Goal: Task Accomplishment & Management: Use online tool/utility

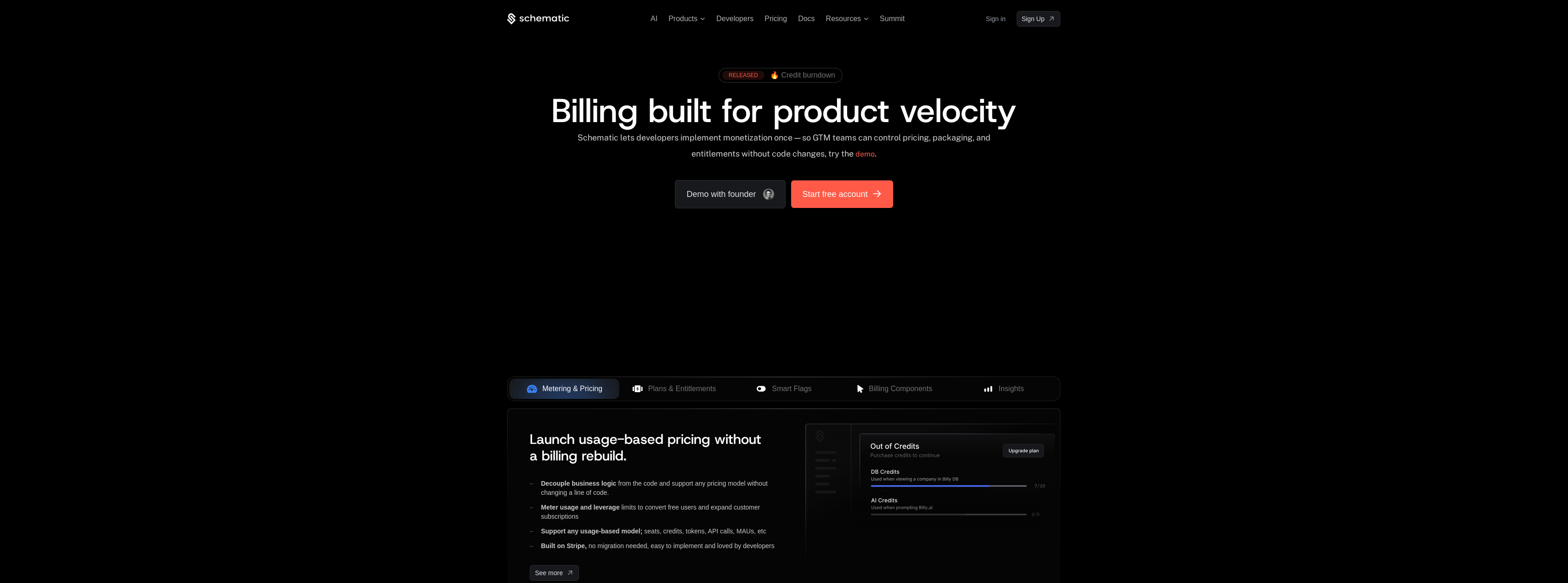
click at [863, 202] on link "Start free account" at bounding box center [842, 194] width 101 height 28
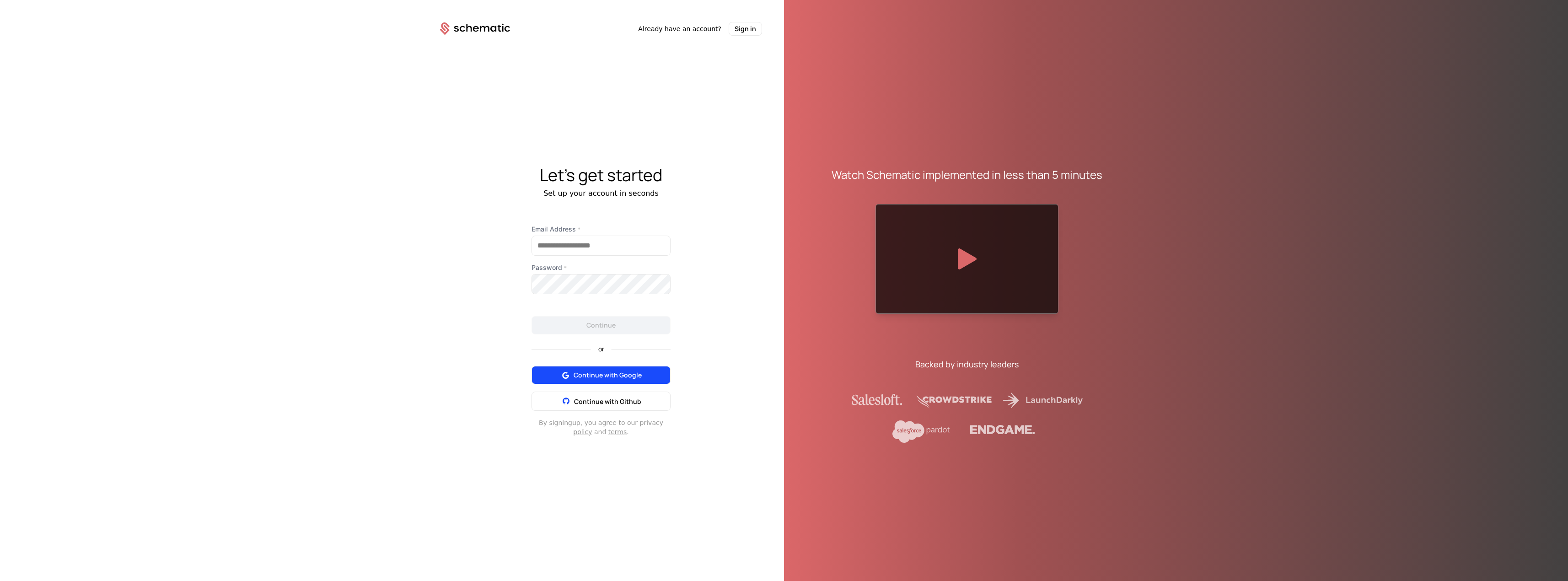
click at [593, 380] on button "Continue with Google" at bounding box center [601, 375] width 139 height 18
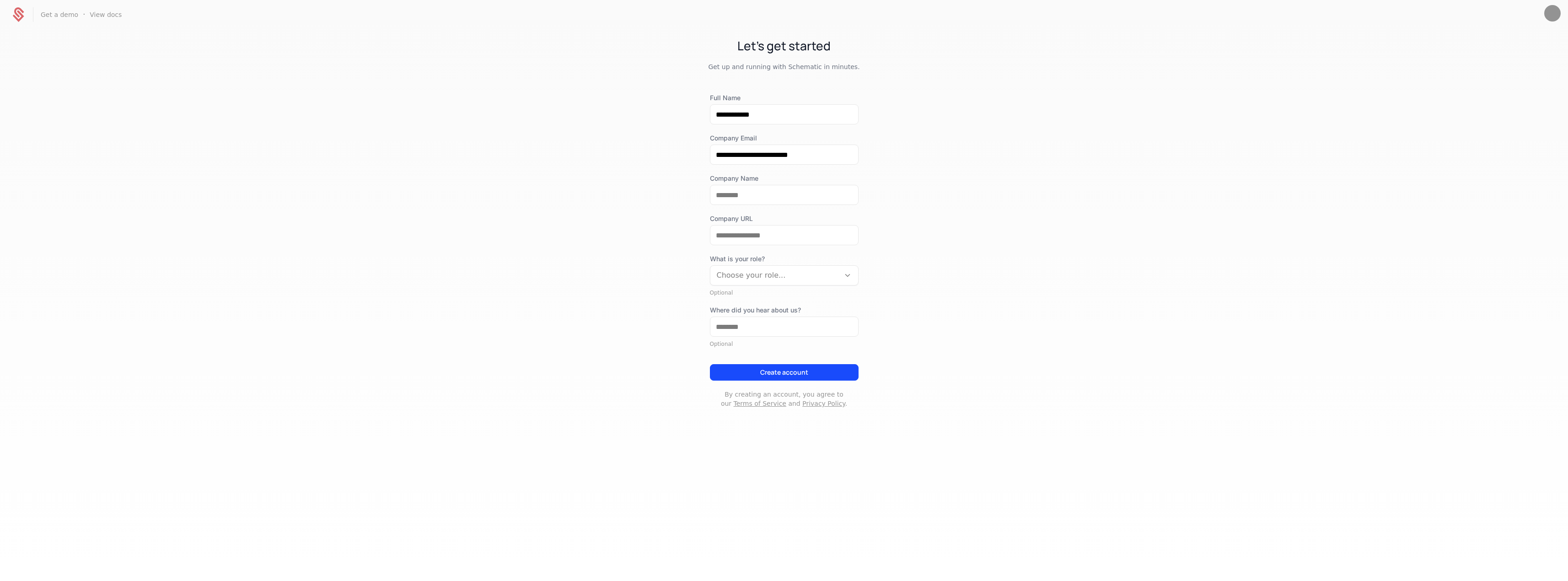
click at [816, 276] on div at bounding box center [775, 275] width 117 height 13
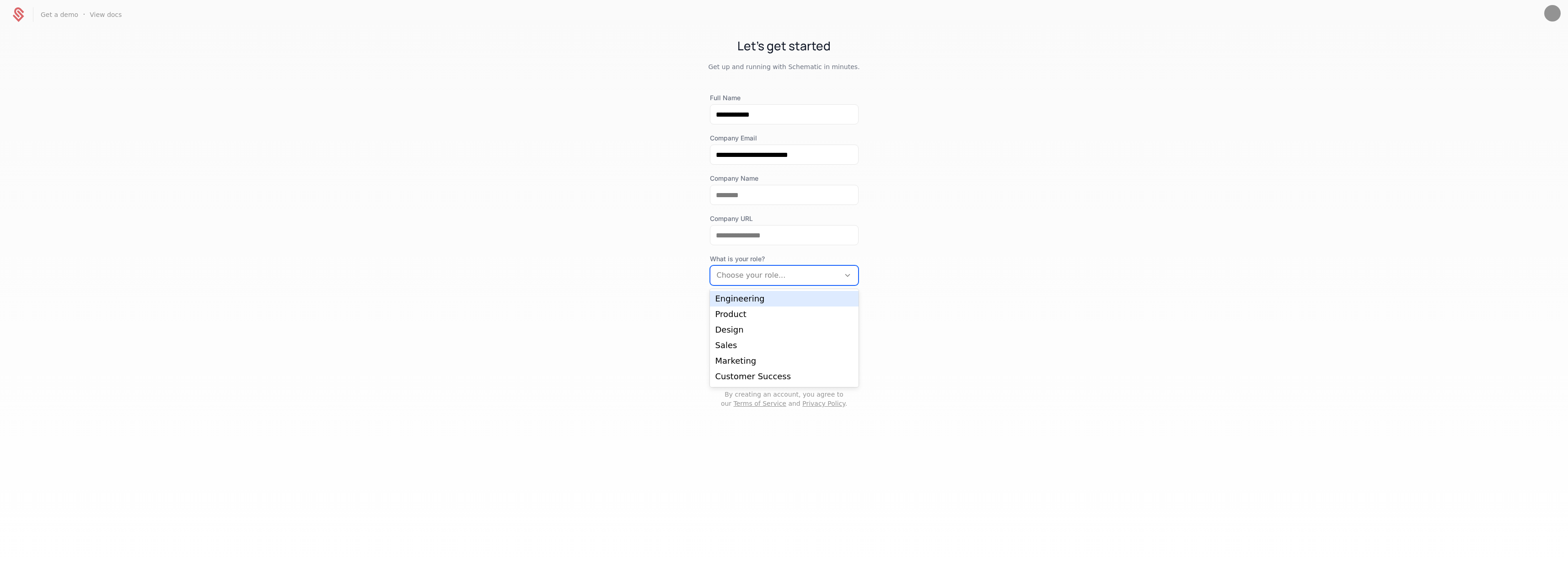
click at [817, 297] on div "Engineering" at bounding box center [784, 299] width 138 height 9
click at [817, 272] on div at bounding box center [775, 275] width 117 height 13
click at [1027, 352] on div "**********" at bounding box center [784, 231] width 1568 height 404
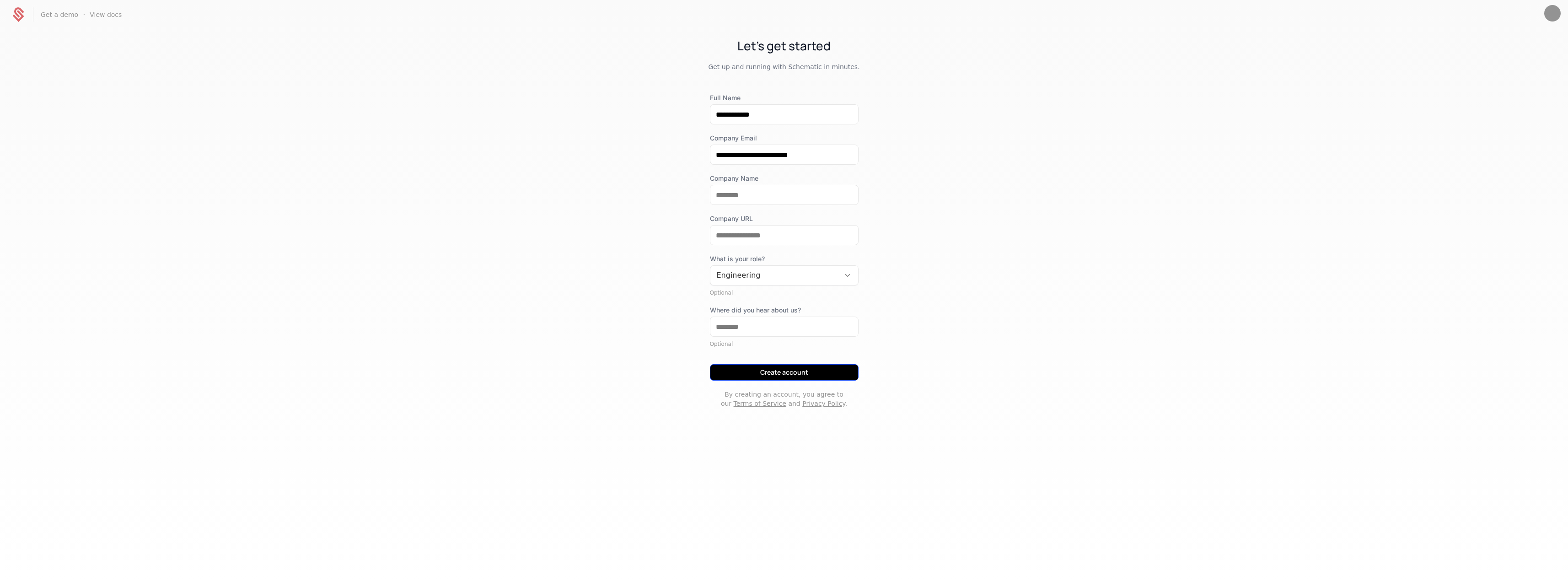
click at [778, 373] on button "Create account" at bounding box center [784, 372] width 149 height 16
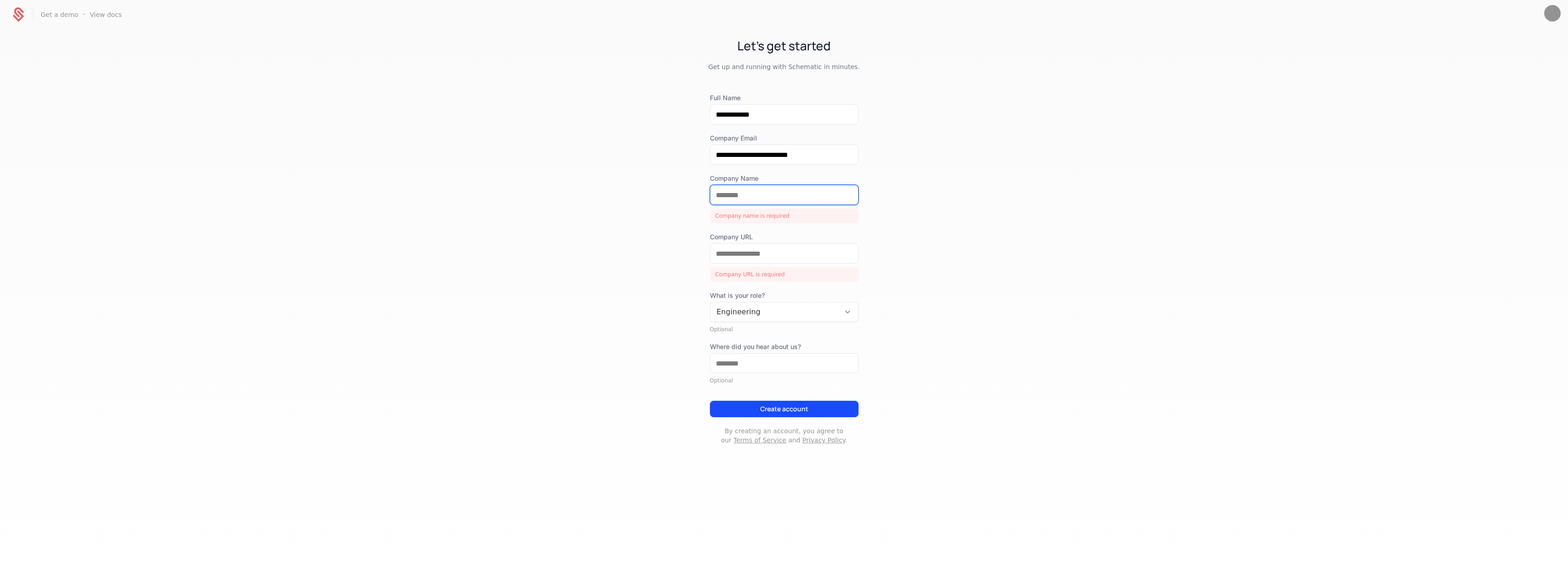
click at [773, 197] on input "Company Name" at bounding box center [784, 195] width 148 height 19
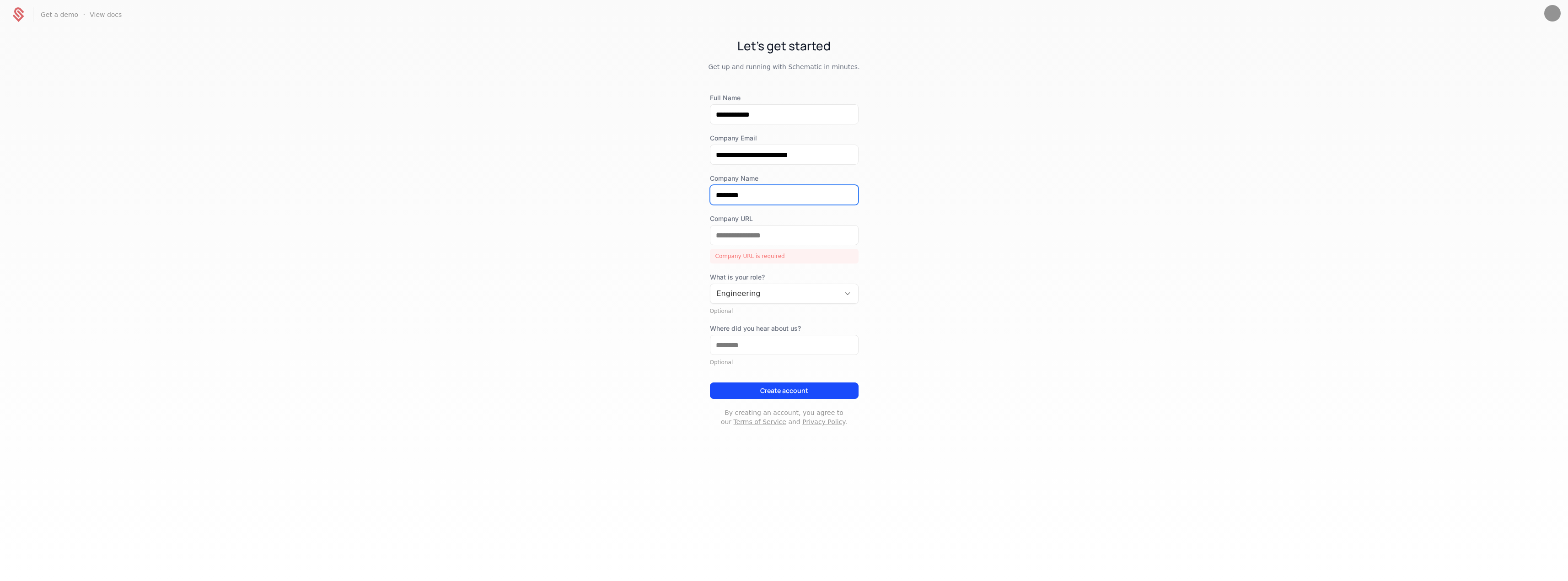
type input "*******"
click at [761, 239] on input "Company URL" at bounding box center [784, 235] width 148 height 19
type input "********"
click at [786, 391] on button "Create account" at bounding box center [784, 390] width 149 height 16
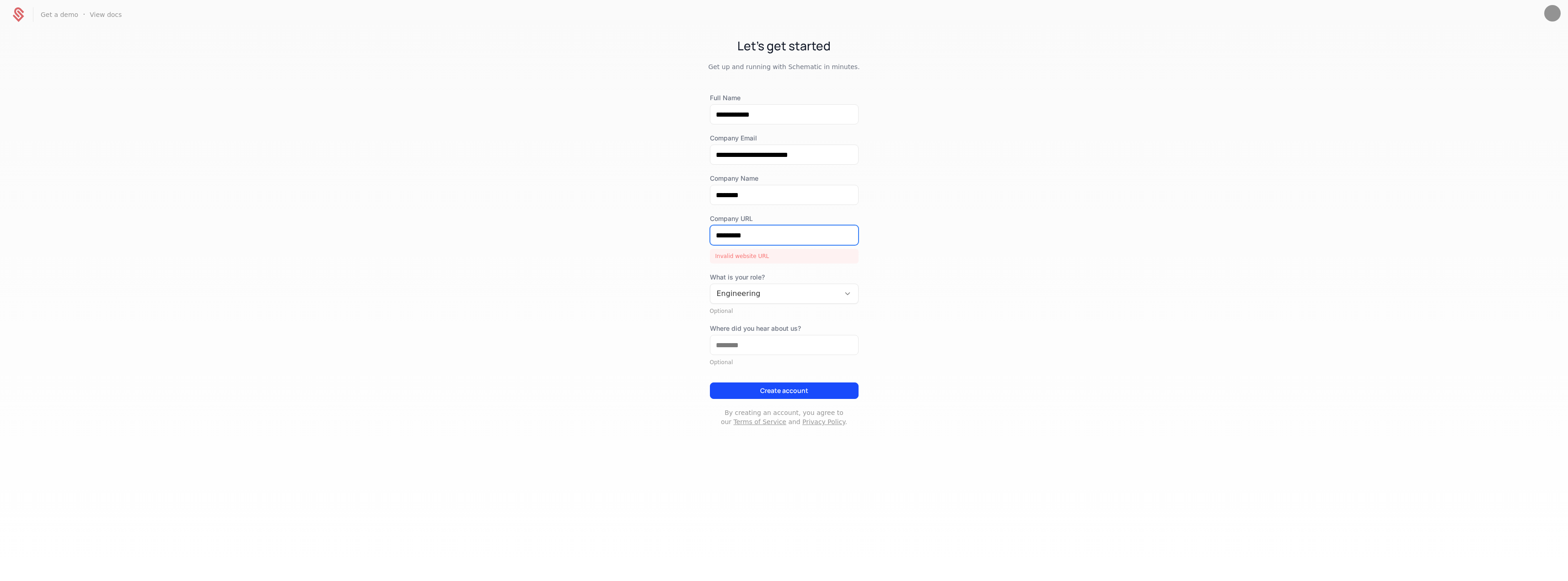
drag, startPoint x: 785, startPoint y: 233, endPoint x: 663, endPoint y: 231, distance: 122.0
click at [663, 231] on div "**********" at bounding box center [784, 241] width 1568 height 423
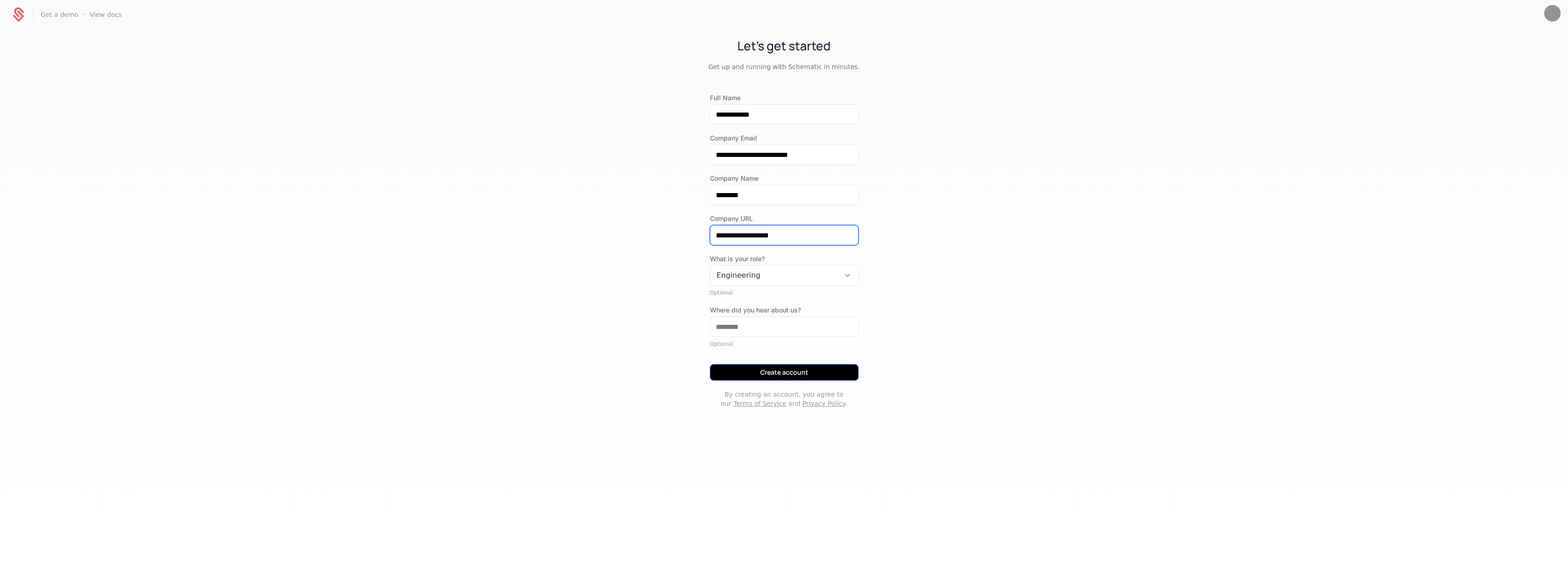
type input "**********"
click at [775, 369] on button "Create account" at bounding box center [784, 372] width 149 height 16
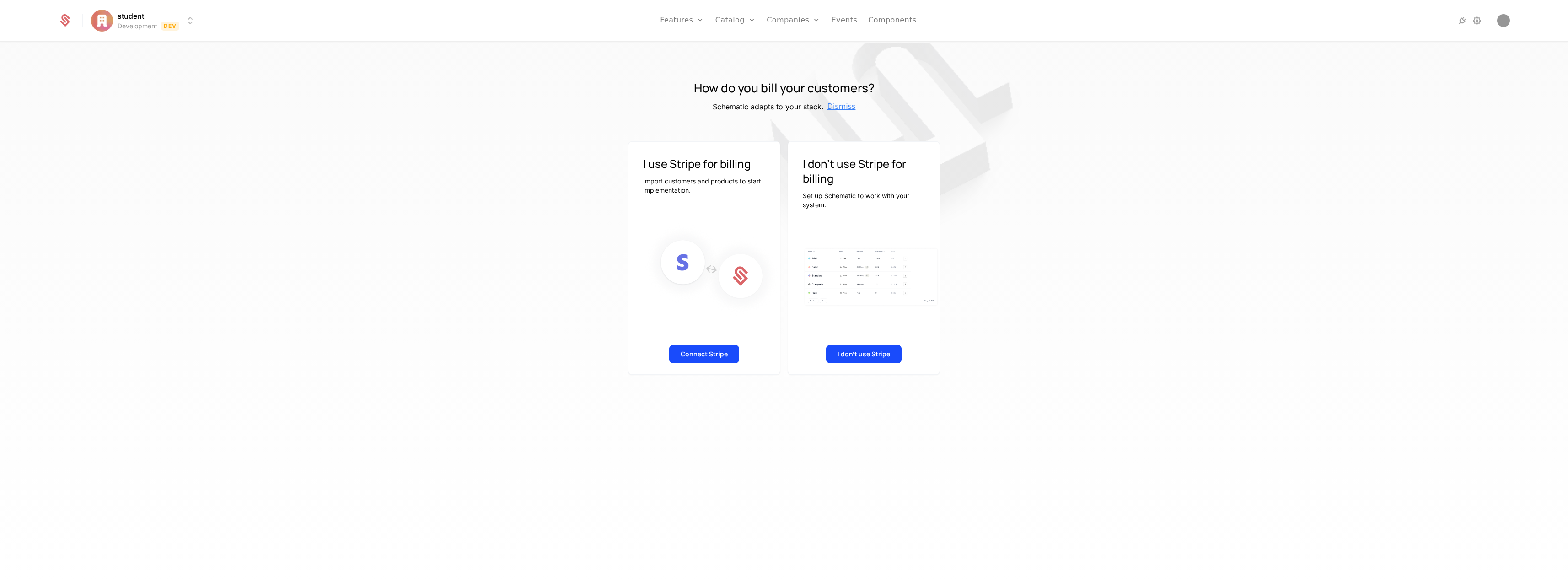
click at [842, 106] on span "Dismiss" at bounding box center [841, 107] width 29 height 11
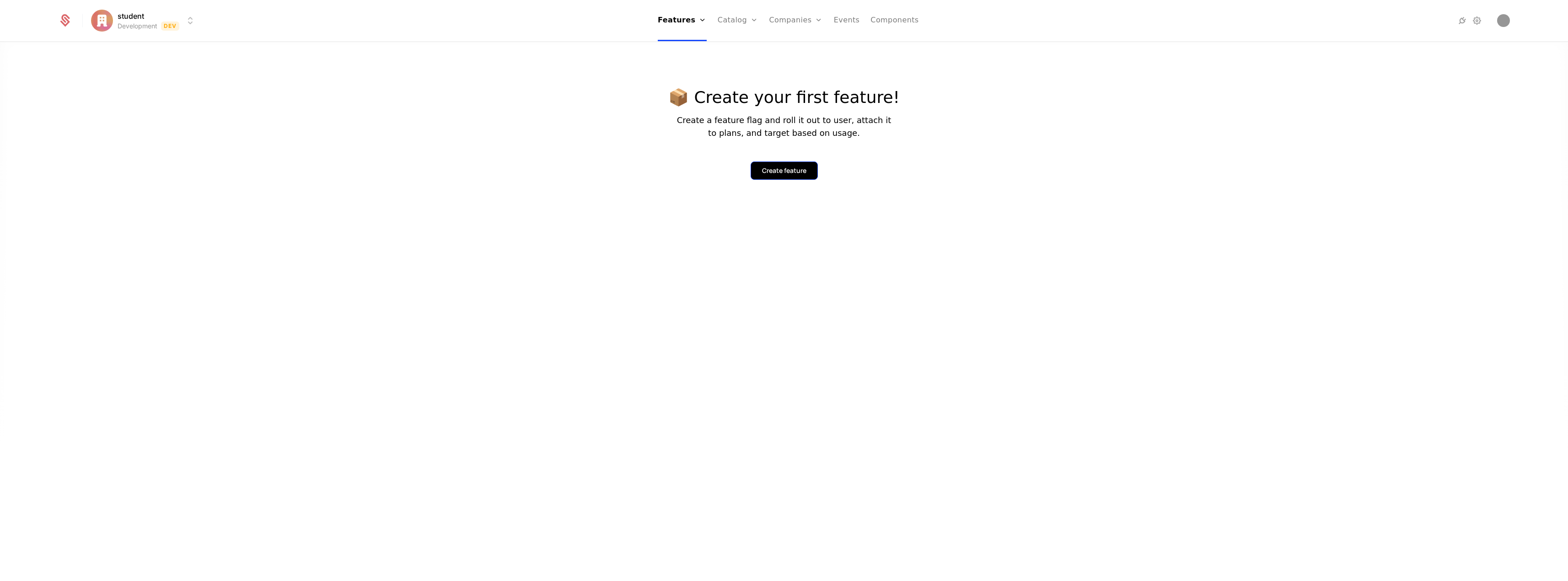
click at [782, 171] on div "Create feature" at bounding box center [784, 171] width 44 height 9
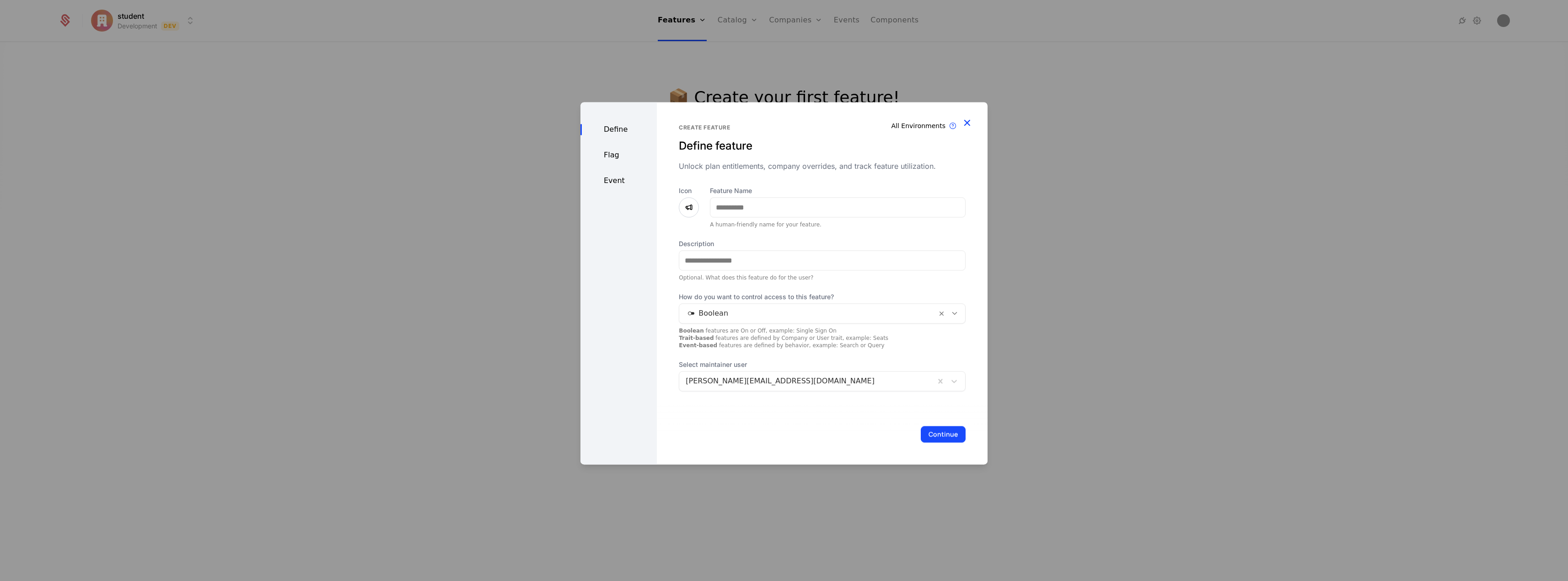
click at [970, 127] on icon "button" at bounding box center [967, 123] width 12 height 12
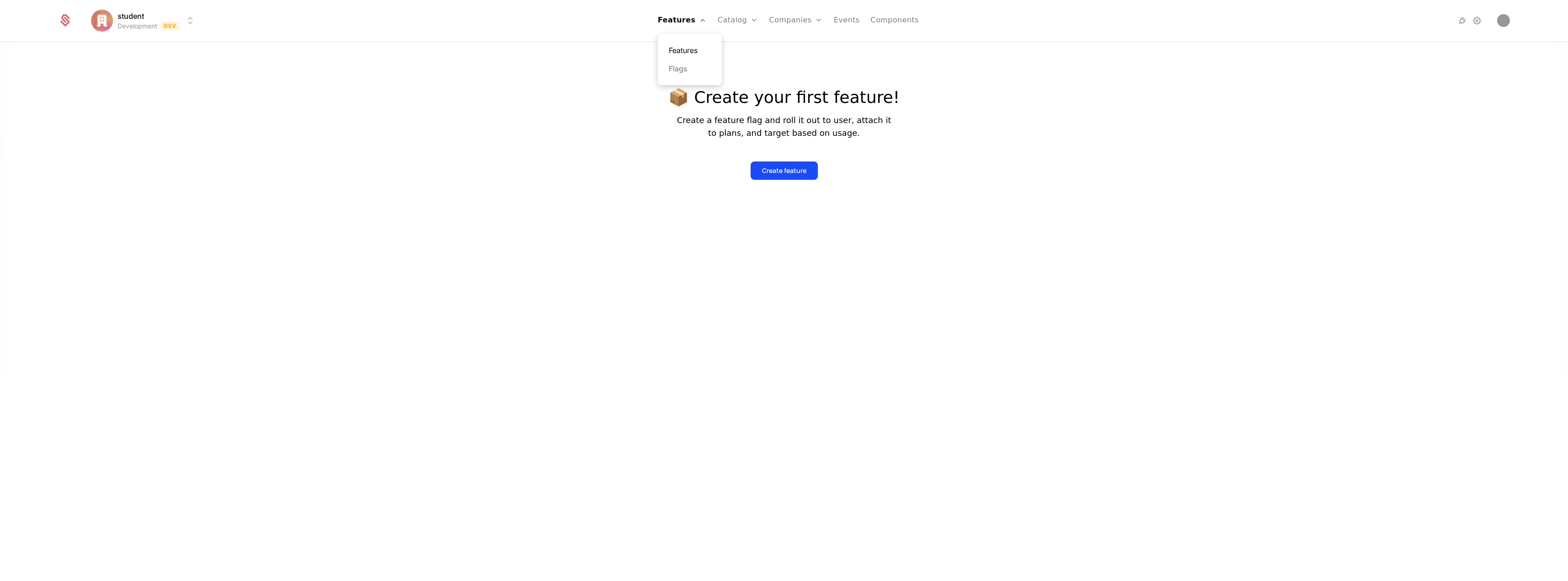
click at [687, 51] on link "Features" at bounding box center [690, 51] width 42 height 11
click at [1503, 19] on img "Open user button" at bounding box center [1503, 20] width 13 height 13
click at [1240, 80] on div at bounding box center [784, 328] width 1568 height 581
click at [1465, 18] on icon at bounding box center [1462, 21] width 11 height 11
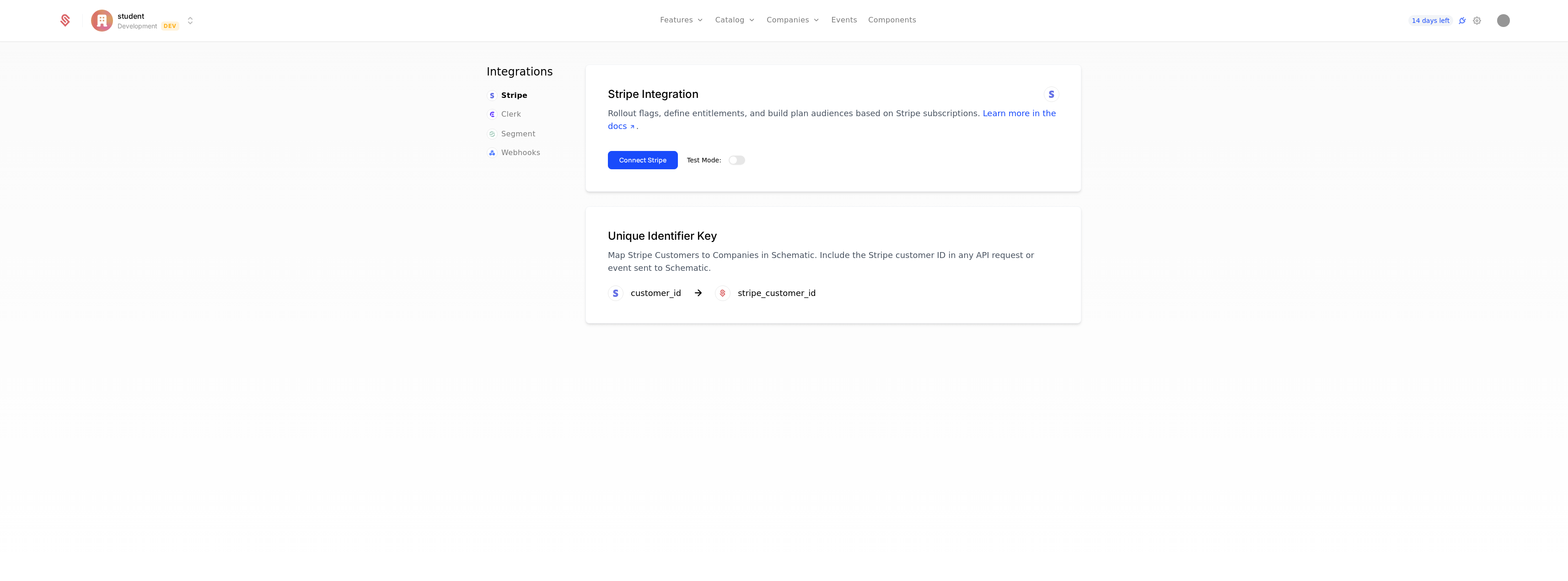
drag, startPoint x: 726, startPoint y: 162, endPoint x: 735, endPoint y: 158, distance: 9.8
click at [730, 162] on span "button" at bounding box center [733, 160] width 7 height 7
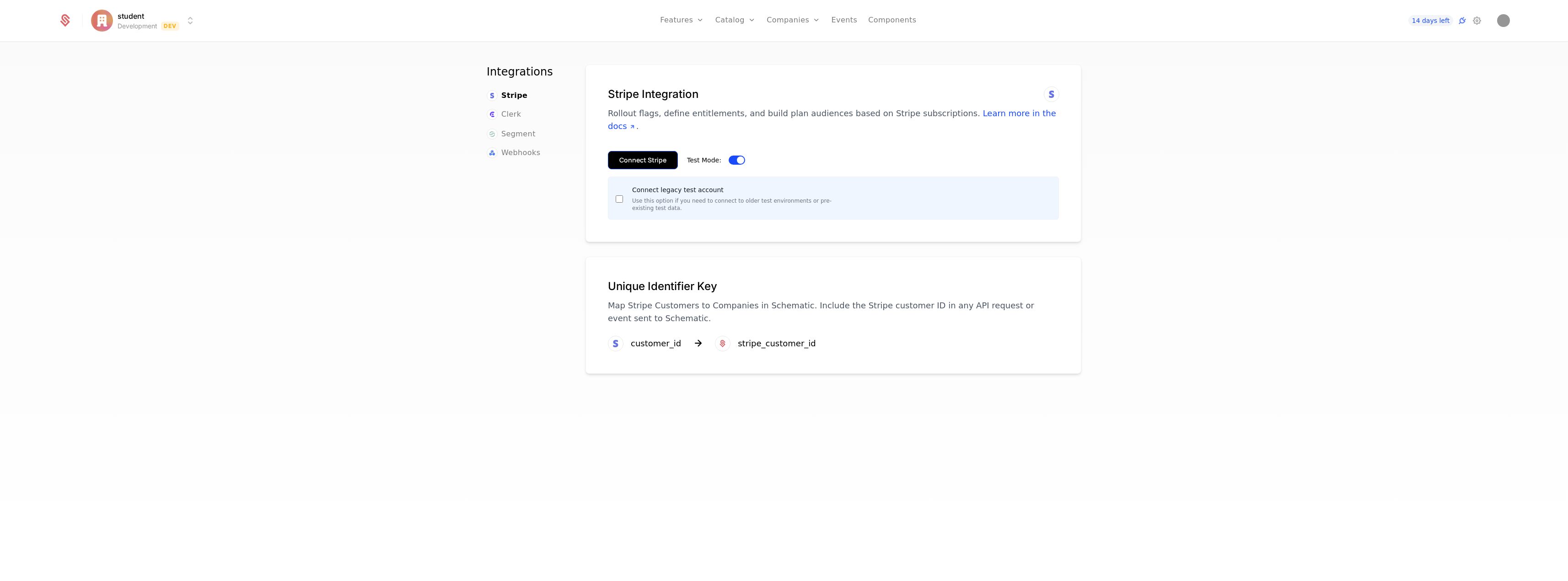
click at [646, 166] on button "Connect Stripe" at bounding box center [643, 160] width 70 height 18
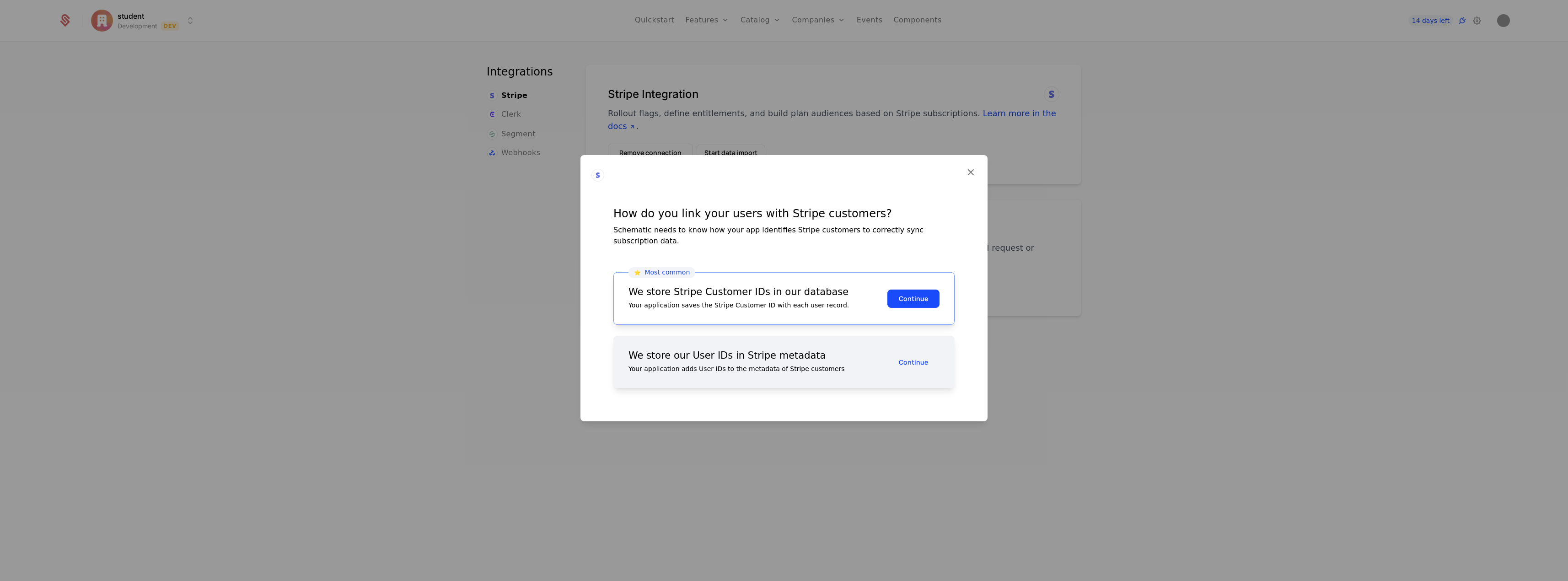
click at [416, 130] on div at bounding box center [784, 290] width 1568 height 581
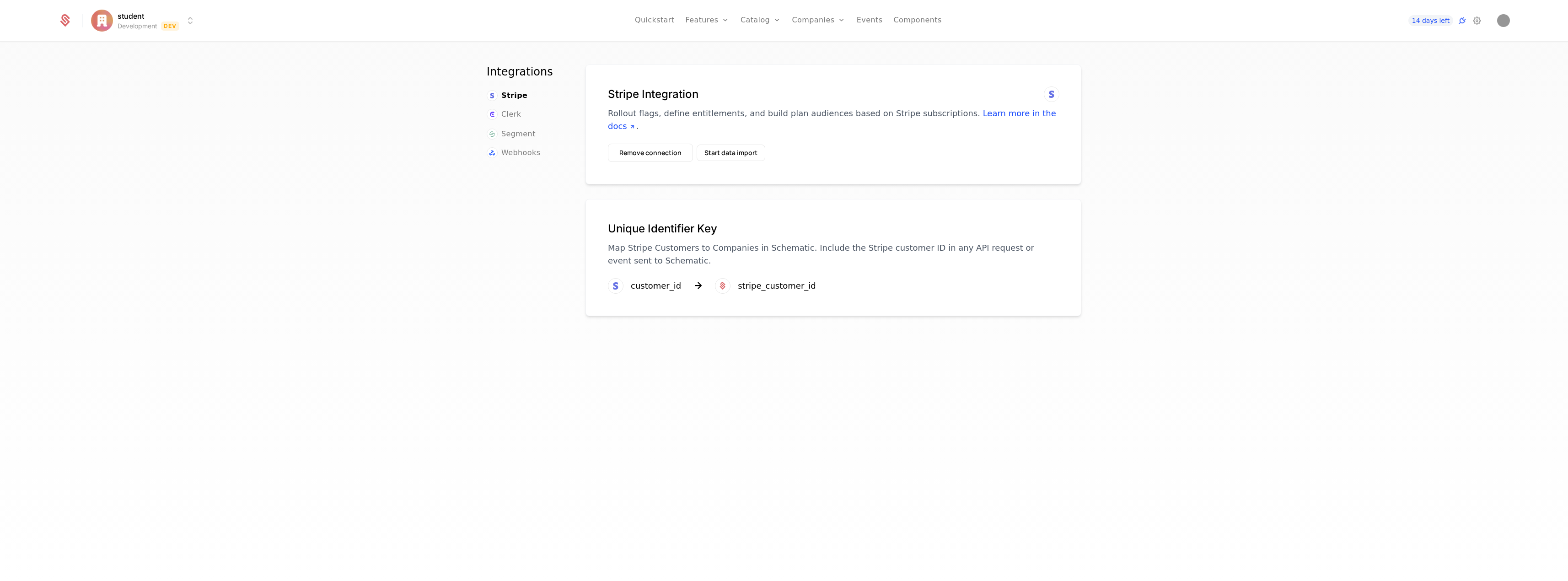
click at [768, 116] on p "Rollout flags, define entitlements, and build plan audiences based on Stripe su…" at bounding box center [833, 120] width 451 height 26
click at [502, 93] on span "Stripe" at bounding box center [514, 96] width 26 height 11
click at [767, 52] on link "Plans" at bounding box center [775, 51] width 47 height 11
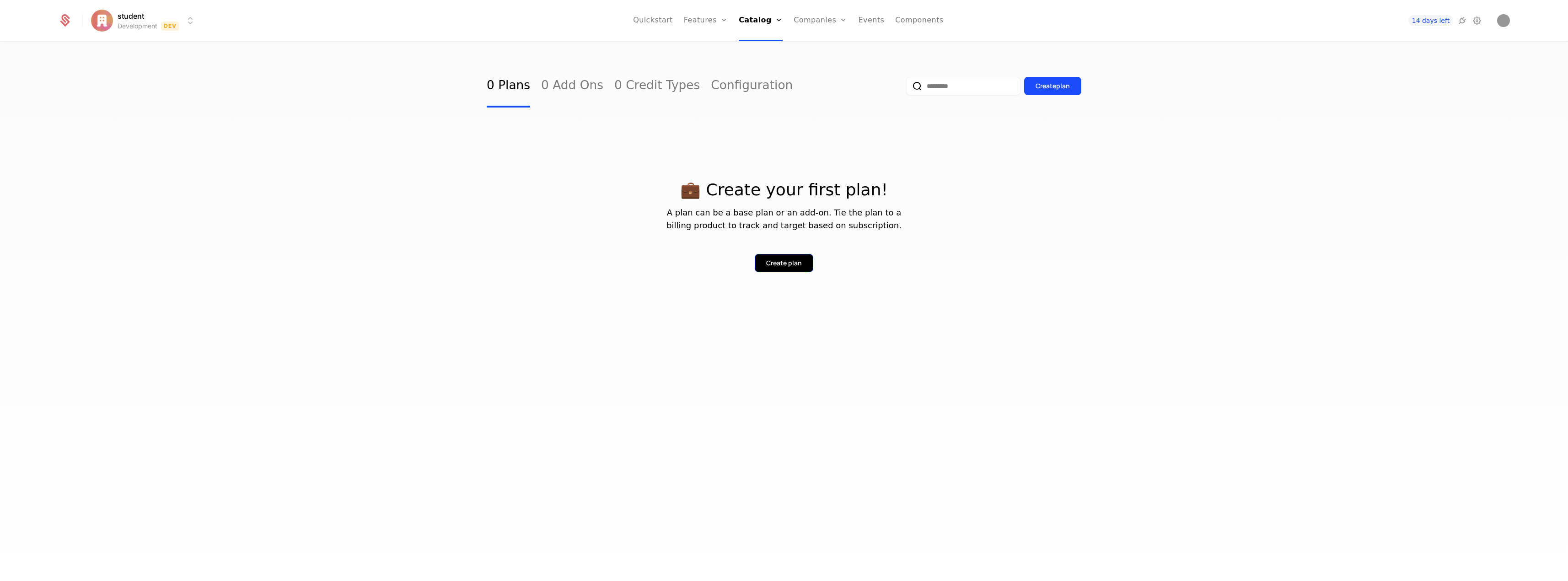
click at [771, 264] on div "Create plan" at bounding box center [784, 263] width 36 height 9
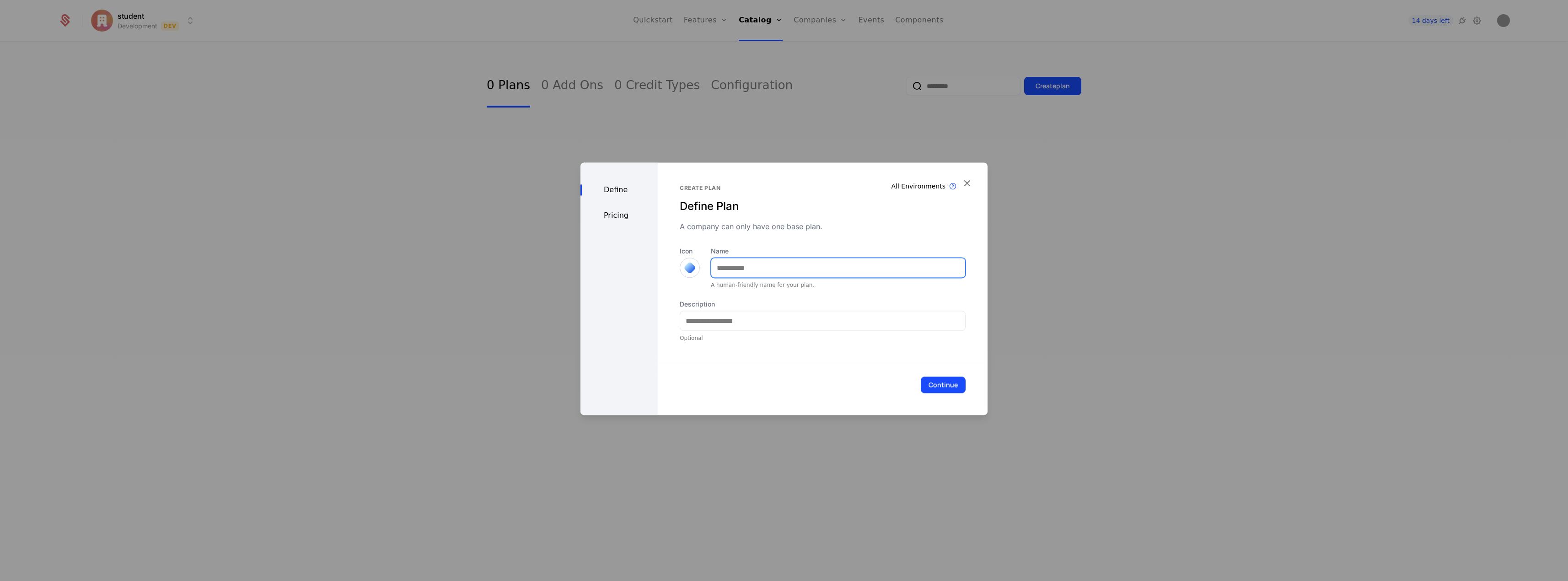
click at [771, 264] on input "Name" at bounding box center [838, 268] width 254 height 19
click at [966, 182] on div "Define Pricing All Environments Plan exist in all environments Create plan Defi…" at bounding box center [784, 289] width 407 height 253
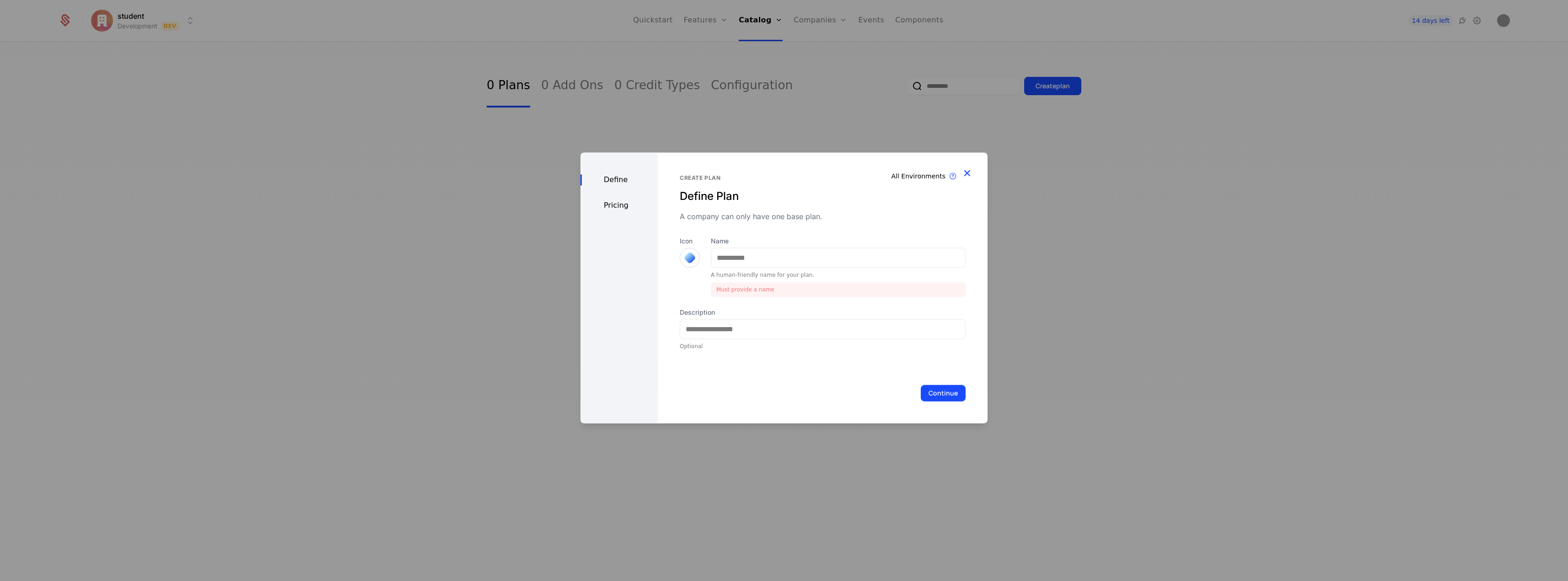
click at [967, 174] on icon "button" at bounding box center [967, 173] width 12 height 12
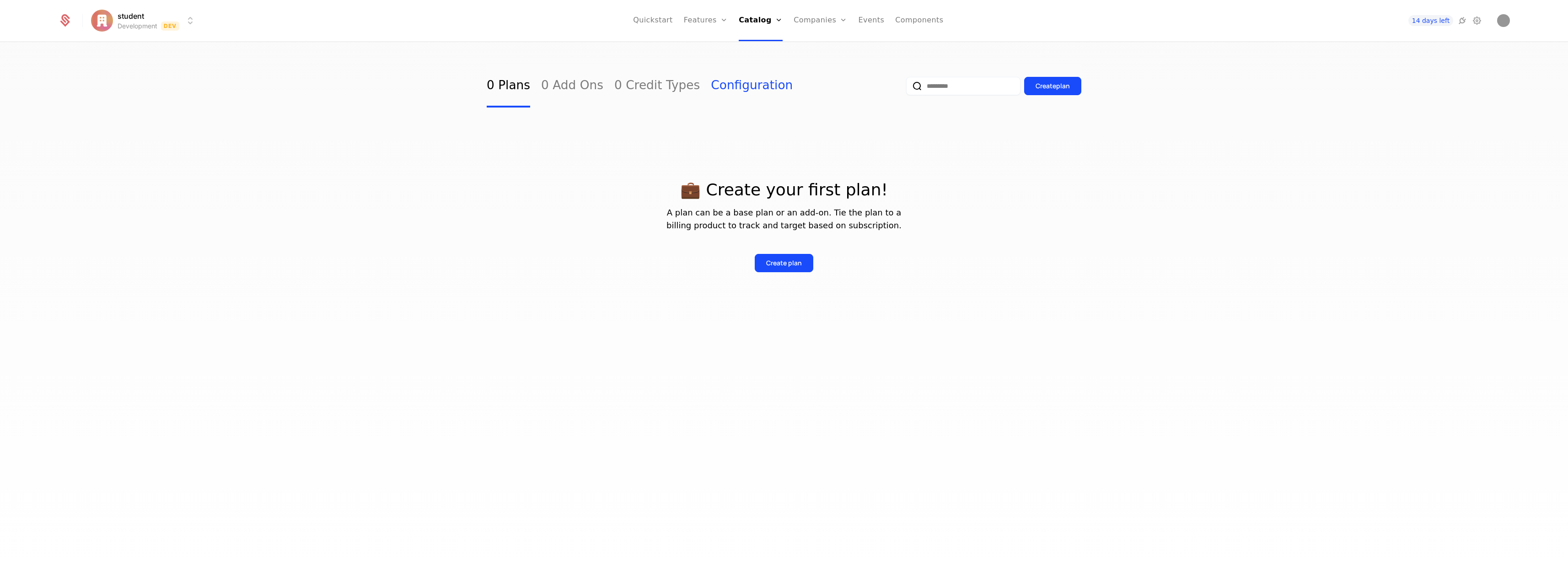
click at [751, 90] on link "Configuration" at bounding box center [752, 86] width 82 height 43
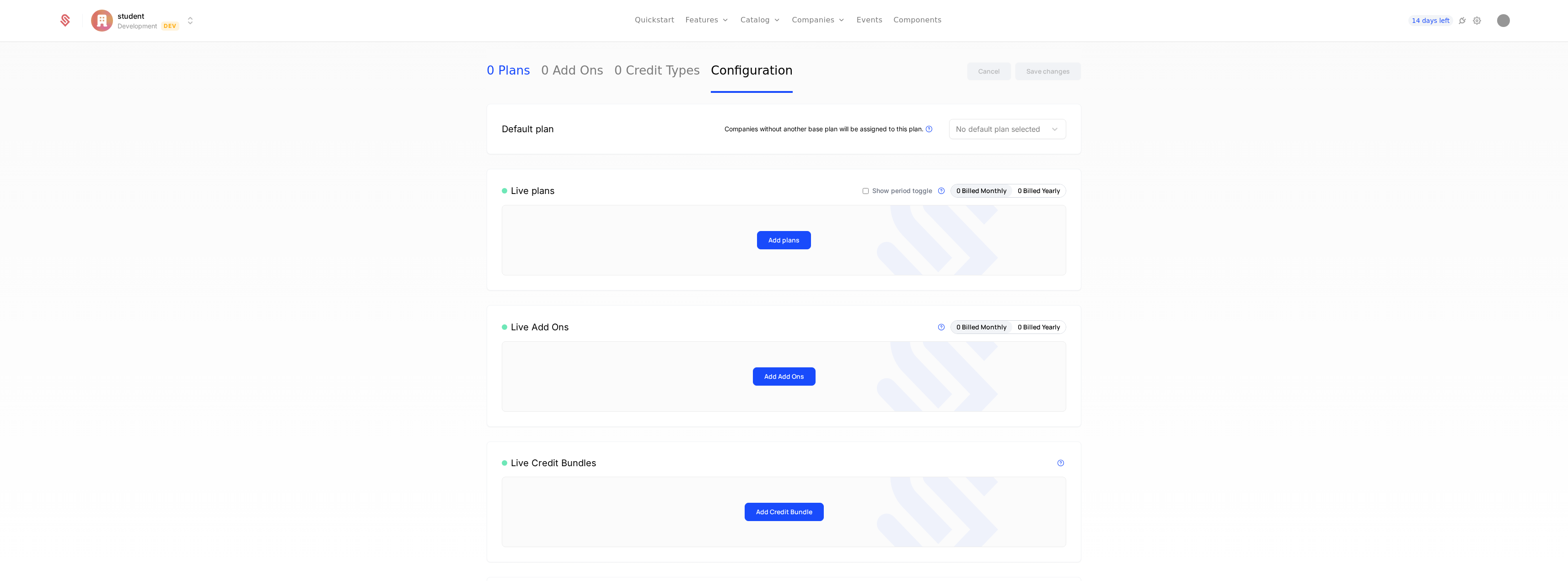
click at [491, 73] on link "0 Plans" at bounding box center [508, 71] width 43 height 43
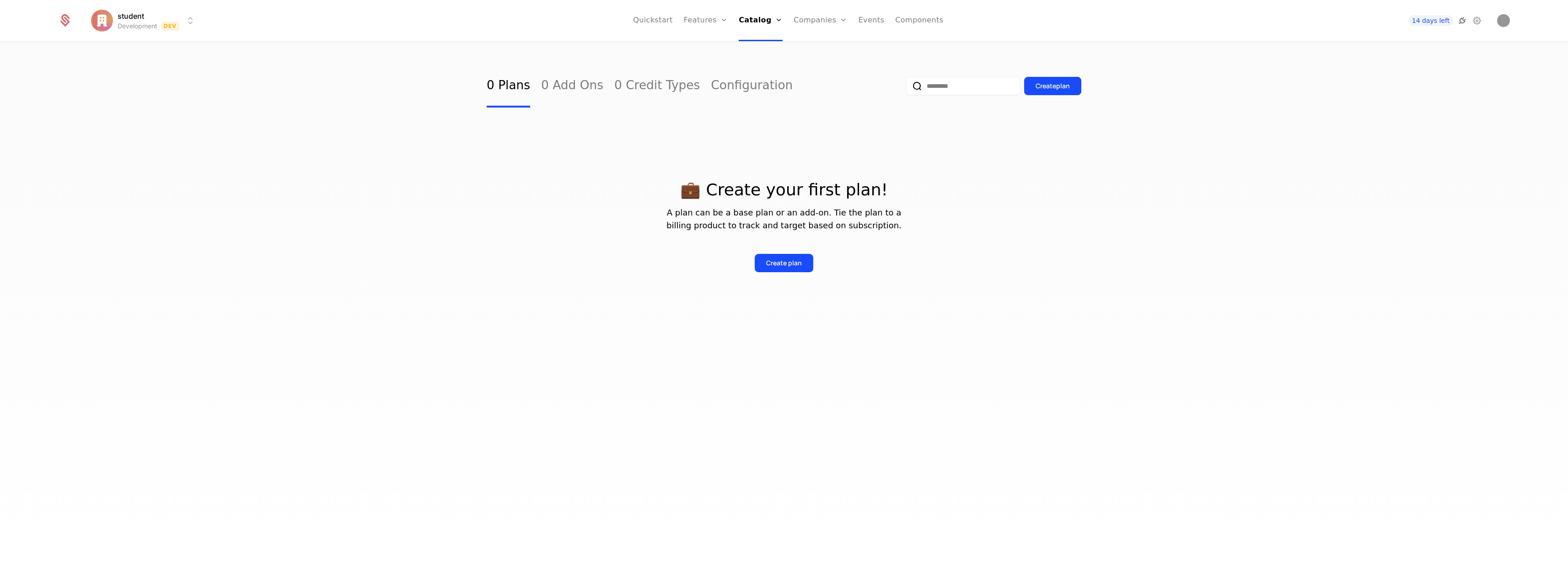
click at [1460, 19] on icon at bounding box center [1462, 21] width 11 height 11
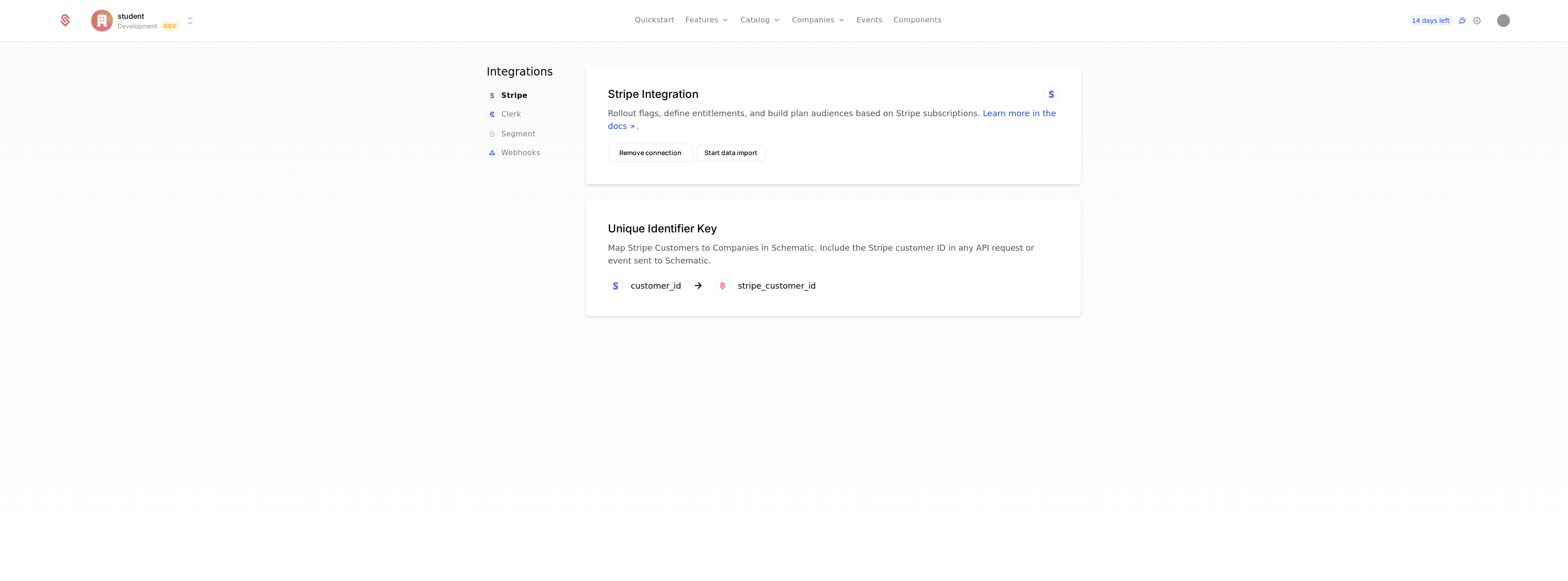
click at [831, 104] on div "Stripe Integration Rollout flags, define entitlements, and build plan audiences…" at bounding box center [833, 110] width 451 height 46
click at [701, 236] on div "Unique Identifier Key Map Stripe Customers to Companies in Schematic. Include t…" at bounding box center [833, 244] width 451 height 46
click at [516, 115] on span "Clerk" at bounding box center [511, 114] width 19 height 11
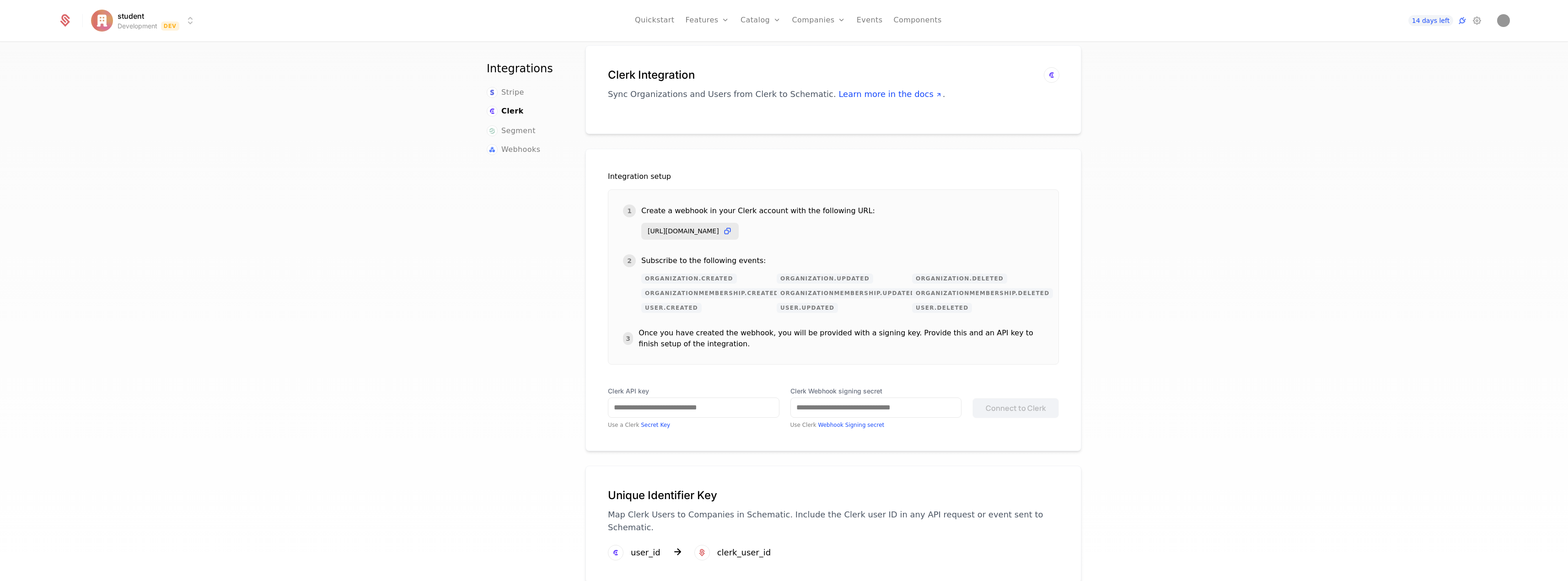
scroll to position [38, 0]
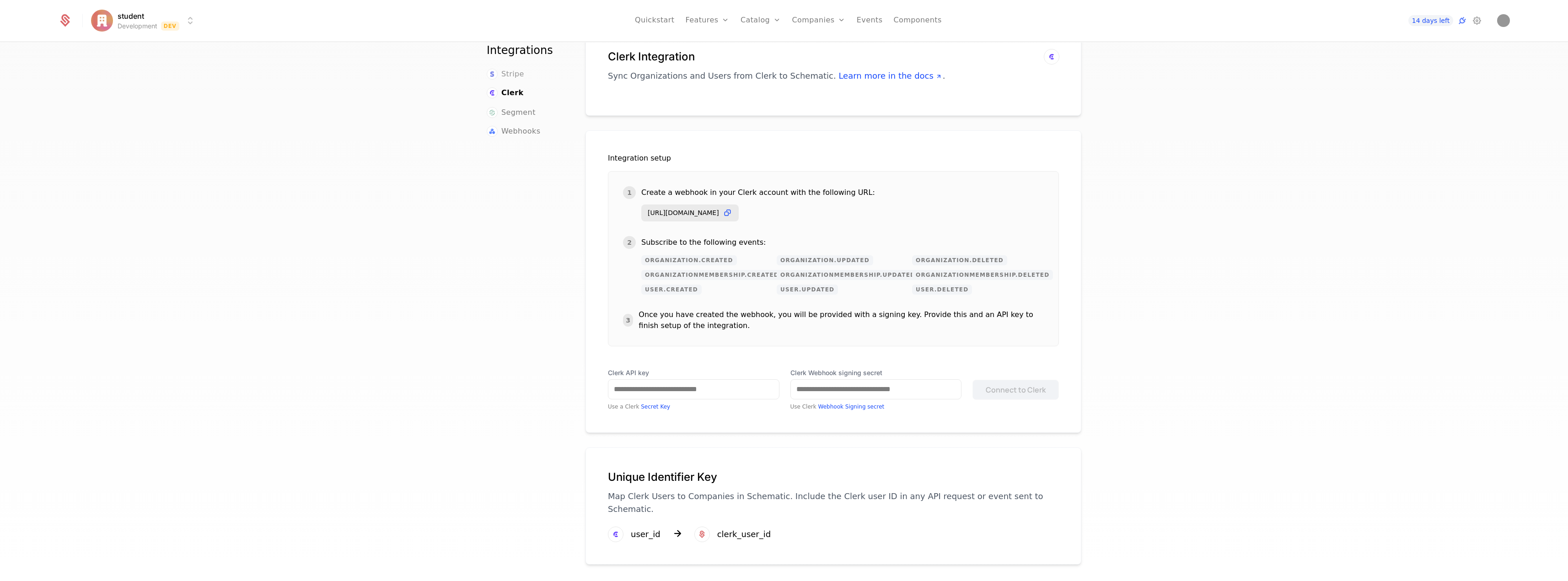
click at [502, 73] on span "Stripe" at bounding box center [513, 74] width 23 height 11
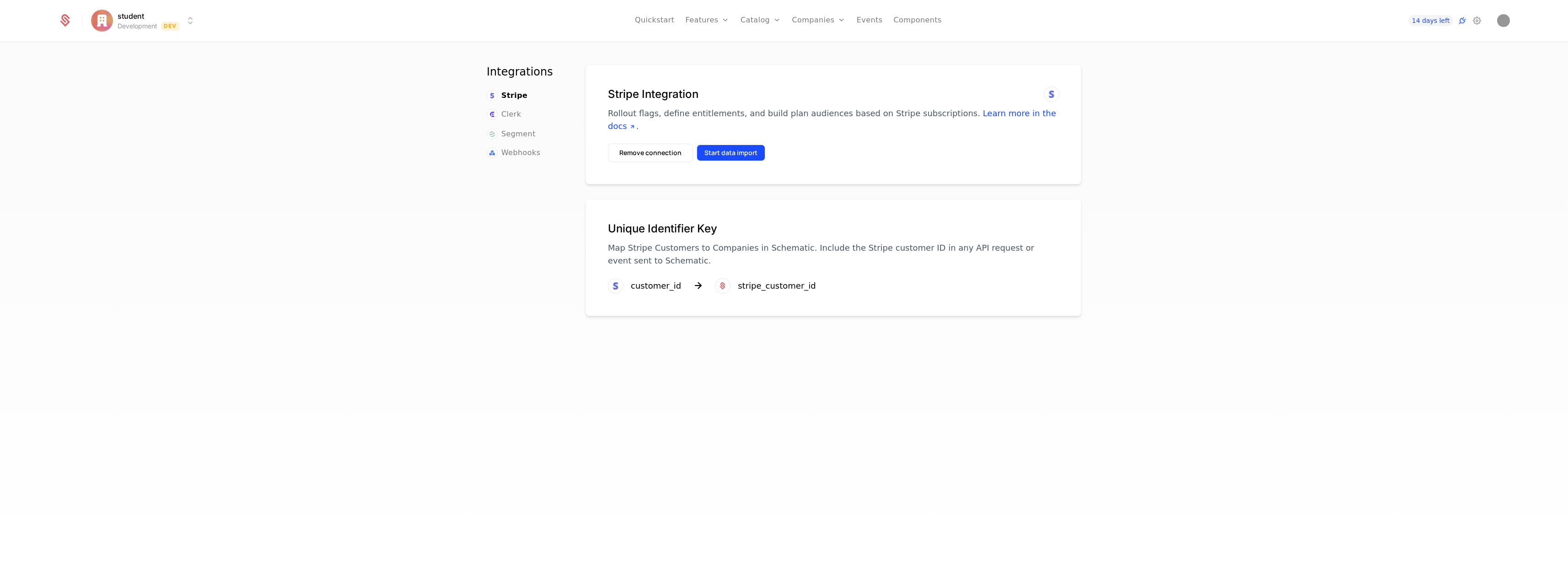
click at [726, 150] on button "Start data import" at bounding box center [730, 152] width 69 height 16
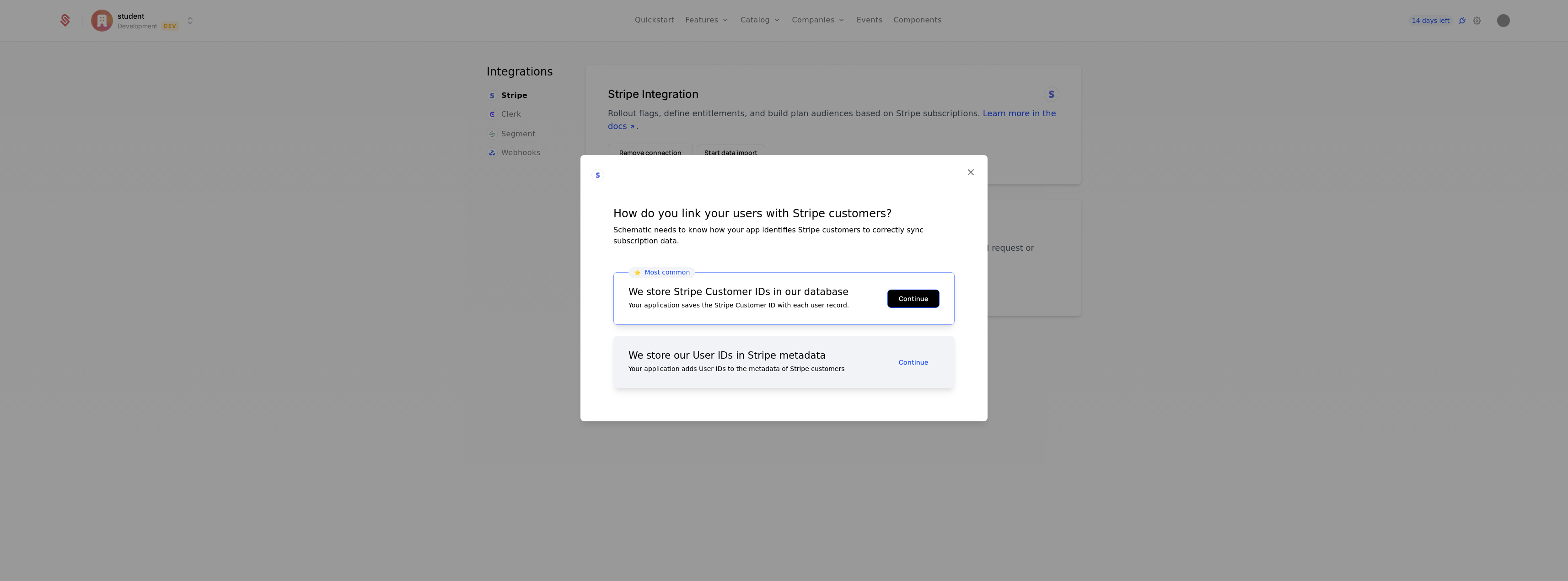
click at [912, 298] on button "Continue" at bounding box center [914, 298] width 52 height 18
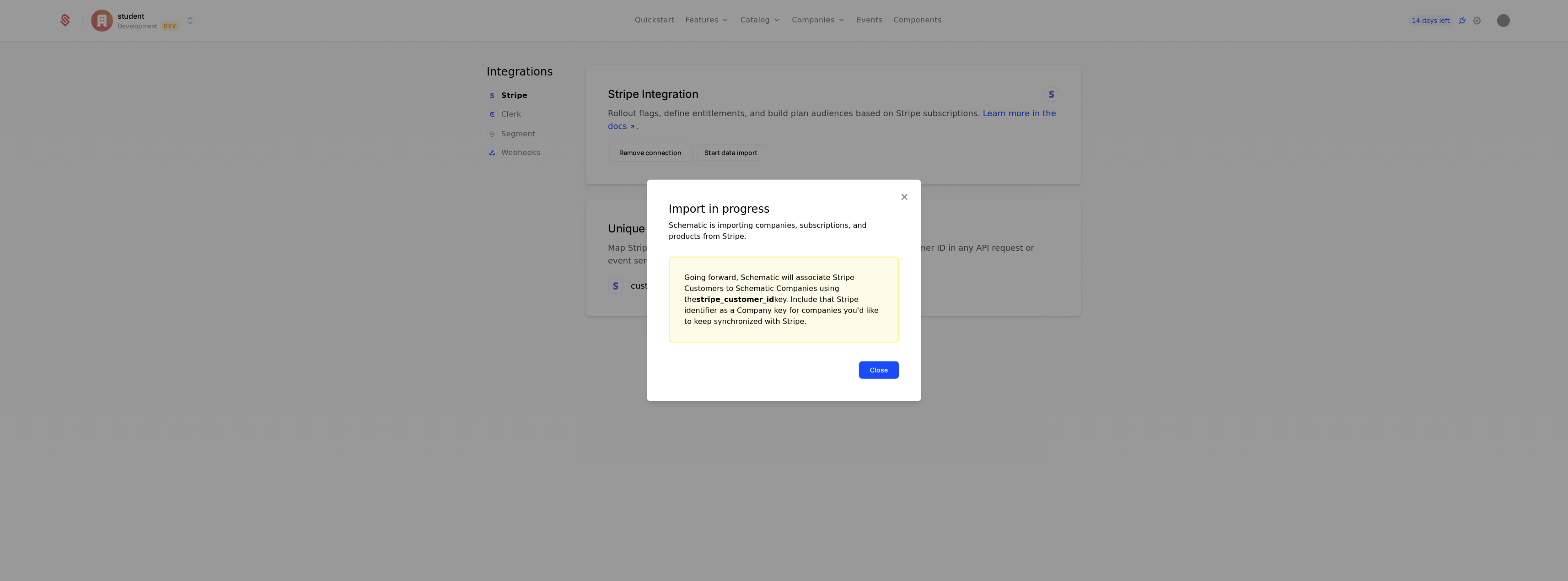
click at [877, 375] on button "Close" at bounding box center [878, 370] width 41 height 18
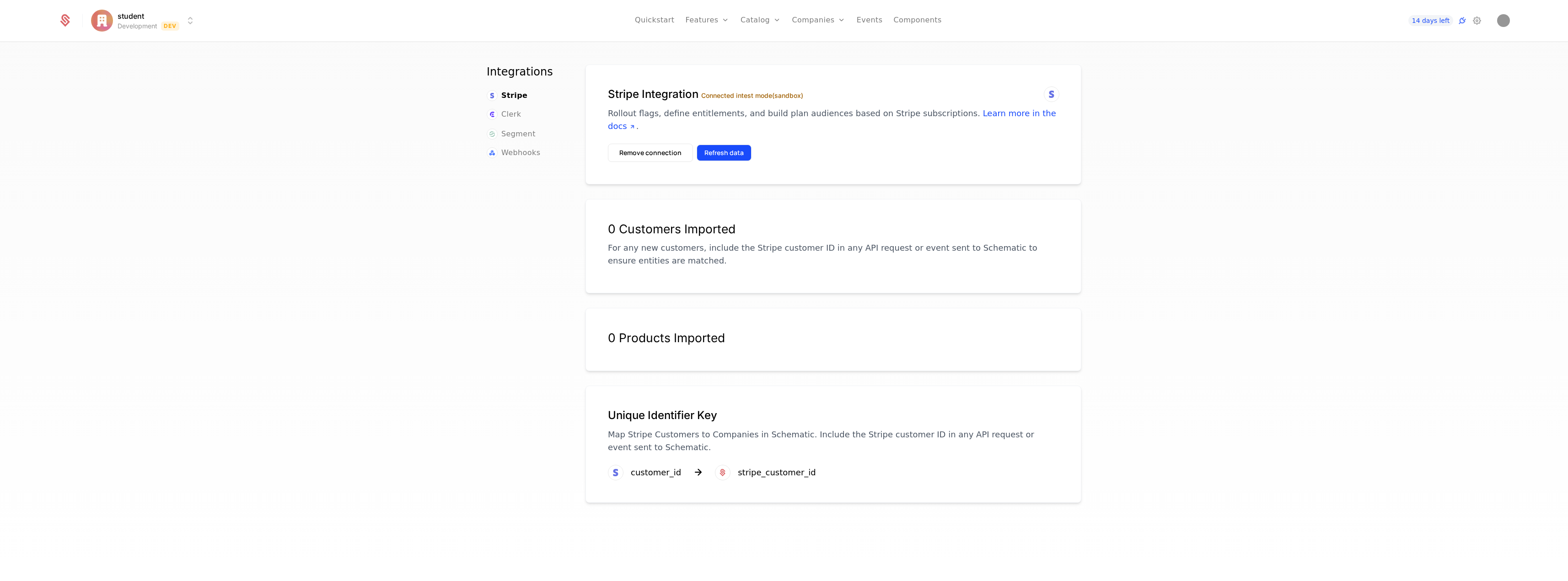
click at [720, 148] on button "Refresh data" at bounding box center [724, 152] width 55 height 16
click at [741, 157] on button "Refresh data" at bounding box center [724, 152] width 55 height 16
click at [721, 147] on button "Refresh data" at bounding box center [724, 152] width 55 height 16
click at [659, 153] on button "Remove connection" at bounding box center [651, 153] width 85 height 18
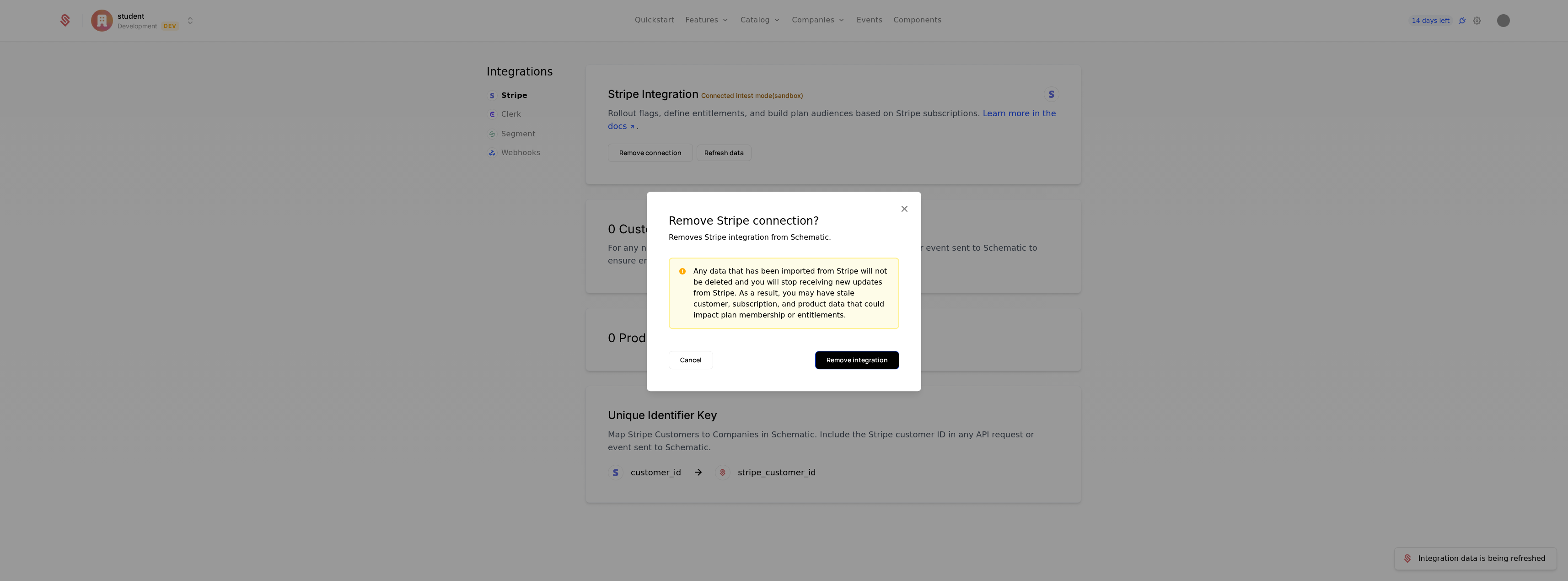
click at [860, 354] on button "Remove integration" at bounding box center [857, 360] width 84 height 18
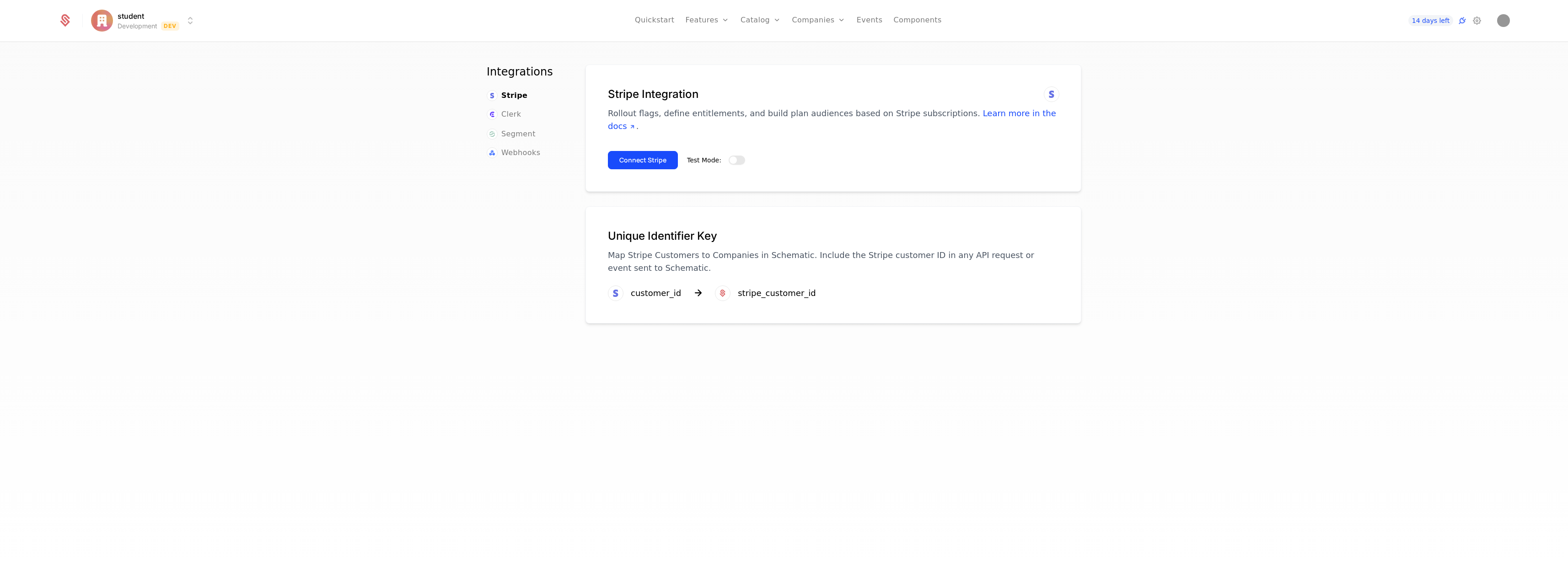
click at [735, 160] on button "Test Mode:" at bounding box center [737, 160] width 16 height 9
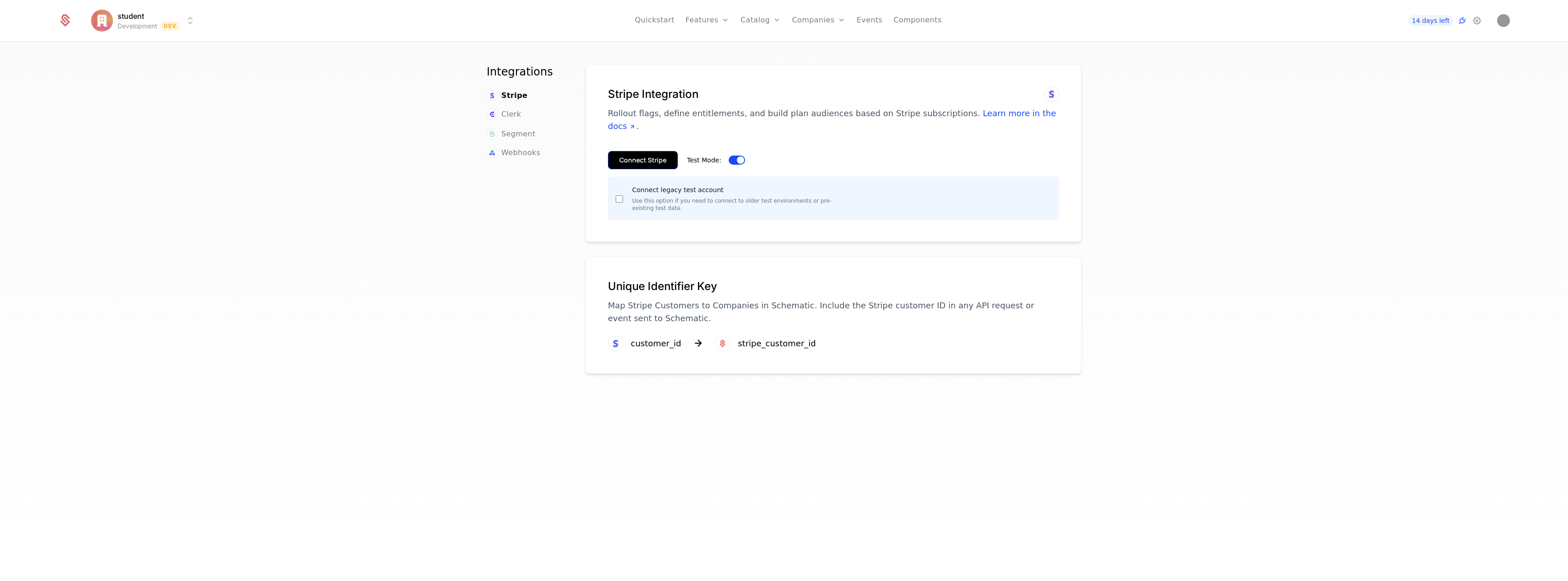
click at [644, 152] on button "Connect Stripe" at bounding box center [643, 160] width 70 height 18
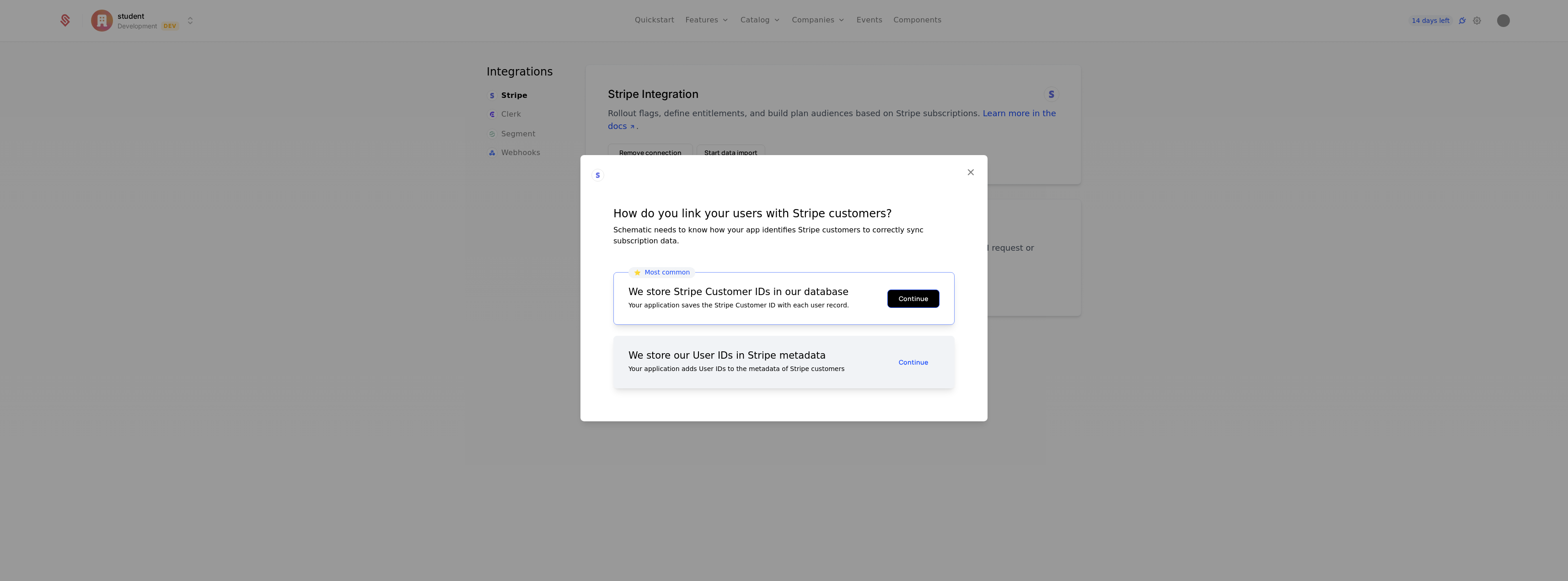
click at [925, 294] on button "Continue" at bounding box center [914, 298] width 52 height 18
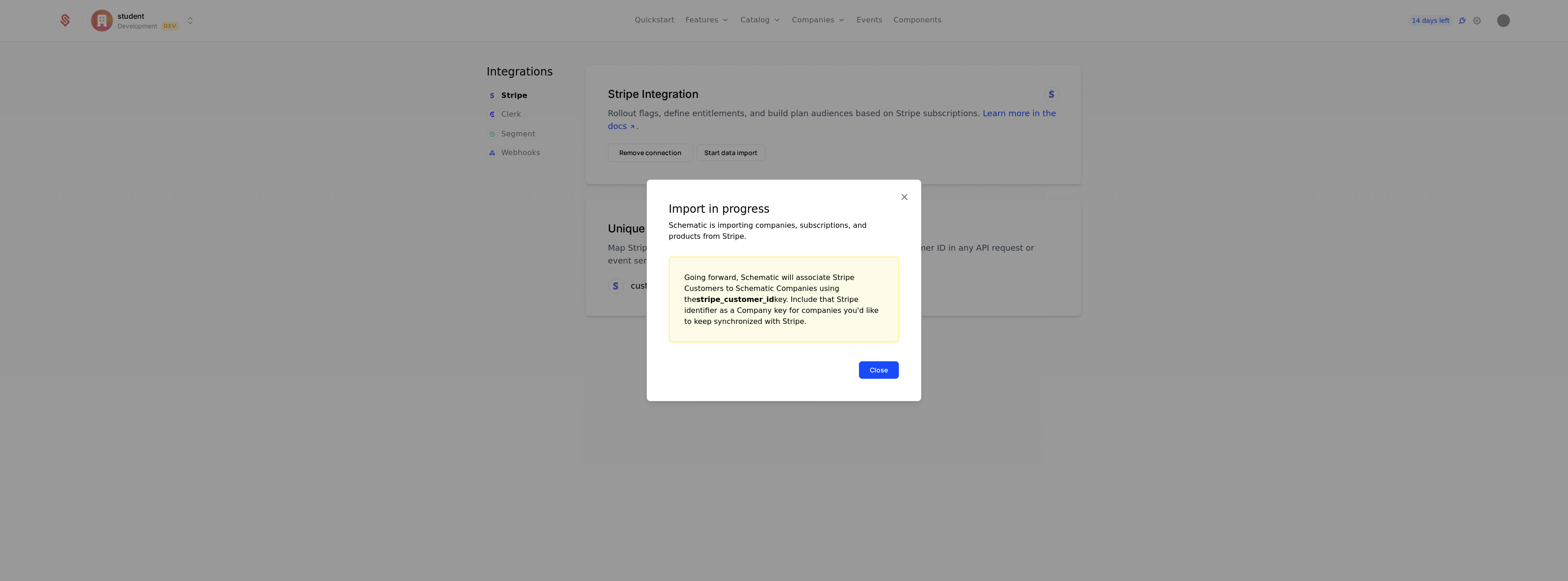
click at [877, 372] on button "Close" at bounding box center [878, 370] width 41 height 18
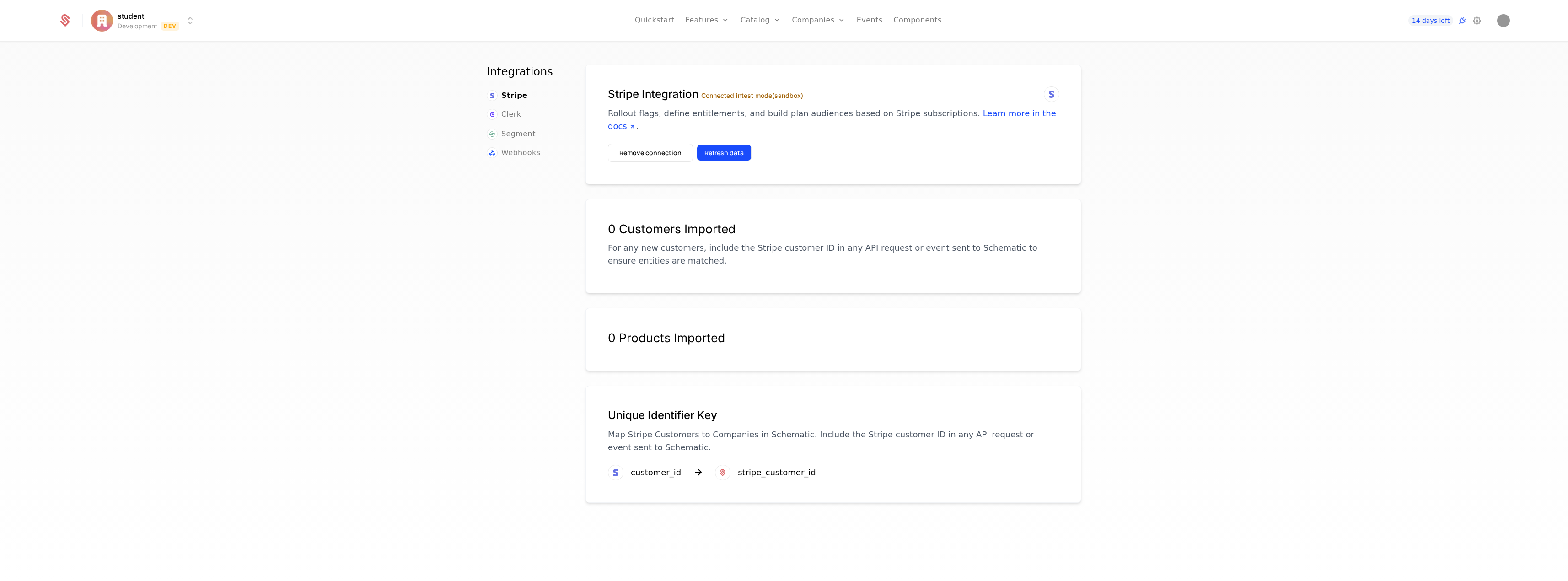
click at [726, 150] on button "Refresh data" at bounding box center [724, 152] width 55 height 16
click at [728, 149] on button "Refresh data" at bounding box center [724, 152] width 55 height 16
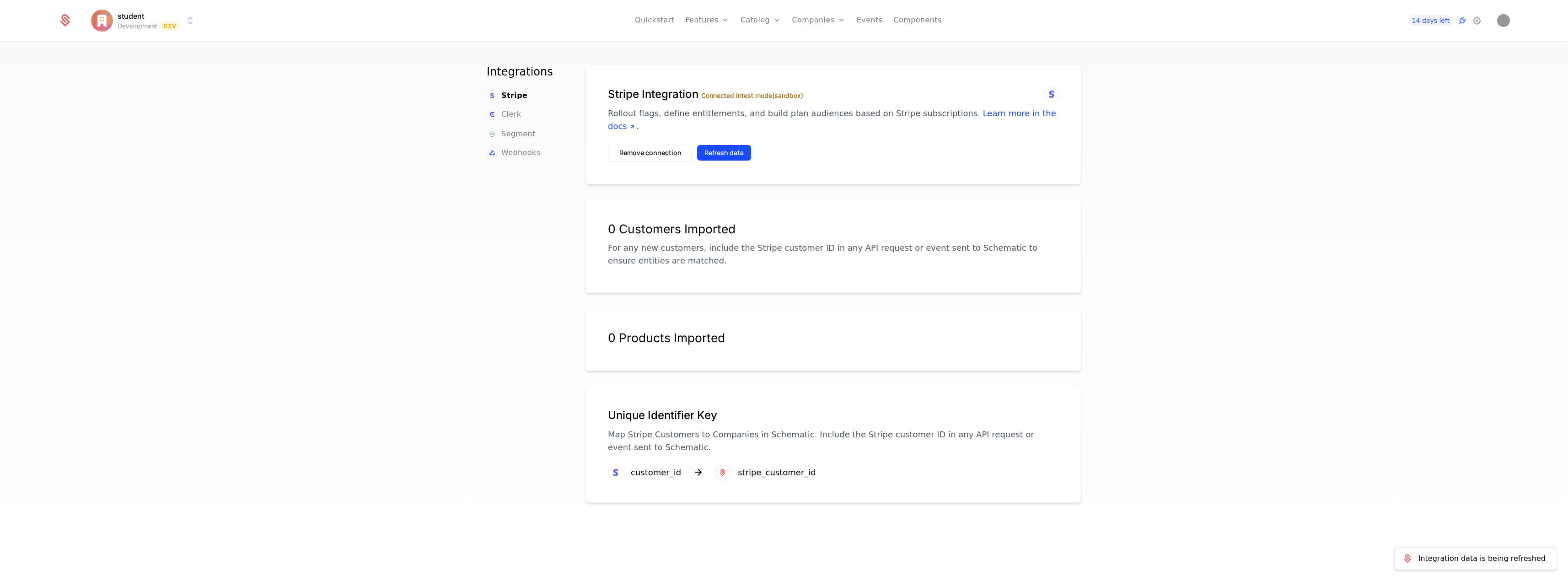
click at [728, 149] on button "Refresh data" at bounding box center [724, 152] width 55 height 16
click at [709, 347] on div "0 Products Imported" at bounding box center [833, 343] width 451 height 26
click at [740, 157] on button "Refresh data" at bounding box center [724, 152] width 55 height 16
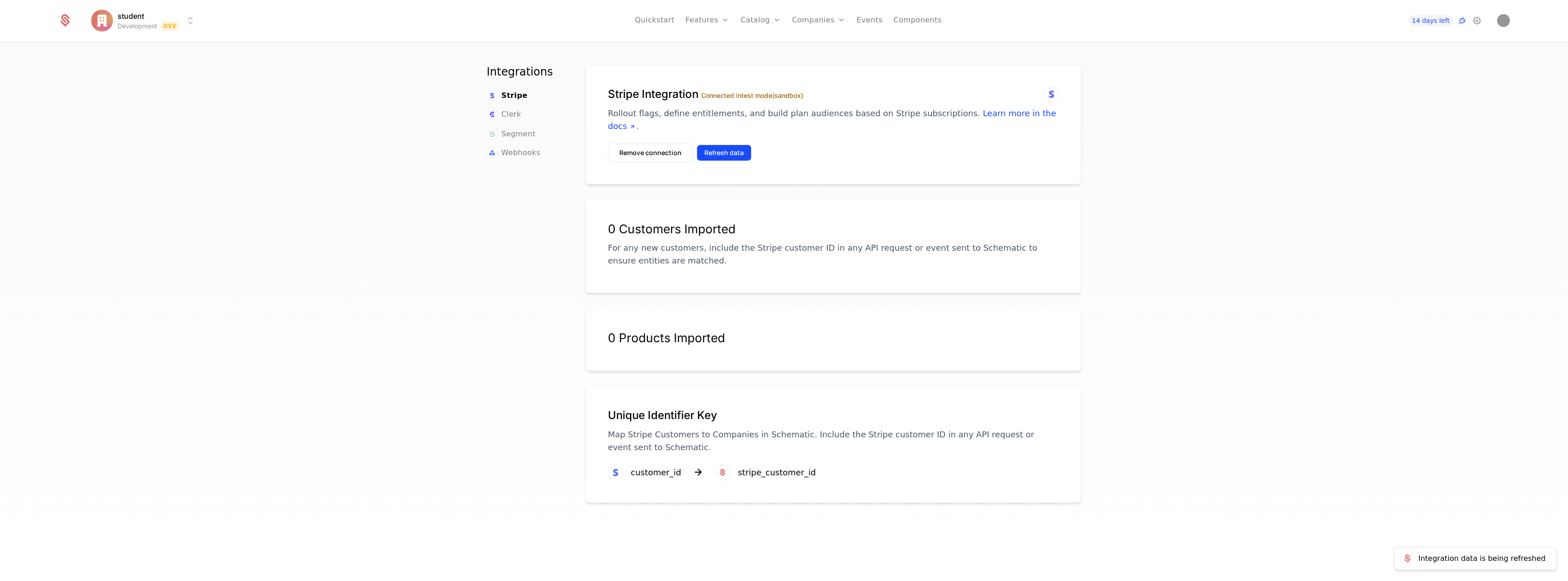
click at [738, 153] on button "Refresh data" at bounding box center [724, 152] width 55 height 16
click at [728, 341] on div "0 Products Imported" at bounding box center [833, 338] width 451 height 15
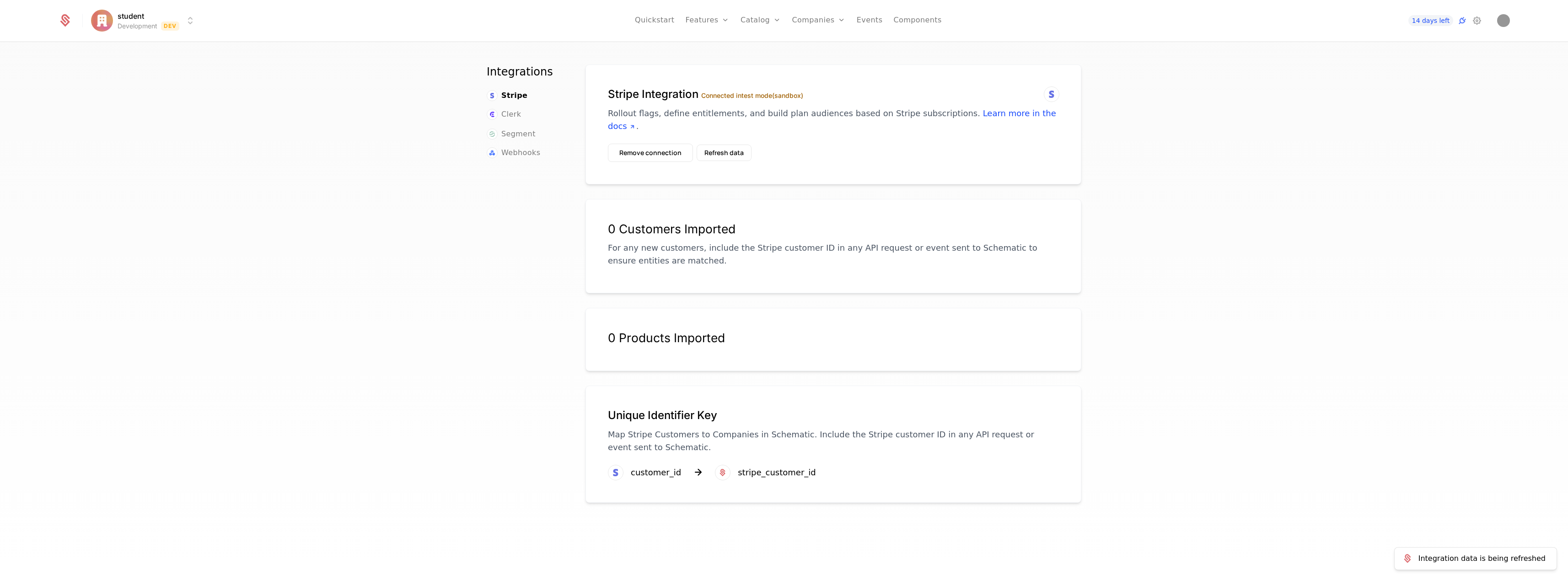
click at [729, 341] on div "0 Products Imported" at bounding box center [833, 338] width 451 height 15
click at [730, 340] on div "0 Products Imported" at bounding box center [833, 338] width 451 height 15
click at [1460, 19] on icon at bounding box center [1462, 21] width 11 height 11
click at [1462, 21] on icon at bounding box center [1462, 21] width 11 height 11
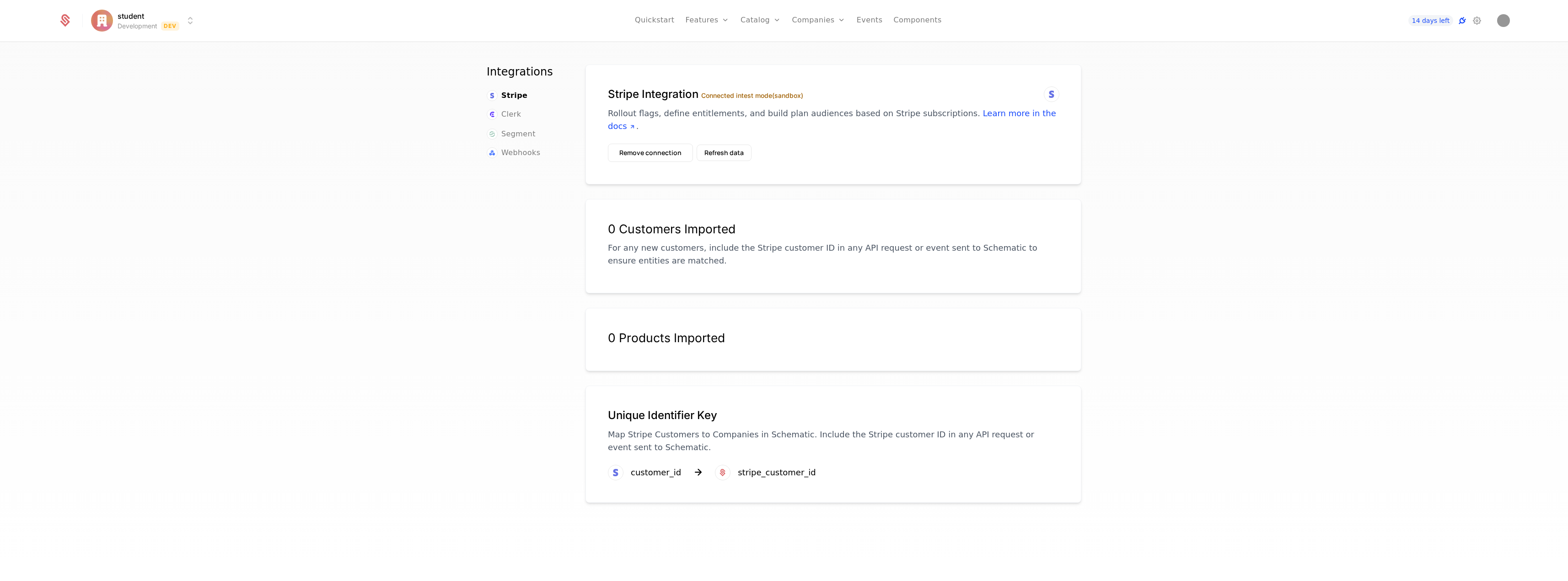
click at [1462, 21] on icon at bounding box center [1462, 21] width 11 height 11
click at [1461, 21] on icon at bounding box center [1462, 21] width 11 height 11
click at [172, 21] on html "student Development Dev Quickstart Features Features Flags Catalog Plans Add On…" at bounding box center [784, 290] width 1568 height 581
click at [240, 87] on html "student Development Dev Quickstart Features Features Flags Catalog Plans Add On…" at bounding box center [784, 290] width 1568 height 581
click at [646, 151] on button "Remove connection" at bounding box center [651, 153] width 85 height 18
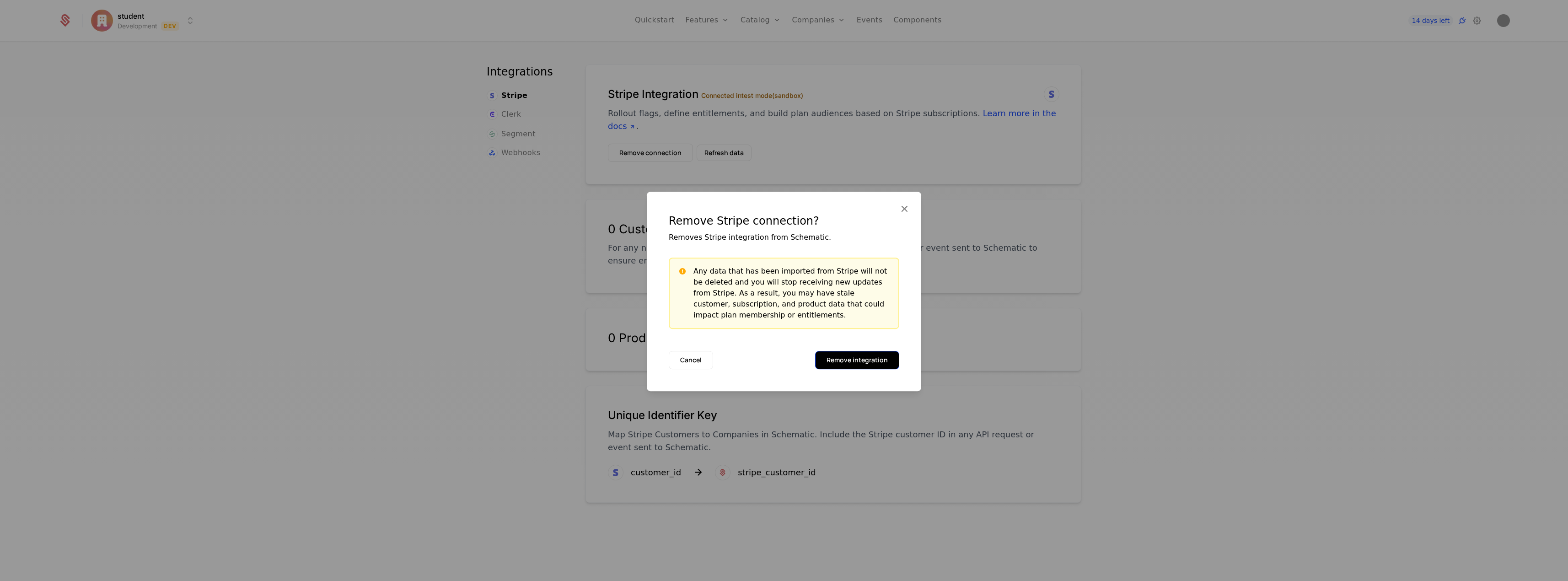
click at [877, 362] on button "Remove integration" at bounding box center [857, 360] width 84 height 18
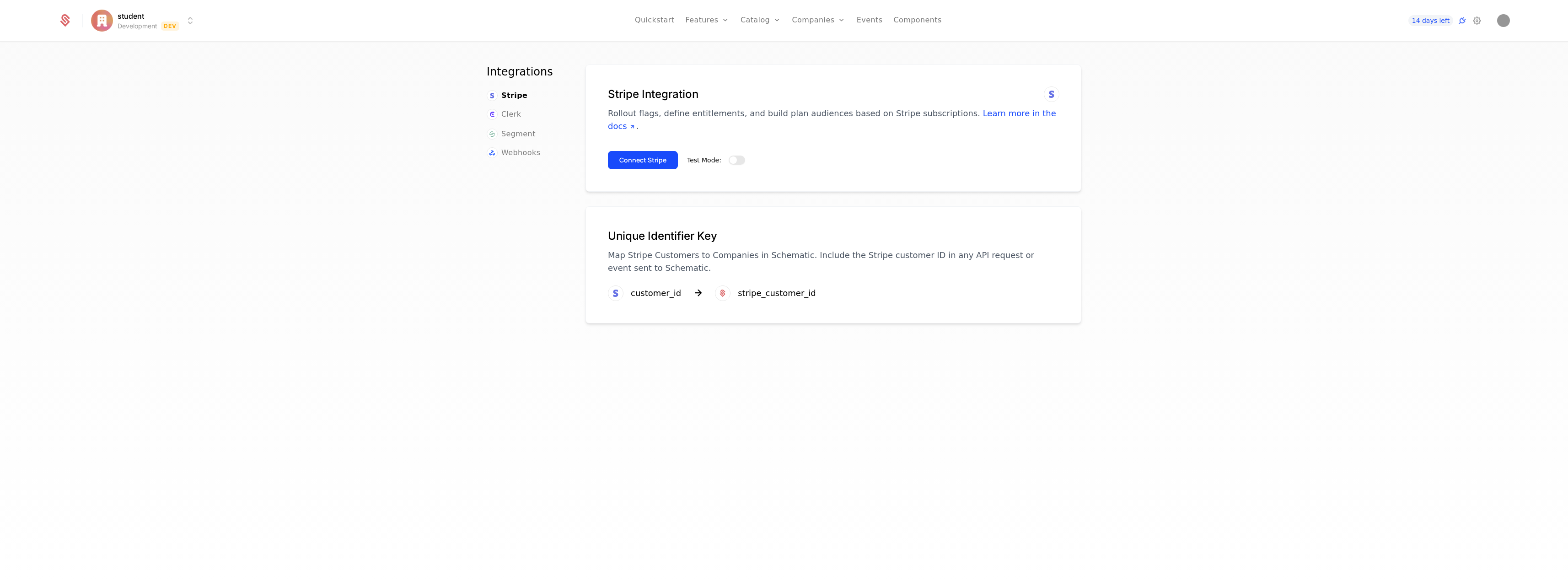
click at [730, 161] on span "button" at bounding box center [733, 160] width 7 height 7
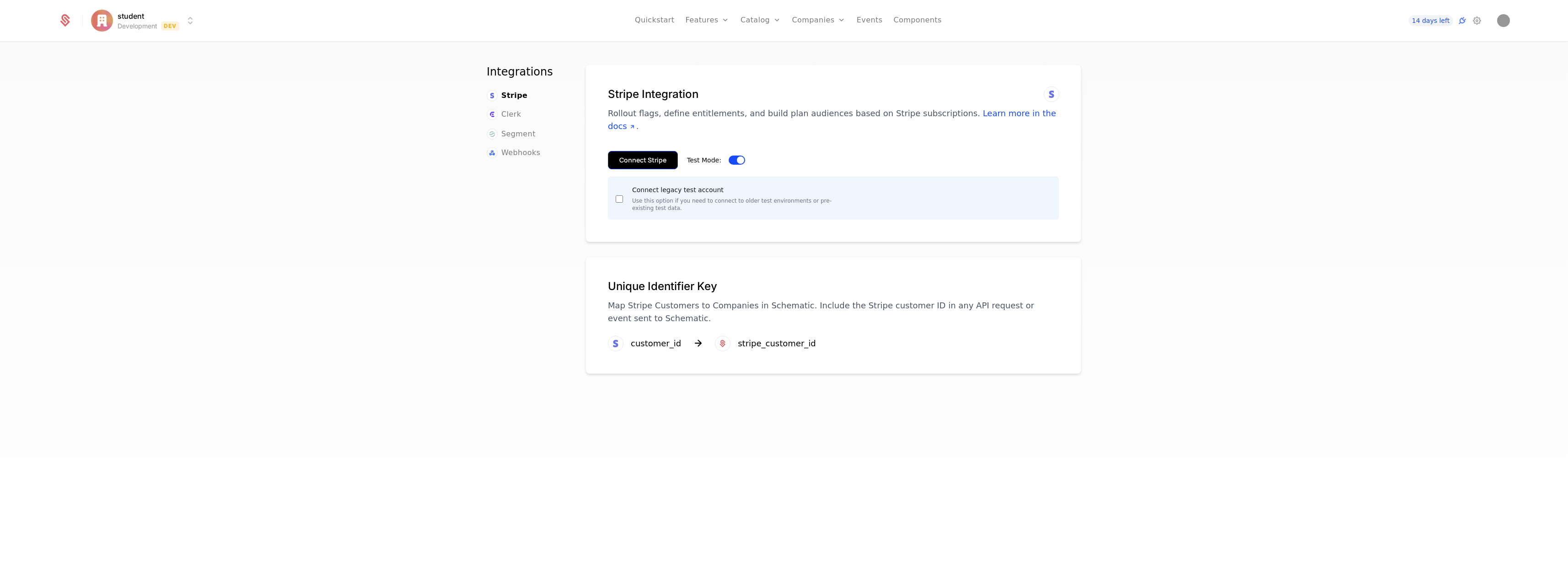
click at [649, 162] on button "Connect Stripe" at bounding box center [643, 160] width 70 height 18
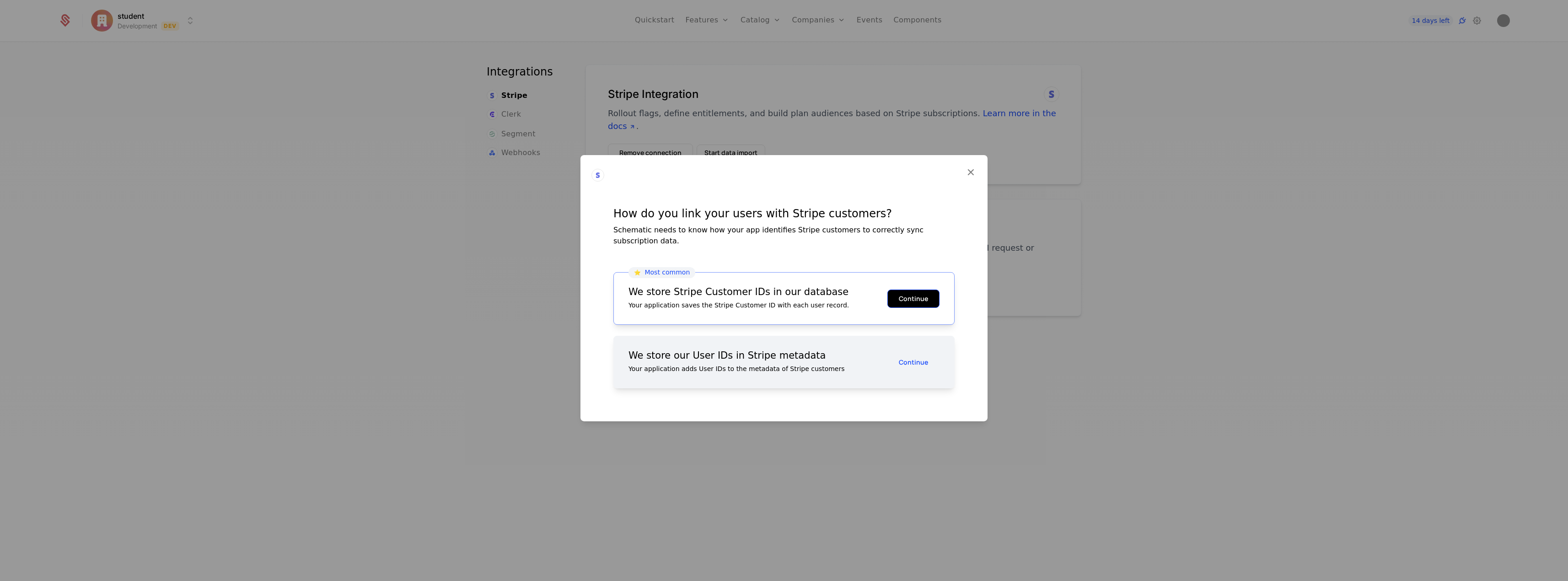
click at [920, 295] on button "Continue" at bounding box center [914, 298] width 52 height 18
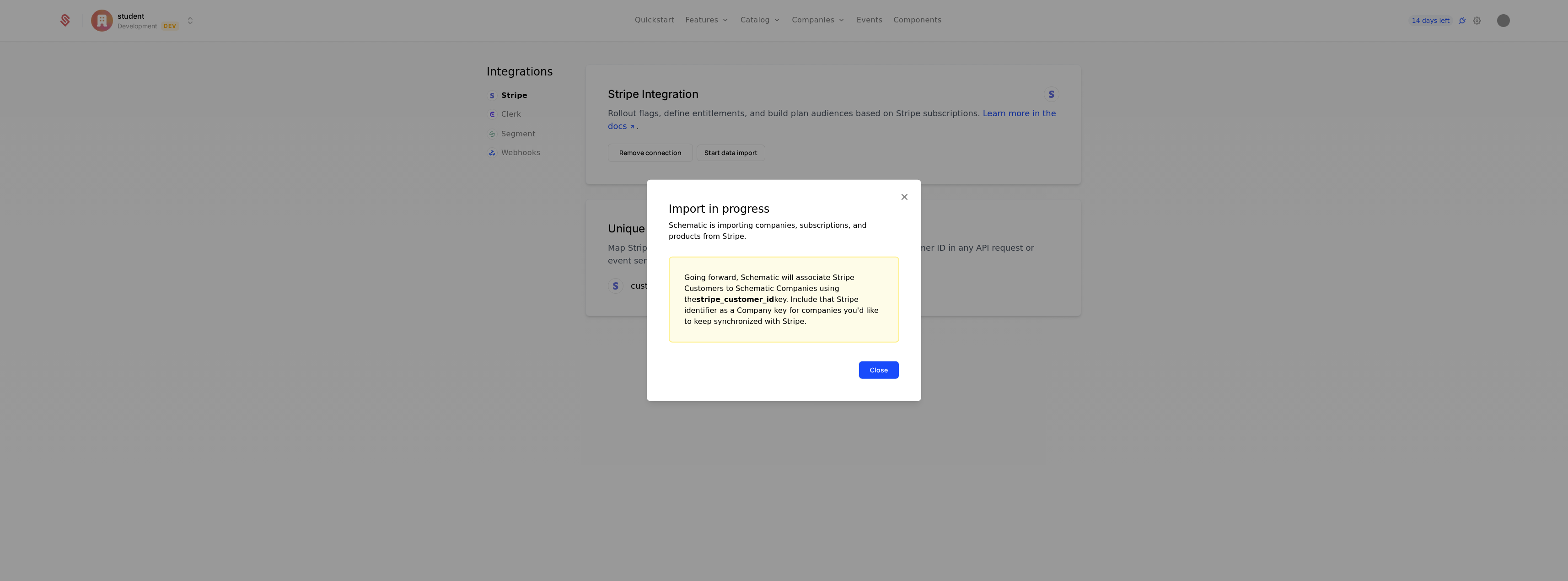
click at [895, 372] on button "Close" at bounding box center [878, 370] width 41 height 18
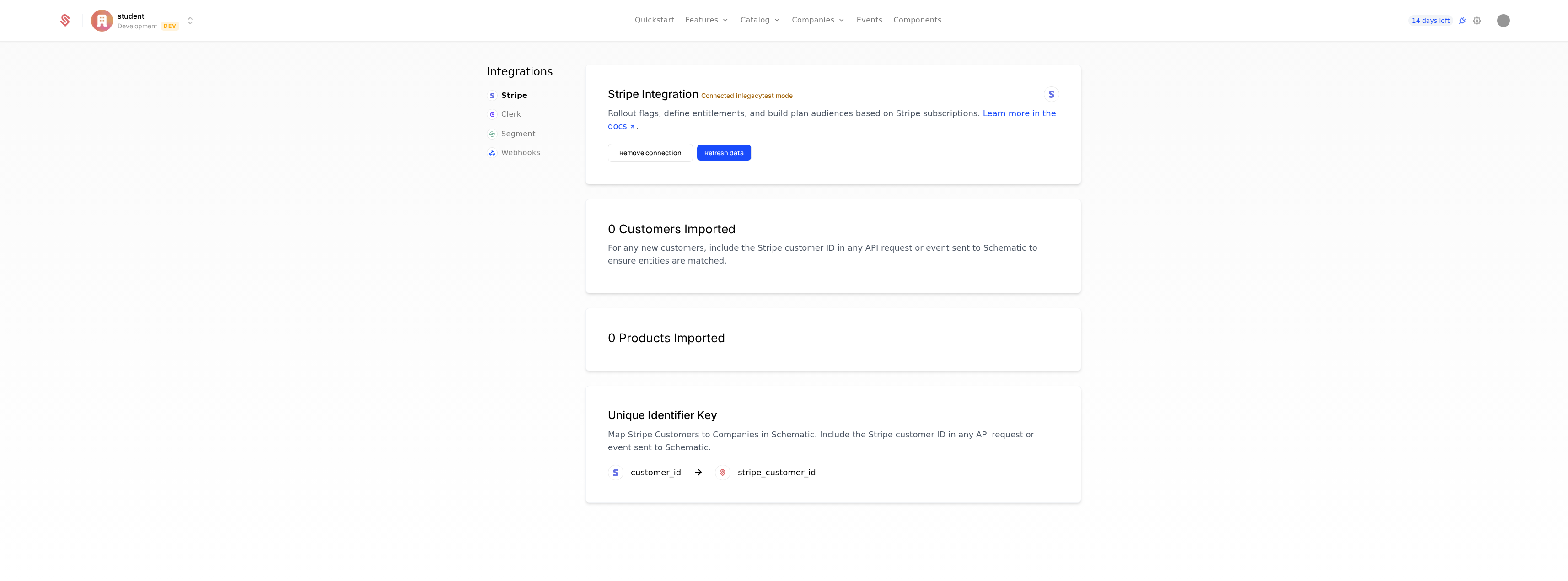
click at [721, 150] on button "Refresh data" at bounding box center [724, 152] width 55 height 16
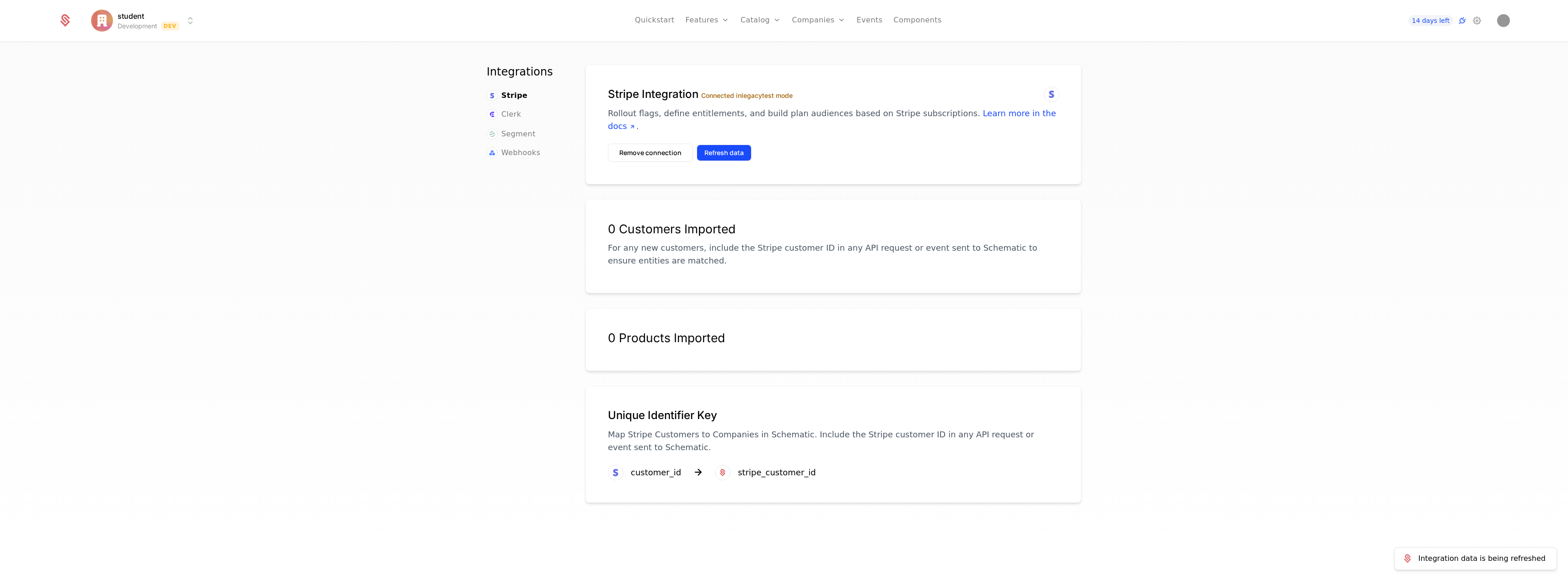
click at [721, 150] on button "Refresh data" at bounding box center [724, 152] width 55 height 16
click at [653, 157] on button "Remove connection" at bounding box center [651, 153] width 85 height 18
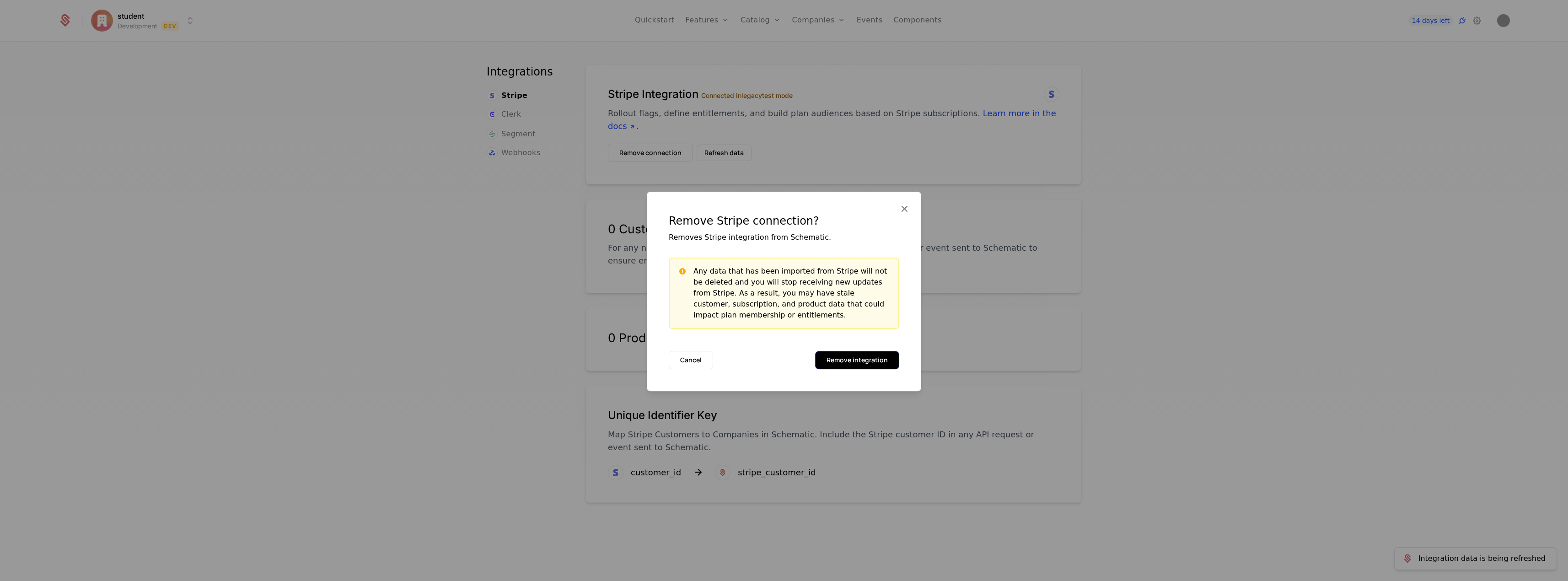
click at [847, 354] on button "Remove integration" at bounding box center [857, 360] width 84 height 18
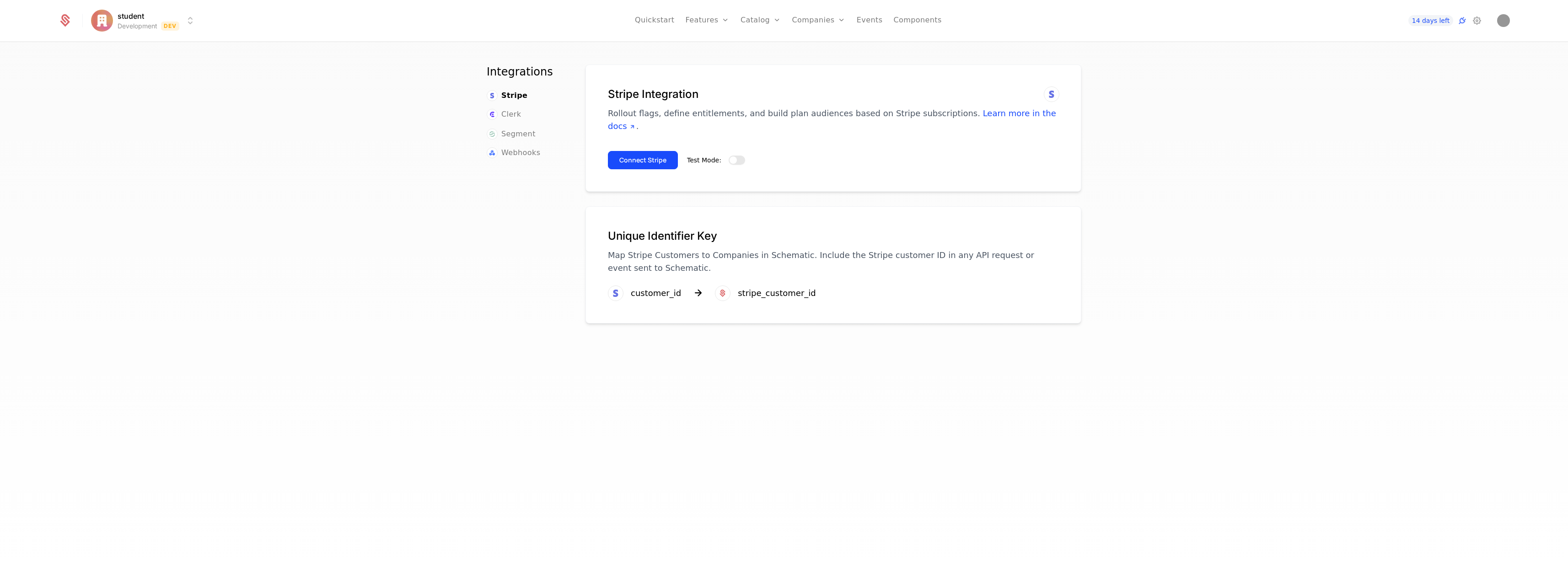
click at [733, 161] on button "Test Mode:" at bounding box center [737, 160] width 16 height 9
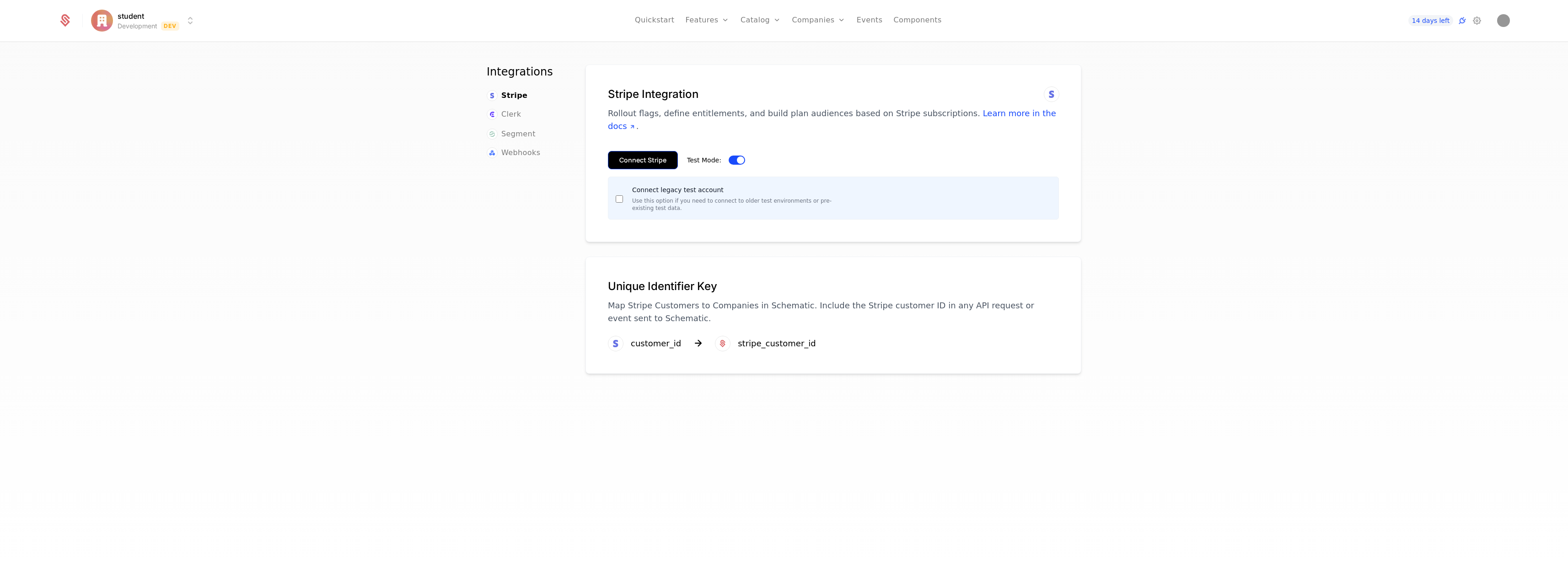
click at [669, 161] on button "Connect Stripe" at bounding box center [643, 160] width 70 height 18
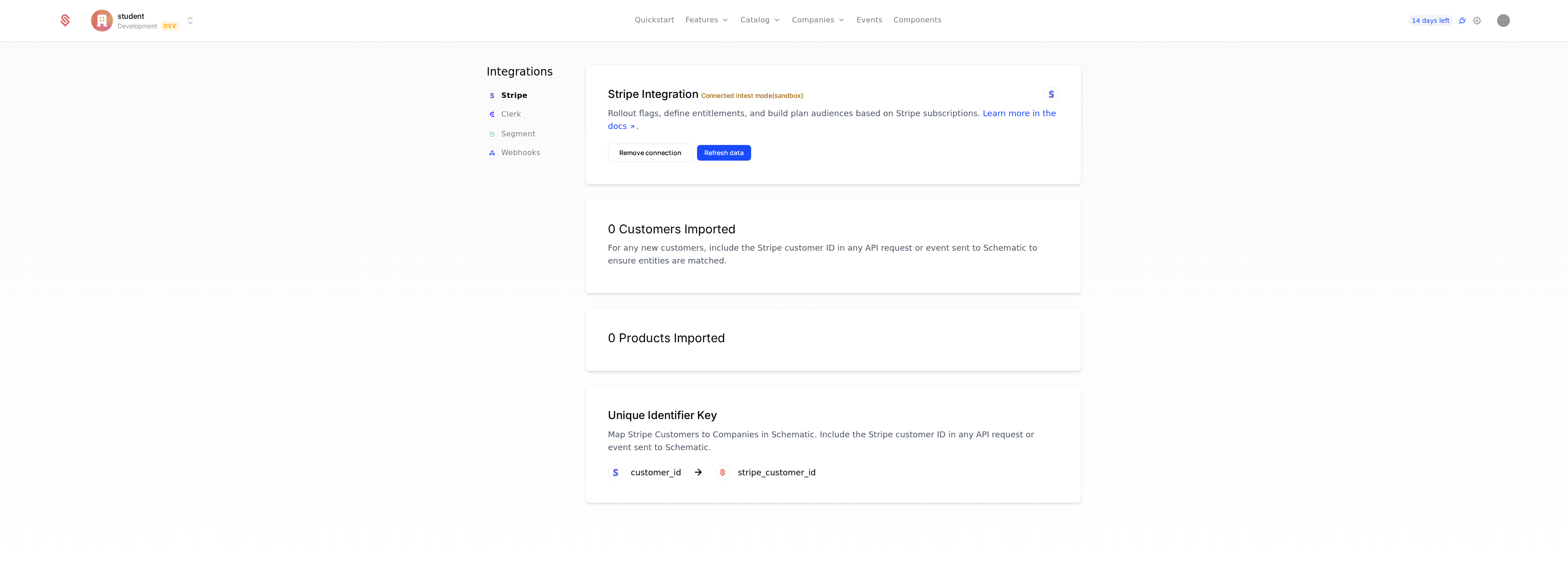
click at [733, 153] on button "Refresh data" at bounding box center [724, 152] width 55 height 16
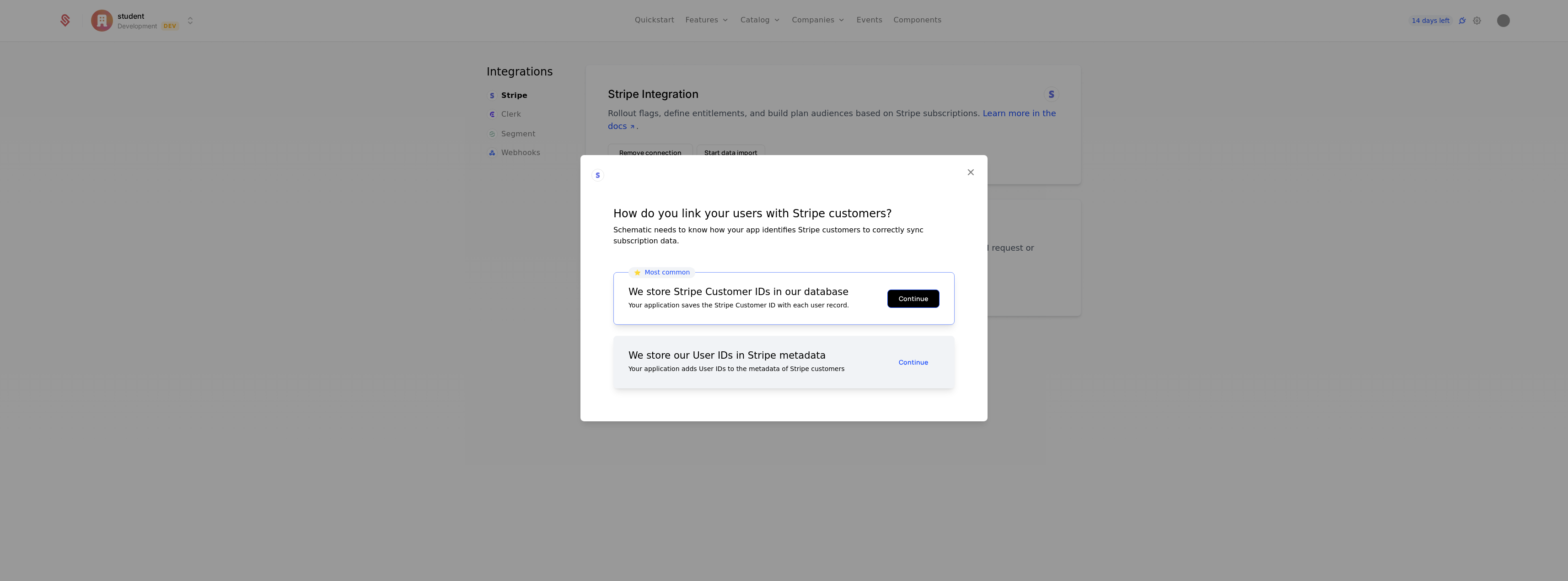
click at [901, 303] on button "Continue" at bounding box center [914, 298] width 52 height 18
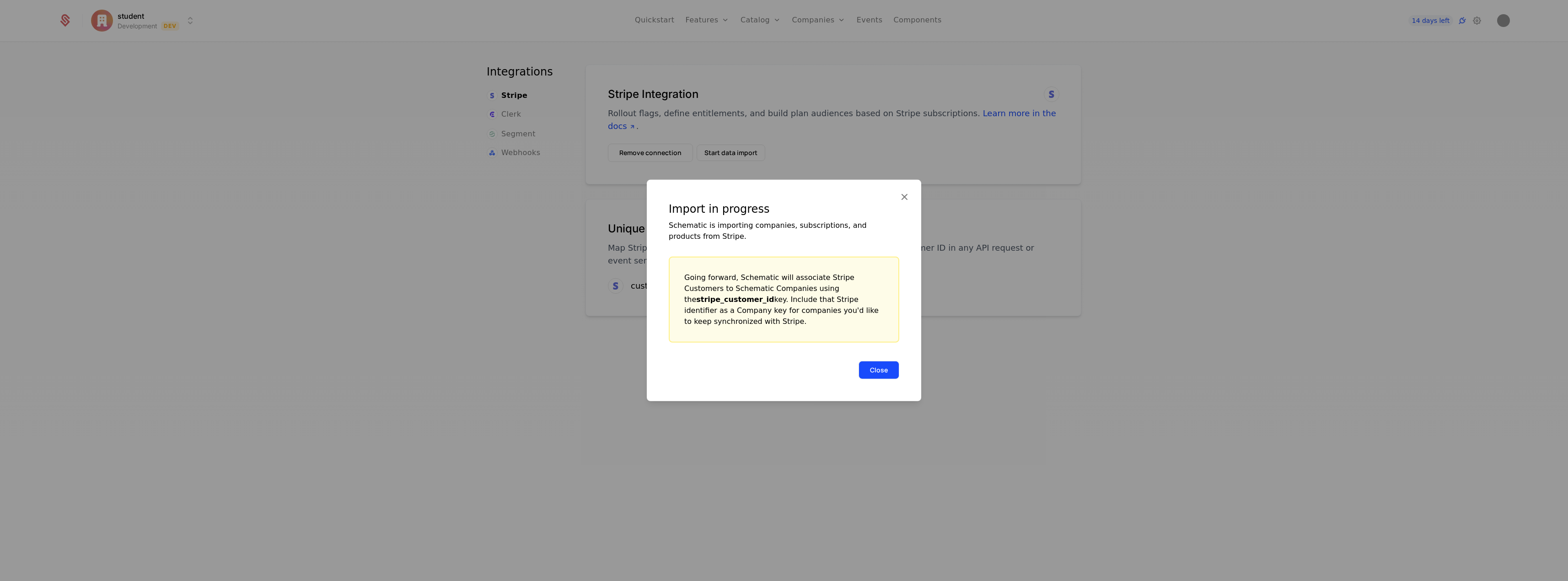
click at [881, 367] on button "Close" at bounding box center [878, 370] width 41 height 18
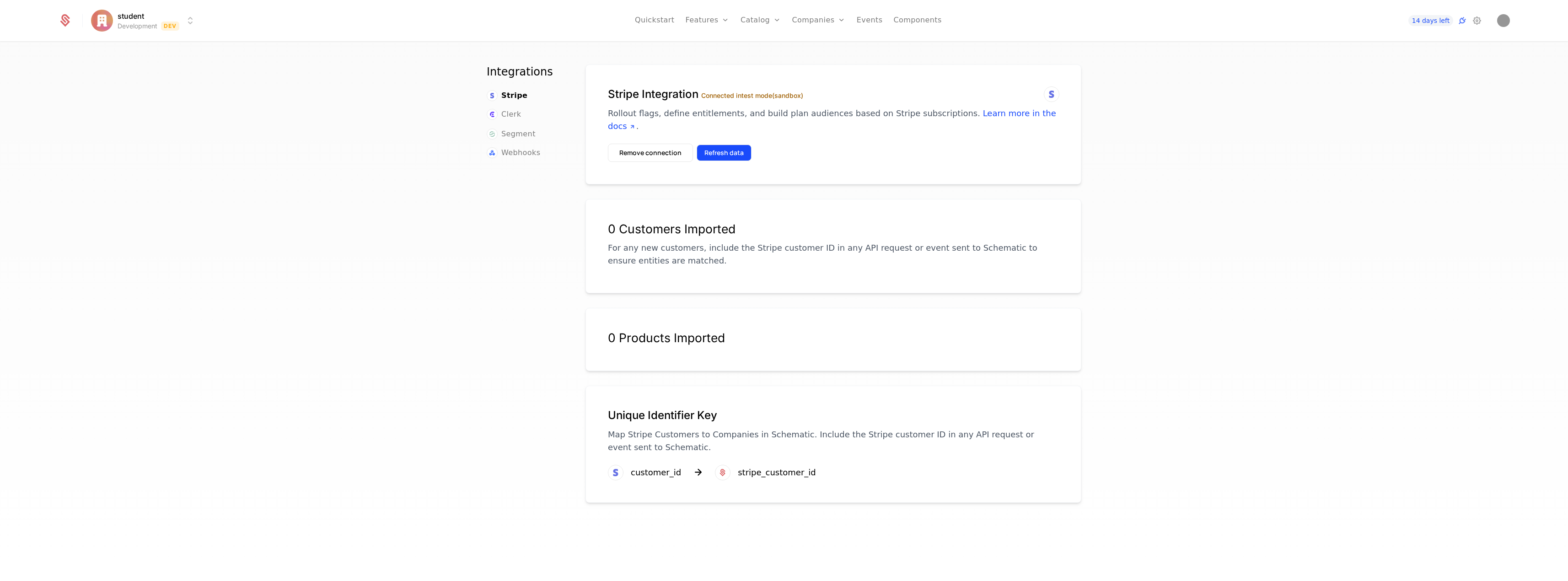
click at [732, 155] on button "Refresh data" at bounding box center [724, 152] width 55 height 16
drag, startPoint x: 732, startPoint y: 155, endPoint x: 856, endPoint y: 111, distance: 131.6
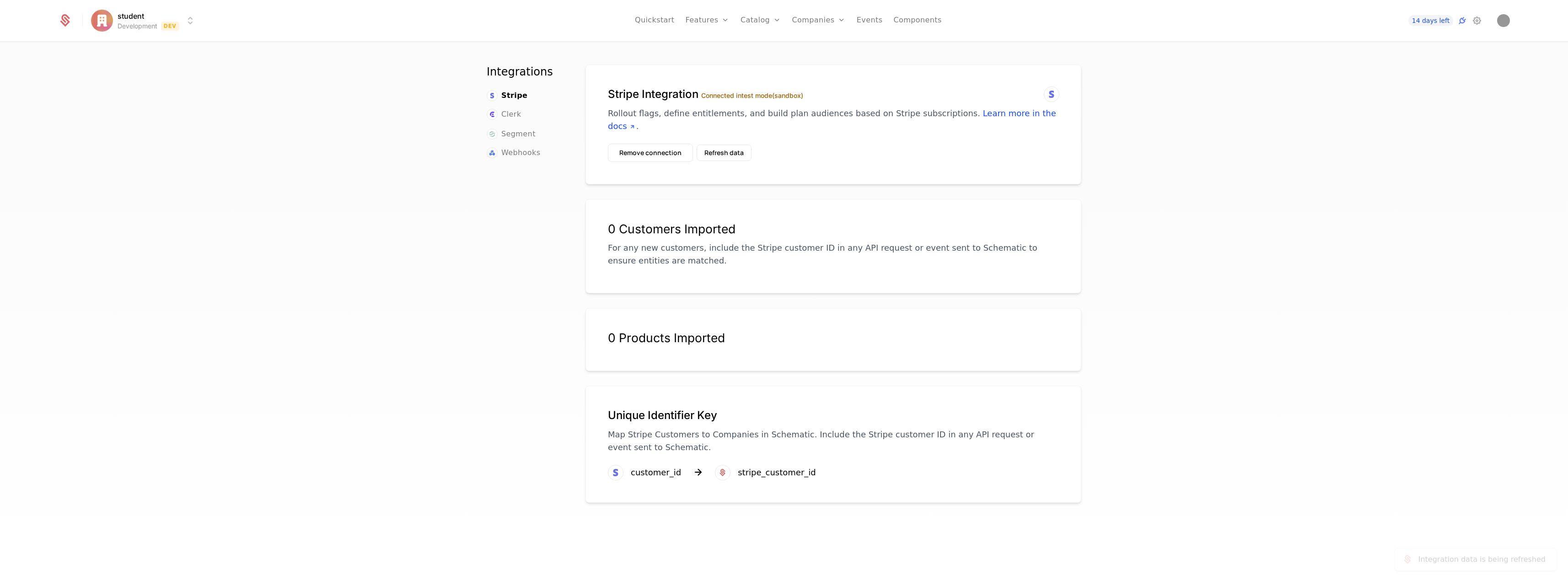
click at [735, 153] on button "Refresh data" at bounding box center [724, 152] width 55 height 16
click at [1014, 110] on link "Learn more in the docs" at bounding box center [832, 119] width 448 height 23
click at [712, 158] on button "Refresh data" at bounding box center [724, 152] width 55 height 16
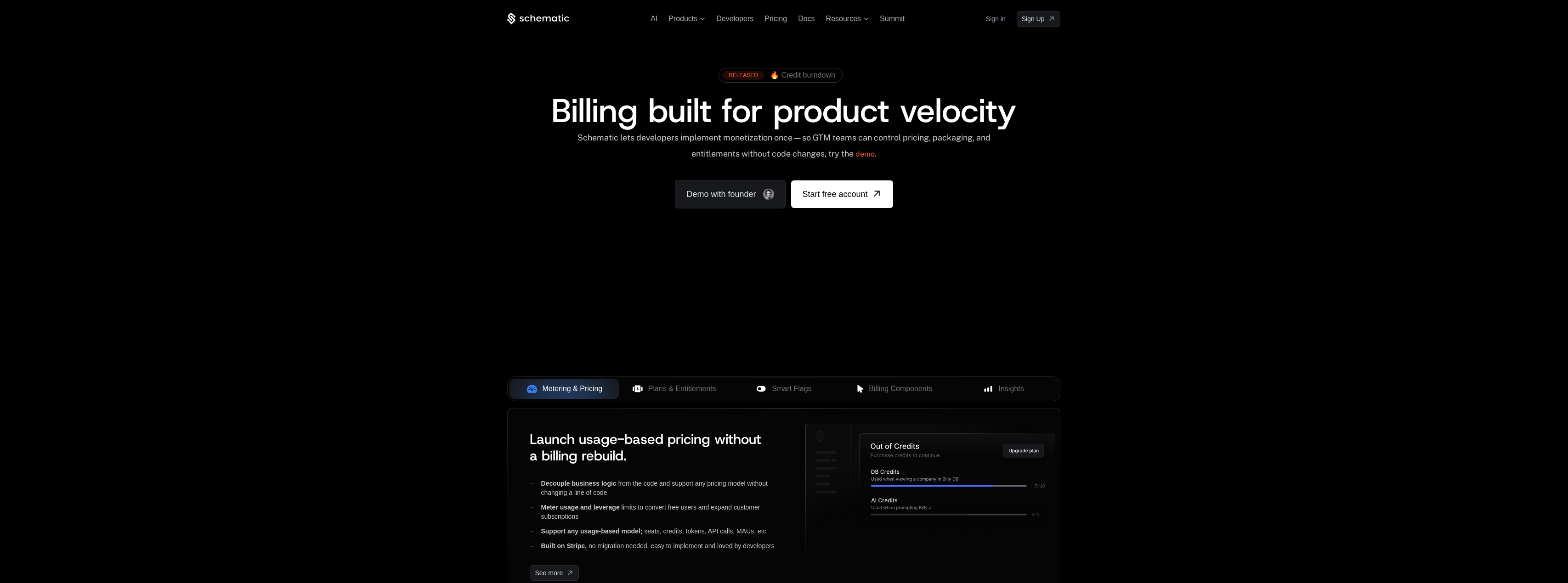
click at [998, 21] on link "Sign in" at bounding box center [996, 19] width 20 height 15
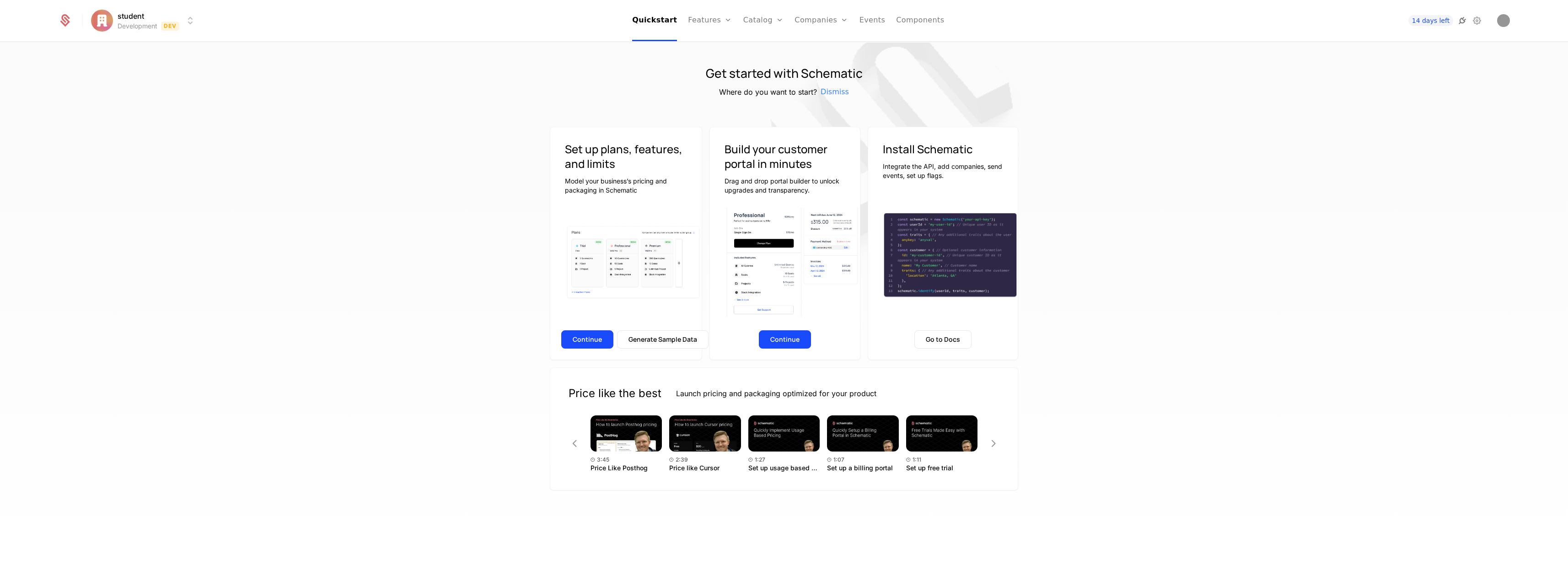
click at [1463, 23] on icon at bounding box center [1462, 21] width 11 height 11
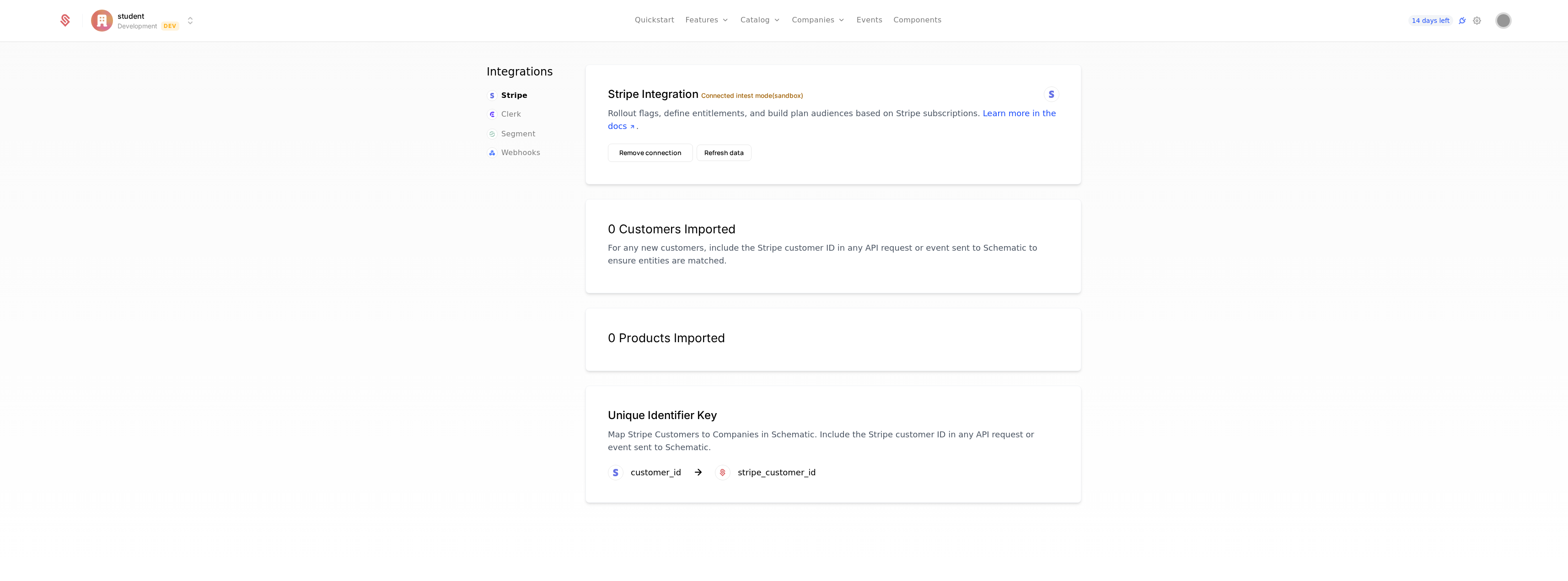
click at [1502, 23] on img "Open user button" at bounding box center [1503, 20] width 13 height 13
click at [732, 155] on button "Refresh data" at bounding box center [724, 152] width 55 height 16
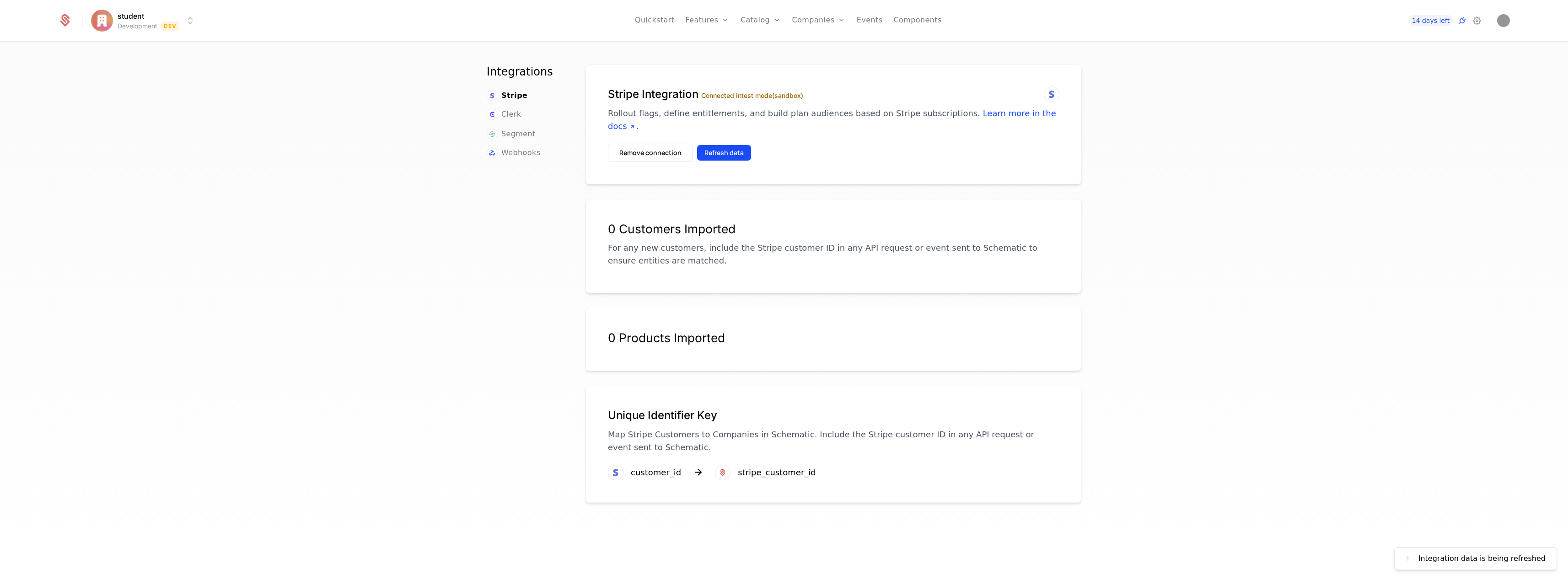
click at [732, 155] on button "Refresh data" at bounding box center [724, 152] width 55 height 16
click at [737, 153] on button "Refresh data" at bounding box center [724, 152] width 55 height 16
click at [654, 480] on div "customer_id" at bounding box center [645, 473] width 73 height 16
click at [657, 473] on div "customer_id" at bounding box center [656, 473] width 51 height 13
click at [772, 478] on div "stripe_customer_id" at bounding box center [777, 473] width 78 height 13
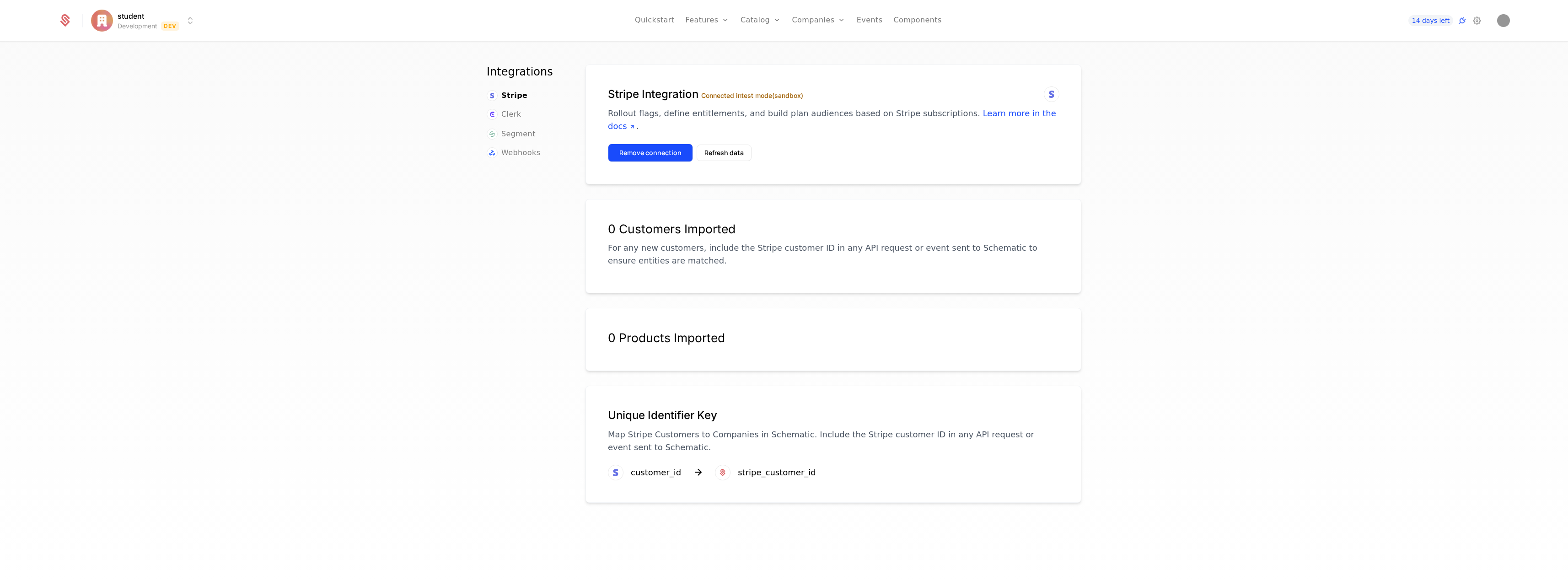
click at [674, 152] on button "Remove connection" at bounding box center [651, 153] width 85 height 18
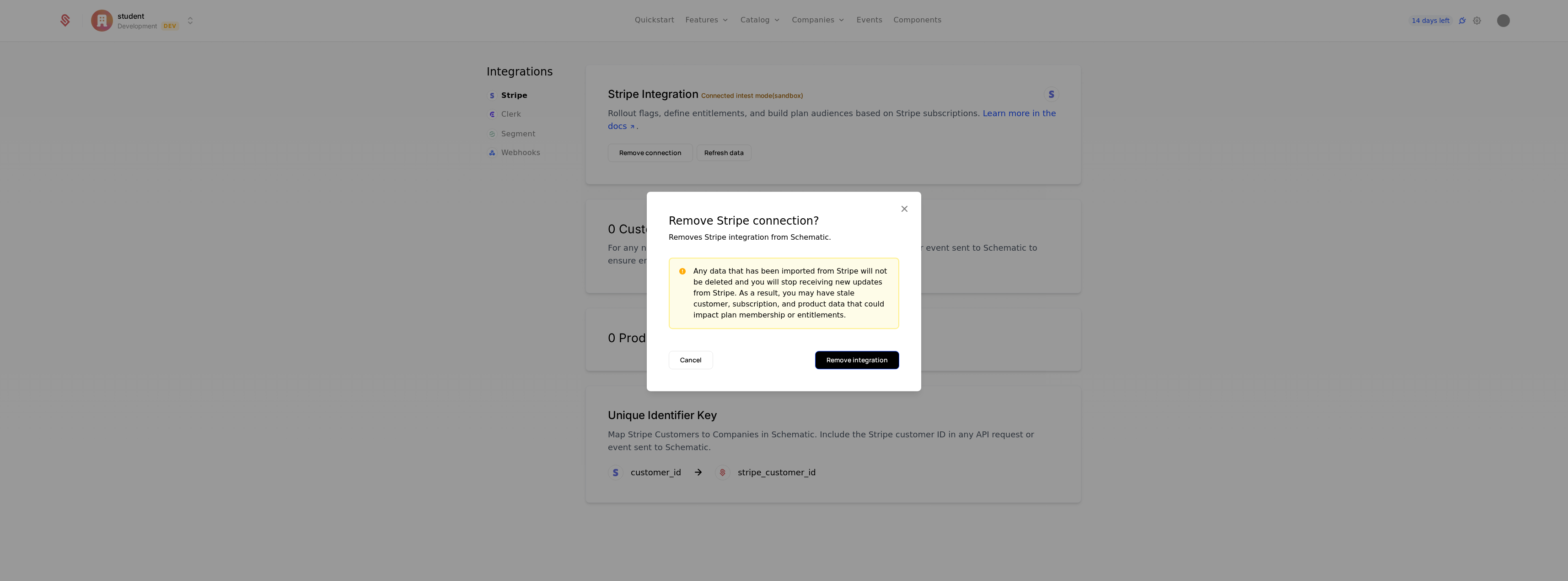
click at [862, 362] on button "Remove integration" at bounding box center [857, 360] width 84 height 18
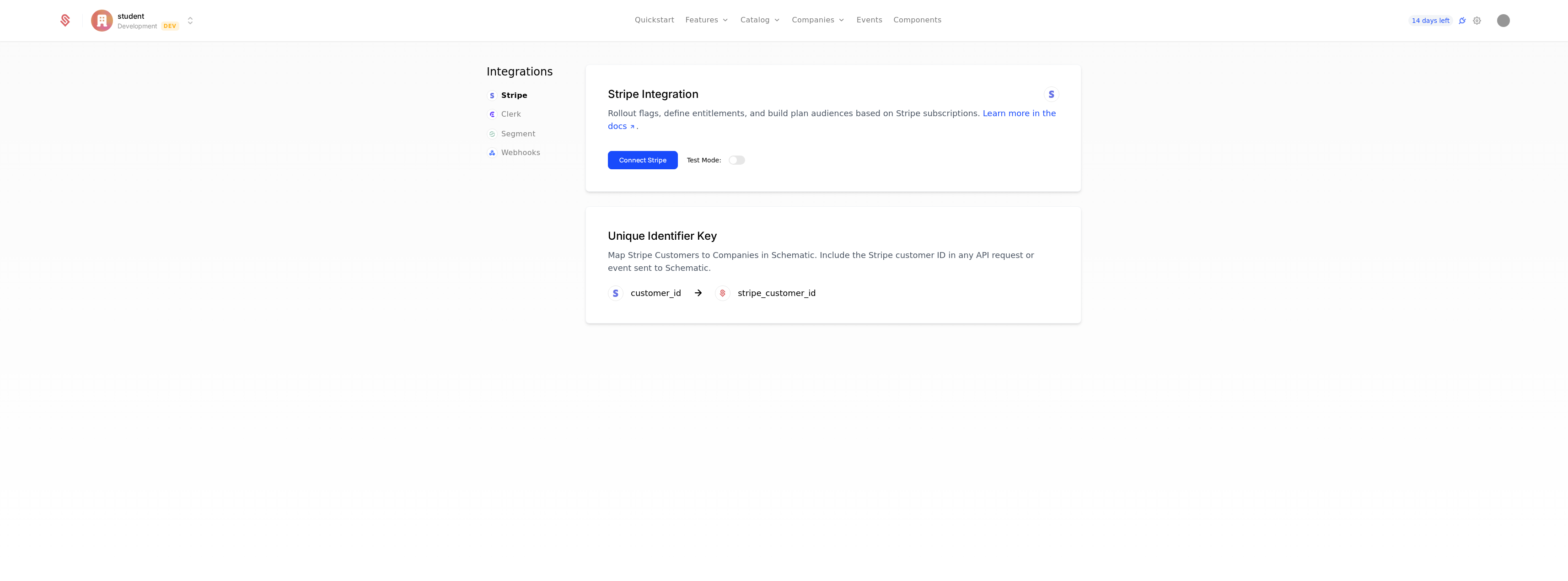
click at [733, 155] on div "Test Mode:" at bounding box center [716, 160] width 58 height 11
click at [733, 161] on button "Test Mode:" at bounding box center [737, 160] width 16 height 9
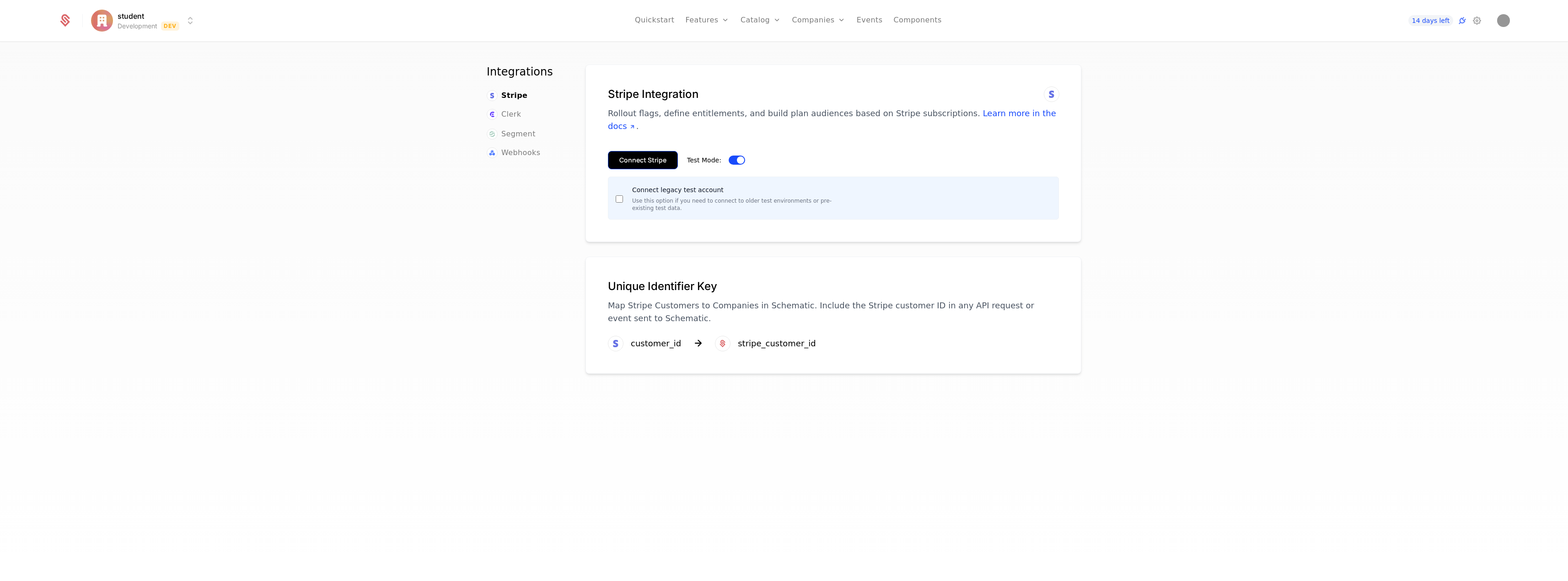
click at [660, 163] on button "Connect Stripe" at bounding box center [643, 160] width 70 height 18
click at [631, 161] on button "Connect Stripe" at bounding box center [643, 160] width 70 height 18
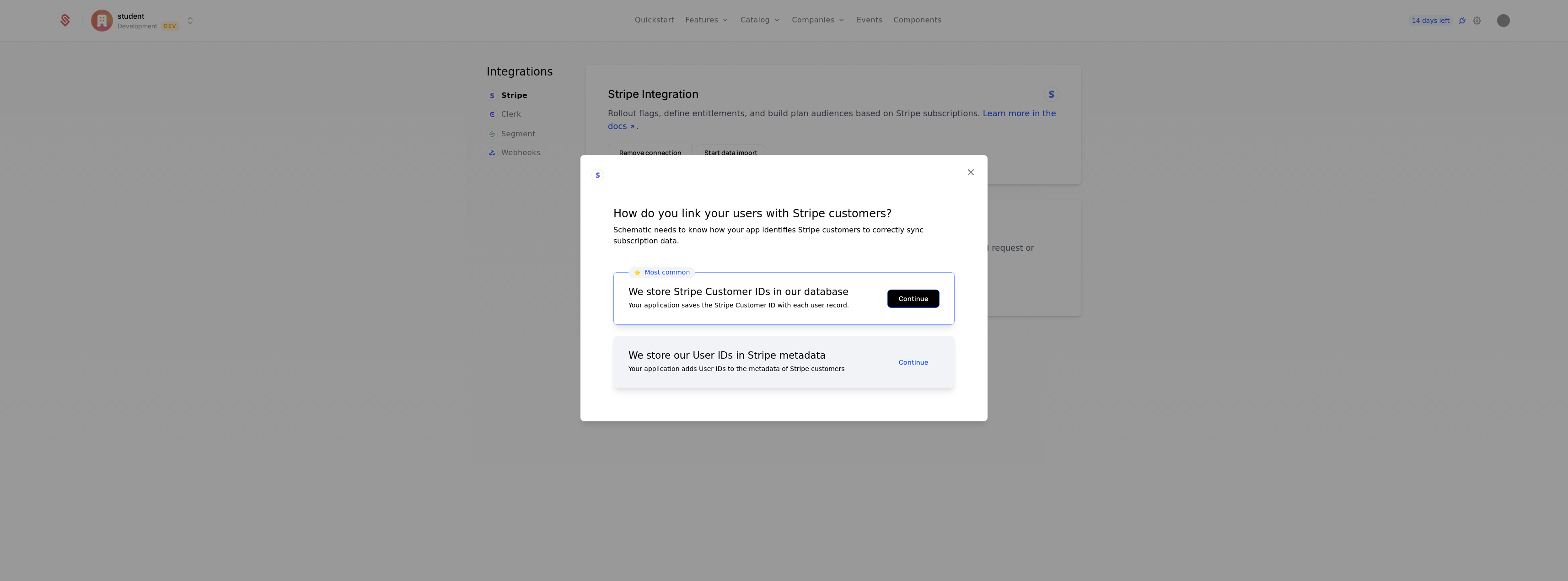
click at [915, 299] on button "Continue" at bounding box center [914, 298] width 52 height 18
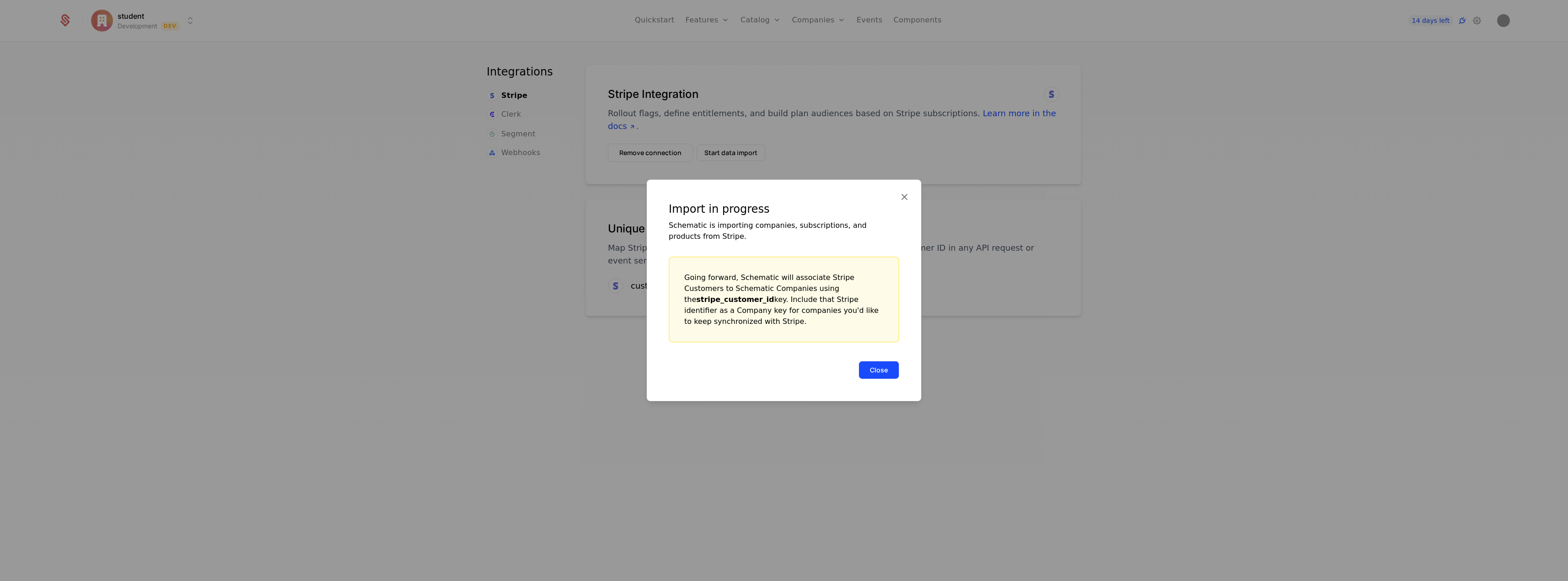
click at [884, 370] on button "Close" at bounding box center [878, 370] width 41 height 18
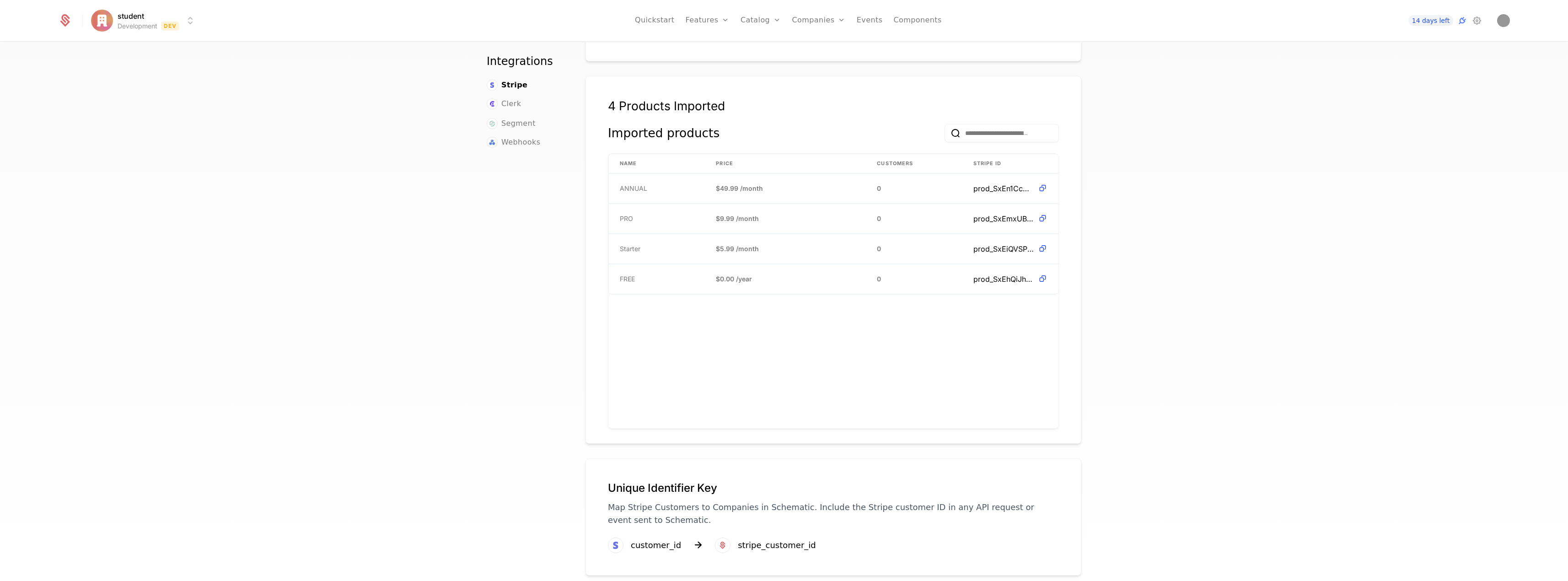
scroll to position [243, 0]
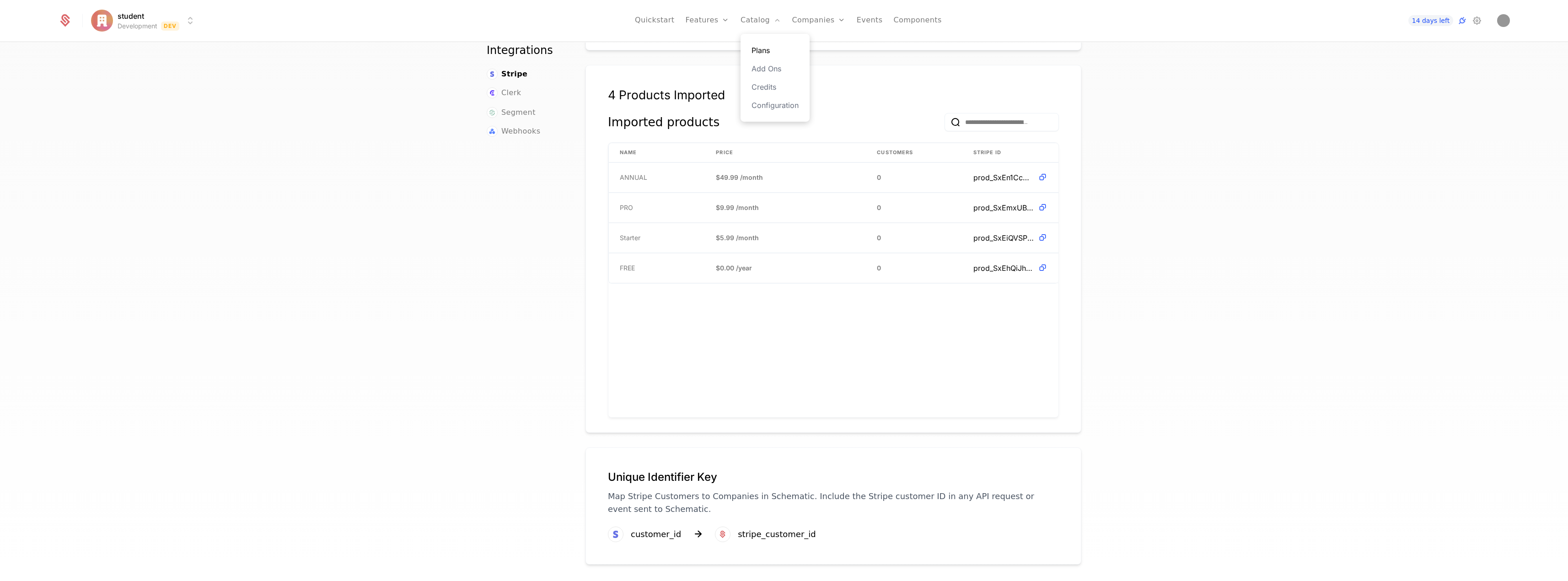
click at [772, 51] on link "Plans" at bounding box center [775, 51] width 47 height 11
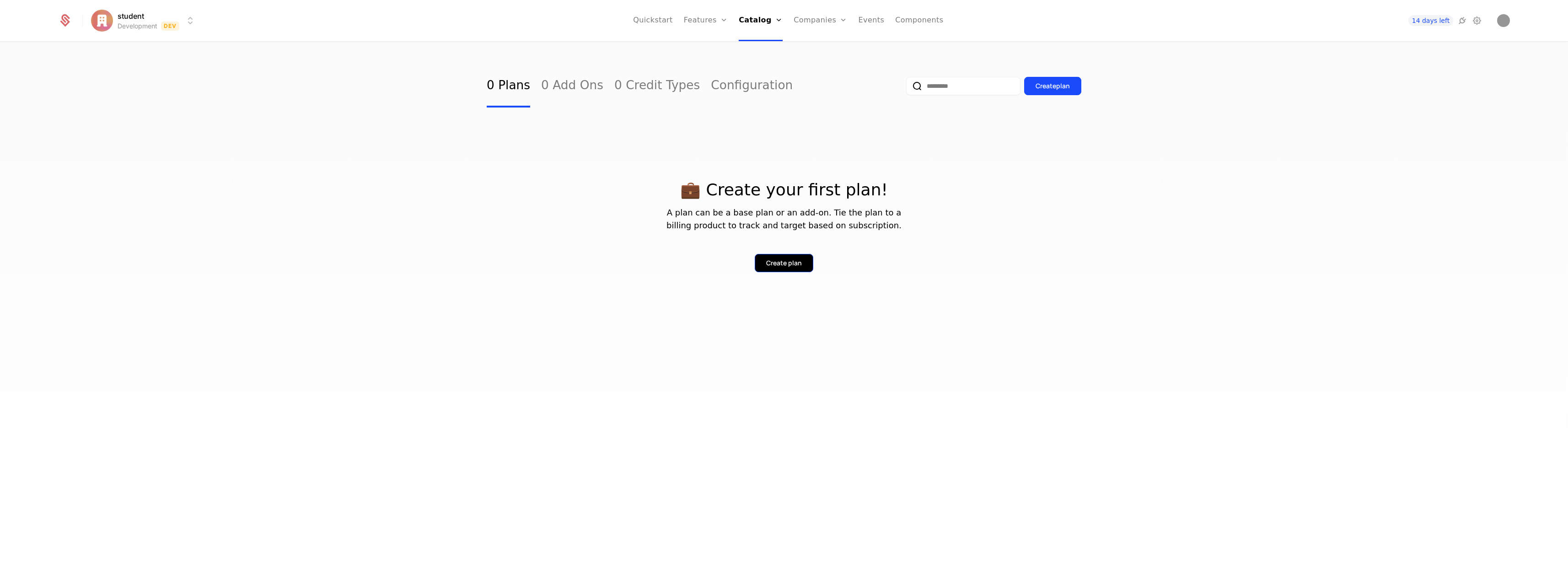
click at [801, 259] on div "Create plan" at bounding box center [784, 263] width 36 height 9
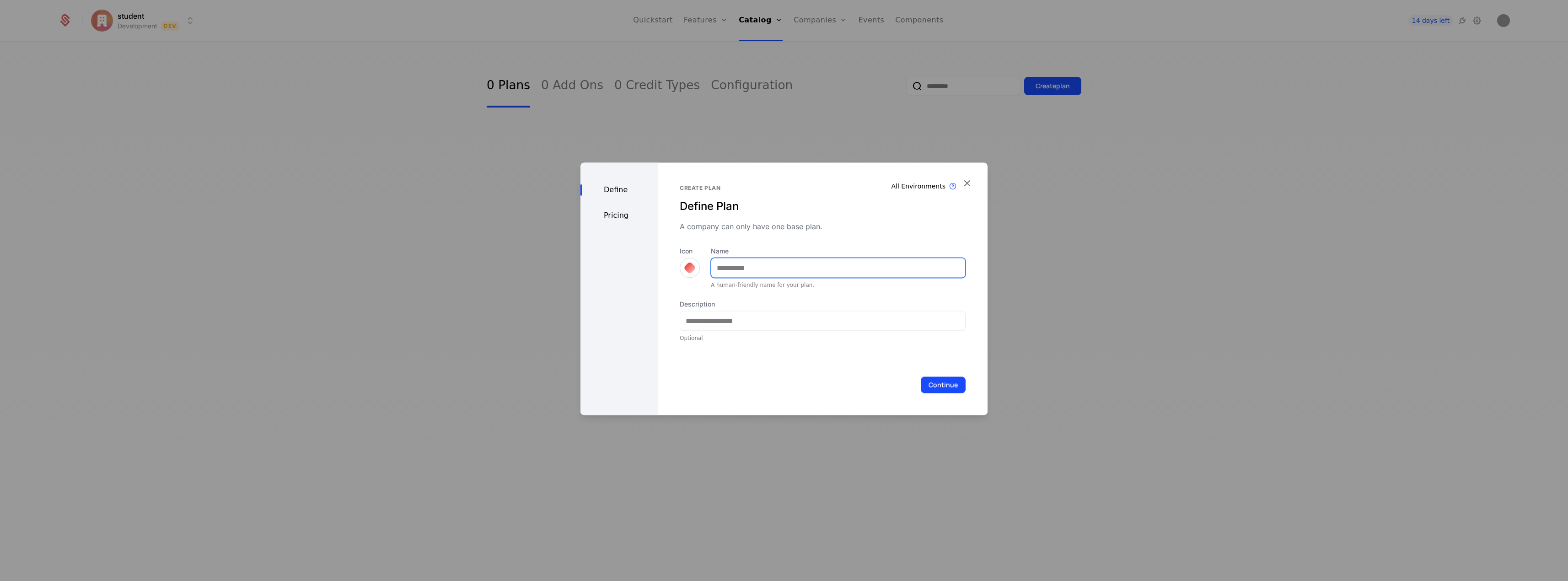
click at [752, 261] on input "Name" at bounding box center [838, 268] width 254 height 19
type input "****"
click at [747, 320] on input "Description" at bounding box center [822, 321] width 285 height 19
type input "**********"
click at [930, 380] on button "Continue" at bounding box center [943, 384] width 45 height 16
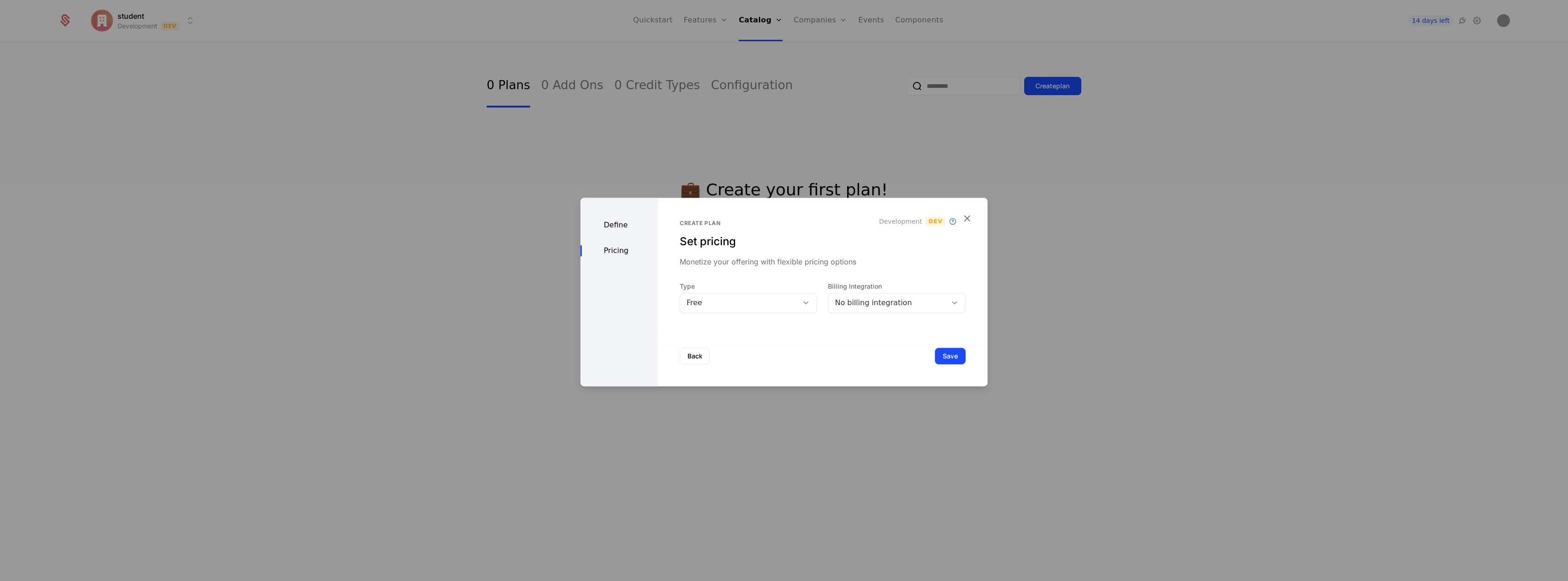
click at [872, 302] on div "No billing integration" at bounding box center [887, 303] width 106 height 11
click at [871, 327] on div "Integrated with Stripe" at bounding box center [892, 326] width 123 height 9
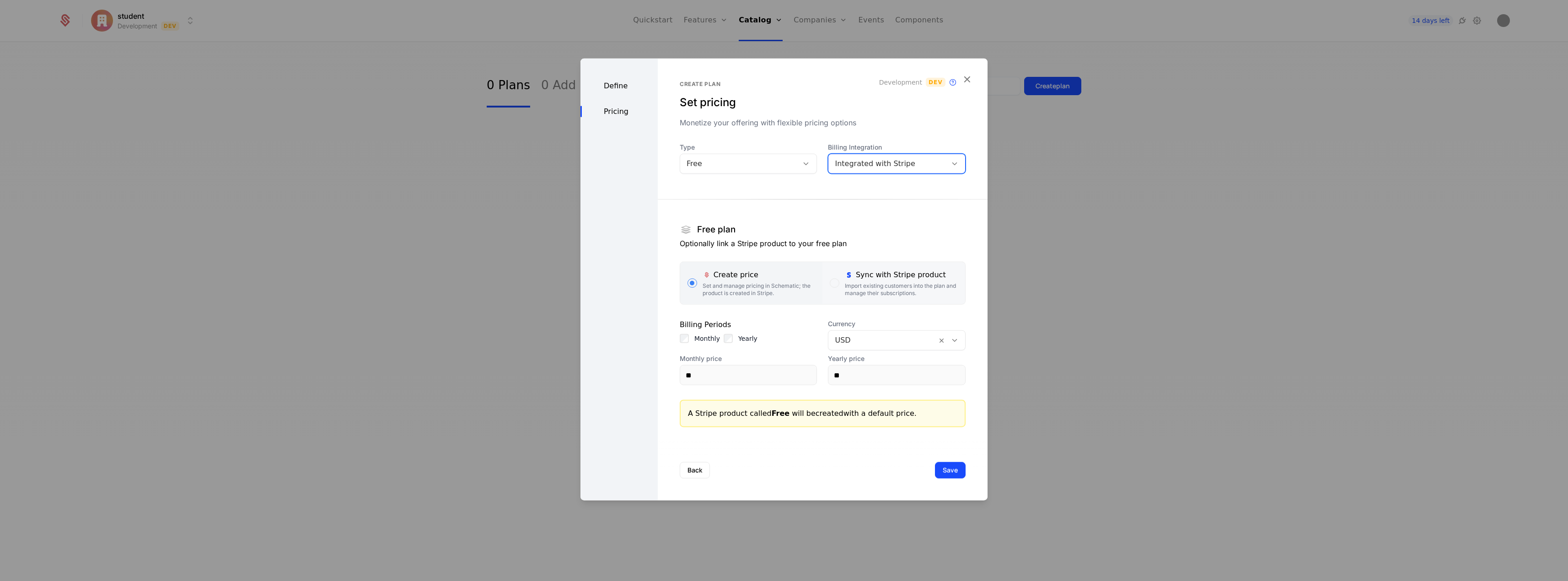
click at [875, 290] on div "Import existing customers into the plan and manage their subscriptions." at bounding box center [901, 290] width 113 height 15
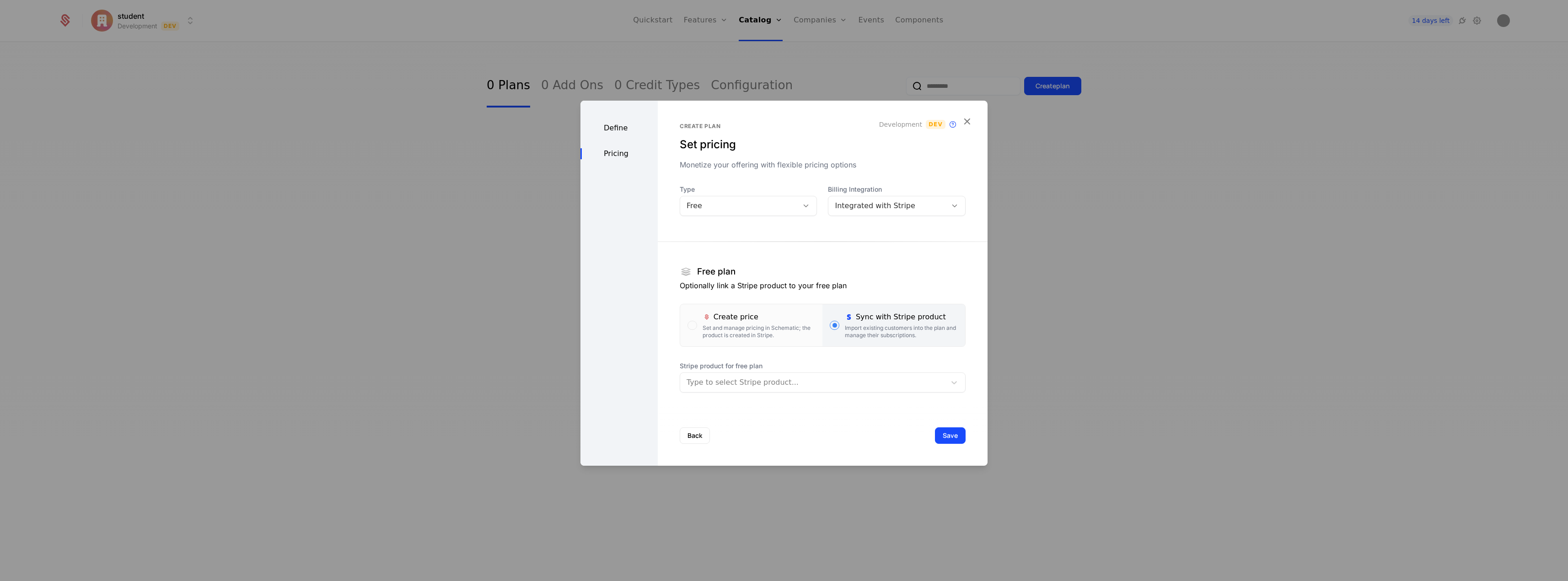
click at [789, 386] on div at bounding box center [813, 382] width 253 height 13
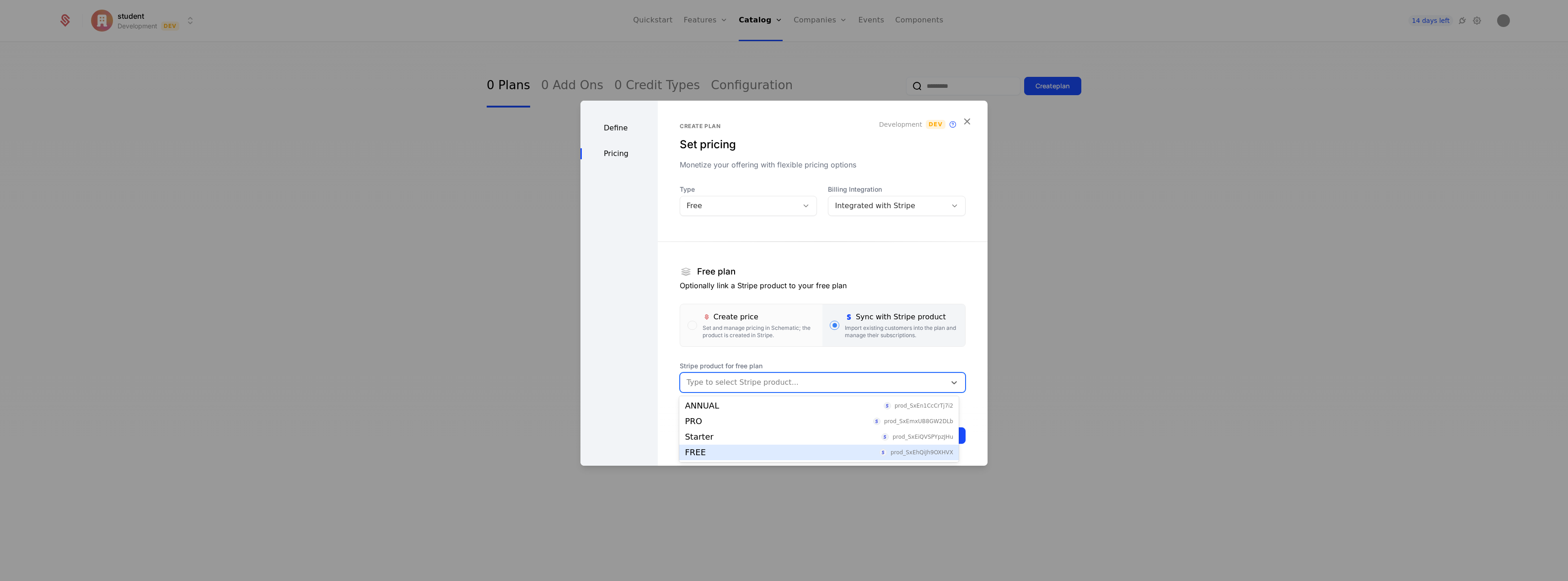
click at [784, 454] on div "FREE prod_SxEhQiJh9OXHVX" at bounding box center [819, 452] width 268 height 9
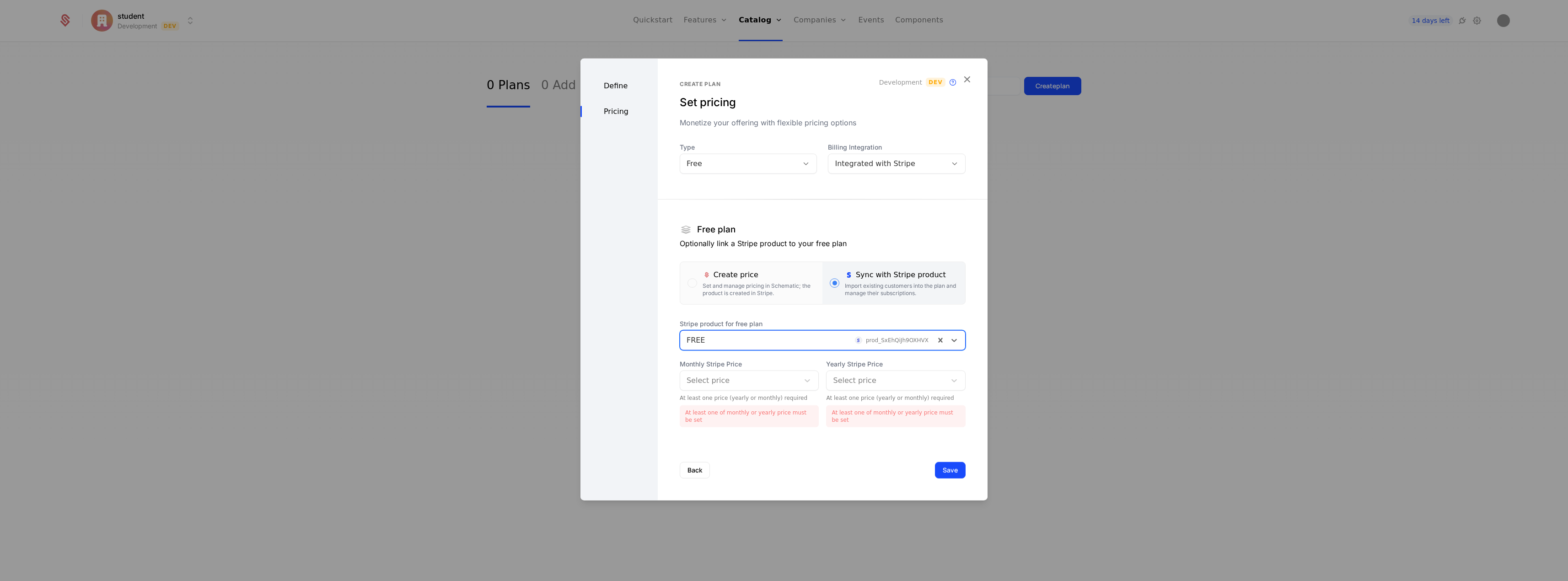
click at [786, 376] on div at bounding box center [740, 381] width 107 height 13
click at [783, 410] on div "No options" at bounding box center [747, 406] width 136 height 18
click at [779, 376] on div at bounding box center [740, 381] width 107 height 13
type input "****"
click at [803, 377] on icon at bounding box center [807, 381] width 9 height 9
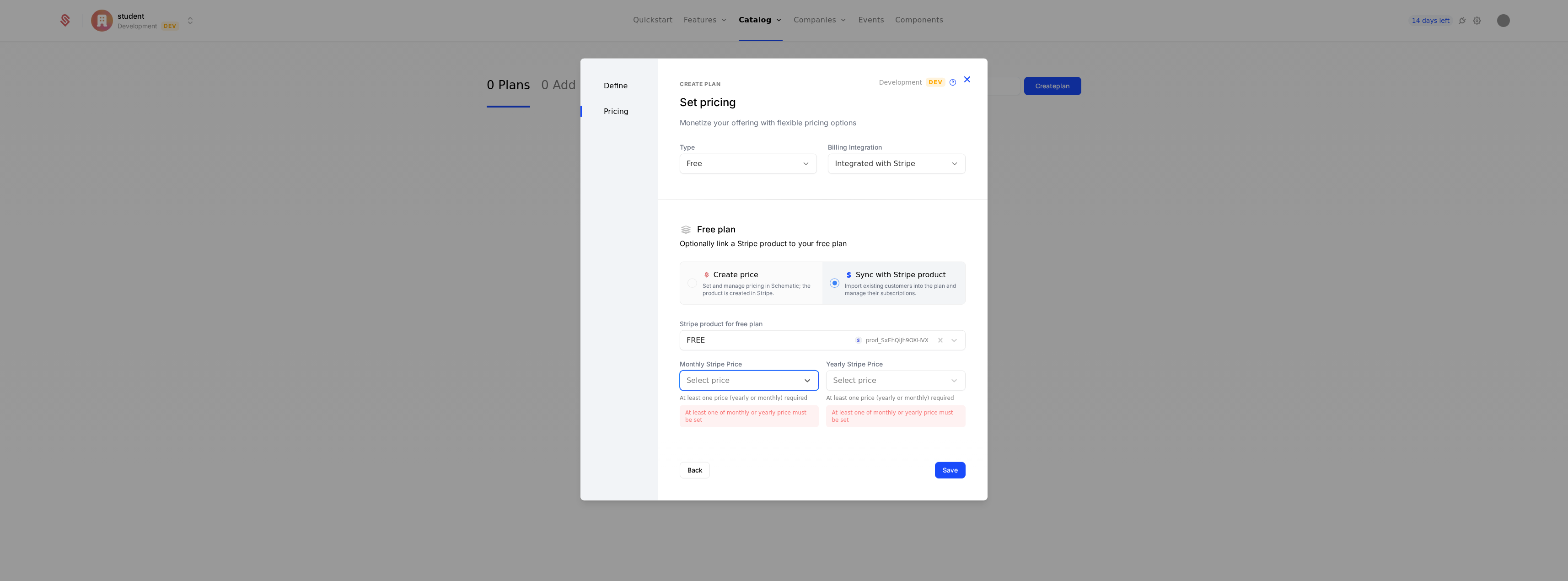
click at [971, 77] on icon "button" at bounding box center [967, 79] width 12 height 12
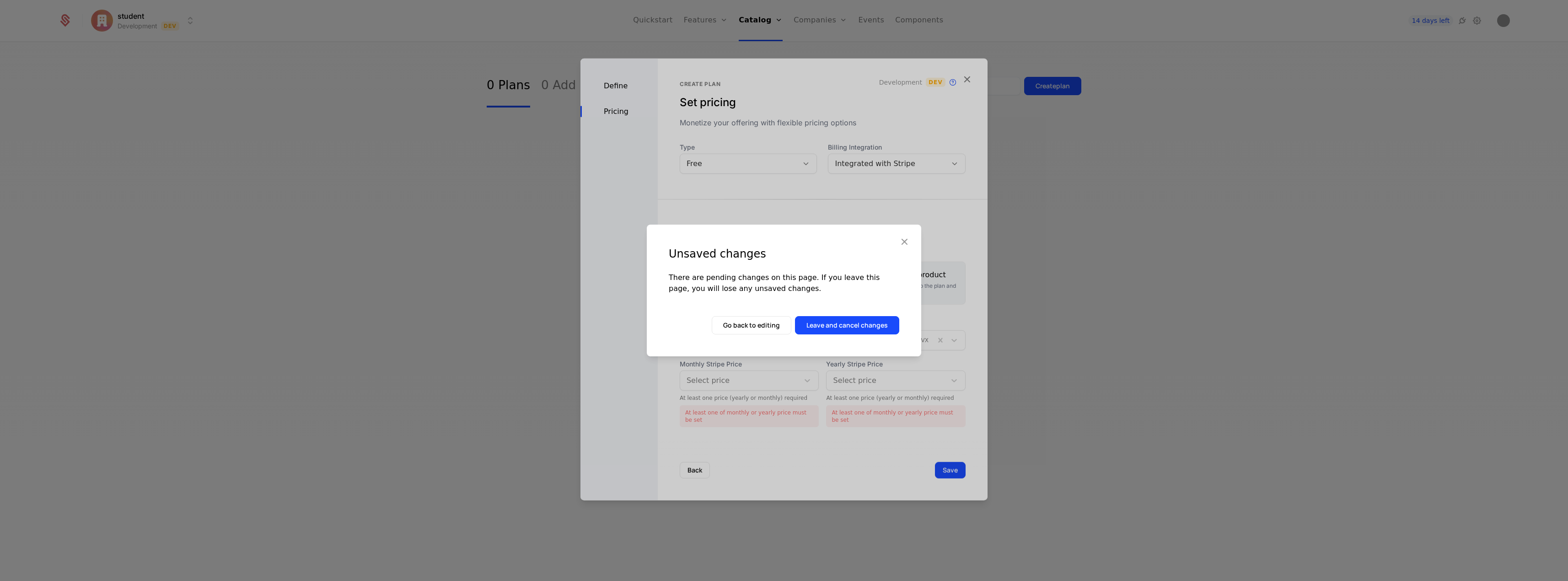
click at [820, 320] on button "Leave and cancel changes" at bounding box center [847, 325] width 104 height 18
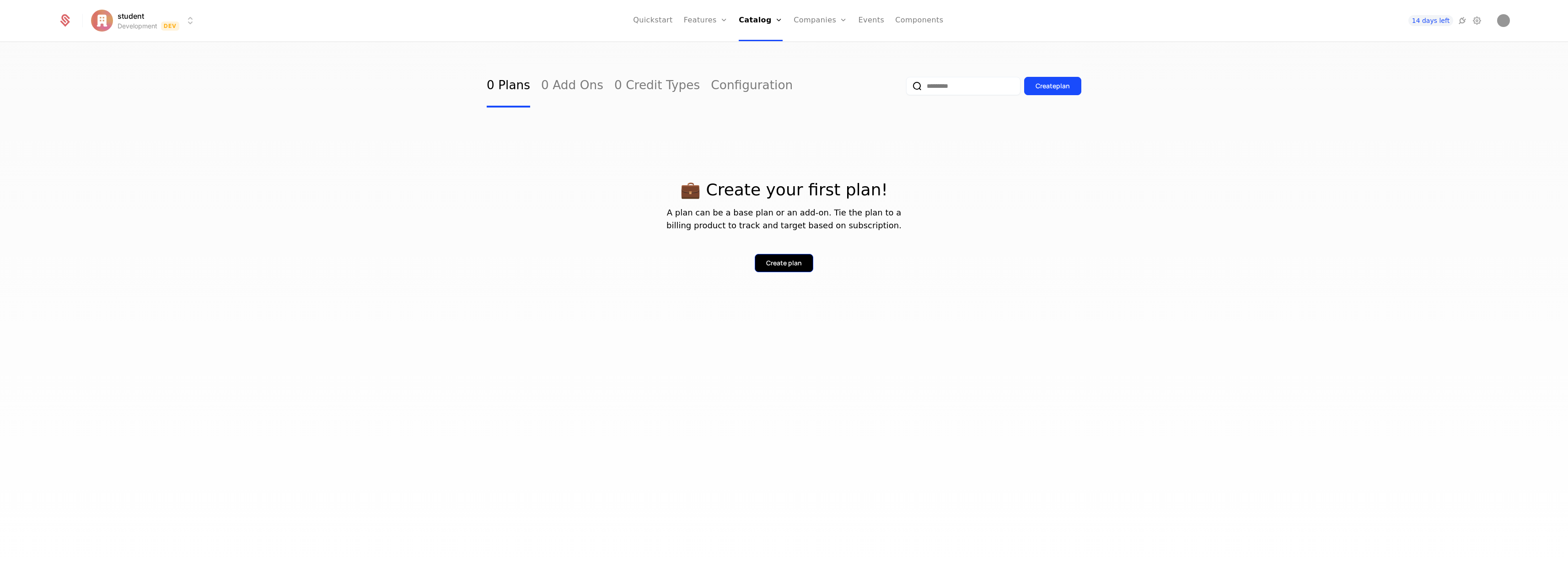
click at [798, 257] on button "Create plan" at bounding box center [784, 263] width 58 height 18
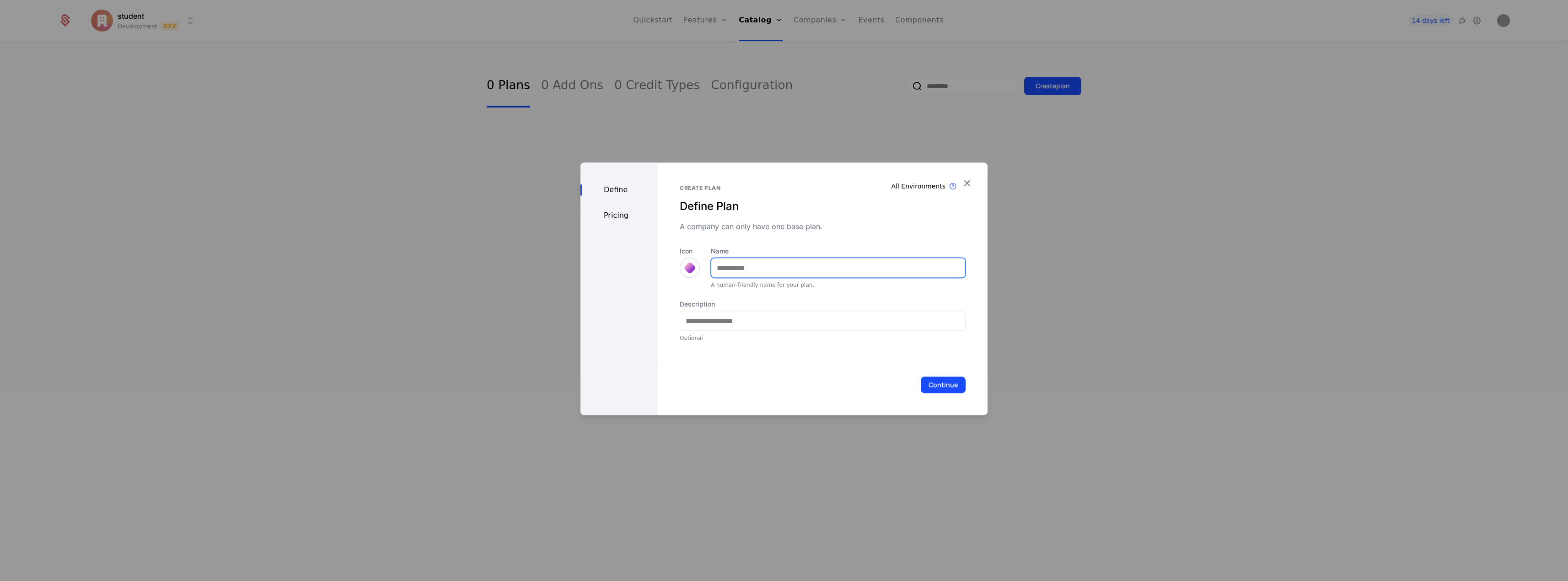
click at [805, 271] on input "Name" at bounding box center [838, 268] width 254 height 19
type input "****"
click at [688, 274] on div at bounding box center [690, 267] width 20 height 20
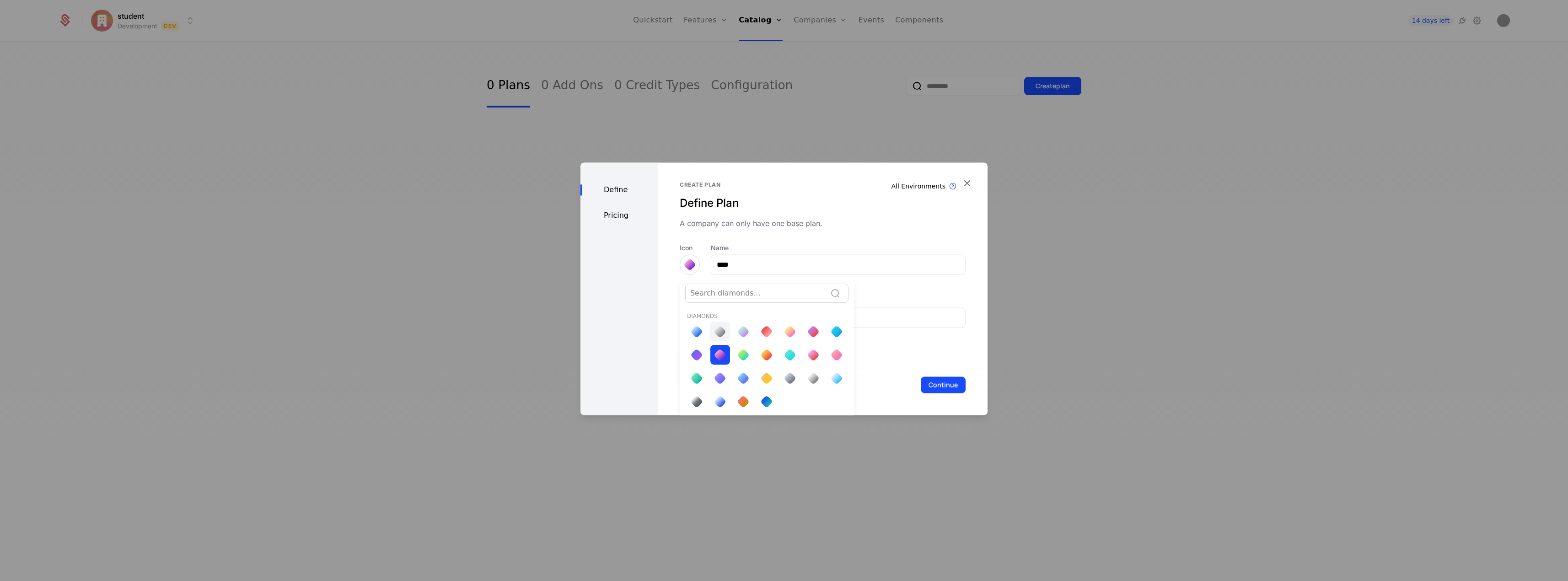
click at [718, 331] on div at bounding box center [719, 331] width 13 height 13
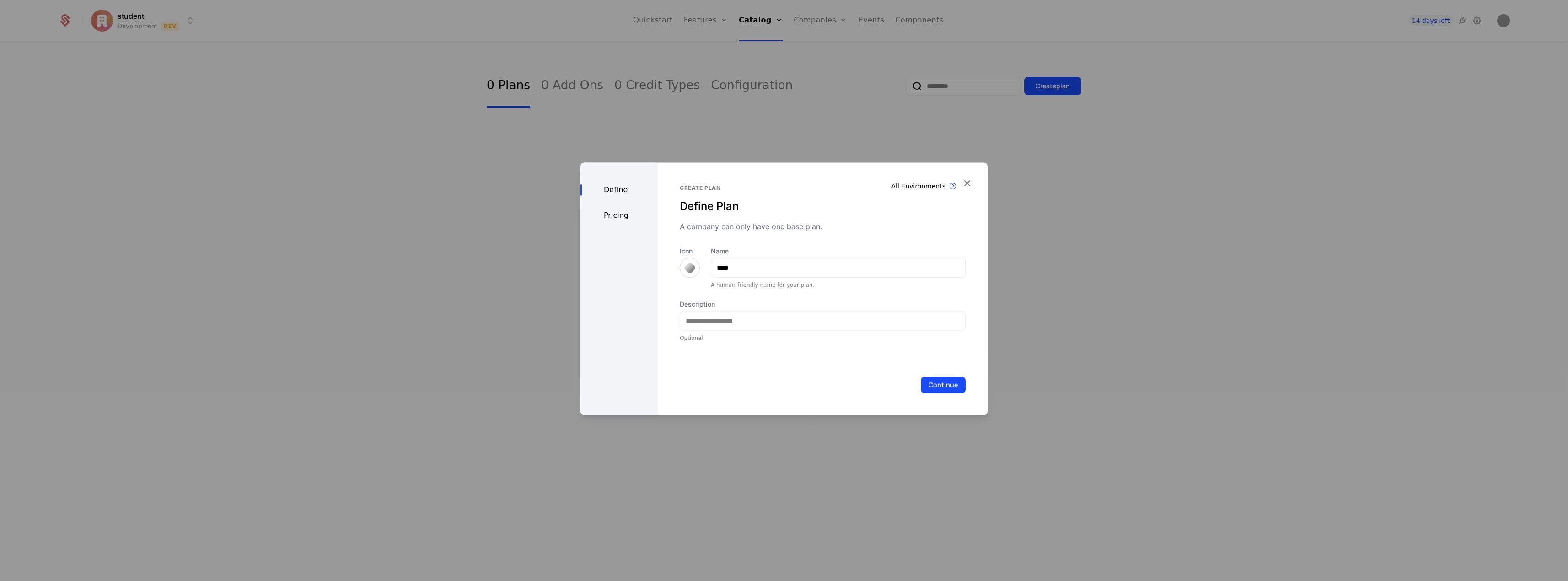
scroll to position [0, 0]
click at [726, 325] on input "Description" at bounding box center [822, 321] width 285 height 19
type input "**********"
click at [928, 384] on button "Continue" at bounding box center [943, 384] width 45 height 16
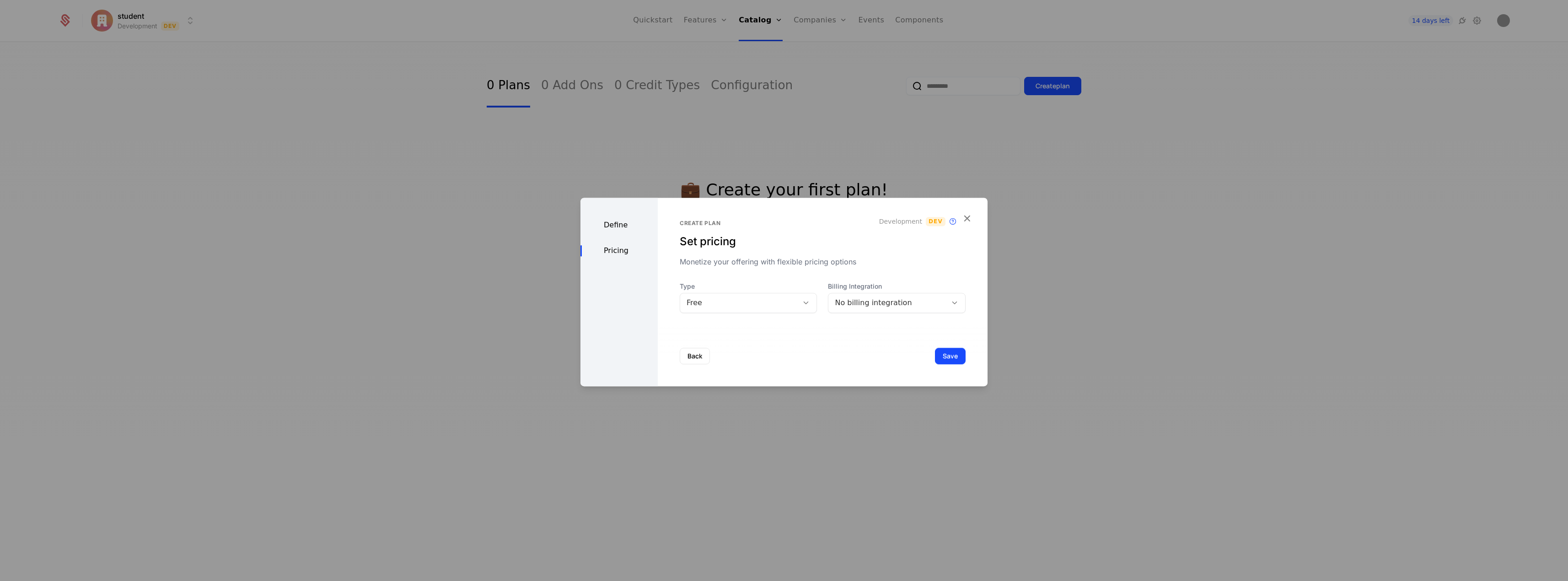
click at [893, 305] on div "No billing integration" at bounding box center [887, 303] width 106 height 11
click at [900, 328] on div "Integrated with Stripe" at bounding box center [892, 326] width 123 height 9
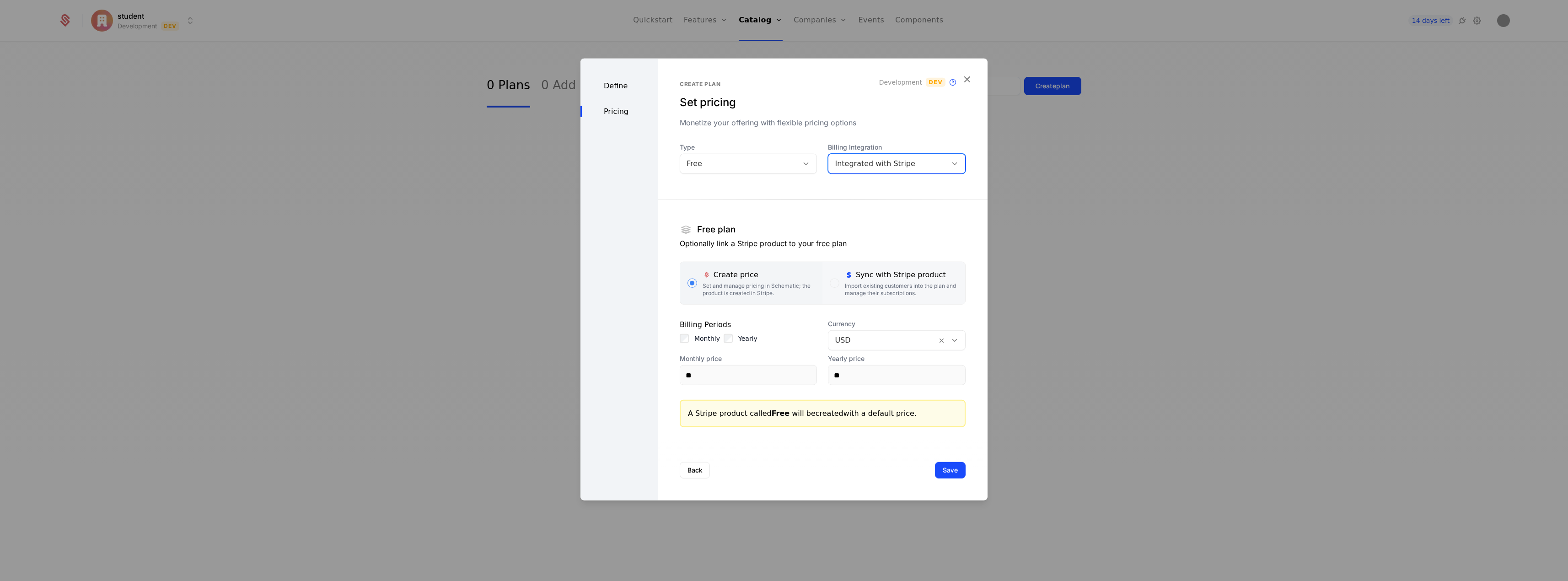
click at [855, 281] on div "Sync with Stripe product Import existing customers into the plan and manage the…" at bounding box center [901, 283] width 113 height 27
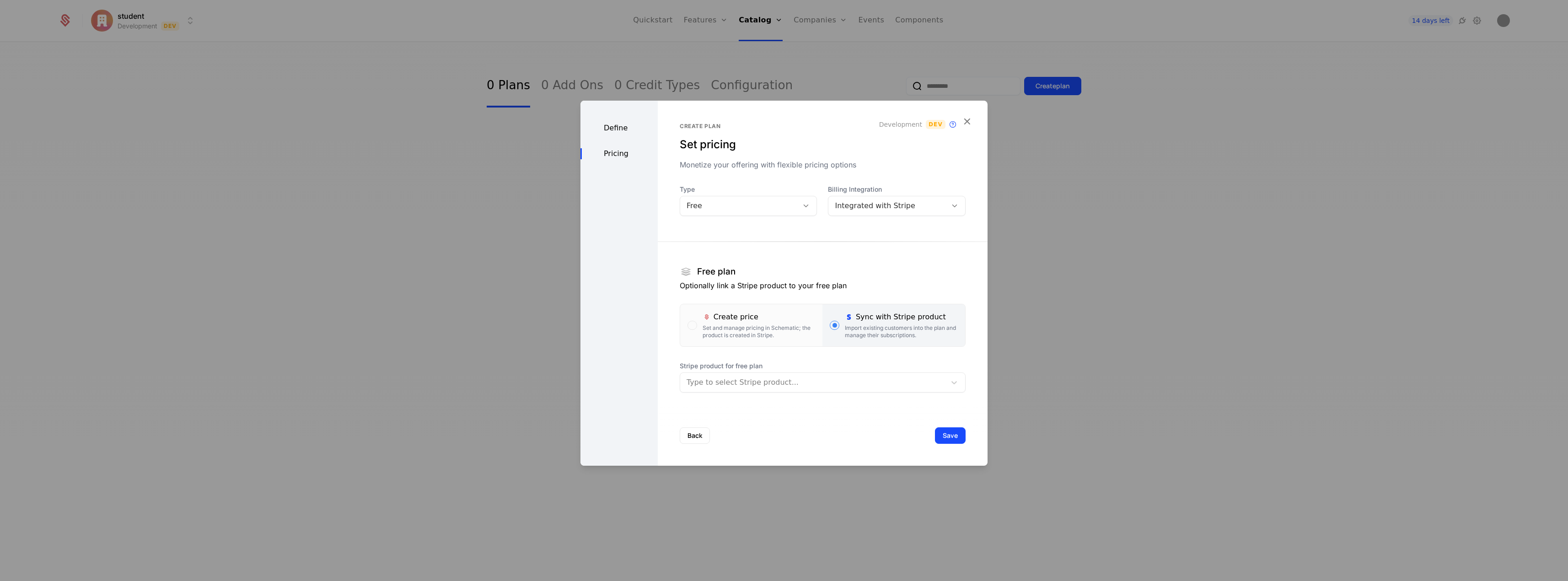
click at [816, 382] on div at bounding box center [813, 382] width 253 height 13
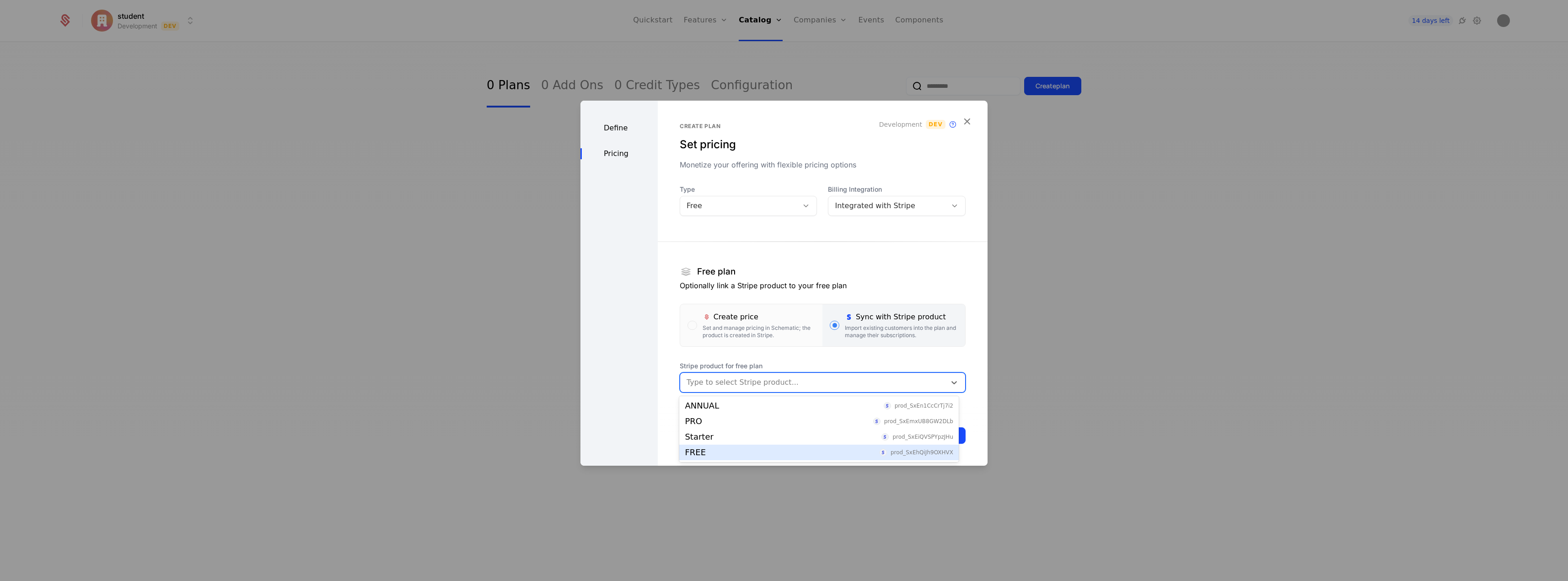
click at [803, 457] on div "FREE prod_SxEhQiJh9OXHVX" at bounding box center [819, 452] width 279 height 16
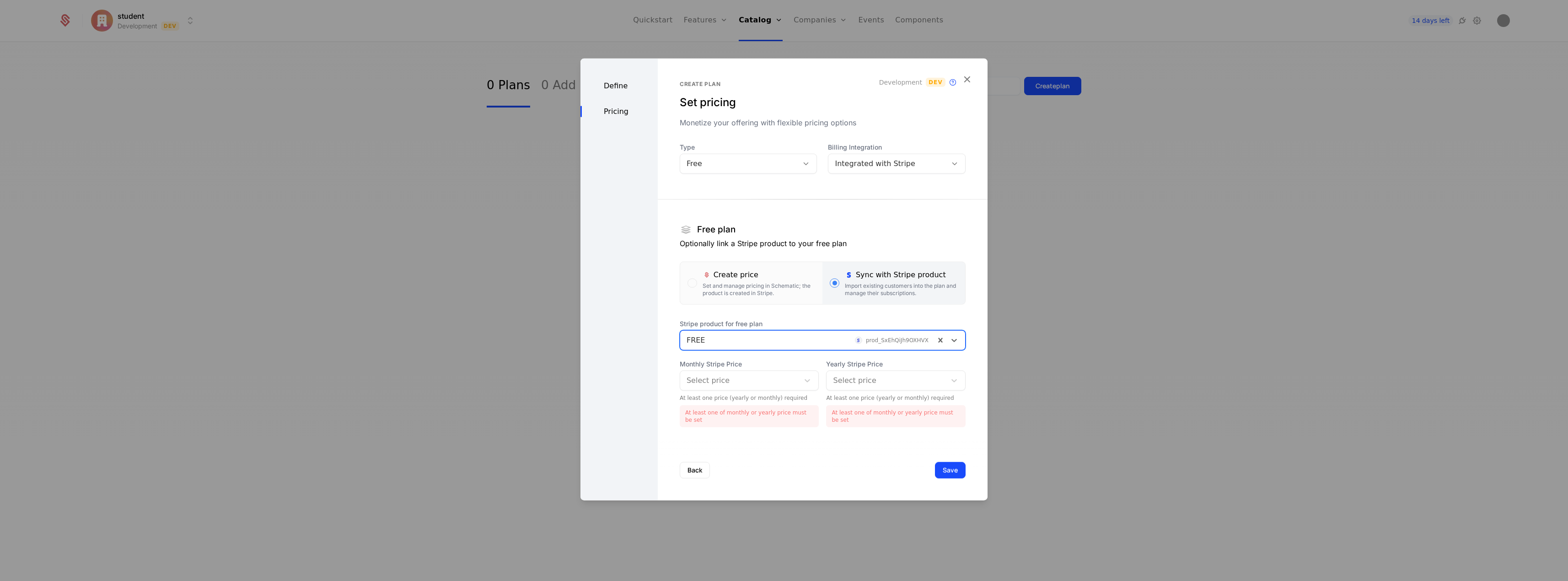
click at [787, 383] on div at bounding box center [740, 381] width 107 height 13
click at [779, 404] on div "$0.00 /mo" at bounding box center [747, 404] width 125 height 9
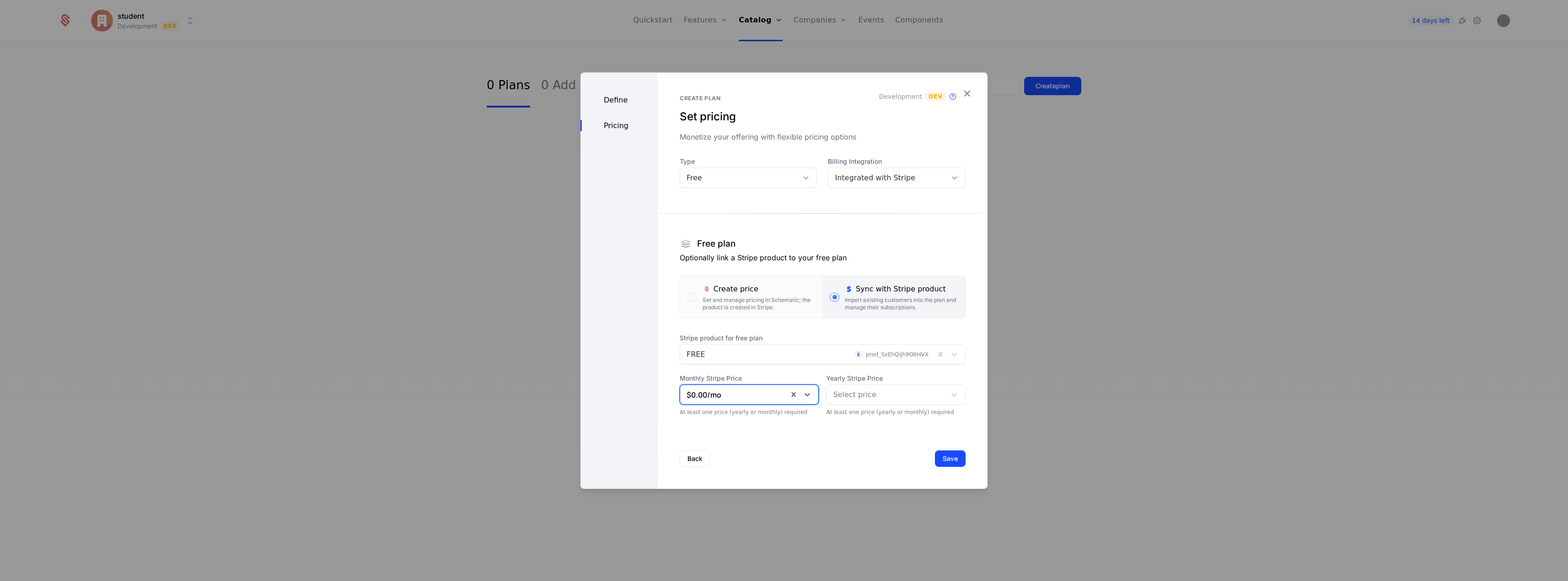
click at [884, 399] on div at bounding box center [886, 395] width 107 height 13
click at [822, 443] on div "Back Save" at bounding box center [823, 459] width 330 height 60
click at [938, 459] on button "Save" at bounding box center [950, 459] width 30 height 16
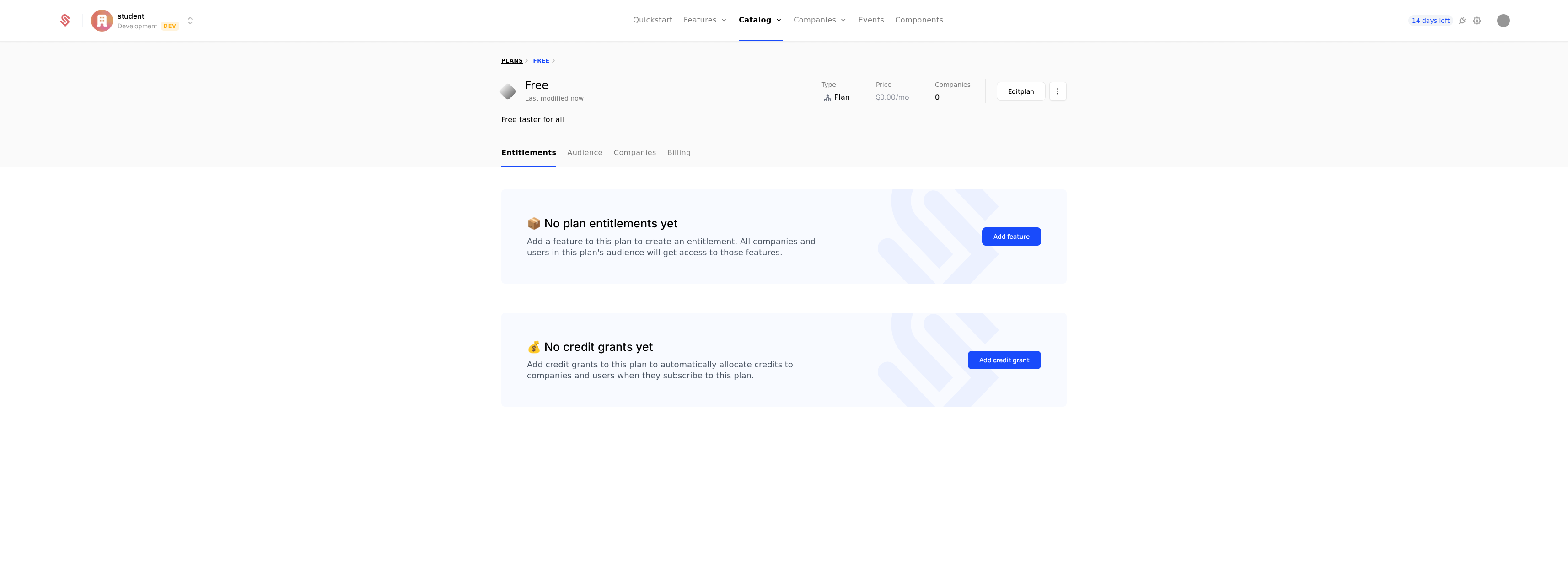
click at [516, 64] on div "plans" at bounding box center [512, 61] width 21 height 7
click at [513, 60] on link "plans" at bounding box center [512, 61] width 21 height 7
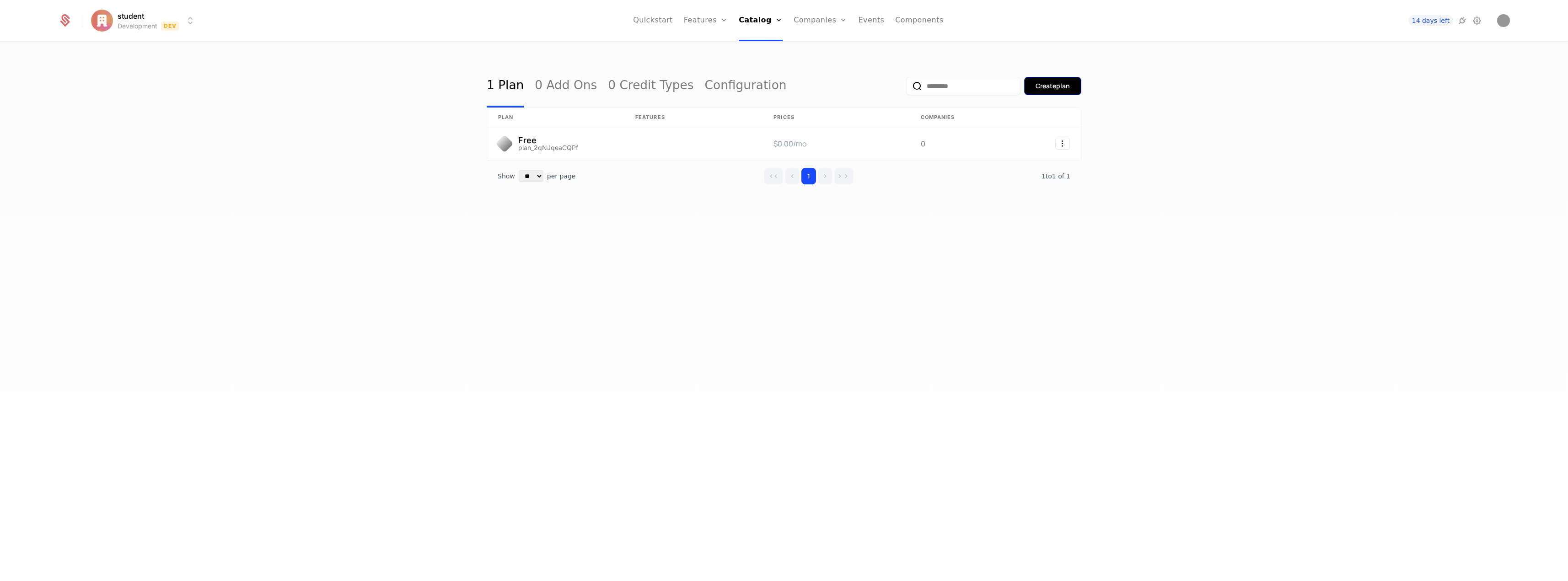
click at [1050, 86] on div "Create plan" at bounding box center [1052, 86] width 34 height 9
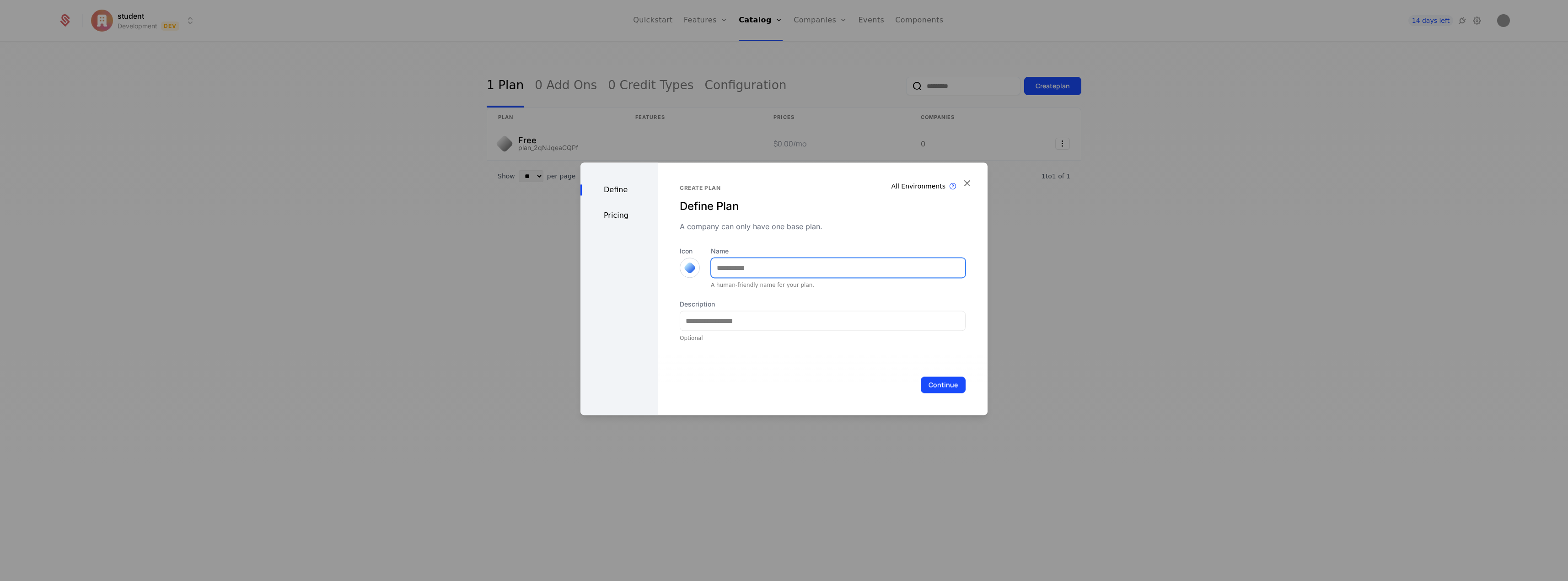
click at [789, 269] on input "Name" at bounding box center [838, 268] width 254 height 19
type input "*******"
click at [763, 323] on input "Description" at bounding box center [822, 321] width 285 height 19
type input "**********"
click at [937, 388] on button "Continue" at bounding box center [943, 384] width 45 height 16
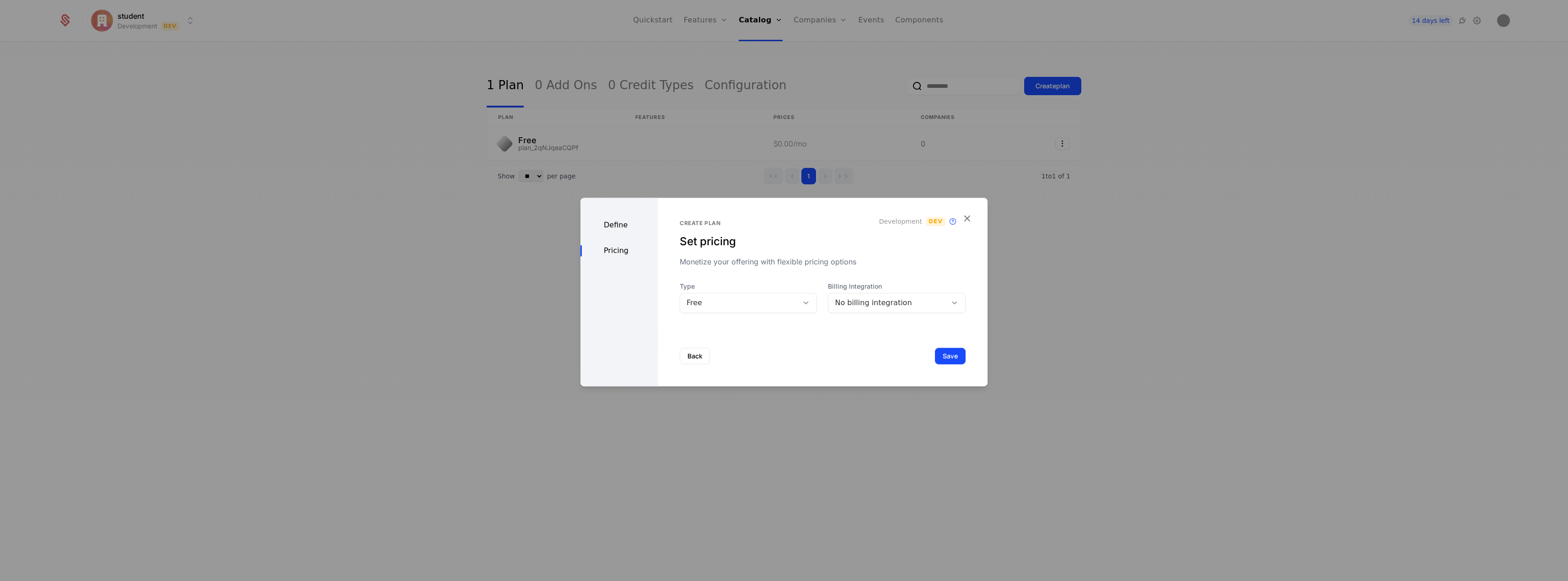
click at [908, 303] on div "No billing integration" at bounding box center [887, 303] width 106 height 11
click at [753, 312] on div "Free" at bounding box center [749, 303] width 138 height 20
click at [761, 342] on div "Paid" at bounding box center [746, 342] width 123 height 9
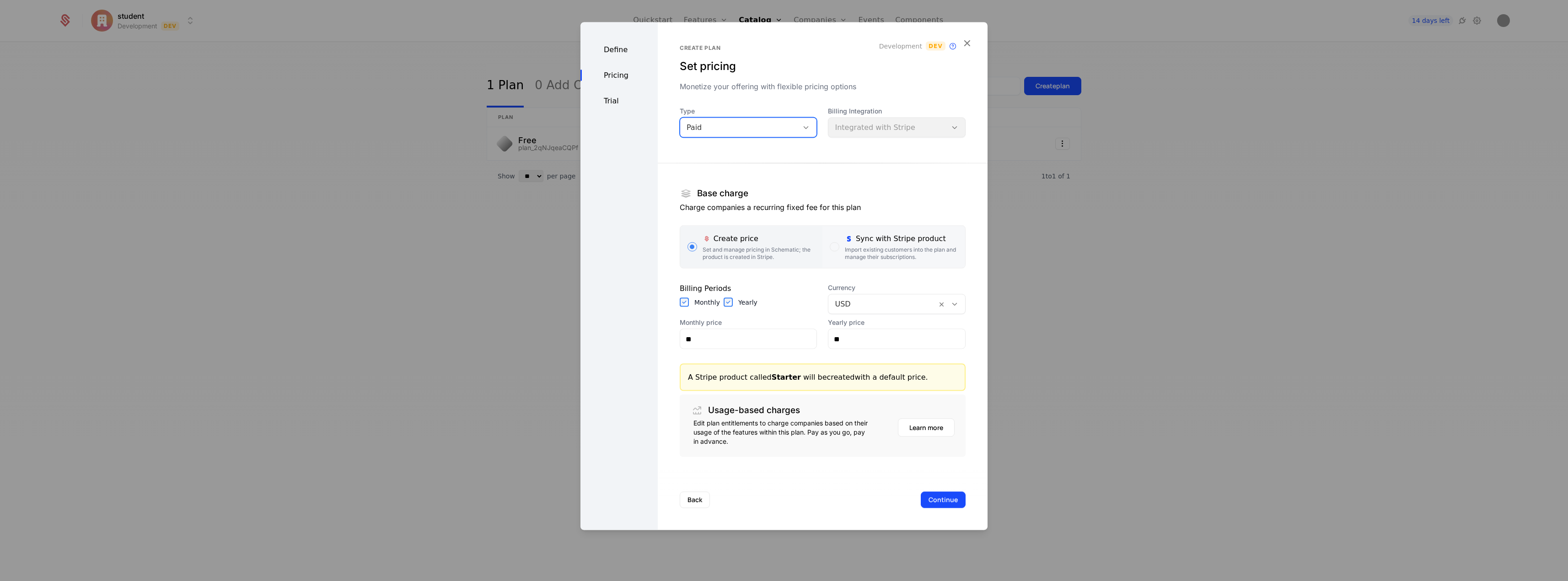
click at [853, 252] on div "Import existing customers into the plan and manage their subscriptions." at bounding box center [901, 253] width 113 height 15
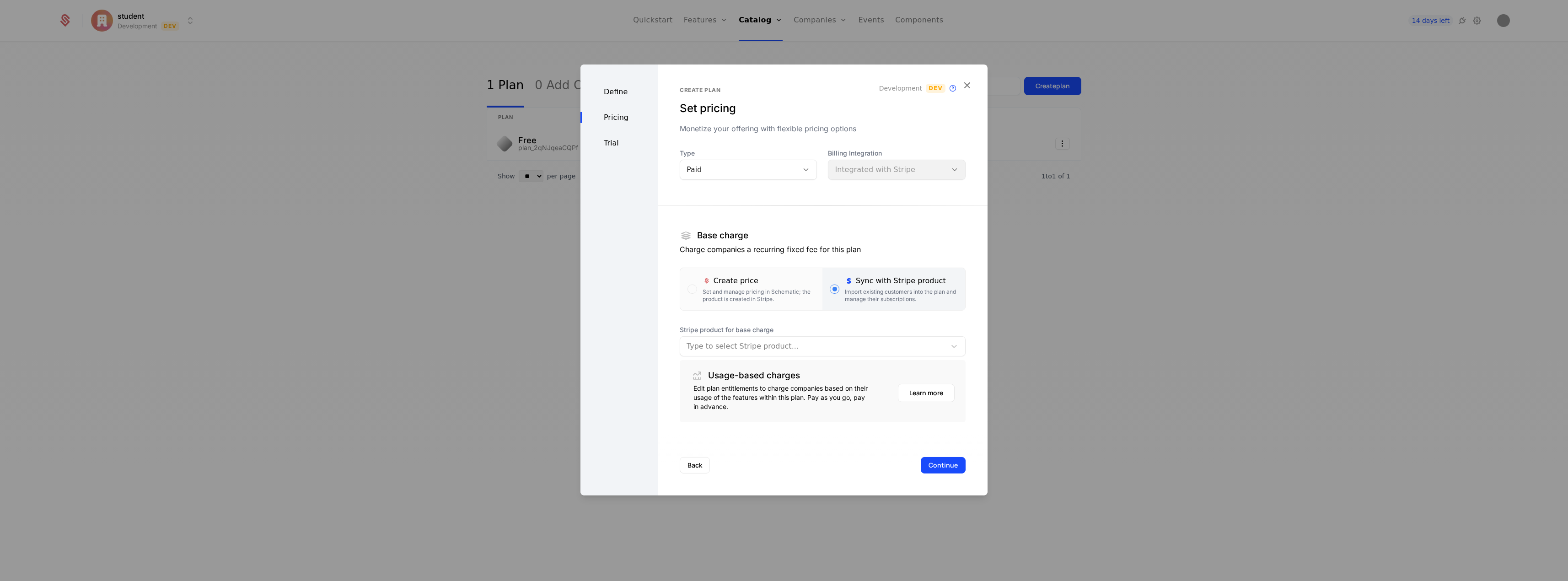
click at [840, 354] on div "Type to select Stripe product..." at bounding box center [823, 346] width 286 height 20
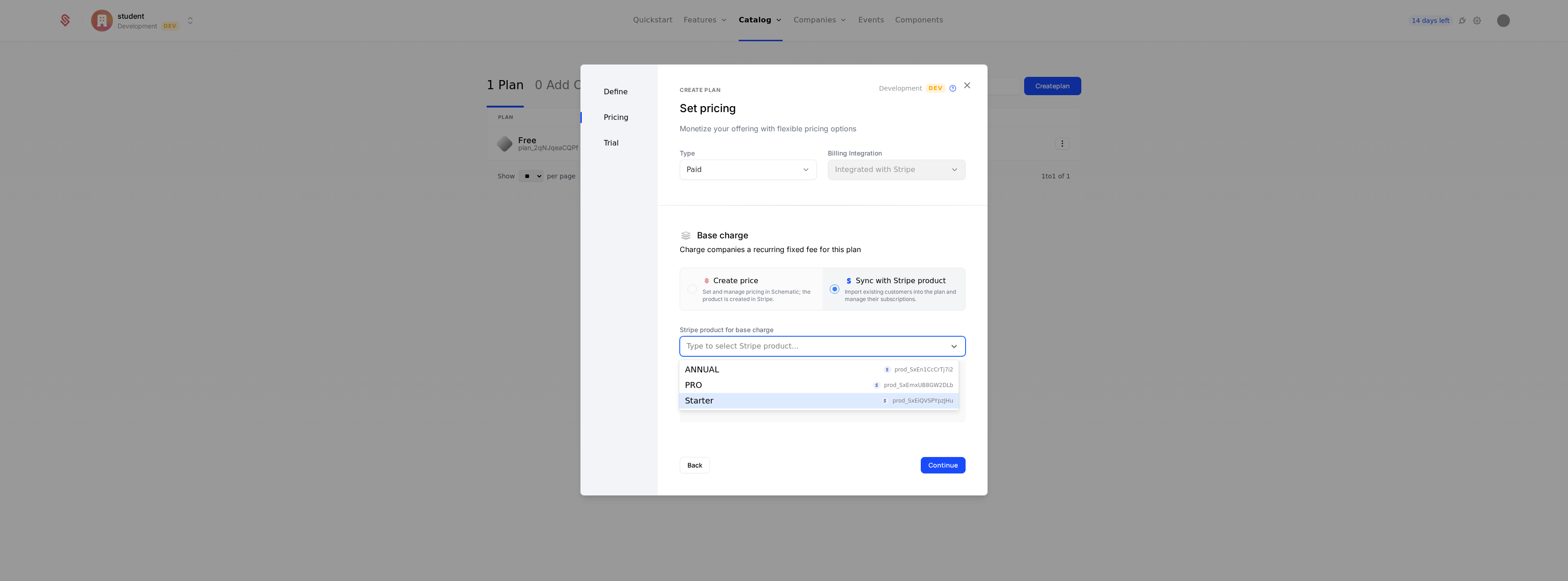
click at [840, 403] on div "Starter prod_SxEiQVSPYpzJHu" at bounding box center [819, 401] width 268 height 9
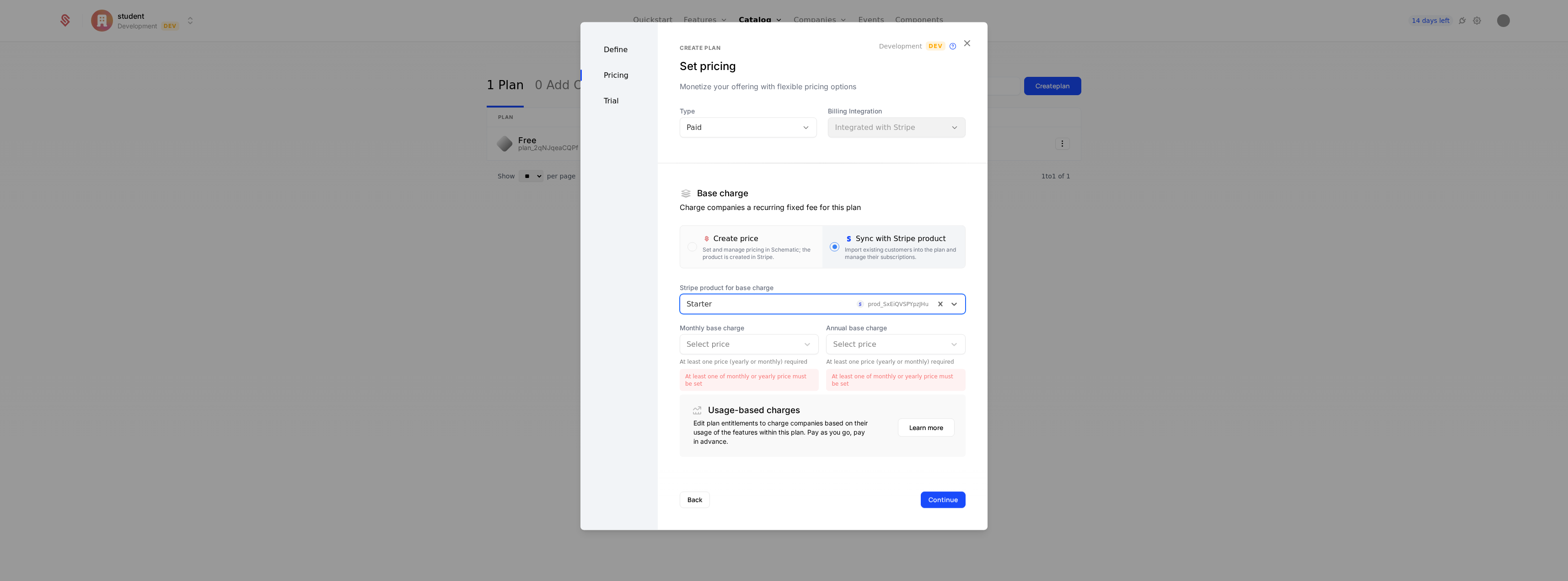
click at [794, 340] on div "Select price" at bounding box center [740, 344] width 119 height 16
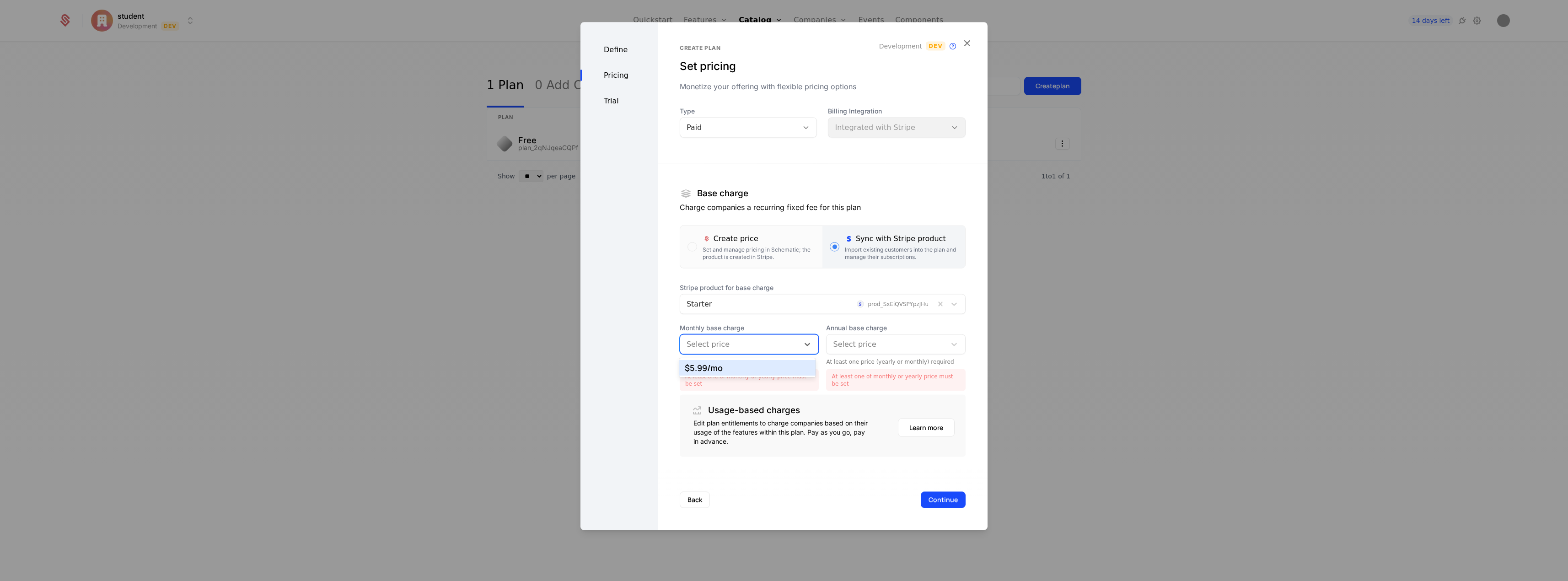
click at [797, 369] on div "$5.99 /mo" at bounding box center [747, 368] width 125 height 9
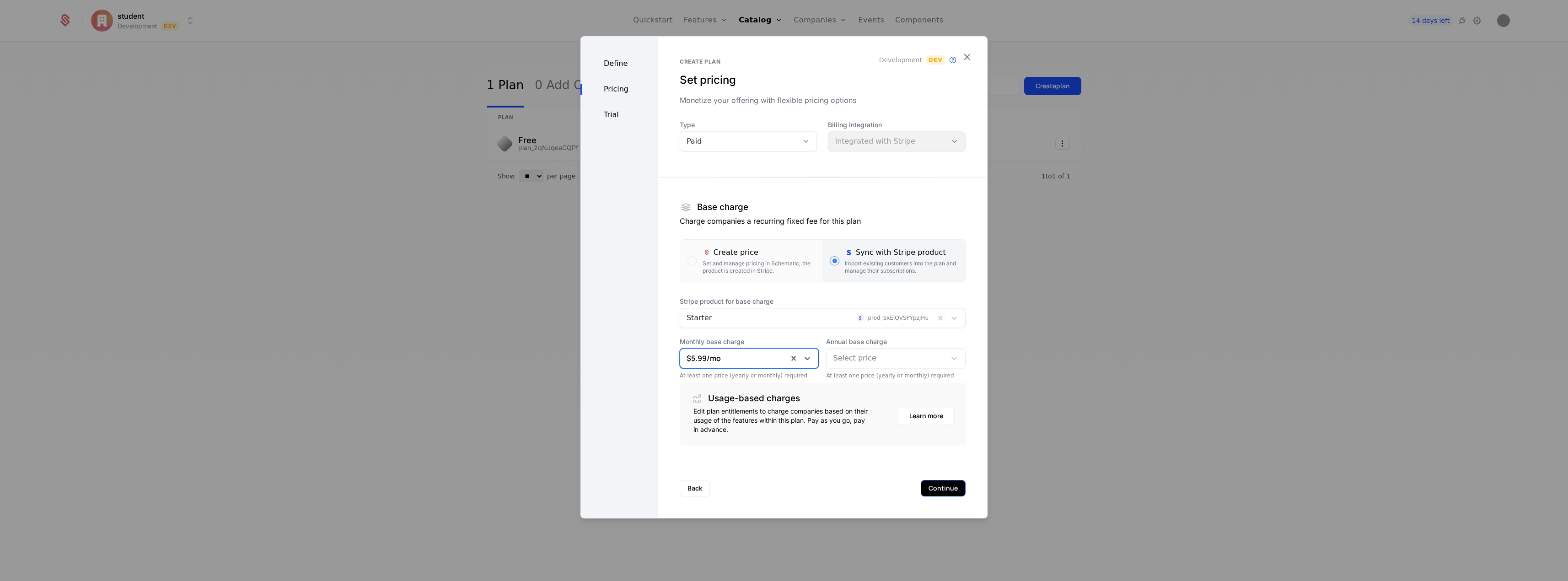
click at [944, 490] on button "Continue" at bounding box center [943, 488] width 45 height 16
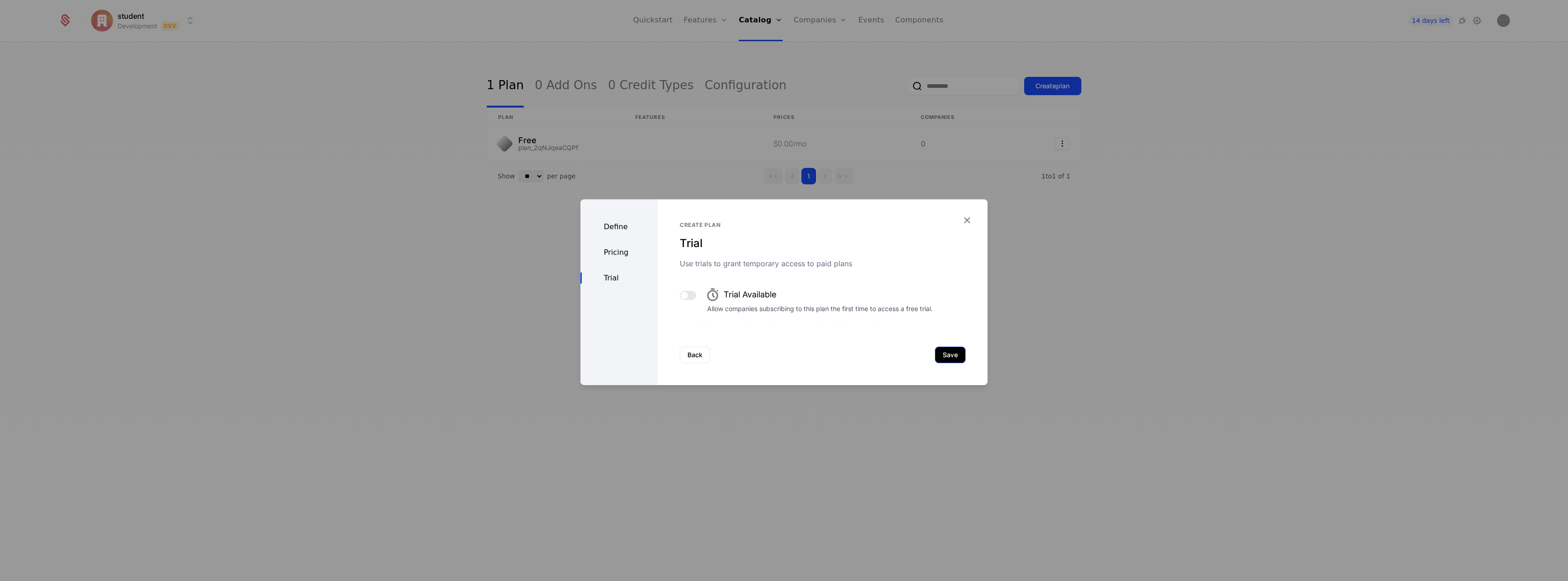
click at [940, 357] on button "Save" at bounding box center [950, 355] width 30 height 16
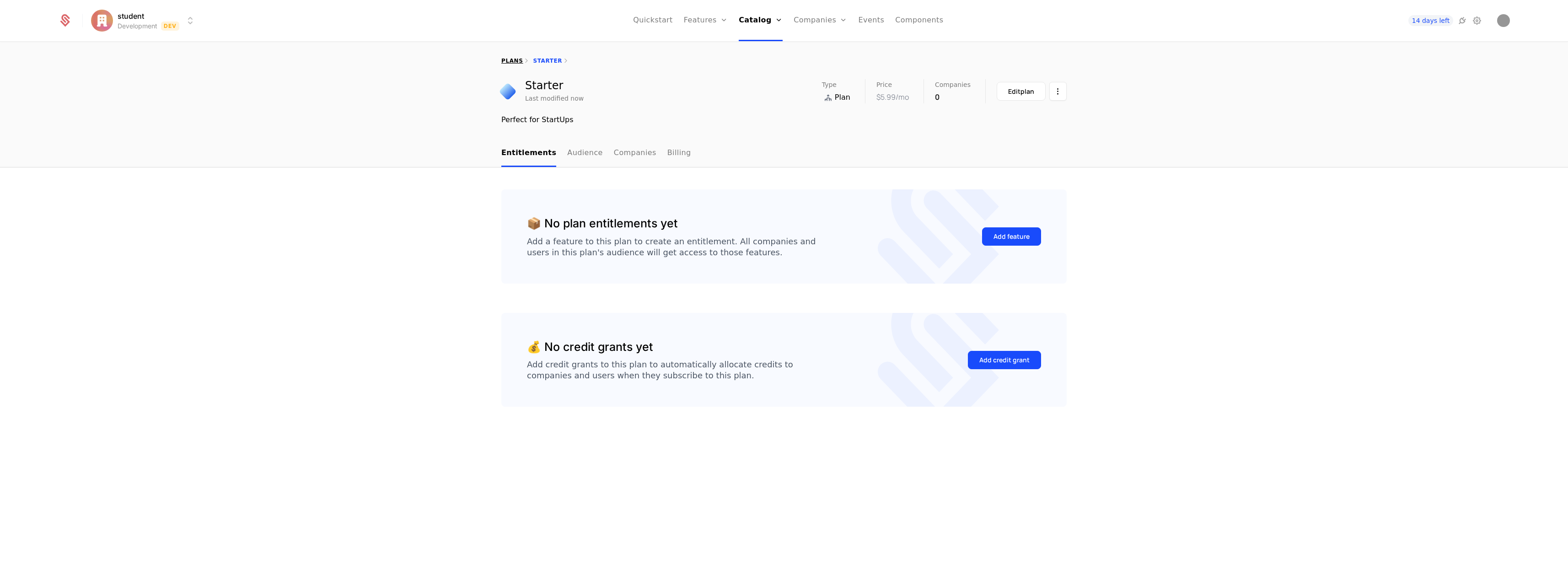
click at [513, 63] on link "plans" at bounding box center [512, 61] width 21 height 7
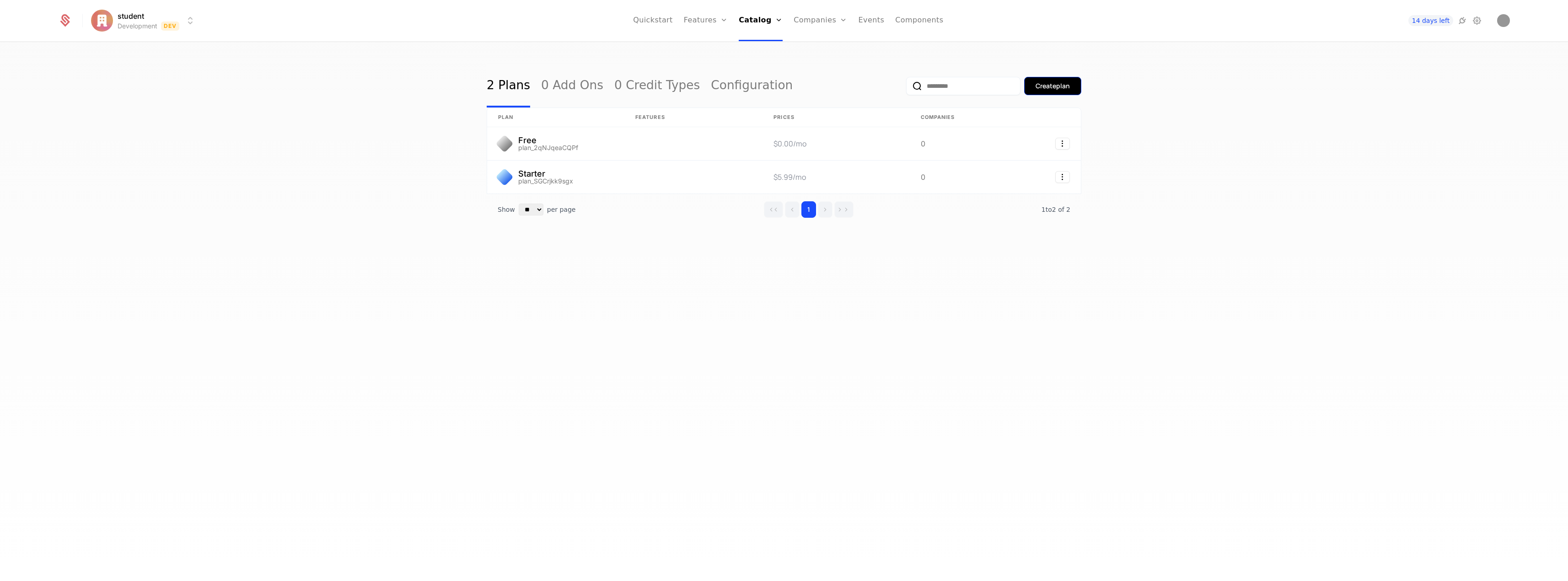
click at [1076, 85] on button "Create plan" at bounding box center [1053, 86] width 57 height 18
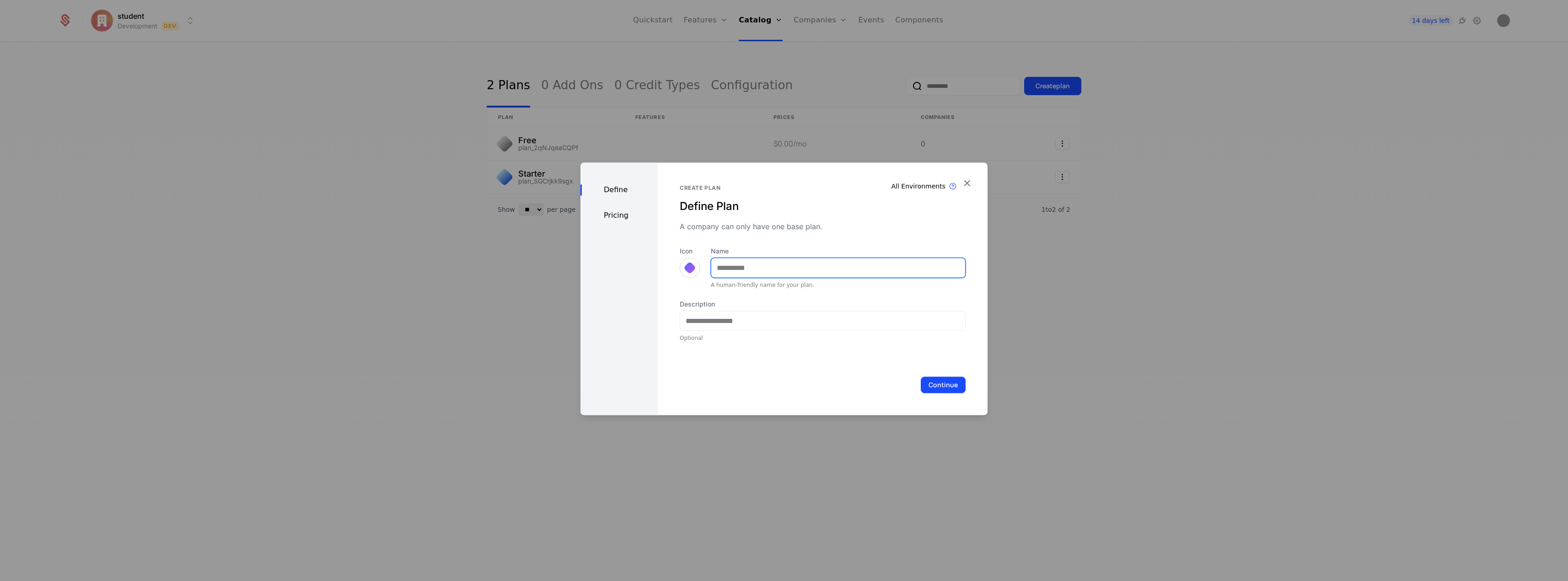
click at [763, 266] on input "Name" at bounding box center [838, 268] width 254 height 19
type input "***"
click at [770, 322] on input "Description" at bounding box center [822, 321] width 285 height 19
type input "*"
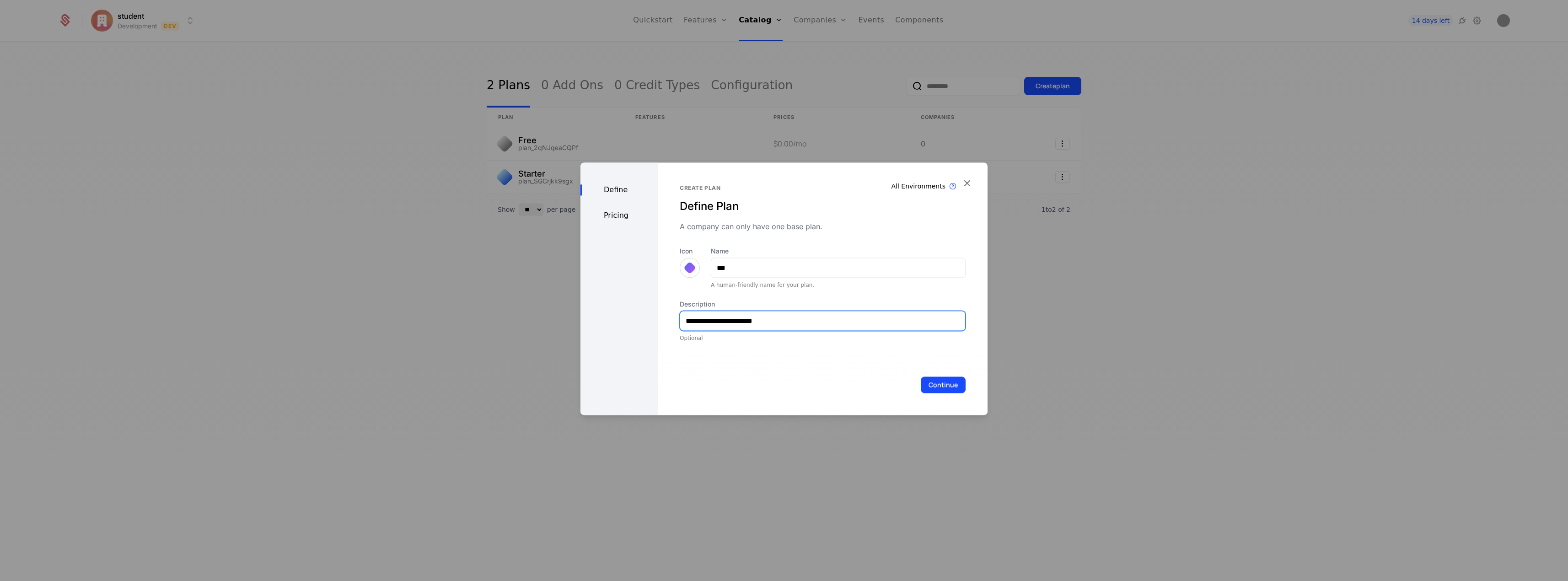
type input "**********"
click at [945, 386] on button "Continue" at bounding box center [943, 384] width 45 height 16
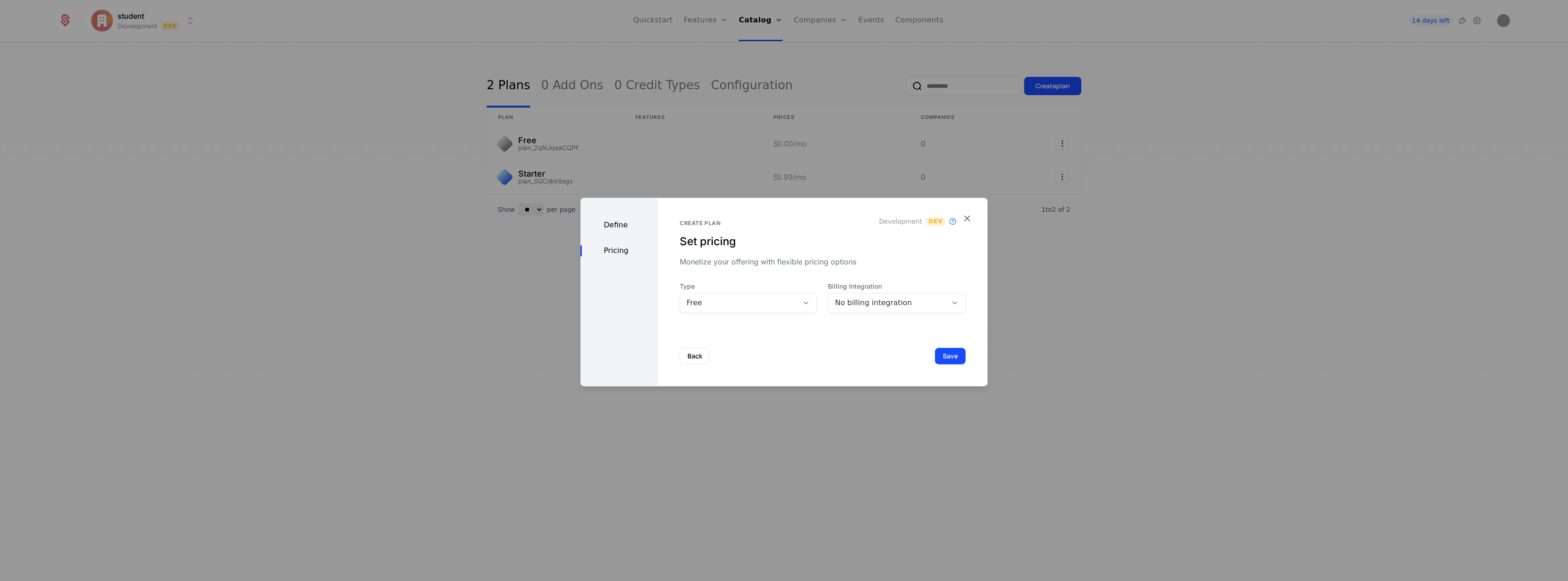
click at [785, 303] on div "Free" at bounding box center [740, 303] width 106 height 11
click at [774, 336] on div "Paid" at bounding box center [746, 342] width 134 height 16
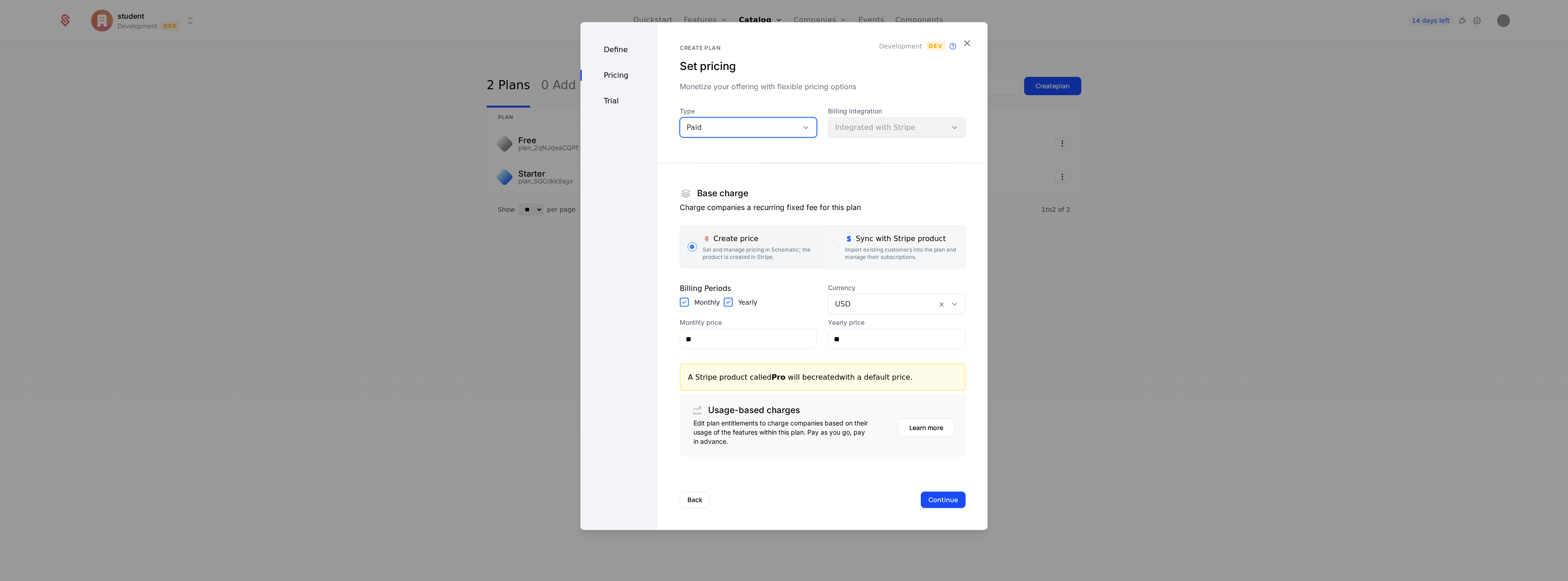
click at [861, 239] on div "Sync with Stripe product" at bounding box center [901, 239] width 113 height 11
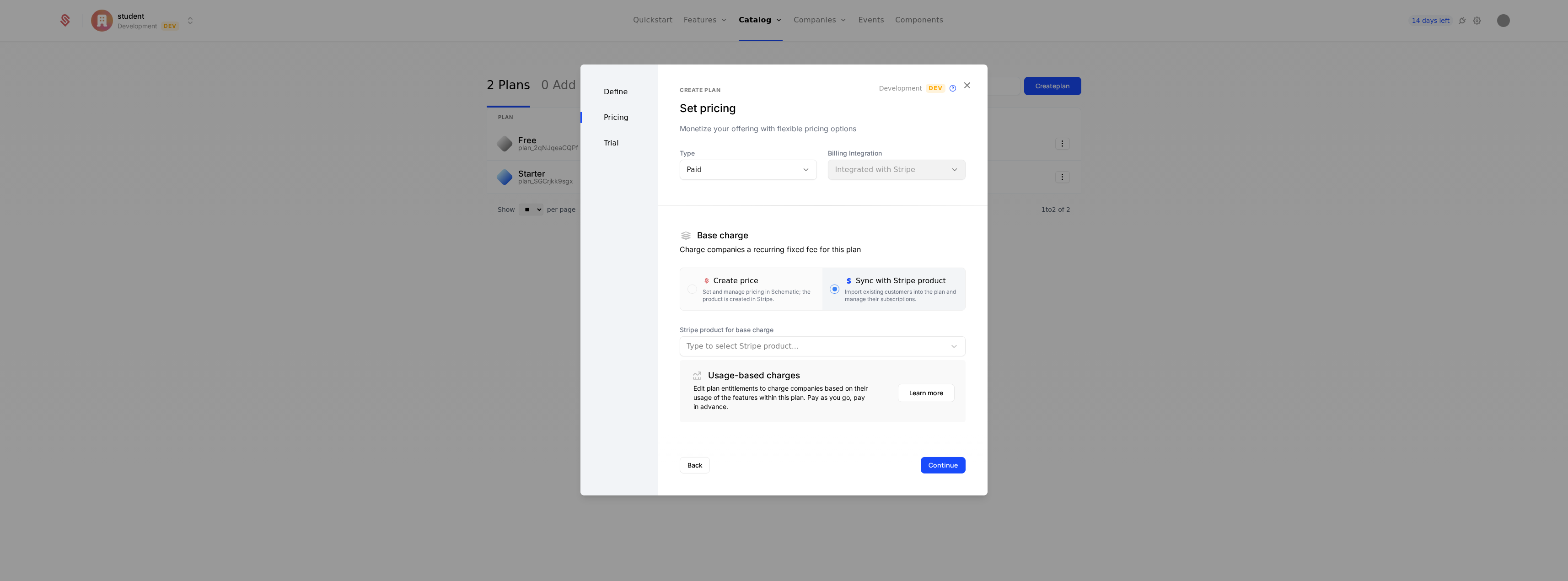
click at [794, 342] on div at bounding box center [813, 346] width 253 height 13
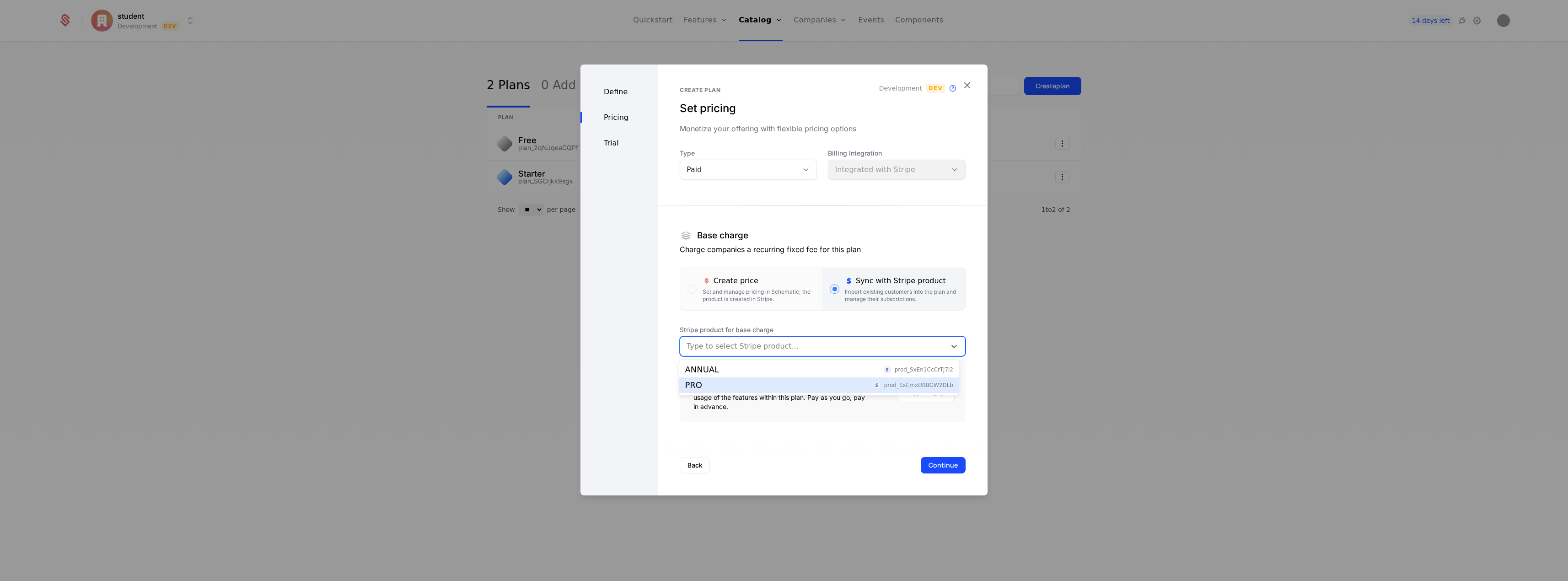
click at [776, 382] on div "PRO prod_SxEmxUB8GW2DLb" at bounding box center [819, 386] width 268 height 9
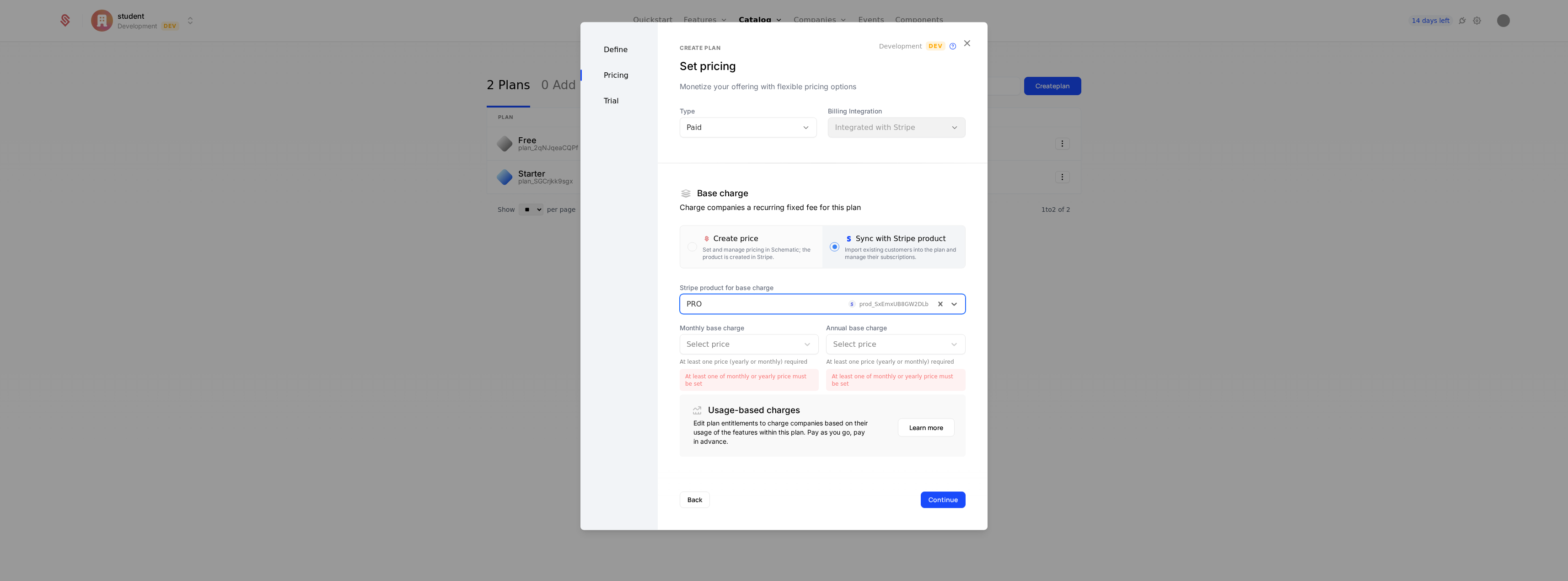
click at [837, 345] on div at bounding box center [886, 344] width 107 height 13
click at [771, 334] on div "Select price" at bounding box center [749, 344] width 139 height 20
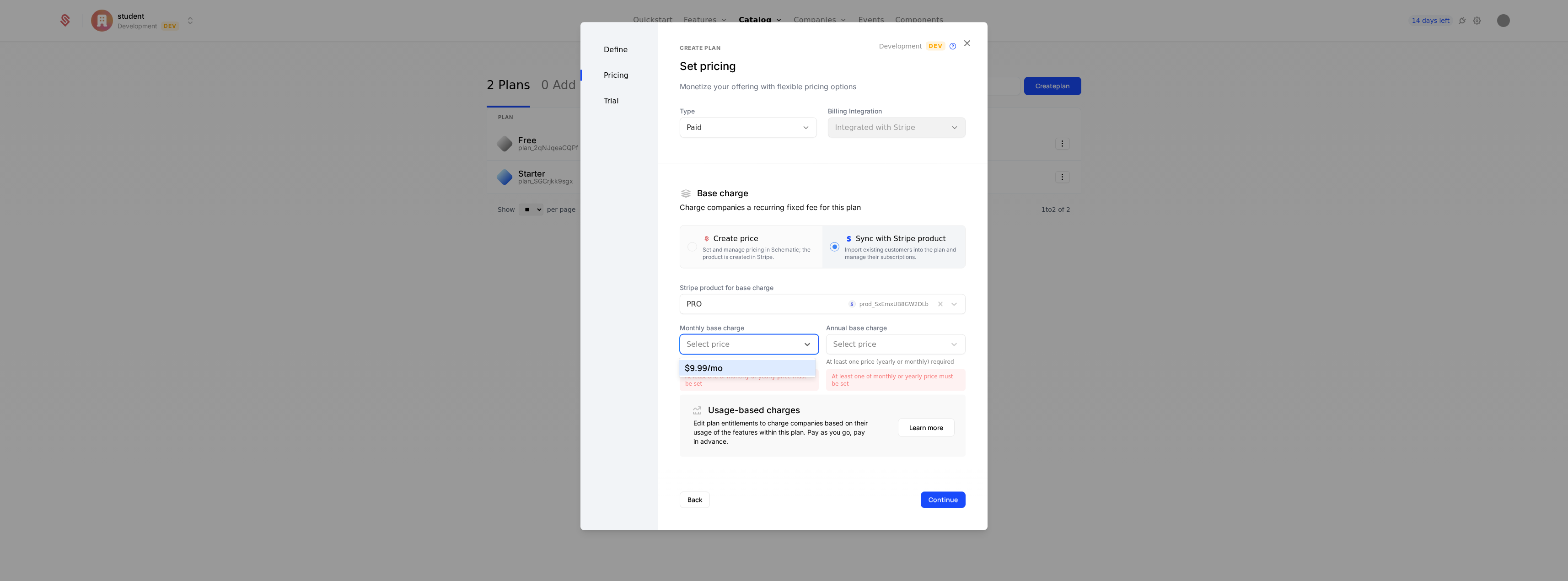
click at [769, 363] on div "$9.99 /mo" at bounding box center [747, 368] width 136 height 16
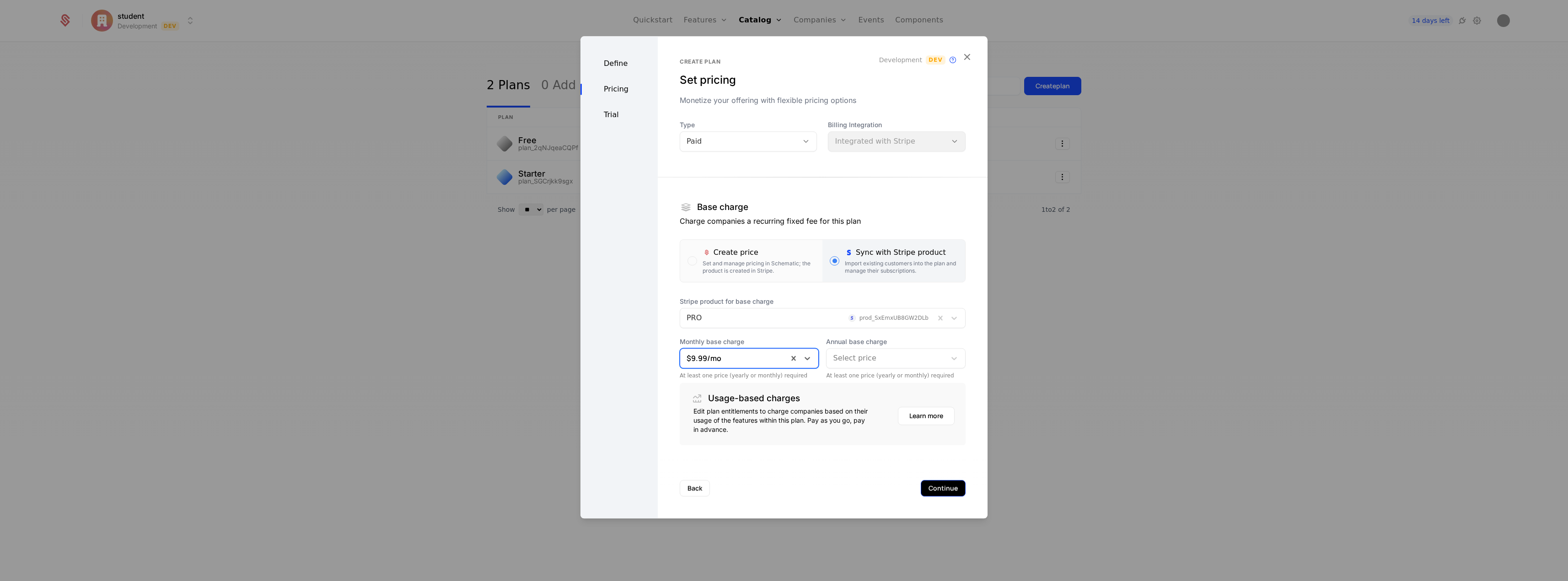
click at [930, 483] on button "Continue" at bounding box center [943, 488] width 45 height 16
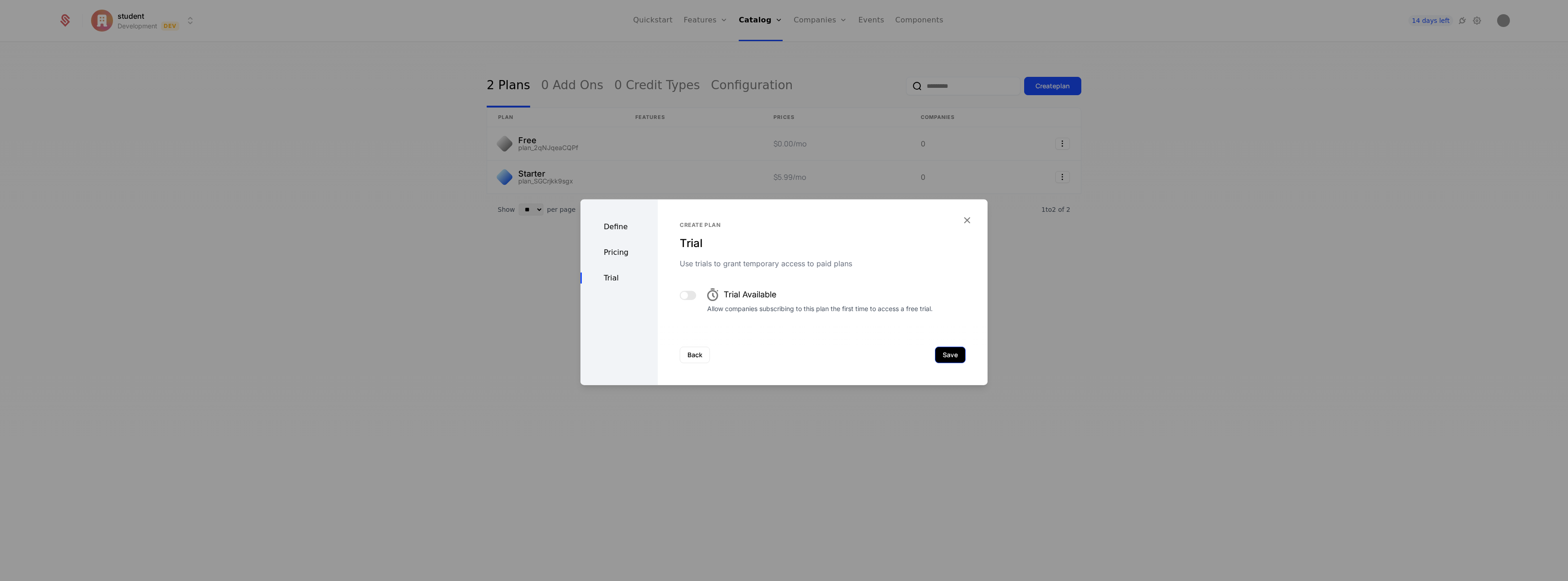
click at [949, 353] on button "Save" at bounding box center [950, 355] width 30 height 16
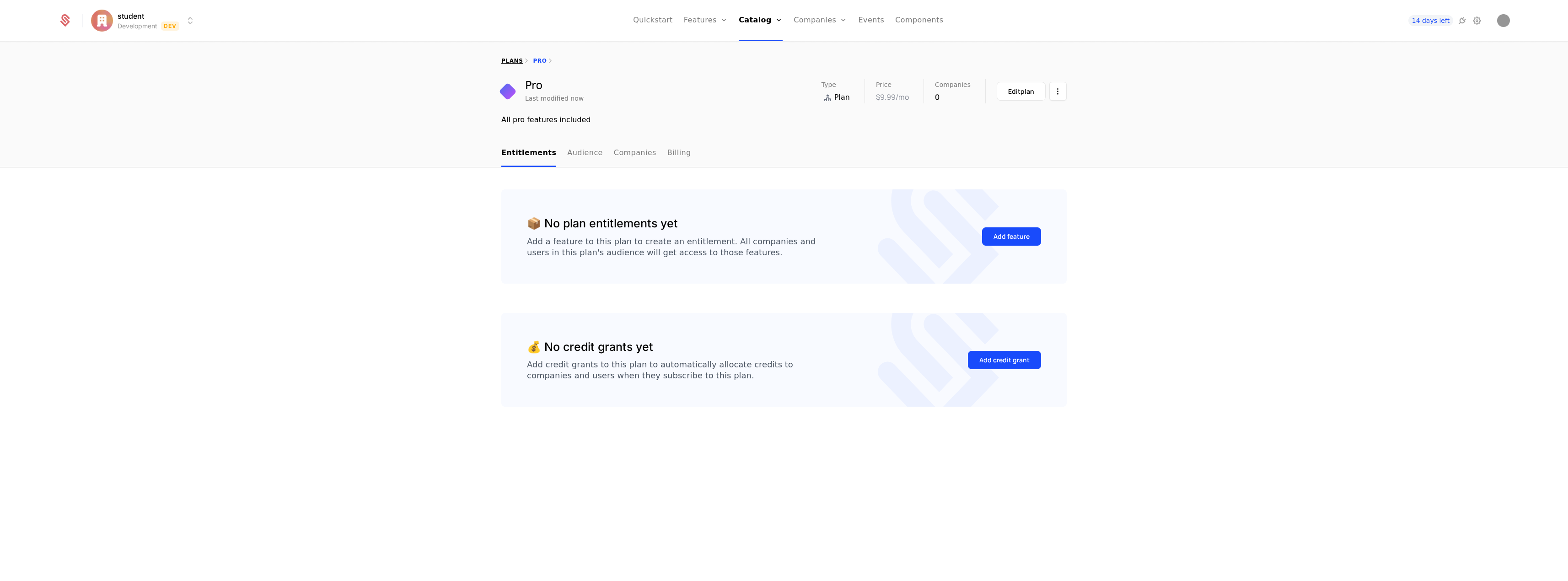
click at [511, 60] on link "plans" at bounding box center [512, 61] width 21 height 7
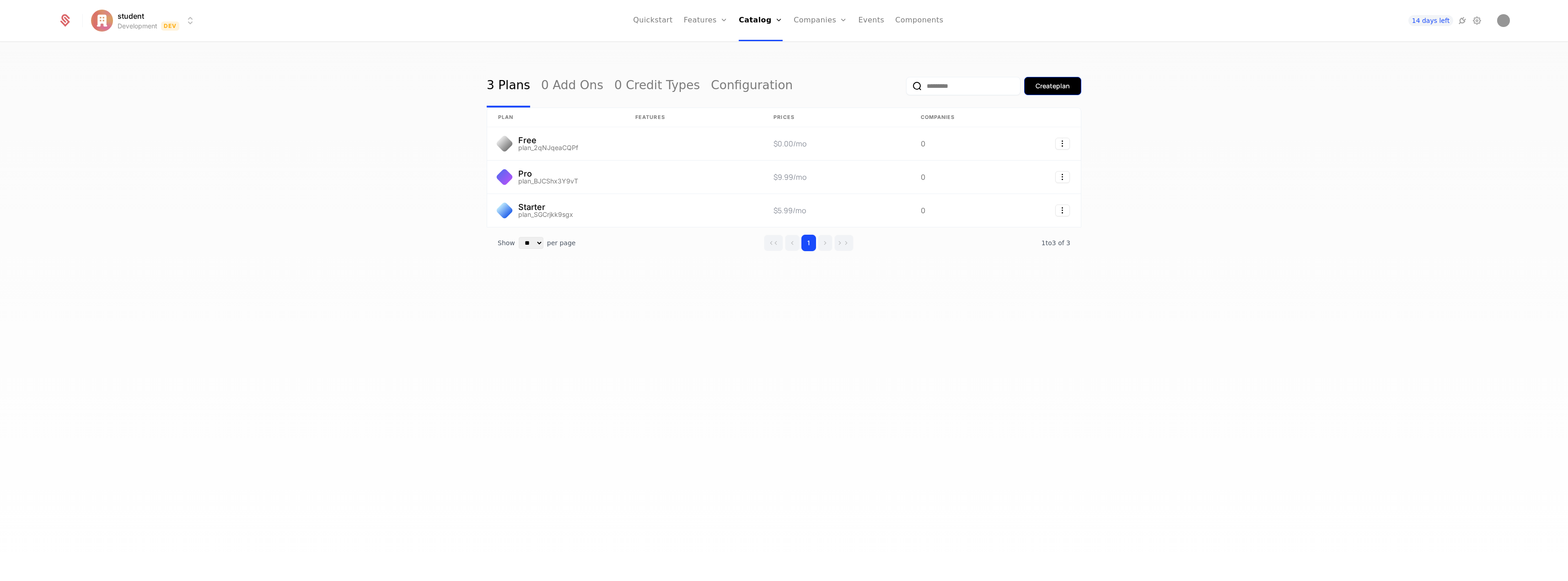
click at [1061, 89] on div "Create plan" at bounding box center [1052, 86] width 34 height 9
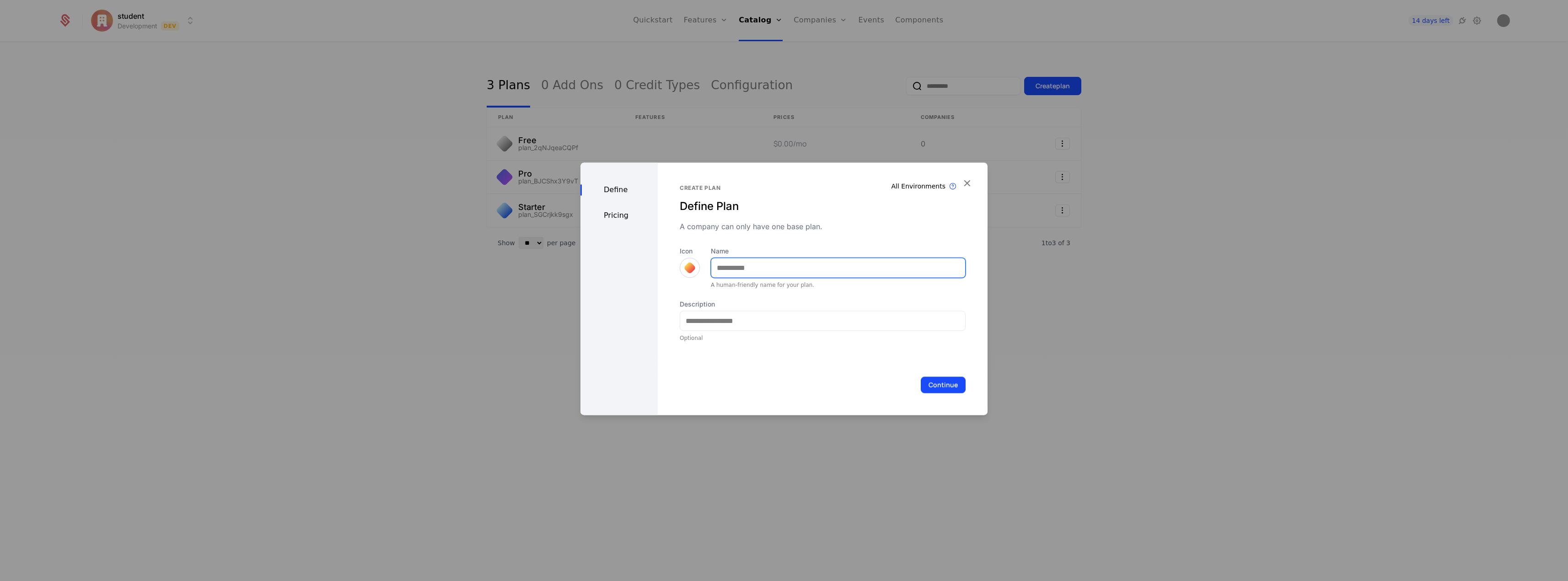
click at [759, 269] on input "Name" at bounding box center [838, 268] width 254 height 19
type input "******"
click at [762, 323] on input "Description" at bounding box center [822, 321] width 285 height 19
type input "*"
type input "**********"
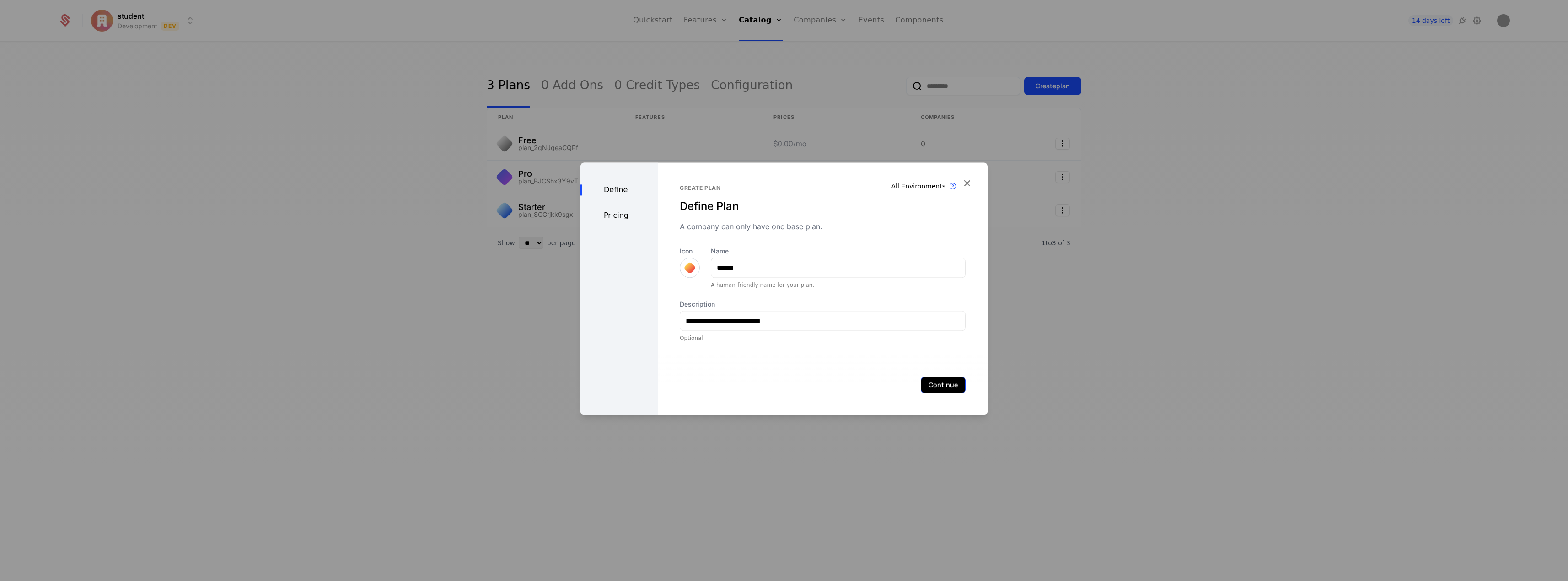
click at [945, 381] on button "Continue" at bounding box center [943, 384] width 45 height 16
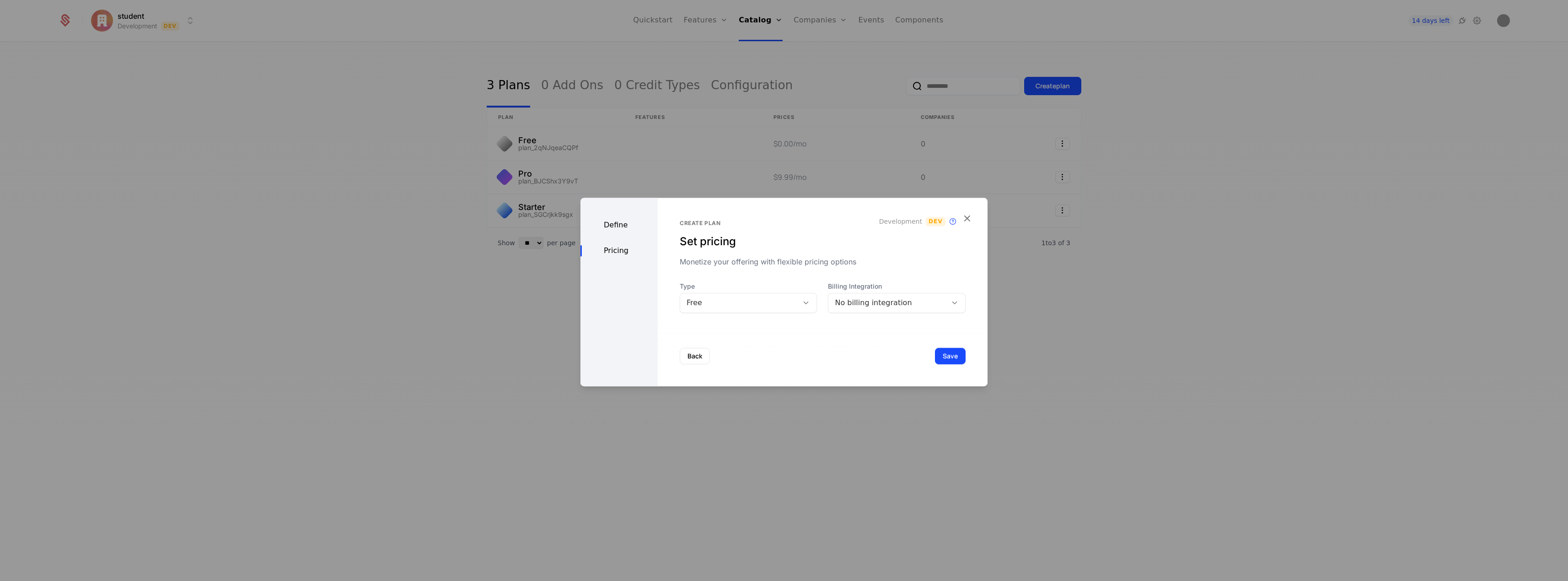
click at [783, 303] on div "Free" at bounding box center [740, 303] width 106 height 11
click at [770, 342] on div "Paid" at bounding box center [746, 342] width 123 height 9
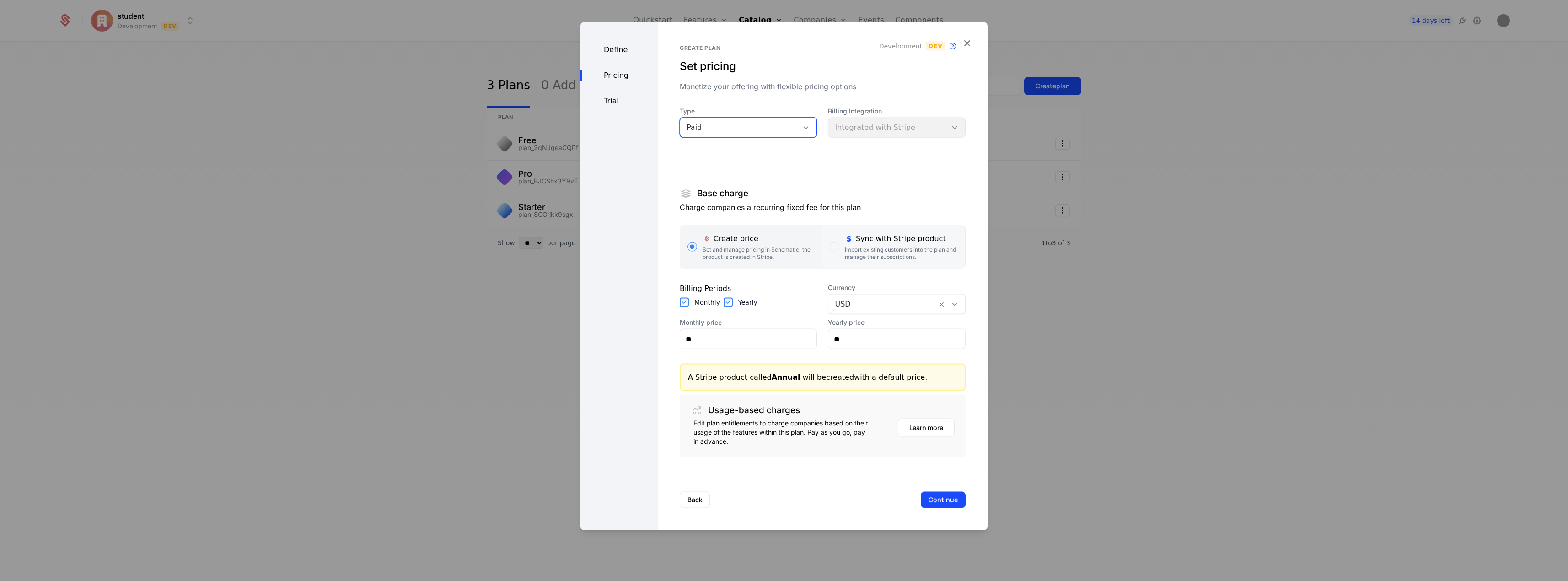
click at [880, 248] on div "Import existing customers into the plan and manage their subscriptions." at bounding box center [901, 253] width 113 height 15
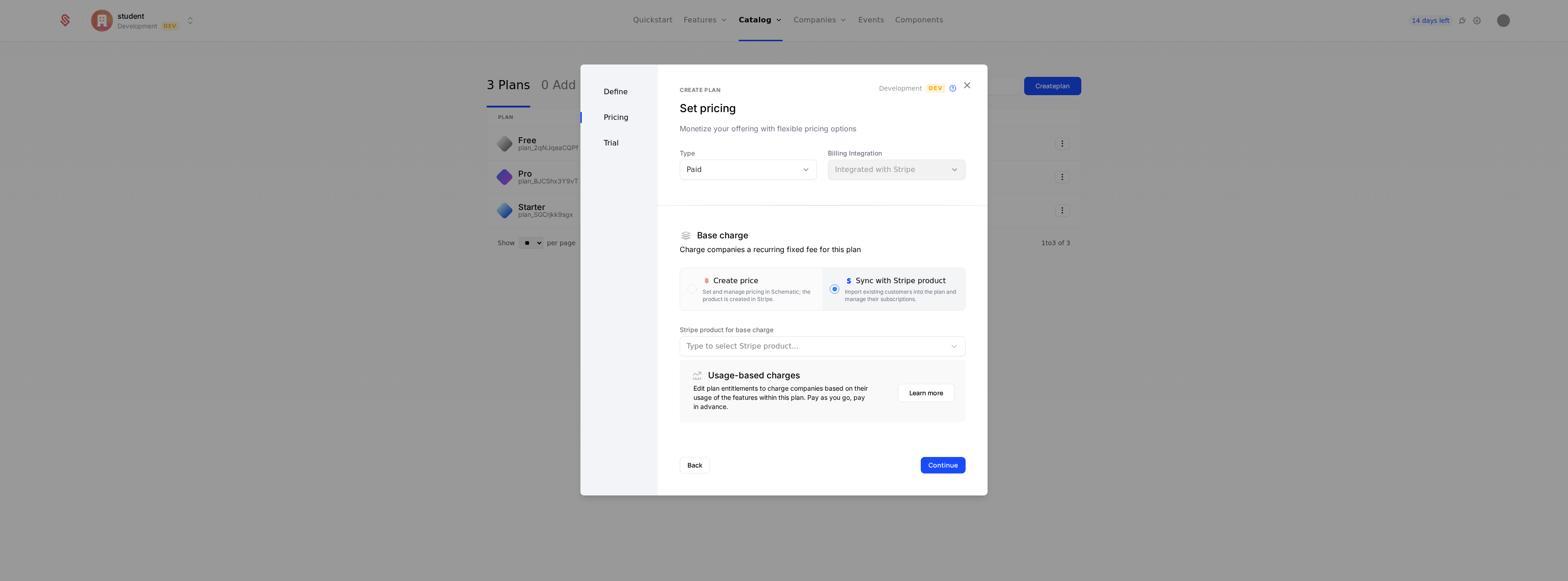
click at [772, 343] on div at bounding box center [813, 346] width 253 height 13
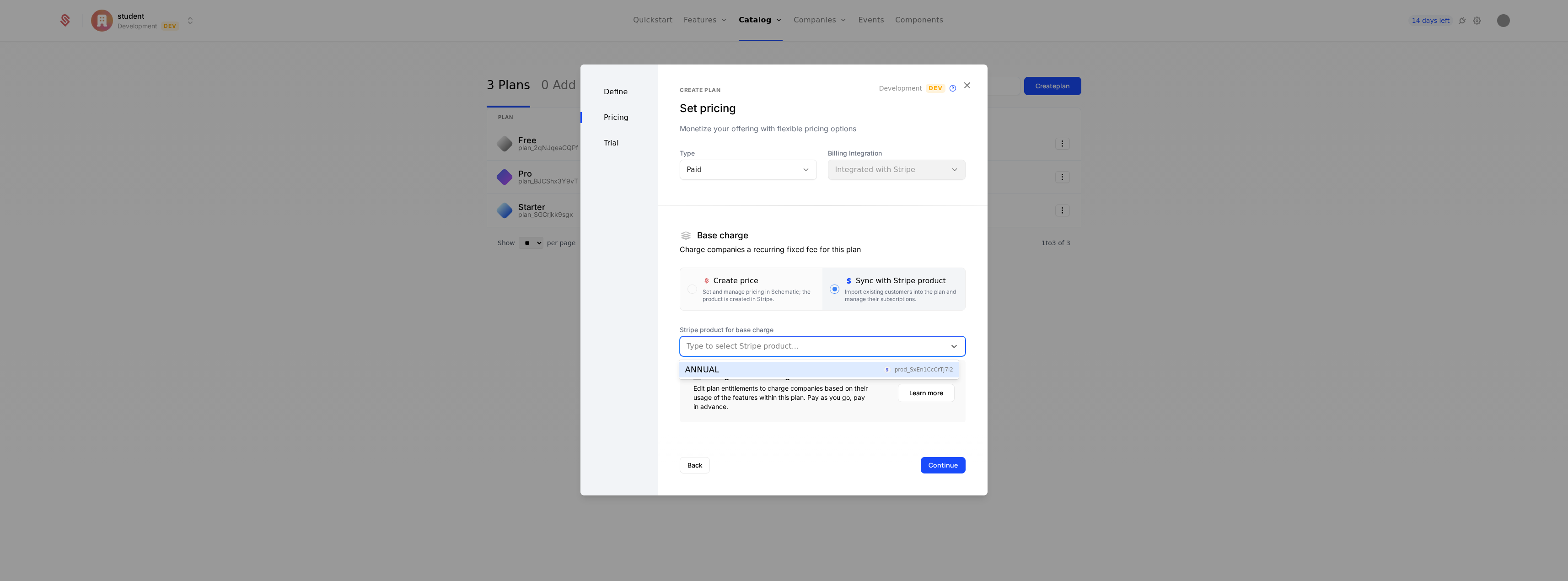
click at [773, 366] on div "ANNUAL prod_SxEn1CcCrTj7i2" at bounding box center [819, 370] width 268 height 9
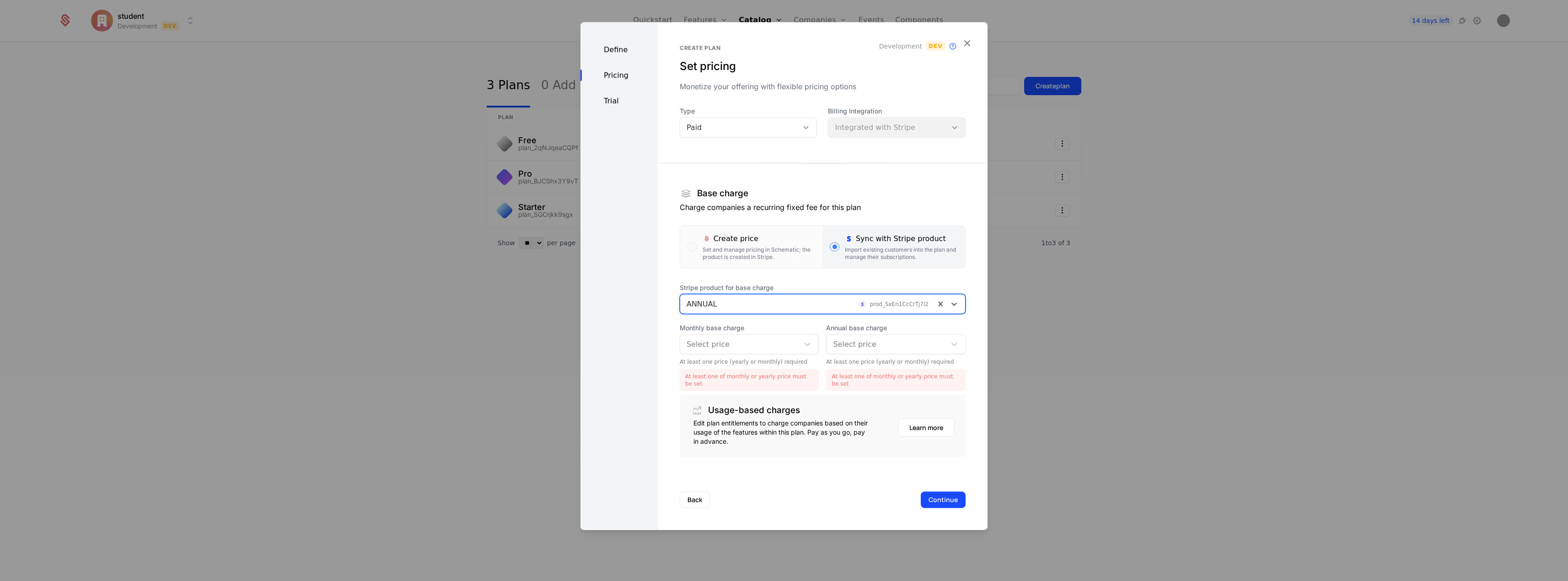
click at [870, 342] on div at bounding box center [886, 344] width 107 height 13
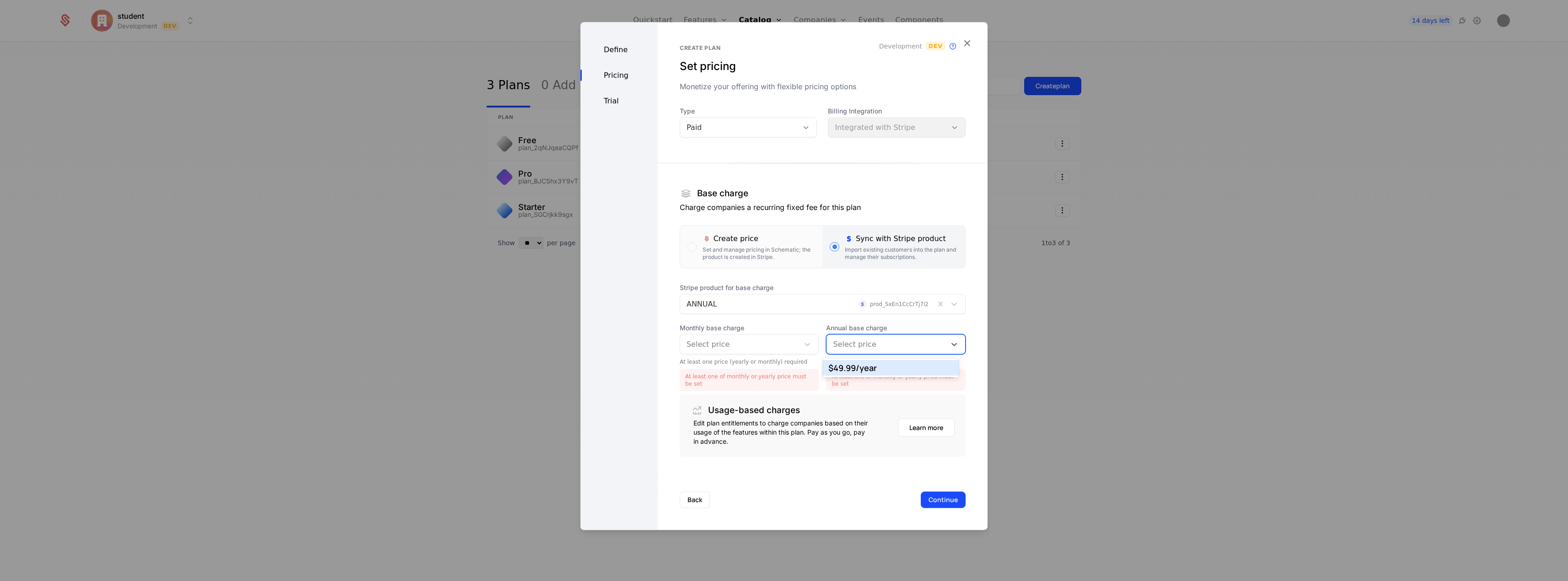
click at [873, 367] on div "$49.99 /year" at bounding box center [891, 368] width 125 height 9
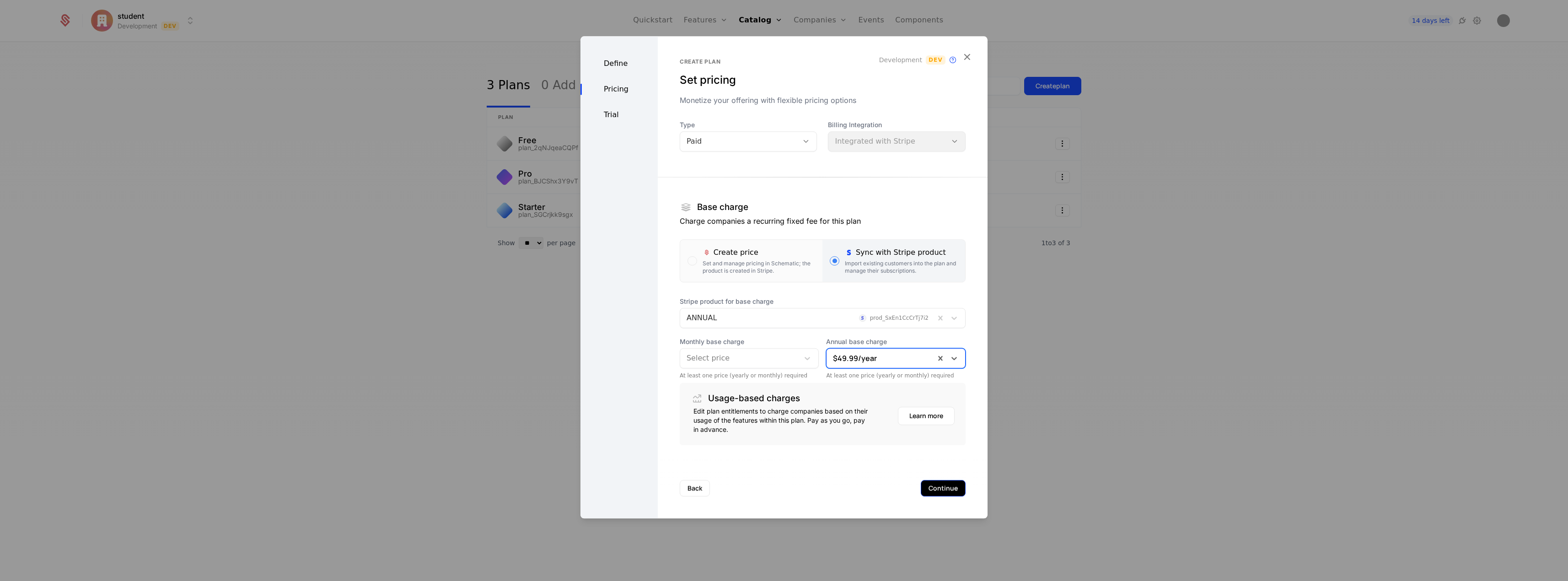
click at [937, 489] on button "Continue" at bounding box center [943, 488] width 45 height 16
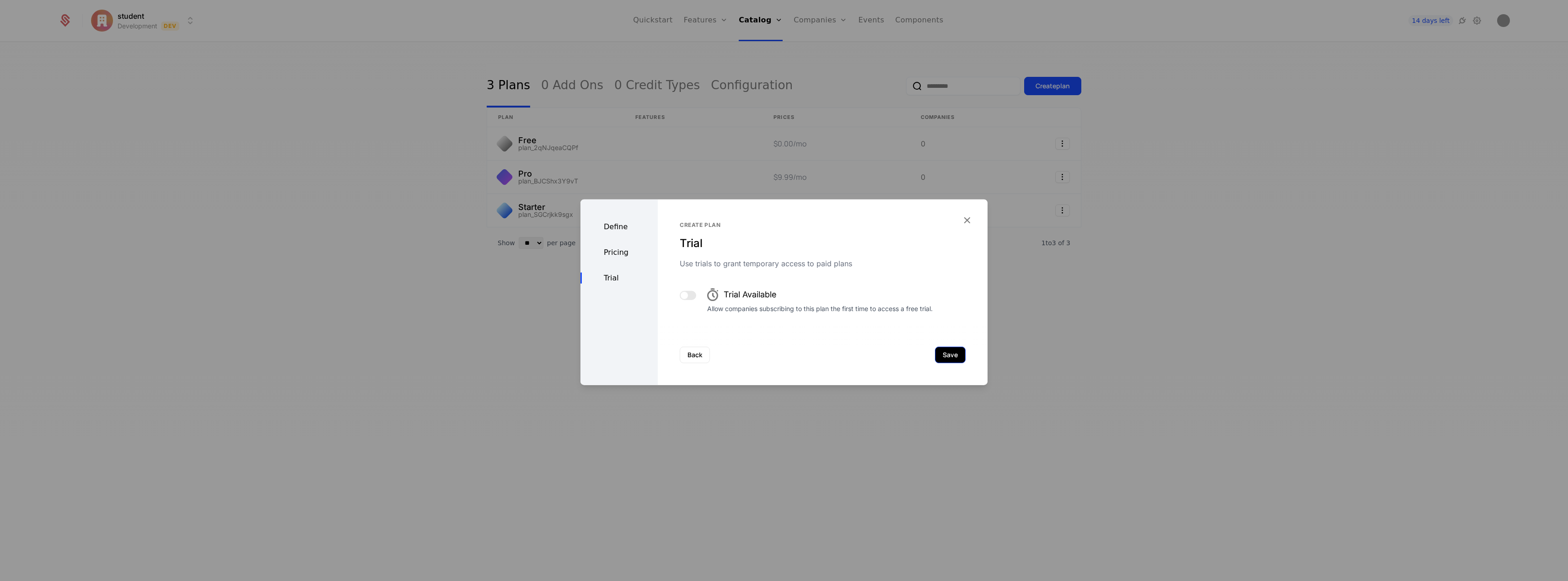
click at [937, 352] on button "Save" at bounding box center [950, 355] width 30 height 16
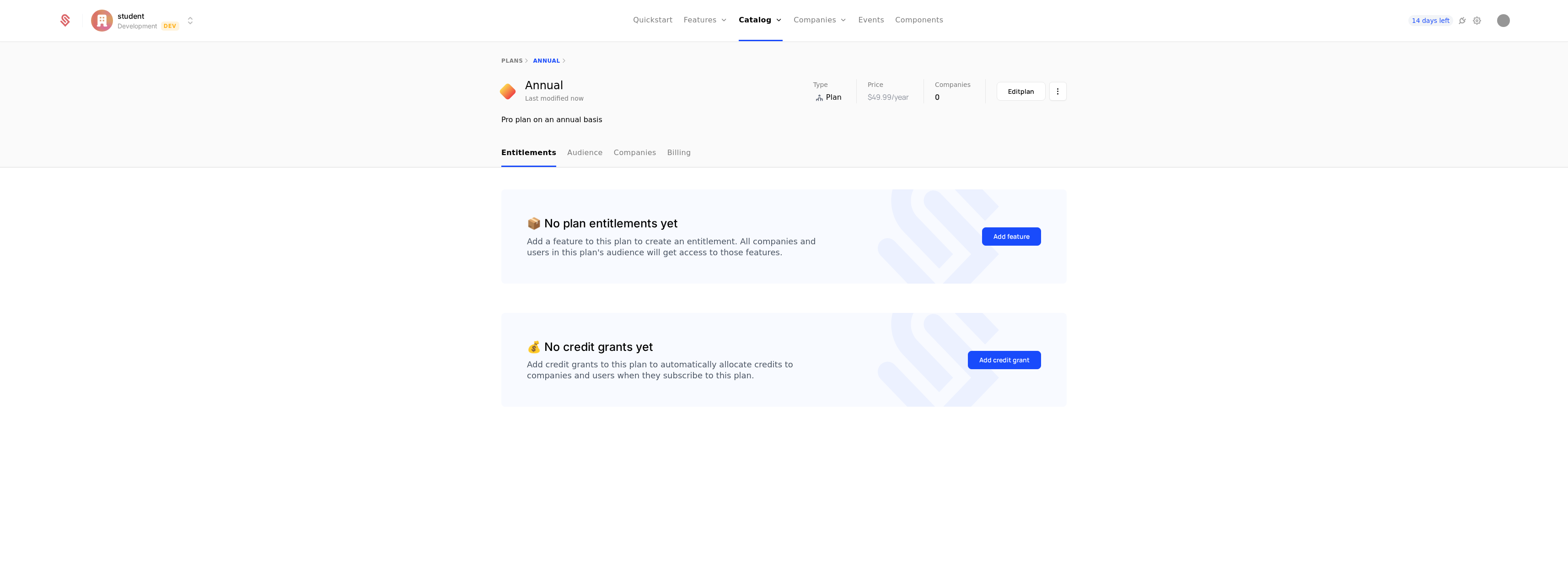
click at [506, 55] on div "plans Annual" at bounding box center [784, 61] width 1568 height 37
click at [515, 62] on link "plans" at bounding box center [512, 61] width 21 height 7
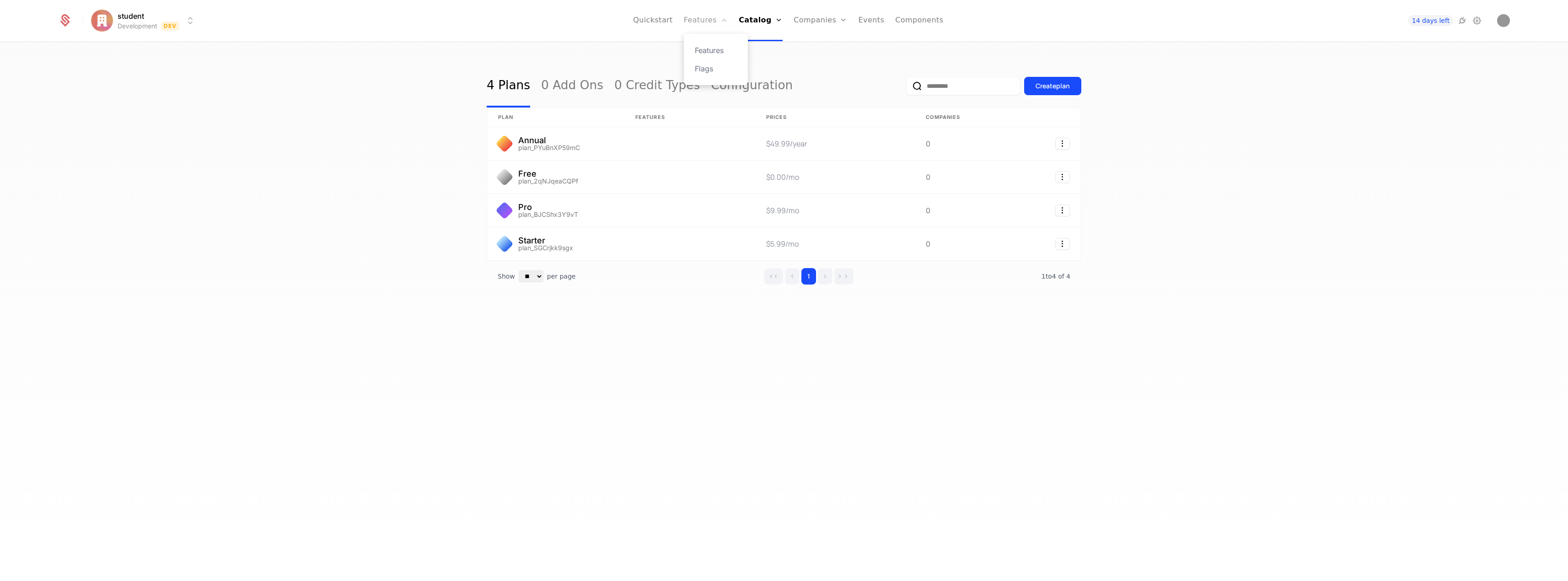
click at [712, 25] on link "Features" at bounding box center [705, 21] width 44 height 41
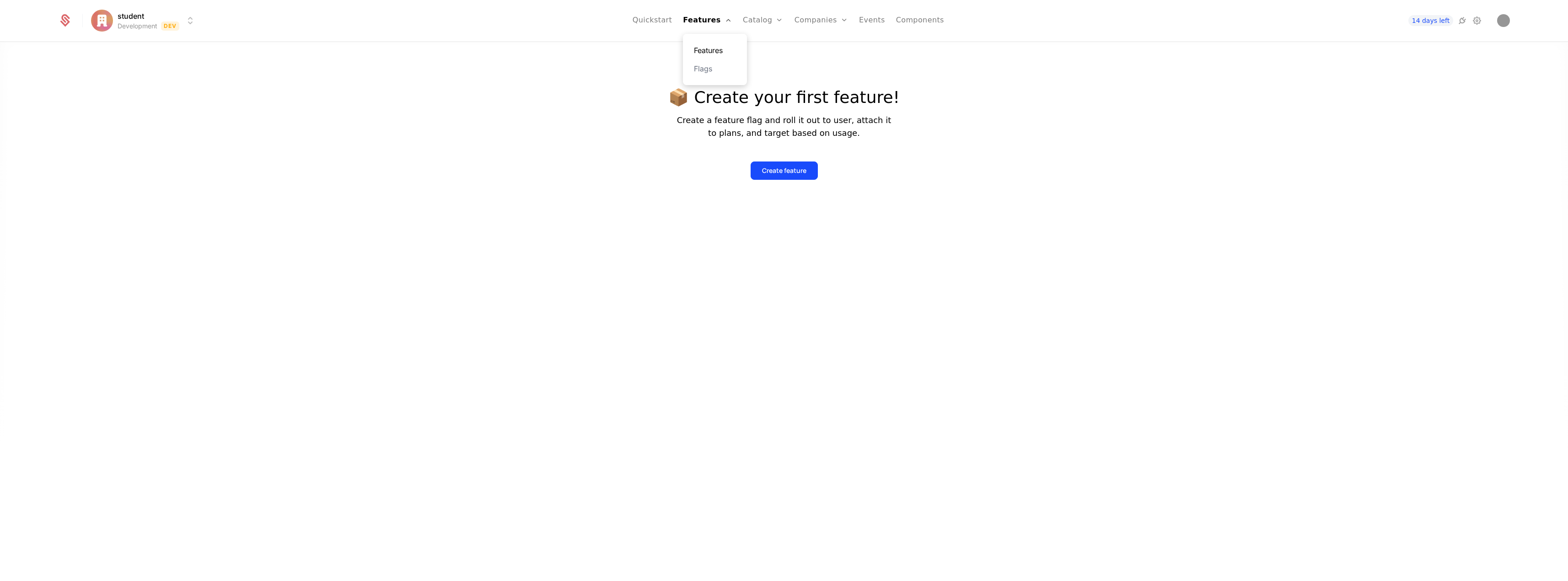
click at [714, 47] on link "Features" at bounding box center [715, 51] width 42 height 11
click at [785, 172] on div "Create feature" at bounding box center [784, 171] width 44 height 9
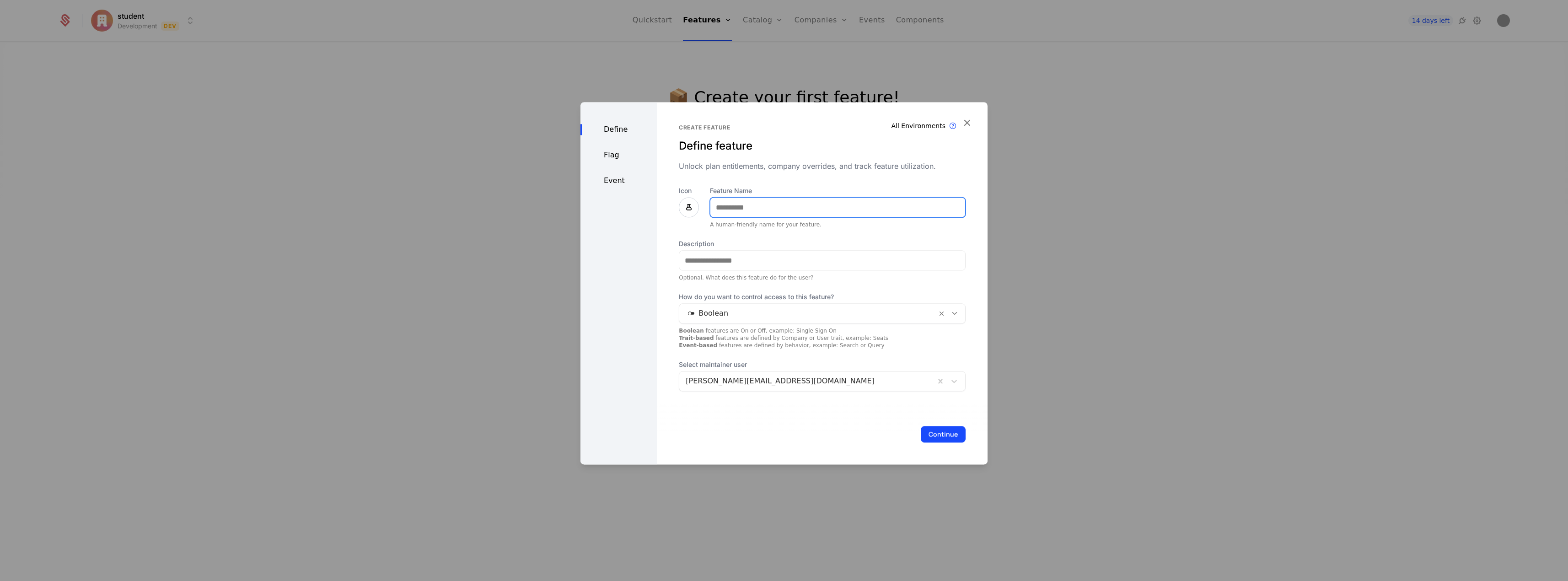
click at [739, 210] on input "Feature Name" at bounding box center [838, 208] width 255 height 19
click at [680, 205] on div "Icon" at bounding box center [688, 202] width 20 height 31
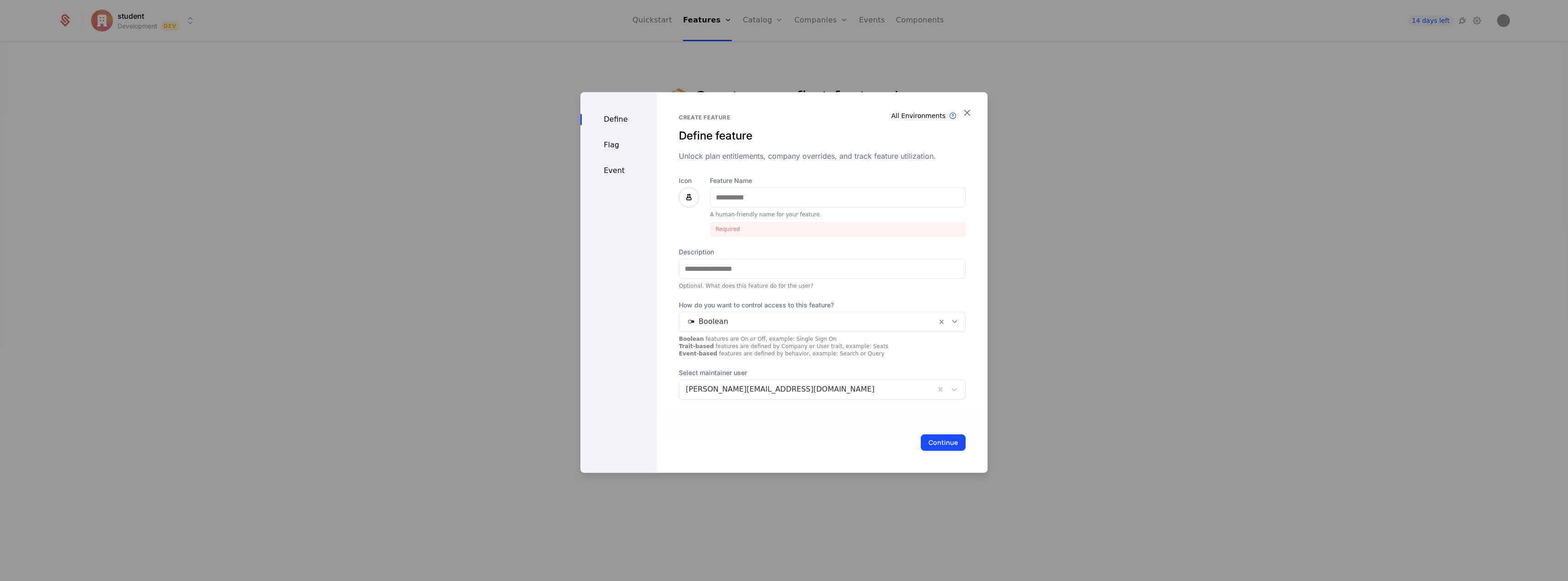
click at [685, 202] on icon at bounding box center [689, 197] width 11 height 11
click at [710, 224] on div at bounding box center [755, 226] width 131 height 13
type input "*"
type input "***"
click at [764, 309] on span "⚡" at bounding box center [766, 308] width 5 height 11
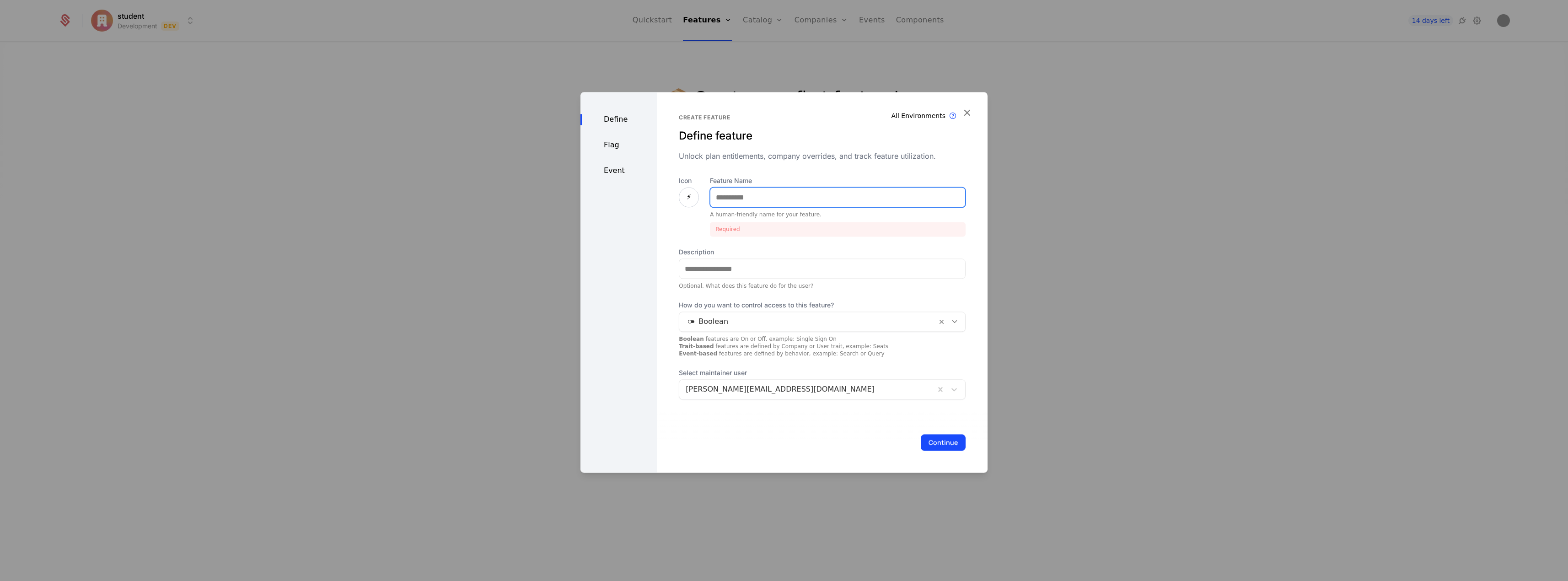
click at [790, 197] on input "Feature Name" at bounding box center [838, 197] width 255 height 19
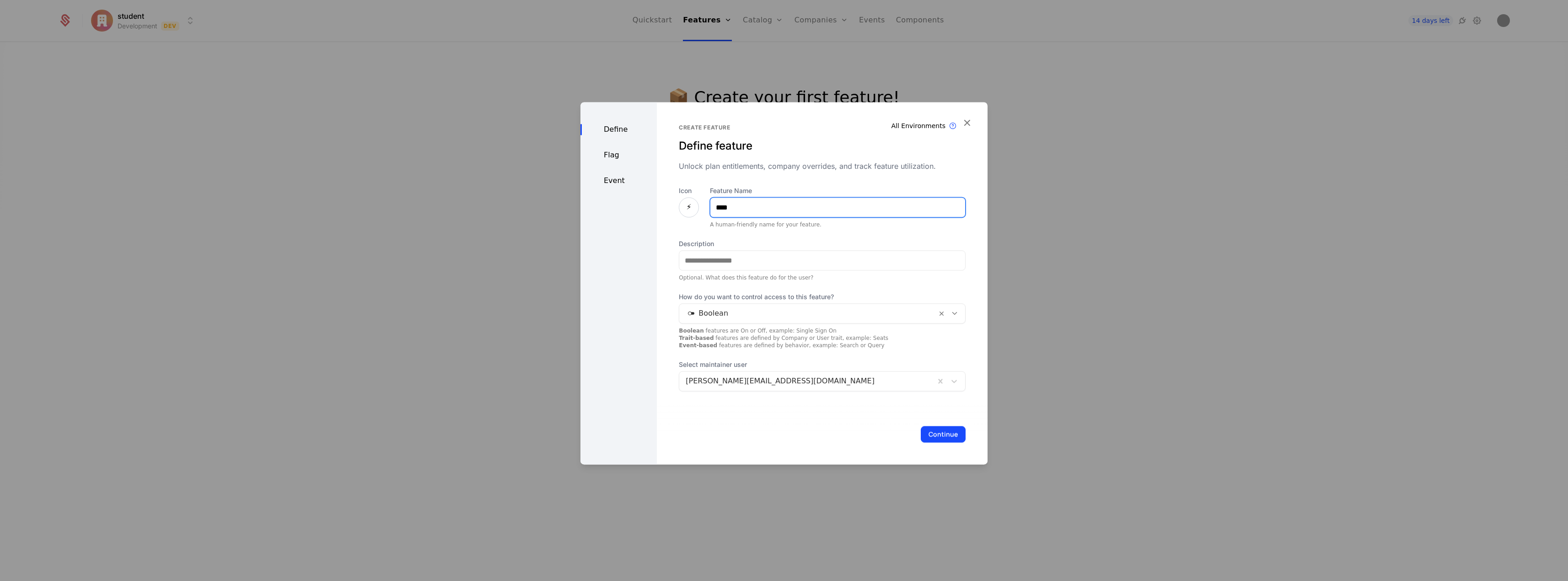
type input "****"
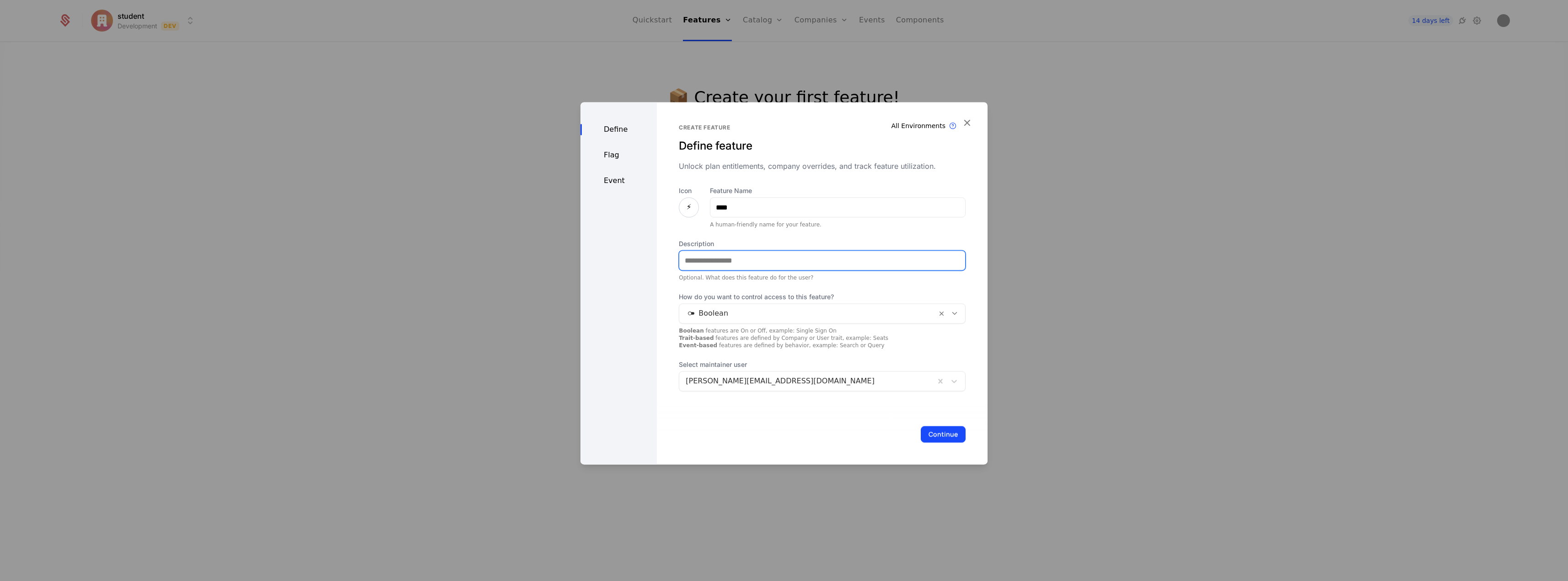
click at [793, 258] on input "Description" at bounding box center [822, 261] width 286 height 19
type input "**********"
click at [775, 310] on div at bounding box center [808, 313] width 245 height 13
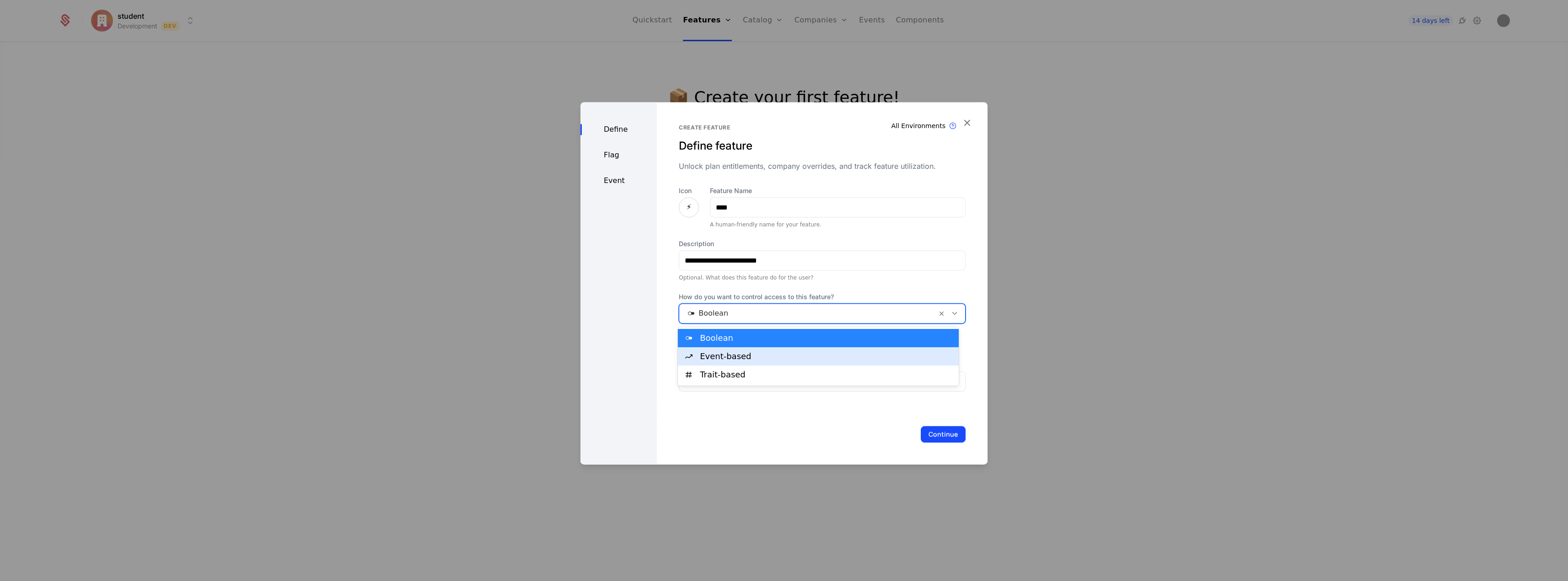
click at [772, 360] on div "Event-based" at bounding box center [827, 357] width 253 height 9
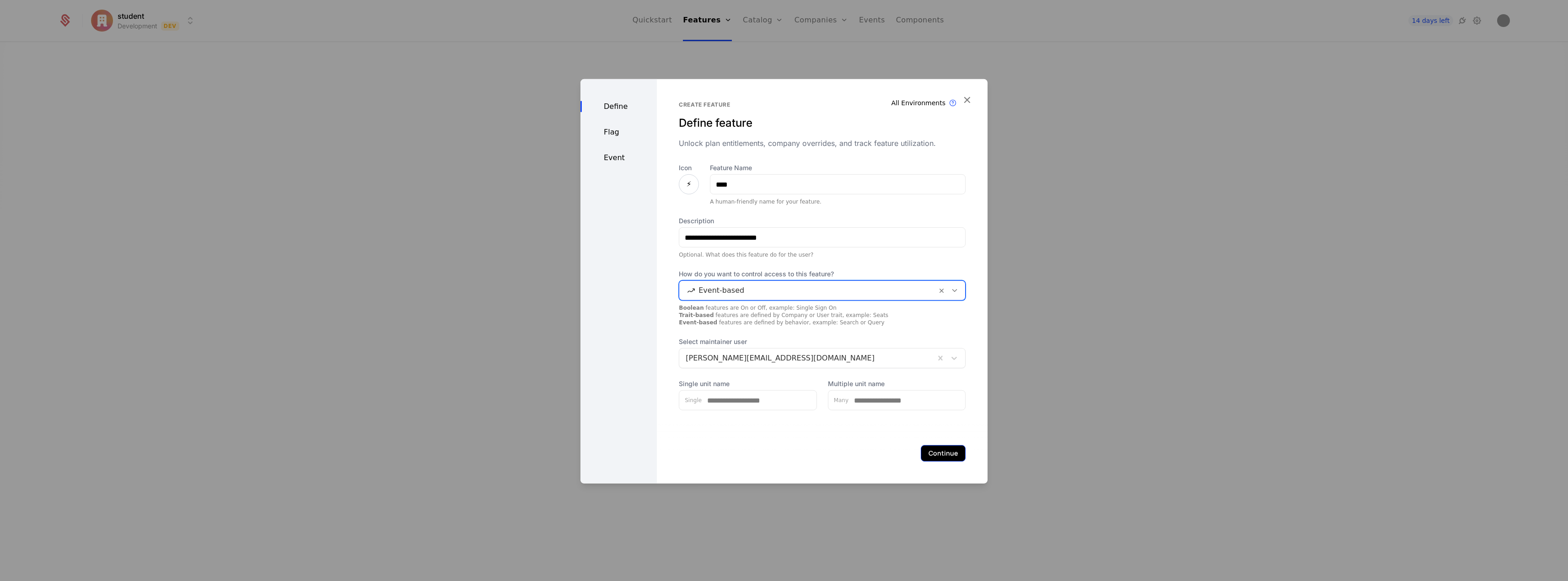
click at [926, 447] on button "Continue" at bounding box center [943, 453] width 45 height 16
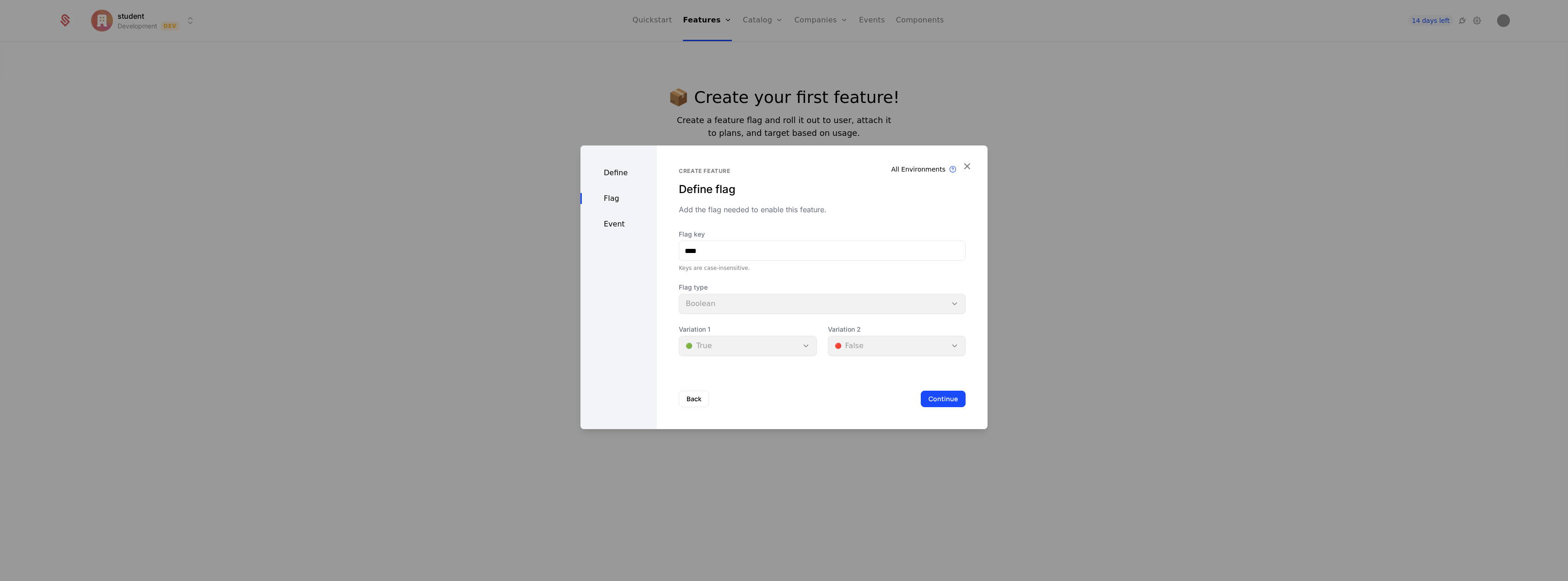
click at [803, 350] on div "Variation 1 🟢 True" at bounding box center [747, 340] width 138 height 31
click at [924, 401] on button "Continue" at bounding box center [943, 399] width 45 height 16
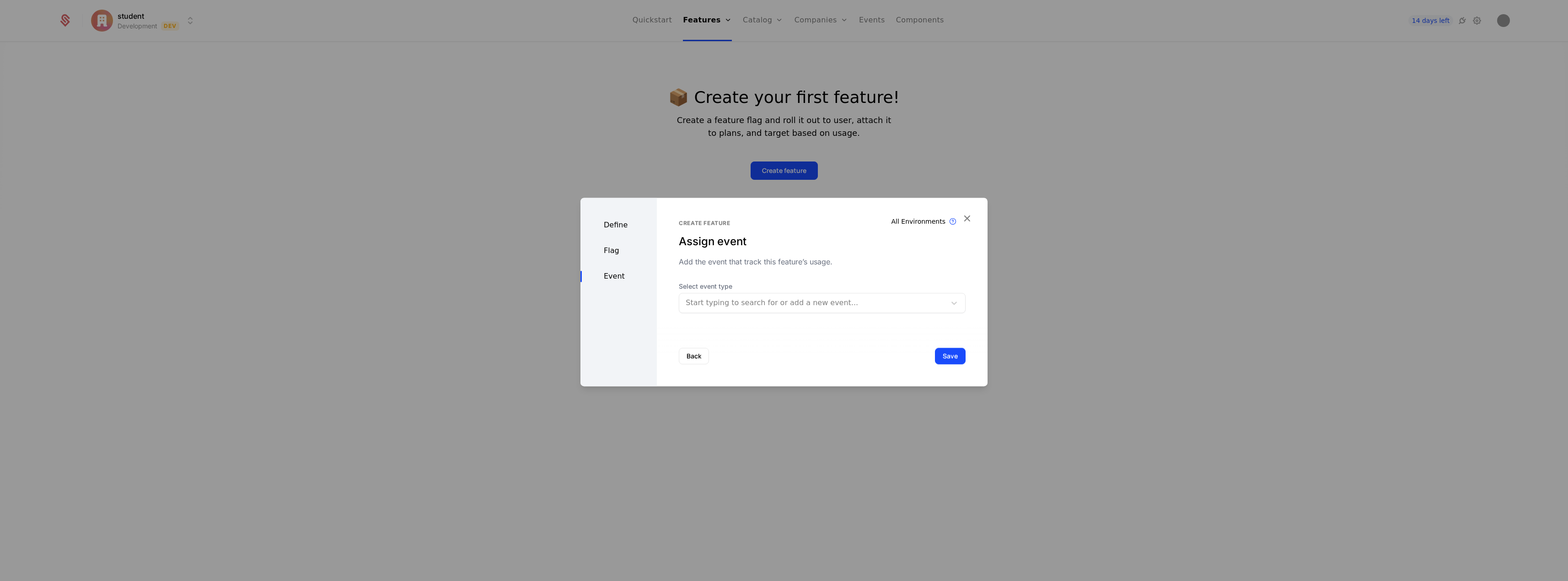
click at [860, 305] on div at bounding box center [812, 303] width 254 height 13
type input "****"
click at [846, 331] on div "Create Event : scan Placeholder Event will be created" at bounding box center [818, 328] width 270 height 13
click at [943, 354] on button "Save" at bounding box center [950, 356] width 30 height 16
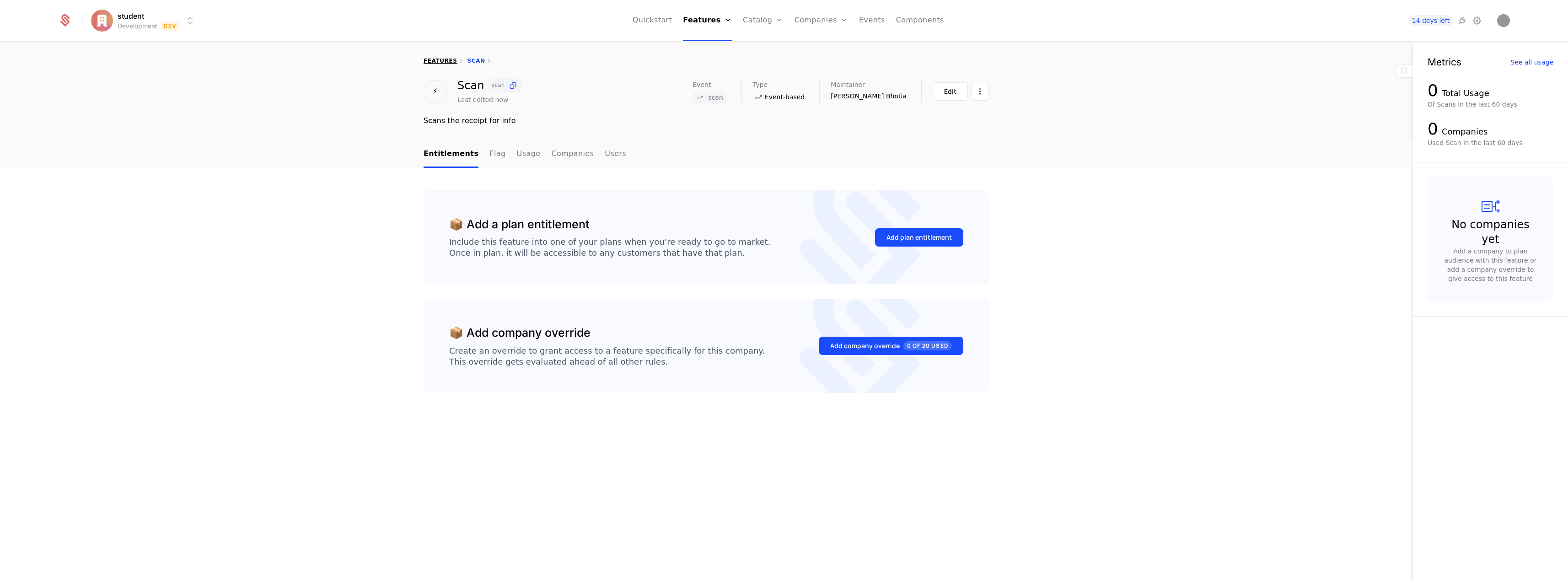
click at [435, 58] on link "features" at bounding box center [441, 61] width 34 height 7
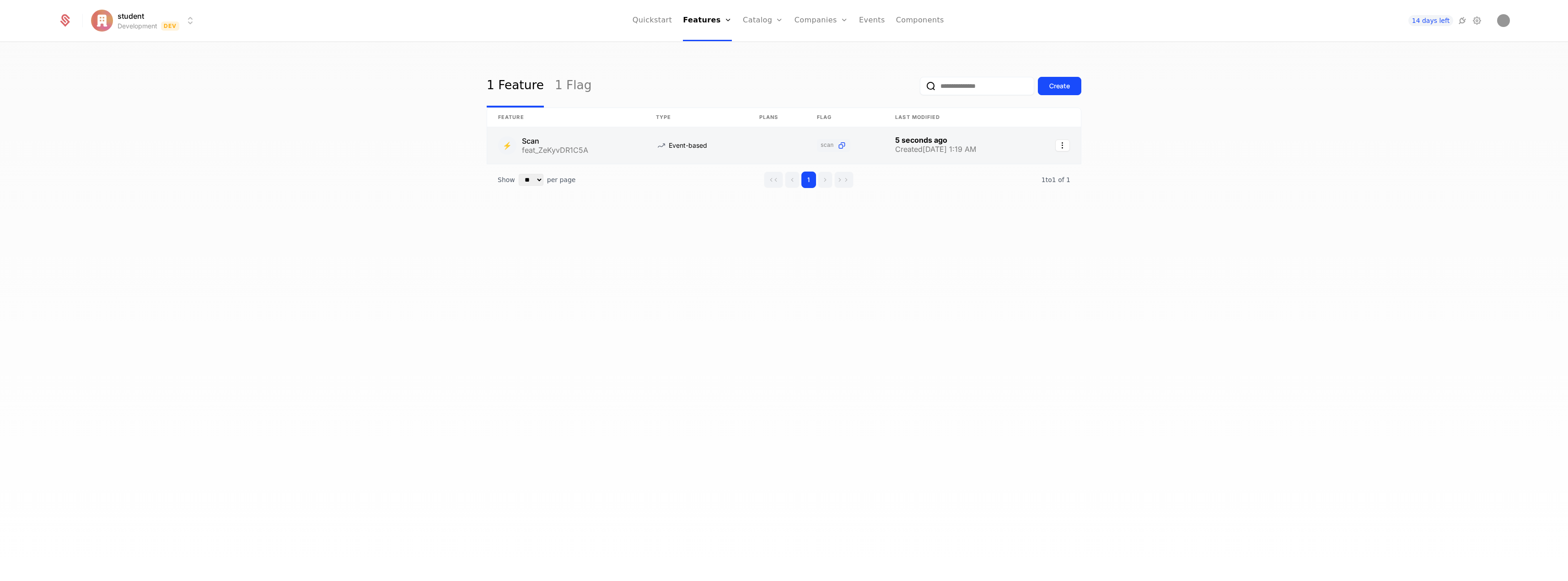
click at [529, 143] on link at bounding box center [565, 146] width 158 height 37
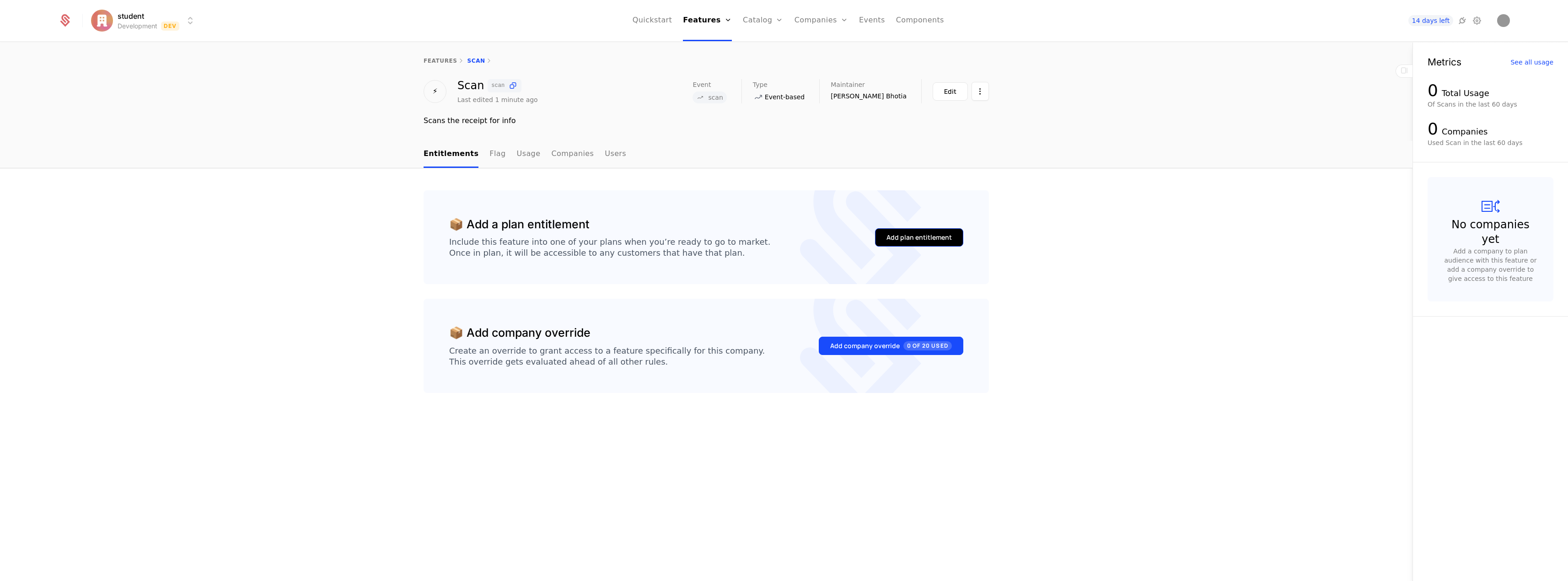
click at [917, 237] on div "Add plan entitlement" at bounding box center [919, 237] width 65 height 9
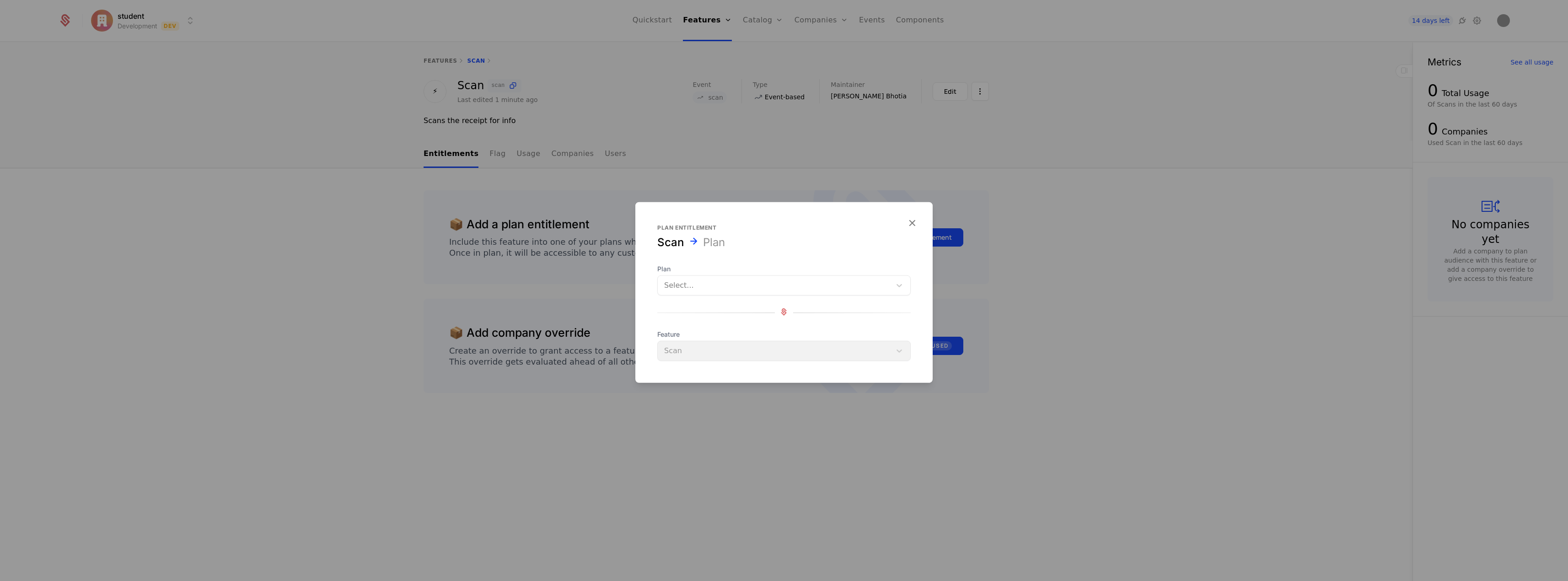
click at [731, 286] on div at bounding box center [774, 285] width 220 height 13
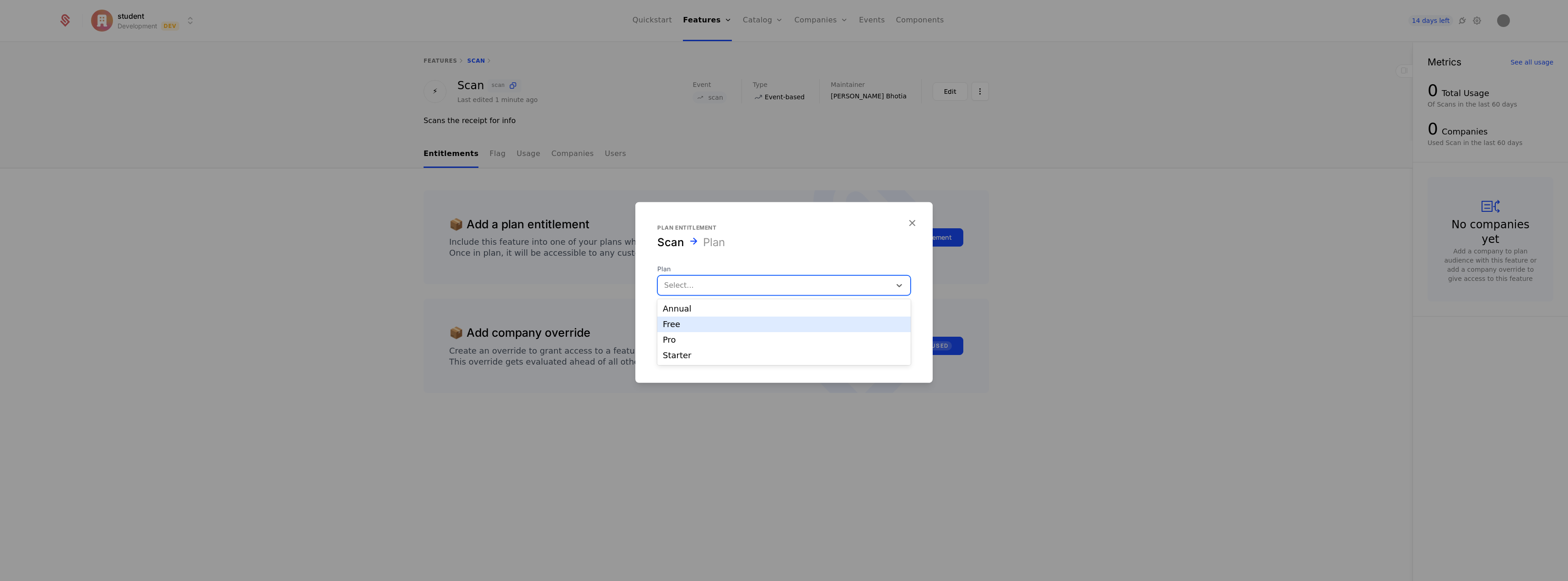
click at [710, 328] on div "Free" at bounding box center [784, 325] width 242 height 9
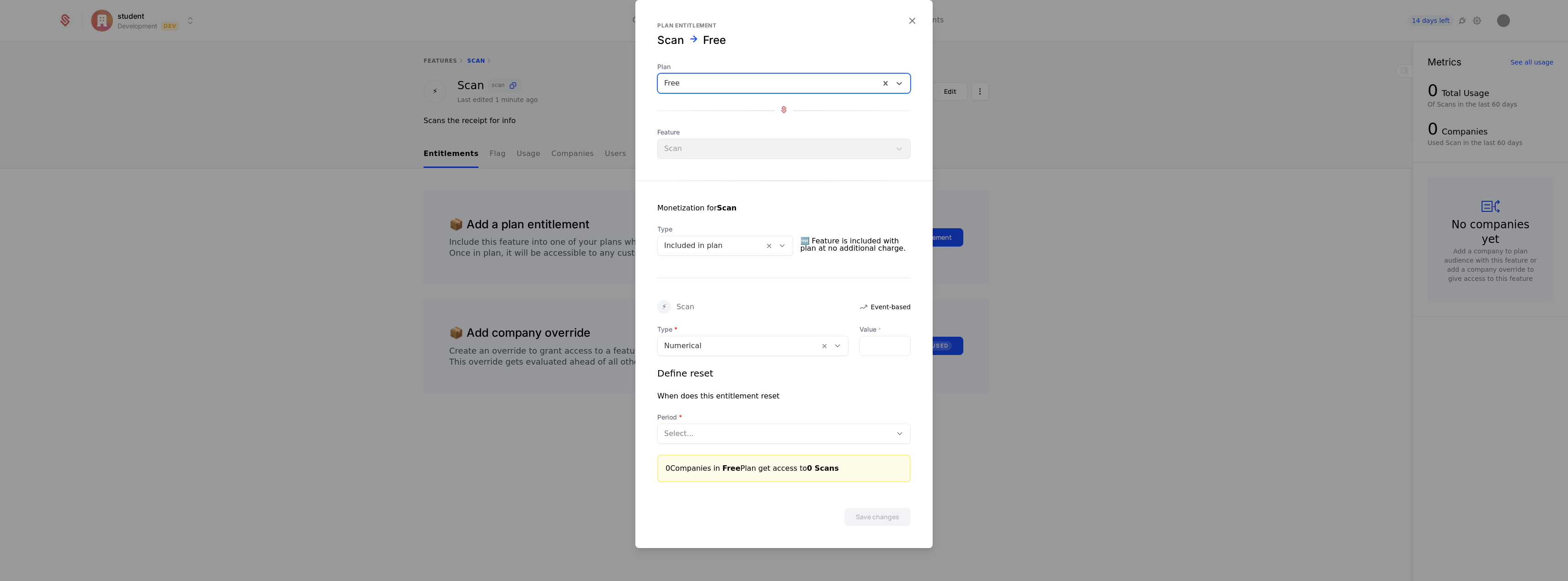
click at [727, 247] on div at bounding box center [711, 245] width 94 height 13
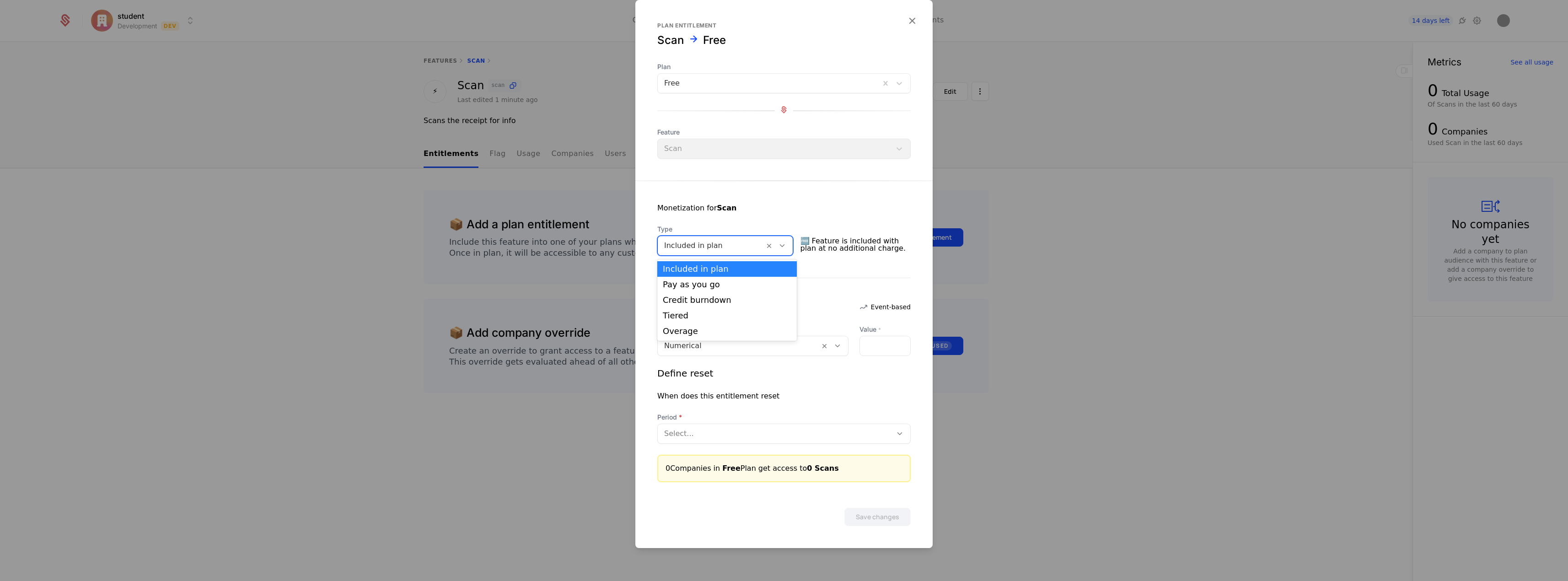
click at [727, 247] on div at bounding box center [711, 245] width 94 height 13
click at [874, 345] on input "Value *" at bounding box center [885, 346] width 51 height 19
type input "*"
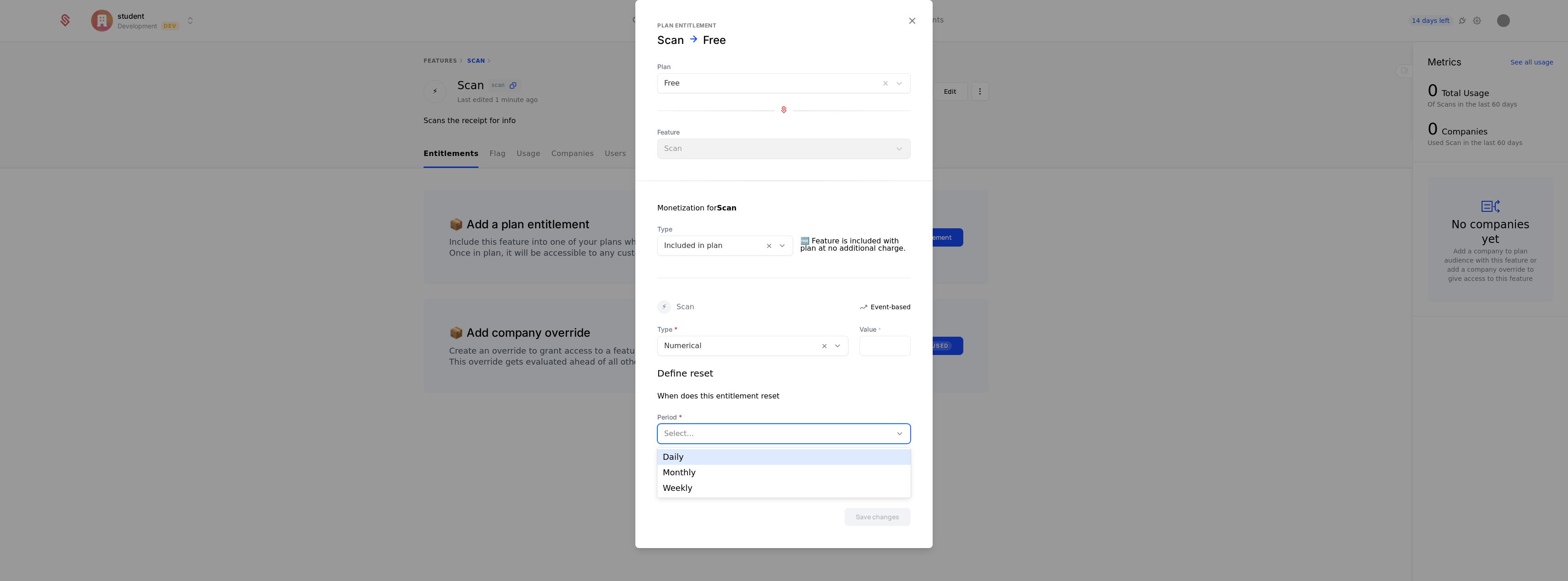
click at [685, 436] on div at bounding box center [775, 434] width 222 height 13
click at [698, 473] on div "Monthly" at bounding box center [784, 473] width 242 height 9
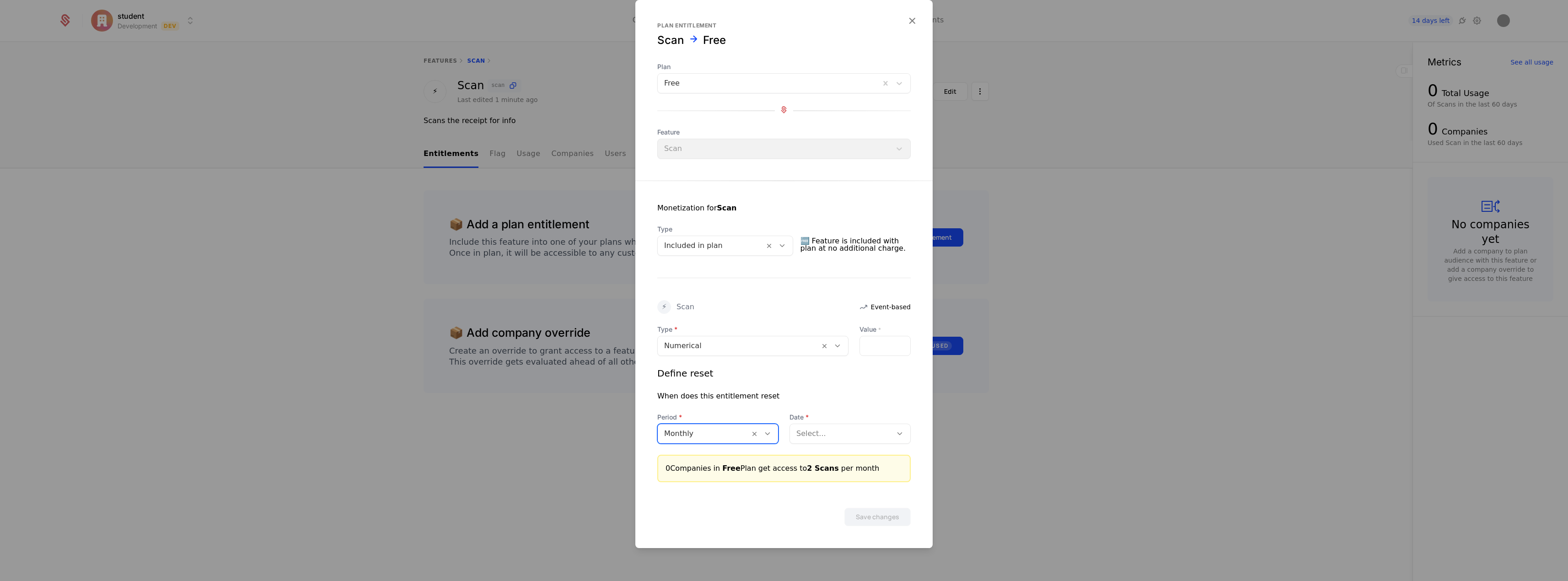
click at [855, 437] on div at bounding box center [841, 434] width 89 height 13
click at [857, 463] on div "According to billing period start date" at bounding box center [850, 461] width 110 height 16
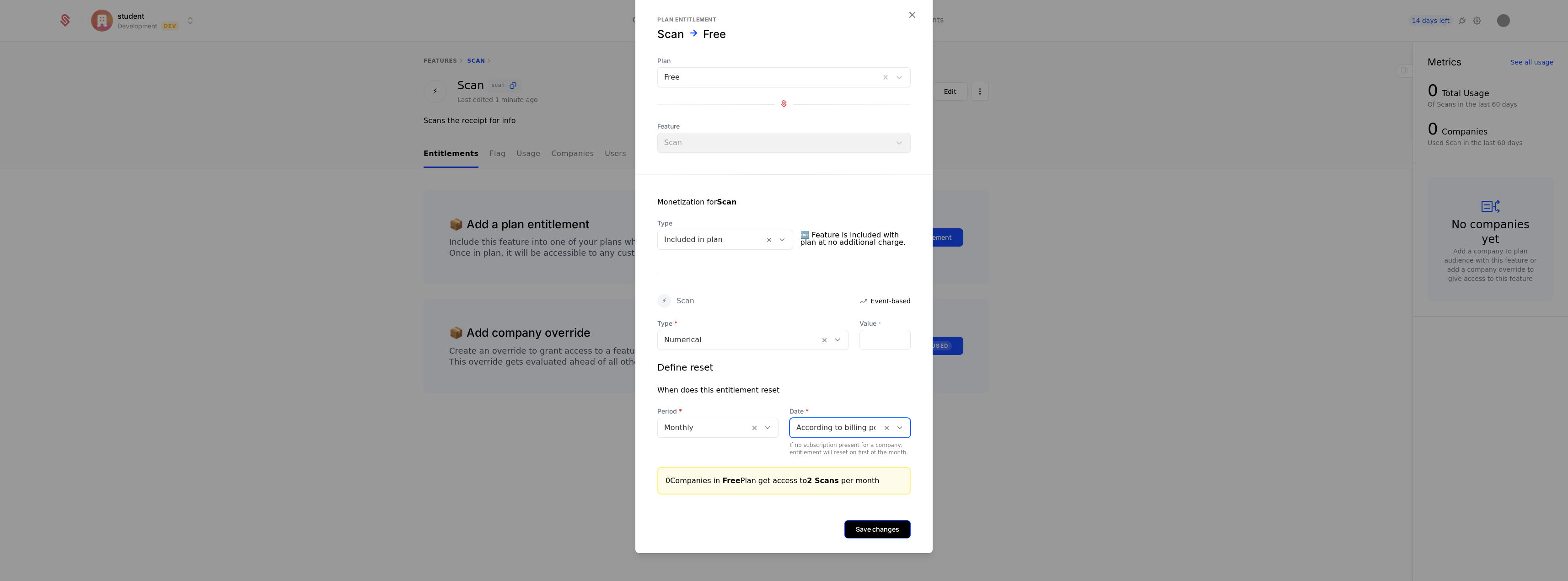
click at [879, 526] on button "Save changes" at bounding box center [877, 529] width 66 height 18
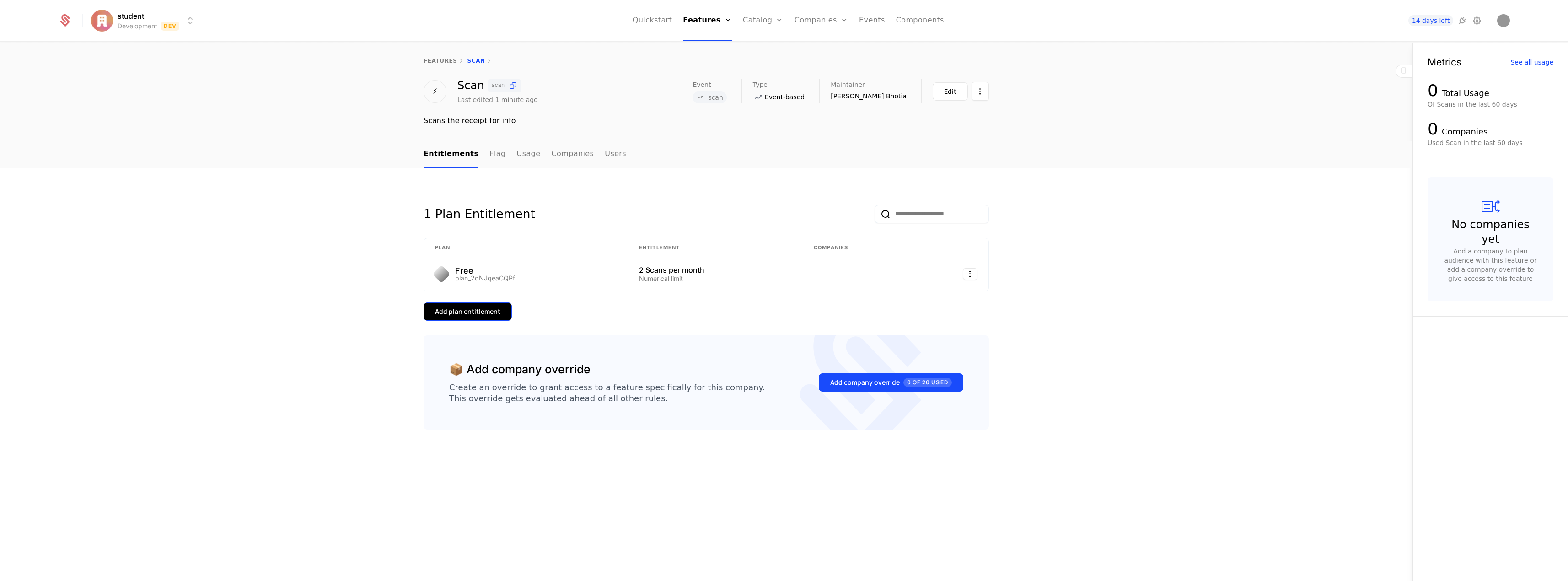
click at [475, 316] on div "Add plan entitlement" at bounding box center [467, 311] width 65 height 9
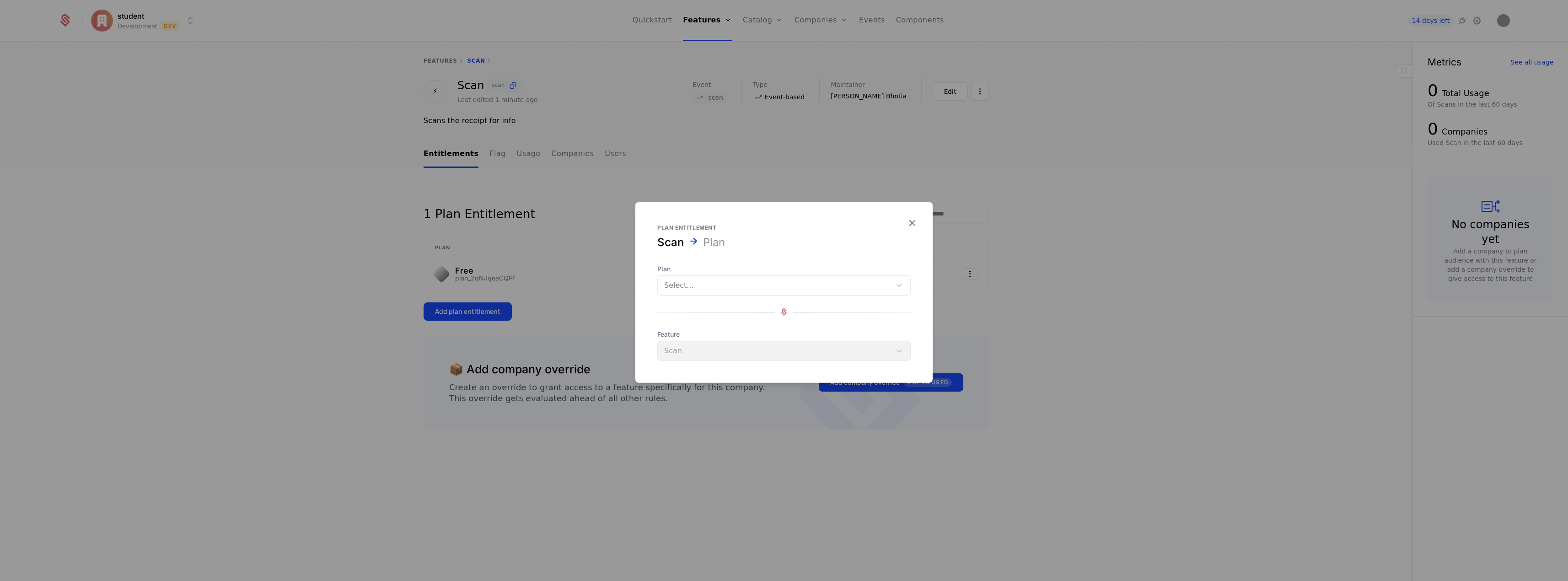
click at [768, 283] on div at bounding box center [774, 285] width 220 height 13
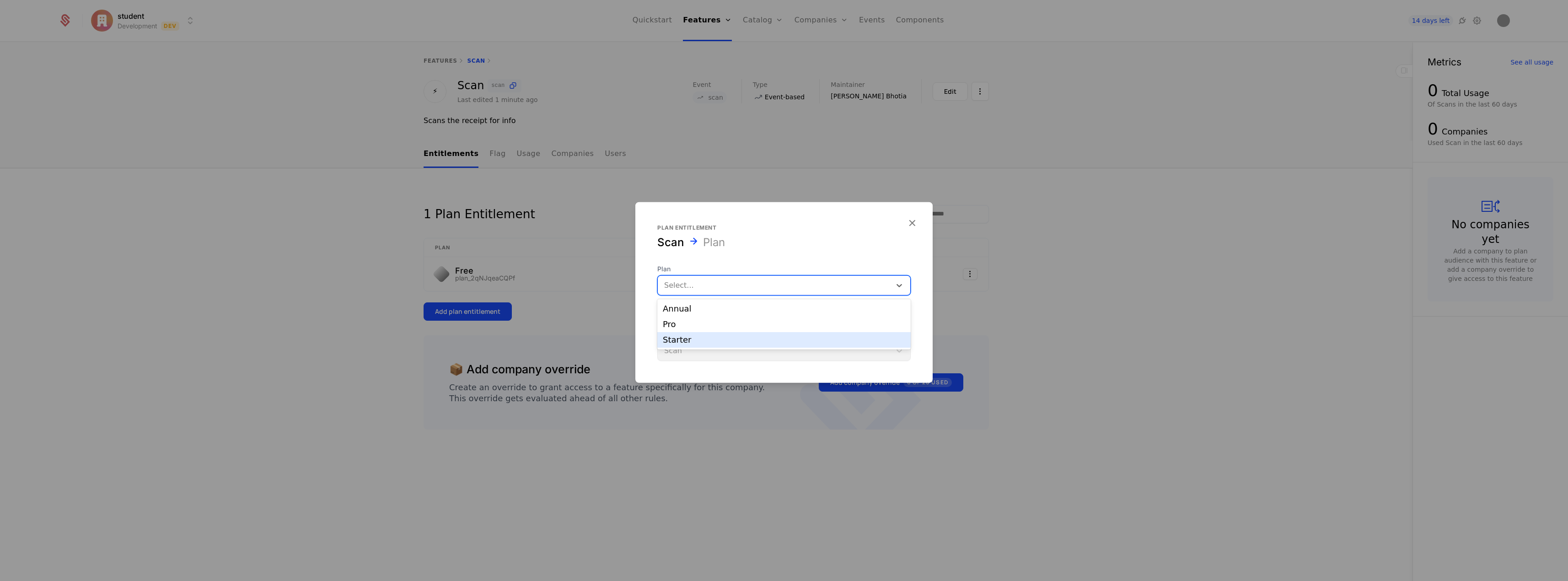
click at [753, 338] on div "Starter" at bounding box center [784, 340] width 242 height 9
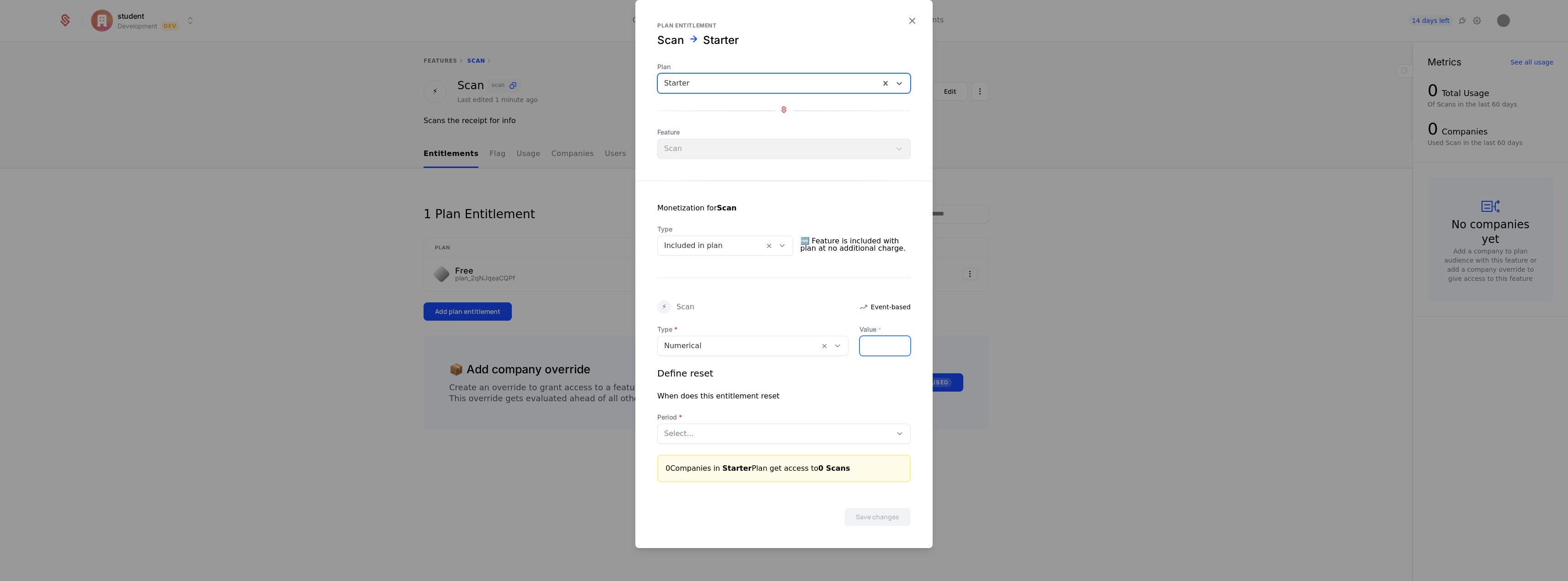
click at [868, 351] on input "Value *" at bounding box center [885, 346] width 51 height 19
type input "*"
type input "**"
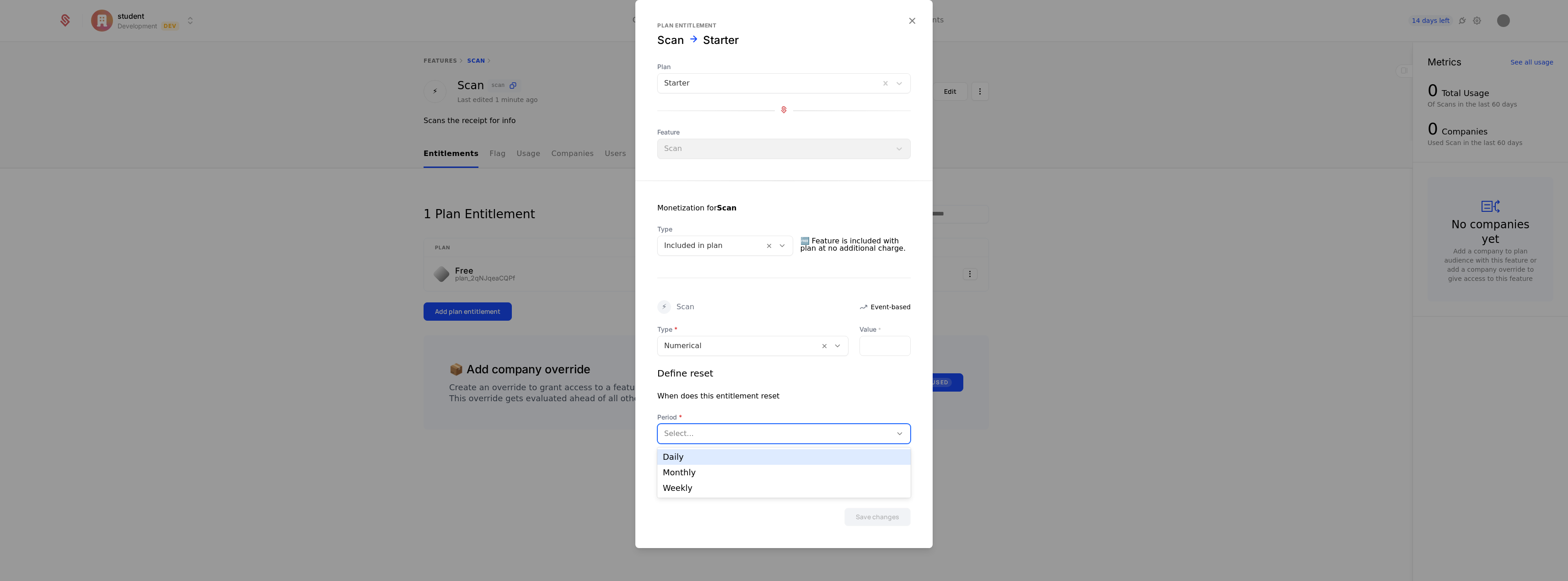
click at [770, 435] on div at bounding box center [775, 434] width 222 height 13
click at [769, 468] on div "Monthly" at bounding box center [784, 473] width 242 height 9
click at [825, 430] on div at bounding box center [841, 434] width 89 height 13
click at [834, 462] on div "According to billing period start date" at bounding box center [850, 461] width 110 height 16
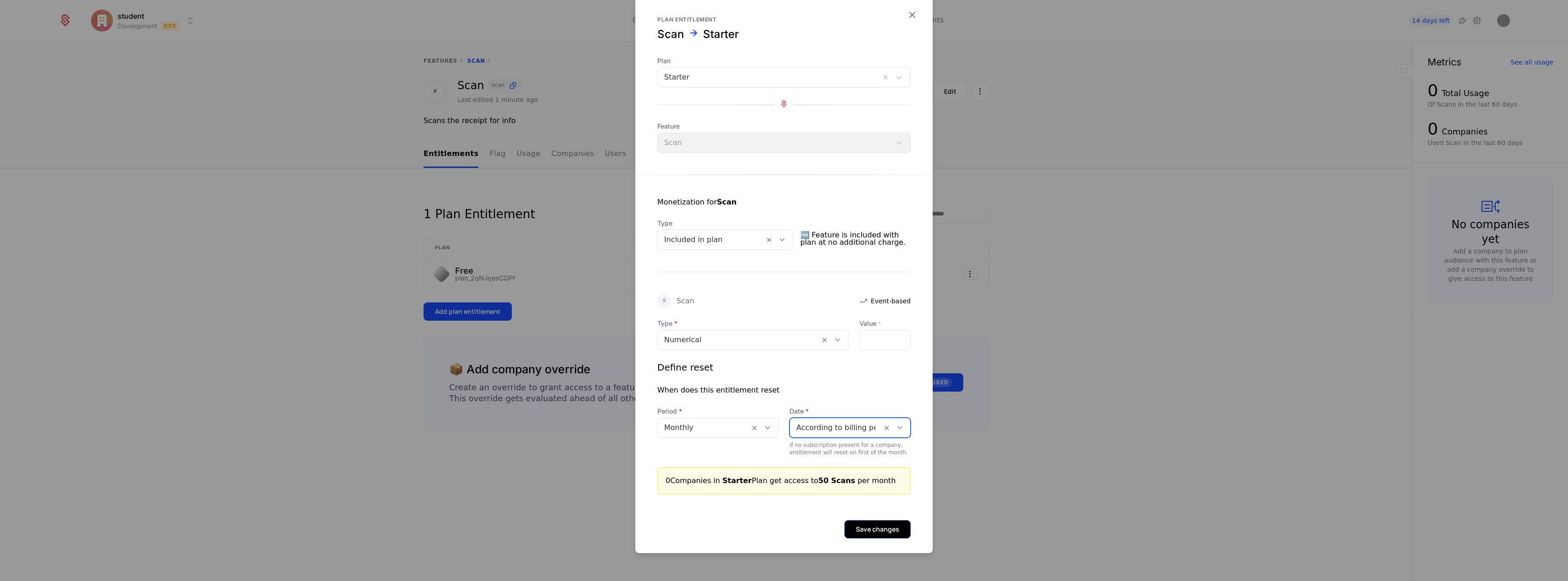
click at [872, 524] on button "Save changes" at bounding box center [877, 529] width 66 height 18
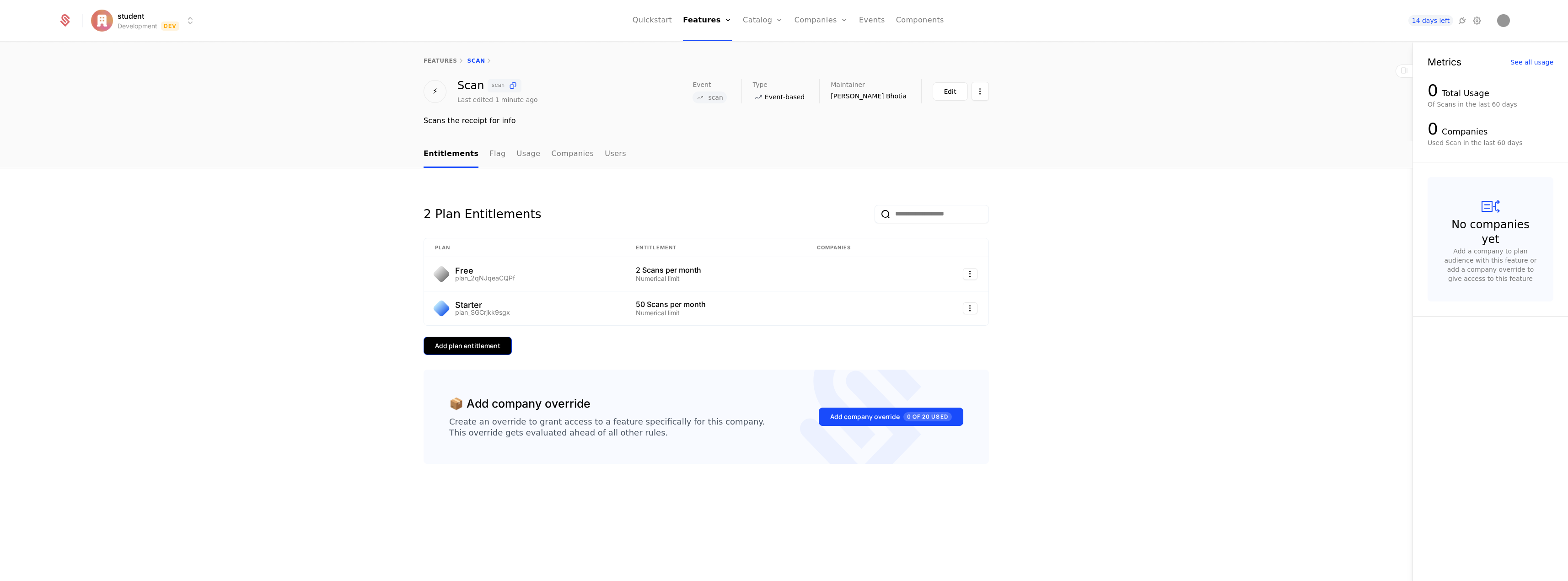
click at [468, 346] on div "Add plan entitlement" at bounding box center [467, 346] width 65 height 9
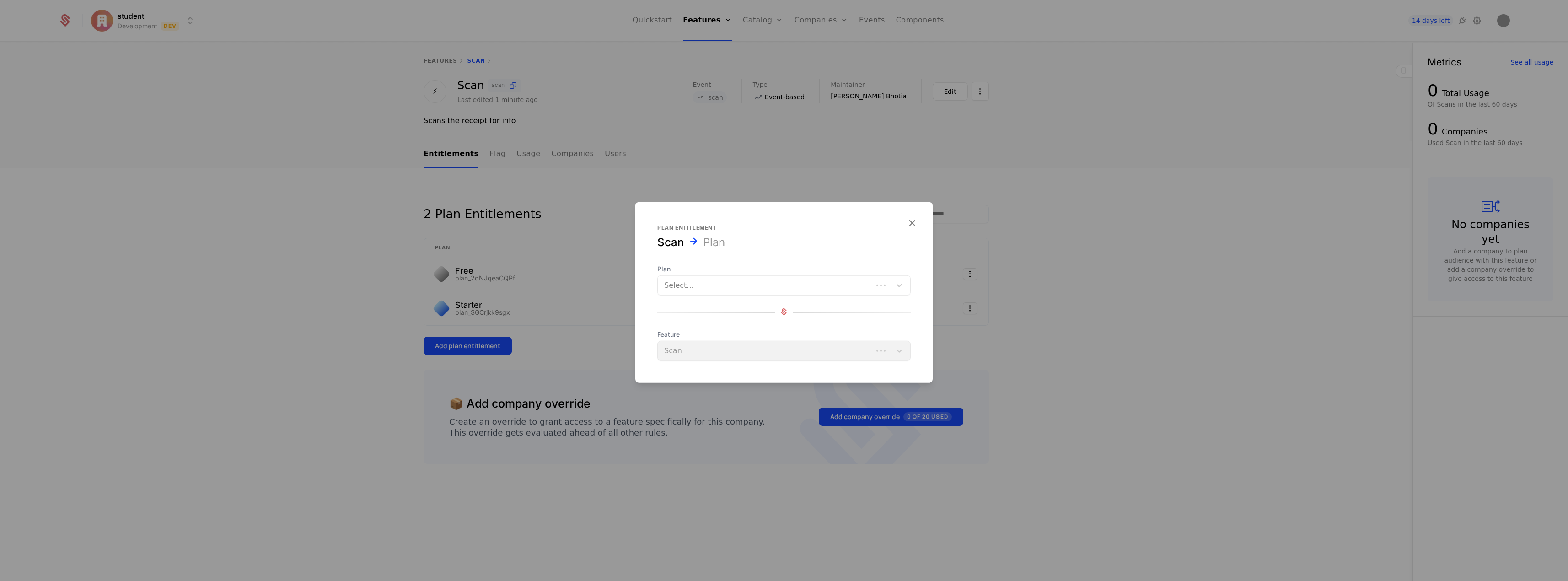
click at [737, 287] on div at bounding box center [765, 285] width 202 height 13
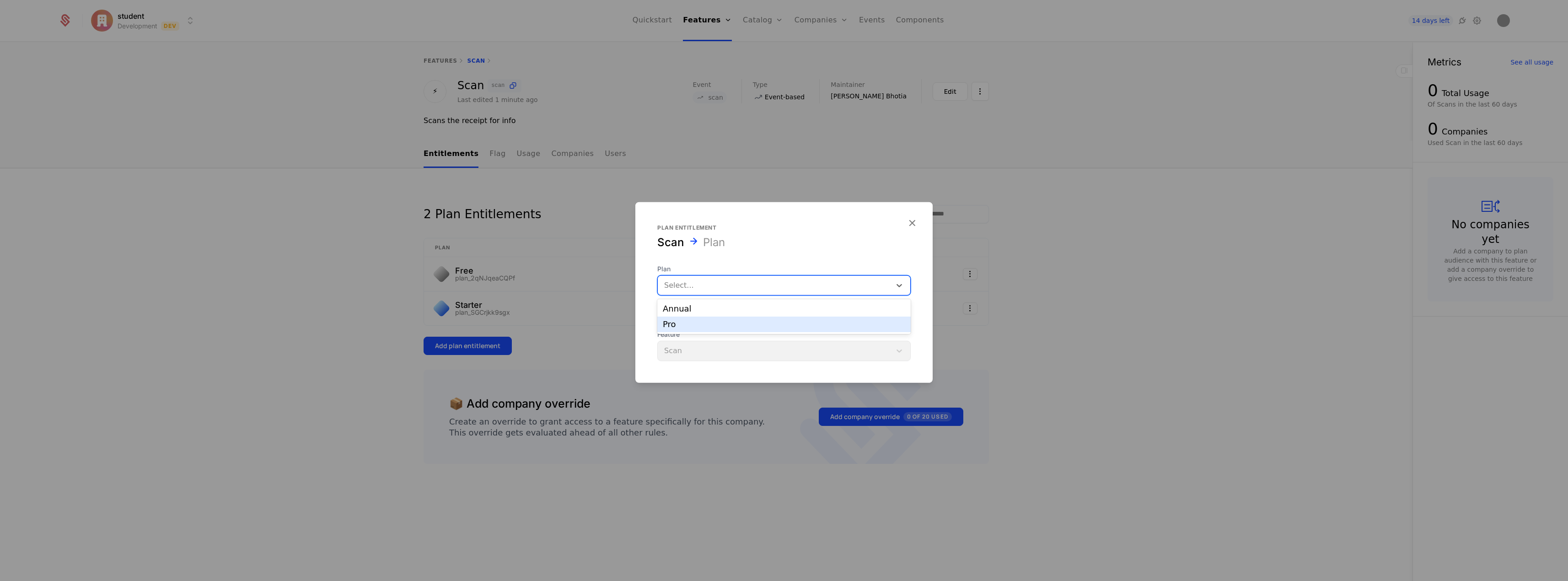
click at [745, 322] on div "Pro" at bounding box center [784, 325] width 242 height 9
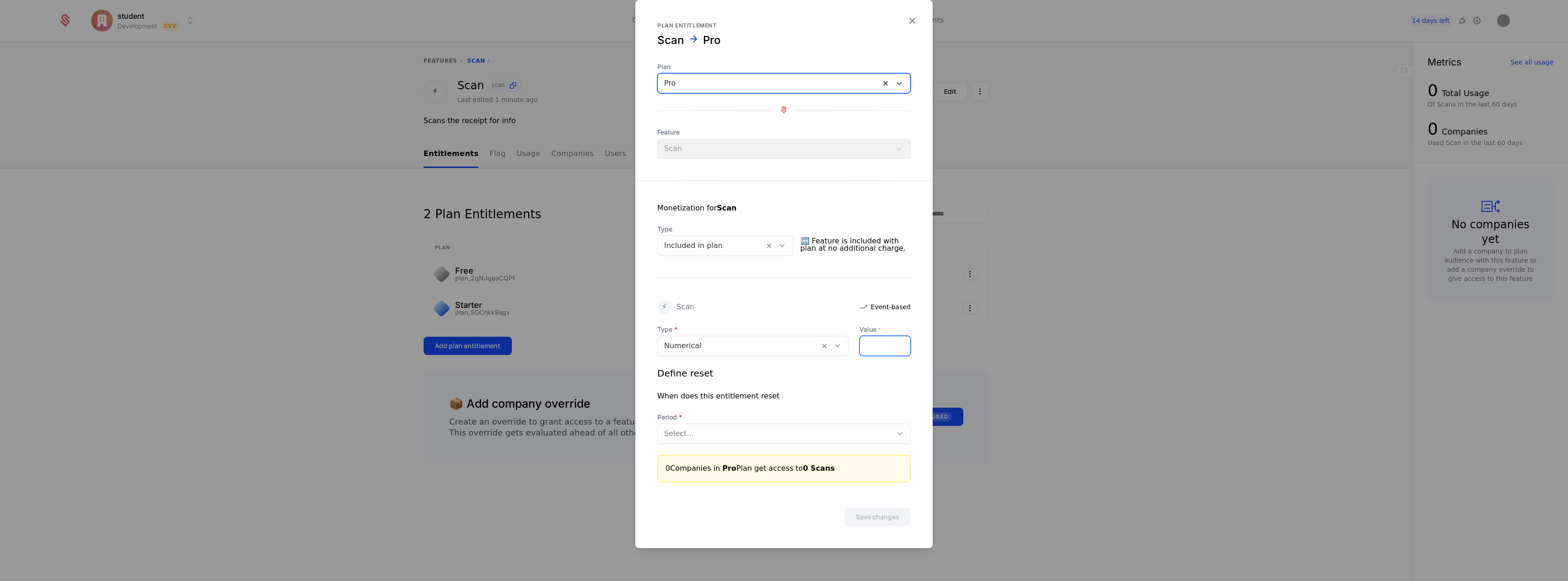
click at [888, 346] on input "Value *" at bounding box center [885, 346] width 51 height 19
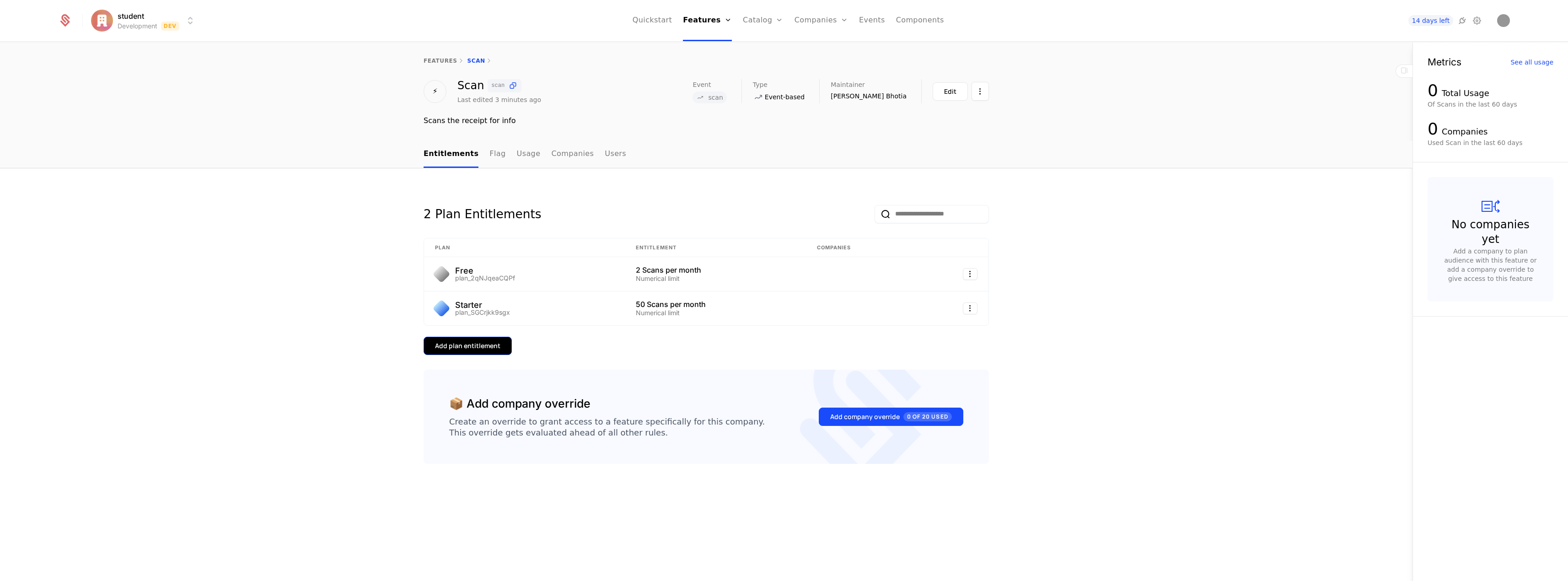
click at [498, 343] on div "Add plan entitlement" at bounding box center [467, 346] width 65 height 9
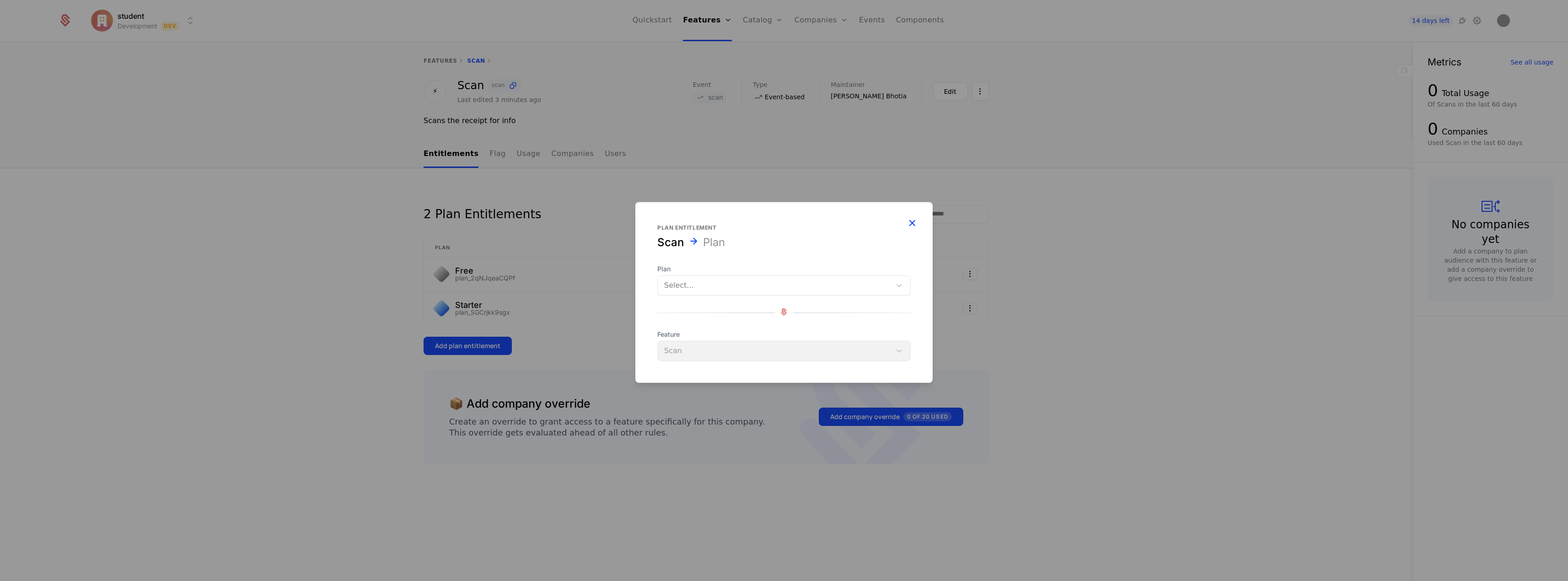
click at [916, 219] on icon "button" at bounding box center [912, 223] width 12 height 12
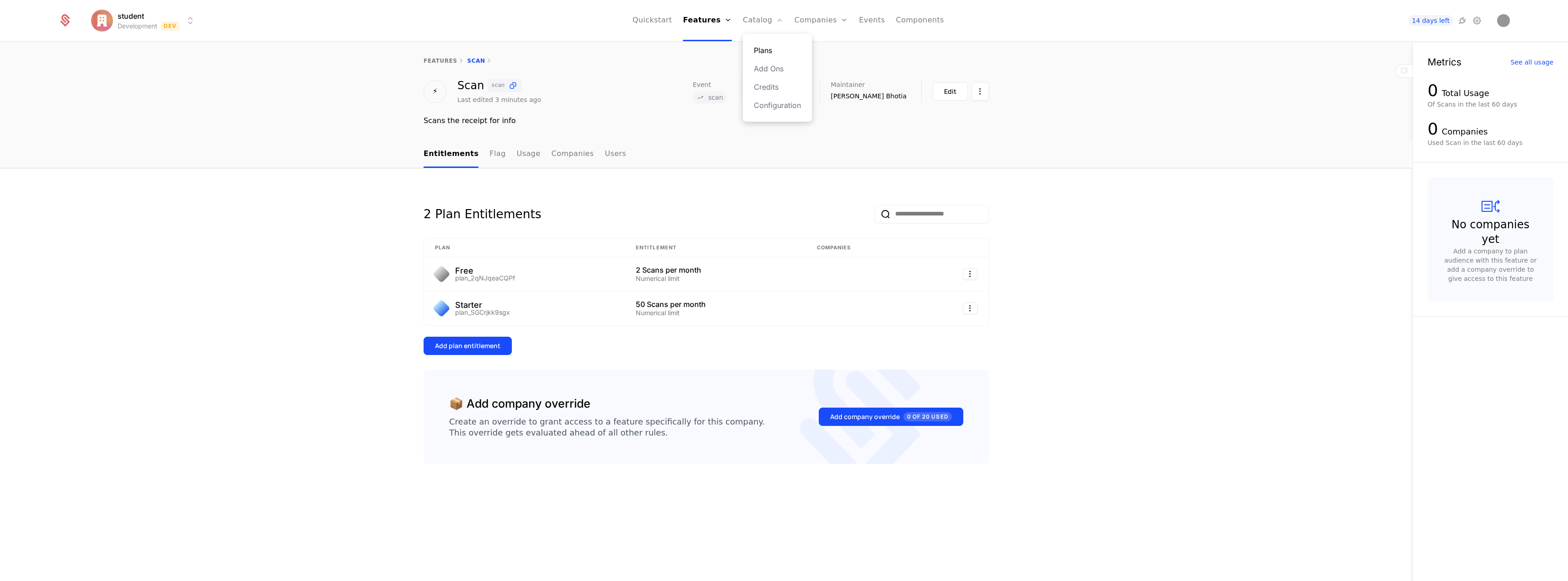
click at [759, 51] on link "Plans" at bounding box center [777, 51] width 47 height 11
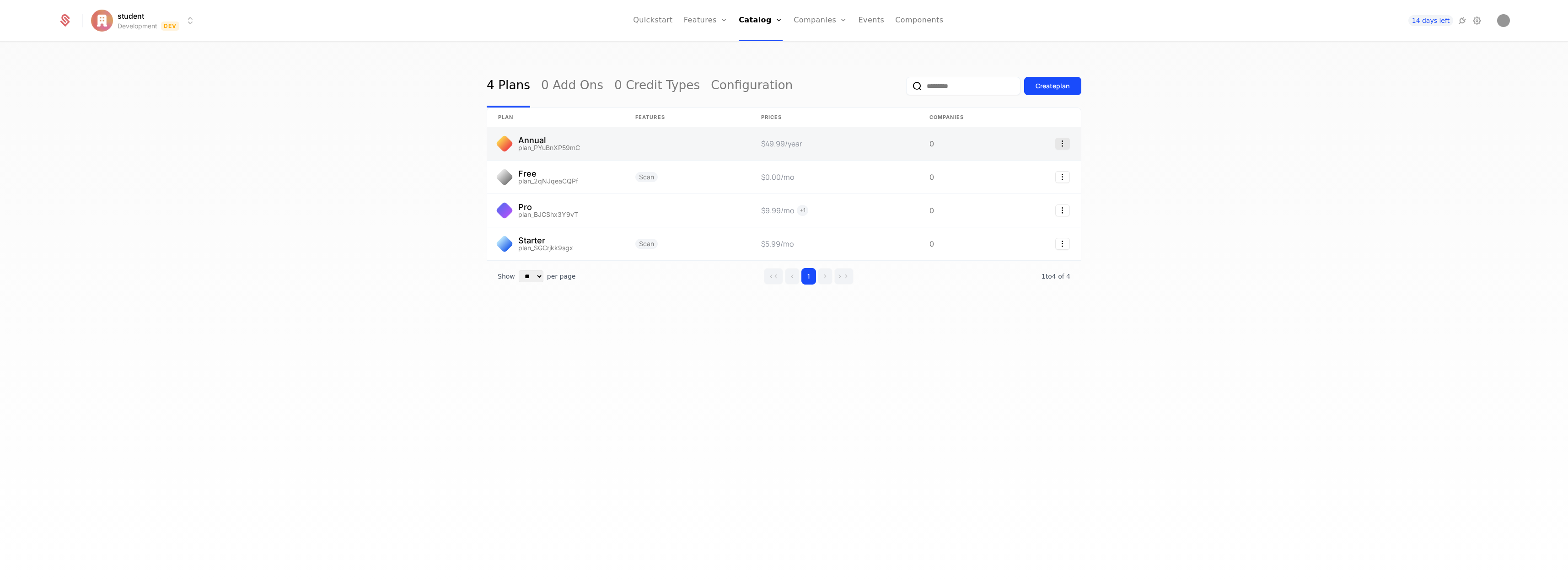
click at [1063, 142] on icon "Select action" at bounding box center [1063, 144] width 15 height 12
click at [1023, 167] on div "Delete plan" at bounding box center [1013, 167] width 47 height 13
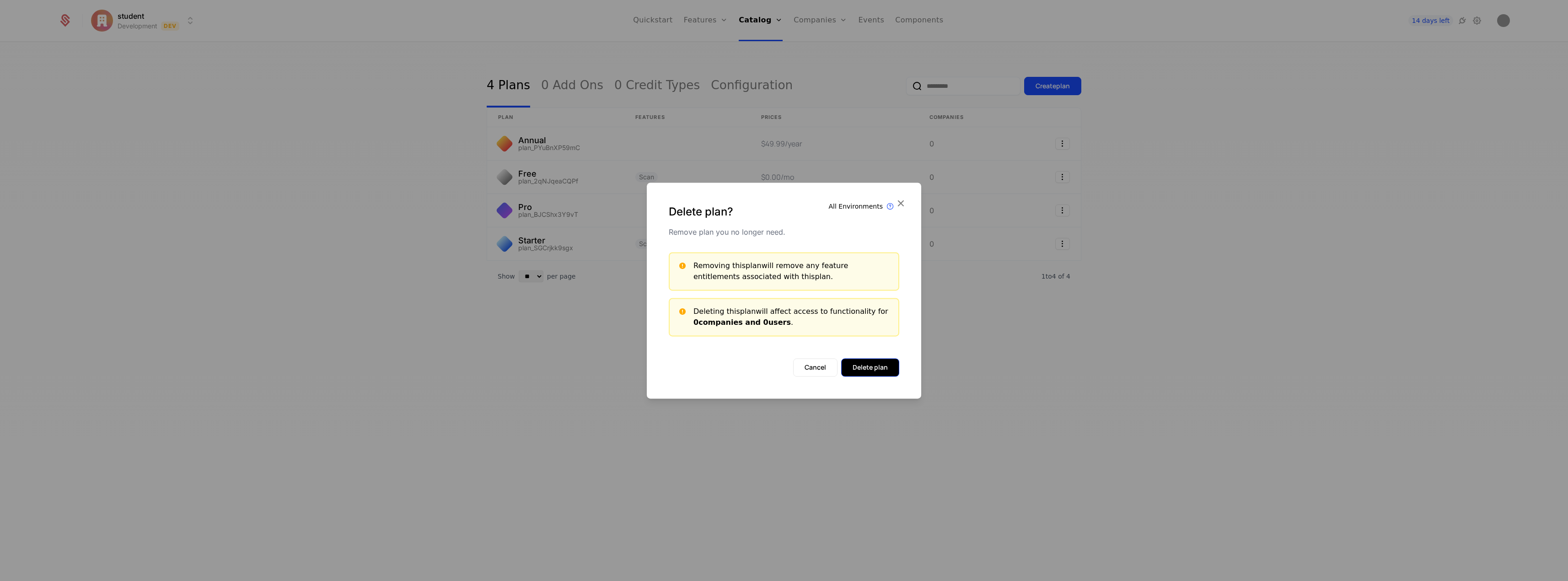
click at [858, 367] on button "Delete plan" at bounding box center [870, 367] width 58 height 18
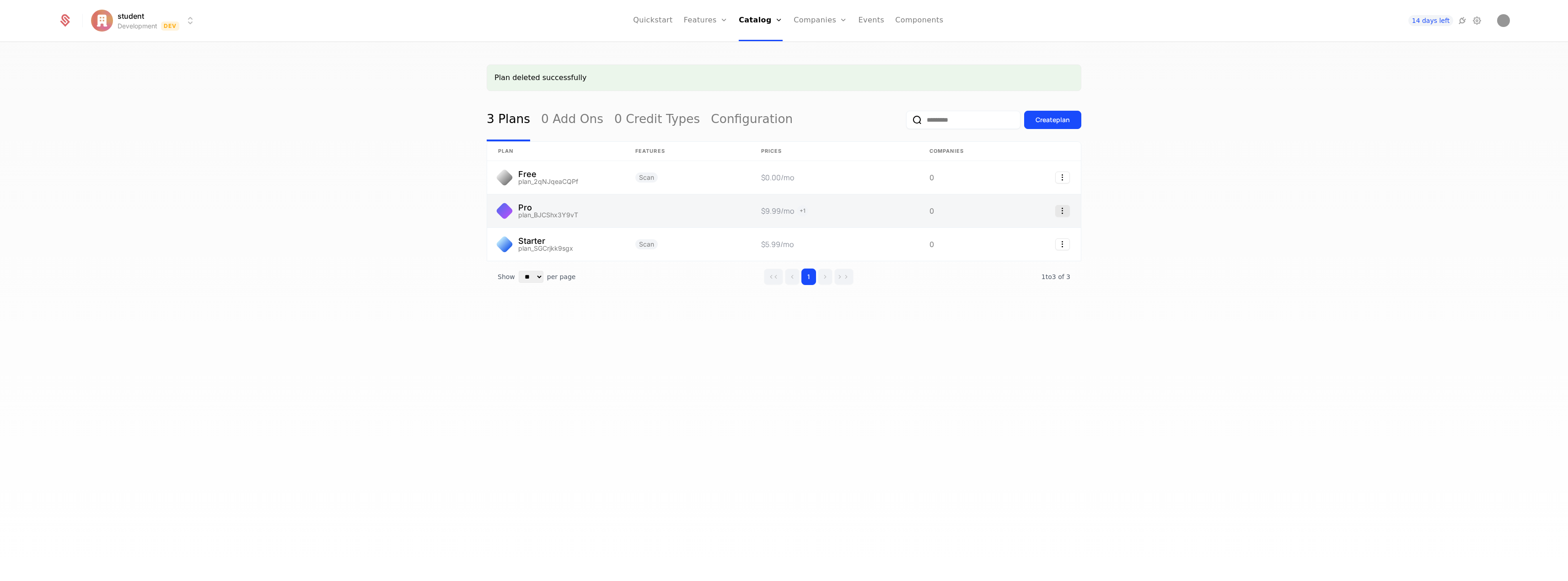
click at [1063, 213] on icon "Select action" at bounding box center [1063, 211] width 15 height 12
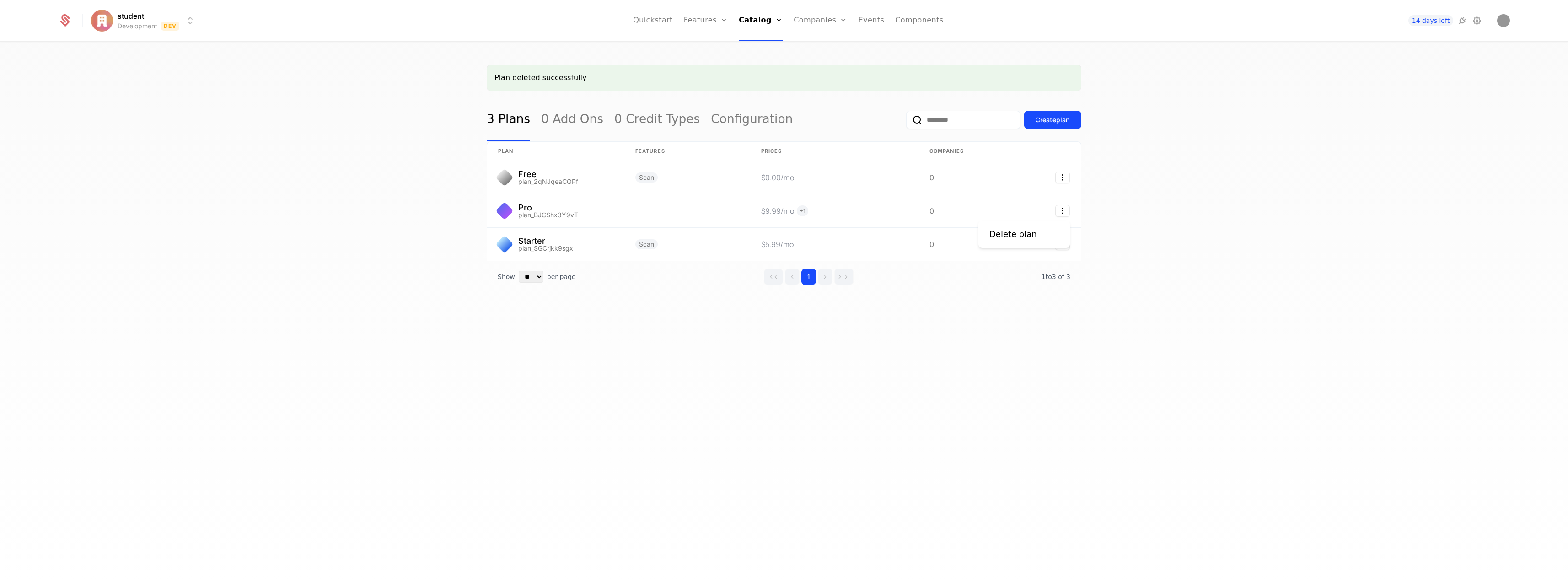
click at [810, 205] on html "student Development Dev Quickstart Features Features Flags Catalog Plans Add On…" at bounding box center [784, 290] width 1568 height 581
click at [547, 207] on link at bounding box center [555, 211] width 137 height 33
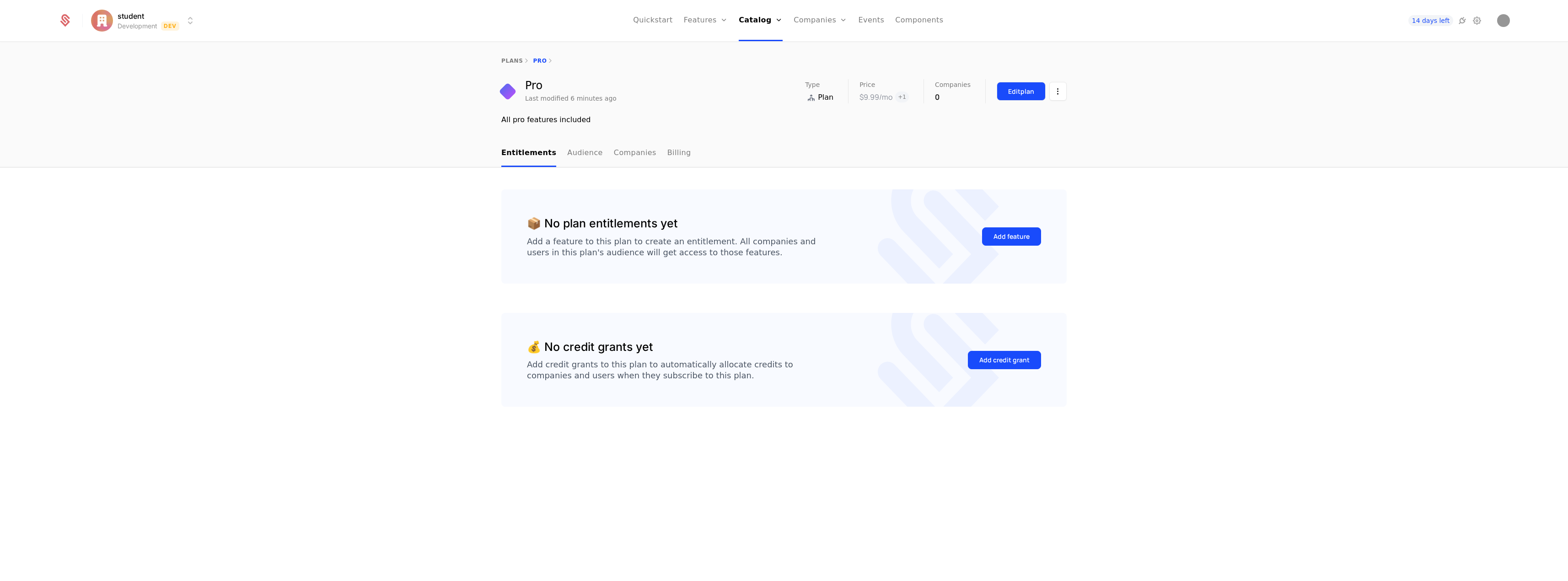
click at [1026, 90] on div "Edit plan" at bounding box center [1021, 91] width 26 height 9
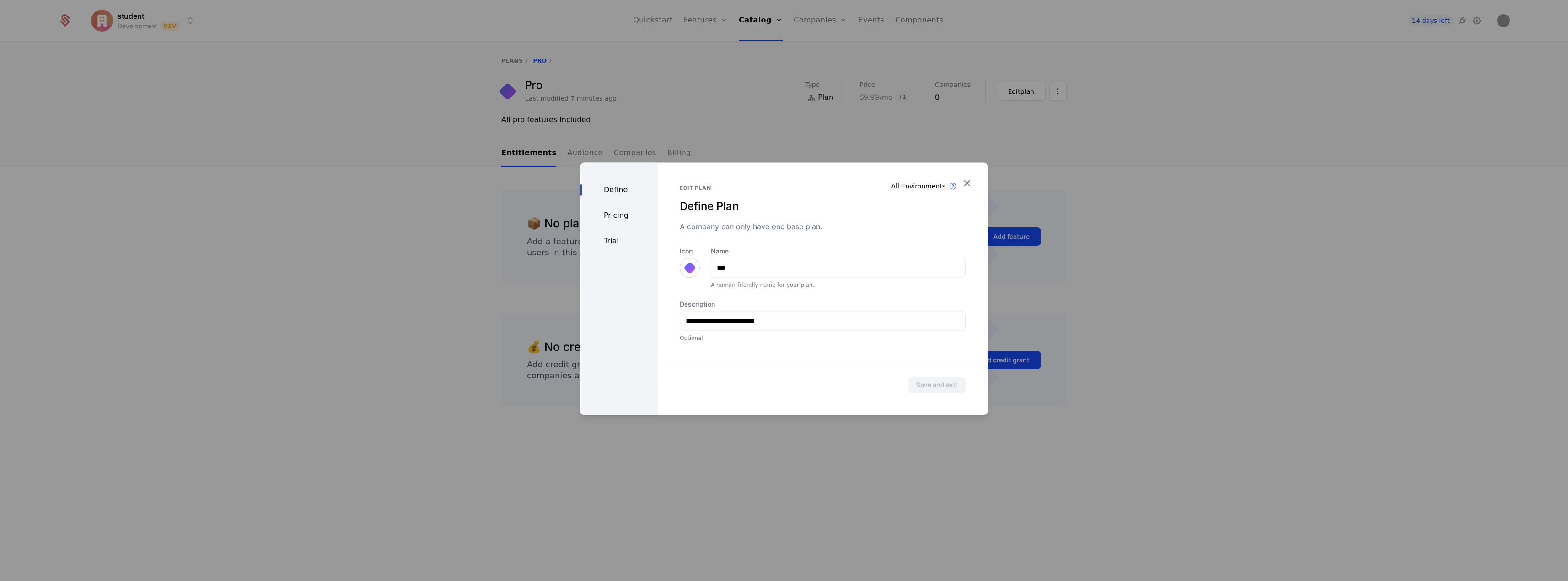
click at [628, 214] on div "Pricing" at bounding box center [619, 216] width 77 height 11
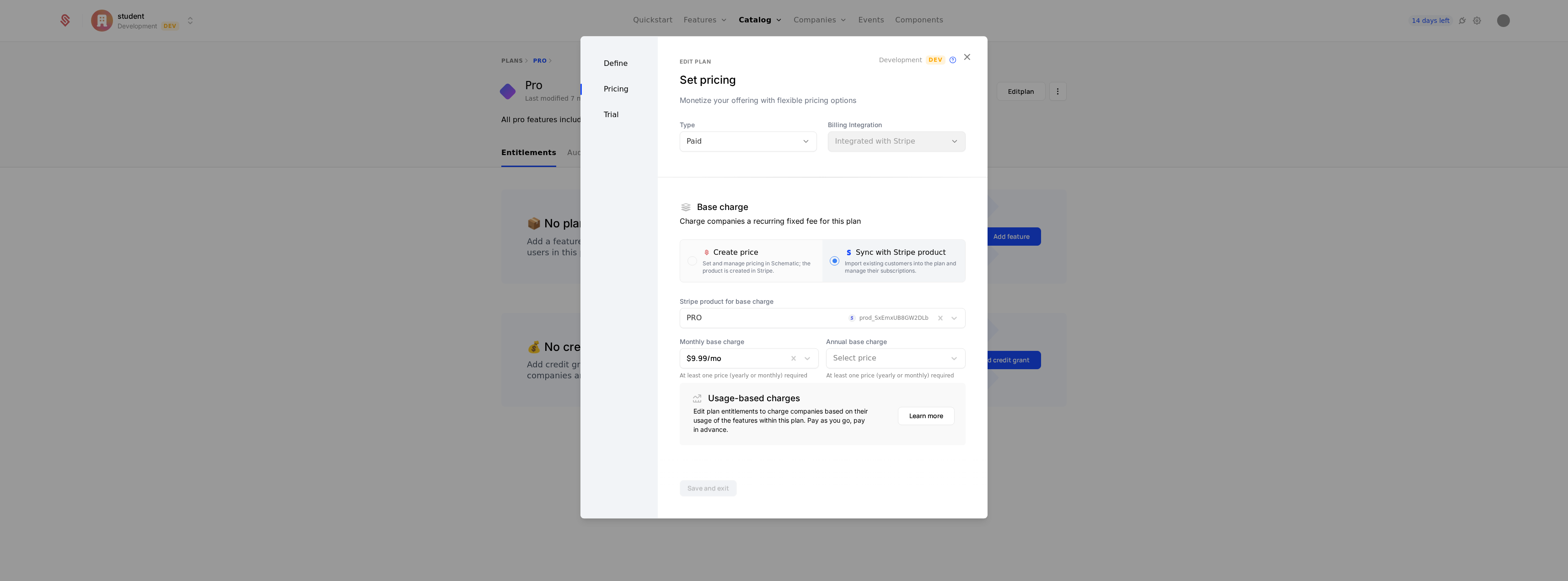
click at [868, 357] on div at bounding box center [886, 358] width 107 height 13
click at [873, 381] on div "$49.99 /year" at bounding box center [891, 382] width 125 height 9
click at [714, 485] on button "Save and exit" at bounding box center [709, 488] width 57 height 16
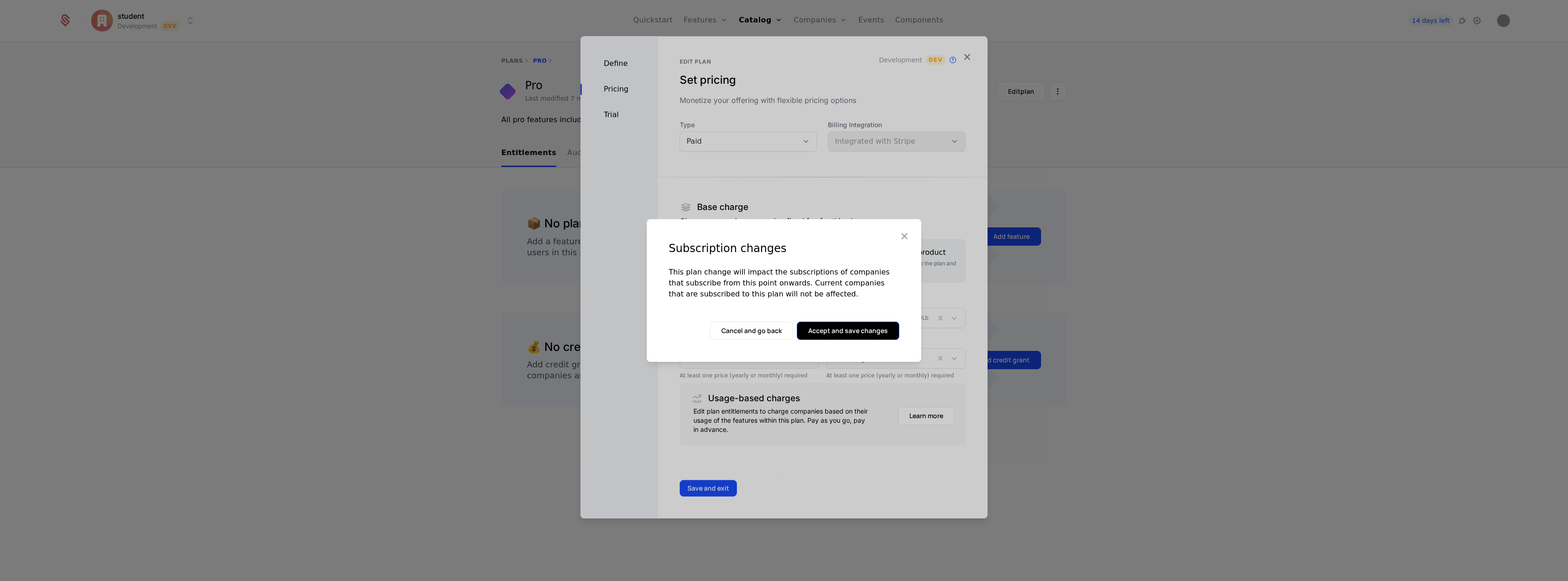
click at [869, 329] on button "Accept and save changes" at bounding box center [848, 331] width 102 height 18
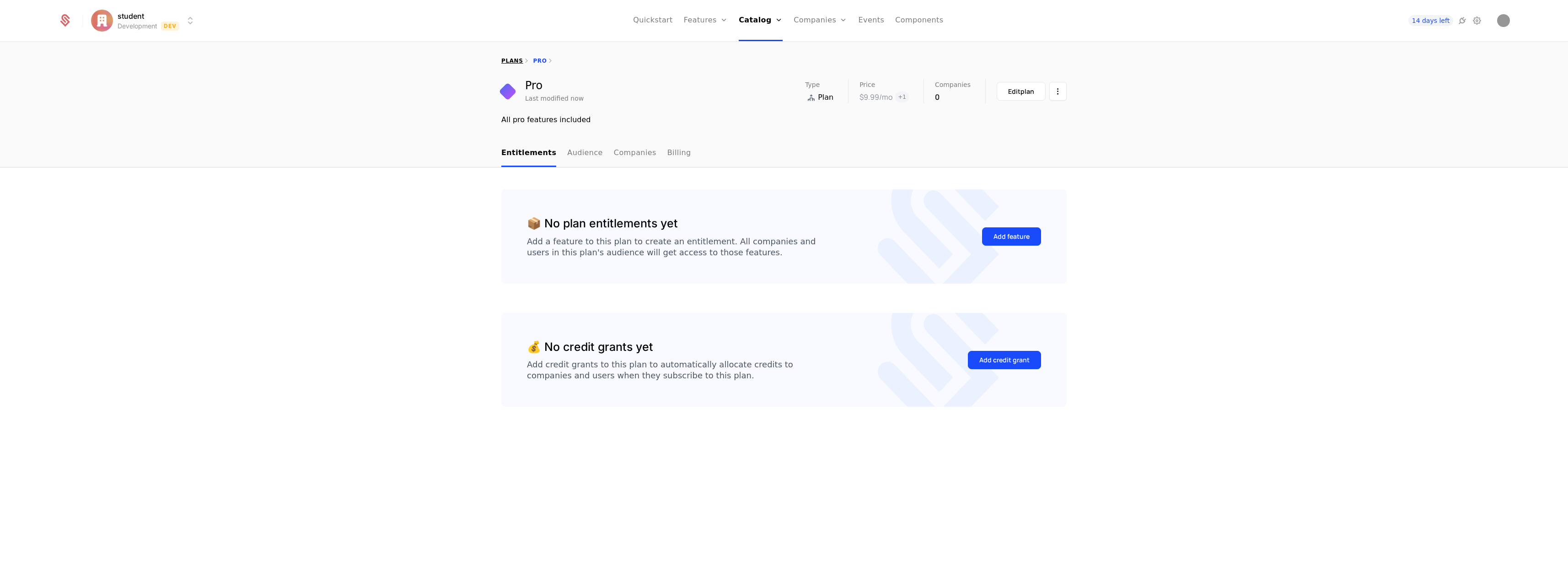
click at [514, 62] on link "plans" at bounding box center [512, 61] width 21 height 7
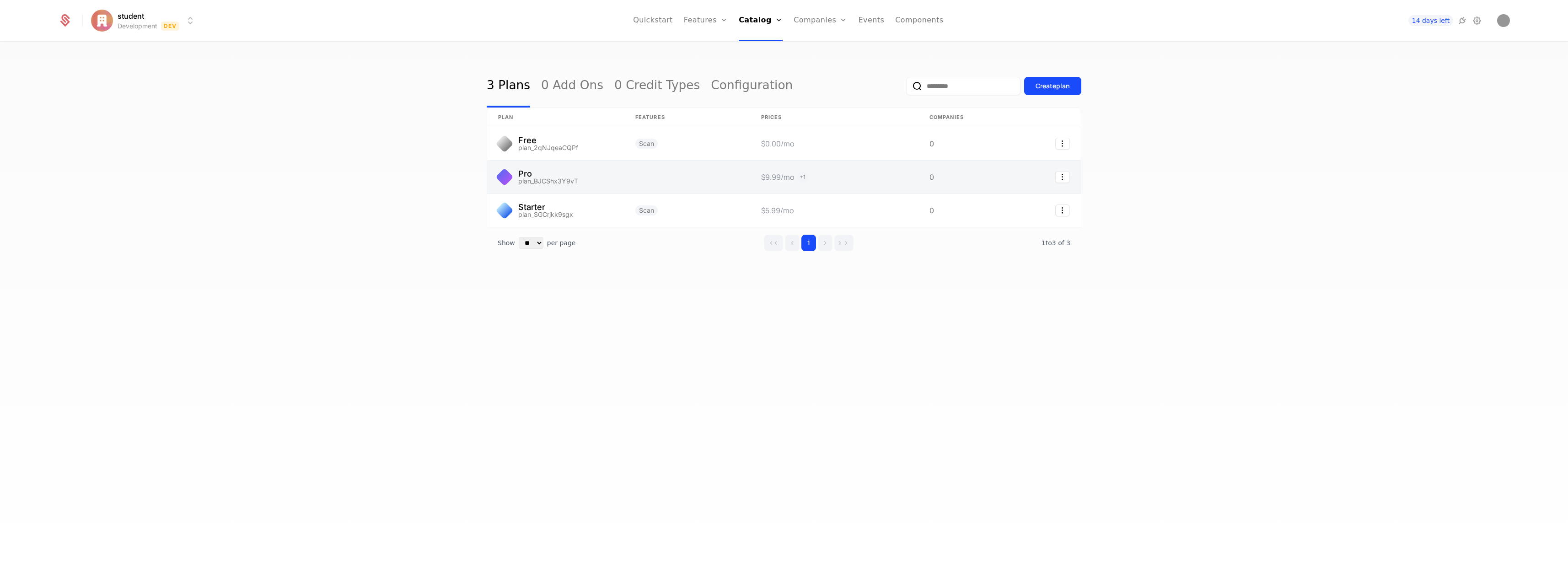
click at [804, 177] on link at bounding box center [834, 177] width 169 height 33
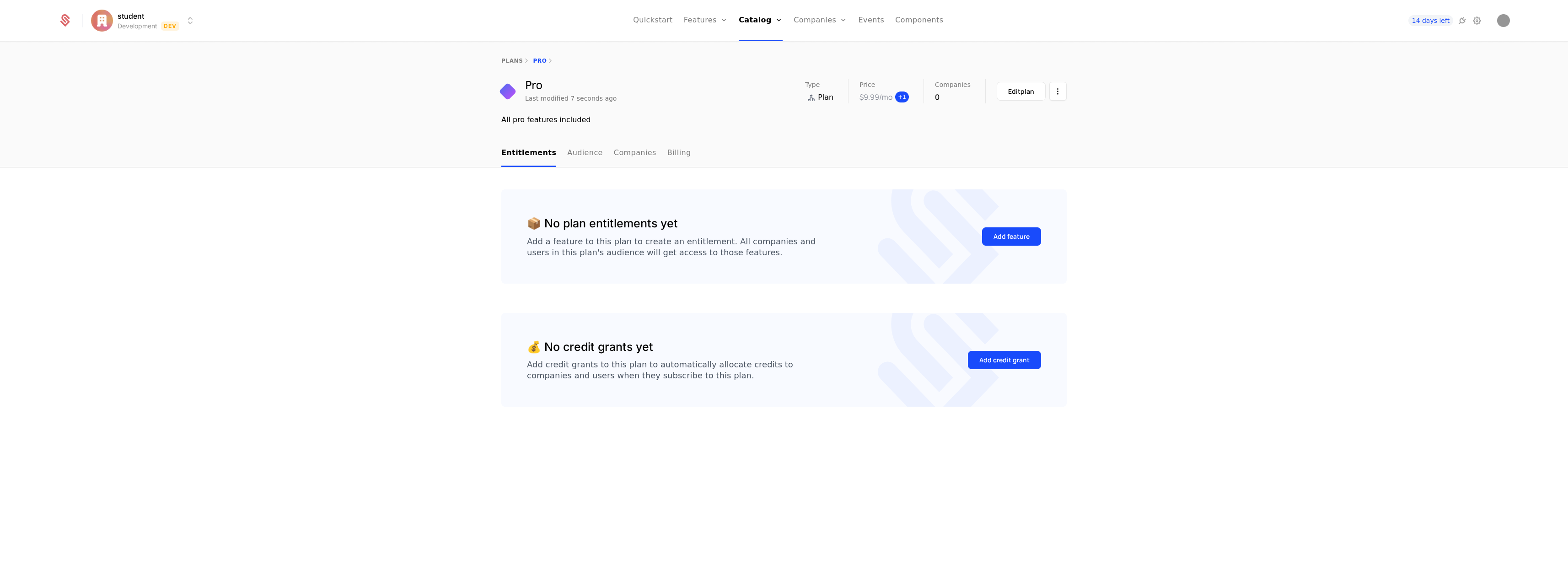
click at [906, 99] on span "+ 1" at bounding box center [902, 97] width 14 height 11
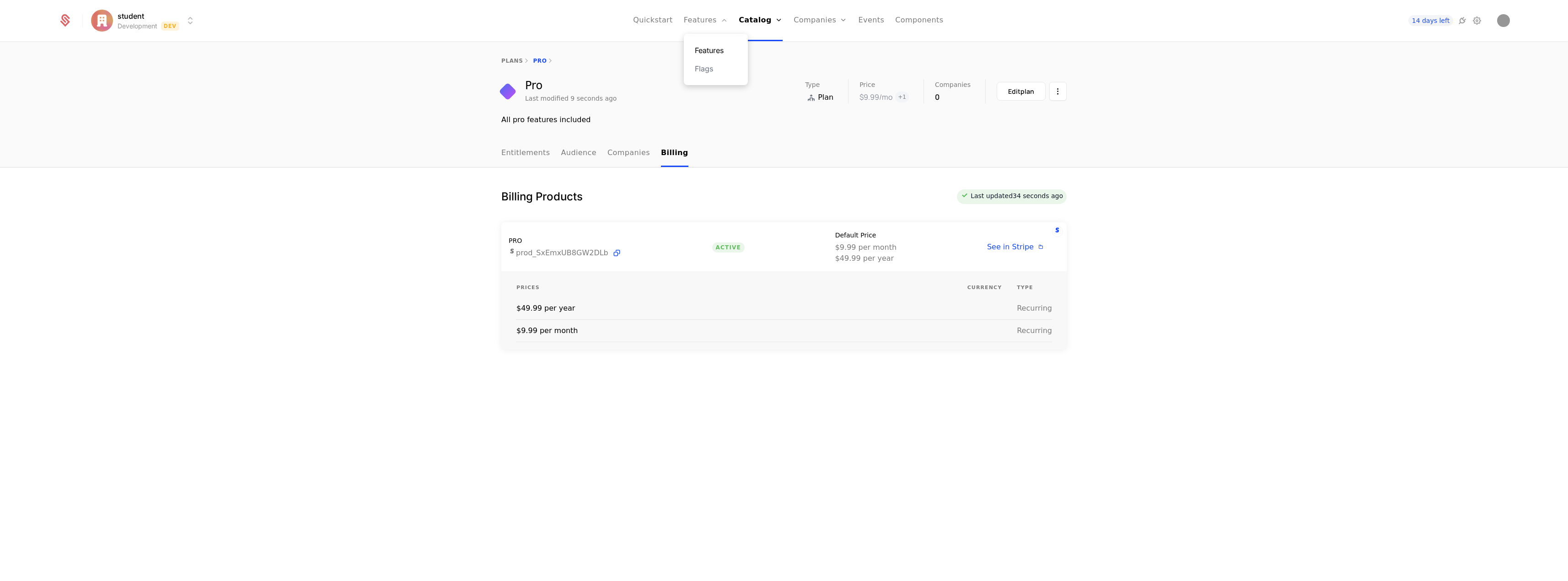
click at [712, 50] on link "Features" at bounding box center [715, 51] width 42 height 11
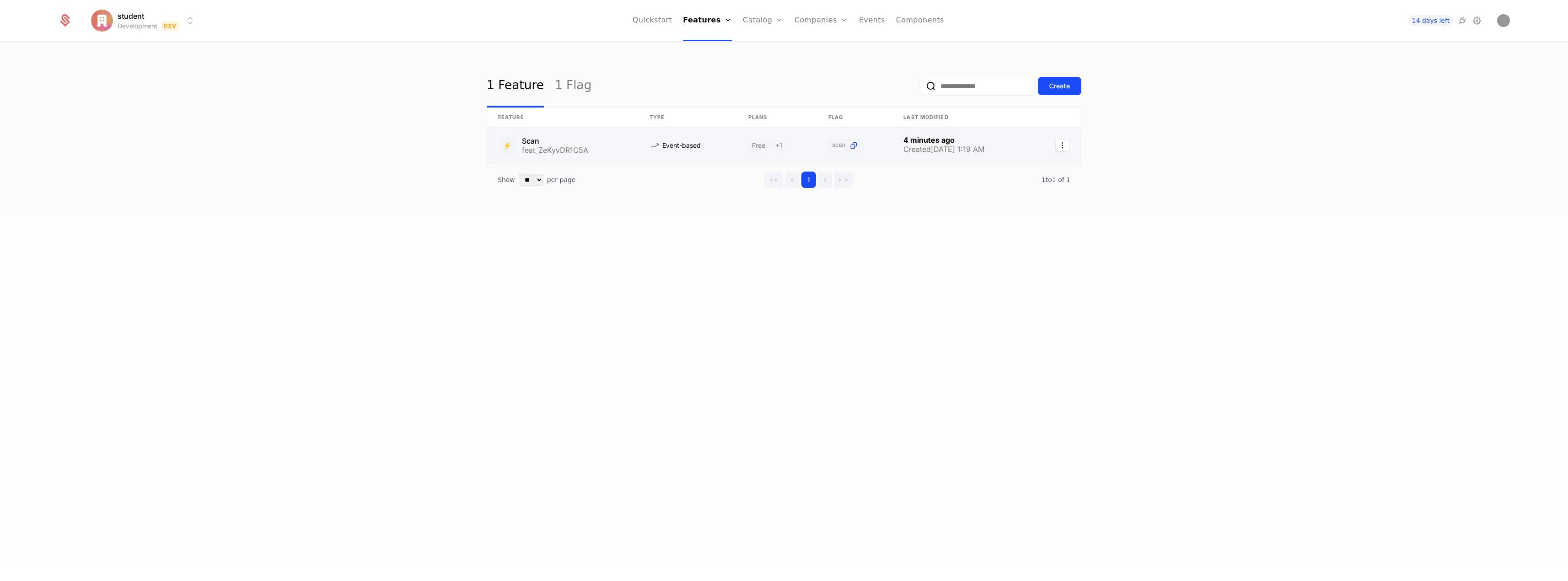
click at [525, 143] on link at bounding box center [562, 146] width 152 height 37
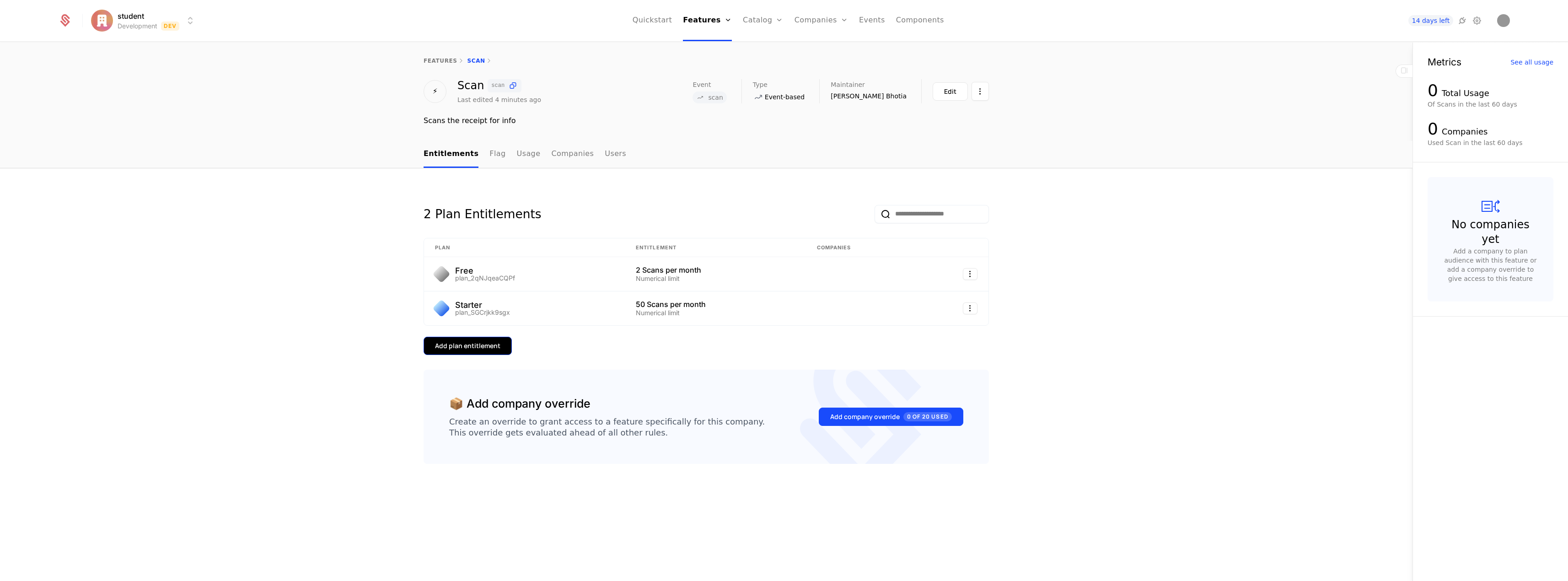
click at [478, 339] on button "Add plan entitlement" at bounding box center [467, 346] width 88 height 18
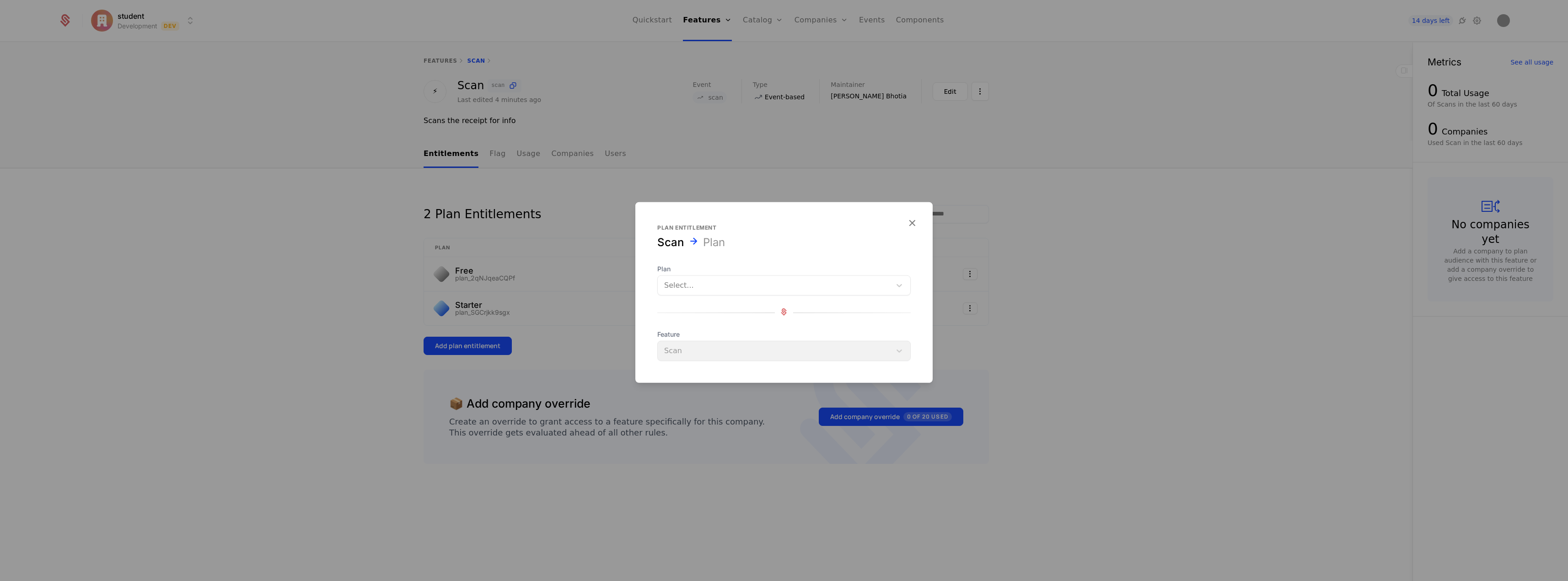
click at [736, 284] on div at bounding box center [774, 285] width 220 height 13
click at [738, 306] on div "Pro" at bounding box center [784, 309] width 242 height 9
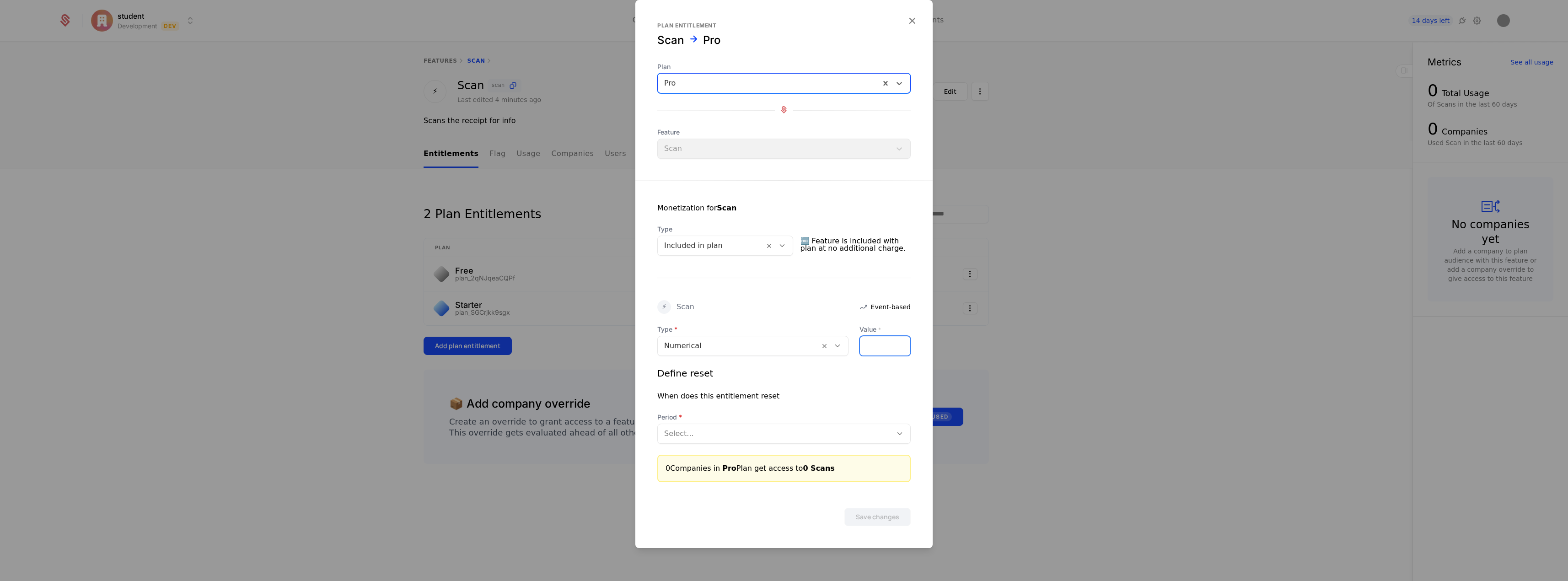
click at [886, 345] on input "Value *" at bounding box center [885, 346] width 51 height 19
type input "***"
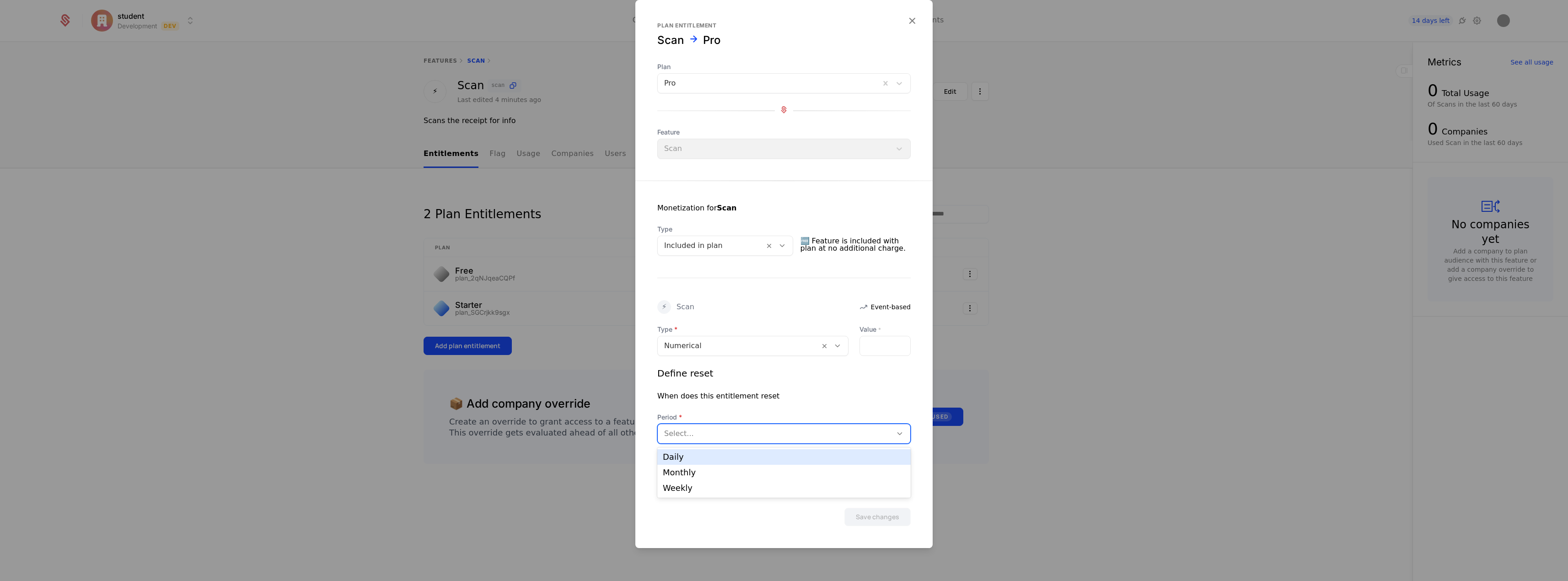
click at [792, 437] on div at bounding box center [775, 434] width 222 height 13
click at [741, 474] on div "Monthly" at bounding box center [784, 473] width 242 height 9
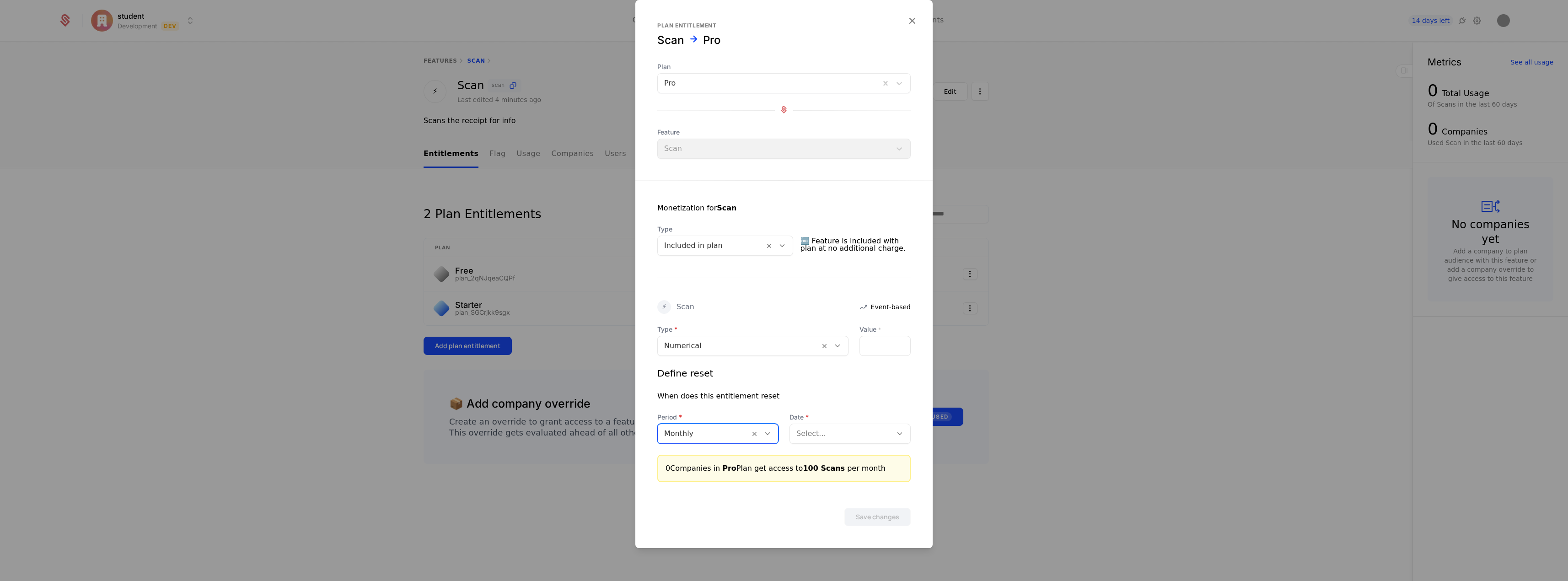
click at [853, 432] on div at bounding box center [841, 434] width 89 height 13
click at [853, 456] on div "According to billing period start date" at bounding box center [850, 461] width 110 height 16
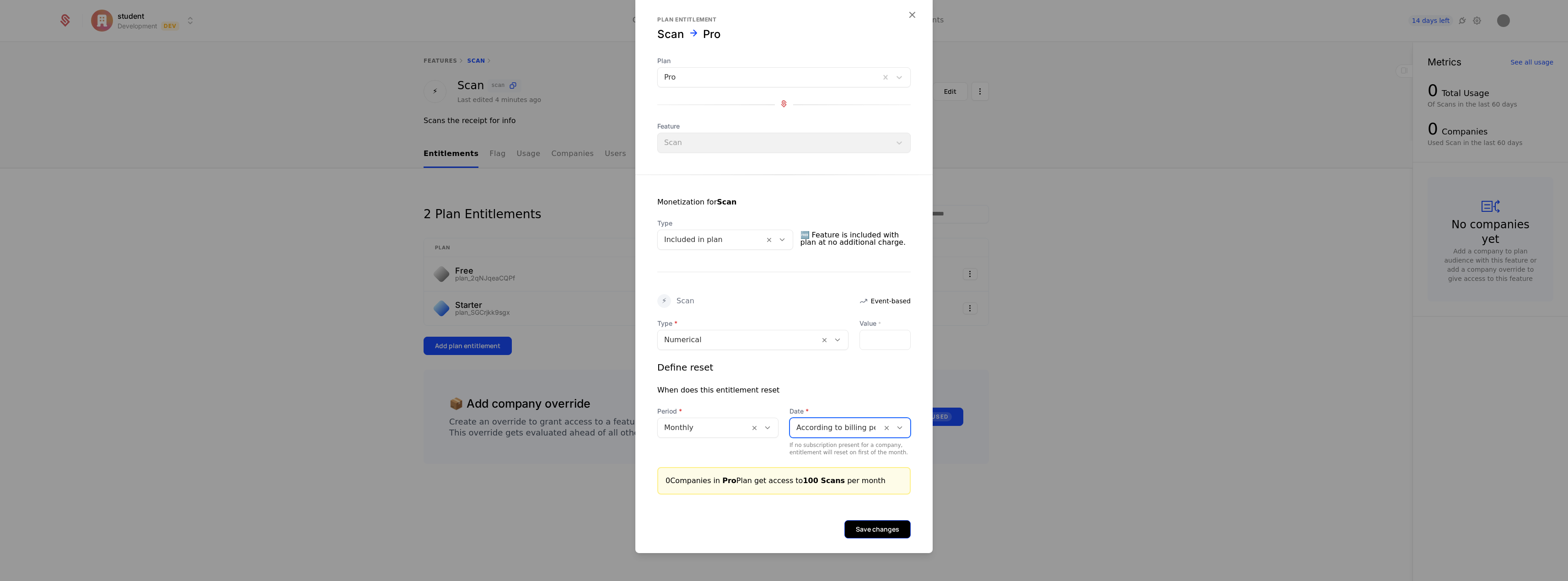
click at [876, 524] on button "Save changes" at bounding box center [877, 529] width 66 height 18
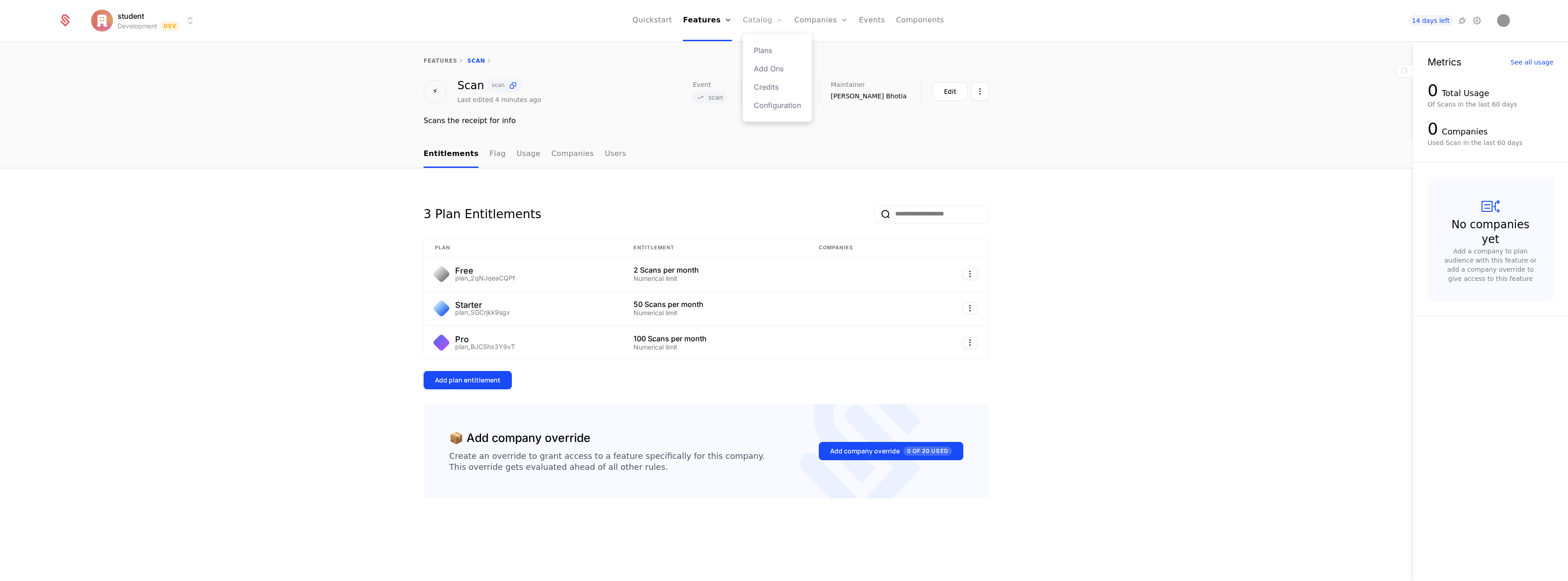
click at [764, 16] on link "Catalog" at bounding box center [763, 21] width 41 height 41
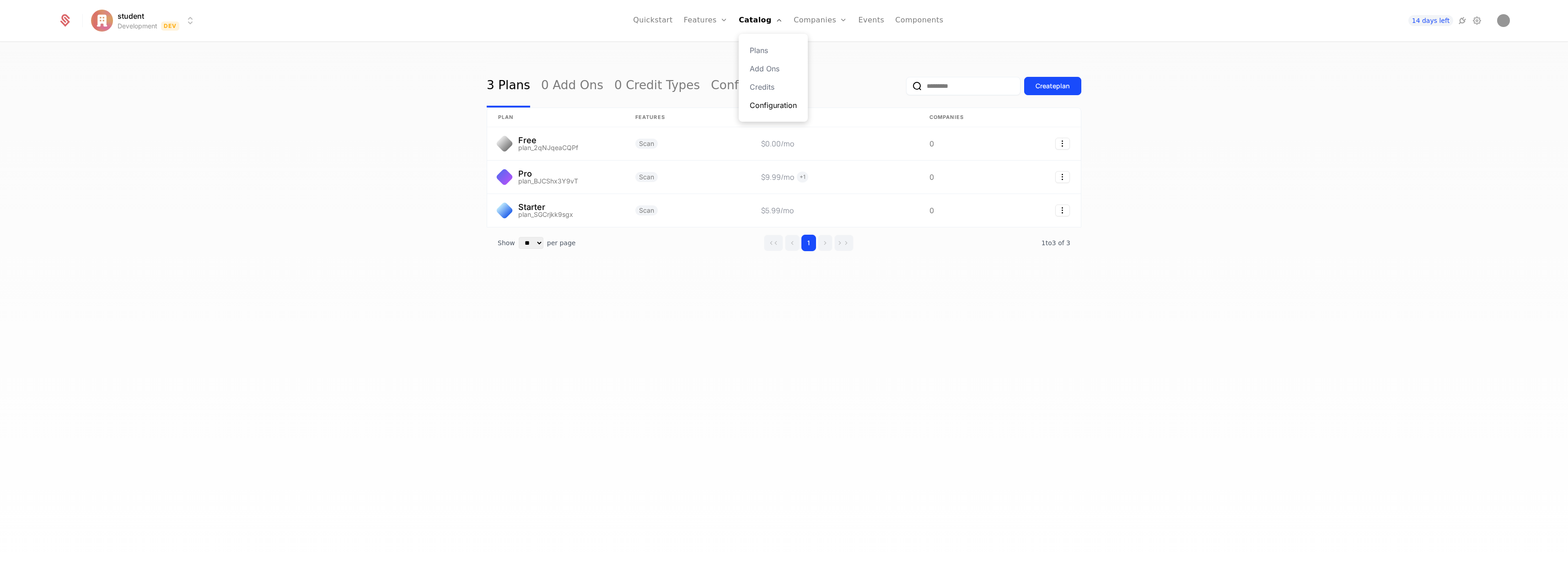
click at [791, 100] on link "Configuration" at bounding box center [773, 105] width 47 height 11
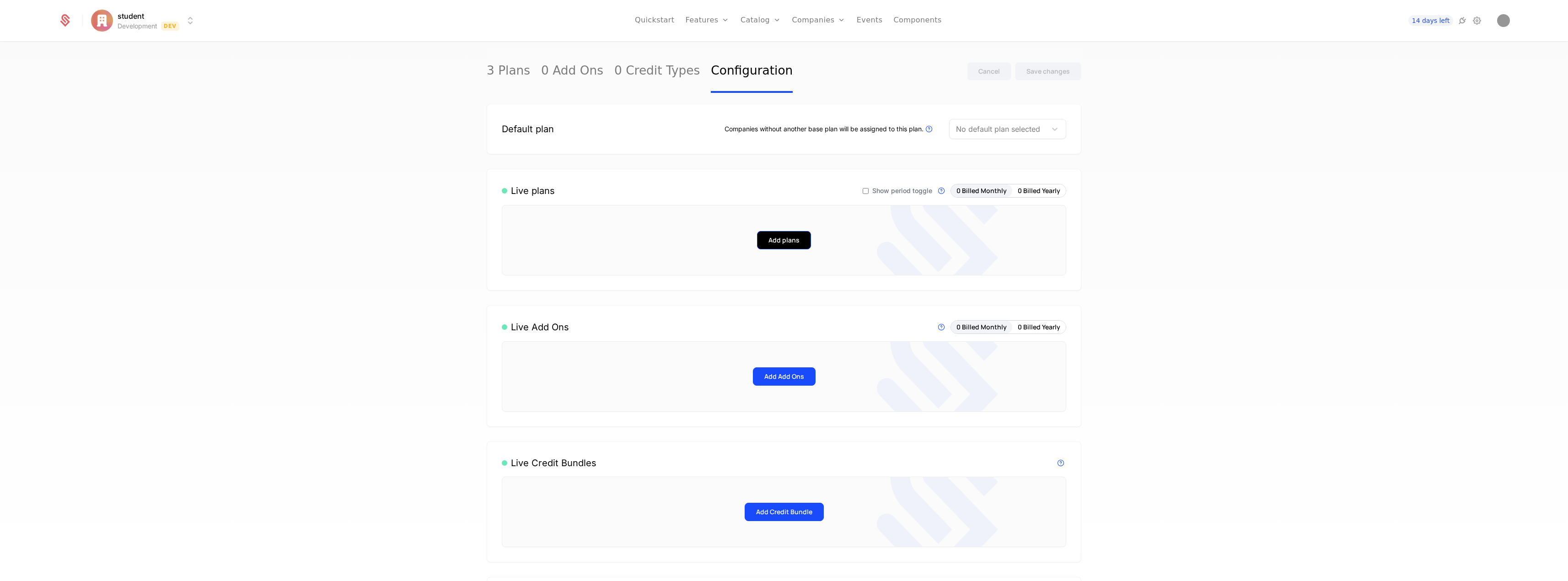
click at [782, 238] on button "Add plans" at bounding box center [784, 240] width 54 height 18
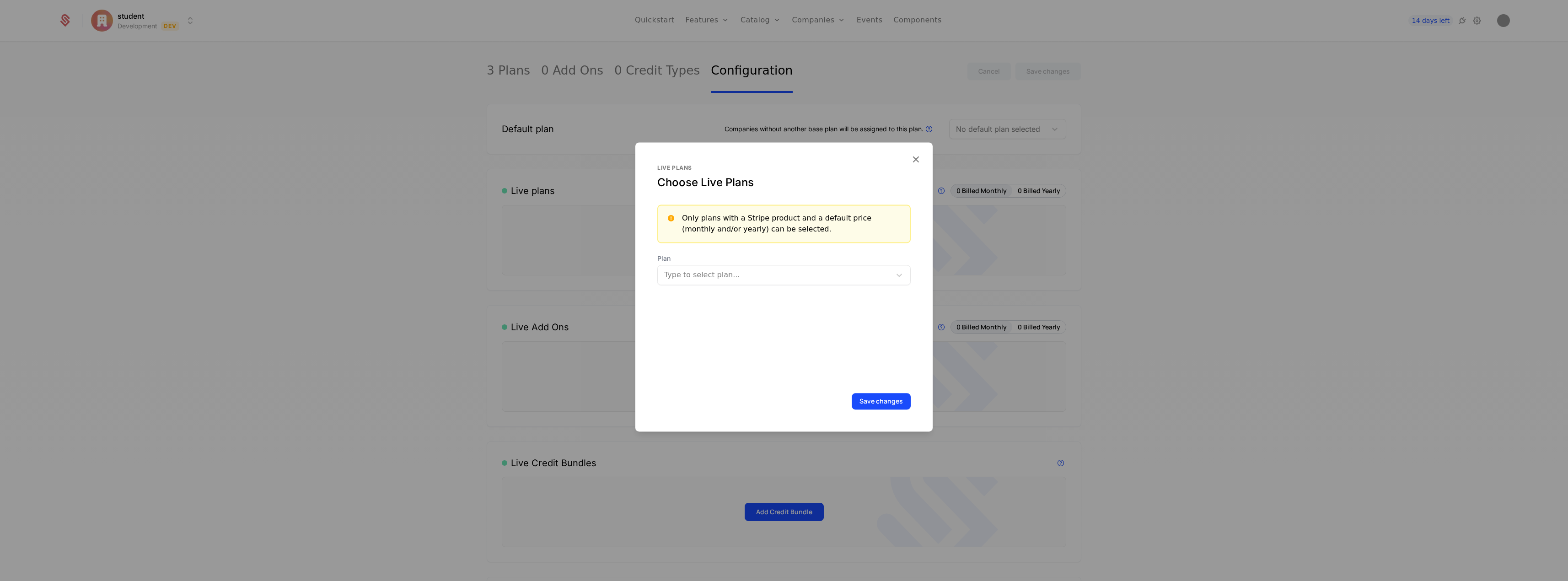
click at [822, 276] on div at bounding box center [775, 275] width 220 height 13
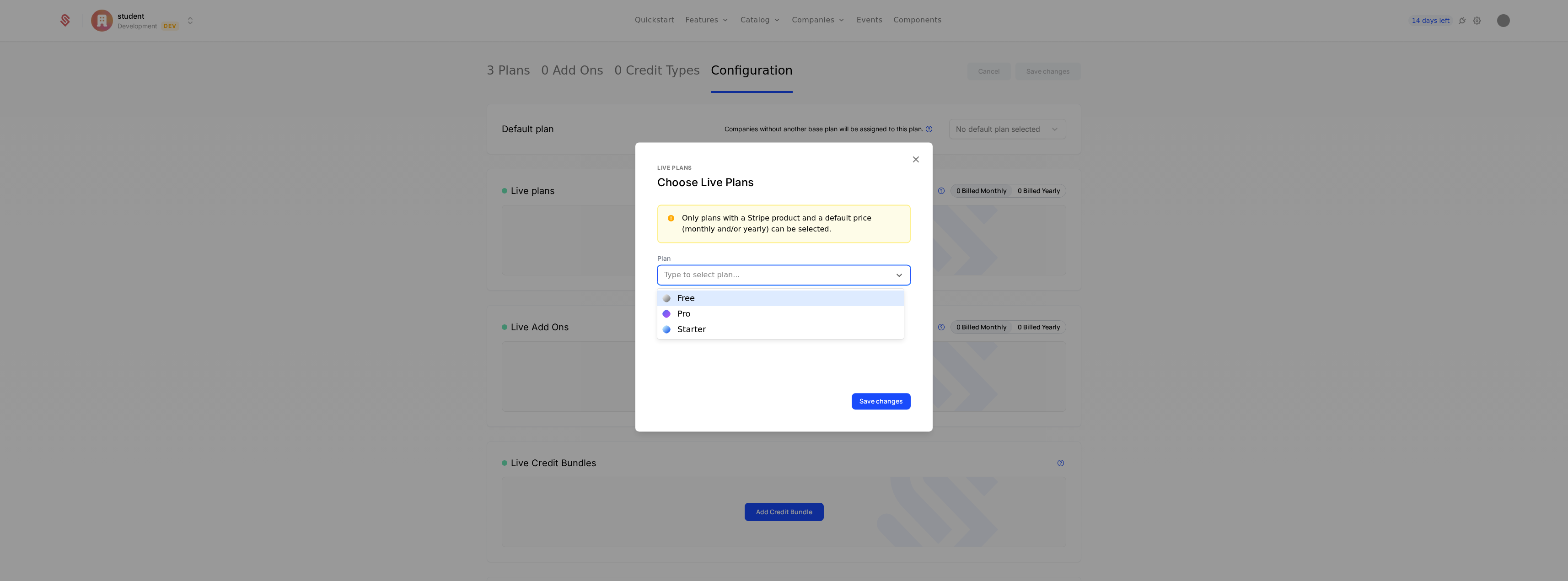
click at [807, 301] on div "Free" at bounding box center [780, 298] width 236 height 9
click at [789, 273] on div at bounding box center [794, 274] width 160 height 13
click at [768, 296] on div "Pro" at bounding box center [780, 298] width 236 height 9
click at [785, 277] on div at bounding box center [817, 274] width 115 height 13
click at [772, 293] on div "Starter" at bounding box center [780, 298] width 247 height 16
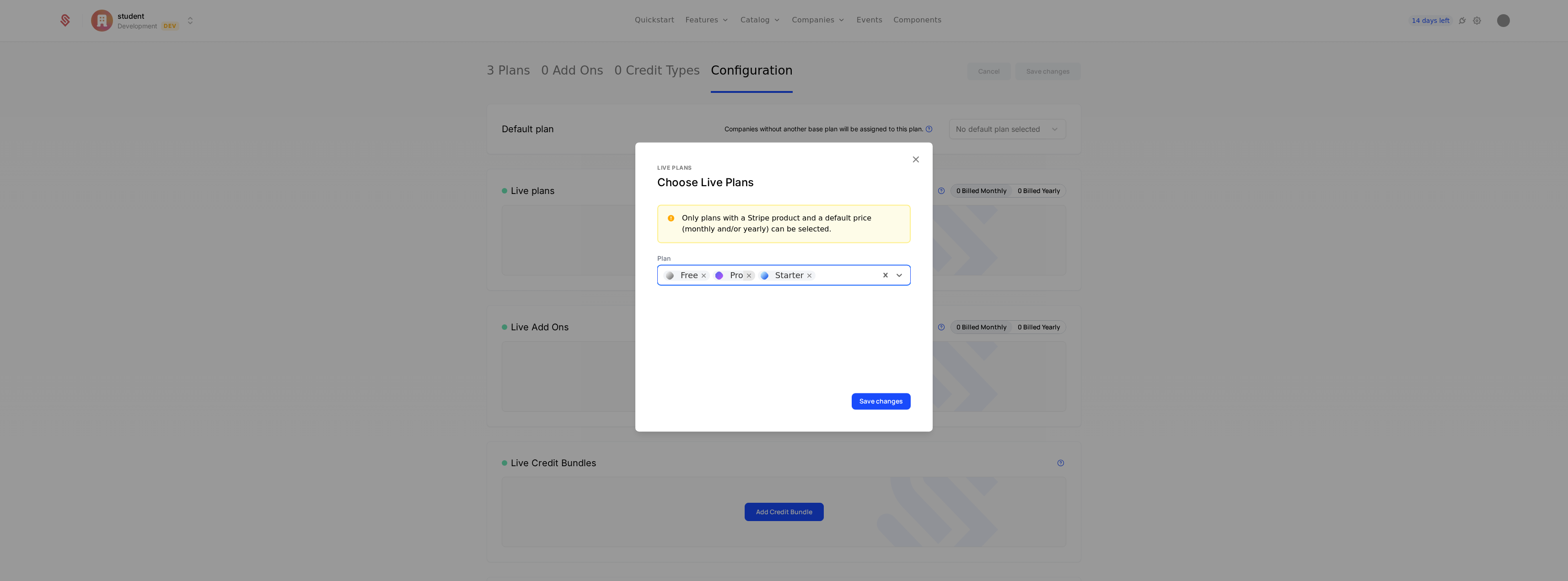
click at [746, 275] on icon "Remove [object Object]" at bounding box center [749, 276] width 9 height 9
click at [836, 273] on div at bounding box center [825, 274] width 99 height 13
click at [772, 297] on div "Pro" at bounding box center [780, 298] width 236 height 9
click at [882, 396] on button "Save changes" at bounding box center [881, 401] width 59 height 16
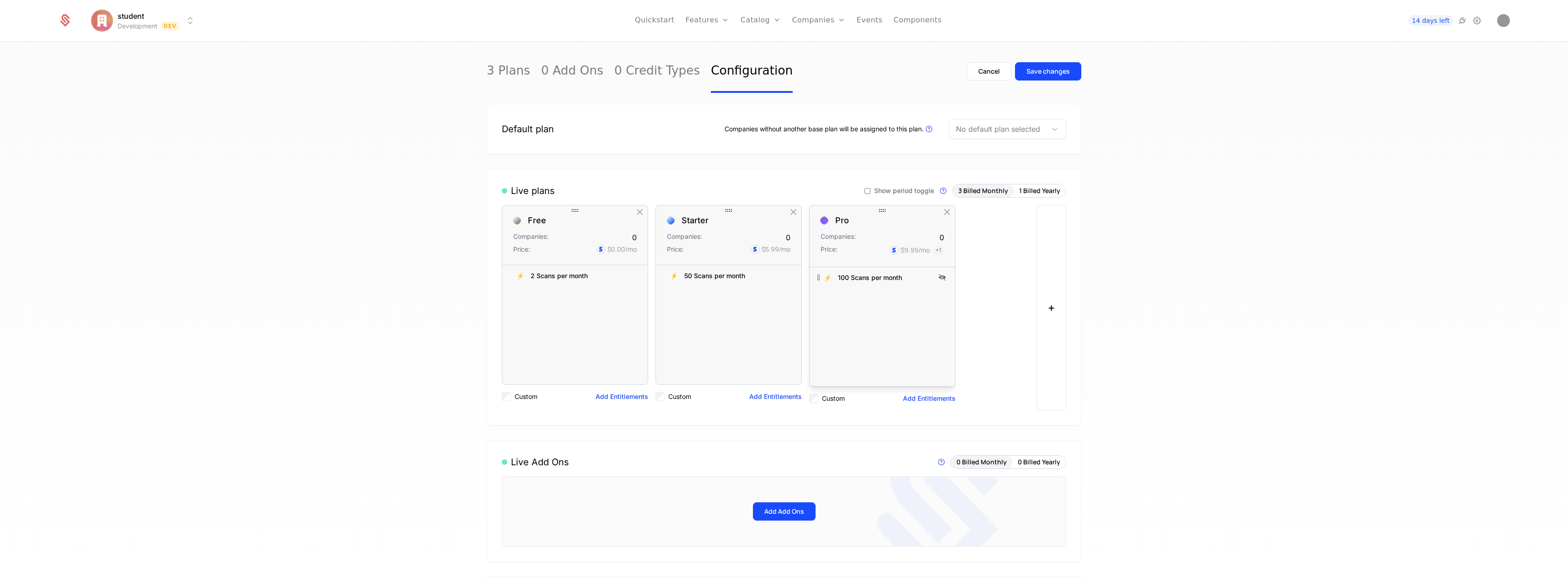
click at [770, 52] on link "Plans" at bounding box center [775, 51] width 47 height 11
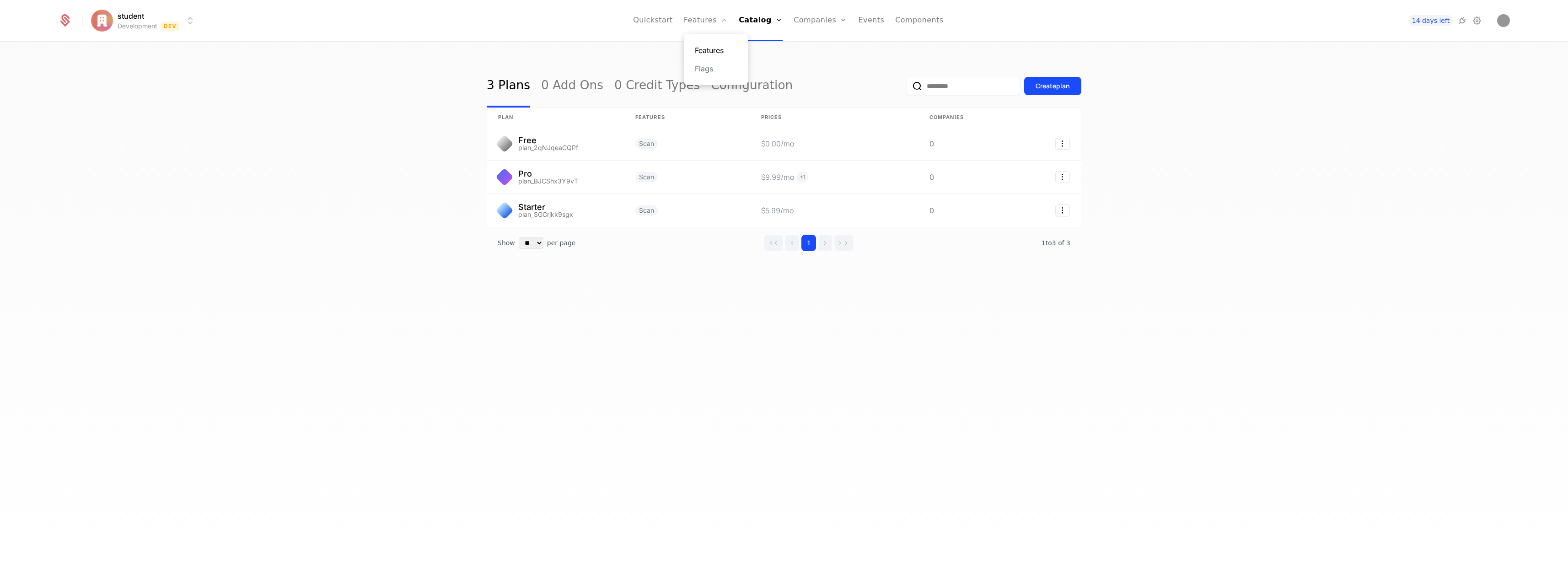
click at [718, 49] on link "Features" at bounding box center [715, 51] width 42 height 11
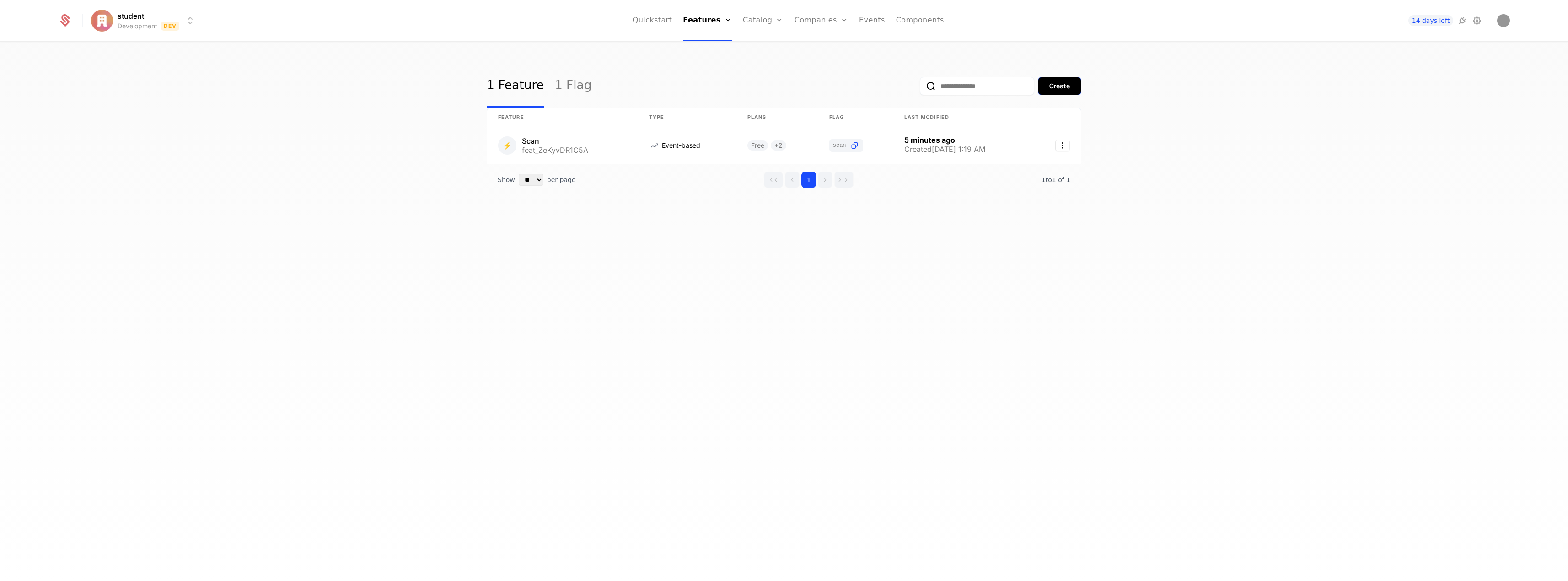
click at [1066, 83] on div "Create" at bounding box center [1060, 86] width 21 height 9
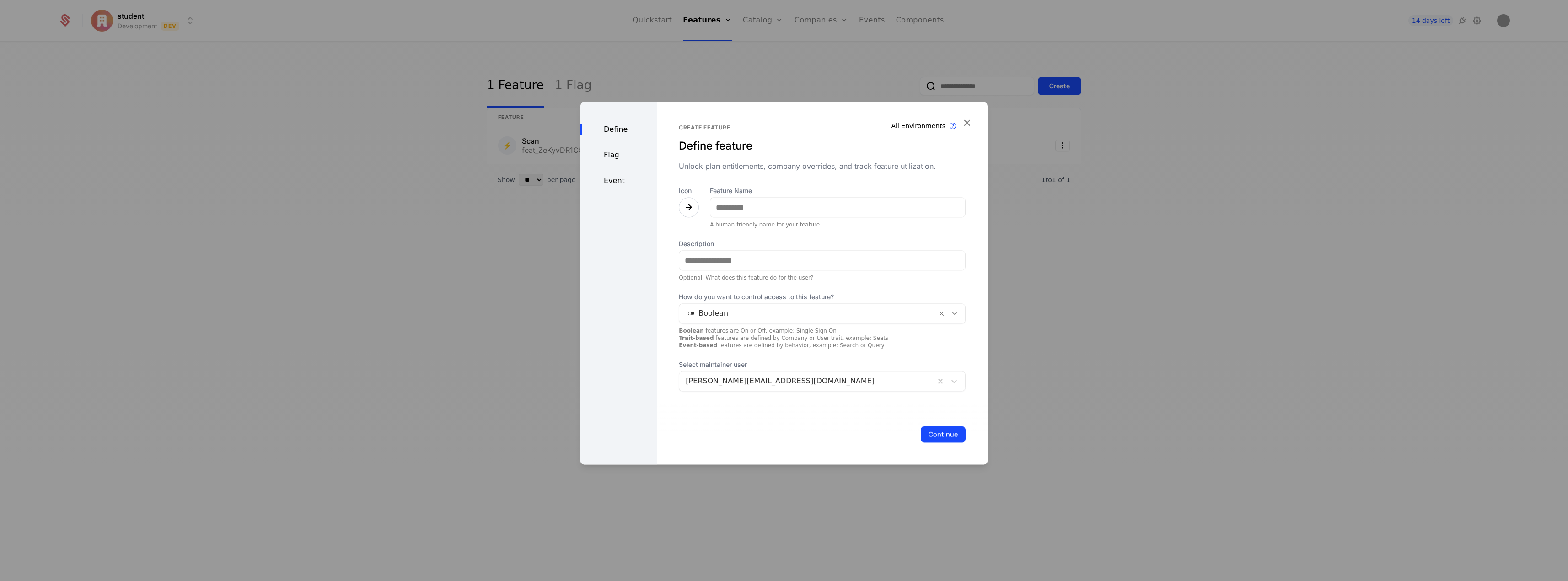
click at [686, 204] on icon at bounding box center [689, 207] width 11 height 11
click at [761, 315] on icon at bounding box center [766, 320] width 11 height 11
click at [766, 203] on input "Feature Name" at bounding box center [838, 208] width 255 height 19
type input "**********"
click at [695, 207] on div at bounding box center [688, 207] width 20 height 20
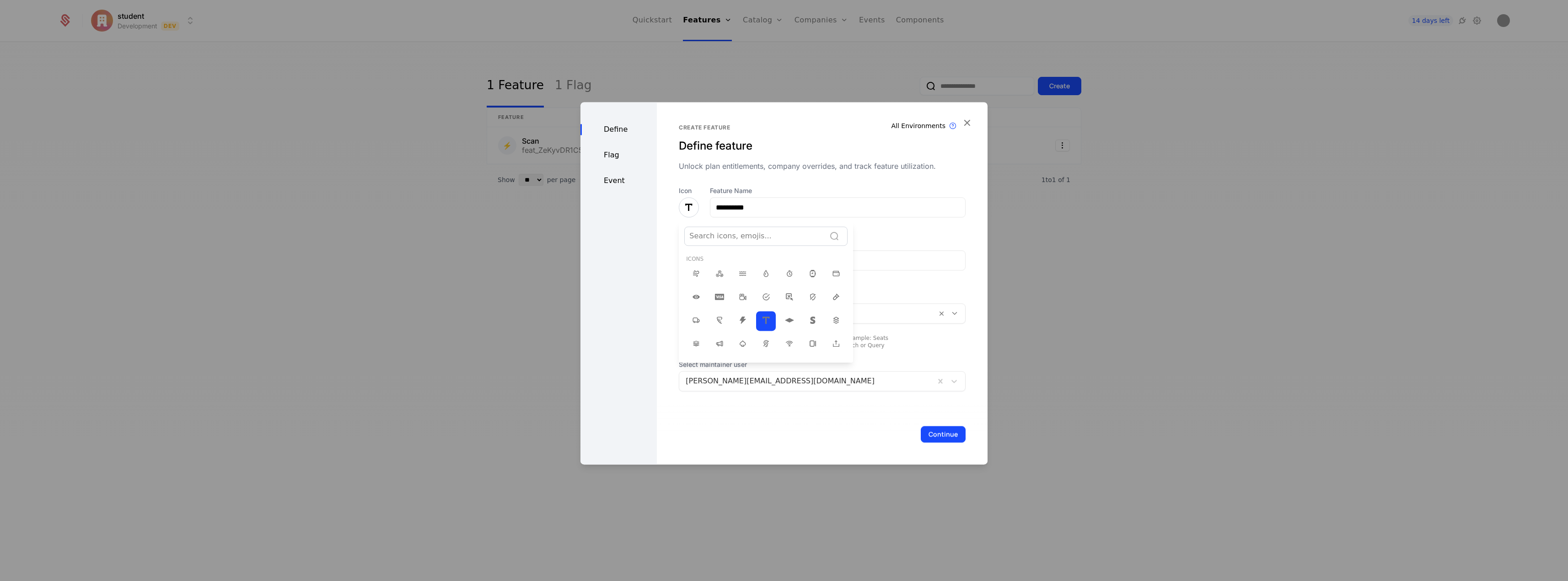
click at [759, 238] on div at bounding box center [755, 236] width 131 height 13
type input "***"
click at [698, 276] on icon at bounding box center [696, 273] width 11 height 11
click at [813, 256] on input "Description" at bounding box center [822, 261] width 286 height 19
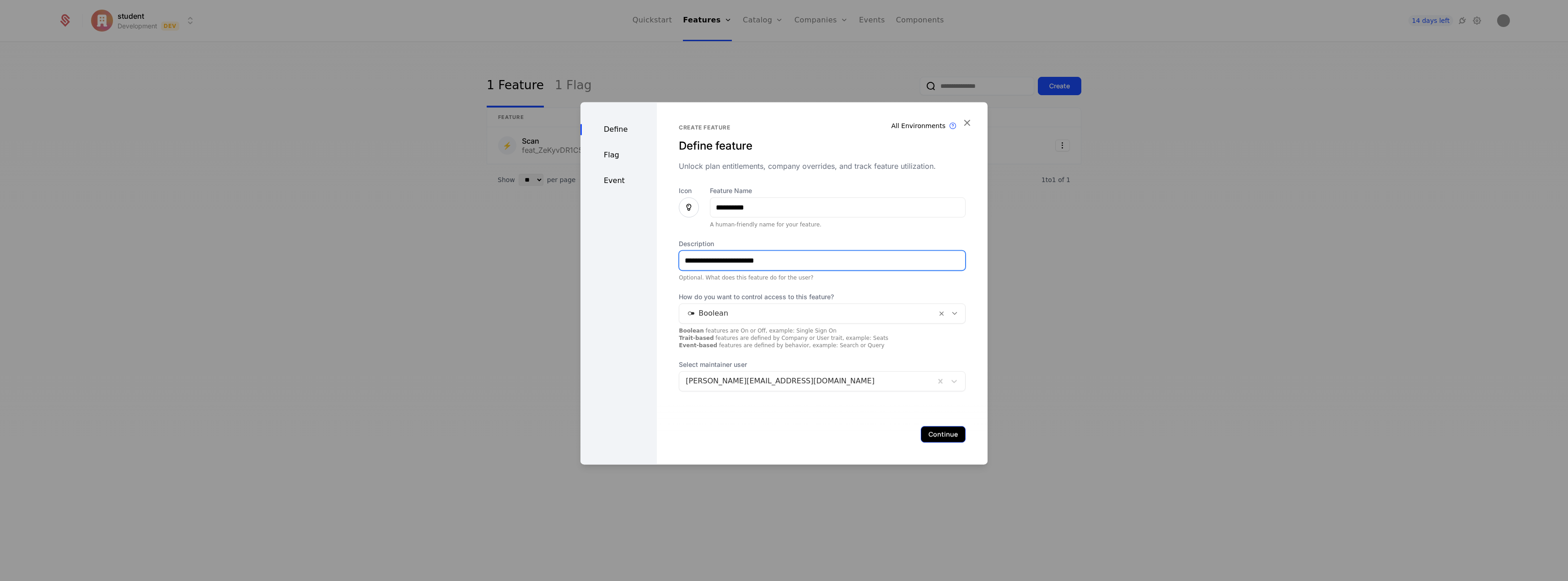
type input "**********"
click at [948, 427] on button "Continue" at bounding box center [943, 434] width 45 height 16
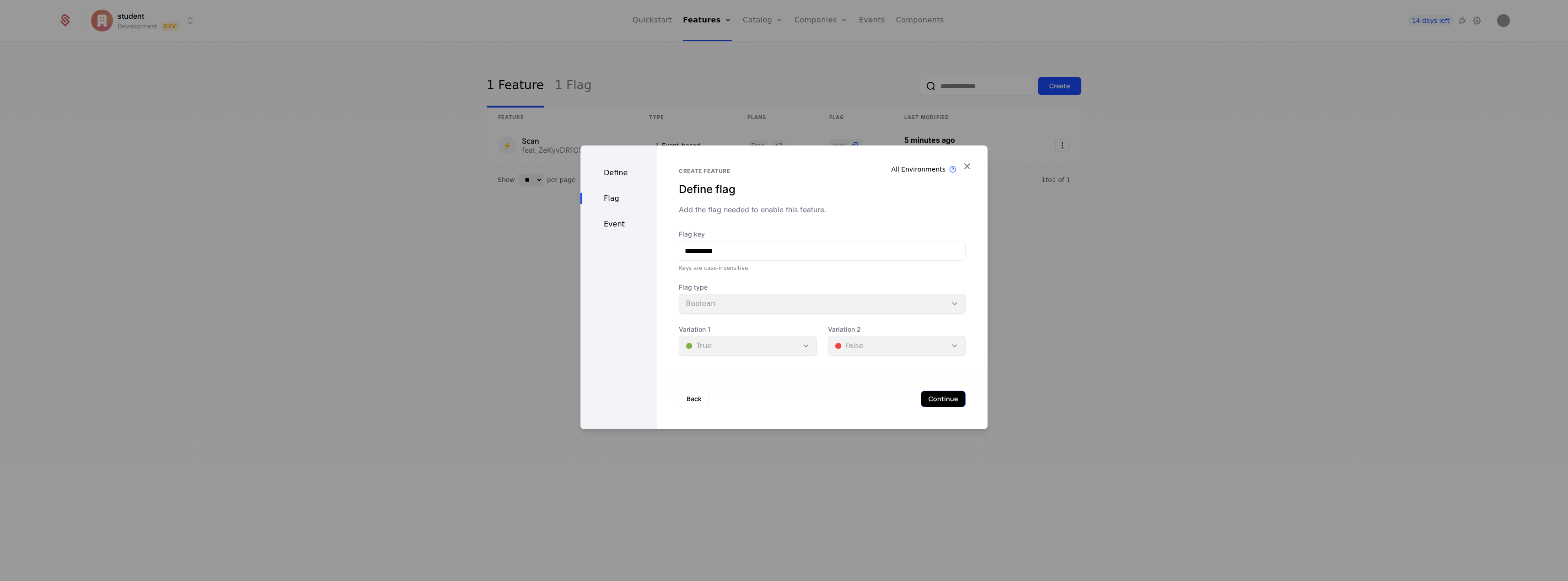
click at [943, 402] on button "Continue" at bounding box center [943, 399] width 45 height 16
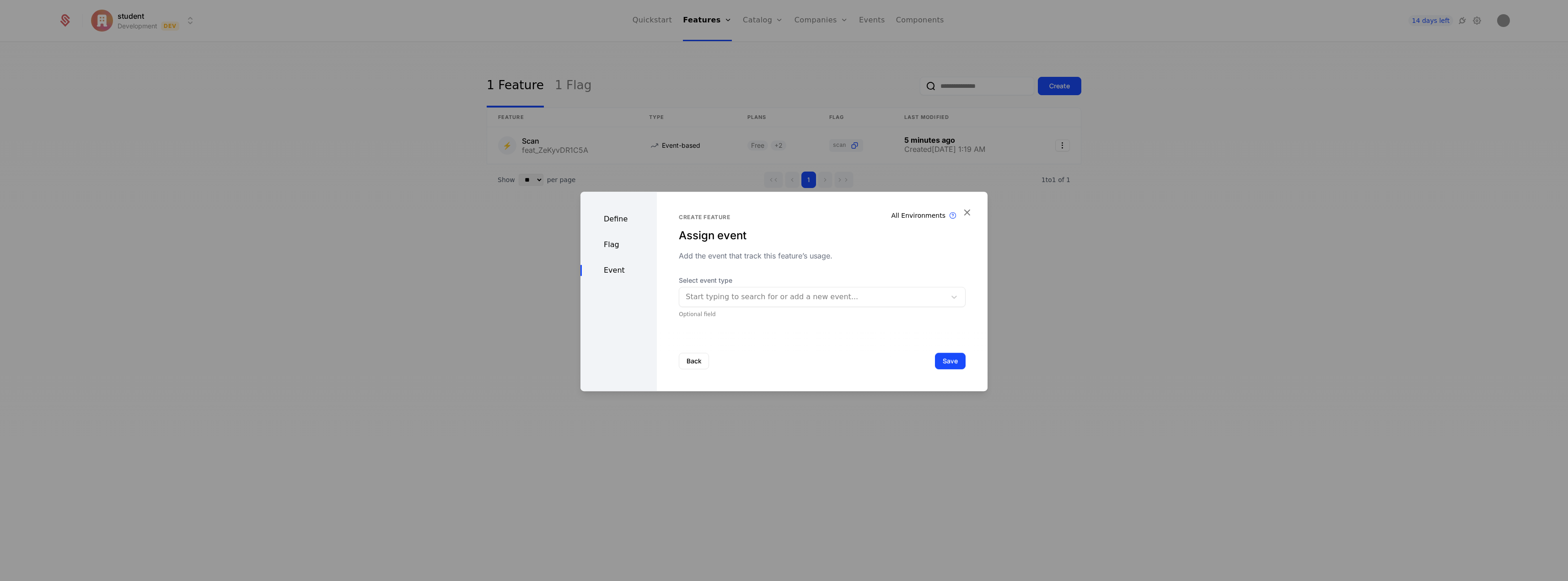
click at [850, 297] on div at bounding box center [812, 297] width 254 height 13
type input "*"
type input "**********"
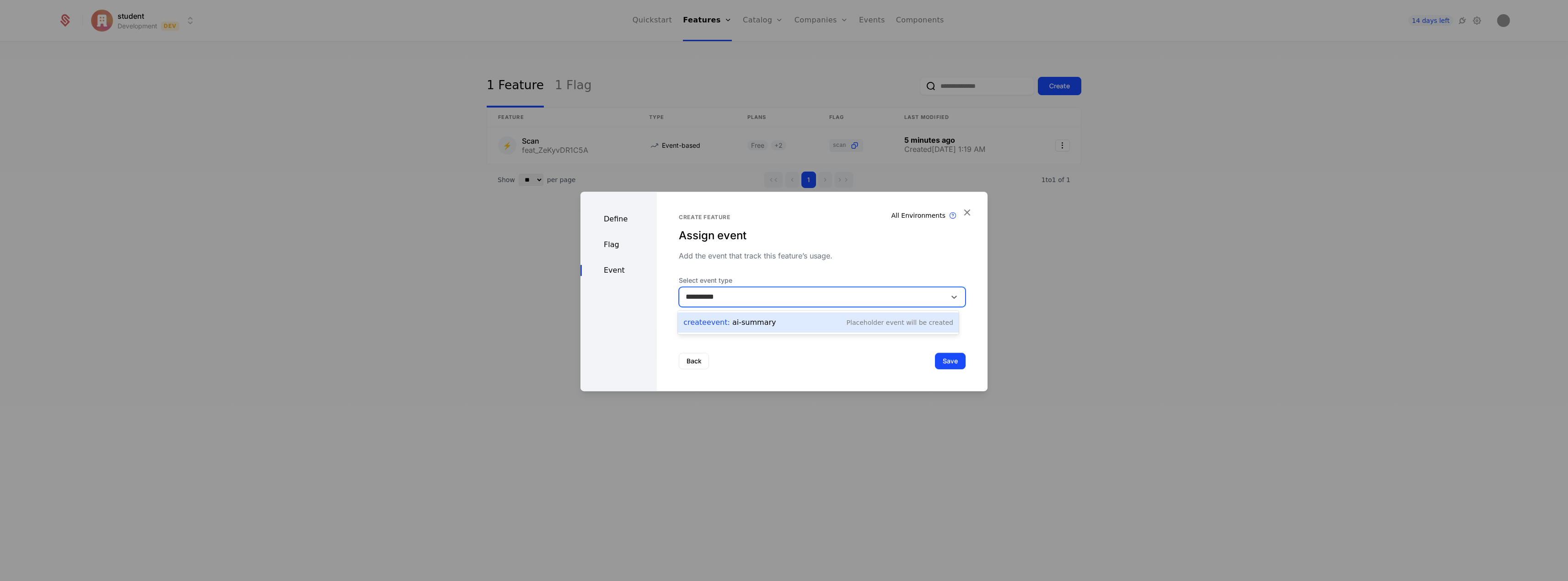
click at [620, 246] on div "Flag" at bounding box center [618, 245] width 76 height 11
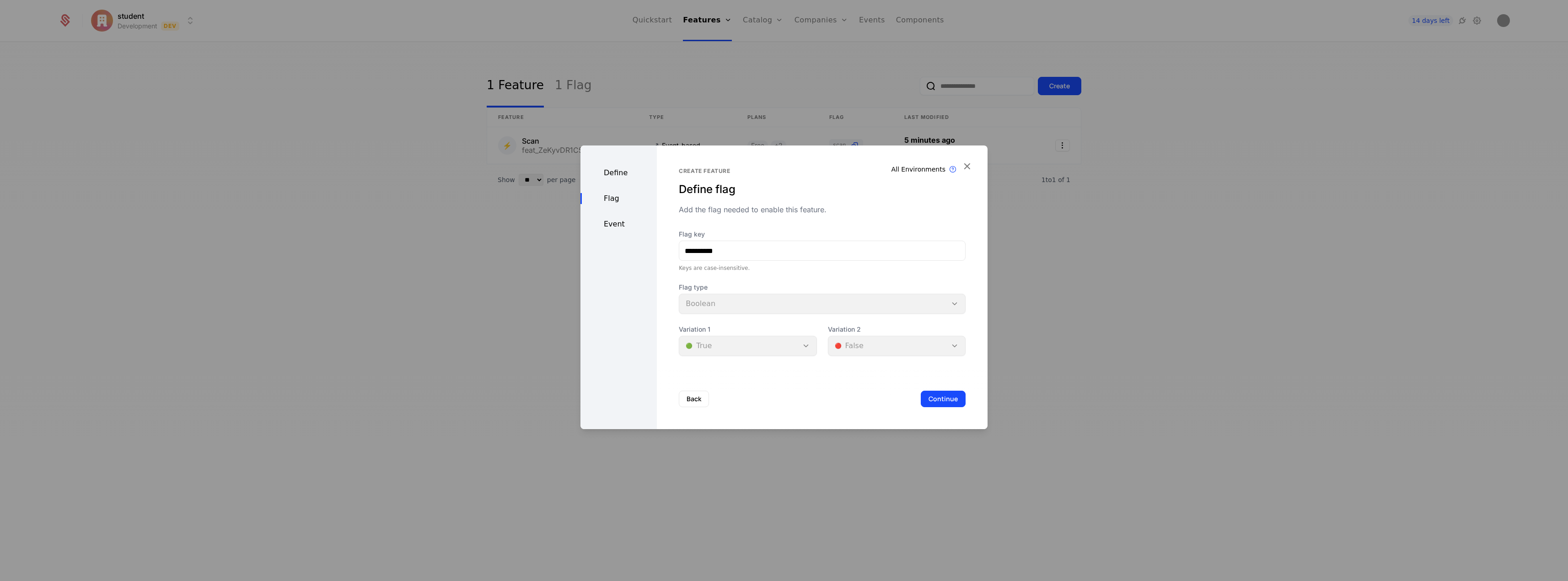
click at [614, 169] on div "Define" at bounding box center [618, 173] width 76 height 11
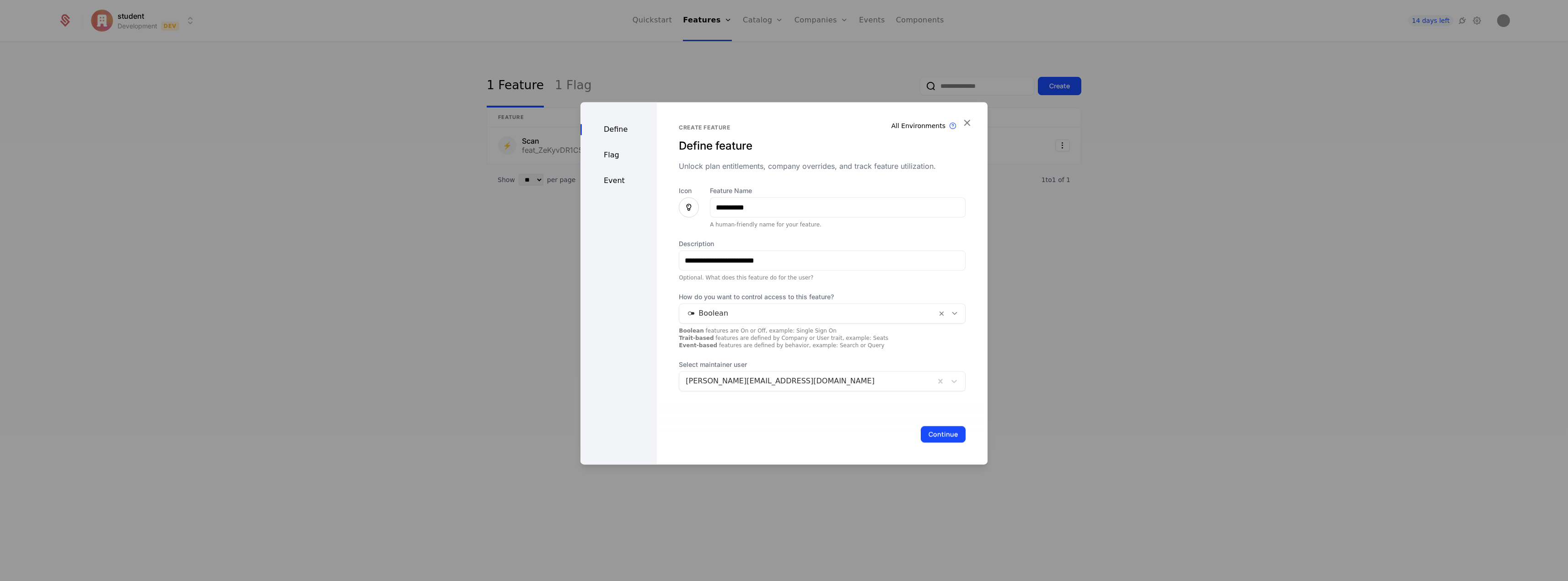
click at [617, 177] on div "Event" at bounding box center [618, 181] width 76 height 11
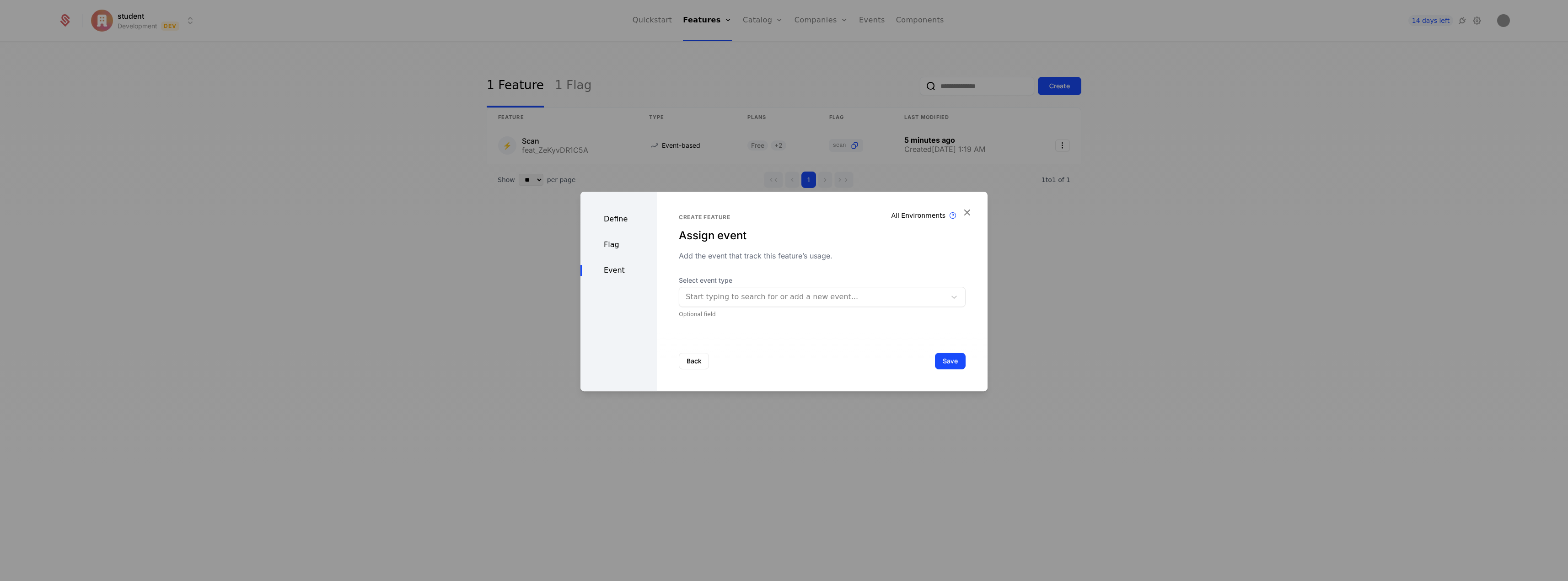
click at [856, 297] on div at bounding box center [812, 297] width 254 height 13
click at [615, 246] on div "Flag" at bounding box center [618, 245] width 76 height 11
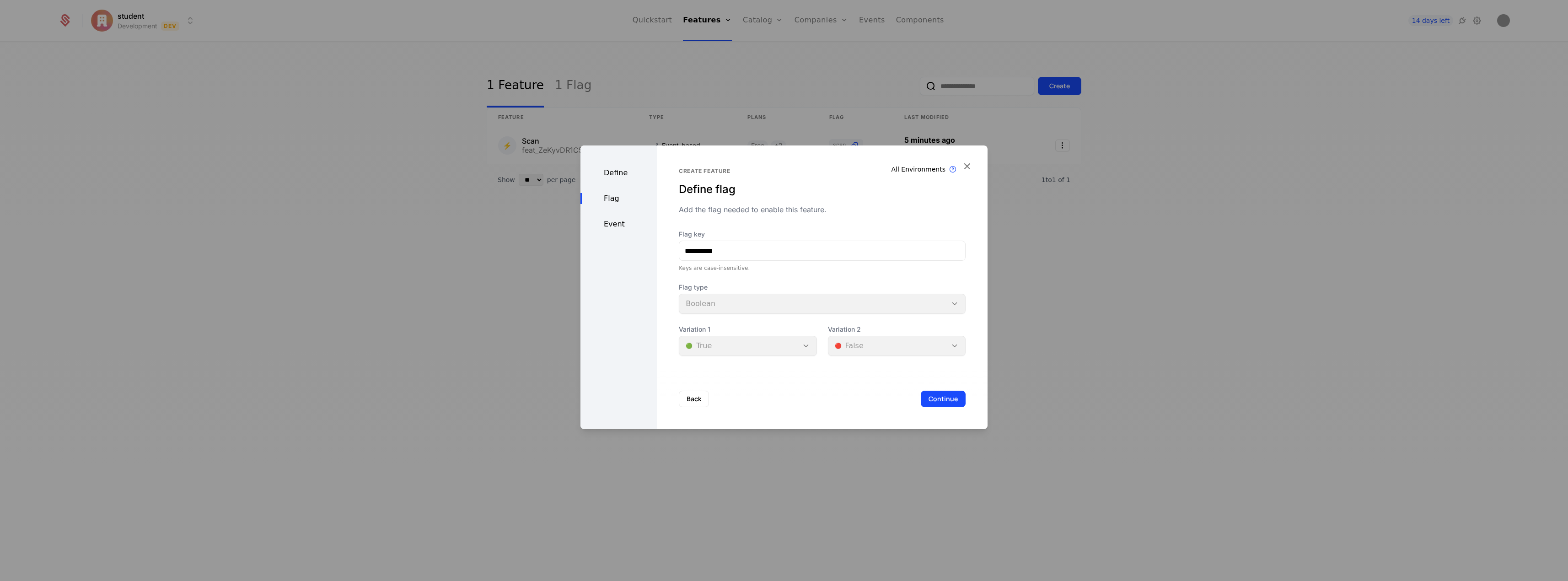
click at [618, 171] on div "Define" at bounding box center [618, 173] width 76 height 11
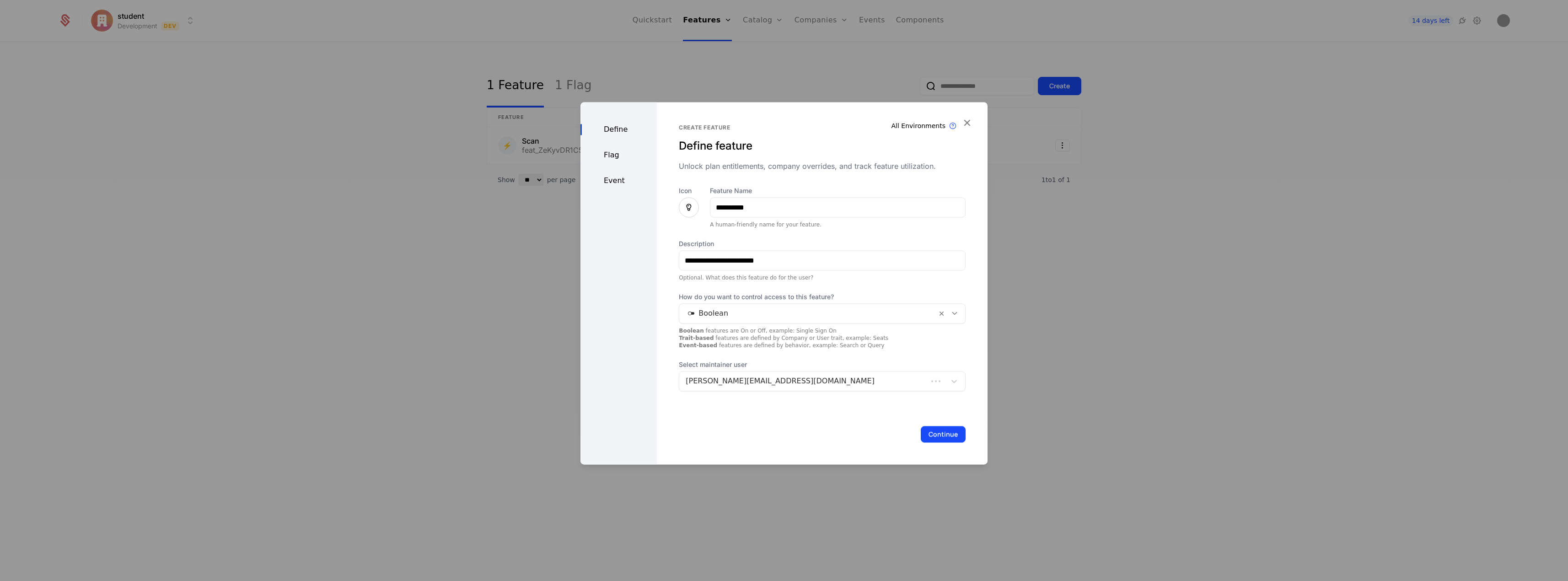
click at [614, 179] on div "Event" at bounding box center [618, 181] width 76 height 11
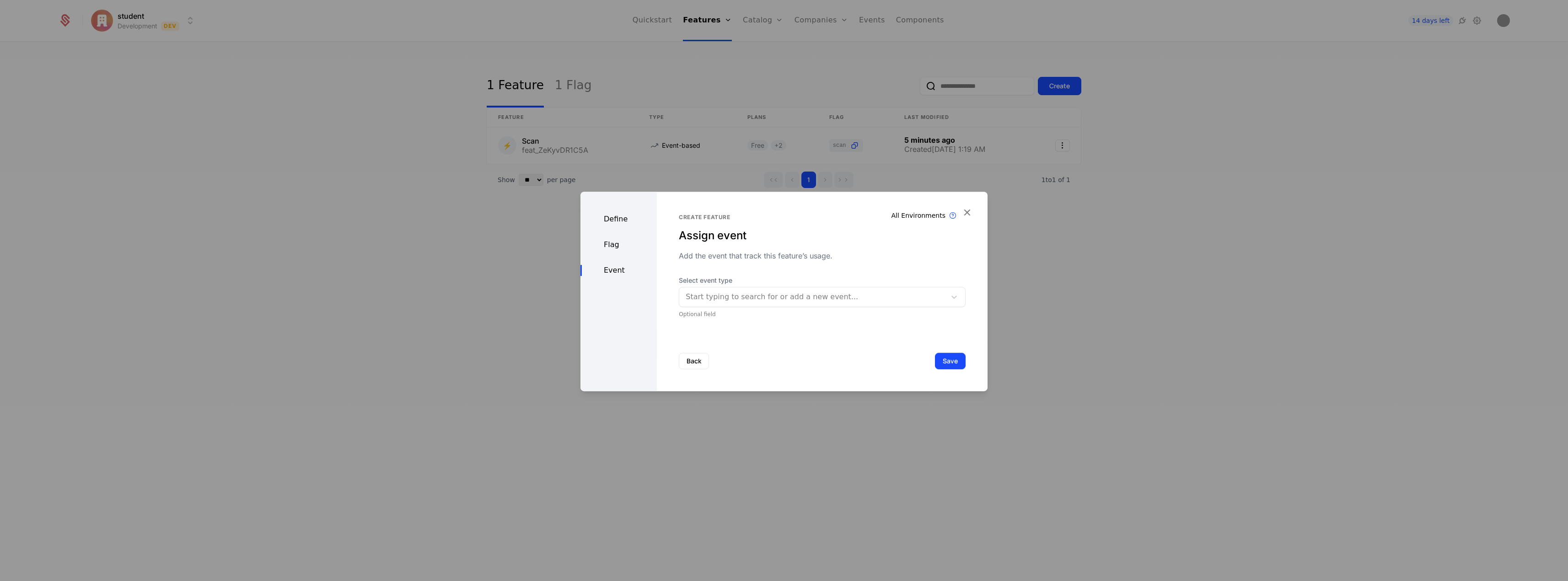
click at [622, 242] on div "Flag" at bounding box center [618, 245] width 76 height 11
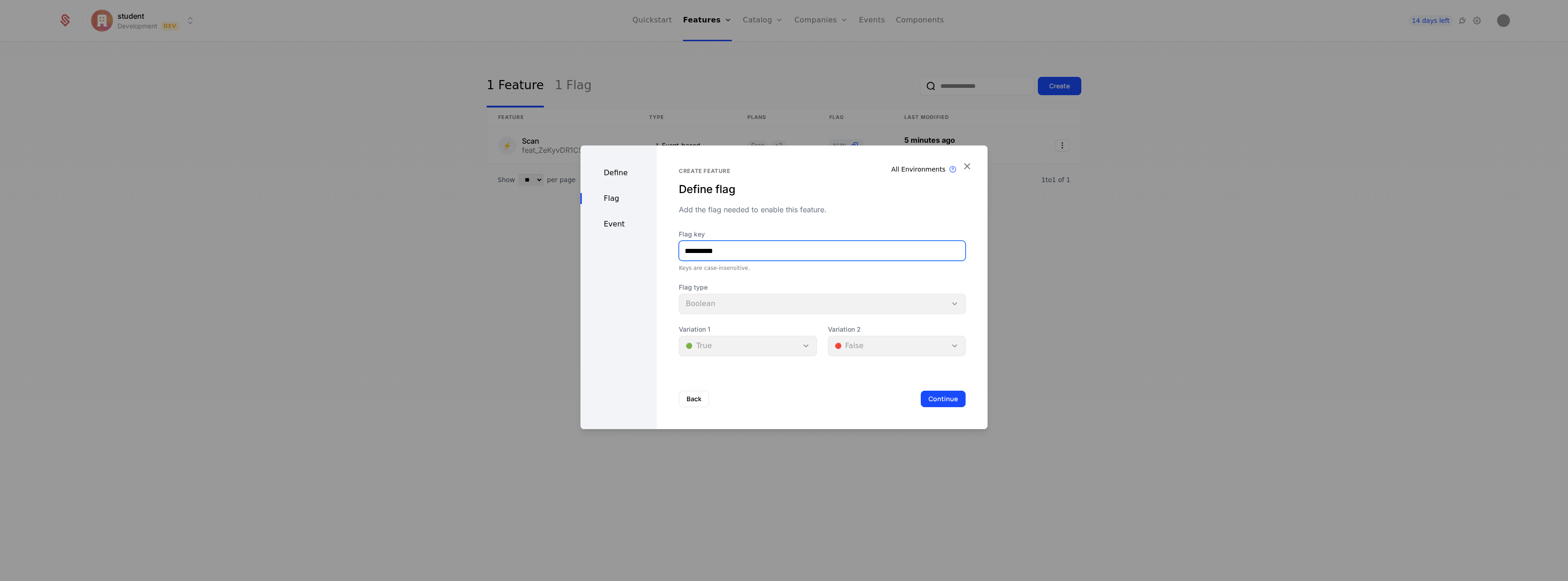
click at [748, 249] on input "**********" at bounding box center [822, 251] width 286 height 19
type input "*"
type input "*******"
click at [950, 402] on button "Continue" at bounding box center [943, 399] width 45 height 16
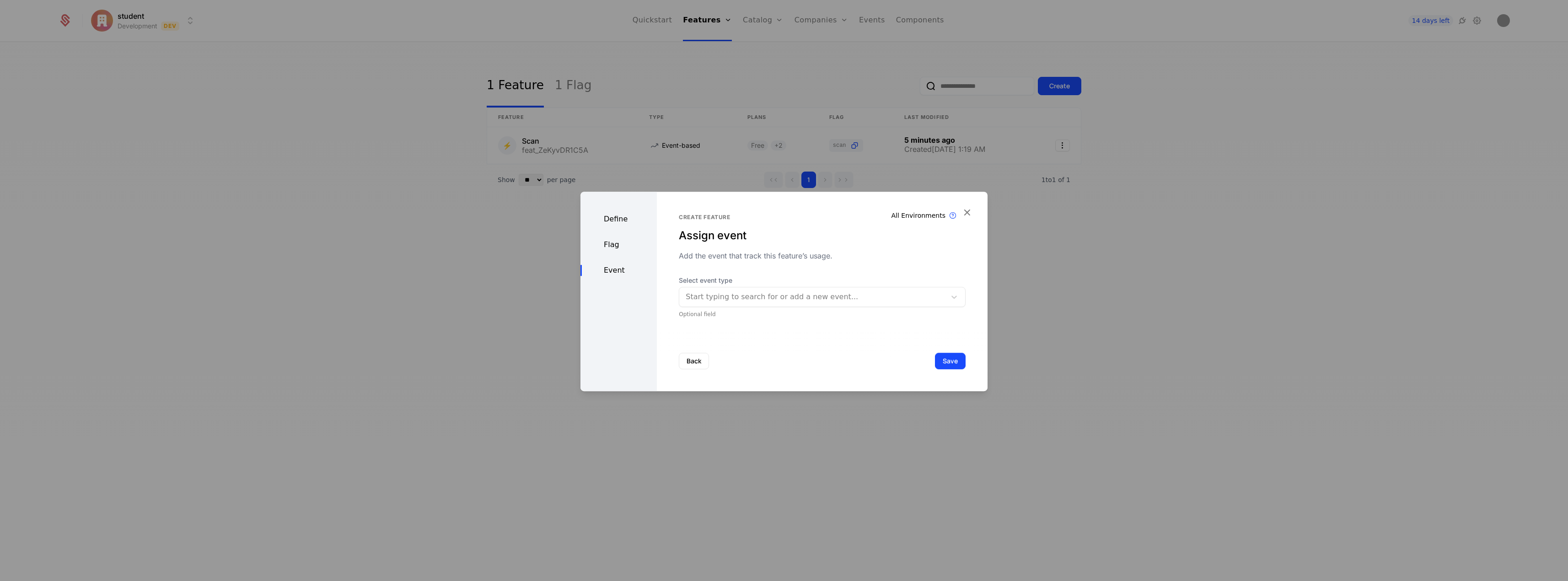
click at [782, 301] on div at bounding box center [812, 297] width 254 height 13
type input "*******"
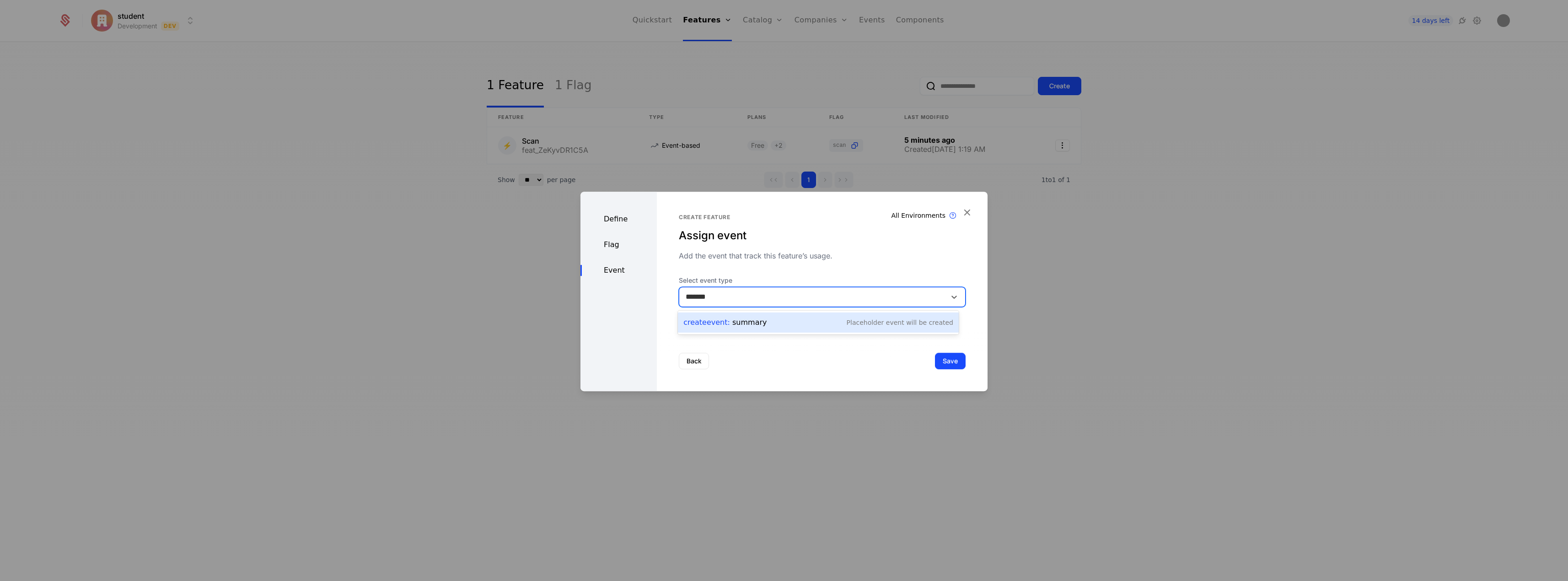
click at [811, 322] on div "Create Event : summary Placeholder Event will be created" at bounding box center [818, 322] width 270 height 13
click at [951, 357] on button "Save" at bounding box center [950, 361] width 30 height 16
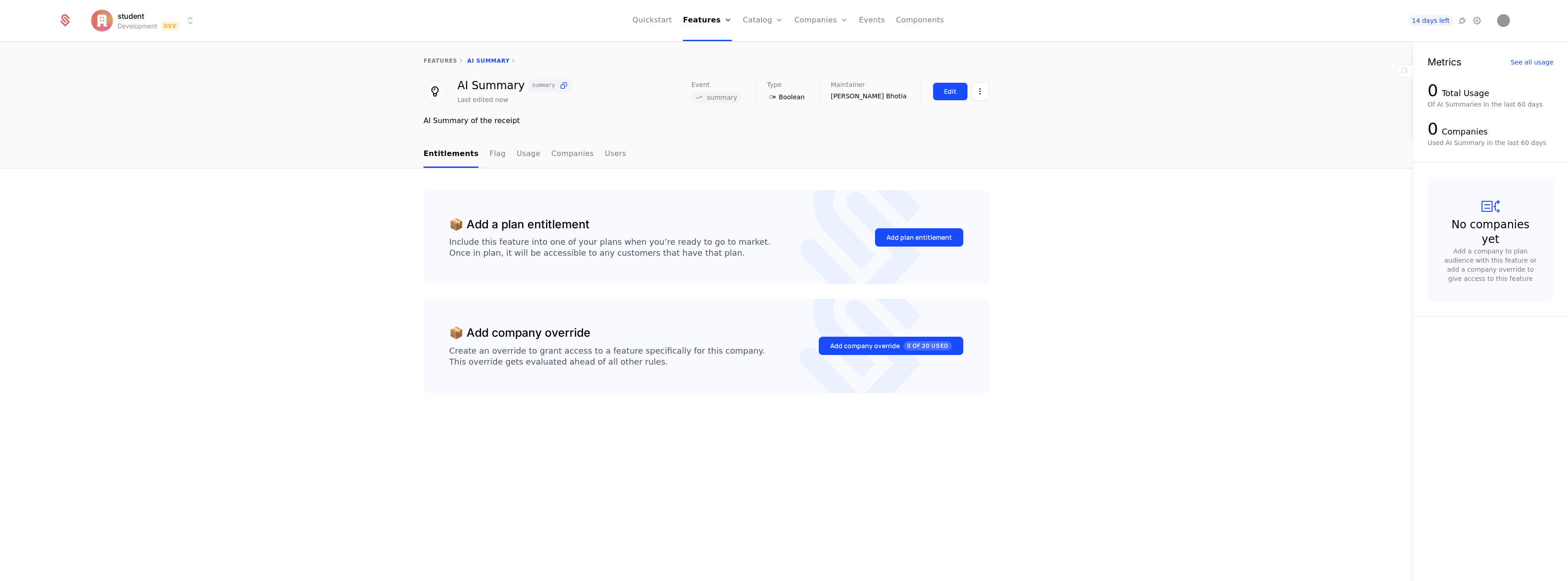
click at [953, 86] on button "Edit" at bounding box center [950, 91] width 35 height 18
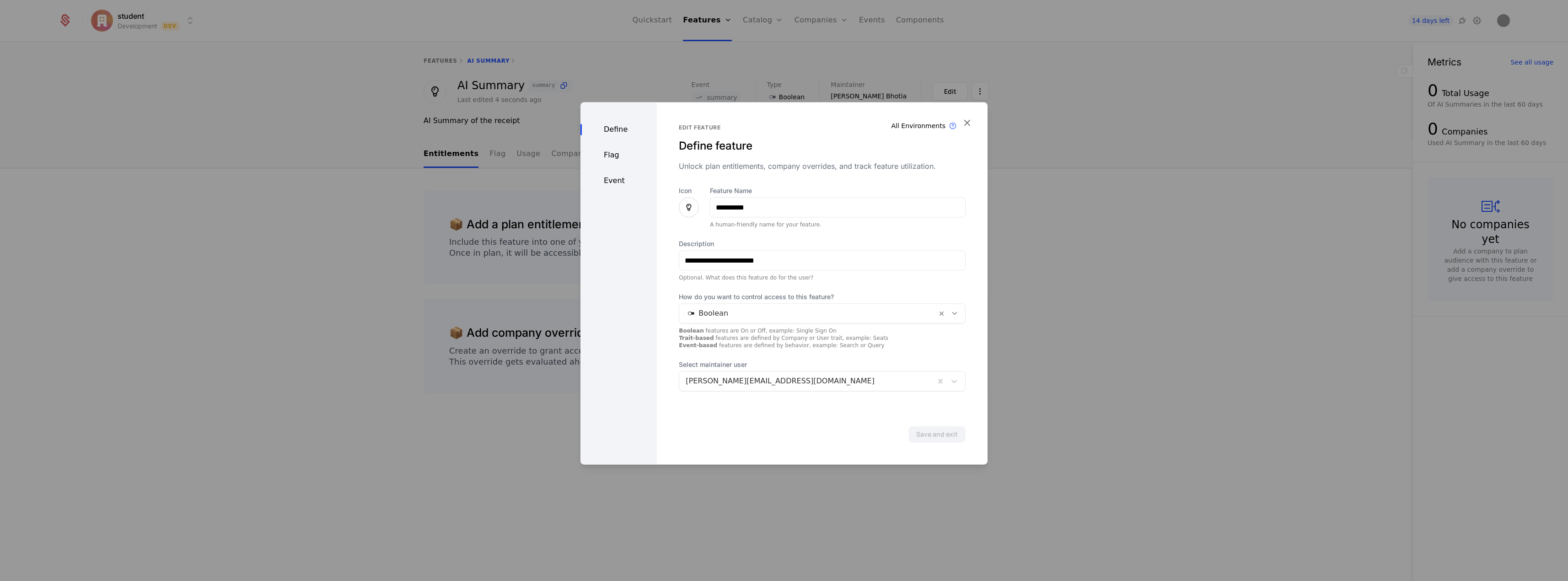
click at [625, 178] on div "Event" at bounding box center [618, 181] width 76 height 11
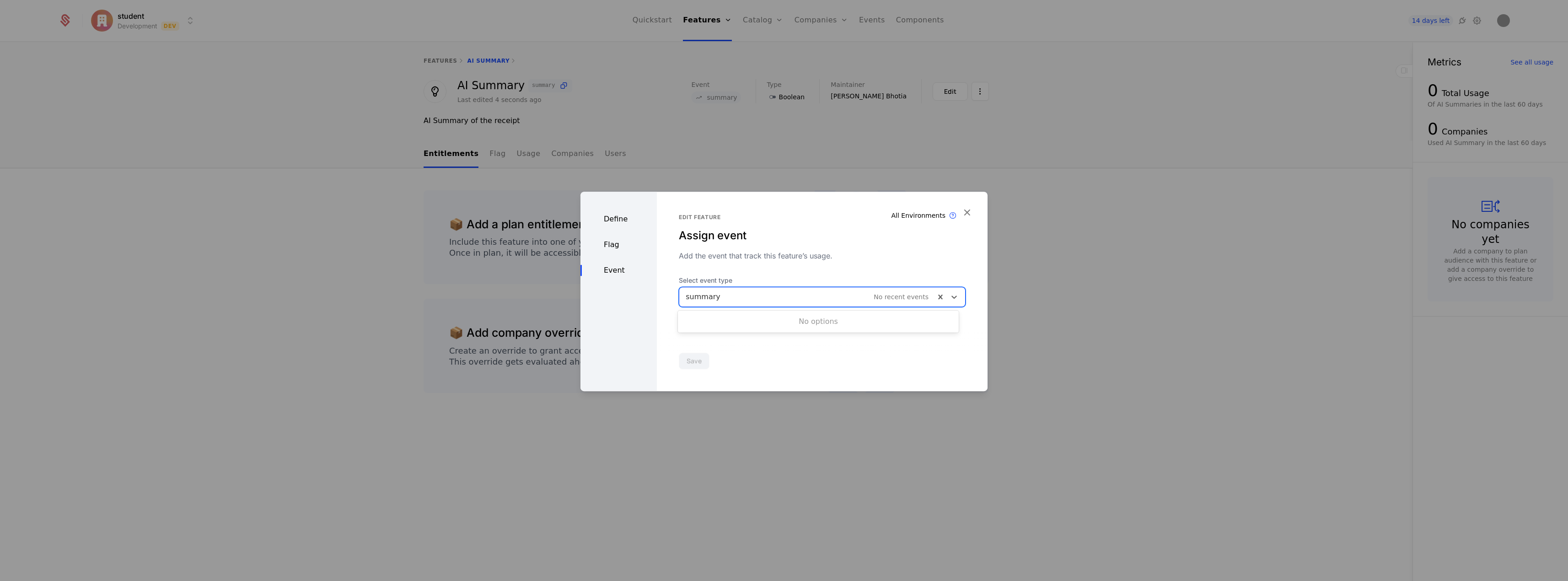
drag, startPoint x: 826, startPoint y: 292, endPoint x: 617, endPoint y: 289, distance: 209.0
click at [617, 289] on div "Define Flag Event Edit feature Assign event Add the event that track this featu…" at bounding box center [784, 292] width 407 height 200
click at [701, 361] on button "Save" at bounding box center [694, 361] width 30 height 16
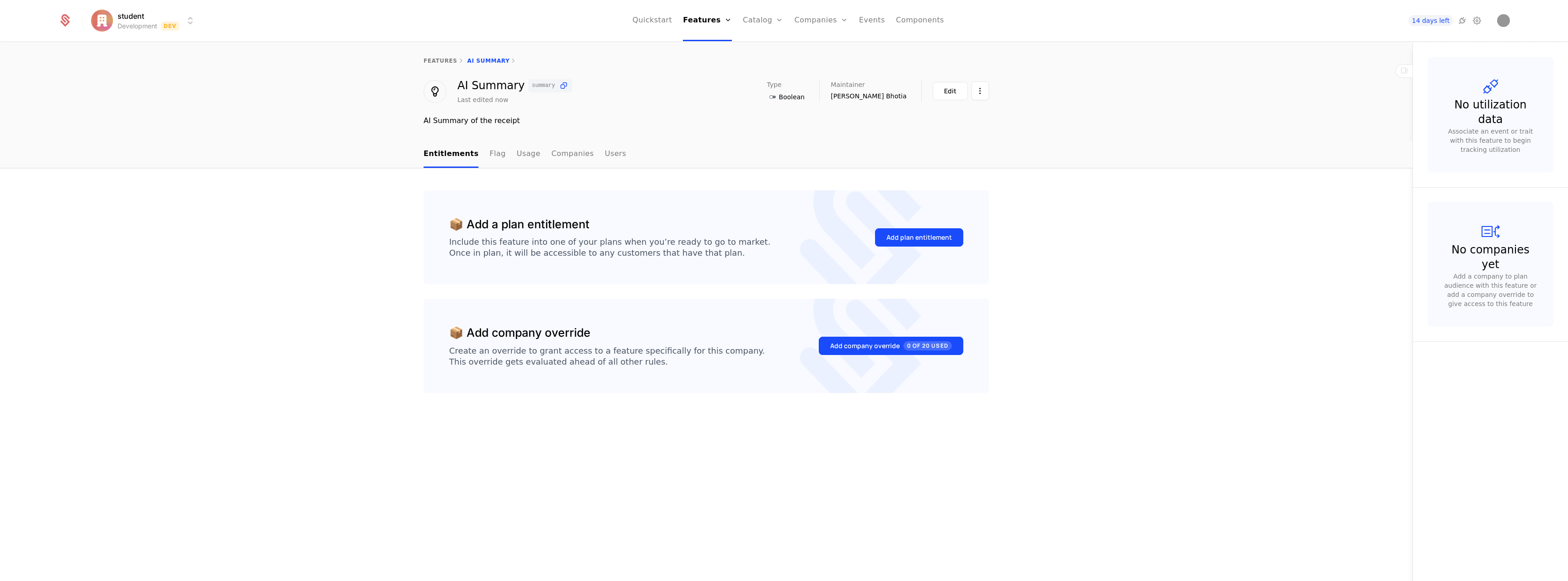
click at [778, 94] on icon at bounding box center [772, 97] width 11 height 11
click at [909, 234] on div "Add plan entitlement" at bounding box center [919, 237] width 65 height 9
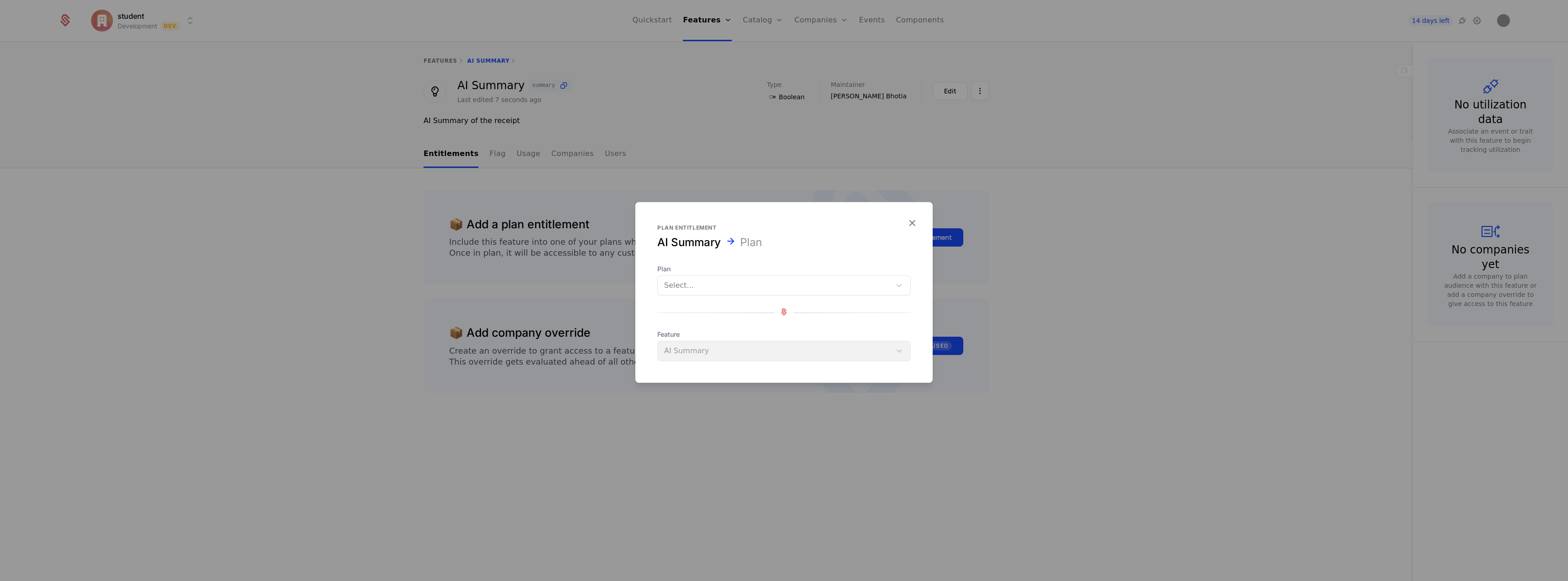
click at [731, 281] on div at bounding box center [774, 285] width 220 height 13
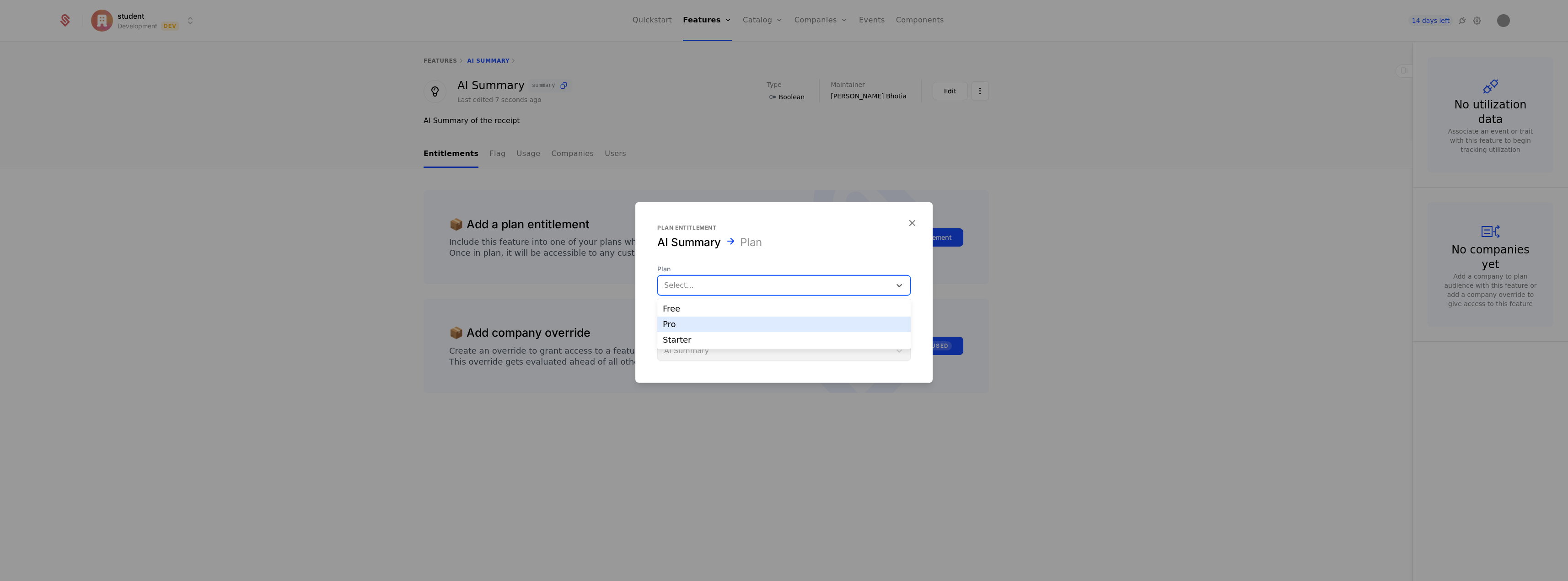
click at [715, 323] on div "Pro" at bounding box center [784, 325] width 242 height 9
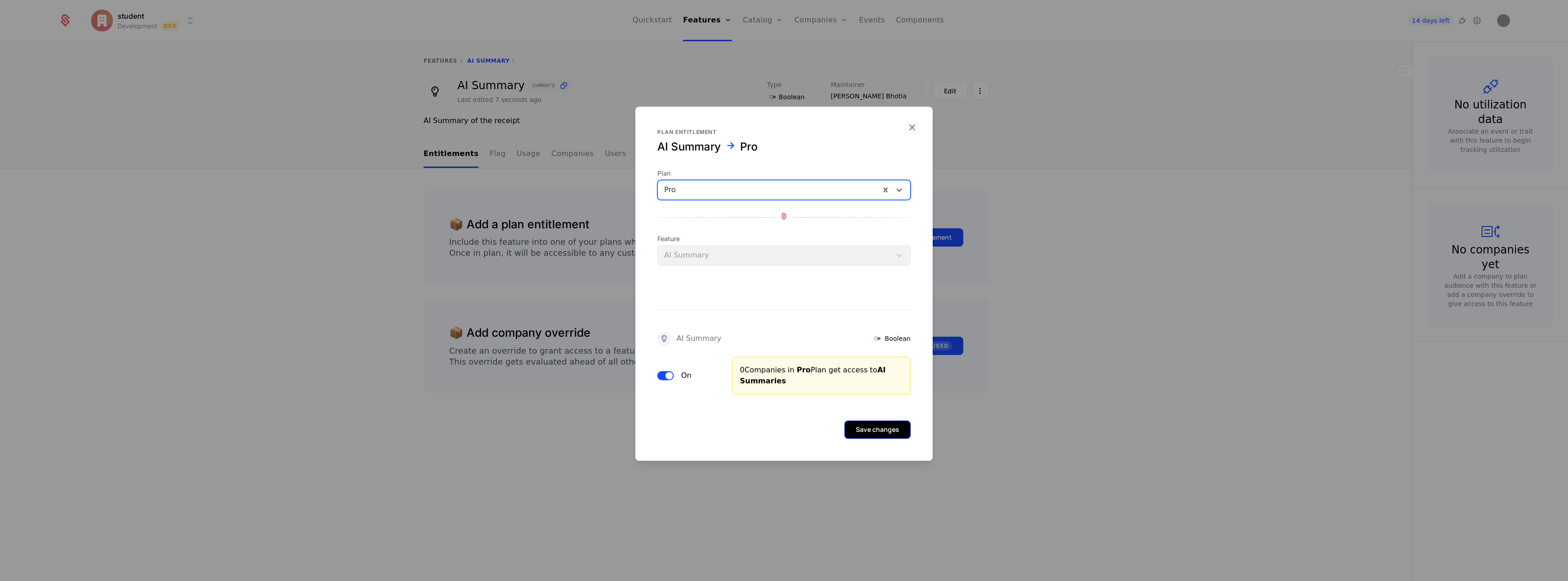
click at [870, 429] on button "Save changes" at bounding box center [877, 430] width 66 height 18
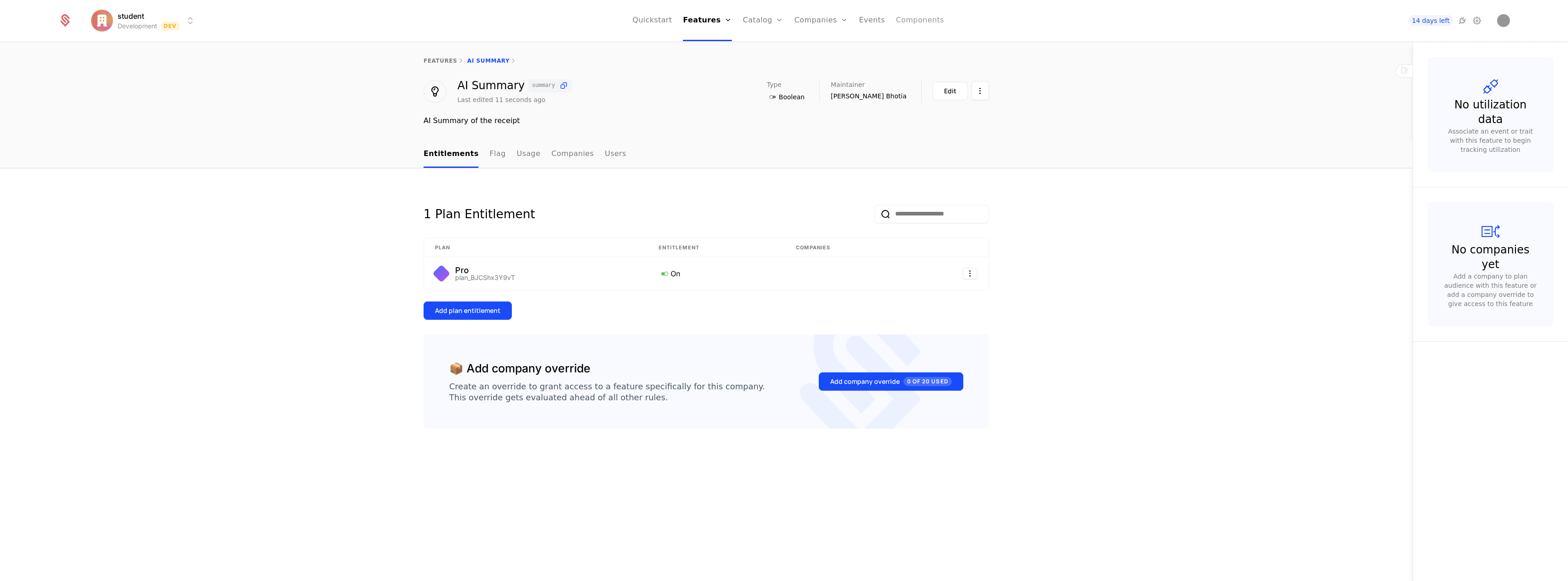
click at [901, 21] on link "Components" at bounding box center [920, 21] width 48 height 41
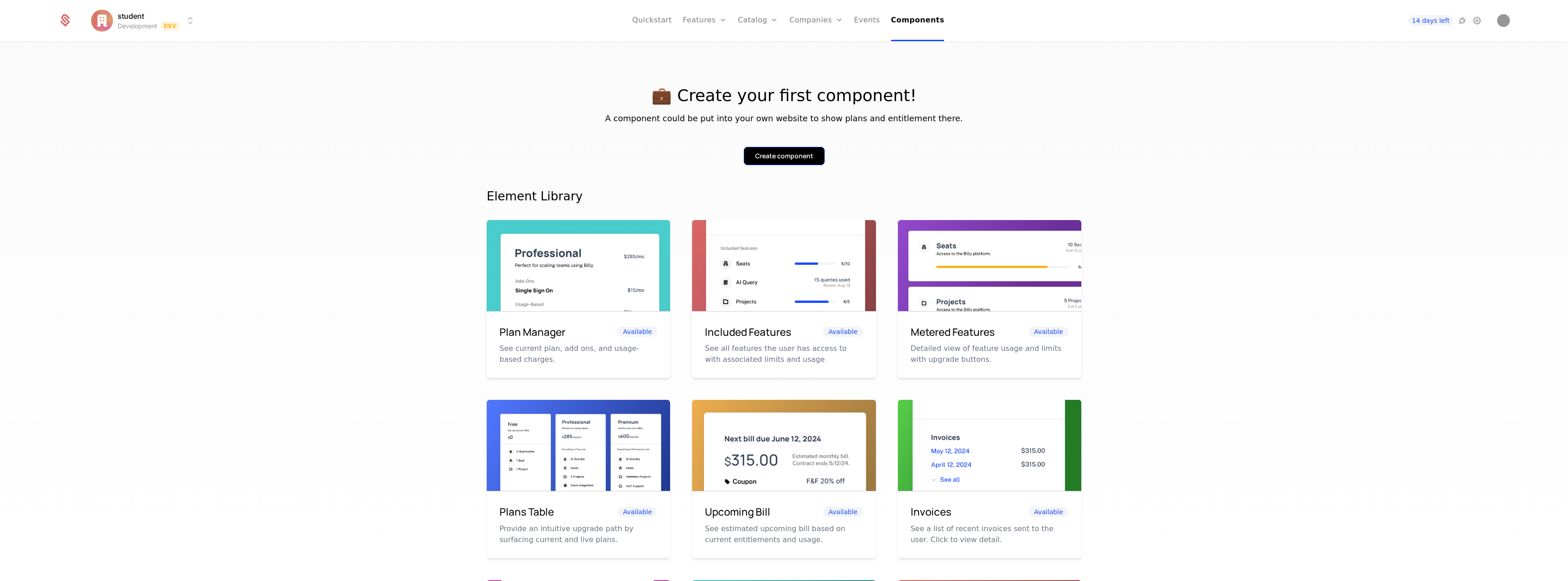
click at [774, 156] on div "Create component" at bounding box center [784, 156] width 58 height 9
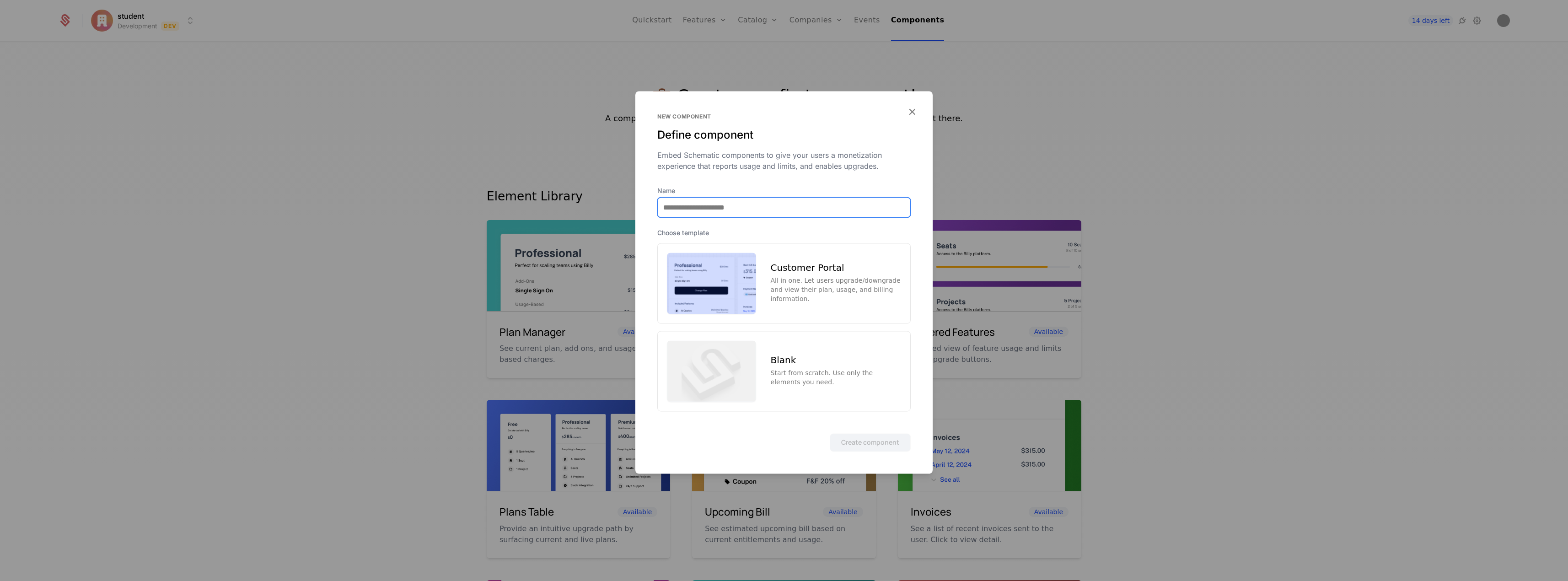
click at [735, 203] on input "Name" at bounding box center [784, 208] width 253 height 19
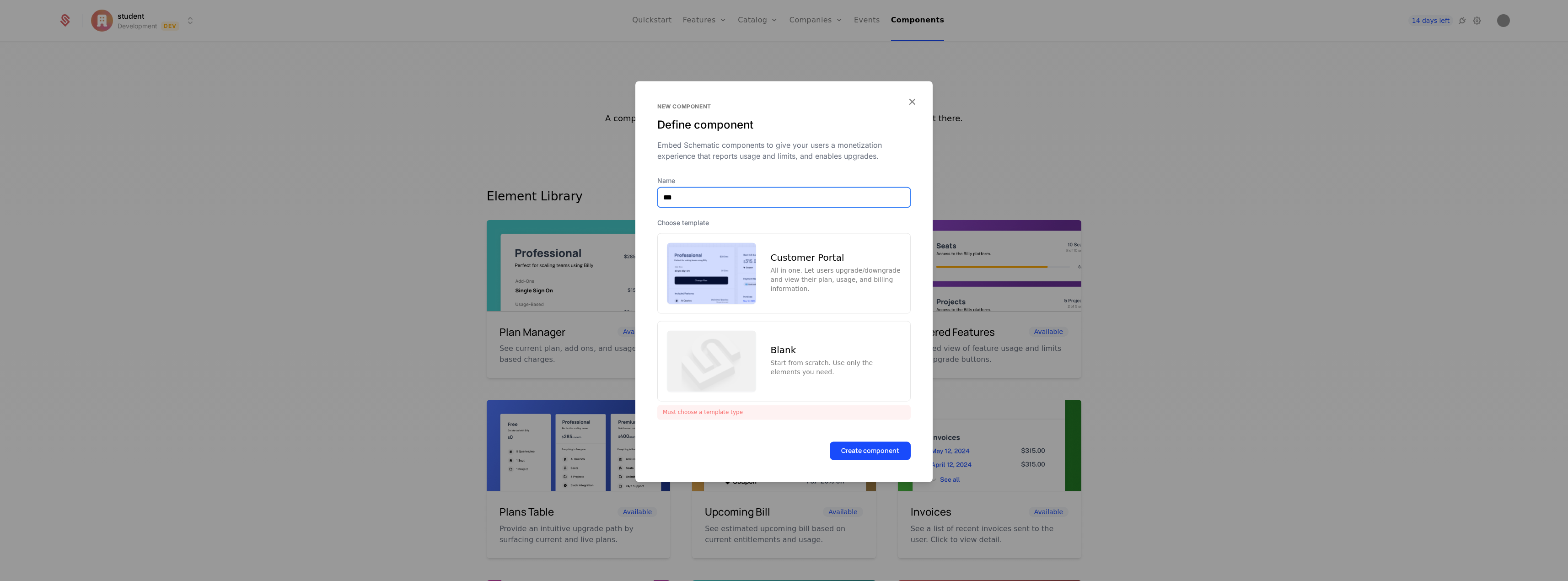
type input "***"
click at [779, 257] on div "Customer Portal" at bounding box center [836, 258] width 130 height 9
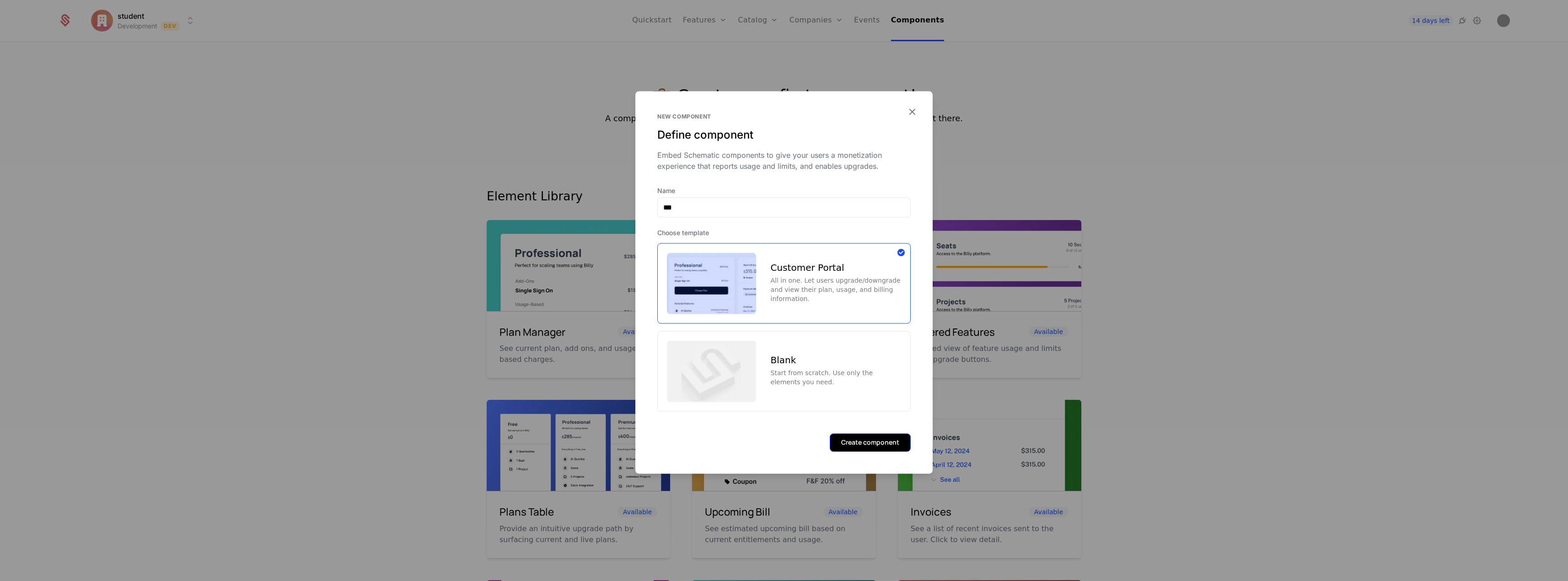
click at [877, 446] on button "Create component" at bounding box center [870, 443] width 81 height 18
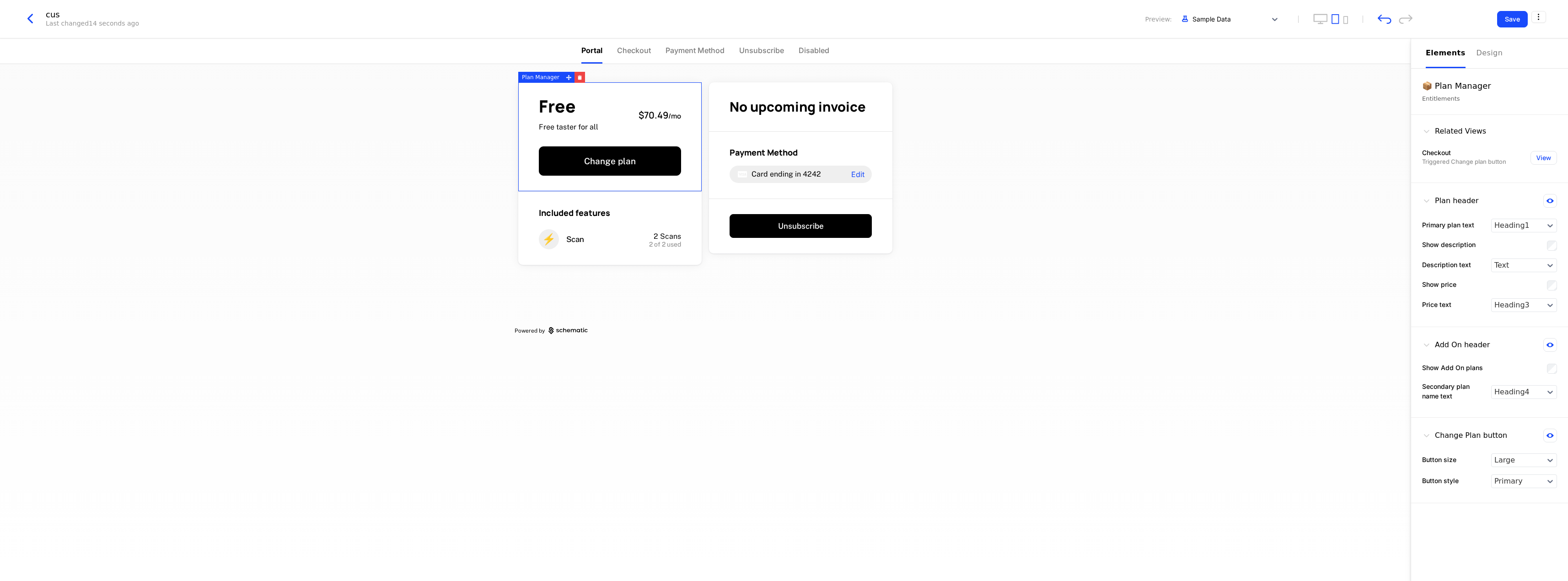
click at [557, 301] on div "Free Free taster for all $70.49 / mo Change plan Included features ⚡ Scan 2 Sca…" at bounding box center [705, 206] width 382 height 285
click at [598, 244] on div "⚡ Scan" at bounding box center [576, 239] width 74 height 20
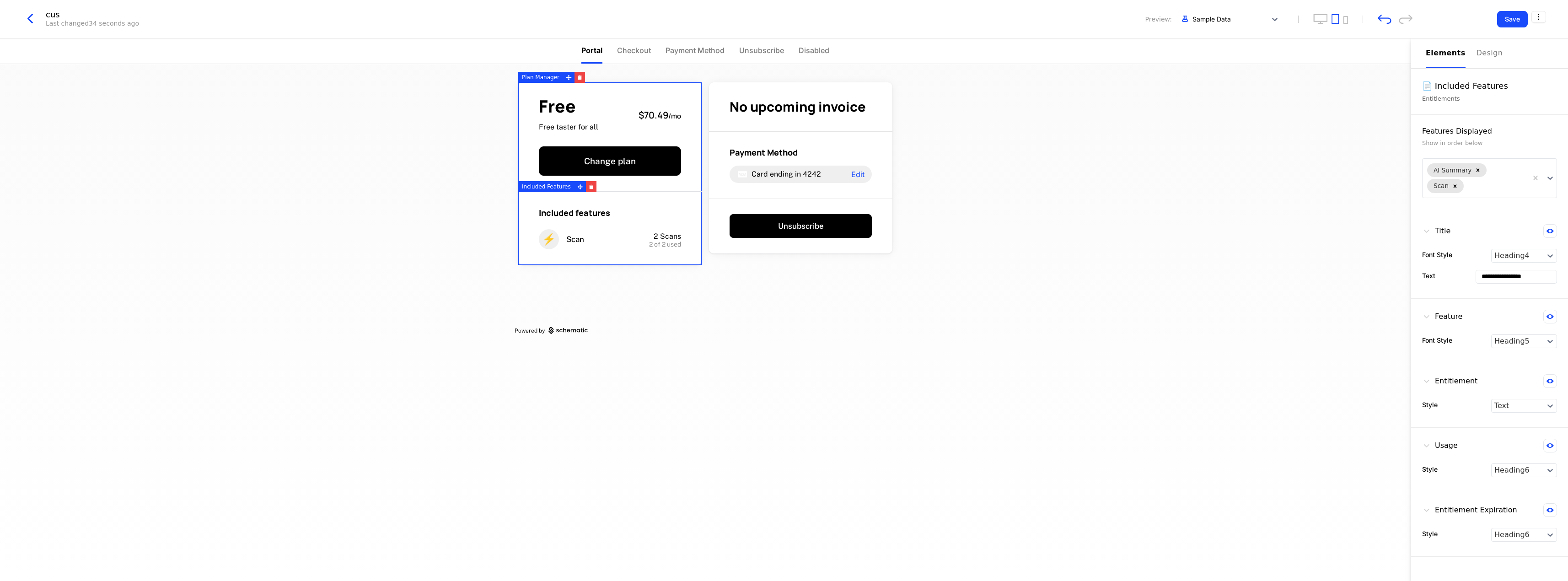
click at [603, 108] on div "Free Free taster for all $70.49 / mo" at bounding box center [610, 115] width 142 height 34
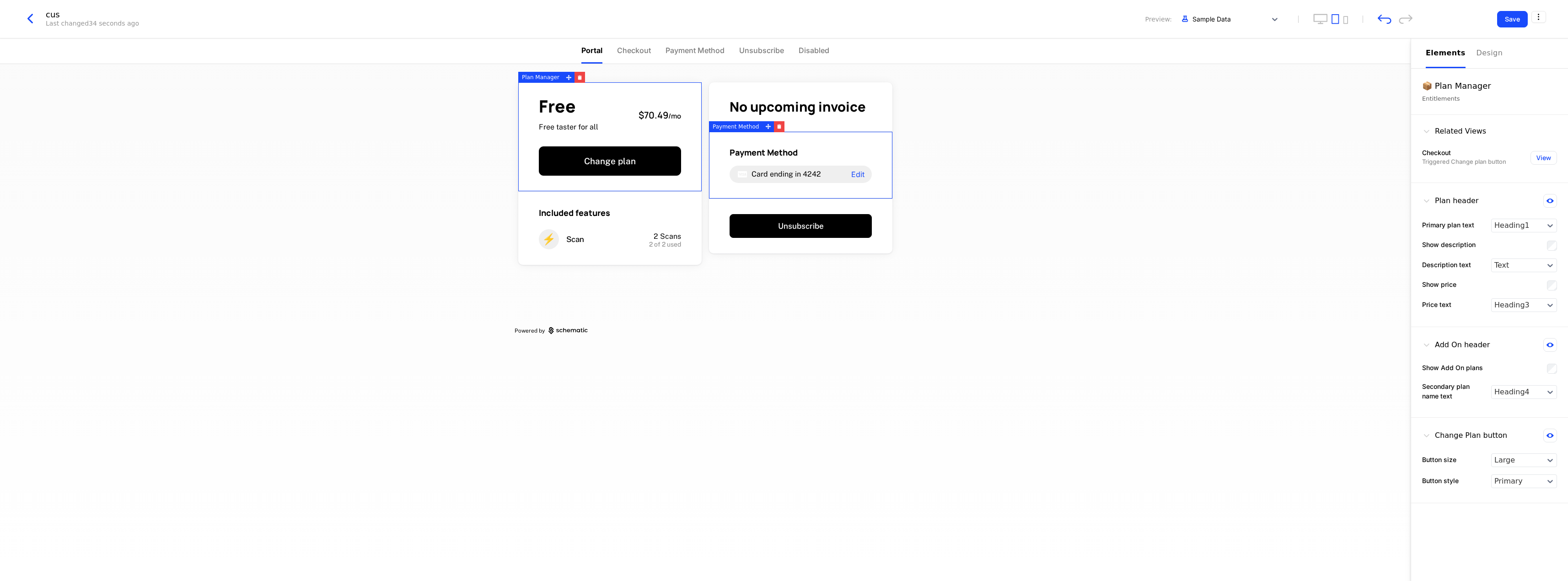
click at [1062, 181] on div "Free Free taster for all $70.49 / mo Change plan Included features ⚡ Scan 2 Sca…" at bounding box center [705, 322] width 1410 height 517
click at [1059, 206] on div "Free Free taster for all $70.49 / mo Change plan Included features ⚡ Scan 2 Sca…" at bounding box center [705, 322] width 1410 height 517
click at [881, 69] on div "Free Free taster for all $70.49 / mo Change plan Included features ⚡ Scan 2 Sca…" at bounding box center [705, 206] width 382 height 285
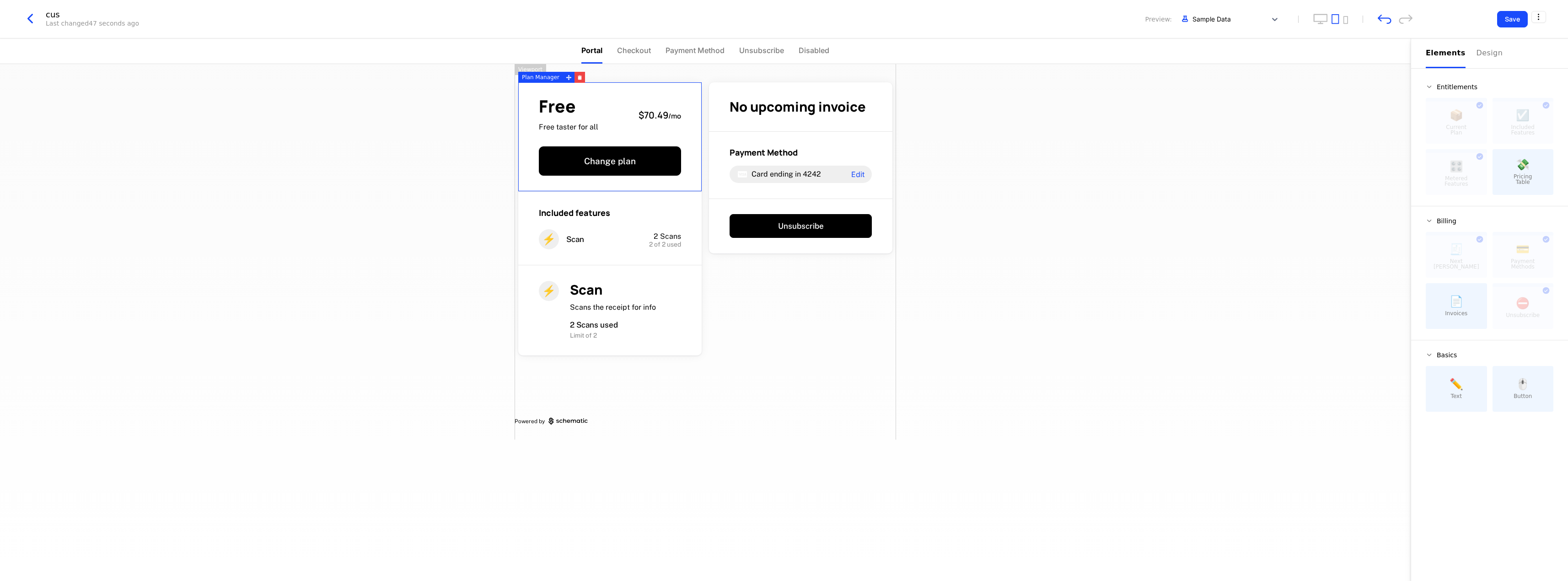
click at [629, 128] on div "Free Free taster for all $70.49 / mo" at bounding box center [610, 115] width 142 height 34
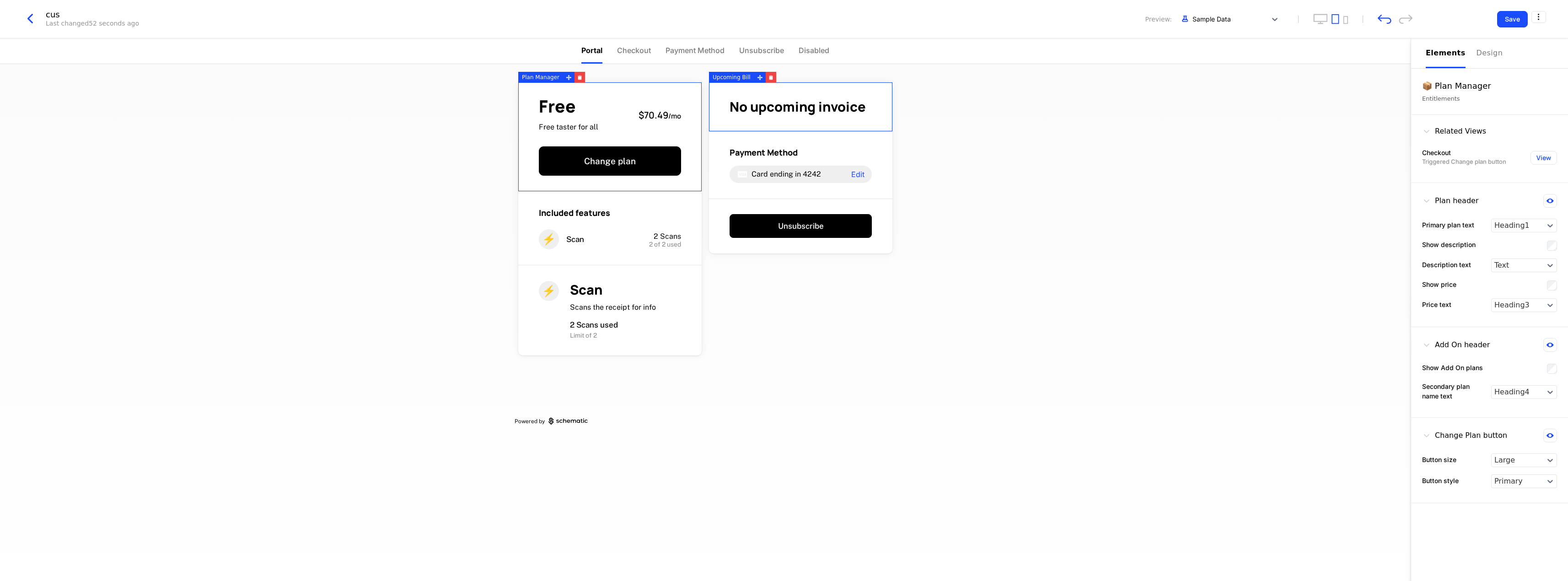
click at [1028, 138] on div "Free Free taster for all $70.49 / mo Change plan Included features ⚡ Scan 2 Sca…" at bounding box center [705, 322] width 1410 height 517
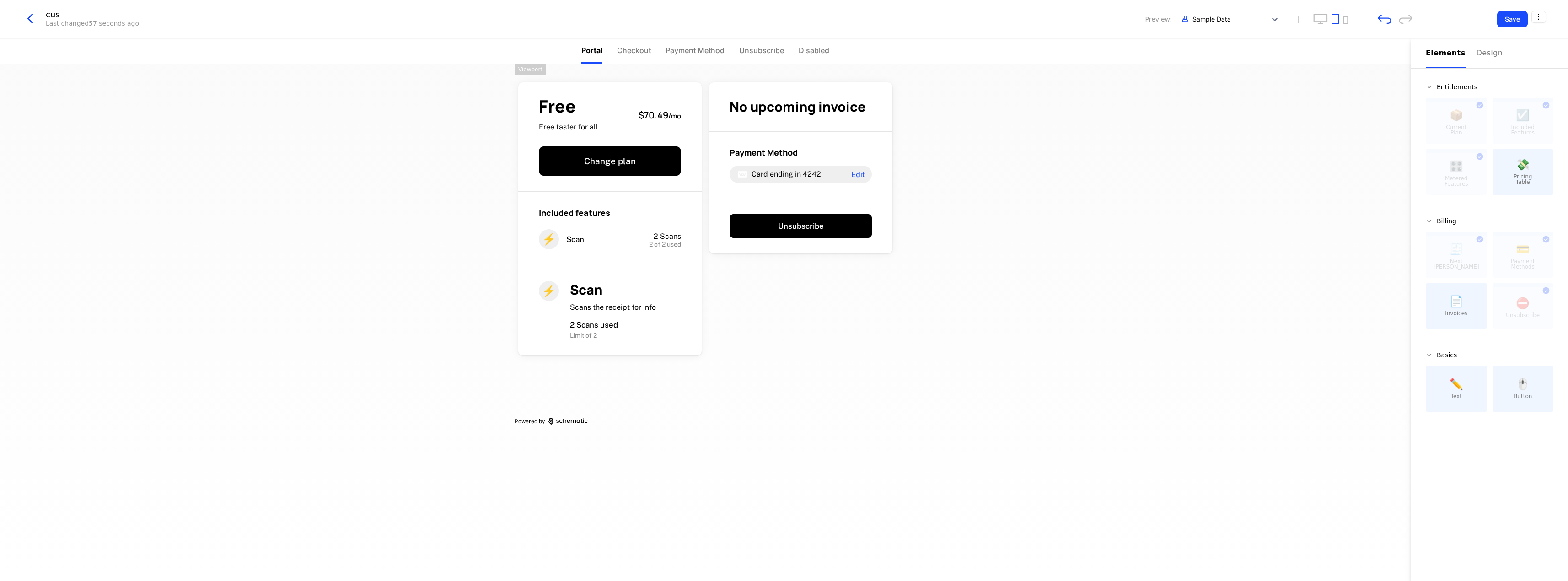
click at [791, 299] on div "Free Free taster for all $70.49 / mo Change plan Included features ⚡ Scan 2 Sca…" at bounding box center [705, 252] width 382 height 376
click at [1484, 301] on div at bounding box center [1456, 308] width 61 height 42
click at [1460, 296] on div at bounding box center [1456, 308] width 61 height 42
click at [842, 325] on div "Free Free taster for all $70.49 / mo Change plan Included features ⚡ Scan 2 Sca…" at bounding box center [705, 252] width 382 height 376
click at [766, 196] on button "button" at bounding box center [766, 194] width 10 height 11
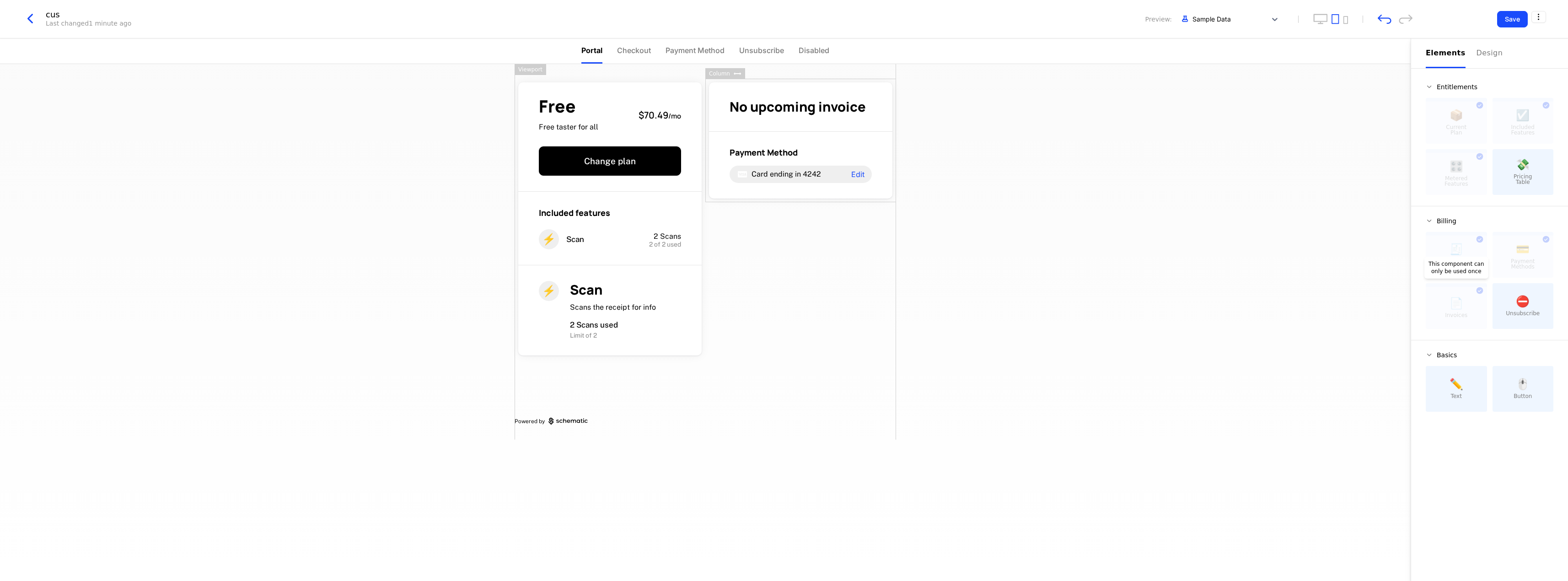
click at [1453, 312] on div at bounding box center [1456, 308] width 61 height 42
click at [814, 203] on div "Free Free taster for all $70.49 / mo Change plan Included features ⚡ Scan 2 Sca…" at bounding box center [705, 252] width 382 height 376
click at [818, 200] on div "No upcoming invoice Payment Method Card ending in 4242 Edit" at bounding box center [800, 140] width 191 height 124
drag, startPoint x: 818, startPoint y: 200, endPoint x: 815, endPoint y: 220, distance: 20.2
click at [815, 220] on div "Free Free taster for all $70.49 / mo Change plan Included features ⚡ Scan 2 Sca…" at bounding box center [705, 252] width 382 height 376
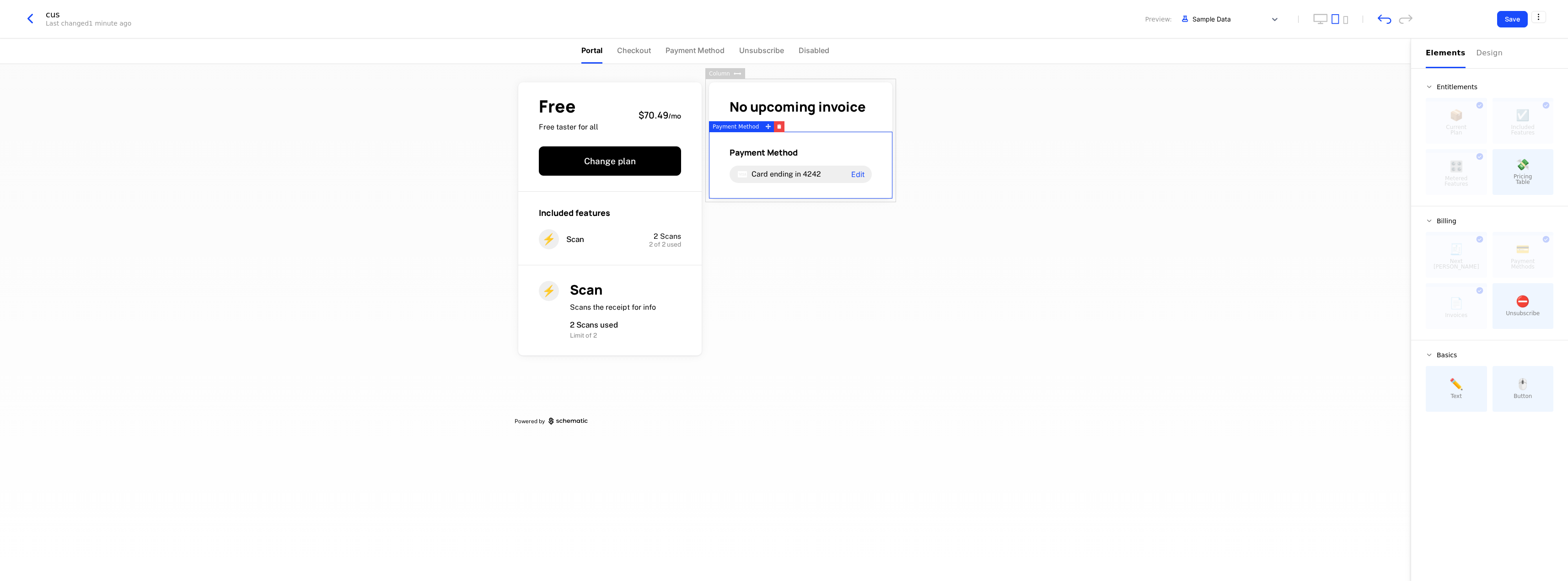
click at [813, 194] on div "Payment Method Card ending in 4242 Edit" at bounding box center [800, 165] width 183 height 67
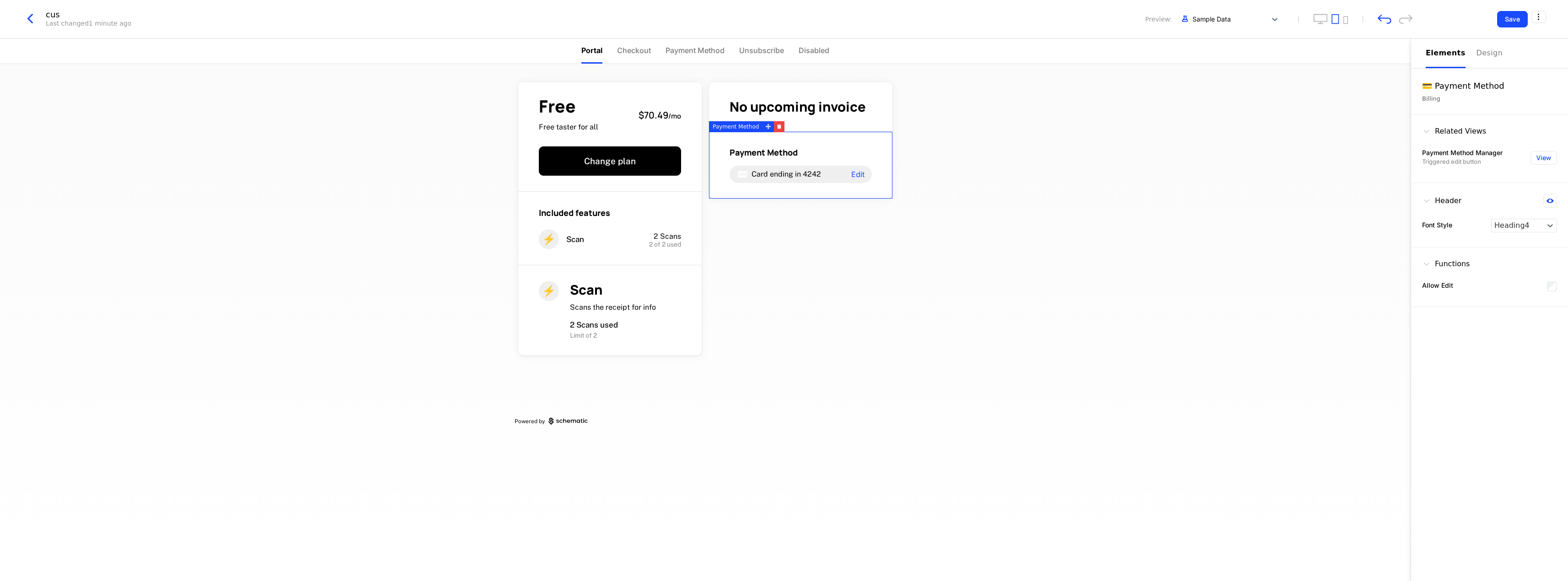
click at [884, 192] on div "Payment Method Card ending in 4242 Edit" at bounding box center [800, 165] width 183 height 67
click at [26, 16] on icon "button" at bounding box center [30, 18] width 16 height 16
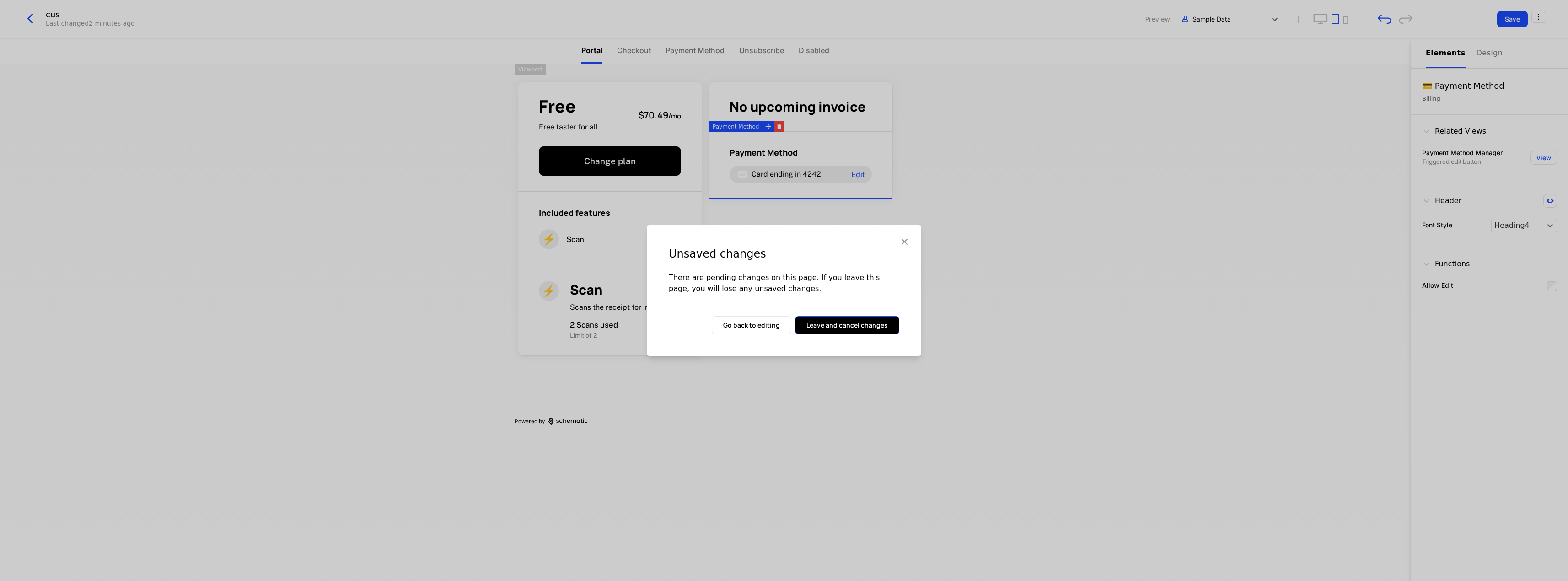
click at [847, 328] on button "Leave and cancel changes" at bounding box center [847, 325] width 104 height 18
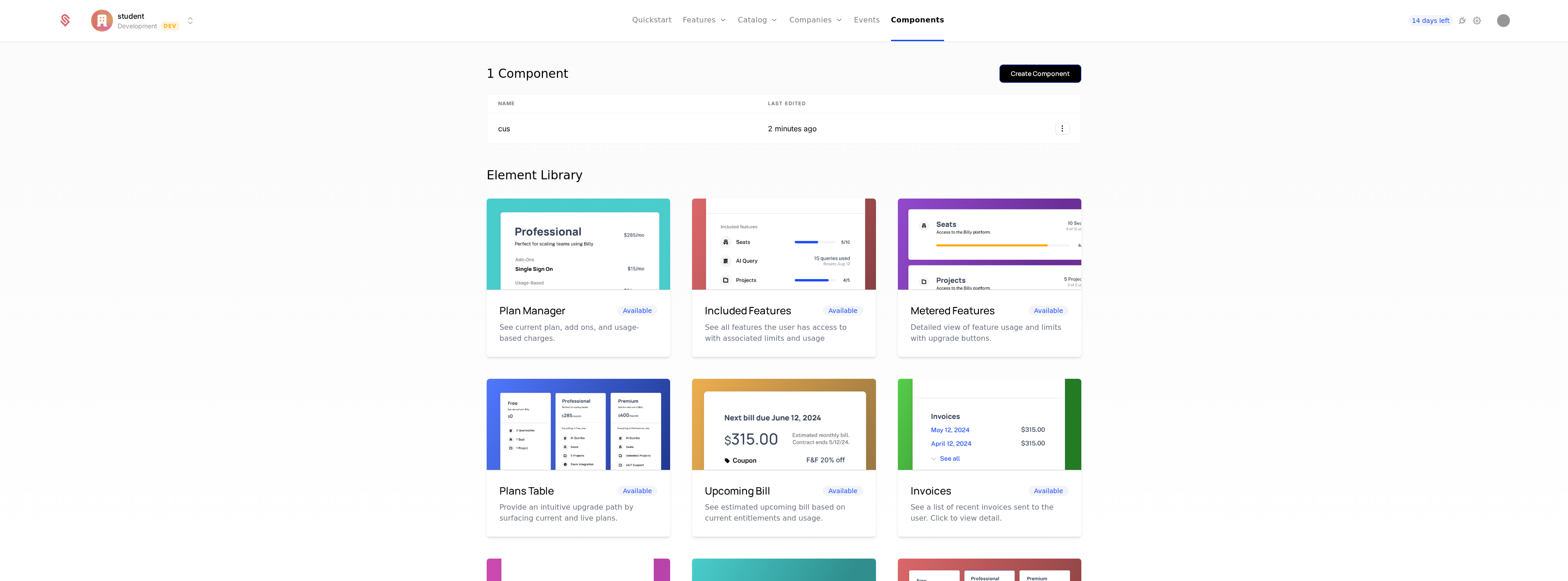
click at [1049, 74] on div "Create Component" at bounding box center [1040, 73] width 59 height 9
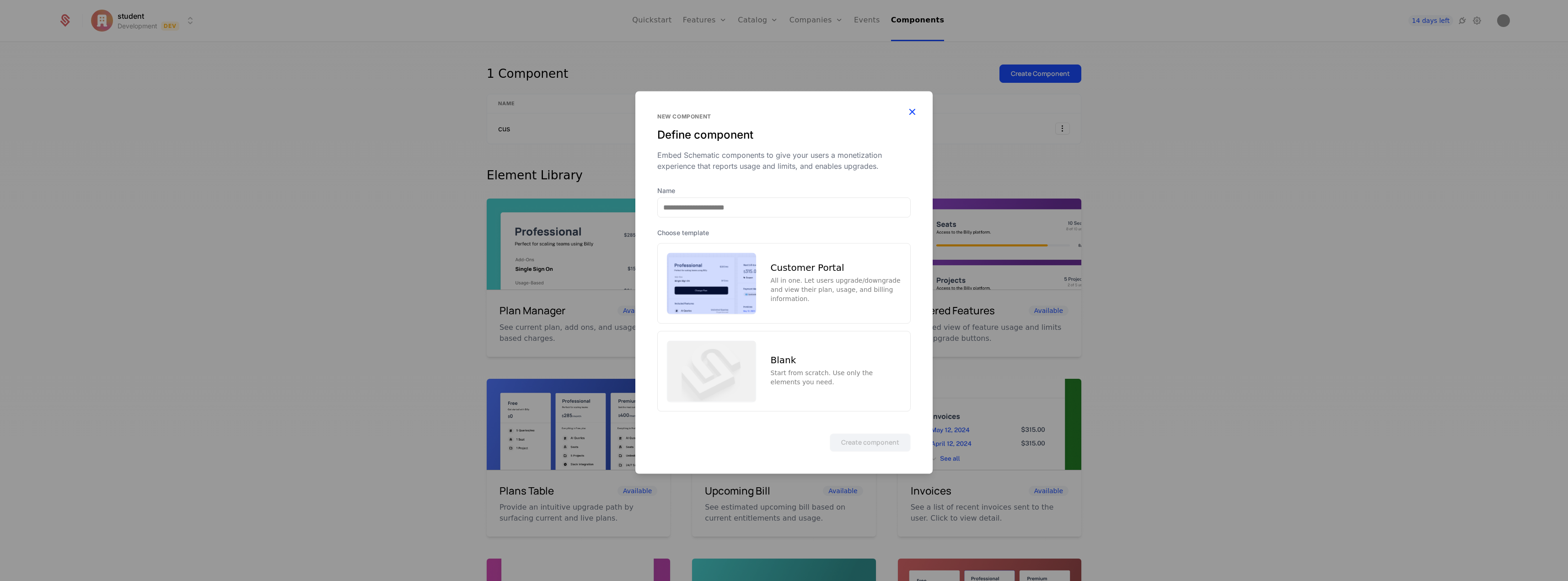
click at [915, 111] on icon "button" at bounding box center [912, 112] width 12 height 12
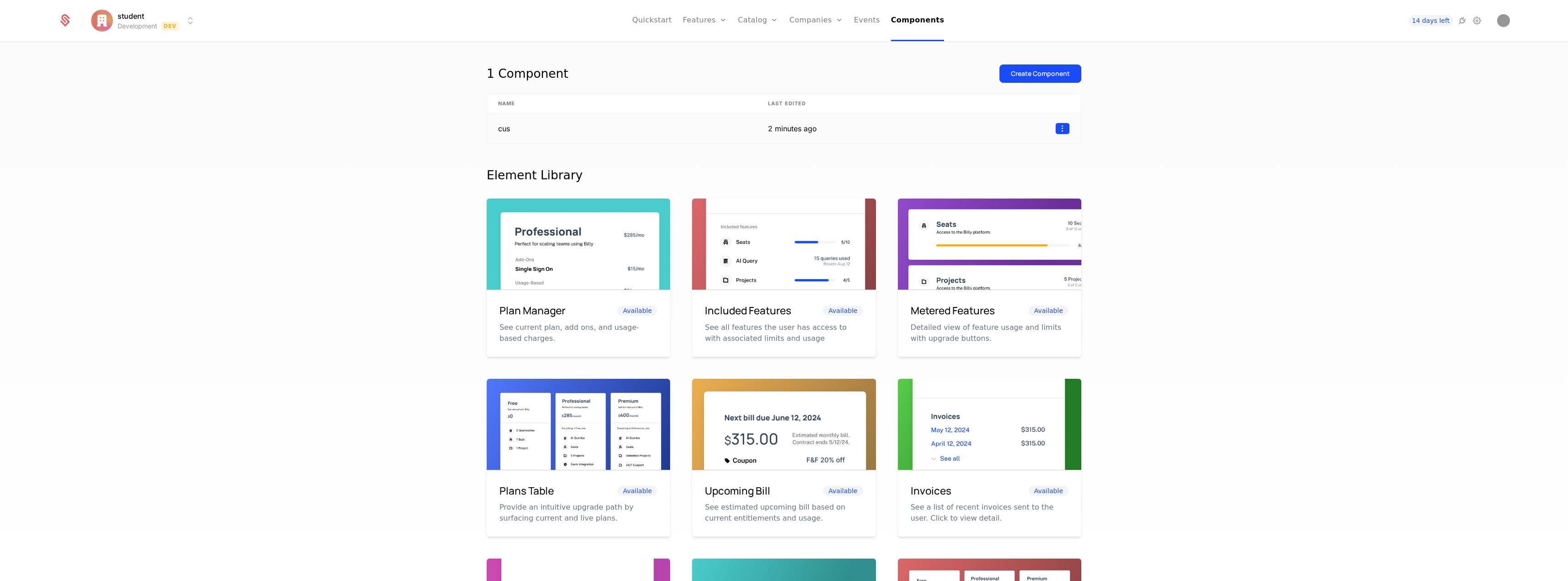
click at [1062, 130] on html "student Development Dev Quickstart Features Features Flags Catalog Plans Add On…" at bounding box center [784, 290] width 1568 height 581
click at [1022, 150] on div "Delete" at bounding box center [1021, 152] width 69 height 13
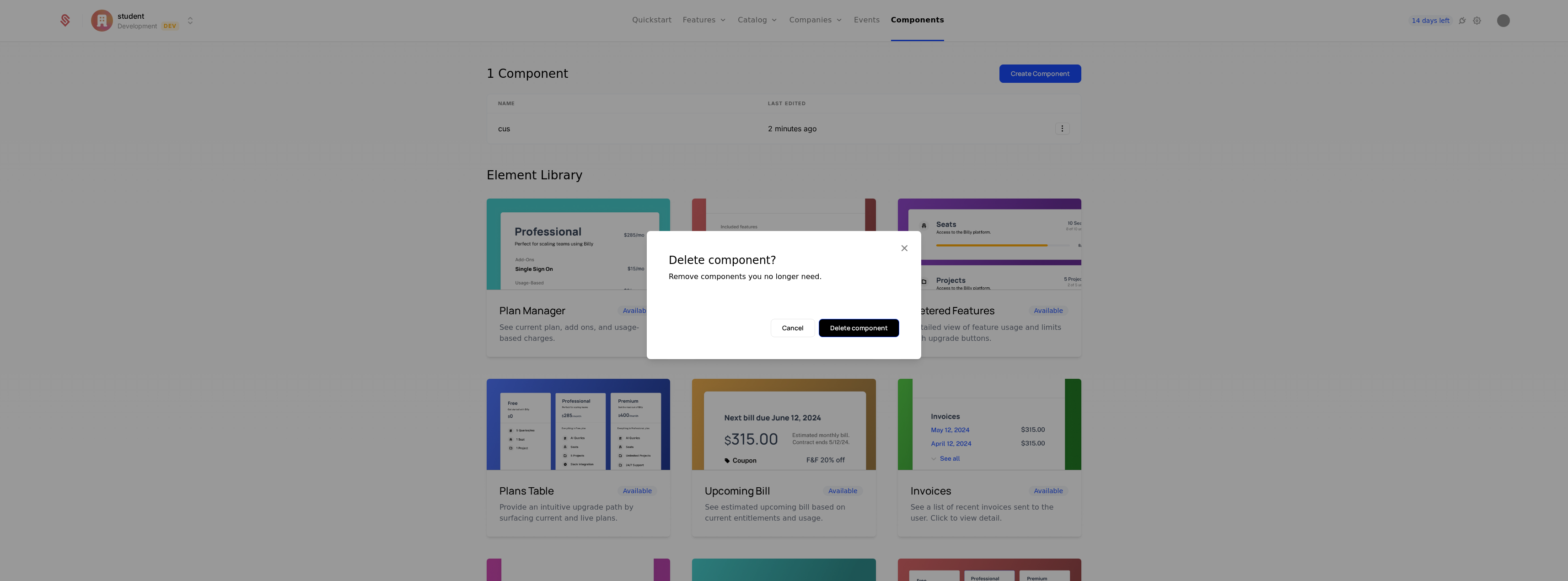
click at [875, 333] on button "Delete component" at bounding box center [859, 328] width 80 height 18
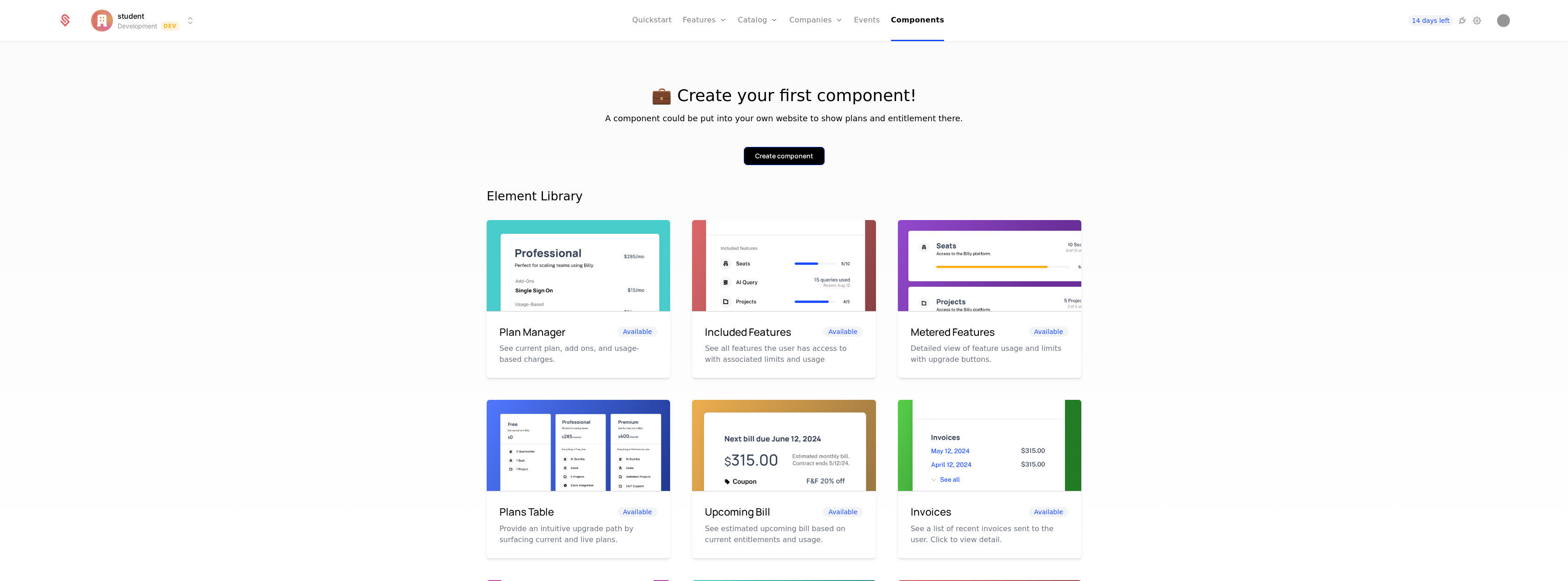
click at [807, 160] on div "Create component" at bounding box center [784, 156] width 58 height 9
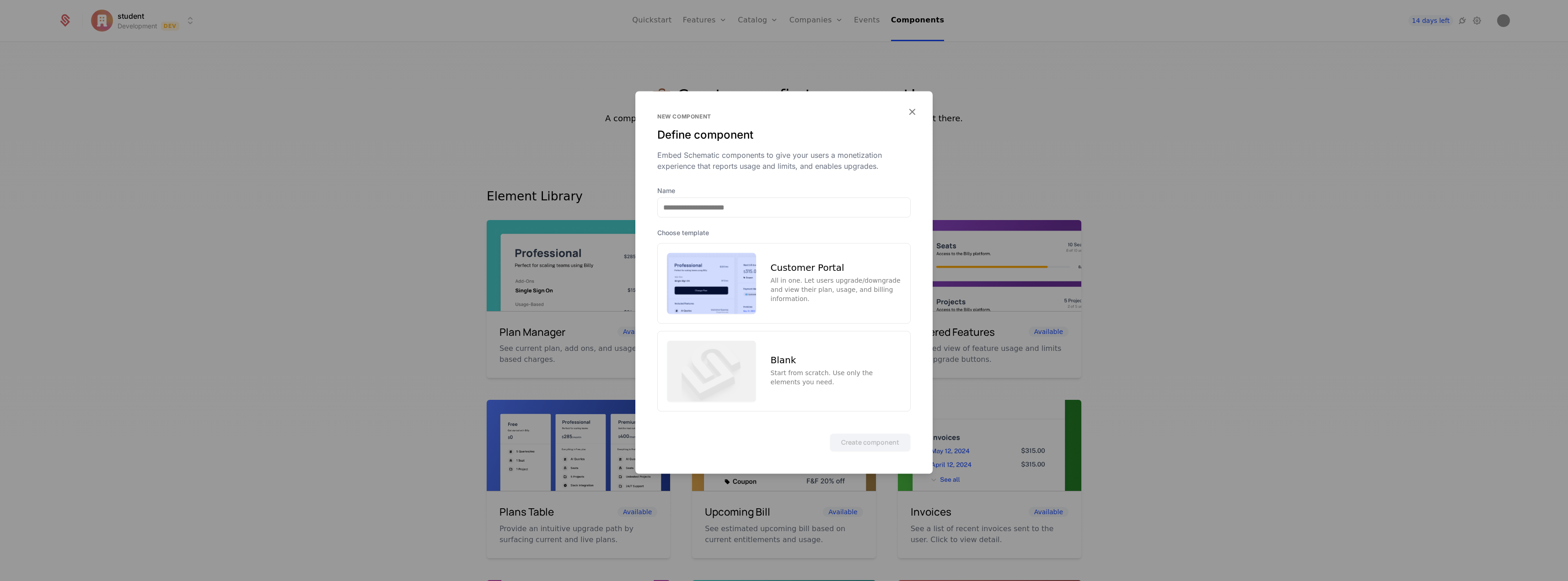
click at [796, 275] on div "Customer Portal All in one. Let users upgrade/downgrade and view their plan, us…" at bounding box center [836, 283] width 130 height 40
click at [873, 443] on button "Create component" at bounding box center [870, 443] width 81 height 18
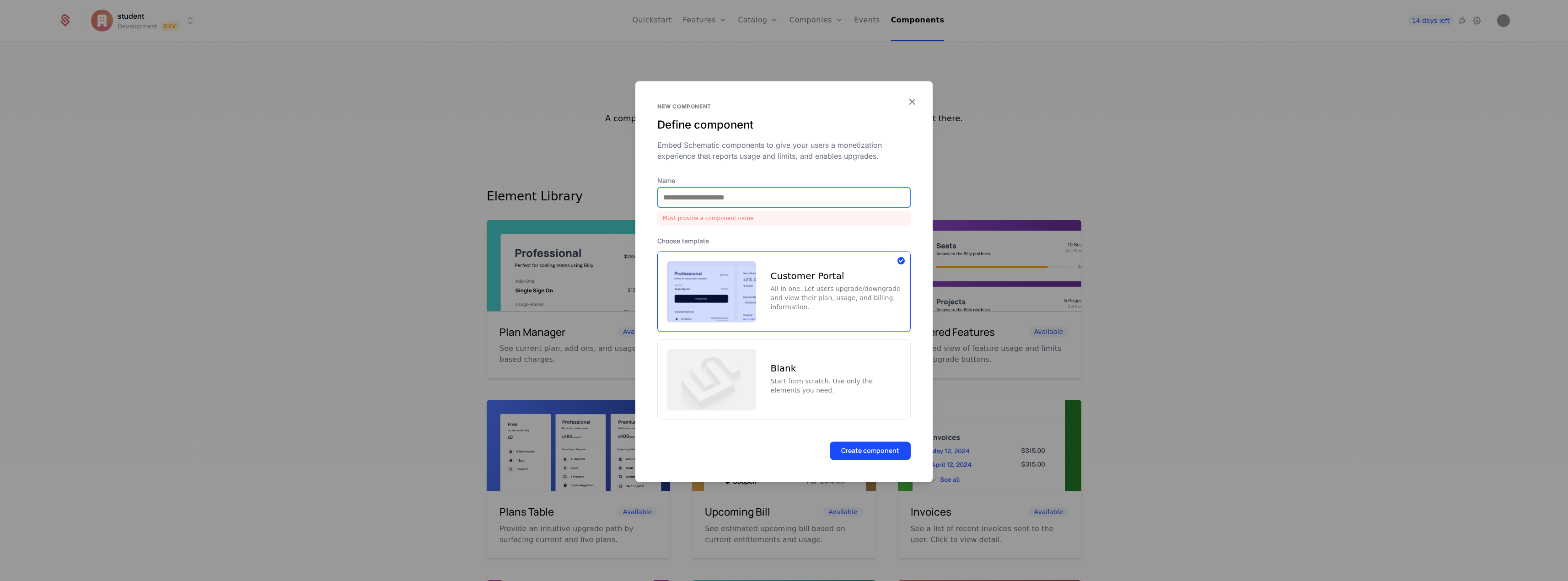
click at [789, 191] on input "Name" at bounding box center [784, 197] width 253 height 19
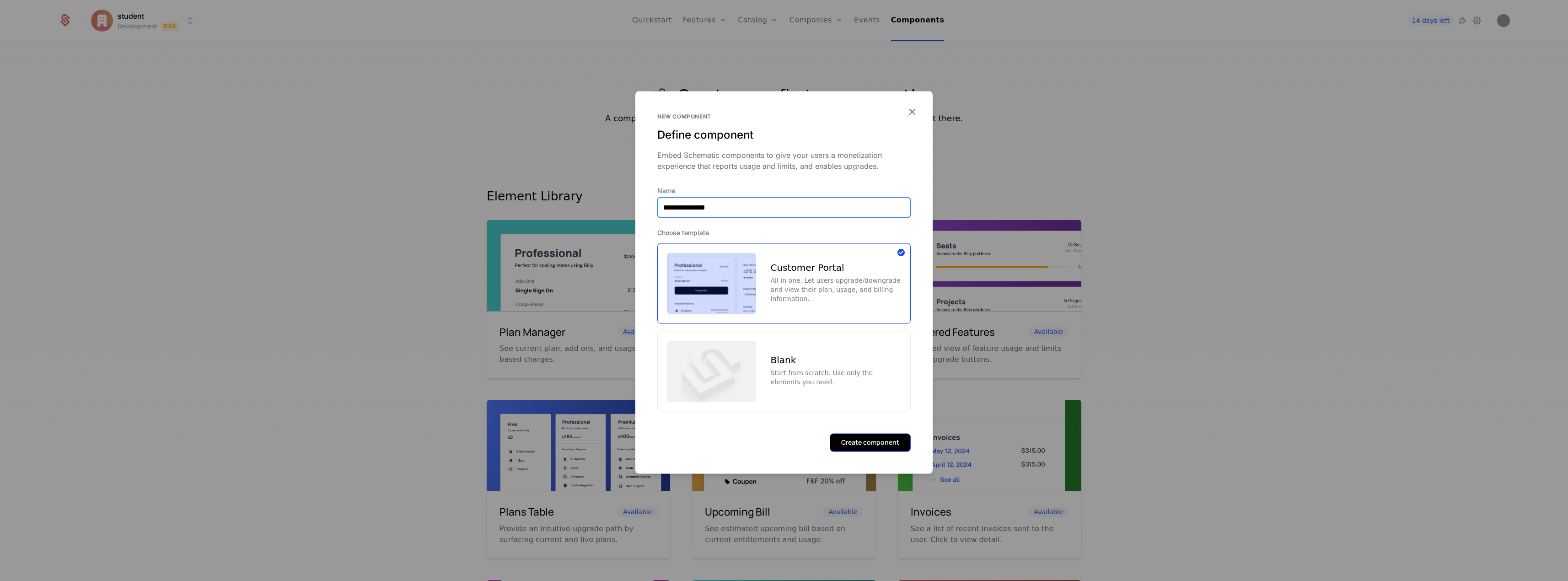
type input "**********"
click at [871, 446] on button "Create component" at bounding box center [870, 443] width 81 height 18
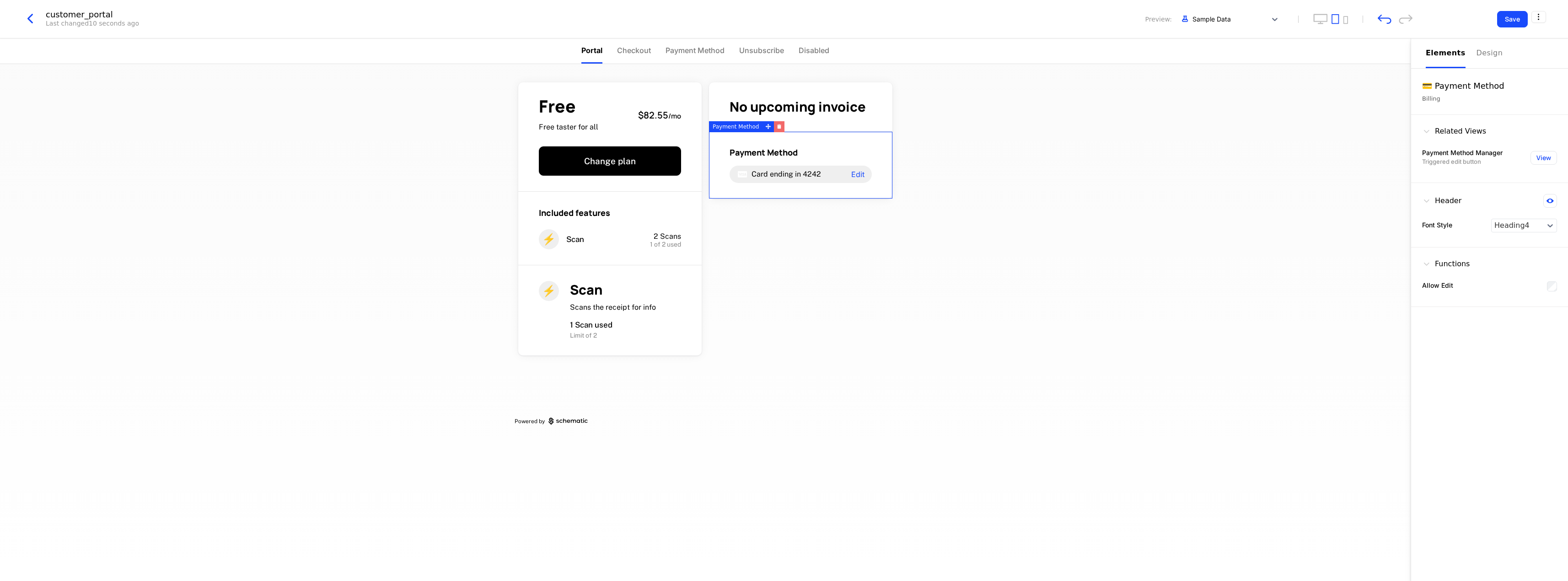
click at [778, 129] on button "button" at bounding box center [779, 127] width 10 height 11
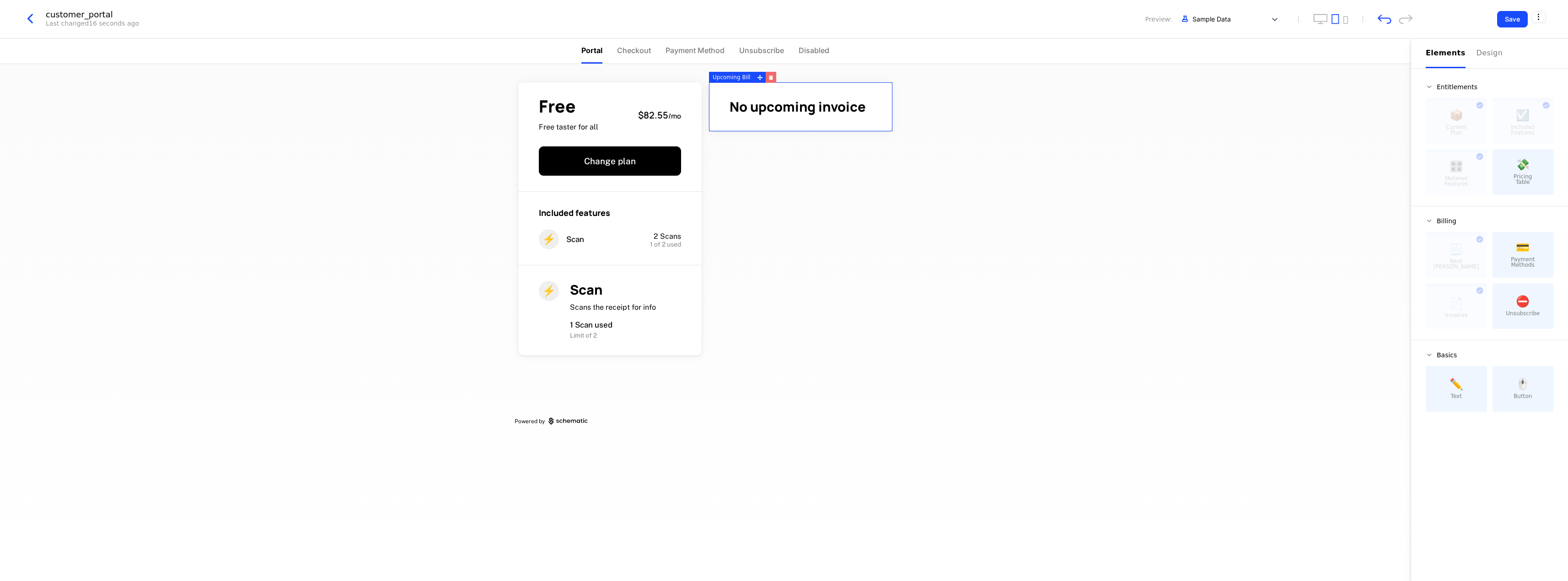
click at [769, 76] on icon "button" at bounding box center [771, 77] width 4 height 3
click at [1466, 306] on div at bounding box center [1456, 308] width 61 height 42
click at [1477, 300] on div at bounding box center [1456, 308] width 61 height 42
click at [754, 91] on div at bounding box center [800, 108] width 191 height 58
drag, startPoint x: 1454, startPoint y: 250, endPoint x: 1432, endPoint y: 266, distance: 27.2
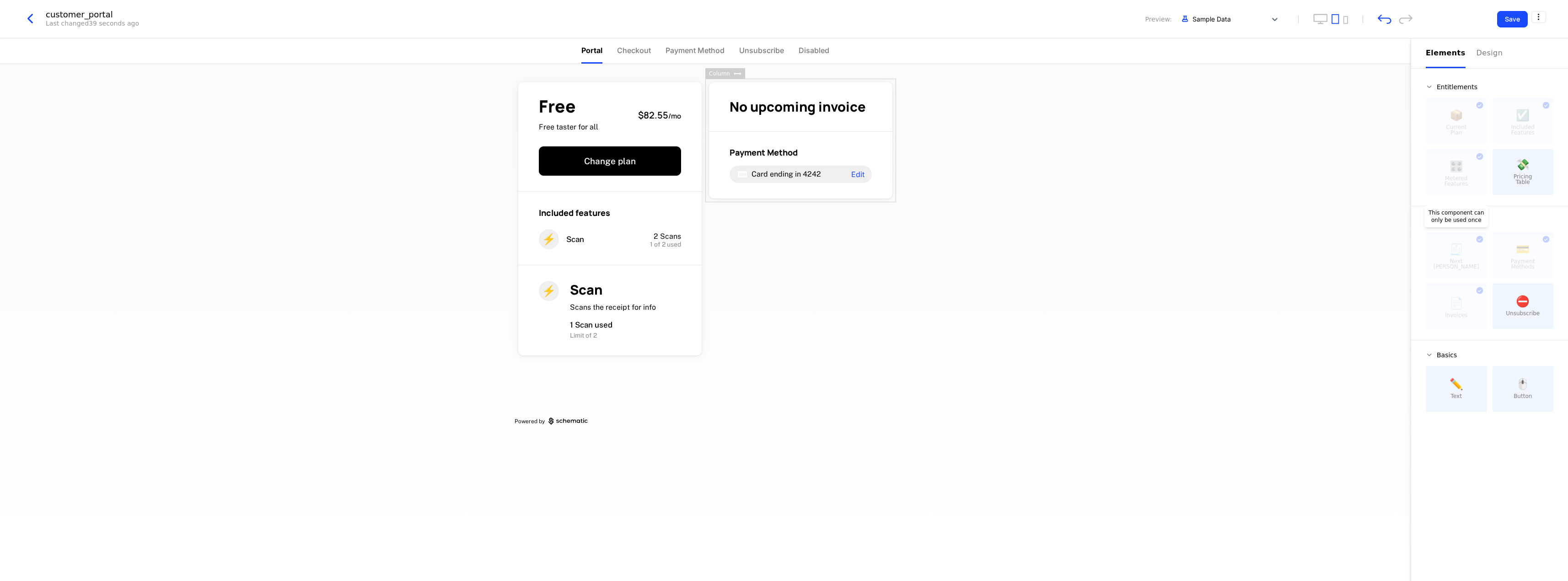
click at [1432, 266] on div at bounding box center [1456, 256] width 61 height 42
click at [35, 19] on icon "button" at bounding box center [30, 18] width 16 height 16
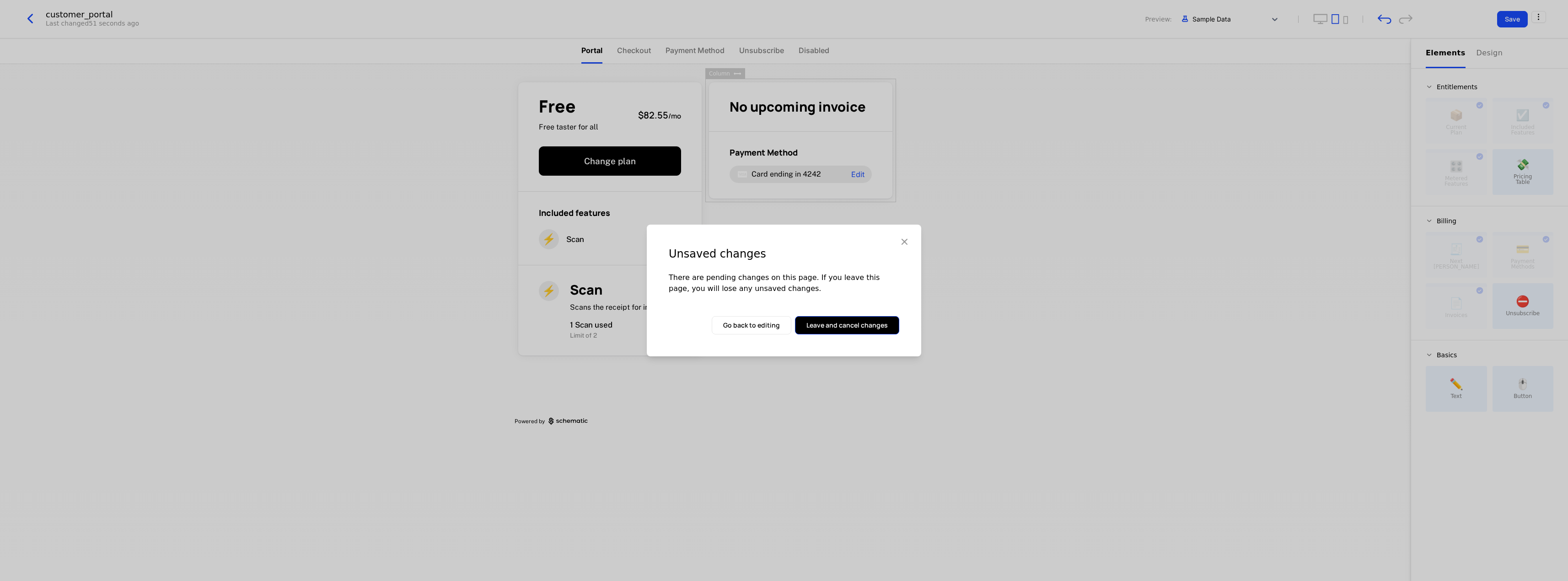
click at [819, 324] on button "Leave and cancel changes" at bounding box center [847, 325] width 104 height 18
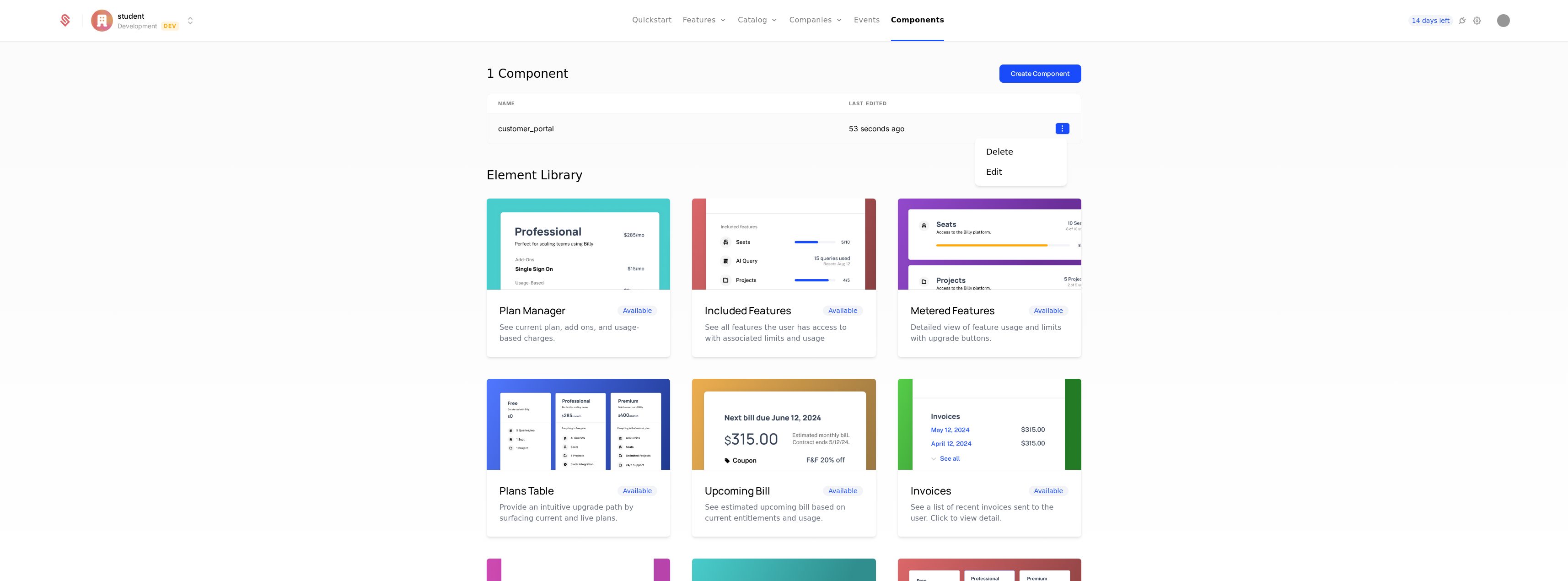
click at [1060, 129] on html "student Development Dev Quickstart Features Features Flags Catalog Plans Add On…" at bounding box center [784, 290] width 1568 height 581
click at [1007, 172] on div "Edit" at bounding box center [998, 172] width 23 height 13
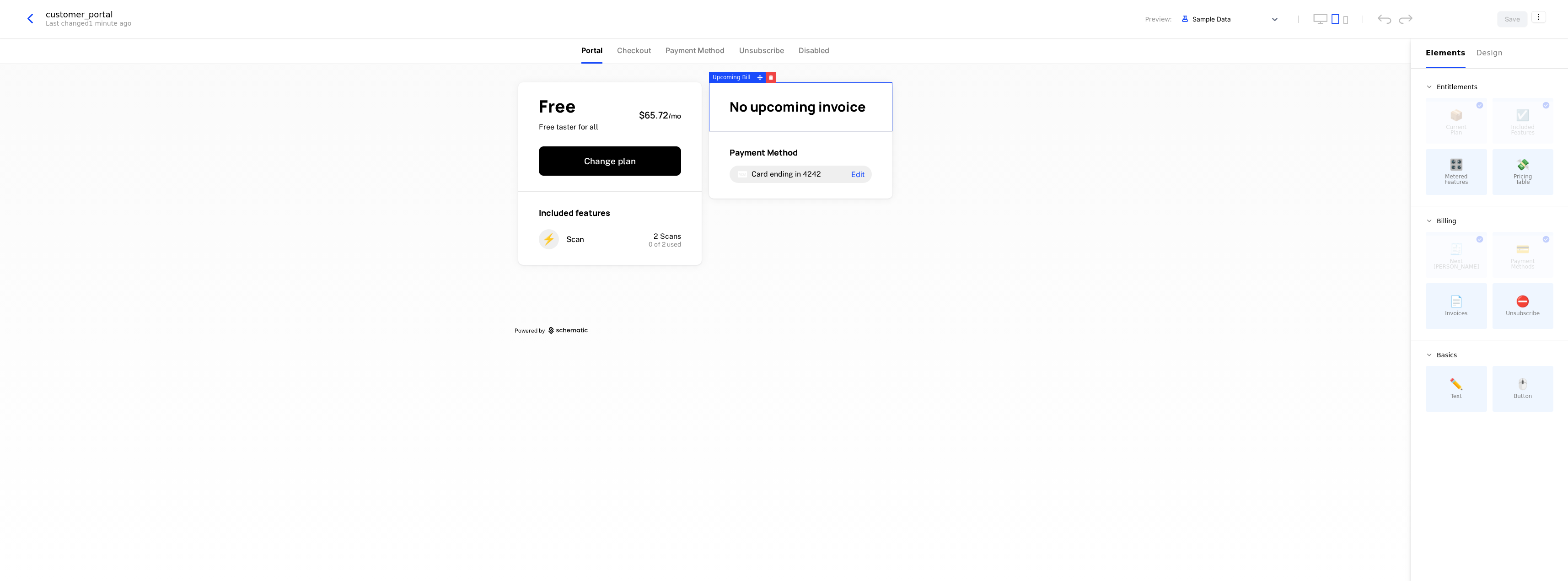
click at [825, 103] on span "No upcoming invoice" at bounding box center [798, 107] width 136 height 18
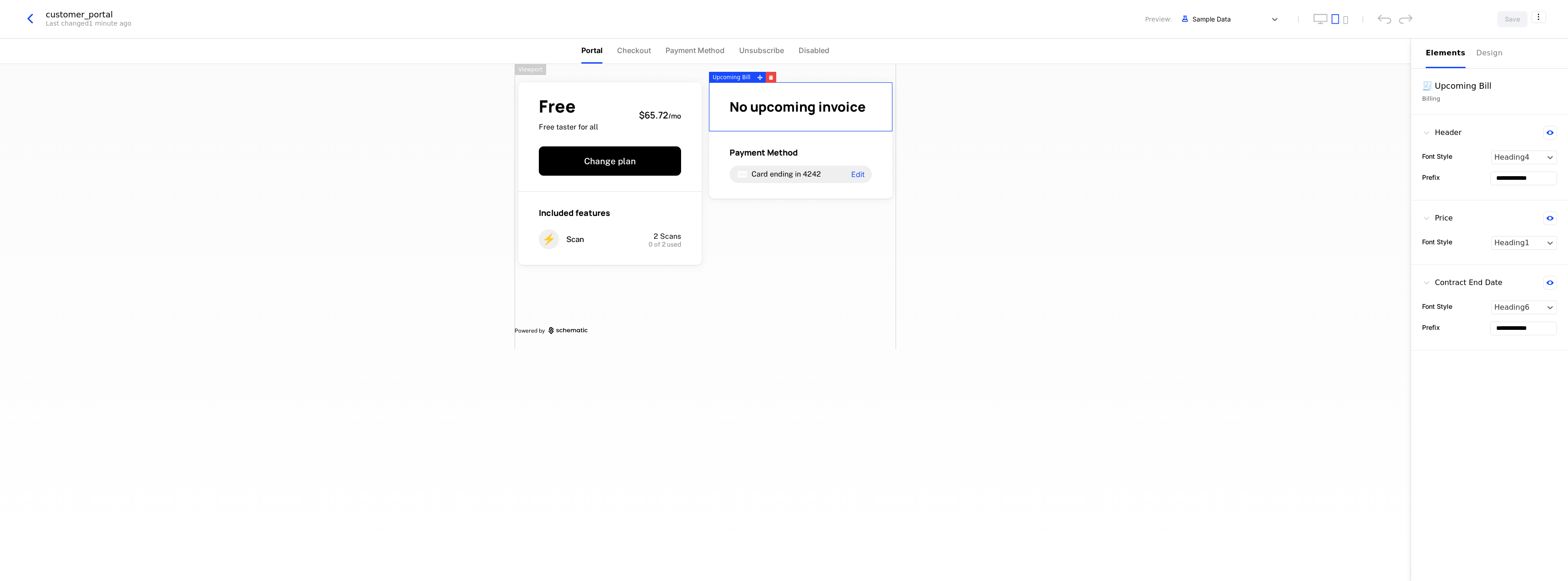
click at [840, 291] on div "Free Free taster for all $65.72 / mo Change plan Included features ⚡ Scan 2 Sca…" at bounding box center [705, 206] width 382 height 285
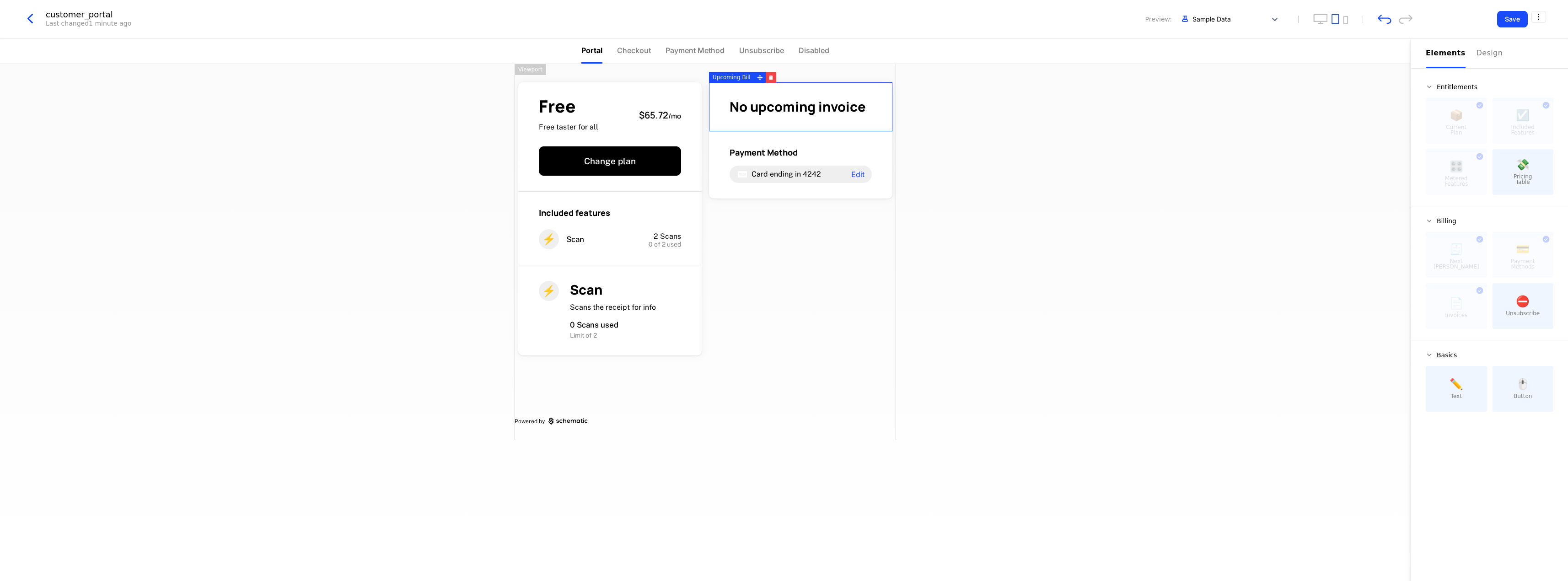
click at [765, 105] on span "No upcoming invoice" at bounding box center [798, 107] width 136 height 18
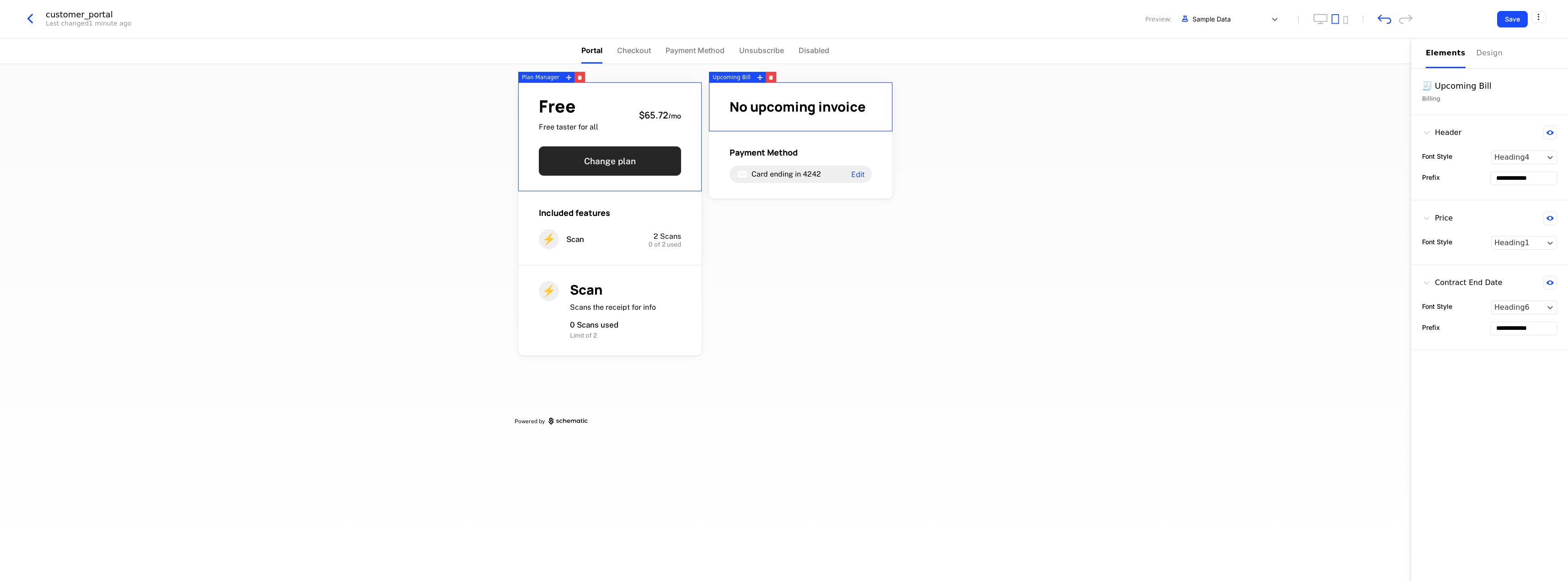
click at [647, 169] on button "Change plan" at bounding box center [610, 161] width 142 height 29
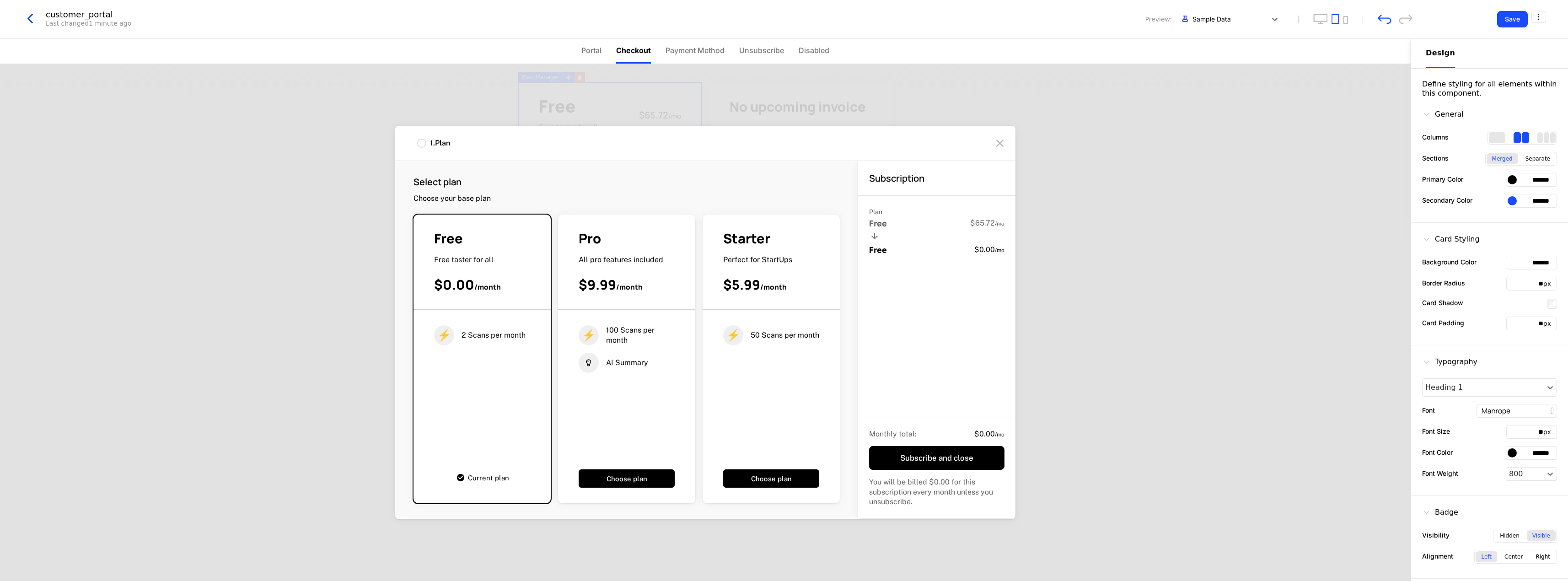
click at [642, 327] on span "100 Scans per month" at bounding box center [640, 335] width 69 height 19
click at [629, 473] on button "Choose plan" at bounding box center [627, 479] width 96 height 18
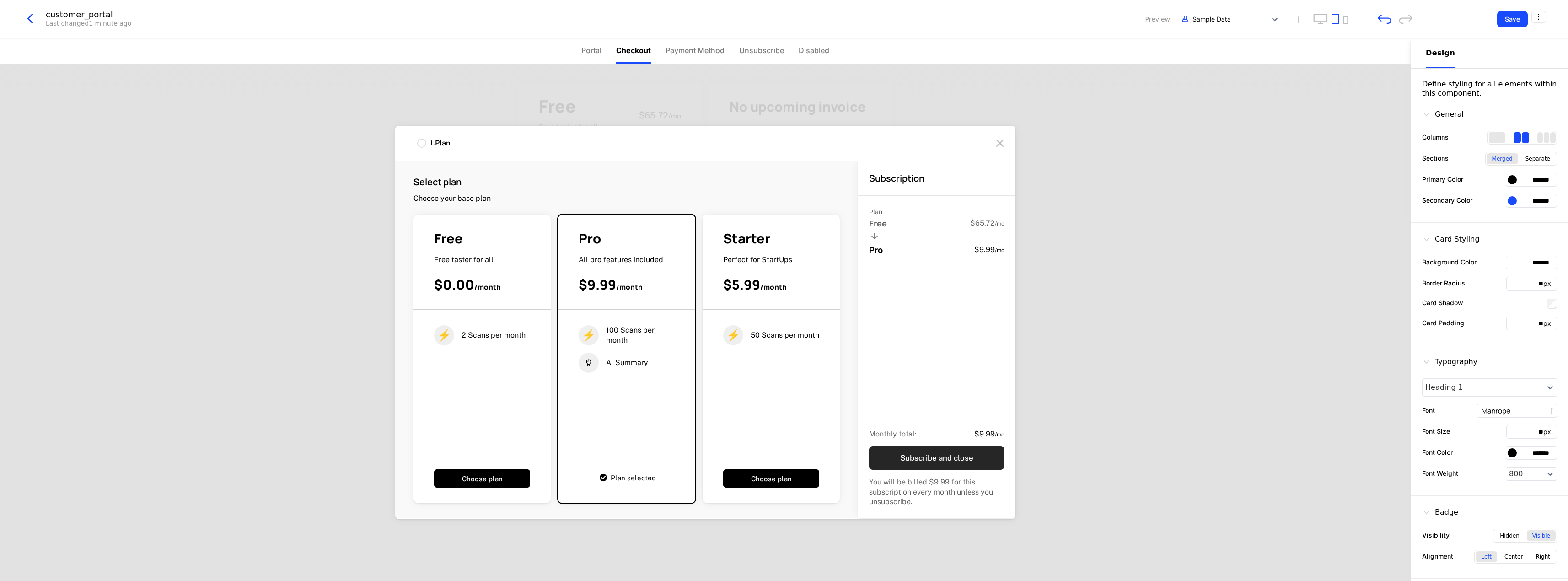
click at [953, 458] on button "Subscribe and close" at bounding box center [937, 458] width 135 height 24
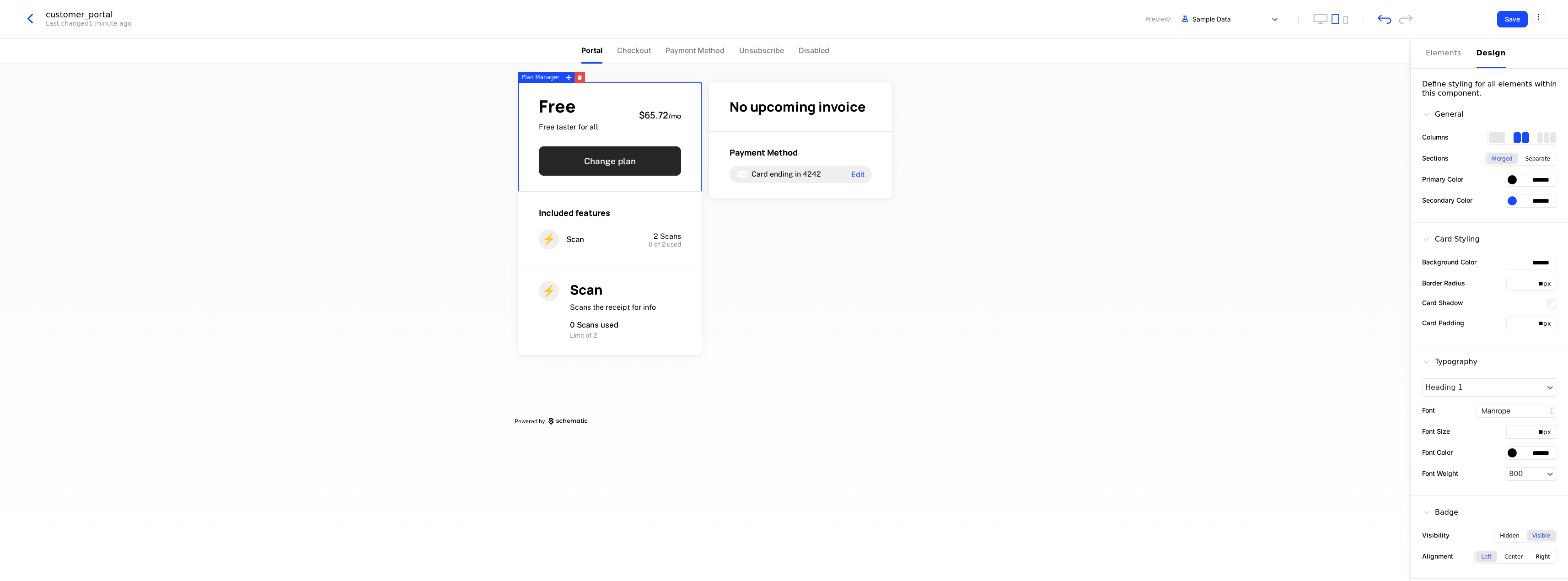
click at [651, 167] on button "Change plan" at bounding box center [610, 161] width 142 height 29
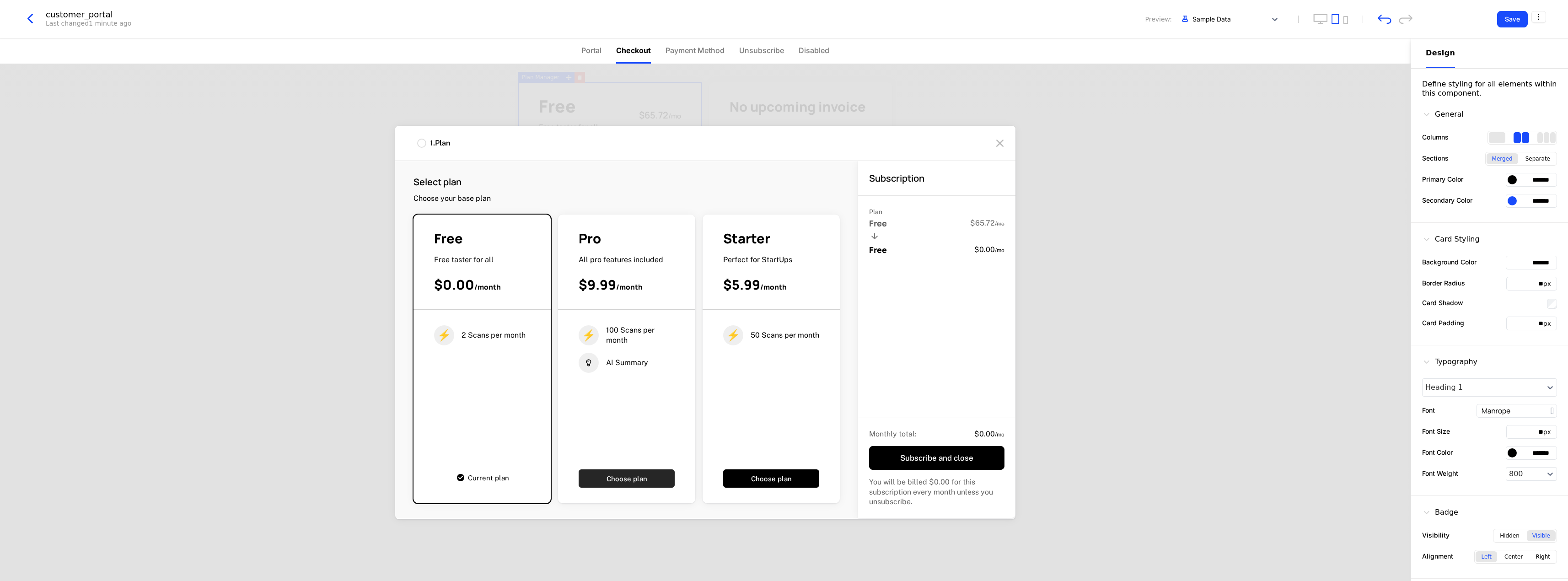
click at [602, 479] on button "Choose plan" at bounding box center [627, 479] width 96 height 18
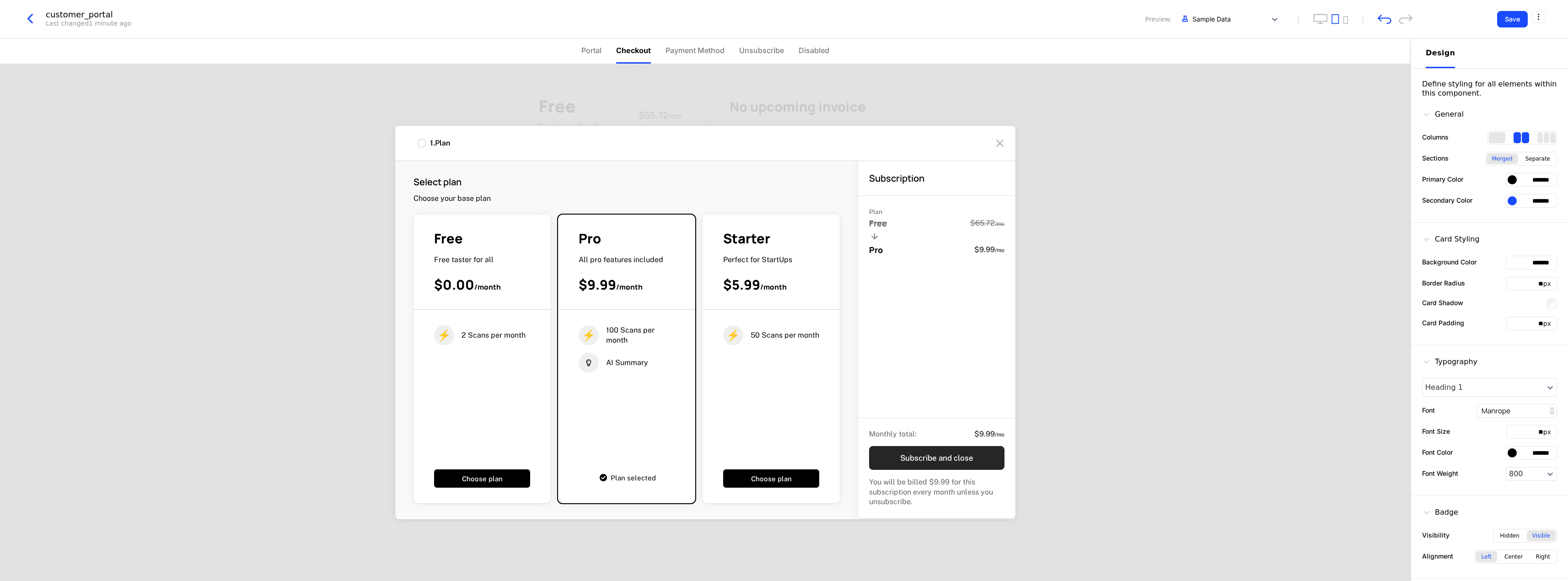
click at [930, 461] on button "Subscribe and close" at bounding box center [937, 458] width 135 height 24
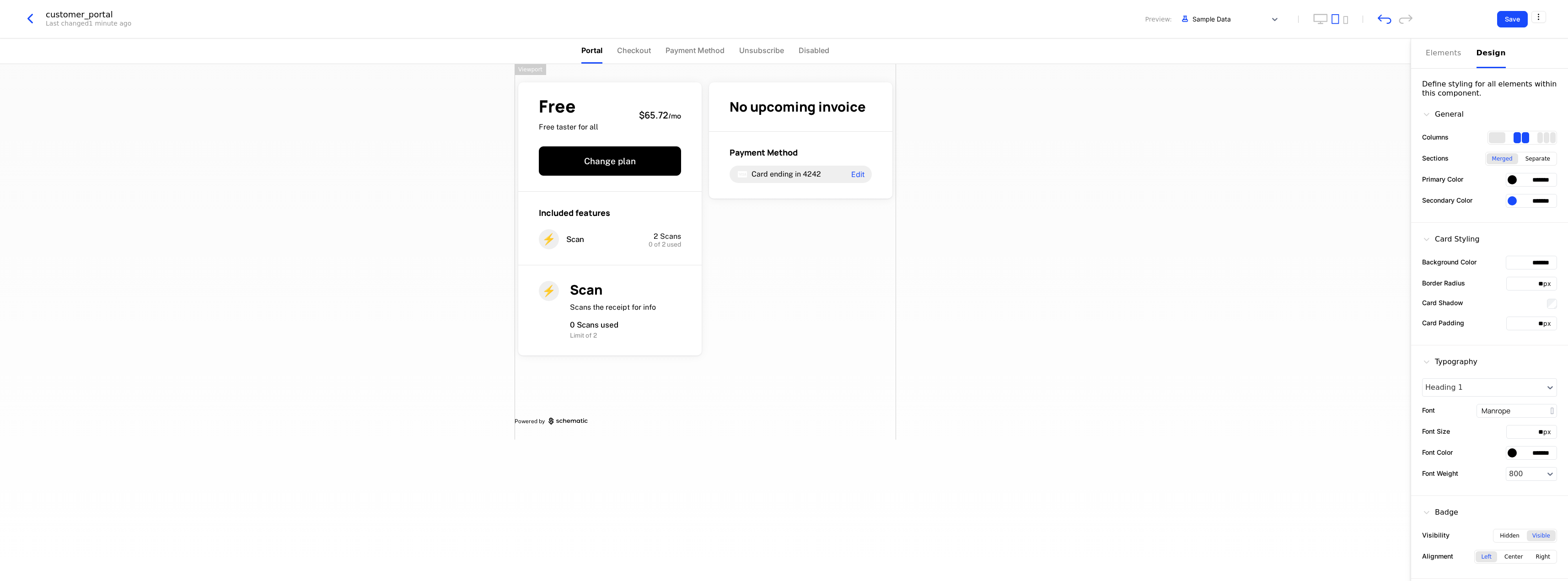
click at [779, 284] on div "Free Free taster for all $65.72 / mo Change plan Included features ⚡ Scan 2 Sca…" at bounding box center [705, 252] width 382 height 376
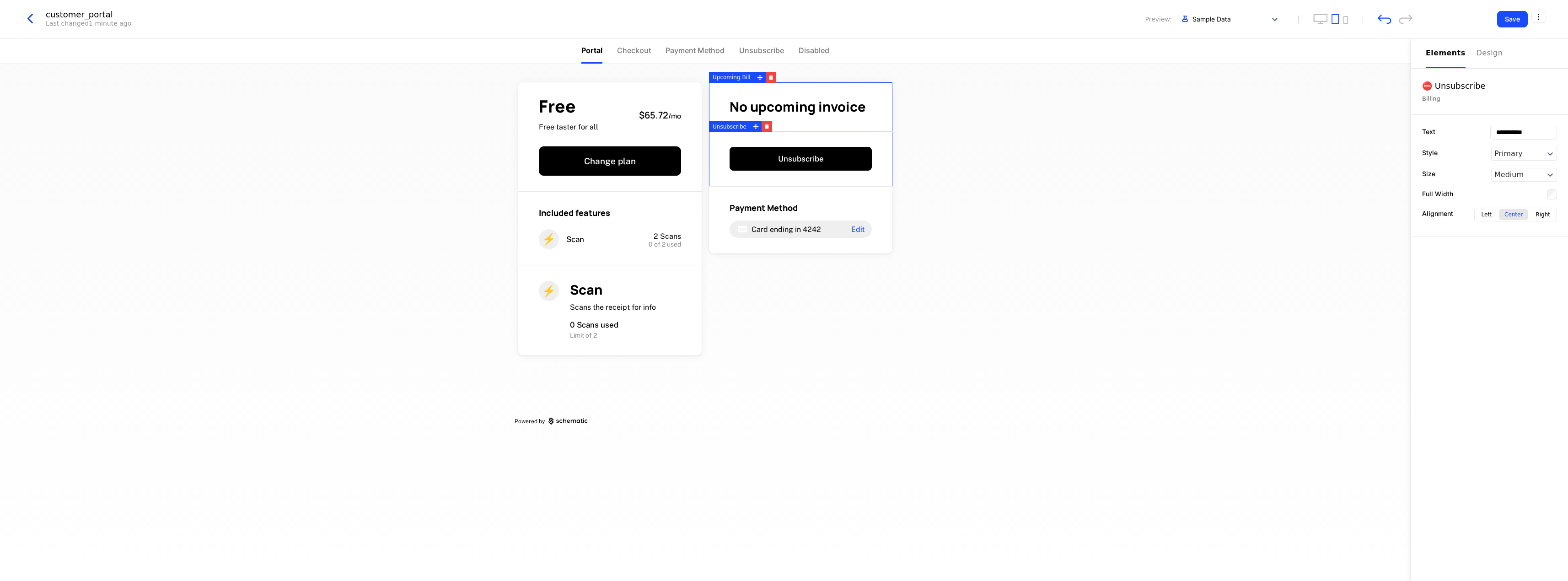
click at [29, 18] on icon "button" at bounding box center [30, 18] width 16 height 16
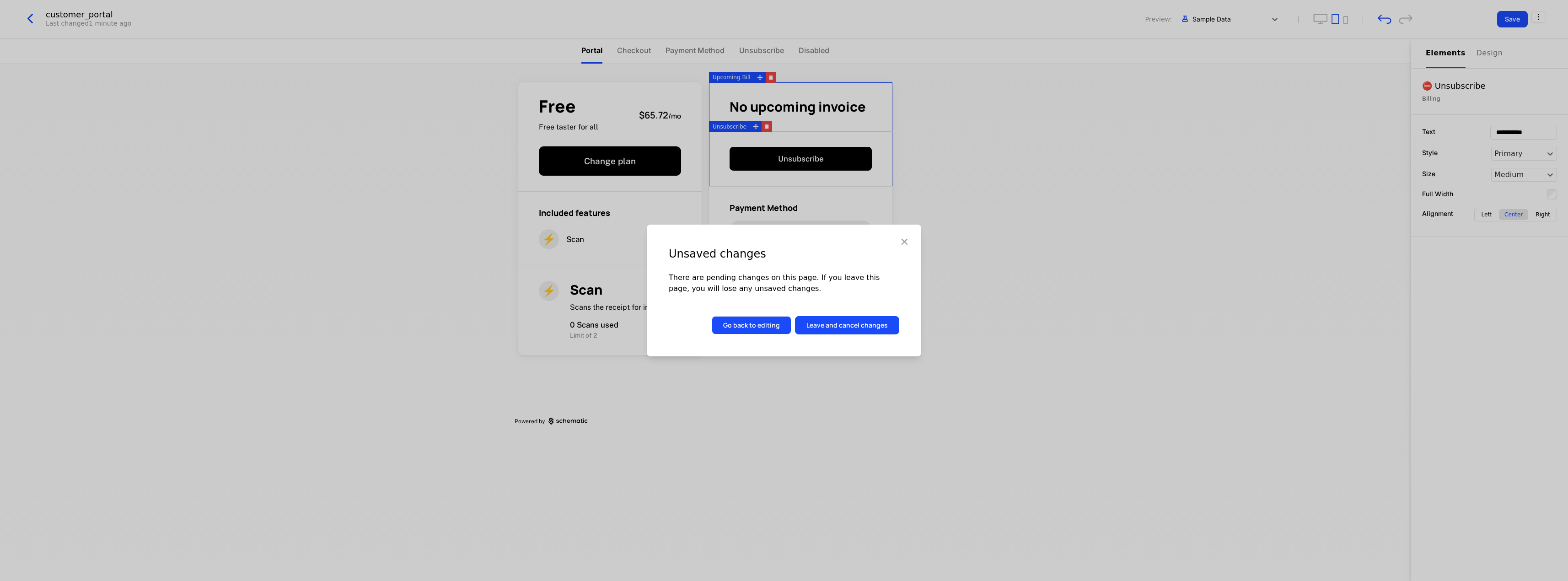
click at [779, 326] on button "Go back to editing" at bounding box center [751, 325] width 80 height 18
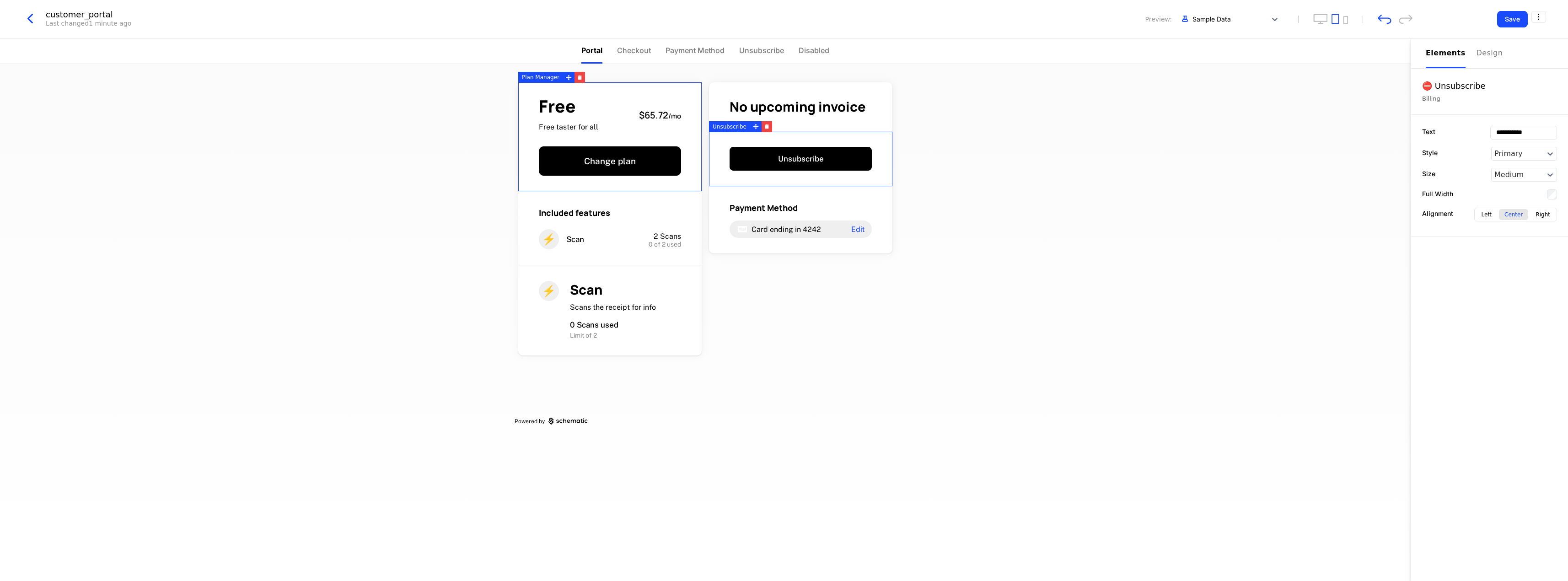
click at [30, 26] on icon "button" at bounding box center [30, 18] width 16 height 16
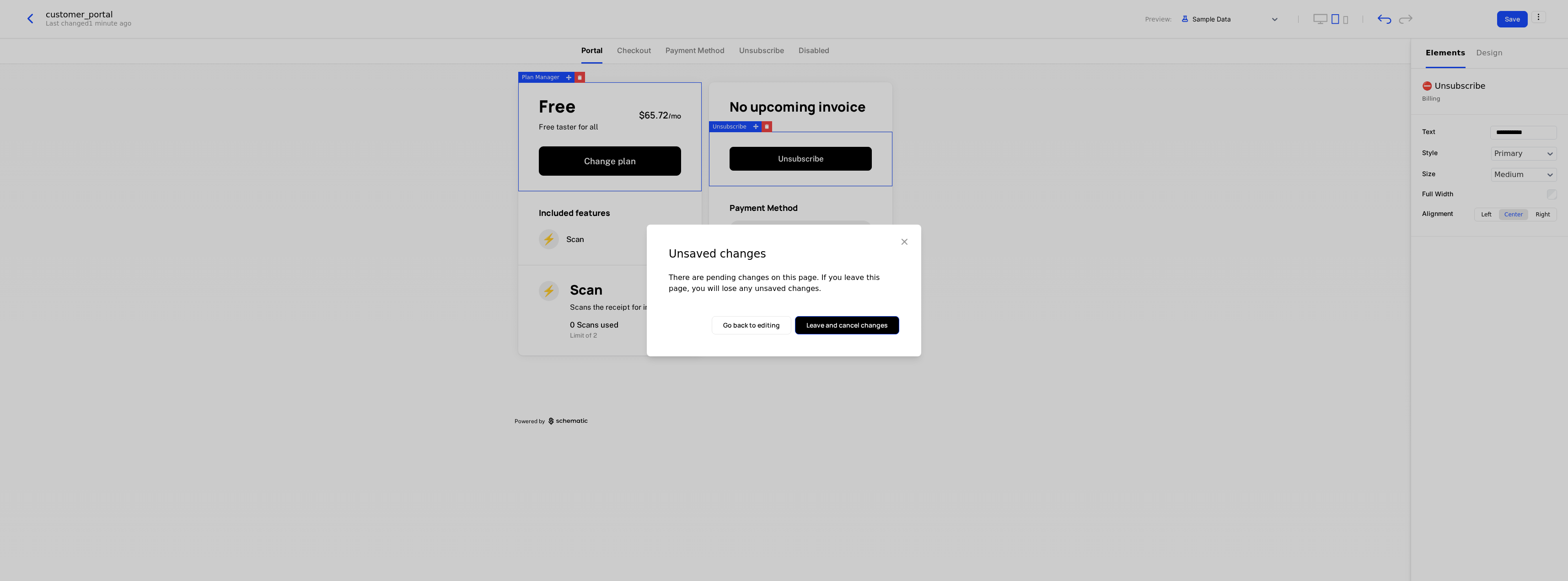
click at [880, 331] on button "Leave and cancel changes" at bounding box center [847, 325] width 104 height 18
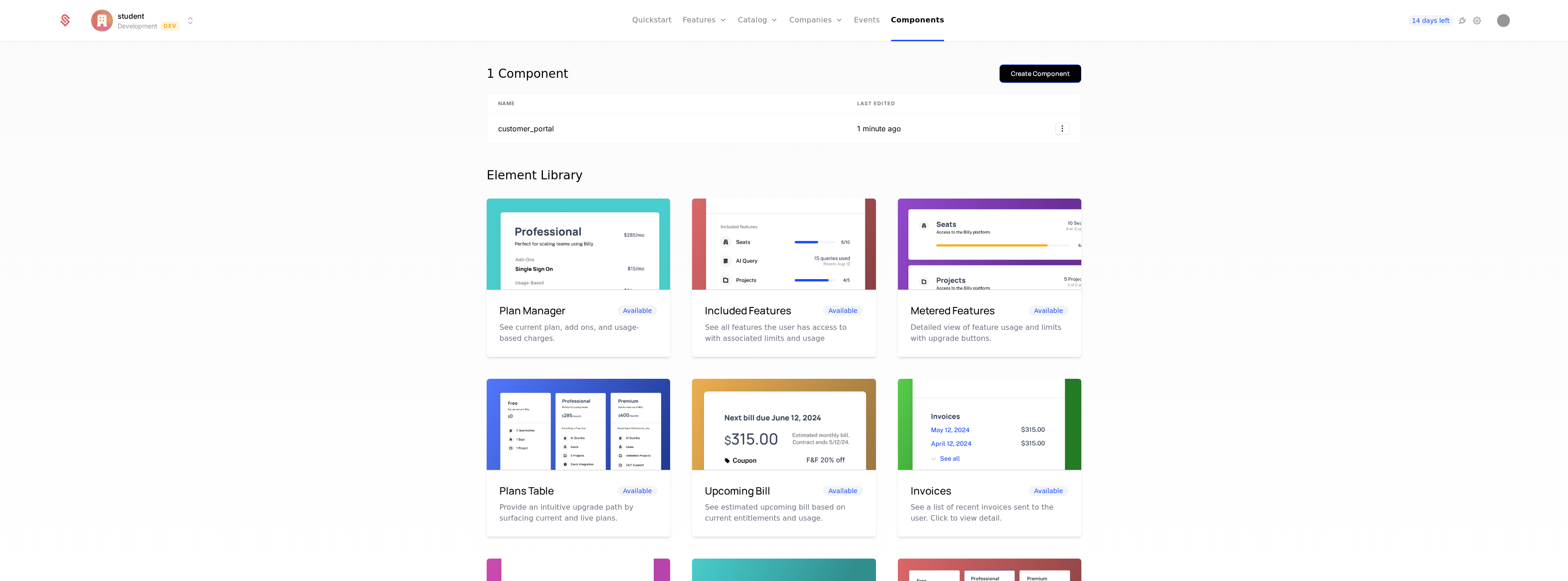
click at [1051, 71] on div "Create Component" at bounding box center [1040, 73] width 59 height 9
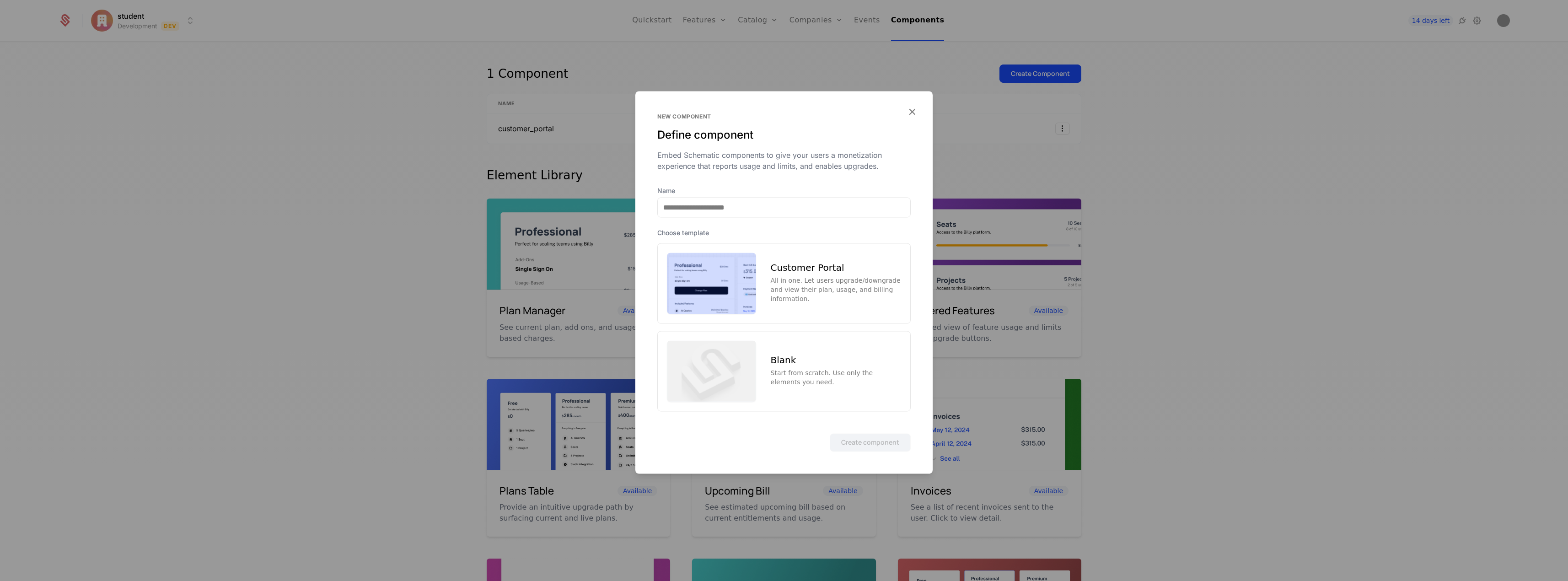
click at [808, 286] on div "All in one. Let users upgrade/downgrade and view their plan, usage, and billing…" at bounding box center [836, 289] width 130 height 27
click at [823, 209] on input "Name" at bounding box center [784, 208] width 253 height 19
type input "**********"
click at [830, 434] on button "Create component" at bounding box center [870, 443] width 81 height 18
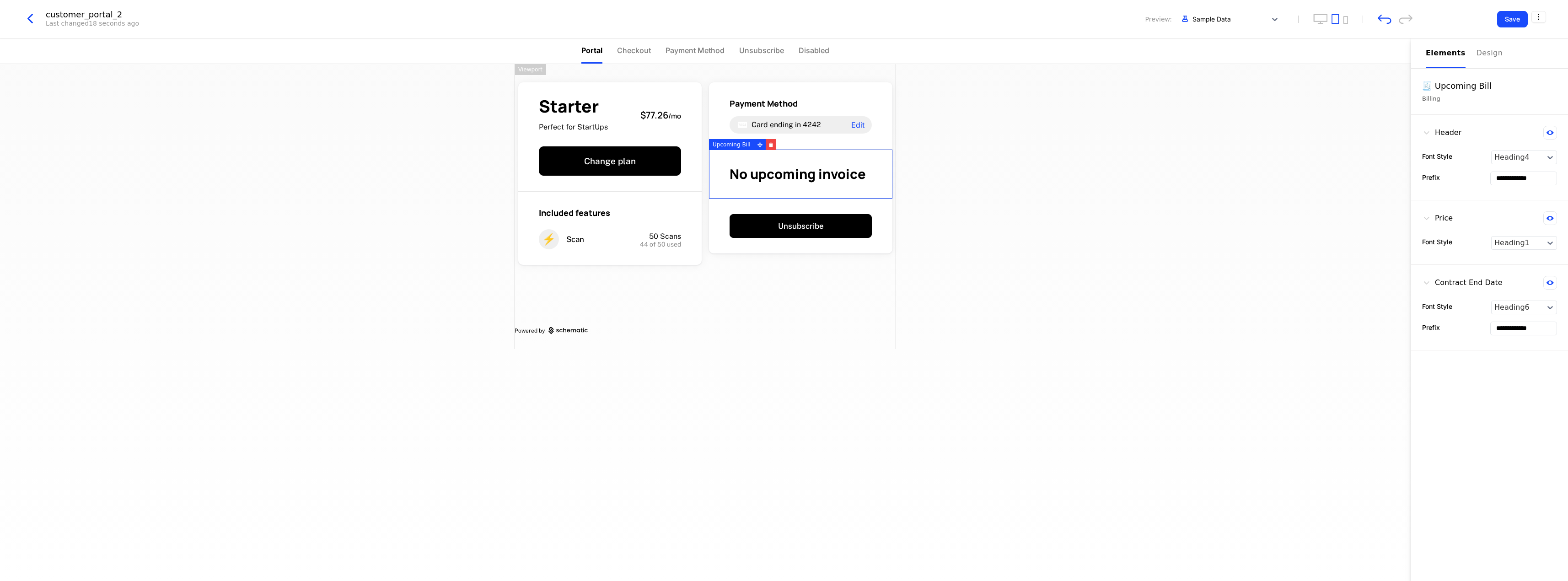
click at [805, 315] on div "Starter Perfect for StartUps $77.26 / mo Change plan Included features ⚡ Scan 5…" at bounding box center [705, 206] width 382 height 285
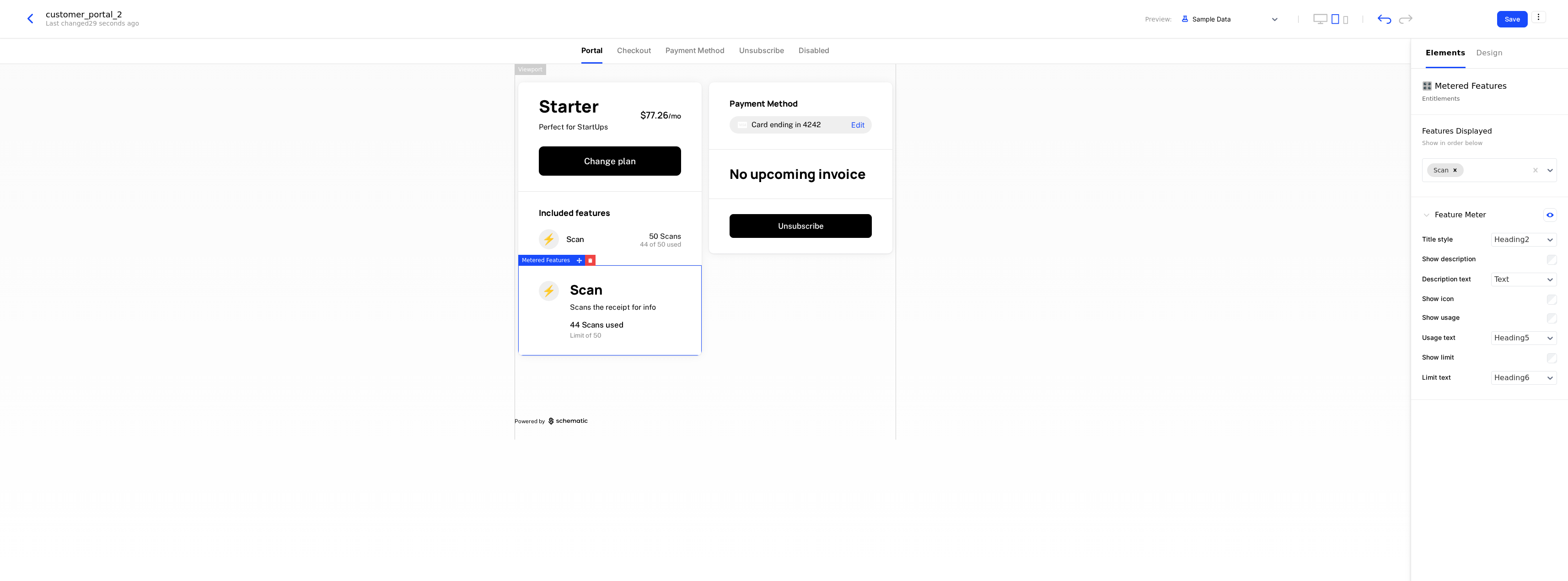
click at [754, 312] on div "Starter Perfect for StartUps $77.26 / mo Change plan Included features ⚡ Scan 5…" at bounding box center [705, 252] width 382 height 376
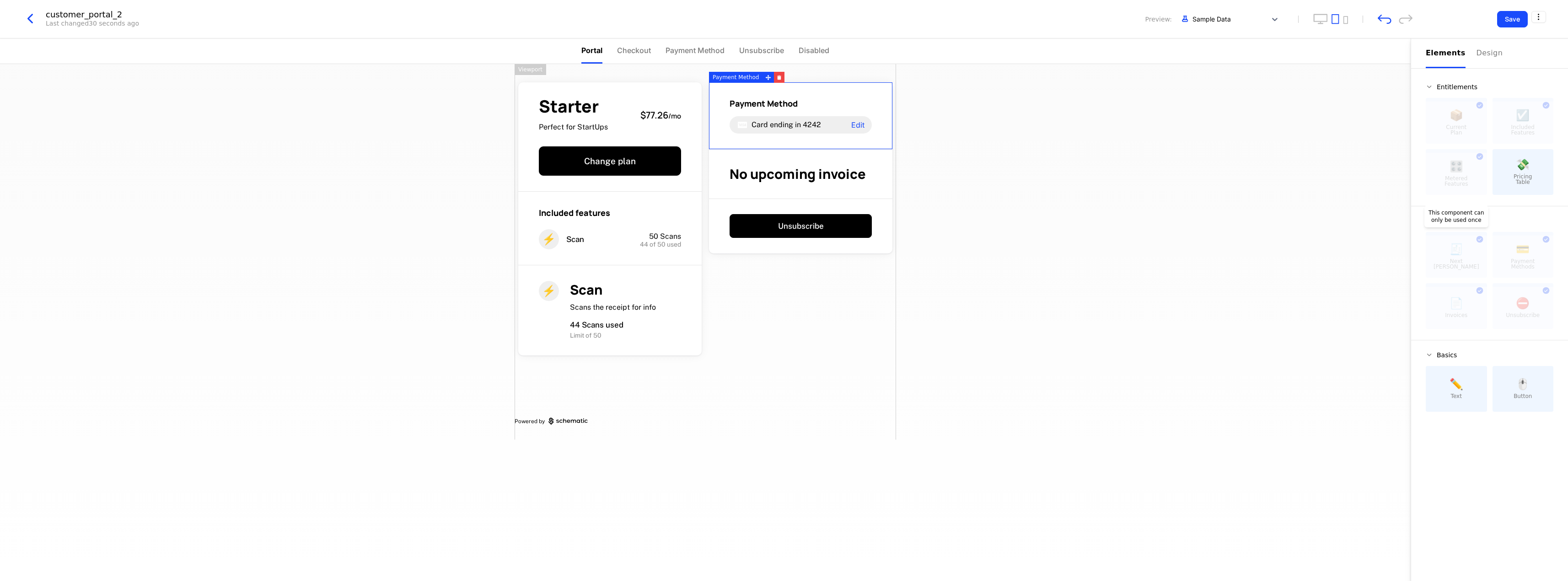
click at [1435, 246] on div at bounding box center [1456, 256] width 61 height 42
click at [35, 18] on icon "button" at bounding box center [30, 18] width 16 height 16
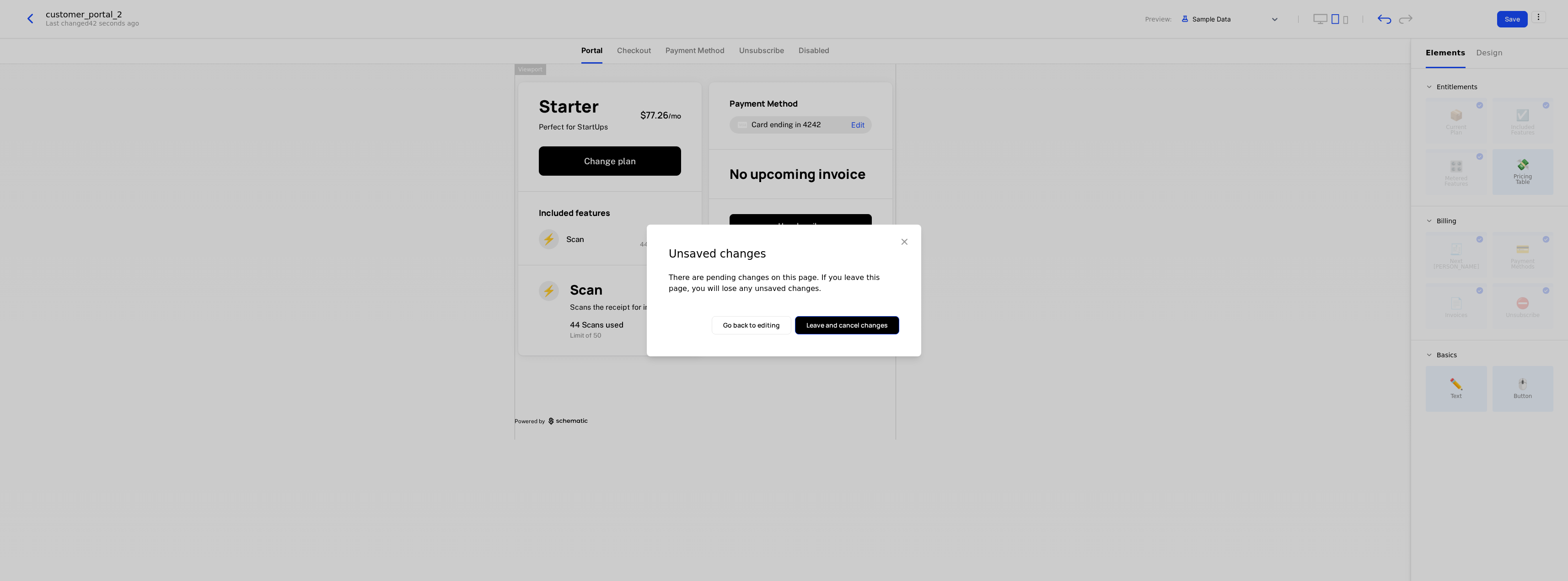
click at [845, 330] on button "Leave and cancel changes" at bounding box center [847, 325] width 104 height 18
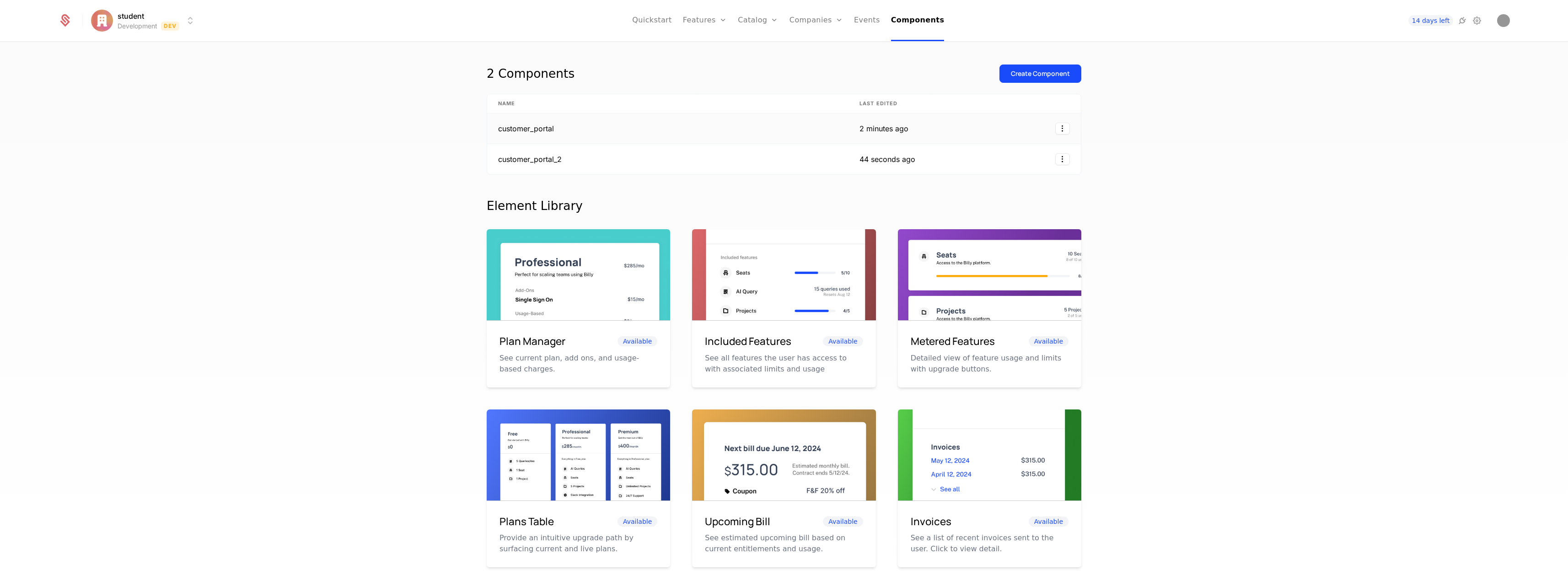
click at [524, 126] on td "customer_portal" at bounding box center [668, 129] width 362 height 30
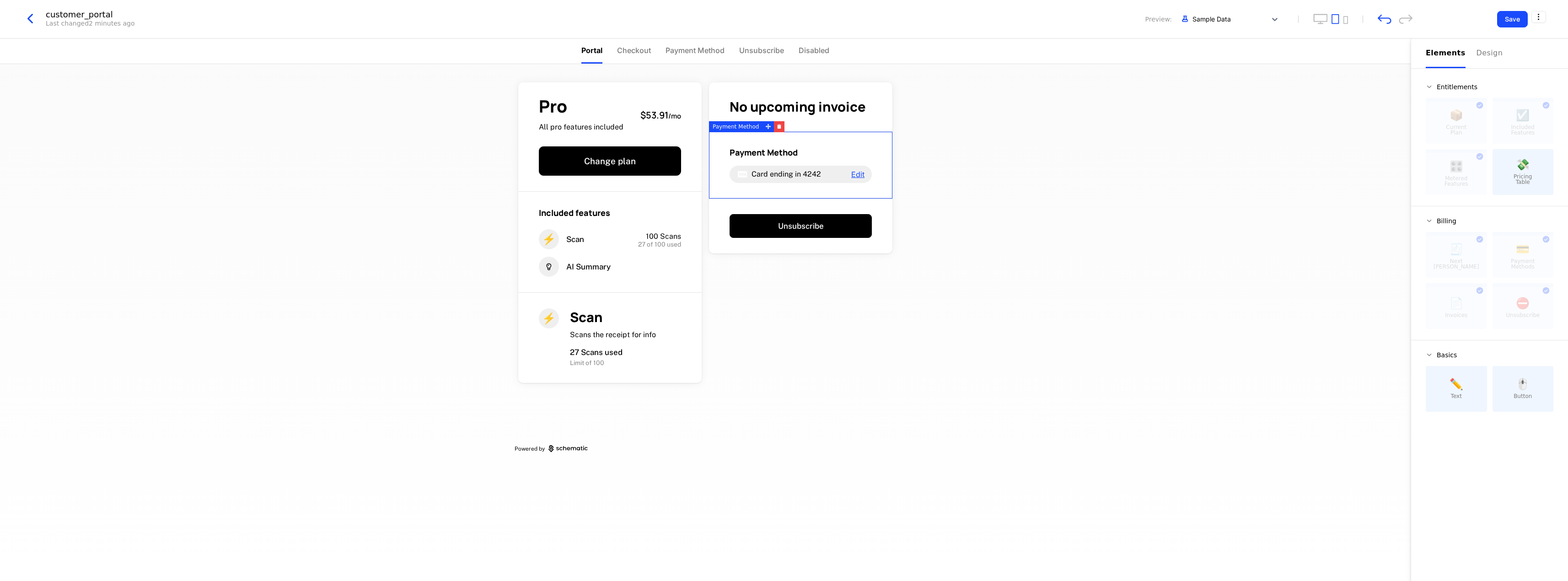
click at [864, 172] on span "Edit" at bounding box center [858, 174] width 13 height 7
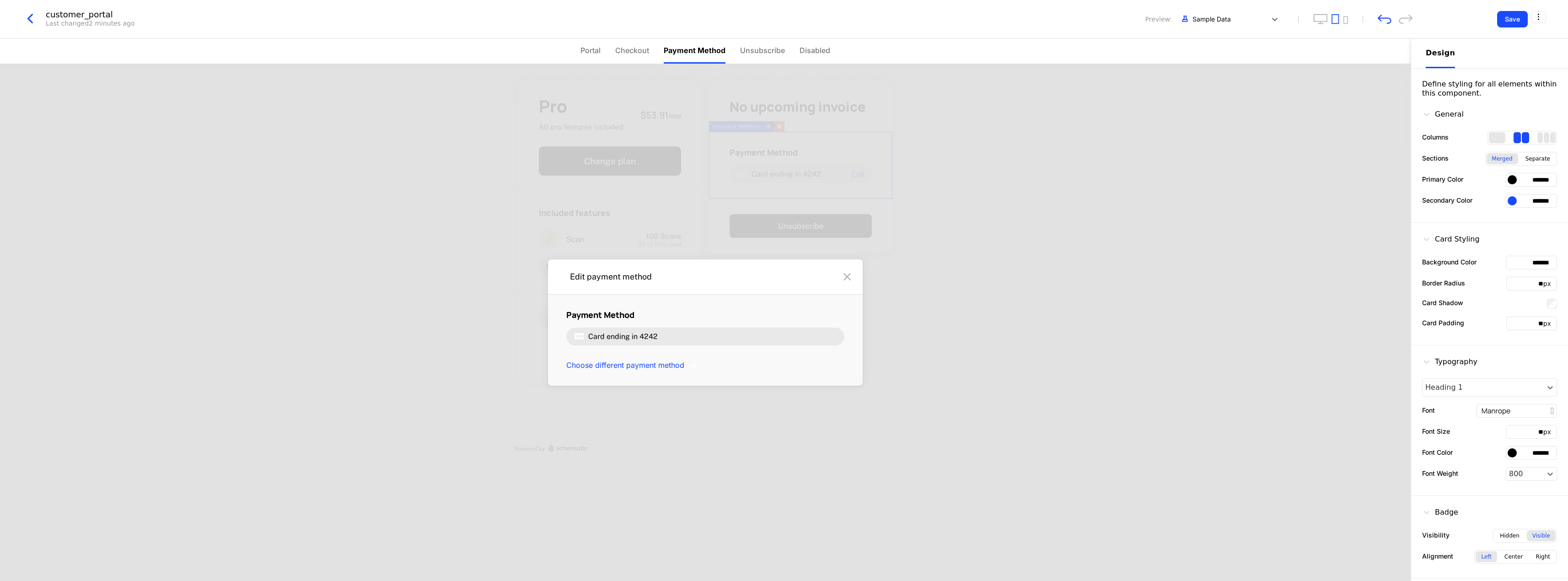
click at [678, 338] on div "Card ending in 4242" at bounding box center [705, 337] width 278 height 18
click at [660, 363] on span "Choose different payment method" at bounding box center [625, 365] width 118 height 10
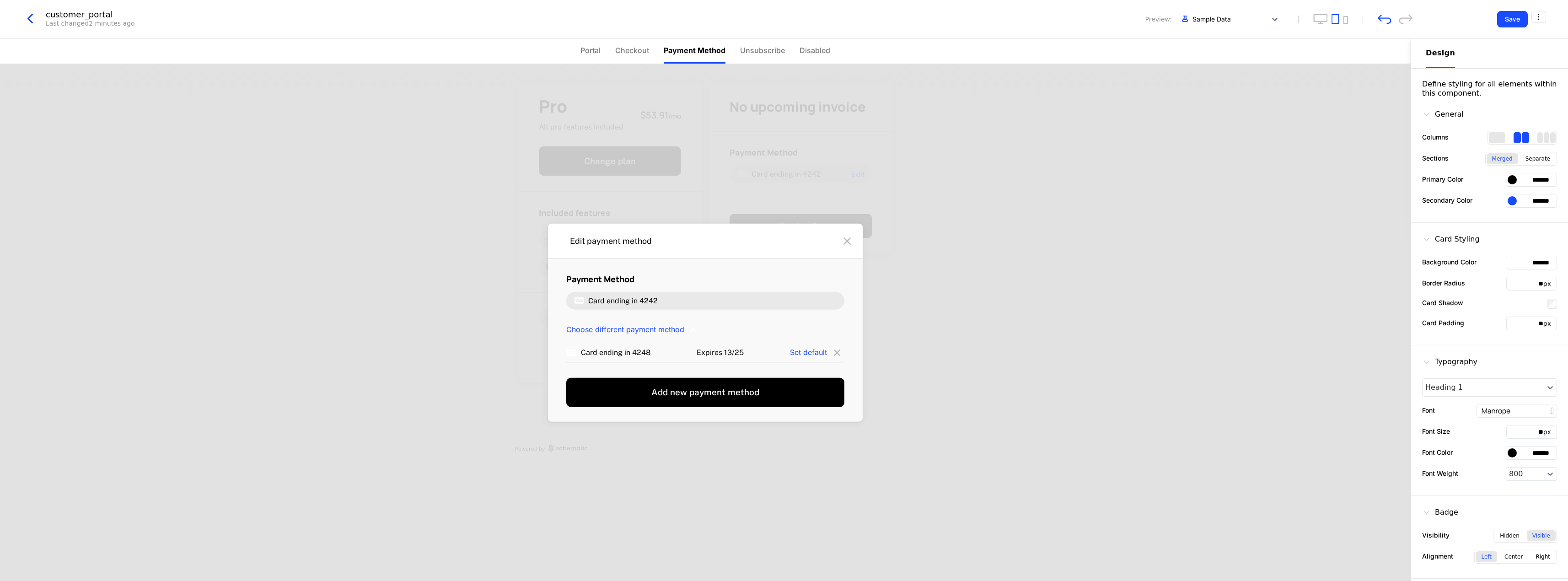
click at [849, 239] on icon at bounding box center [847, 241] width 15 height 15
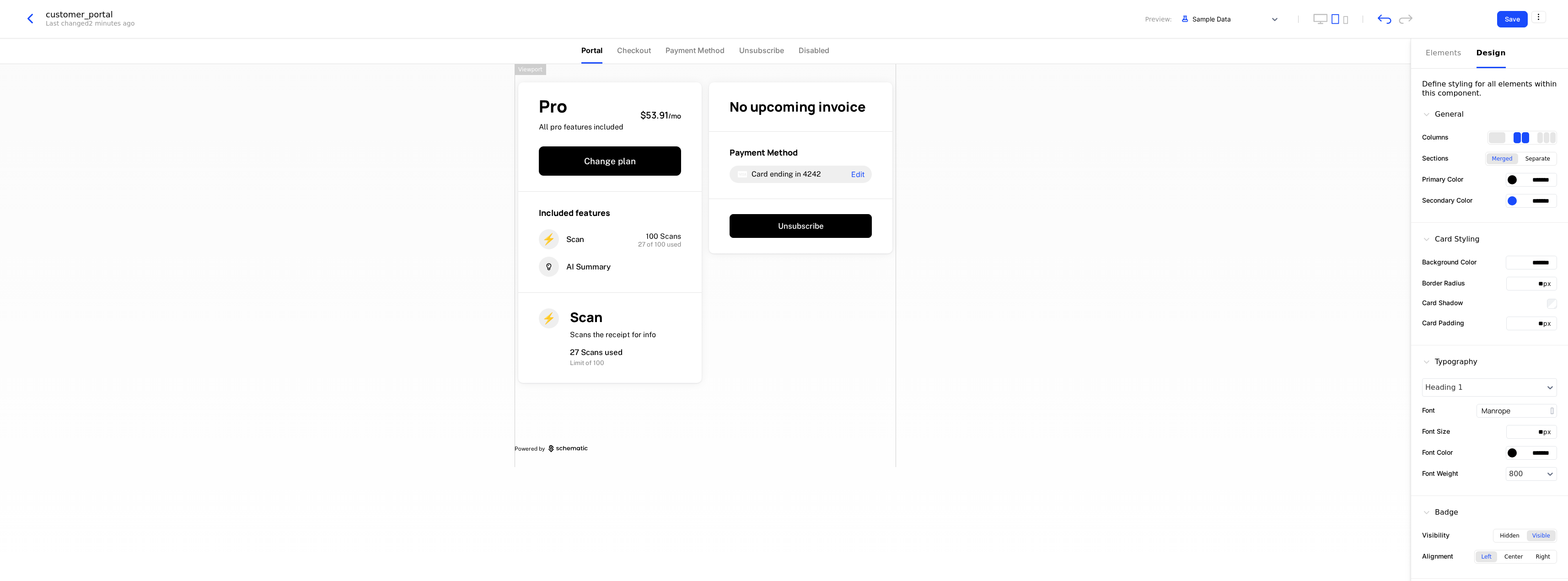
click at [892, 285] on div "Pro All pro features included $53.91 / mo Change plan Included features ⚡ Scan …" at bounding box center [705, 266] width 382 height 403
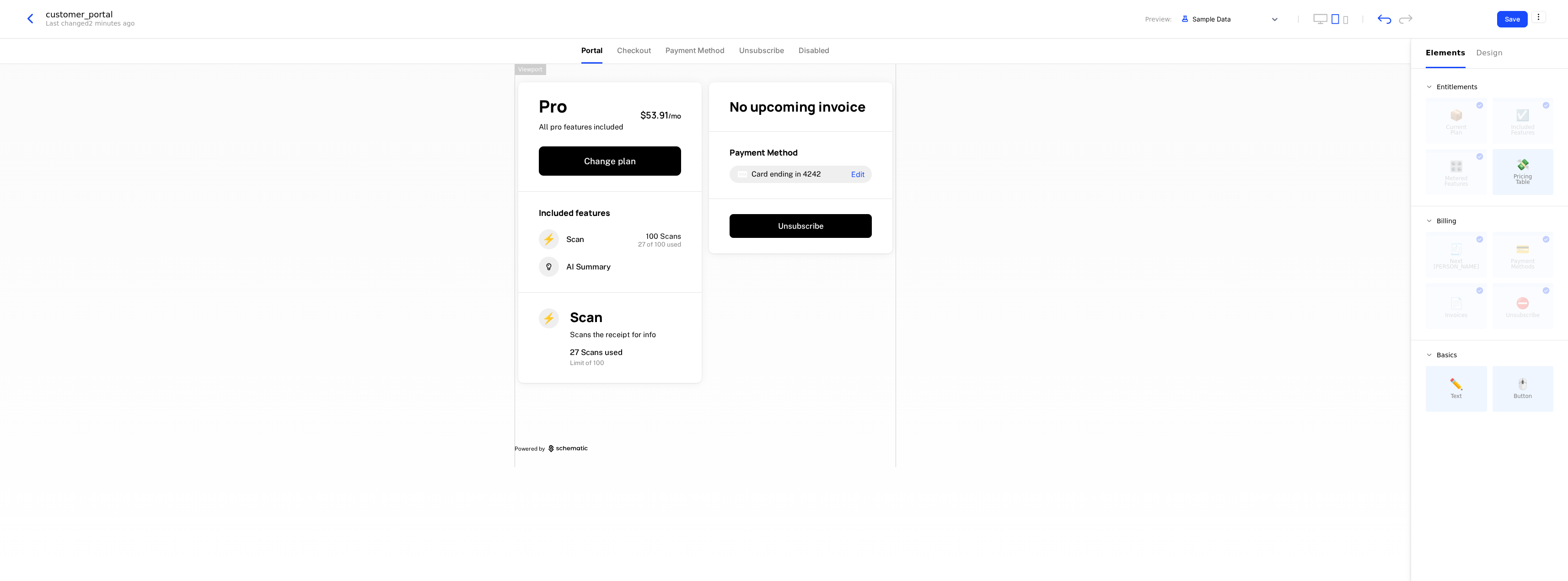
click at [825, 308] on div "Pro All pro features included $53.91 / mo Change plan Included features ⚡ Scan …" at bounding box center [705, 266] width 382 height 403
click at [803, 292] on div "Pro All pro features included $53.91 / mo Change plan Included features ⚡ Scan …" at bounding box center [705, 266] width 382 height 403
click at [796, 224] on button "Unsubscribe" at bounding box center [801, 226] width 142 height 24
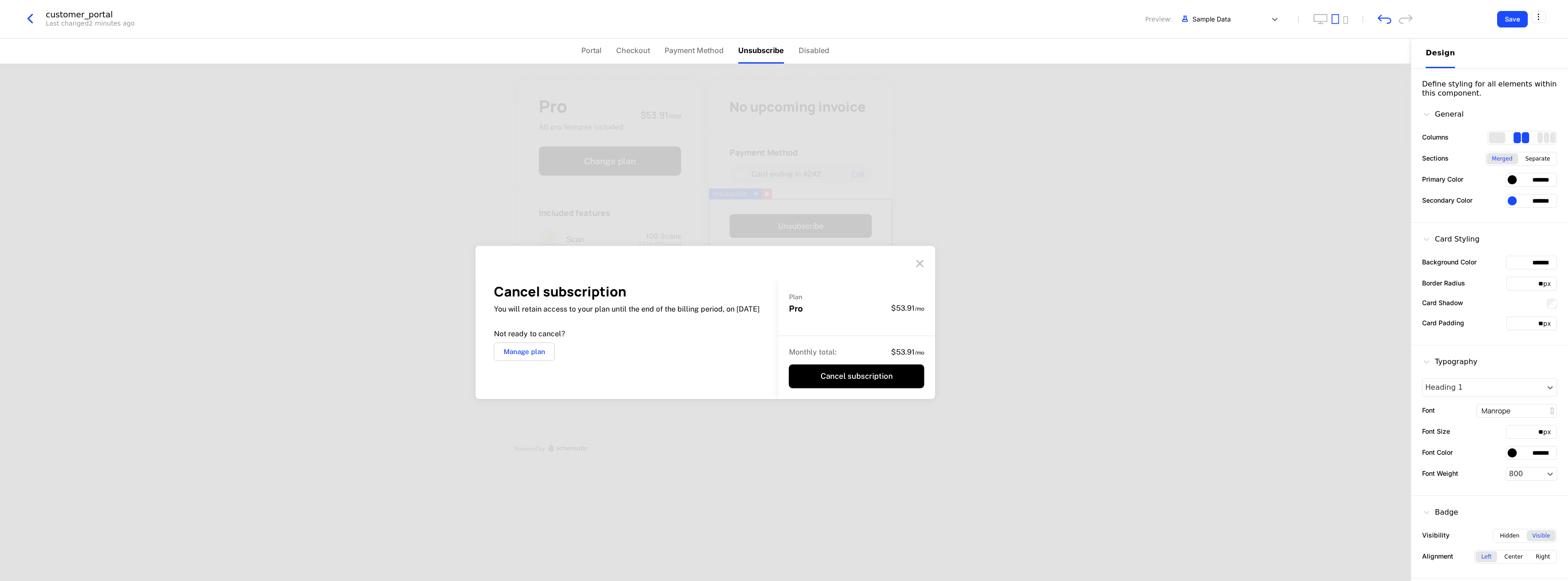
click at [1512, 180] on div at bounding box center [1512, 180] width 9 height 9
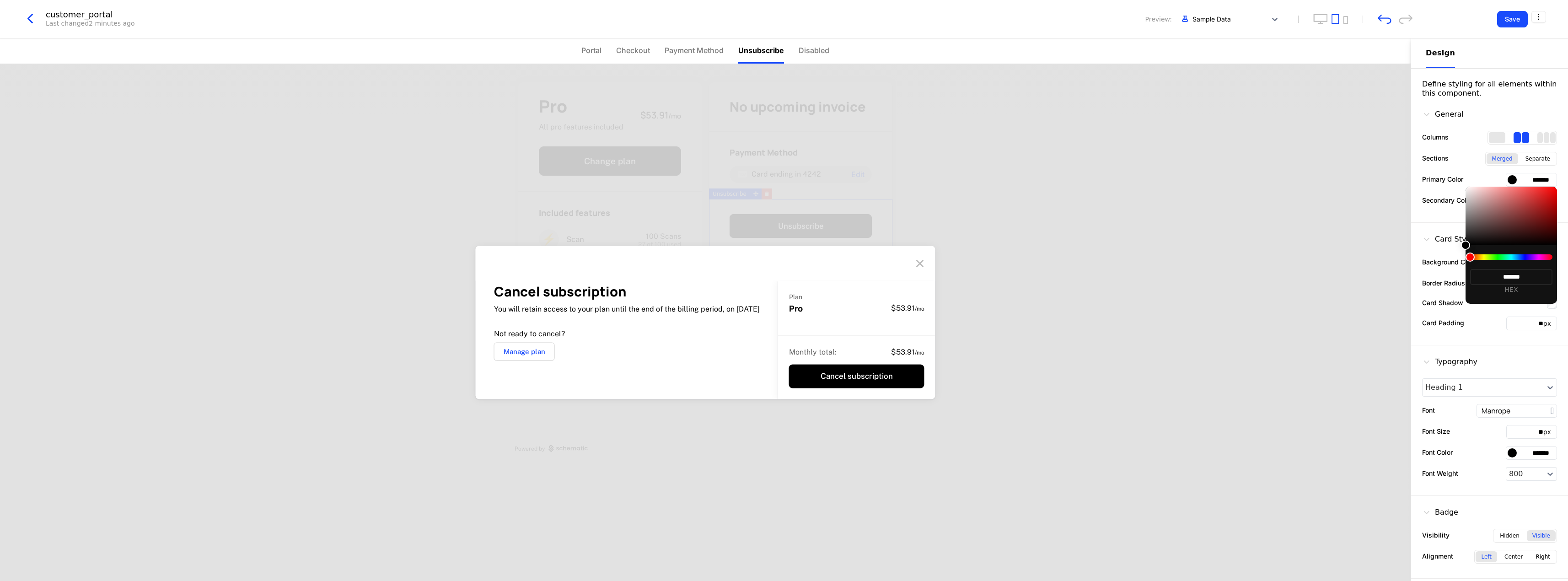
click at [1176, 268] on div at bounding box center [784, 290] width 1568 height 581
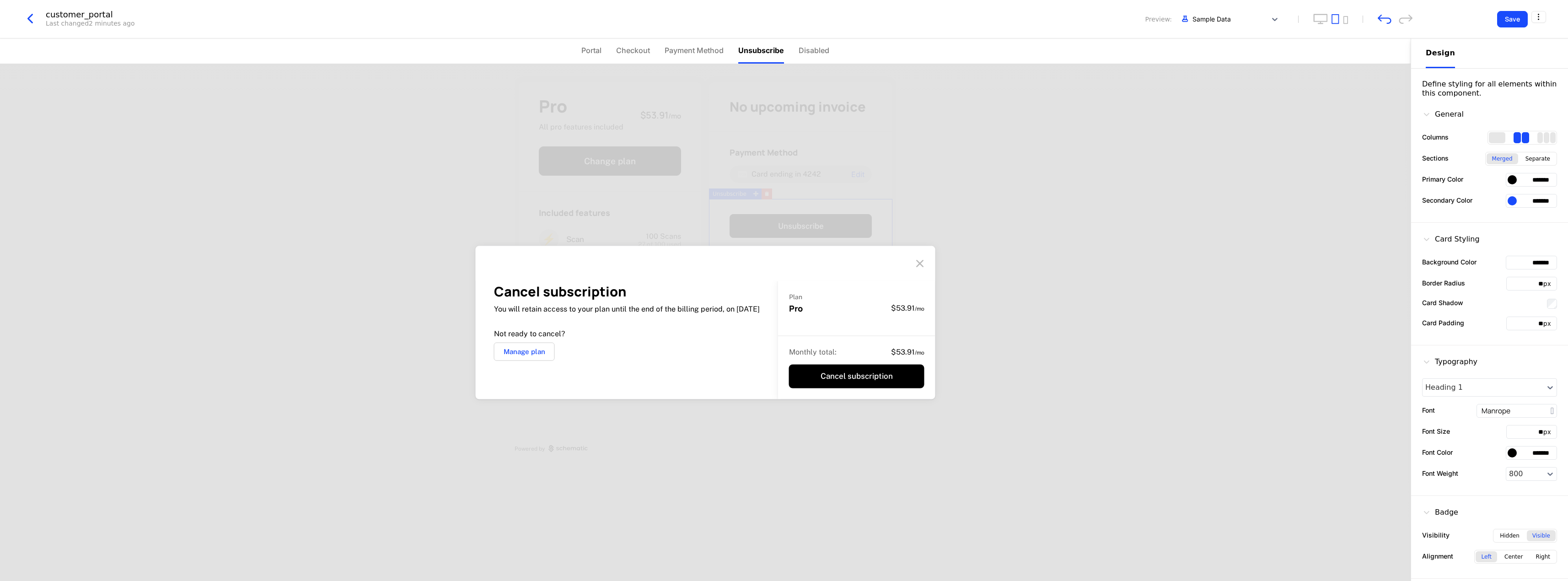
click at [923, 262] on icon at bounding box center [920, 264] width 15 height 15
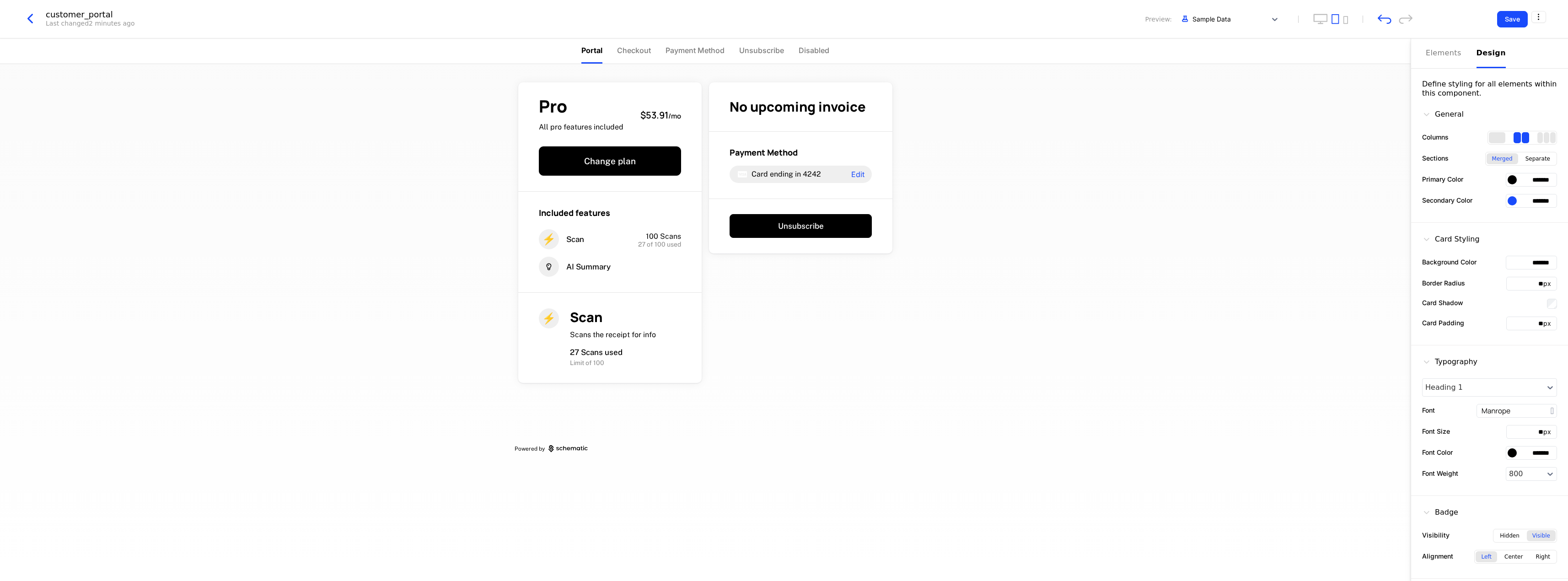
click at [1514, 179] on div at bounding box center [1512, 180] width 9 height 9
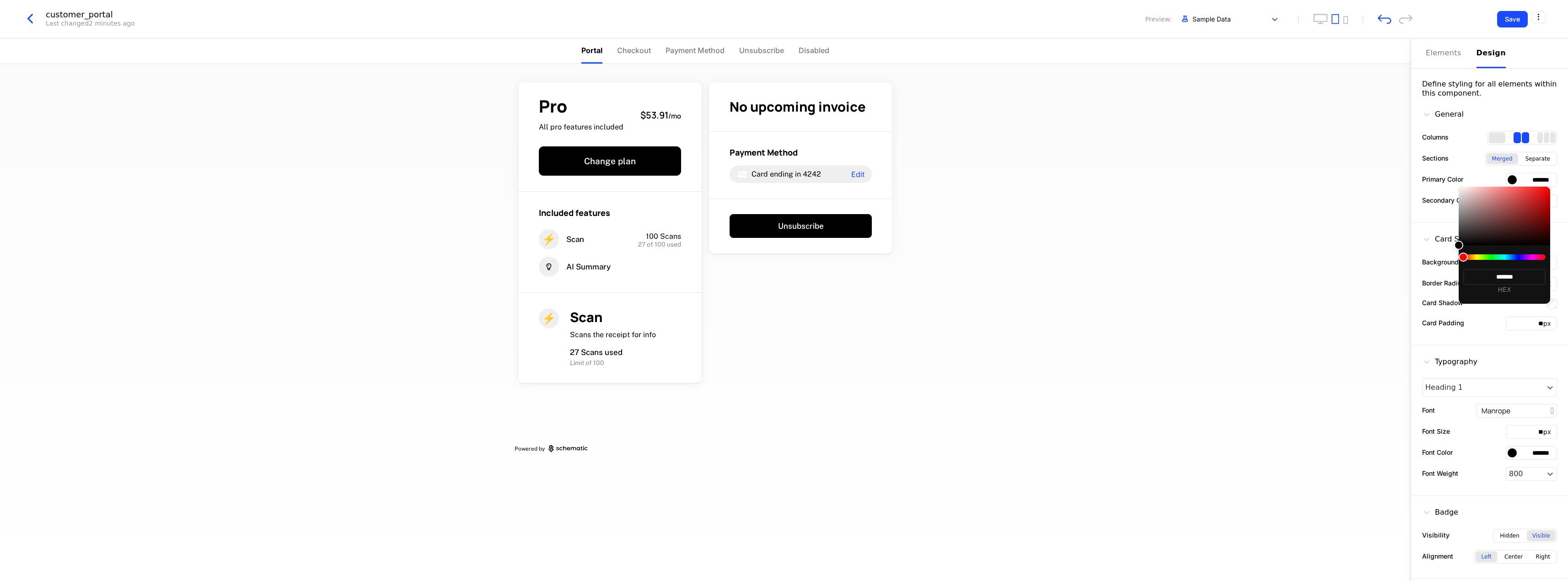
click at [1345, 230] on div at bounding box center [784, 290] width 1568 height 581
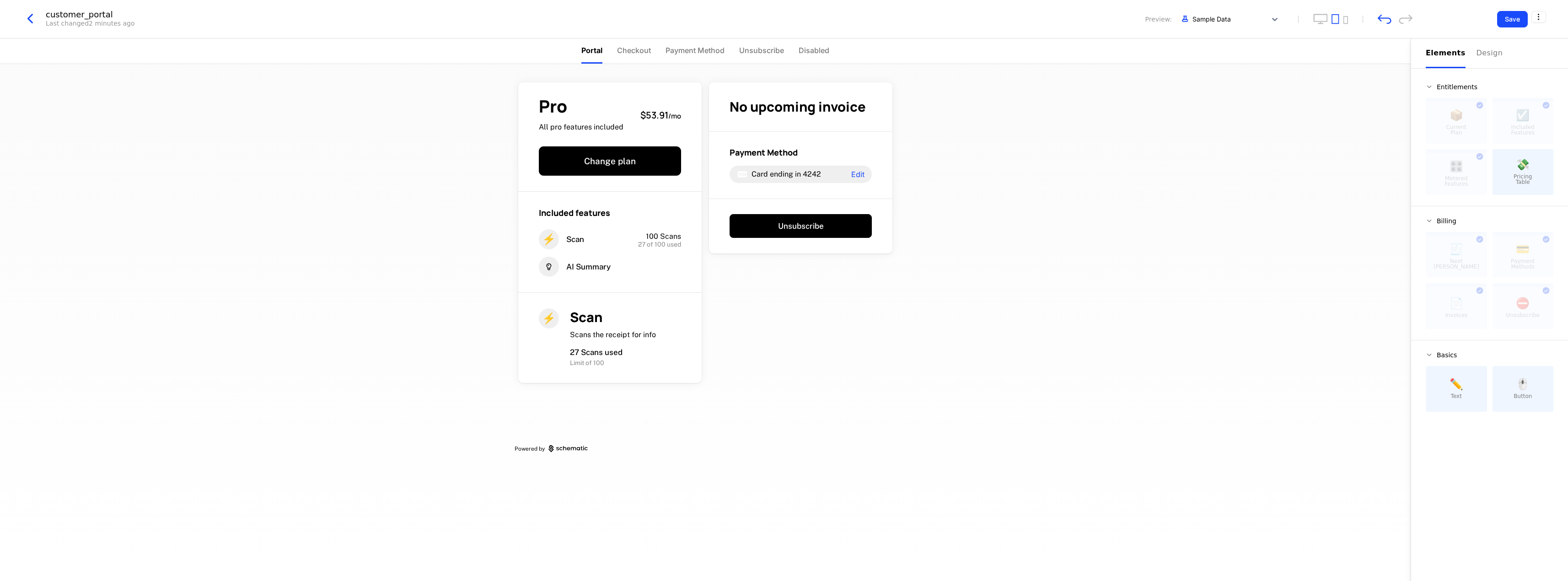
click at [1448, 57] on div "Elements" at bounding box center [1445, 53] width 40 height 11
click at [1457, 84] on span "Entitlements" at bounding box center [1457, 87] width 41 height 7
click at [1544, 13] on html "student Development Dev Quickstart Features Features Flags Catalog Plans Add On…" at bounding box center [784, 290] width 1568 height 581
click at [1323, 101] on html "student Development Dev Quickstart Features Features Flags Catalog Plans Add On…" at bounding box center [784, 290] width 1568 height 581
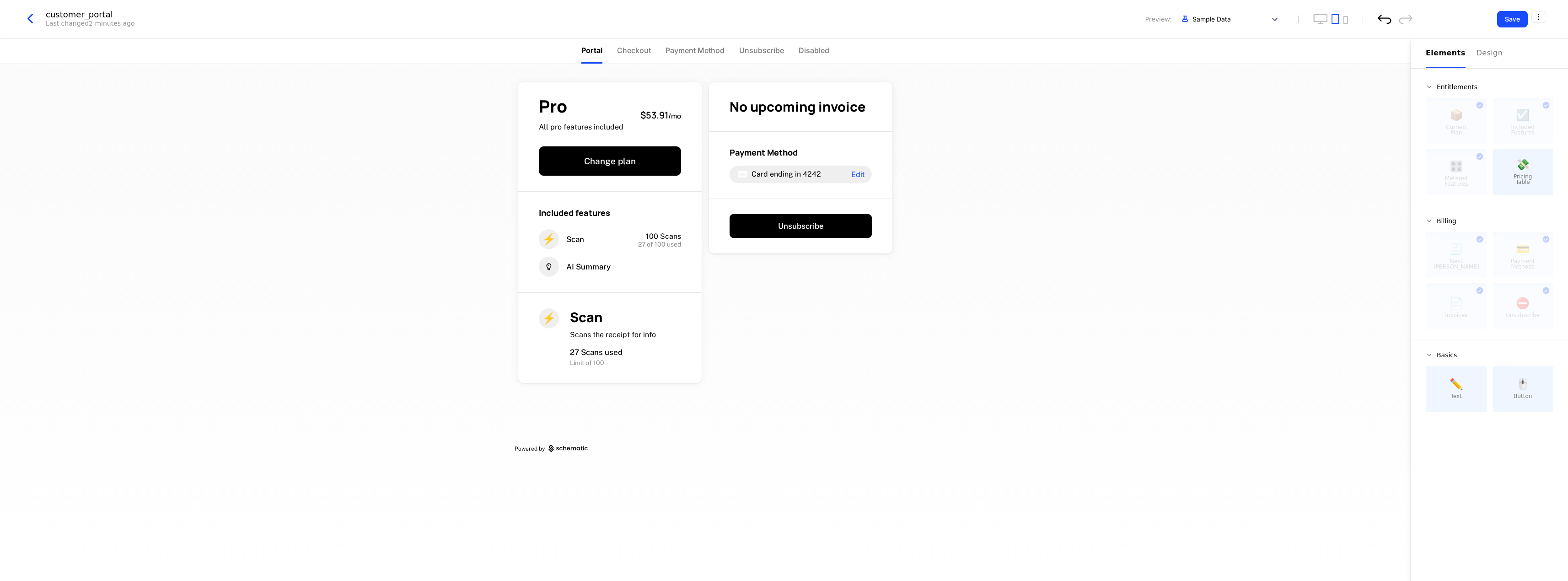
click at [1385, 21] on icon "undo" at bounding box center [1384, 19] width 14 height 10
click at [1388, 19] on icon "undo" at bounding box center [1384, 19] width 14 height 10
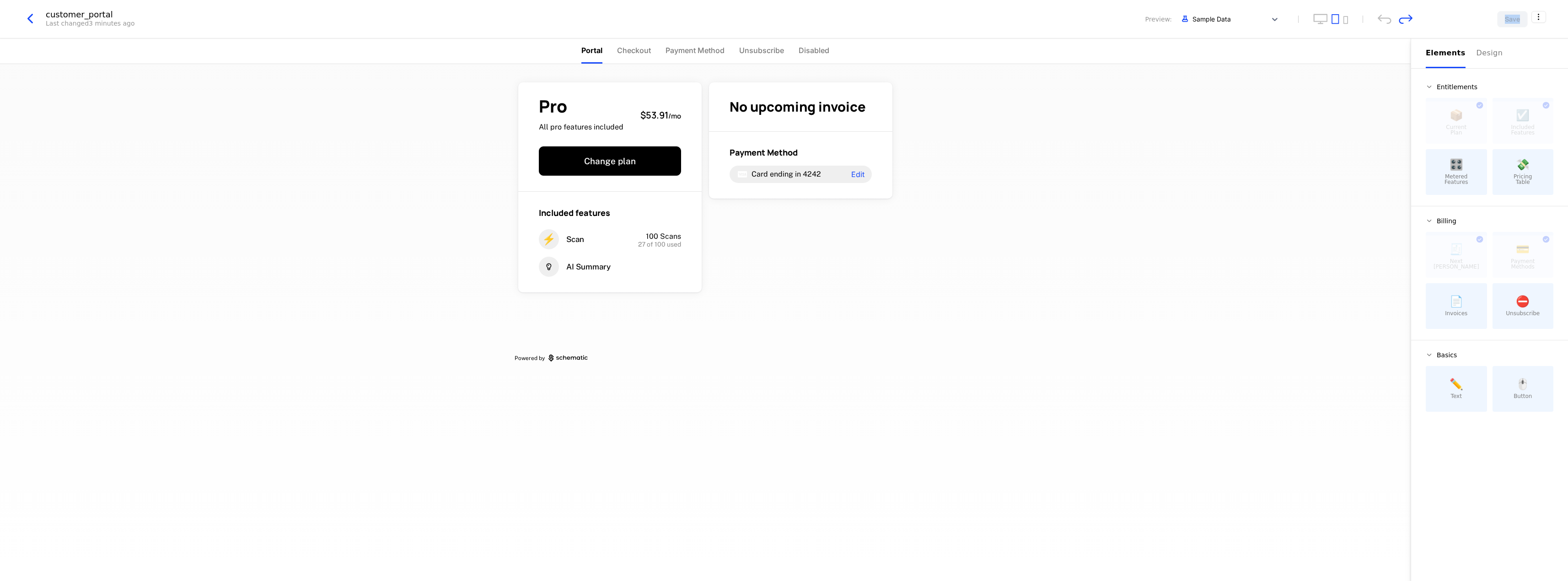
click at [1388, 19] on icon "undo" at bounding box center [1384, 19] width 14 height 10
click at [1391, 21] on icon "undo" at bounding box center [1384, 19] width 14 height 10
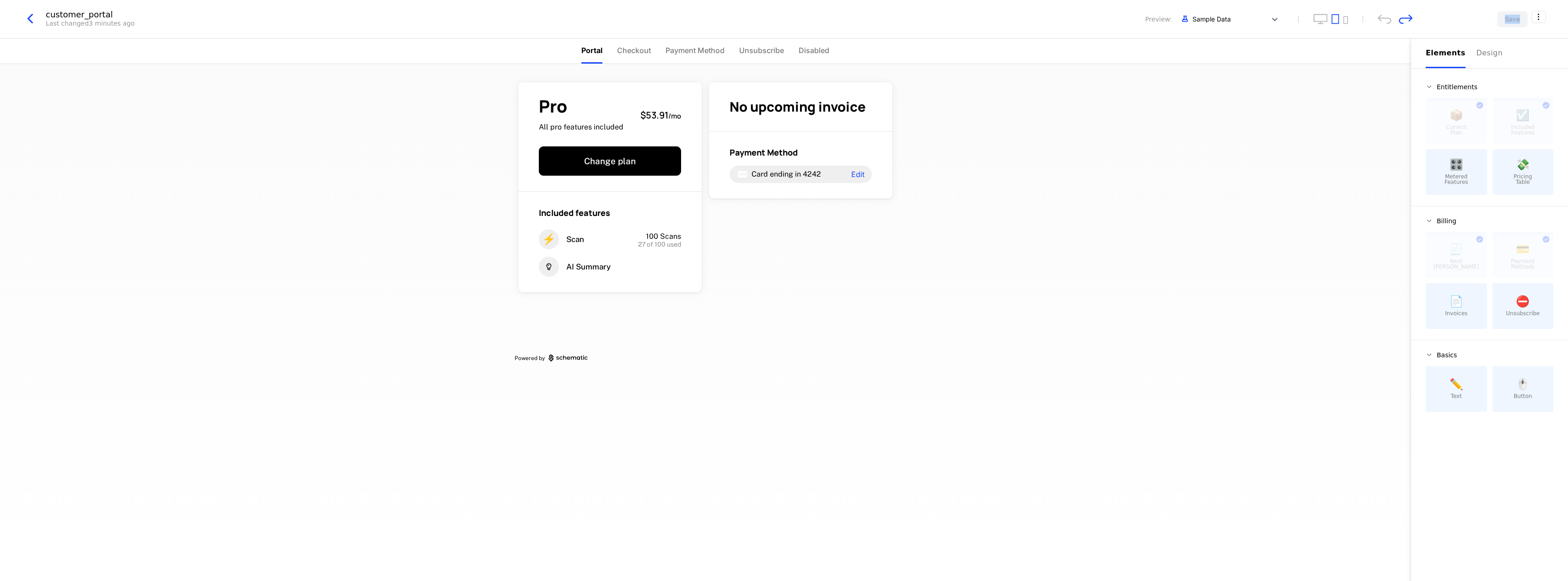
click at [1391, 21] on icon "undo" at bounding box center [1384, 19] width 14 height 10
click at [1392, 21] on div at bounding box center [1395, 19] width 35 height 10
click at [1520, 121] on div at bounding box center [1523, 122] width 61 height 42
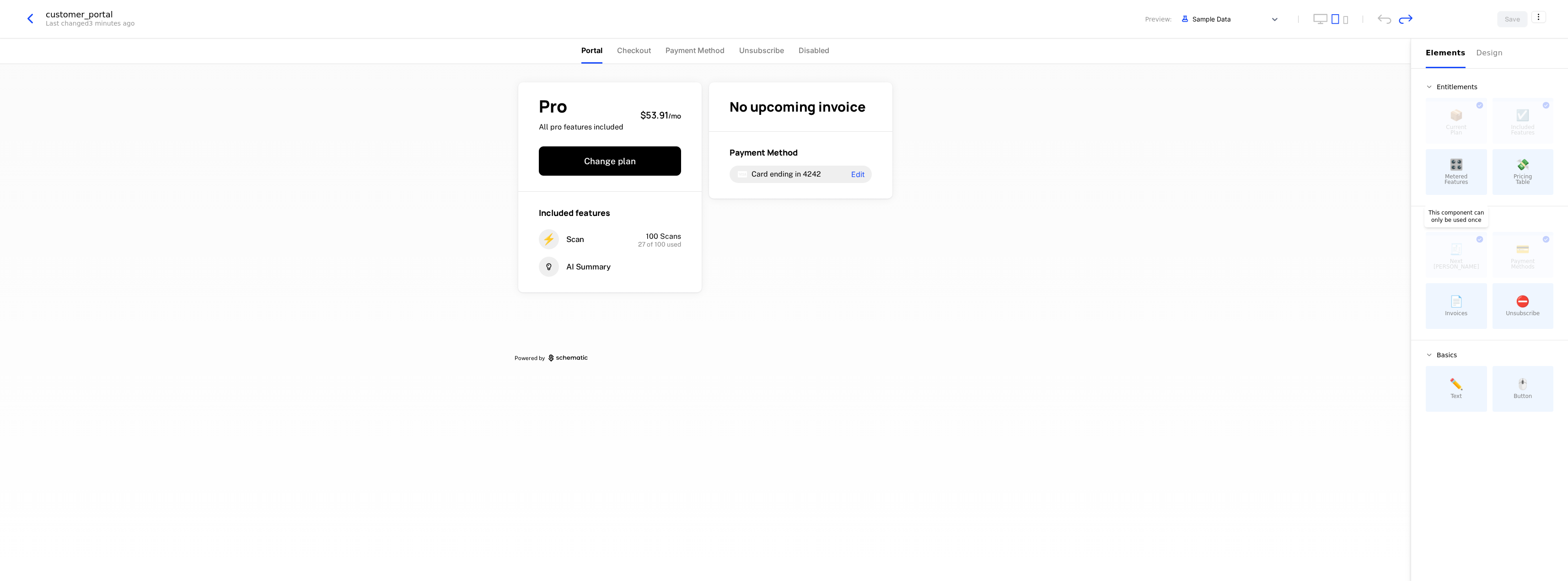
click at [1446, 249] on div at bounding box center [1456, 256] width 61 height 42
click at [771, 76] on icon "button" at bounding box center [771, 77] width 5 height 5
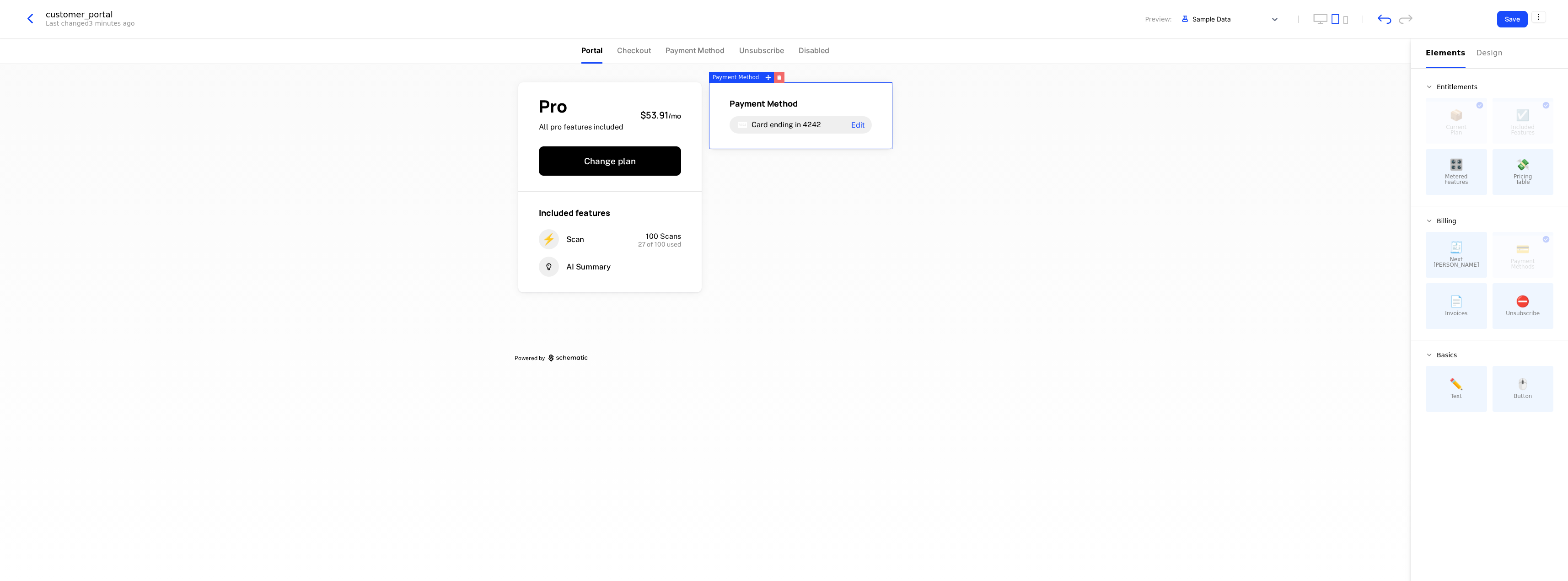
click at [777, 80] on button "button" at bounding box center [779, 77] width 10 height 11
click at [590, 186] on icon "button" at bounding box center [591, 187] width 4 height 3
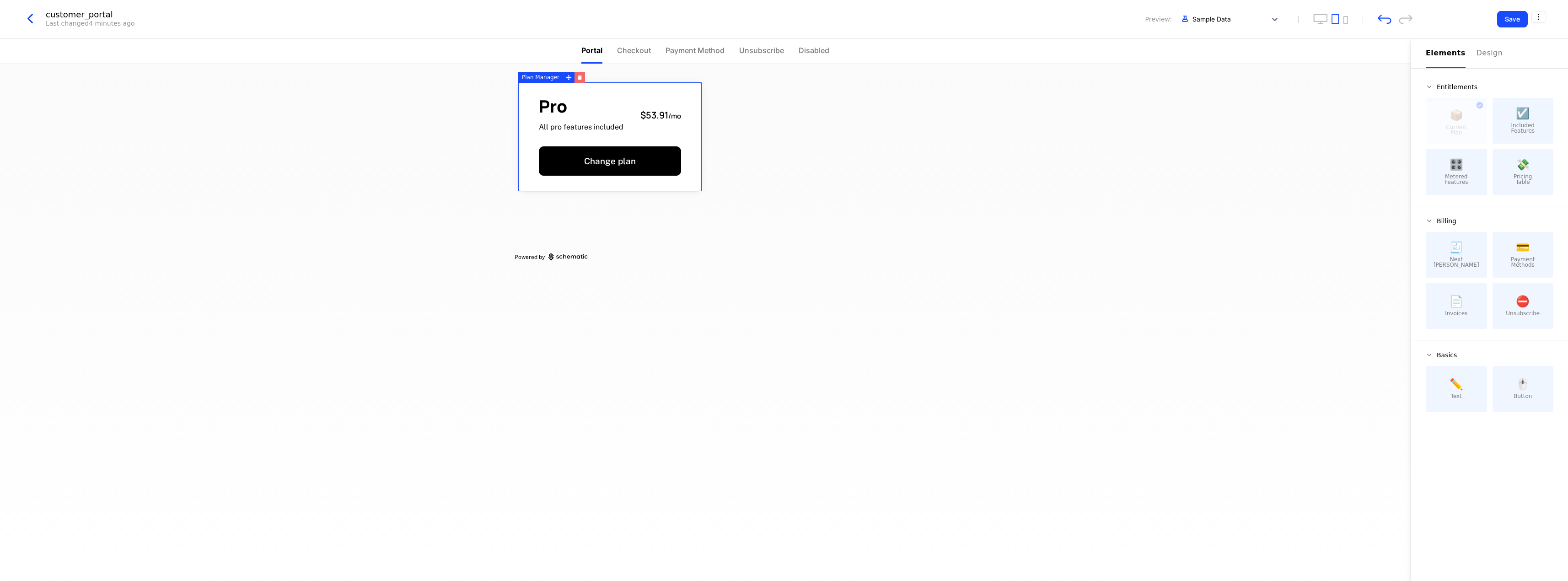
click at [578, 77] on icon "button" at bounding box center [580, 77] width 4 height 3
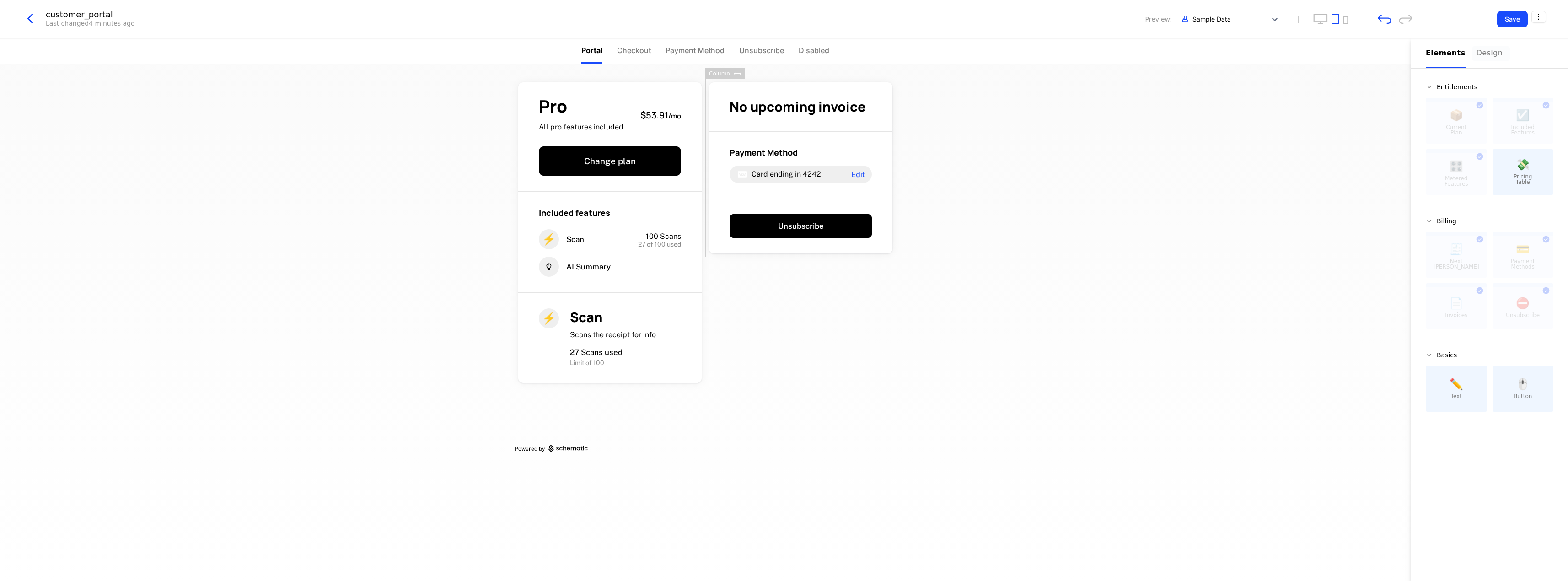
click at [1477, 60] on button "Design" at bounding box center [1491, 53] width 29 height 30
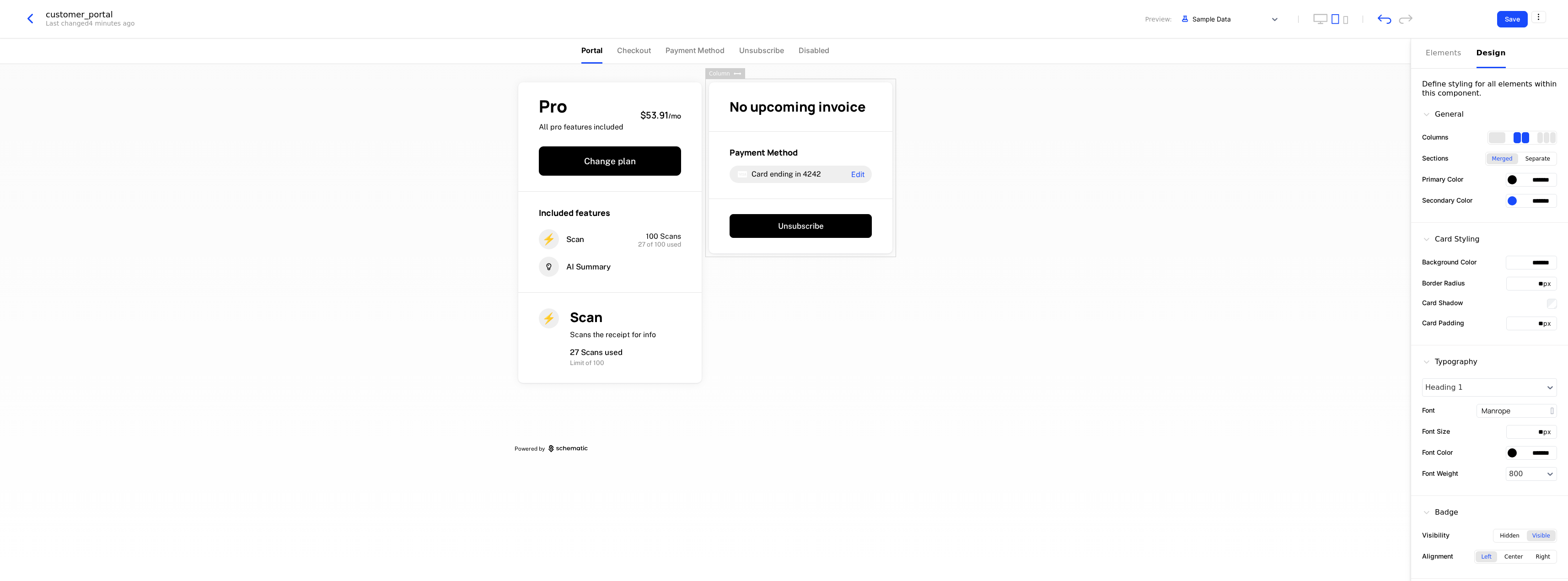
click at [1511, 183] on div at bounding box center [1512, 180] width 9 height 9
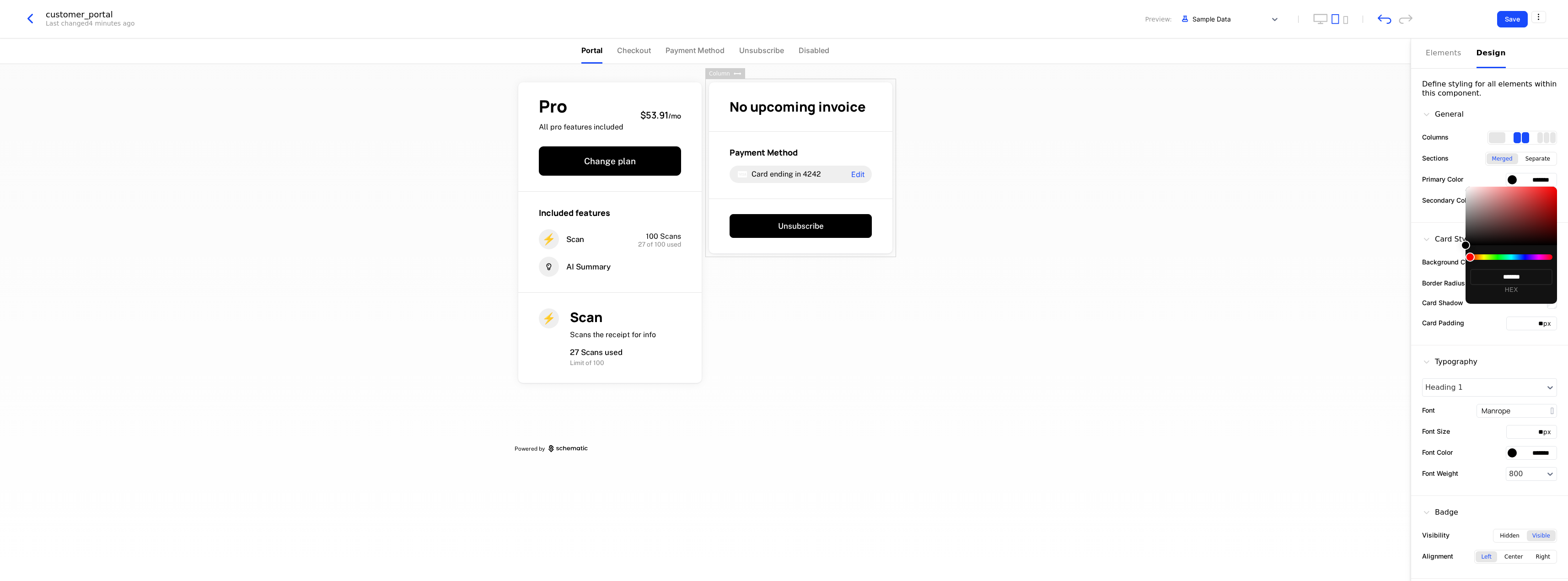
click at [1519, 278] on input "*******" at bounding box center [1511, 277] width 82 height 16
type input "********"
type input "*********"
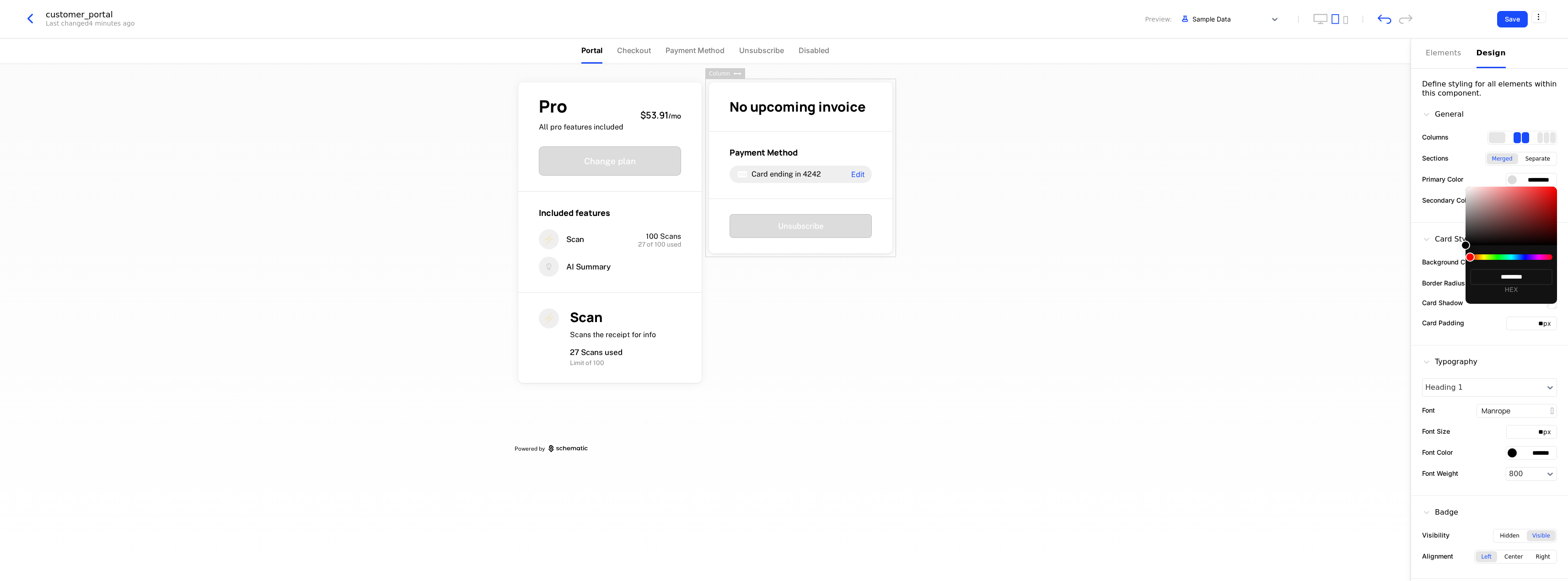
type input "*******"
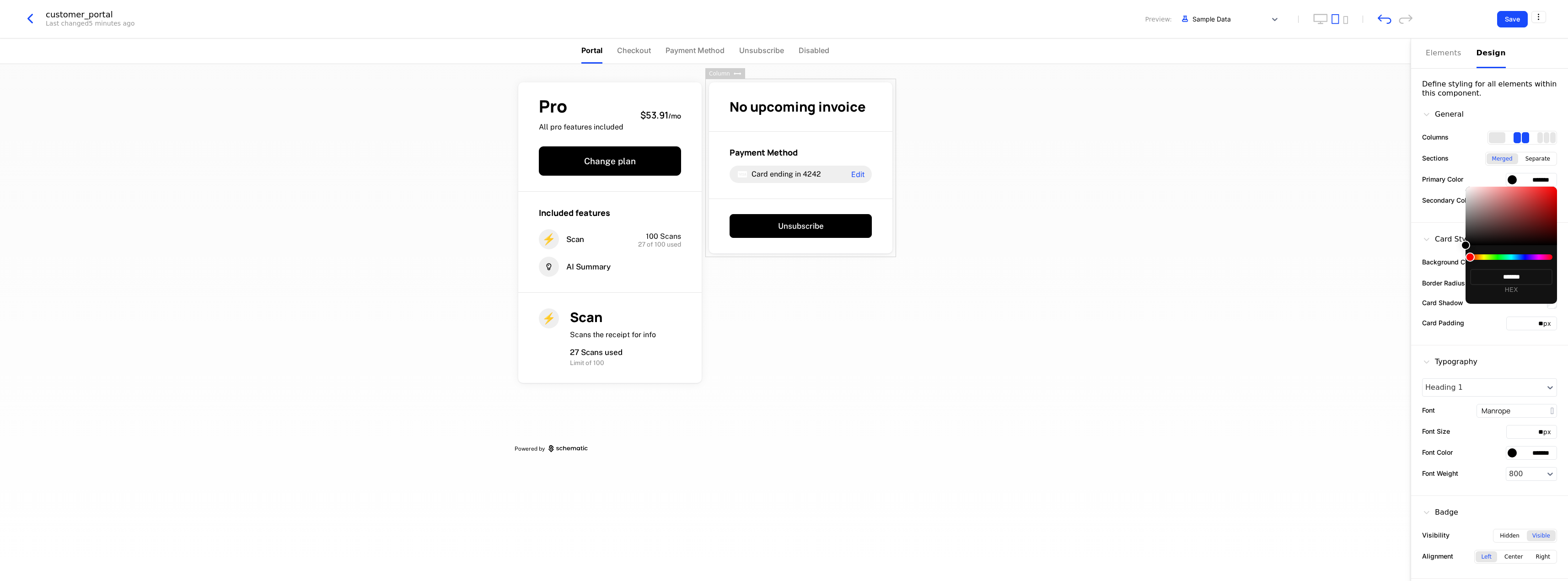
type input "******"
type input "*********"
type input "*****"
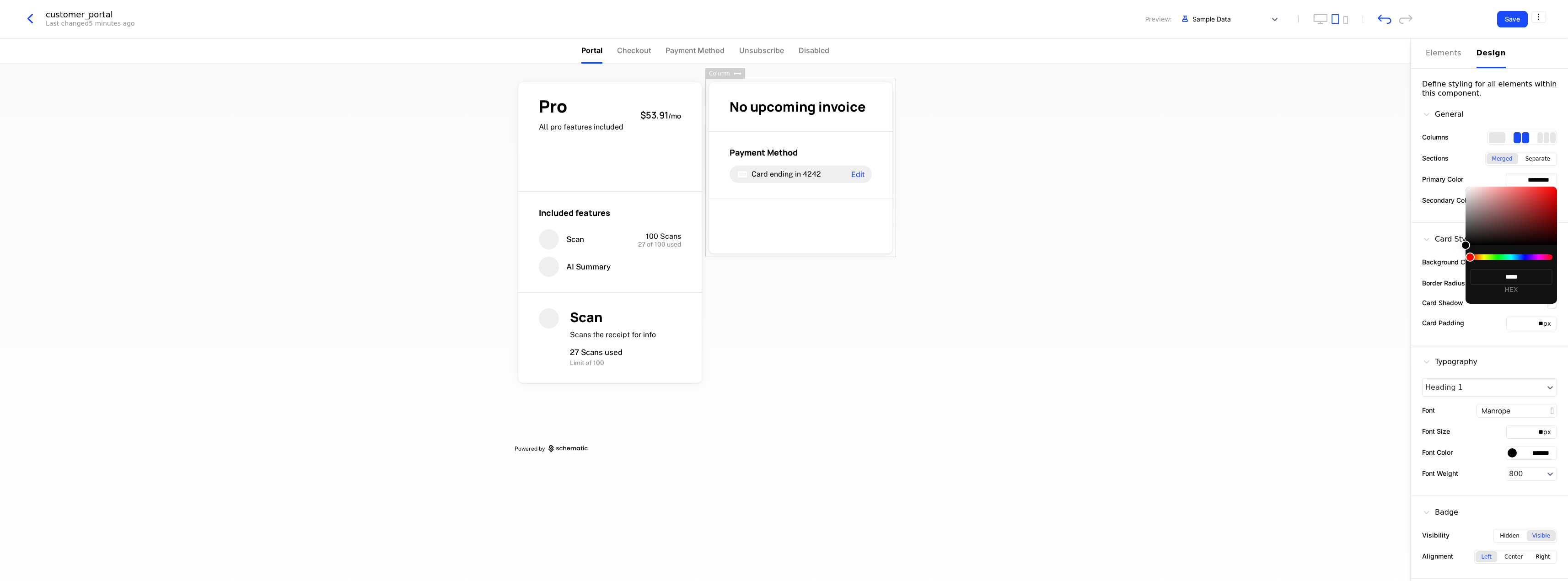
type input "*******"
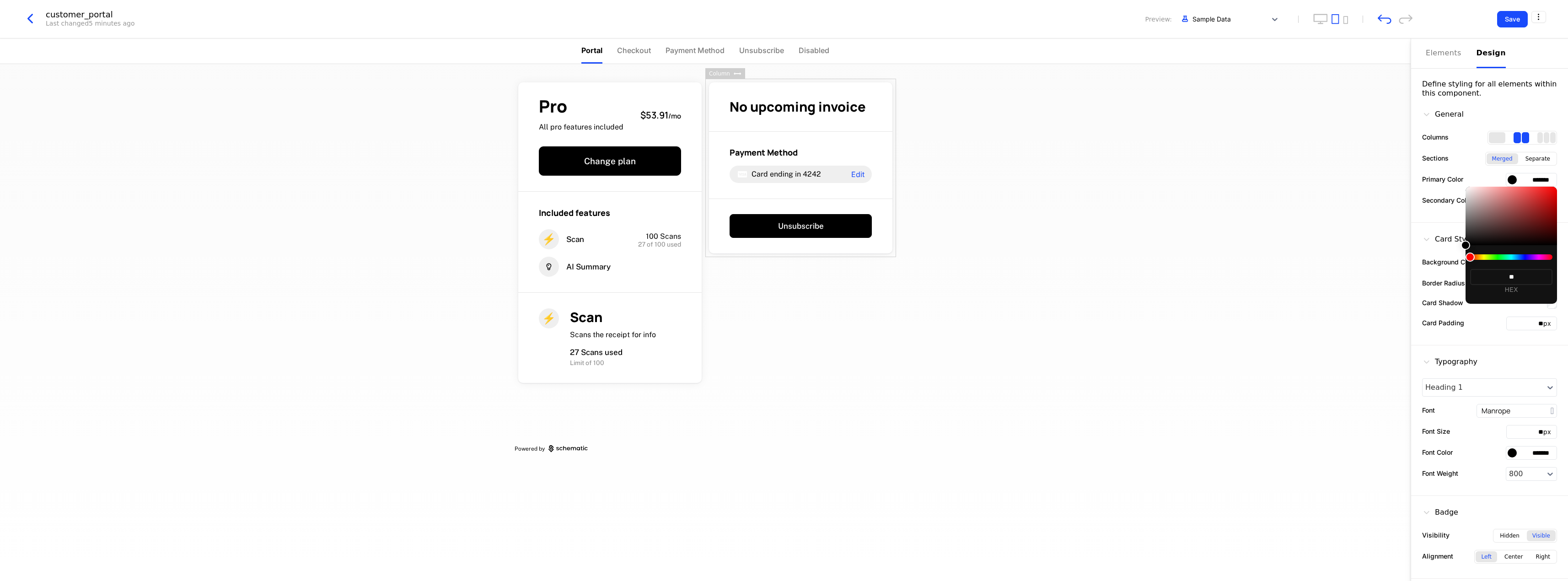
type input "***"
type input "*******"
type input "****"
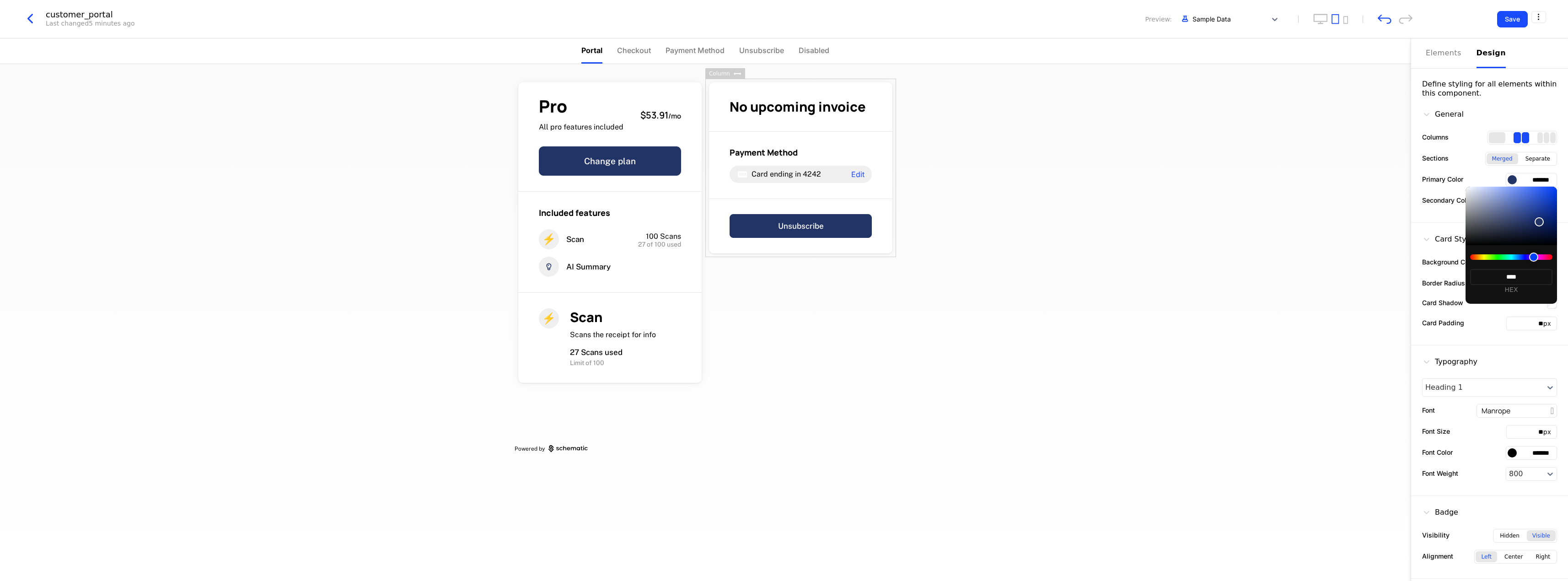
type input "*********"
type input "*****"
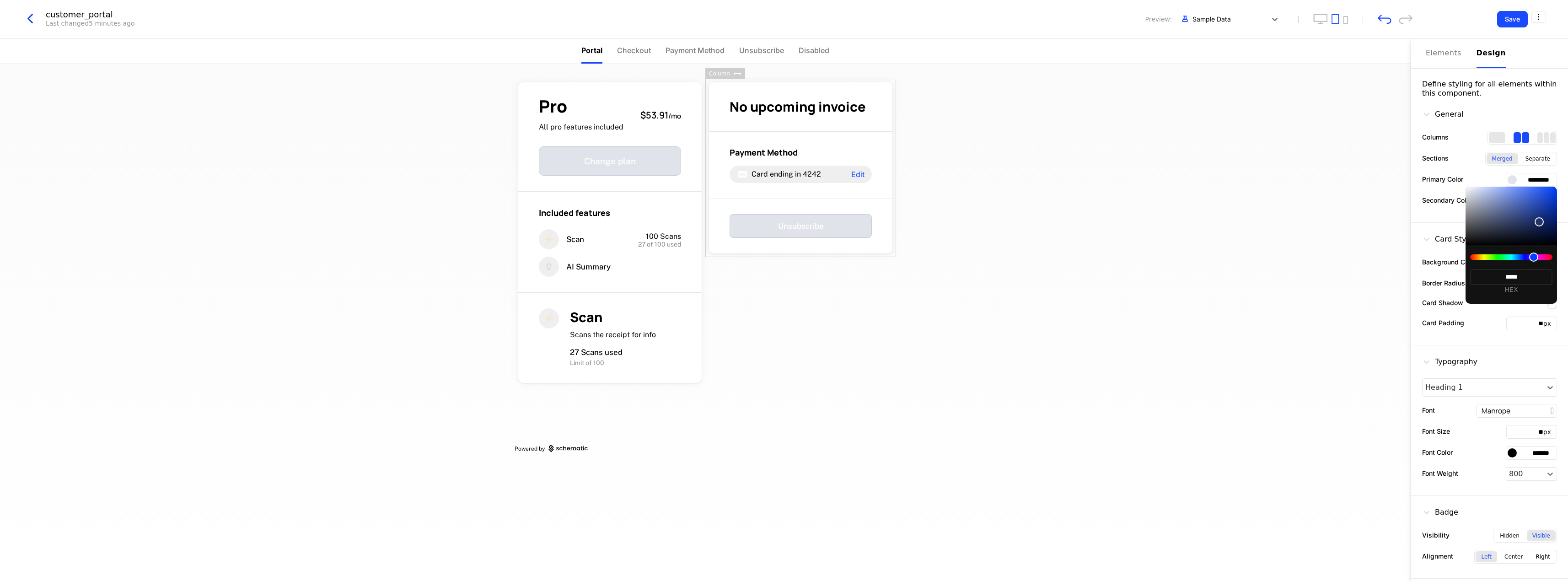
type input "*******"
type input "******"
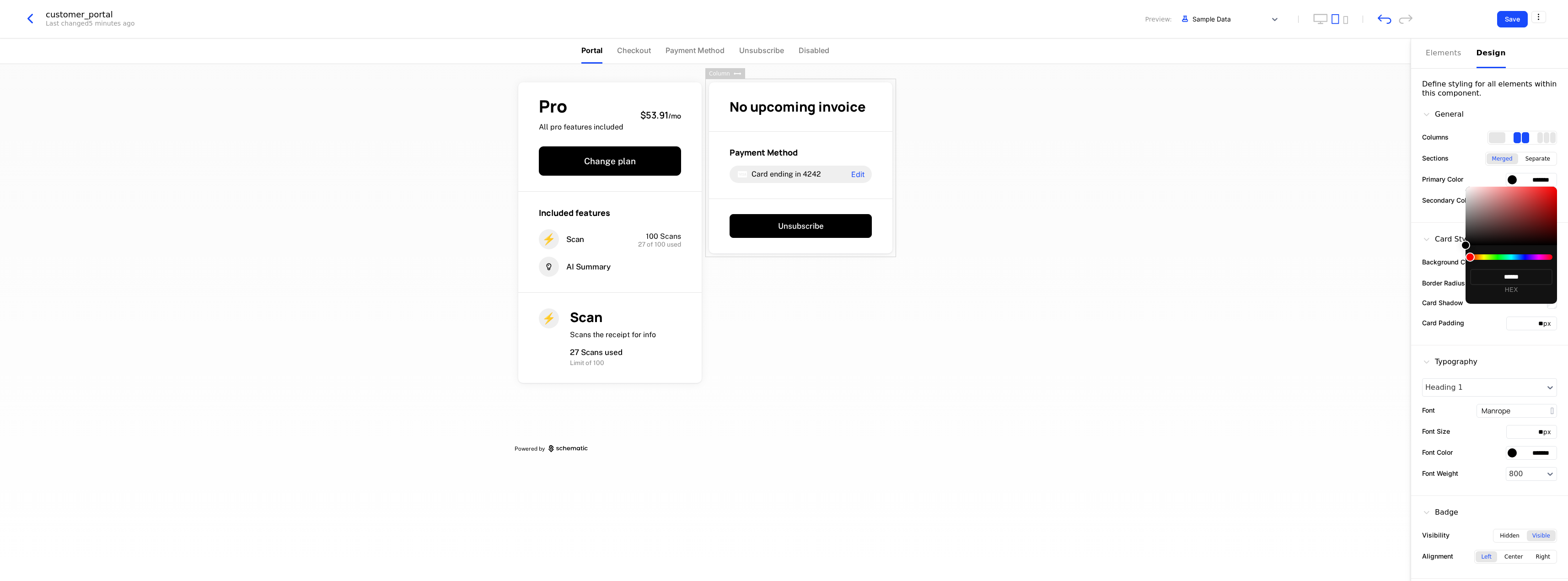
type input "*******"
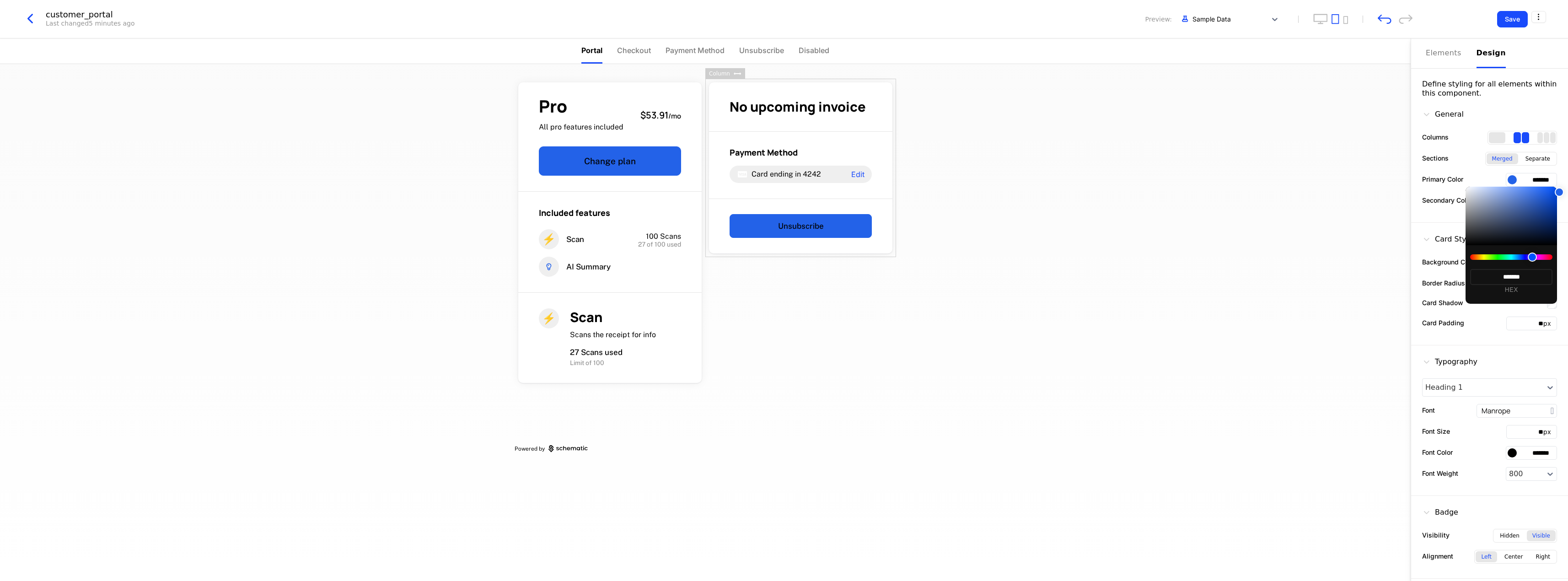
type input "*******"
click at [1346, 325] on div at bounding box center [784, 290] width 1568 height 581
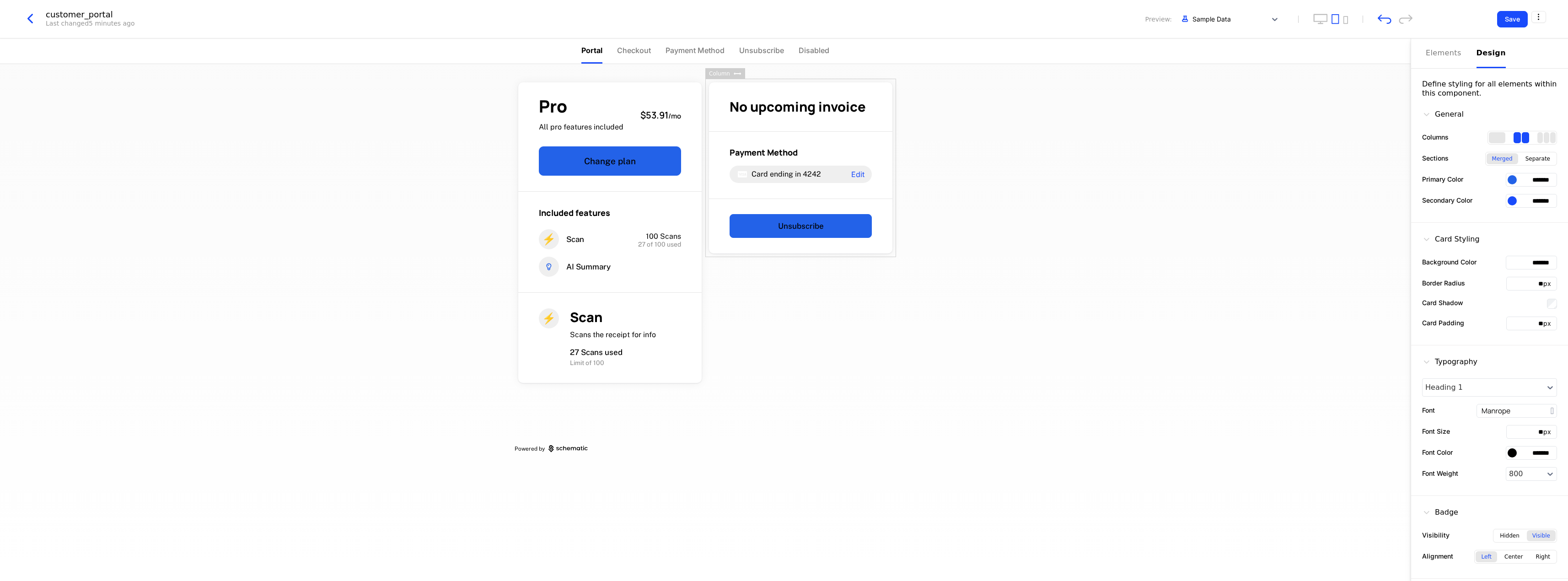
click at [1510, 178] on div at bounding box center [1512, 180] width 9 height 9
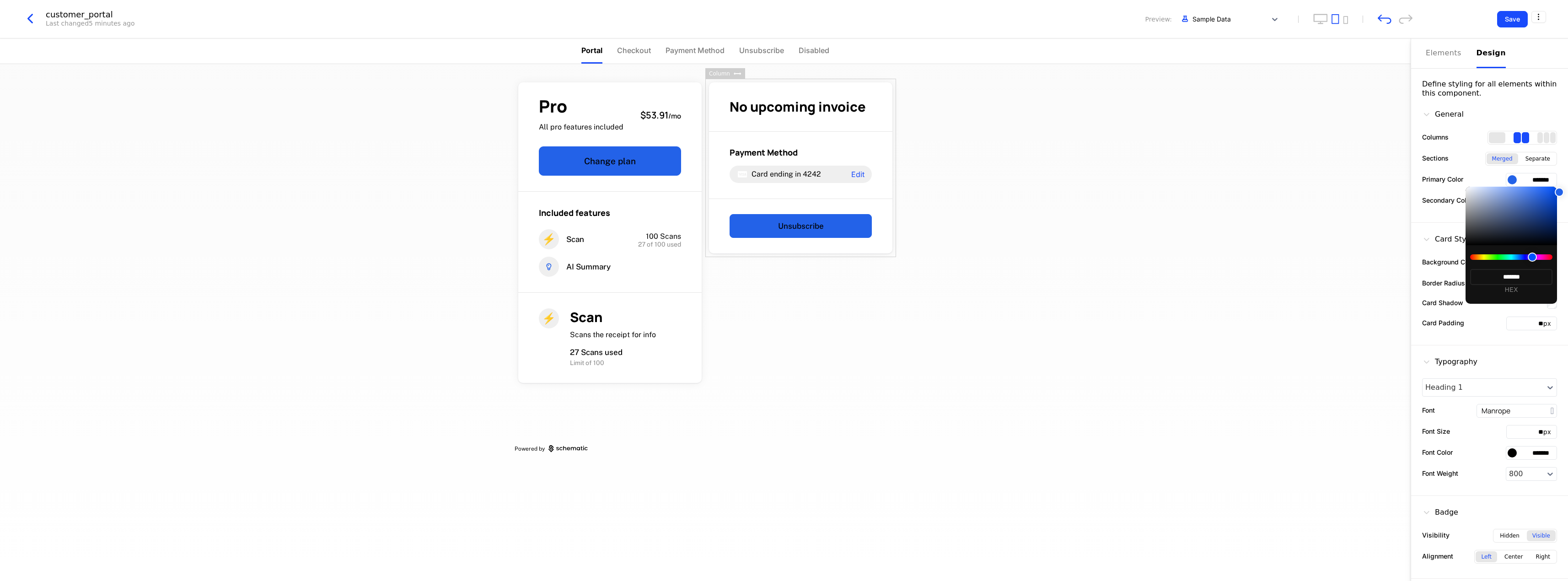
type input "*******"
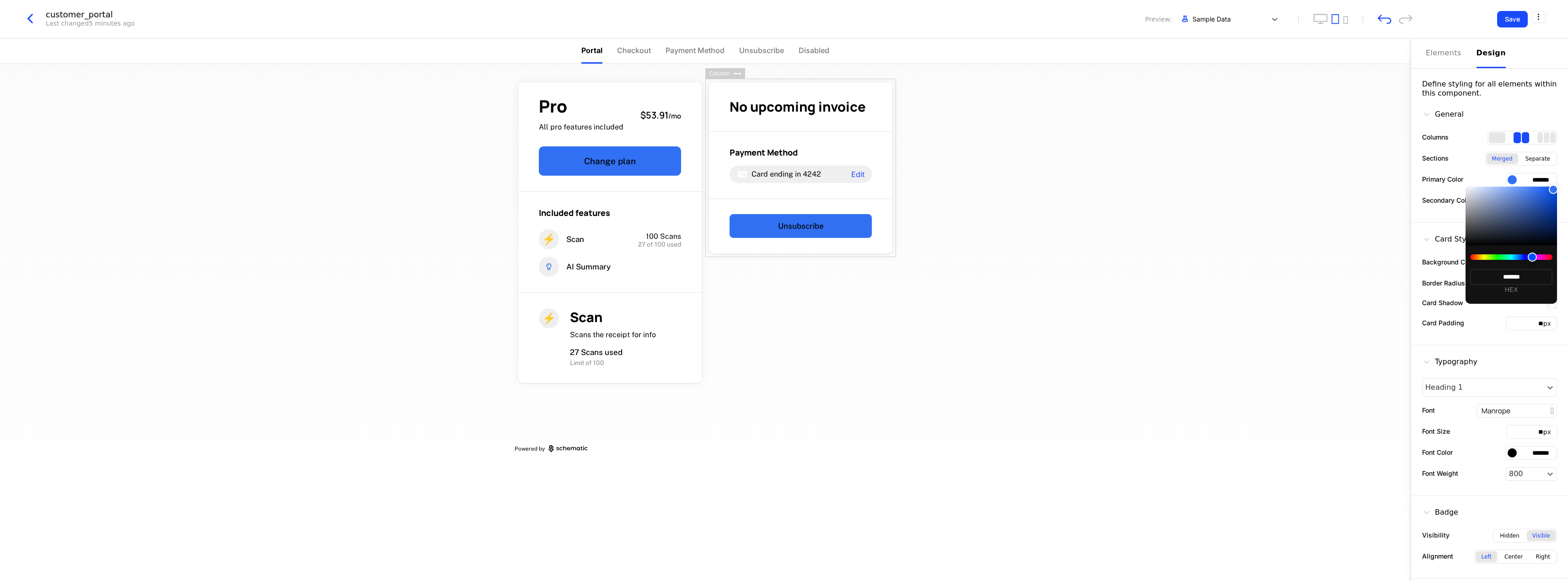
type input "*******"
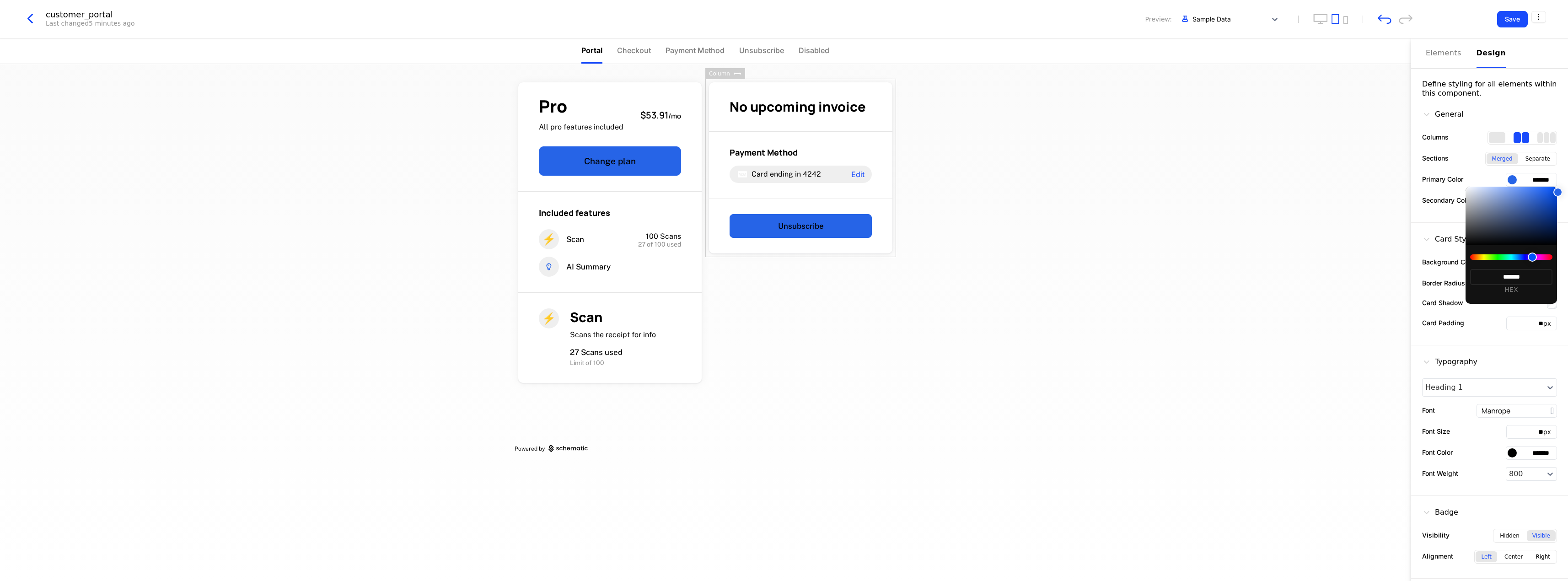
type input "*******"
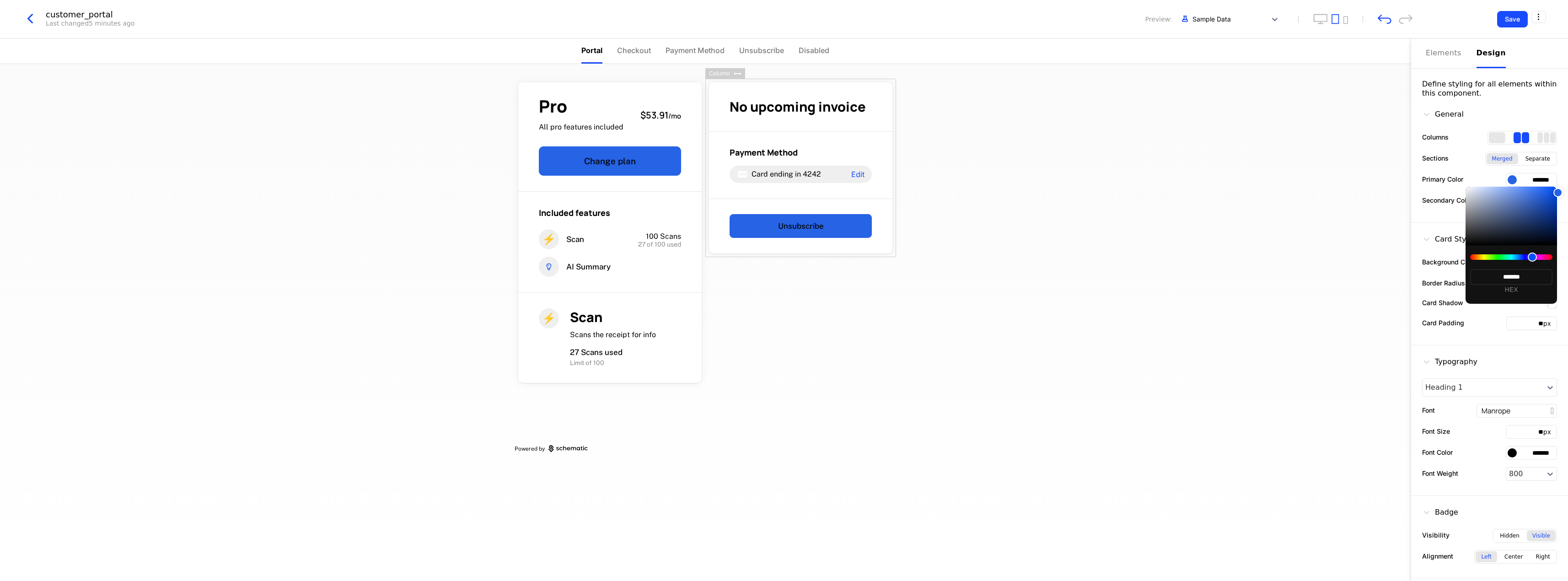
type input "*******"
click at [1553, 192] on div at bounding box center [1557, 192] width 9 height 9
click at [1405, 224] on div at bounding box center [784, 290] width 1568 height 581
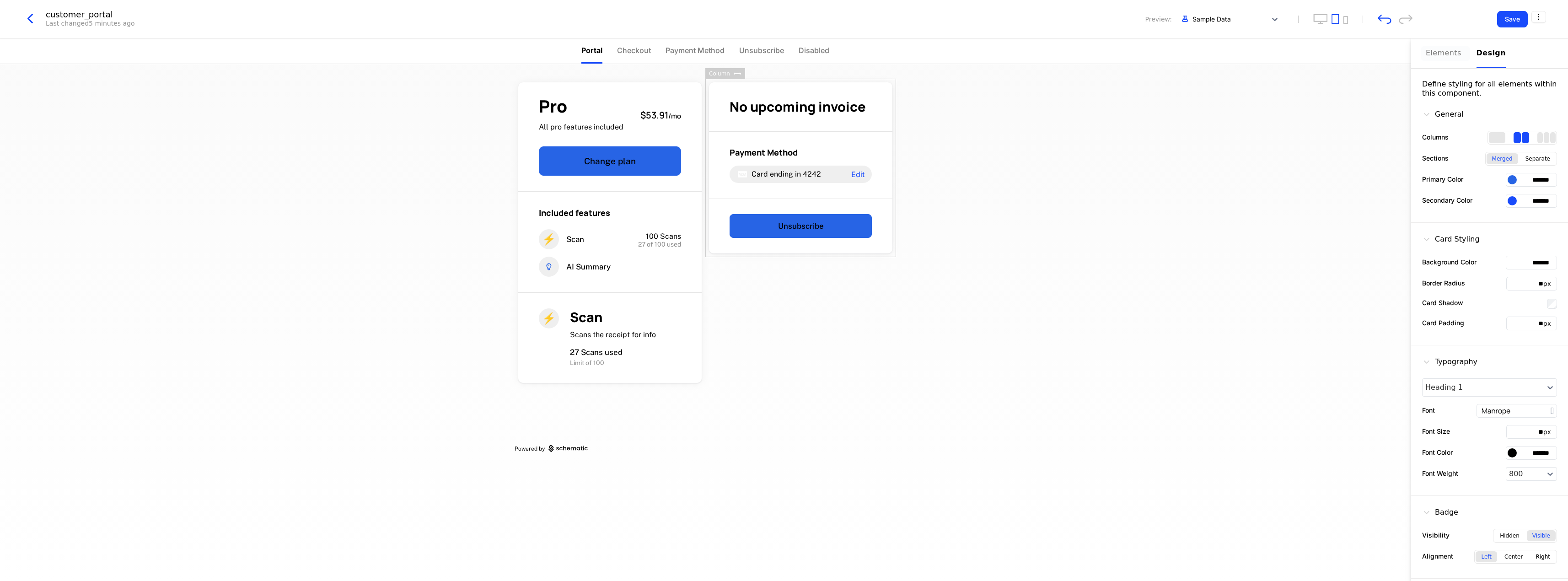
click at [1443, 59] on button "Elements" at bounding box center [1445, 53] width 40 height 30
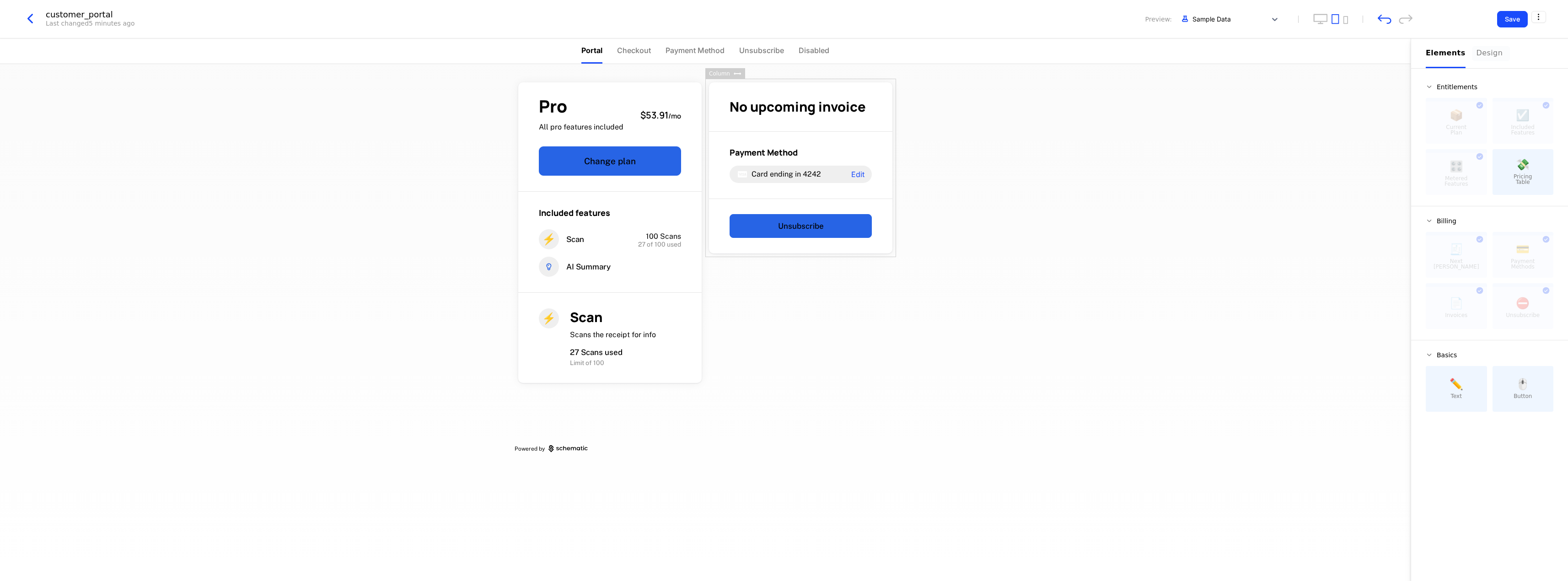
click at [1477, 63] on button "Design" at bounding box center [1491, 53] width 29 height 30
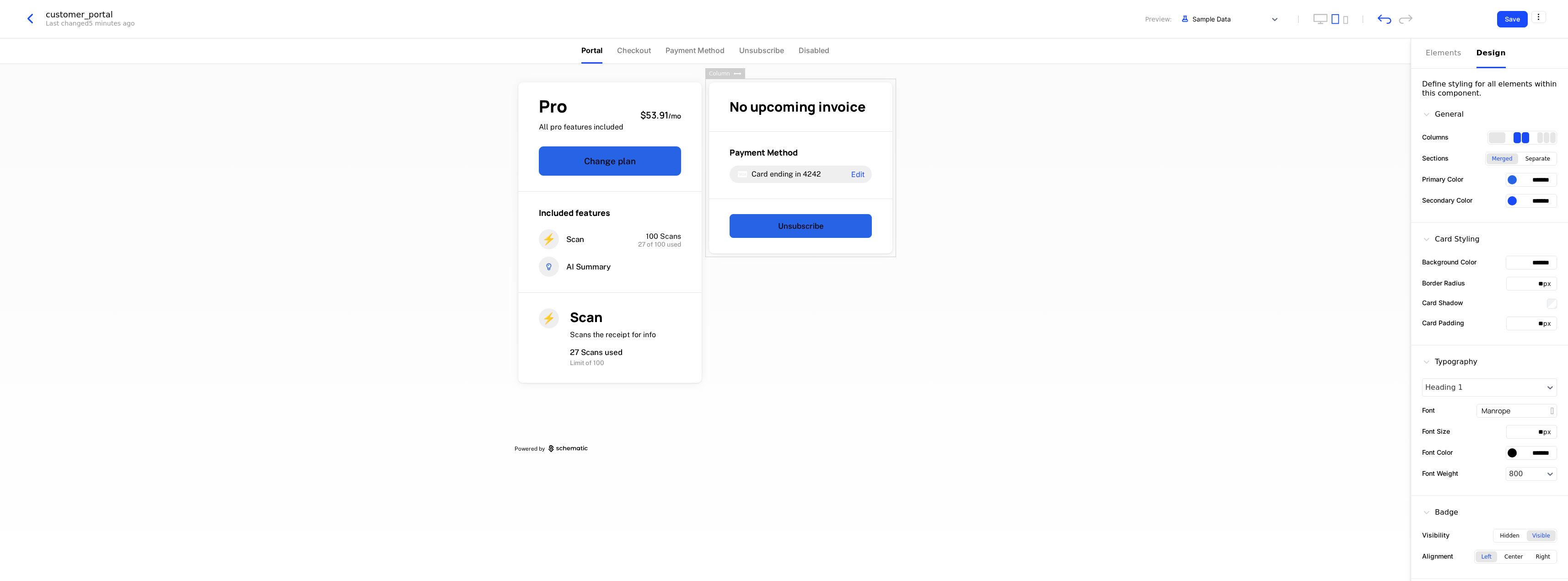
click at [1512, 452] on div at bounding box center [1512, 452] width 9 height 9
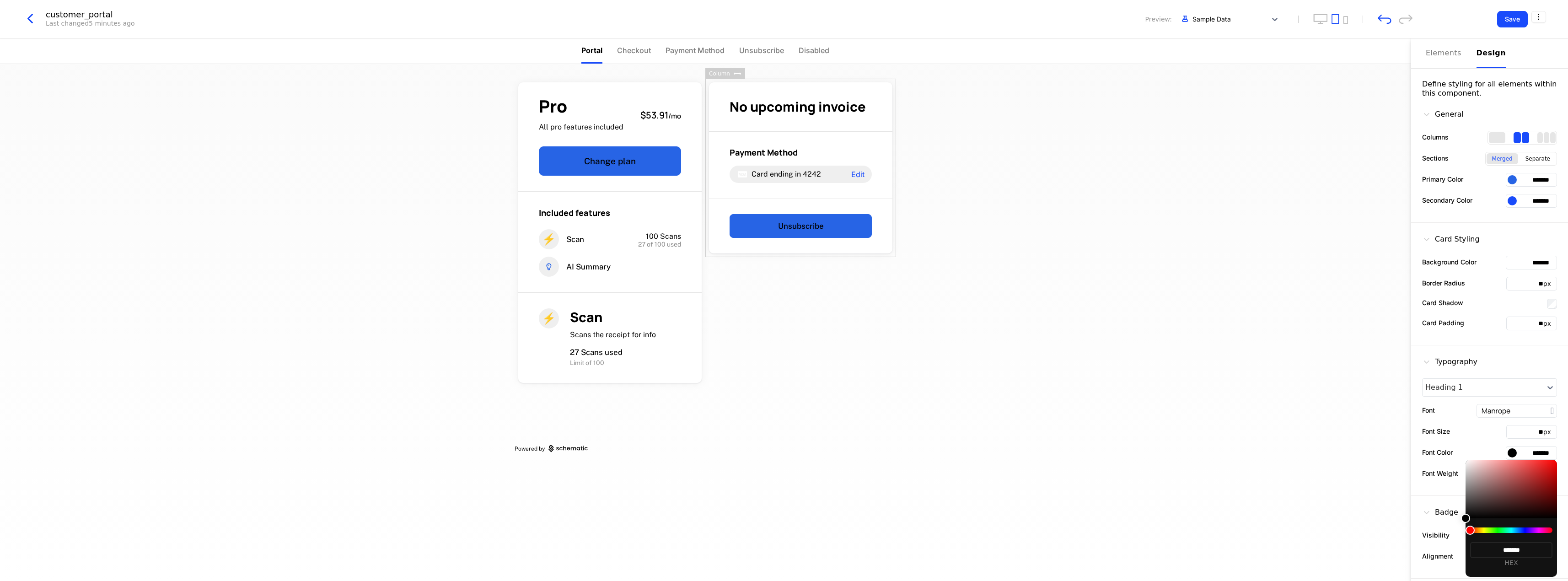
click at [1466, 465] on div at bounding box center [1511, 489] width 91 height 58
type input "*******"
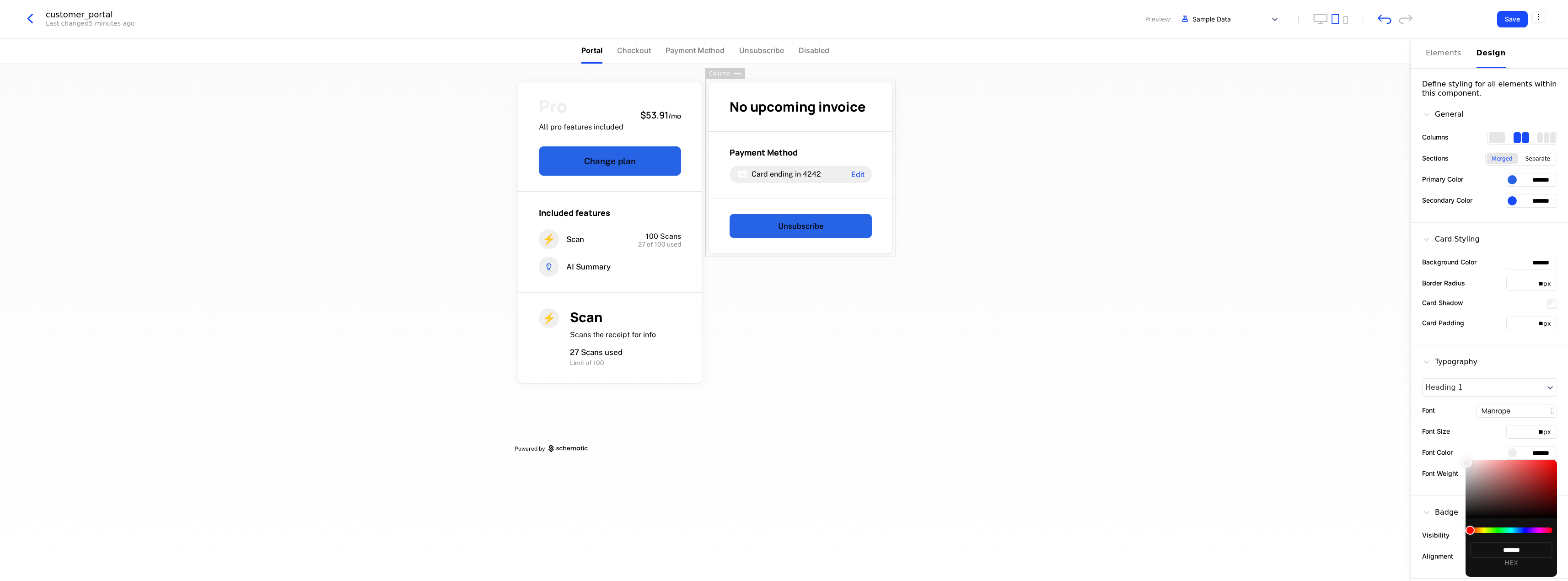
type input "*******"
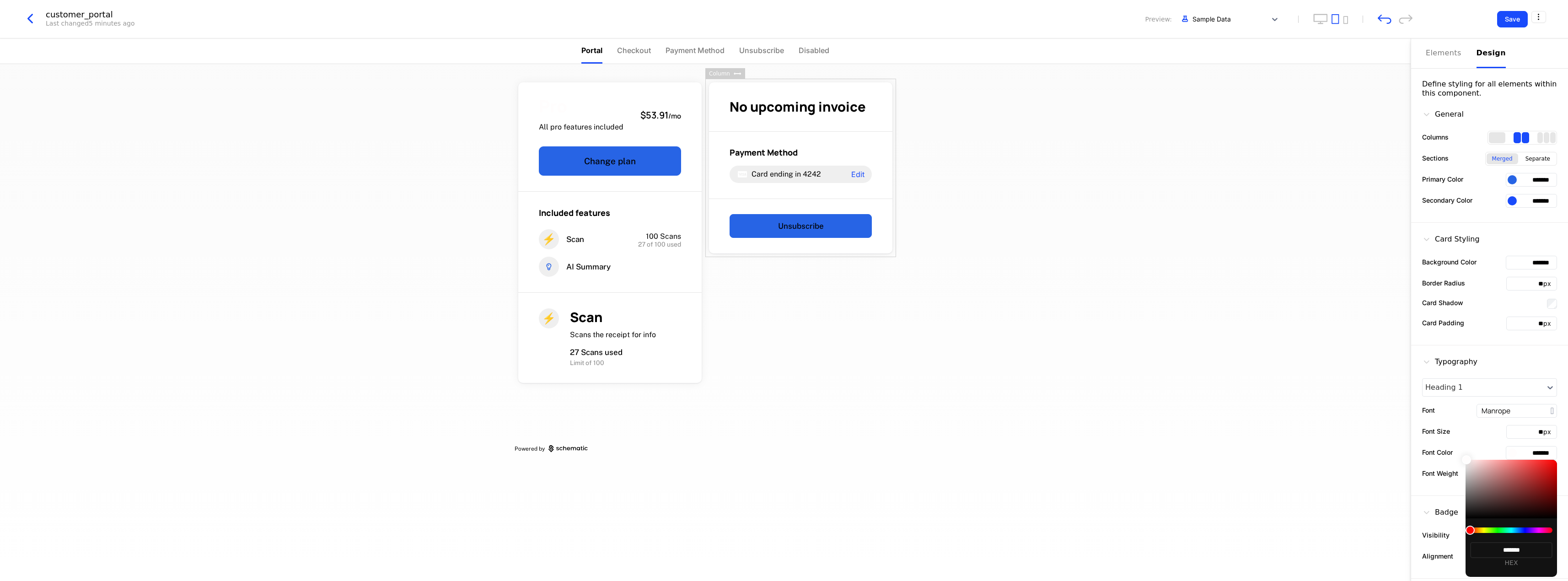
type input "*******"
drag, startPoint x: 1448, startPoint y: 463, endPoint x: 1444, endPoint y: 456, distance: 8.1
click at [1461, 456] on div at bounding box center [1465, 460] width 9 height 9
click at [1330, 462] on div at bounding box center [784, 290] width 1568 height 581
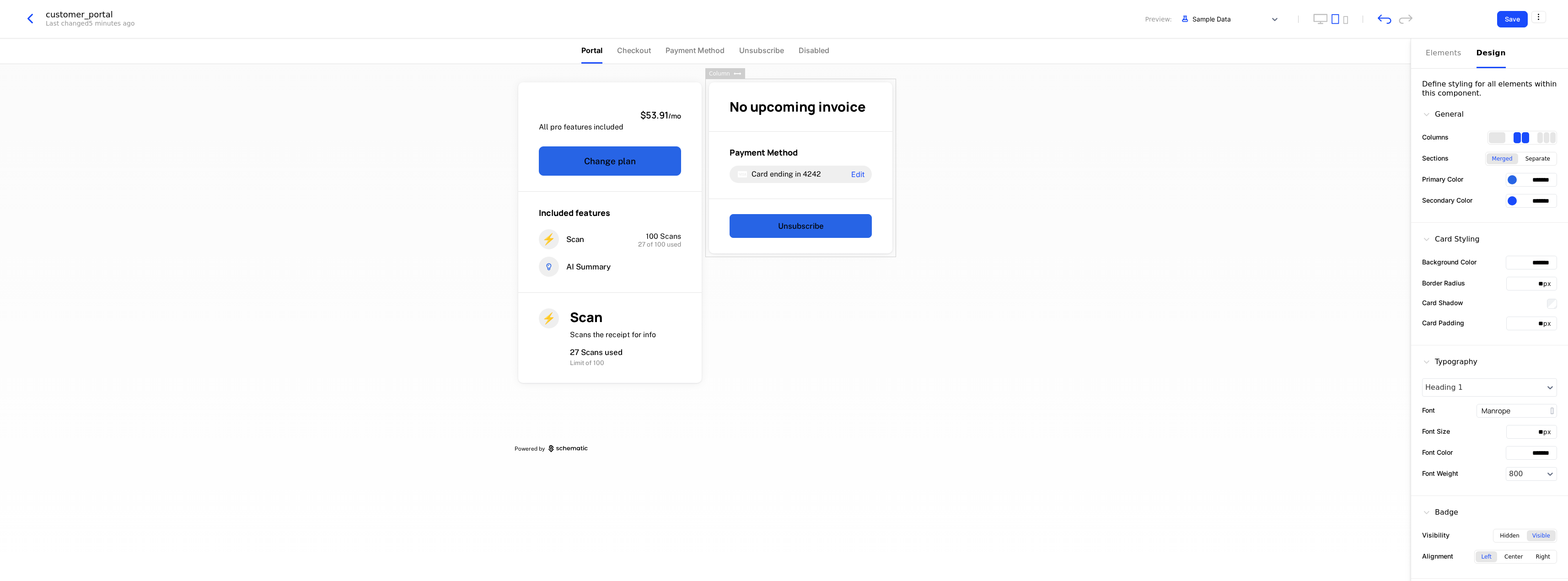
click at [1035, 198] on div "Pro All pro features included $53.91 / mo Change plan Included features ⚡ Scan …" at bounding box center [705, 322] width 1410 height 517
click at [1539, 451] on input "*******" at bounding box center [1531, 453] width 51 height 14
click at [1549, 452] on input "*******" at bounding box center [1531, 453] width 51 height 14
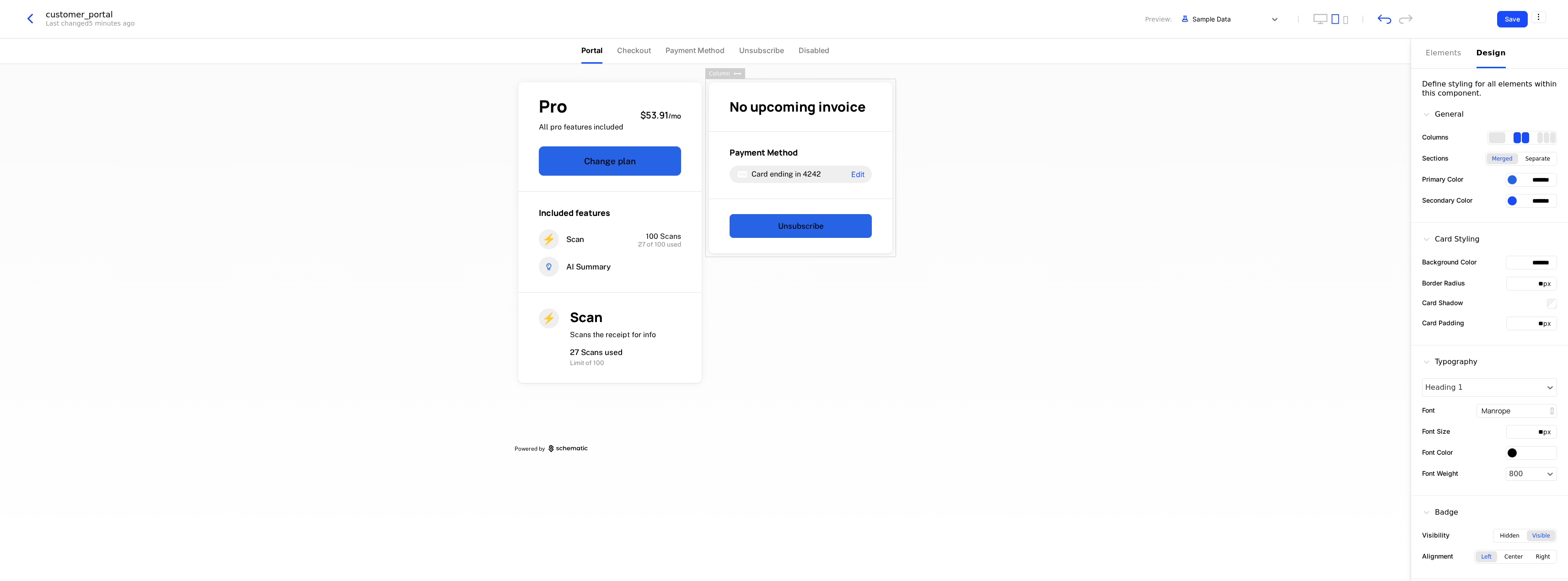
click at [1511, 454] on div at bounding box center [1512, 452] width 9 height 9
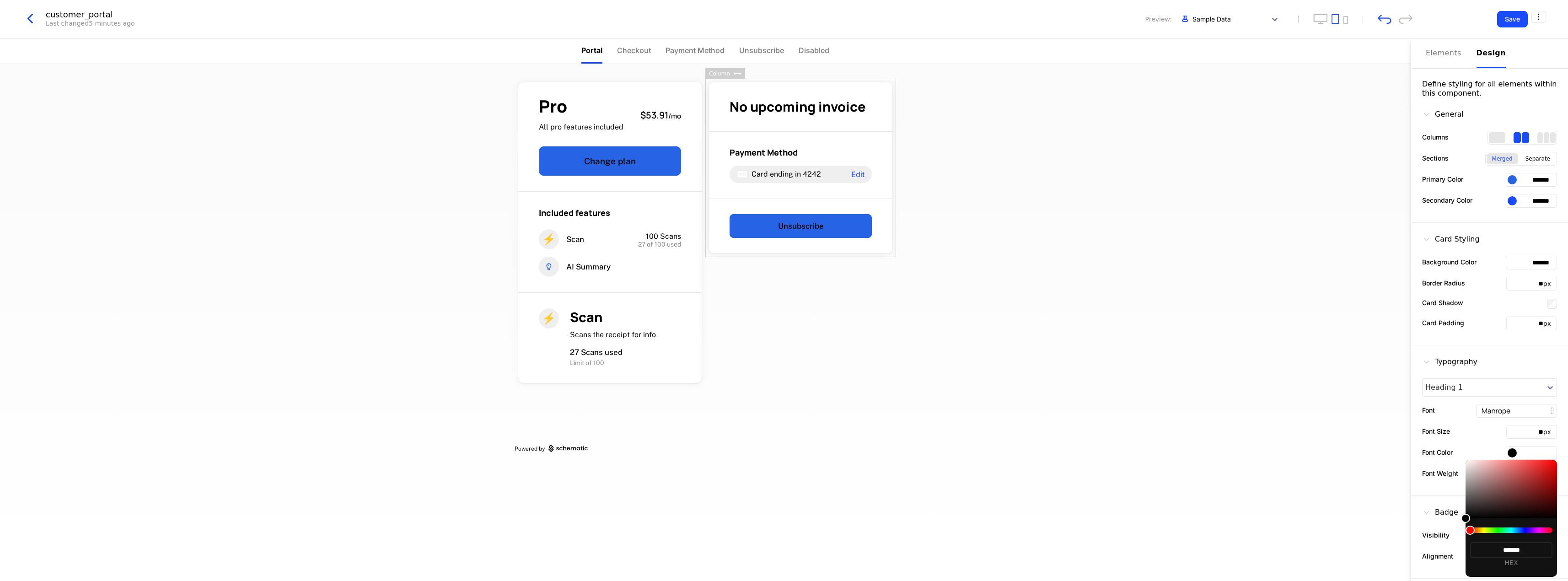
click at [1518, 551] on input "*******" at bounding box center [1511, 550] width 82 height 16
type input "*******"
type input "******"
type input "*********"
type input "*****"
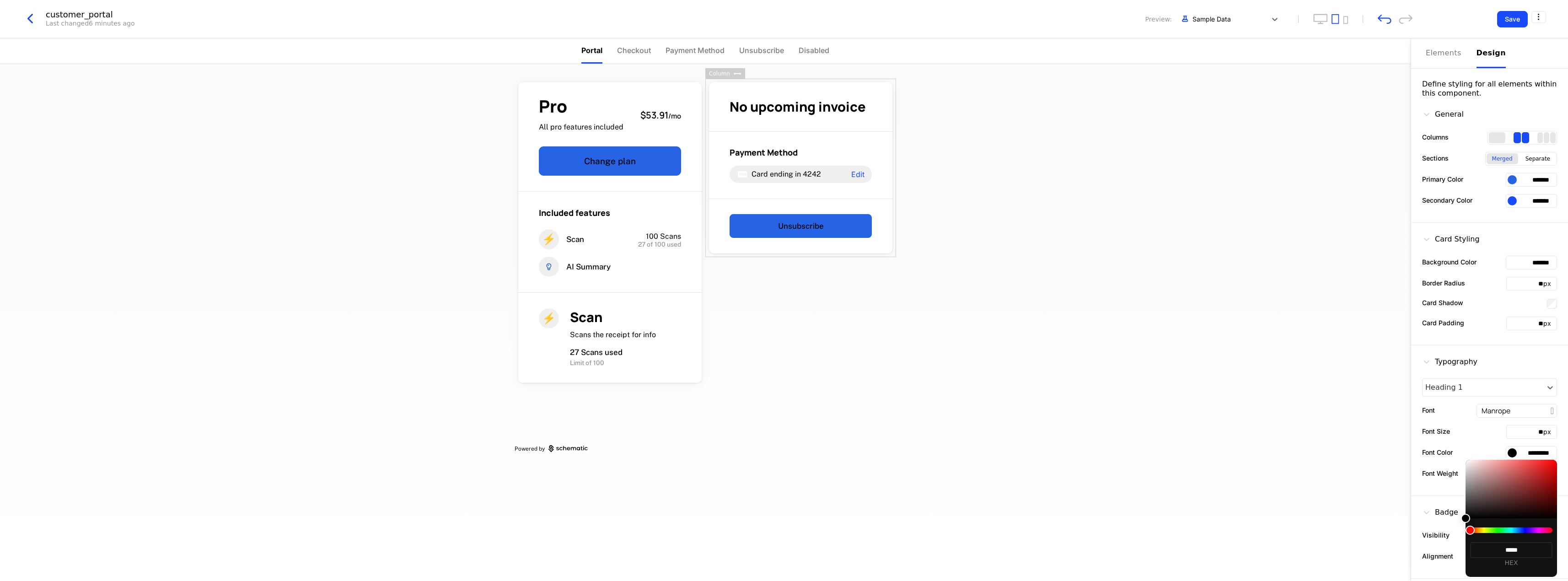
type input "*******"
type input "***"
type input "*******"
type input "****"
type input "*******"
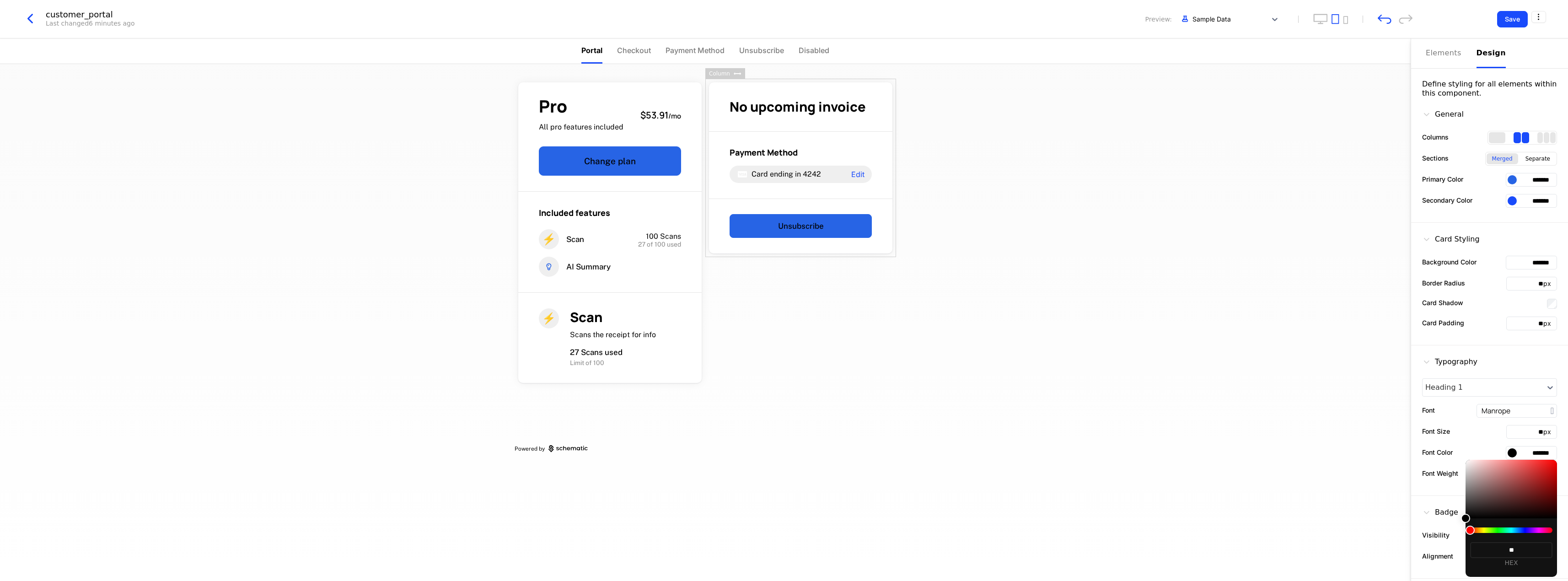
type input "*"
type input "*******"
click at [1461, 520] on div at bounding box center [1465, 518] width 9 height 9
click at [1352, 533] on div at bounding box center [784, 290] width 1568 height 581
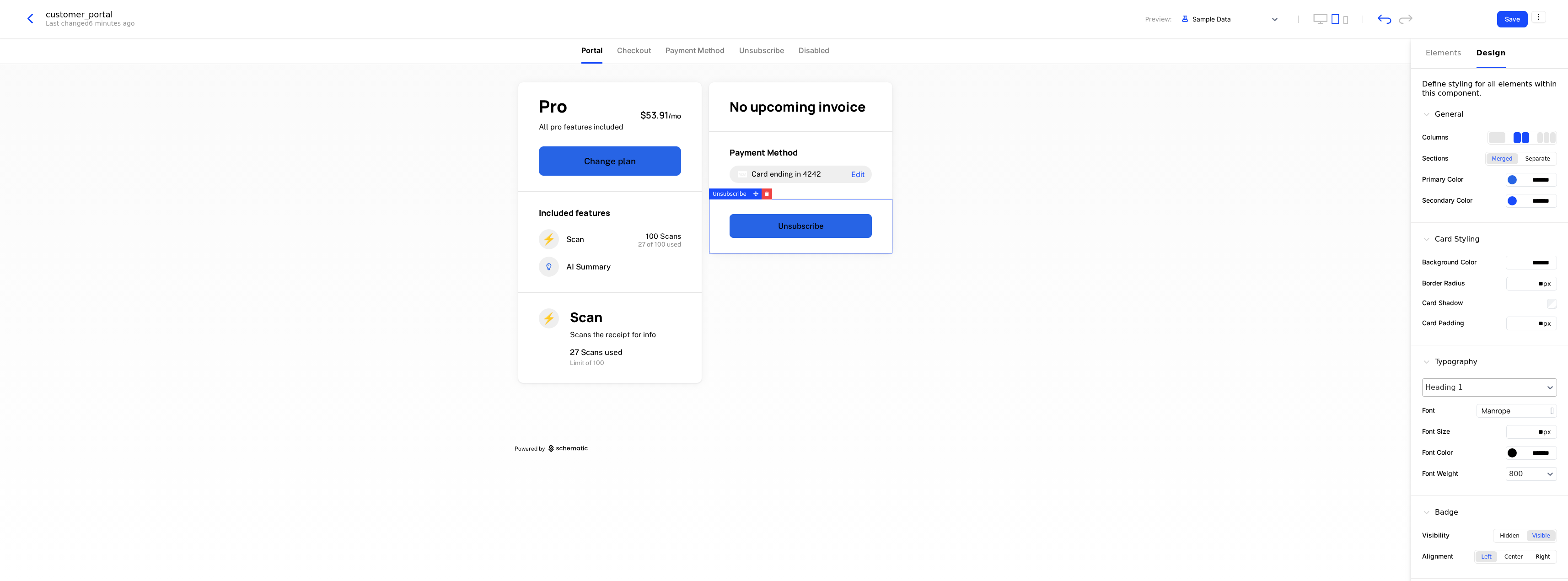
click at [1468, 387] on div at bounding box center [1483, 387] width 116 height 11
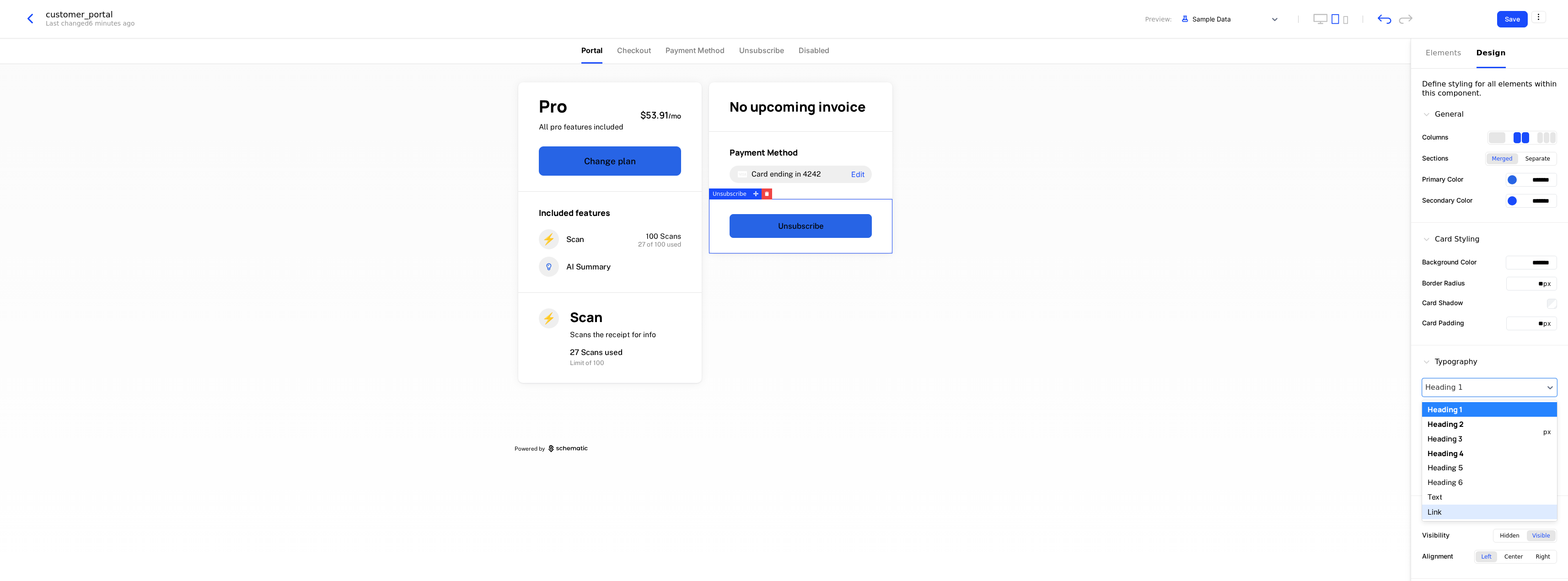
click at [1464, 516] on div "Link" at bounding box center [1489, 512] width 135 height 15
type input "*****"
type input "**"
type input "*******"
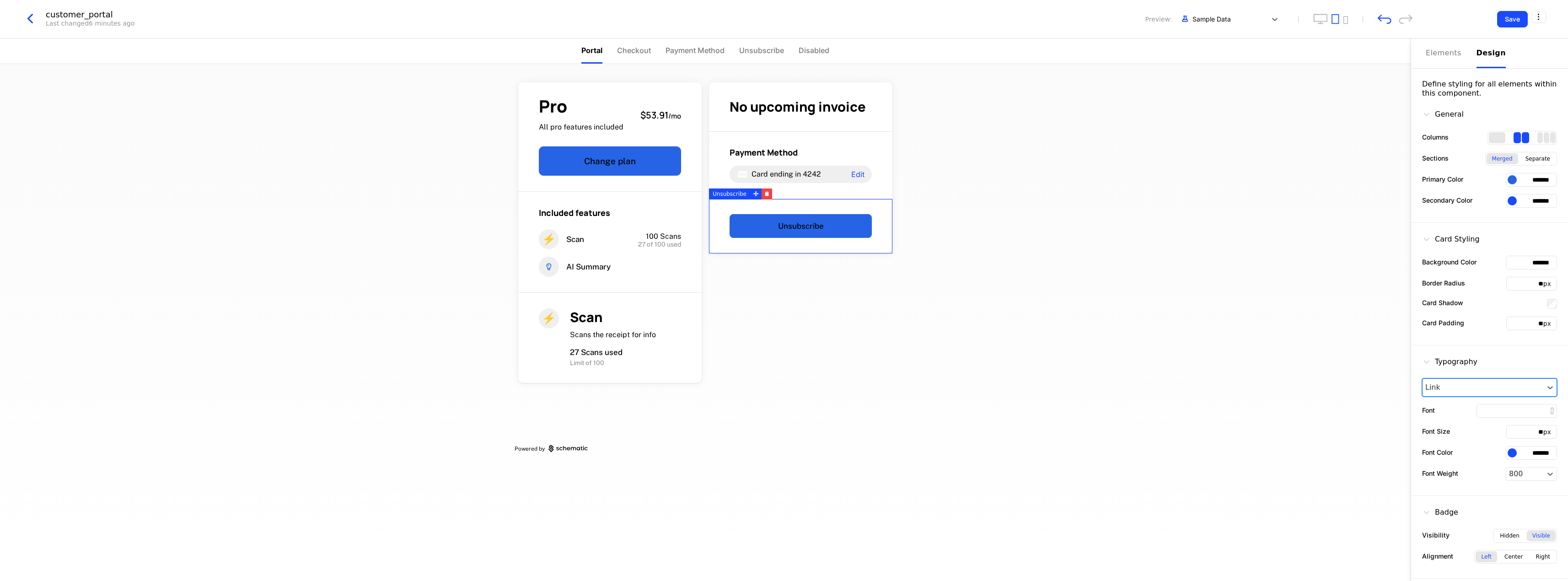
click at [1468, 384] on div at bounding box center [1483, 387] width 116 height 11
click at [1462, 498] on div "Text" at bounding box center [1489, 498] width 135 height 15
type input "**********"
click at [1514, 451] on div at bounding box center [1512, 452] width 9 height 9
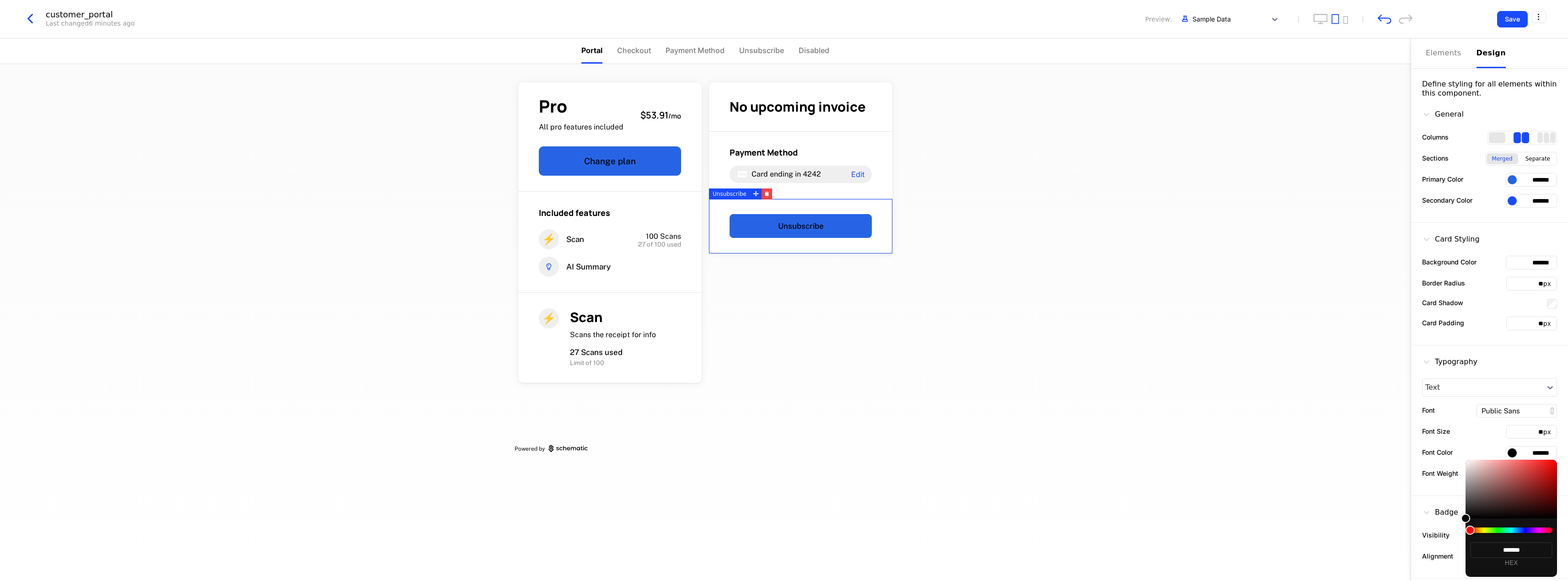
type input "*******"
click at [1466, 465] on div at bounding box center [1511, 489] width 91 height 58
type input "**********"
type input "*******"
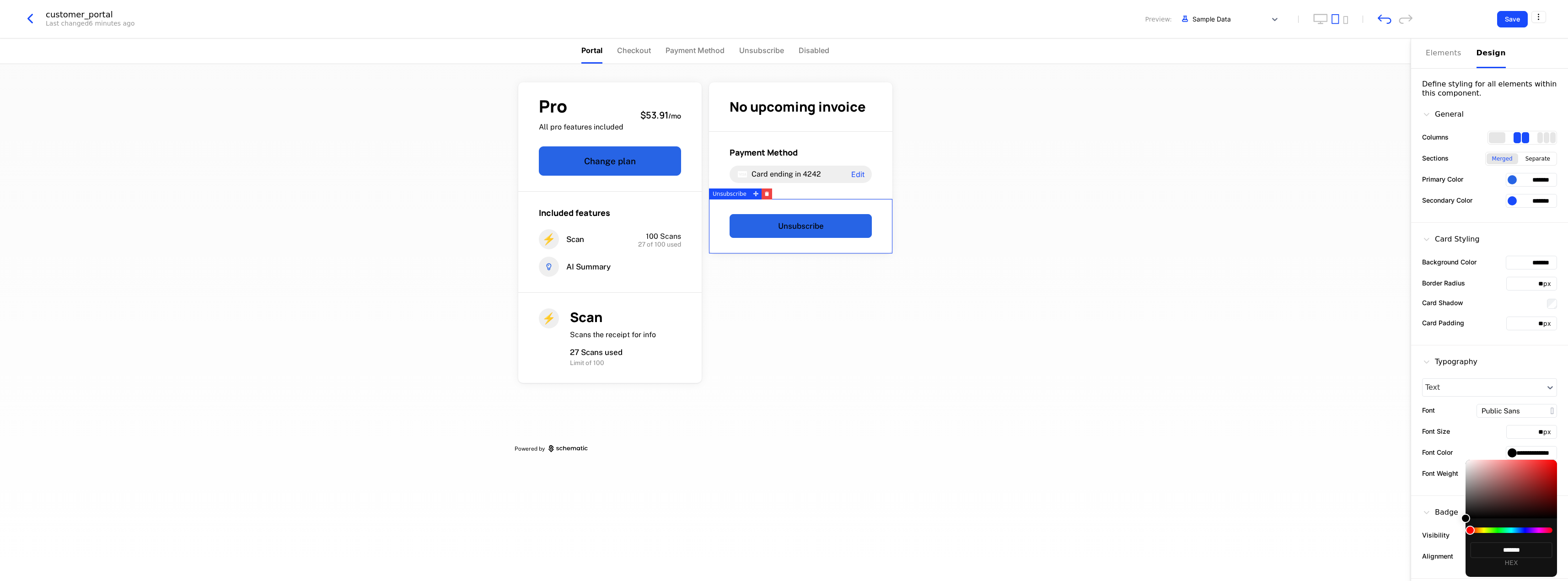
type input "**********"
click at [1318, 462] on div at bounding box center [784, 290] width 1568 height 581
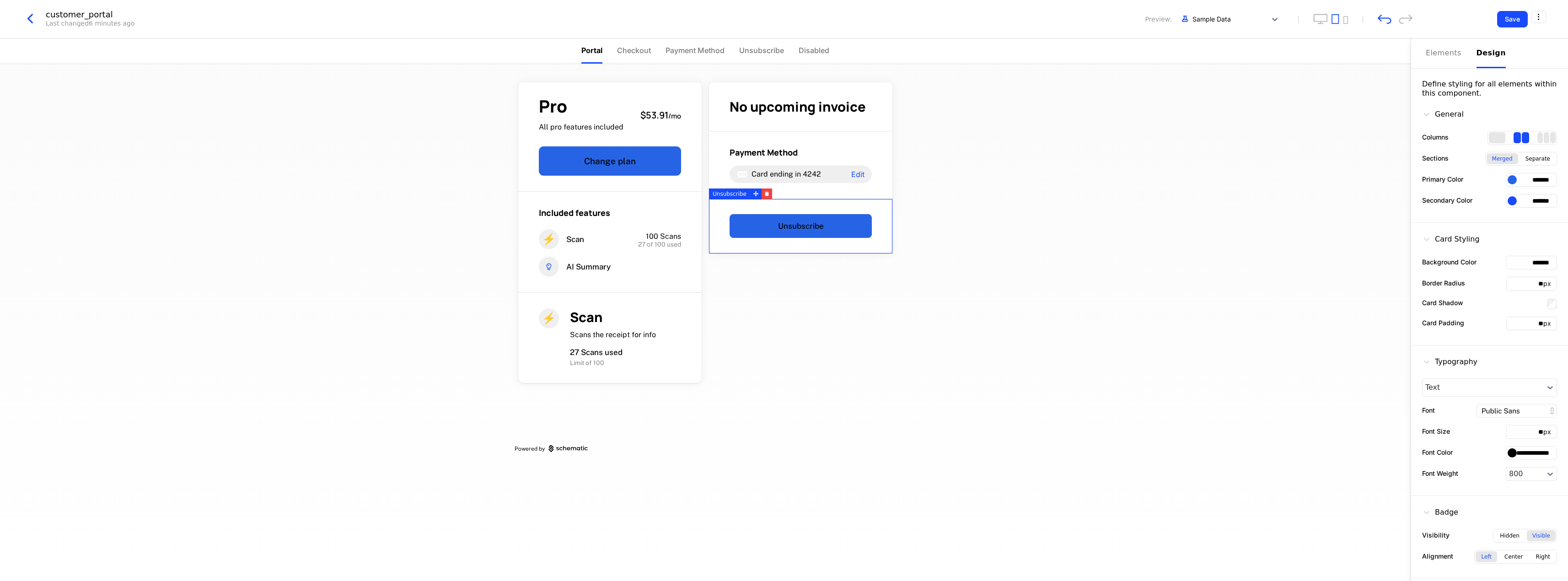
click at [1439, 112] on div "General" at bounding box center [1443, 114] width 41 height 11
click at [1438, 117] on div "General" at bounding box center [1443, 114] width 41 height 11
click at [1513, 198] on div at bounding box center [1512, 200] width 9 height 9
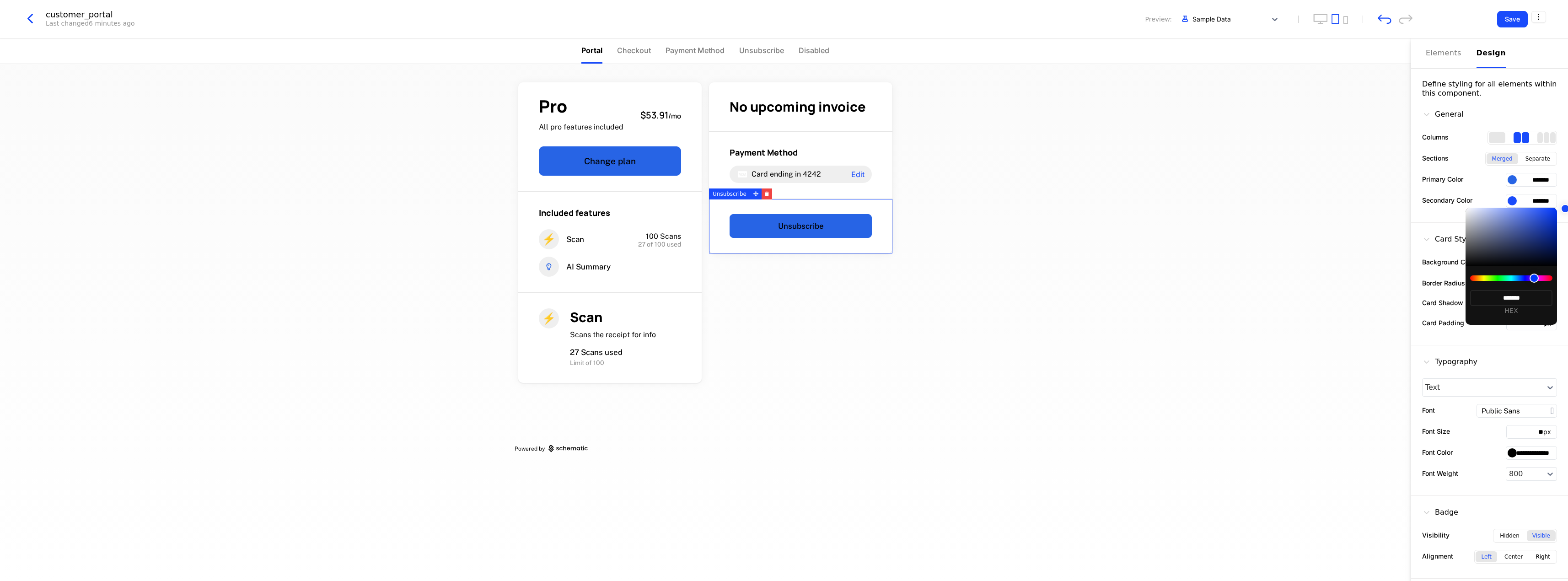
type input "*******"
click at [1466, 209] on div at bounding box center [1511, 237] width 91 height 58
type input "*******"
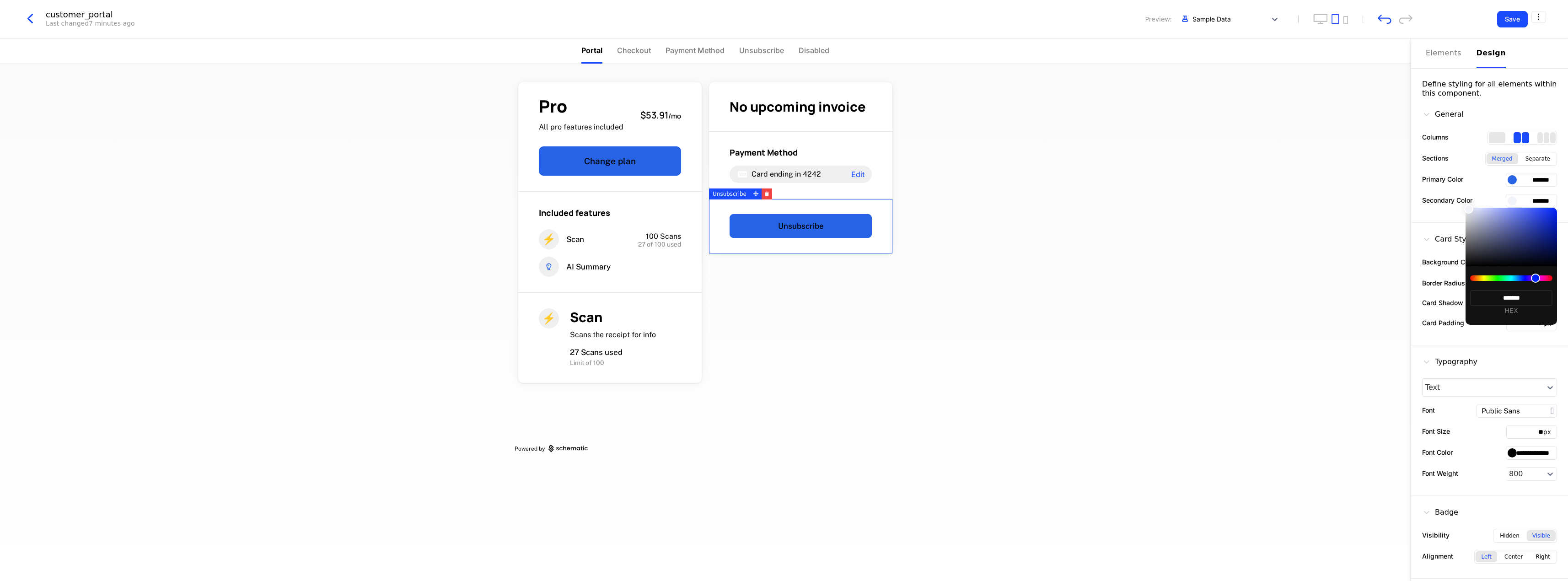
click at [1542, 214] on div at bounding box center [1511, 237] width 91 height 58
click at [1349, 242] on div at bounding box center [784, 290] width 1568 height 581
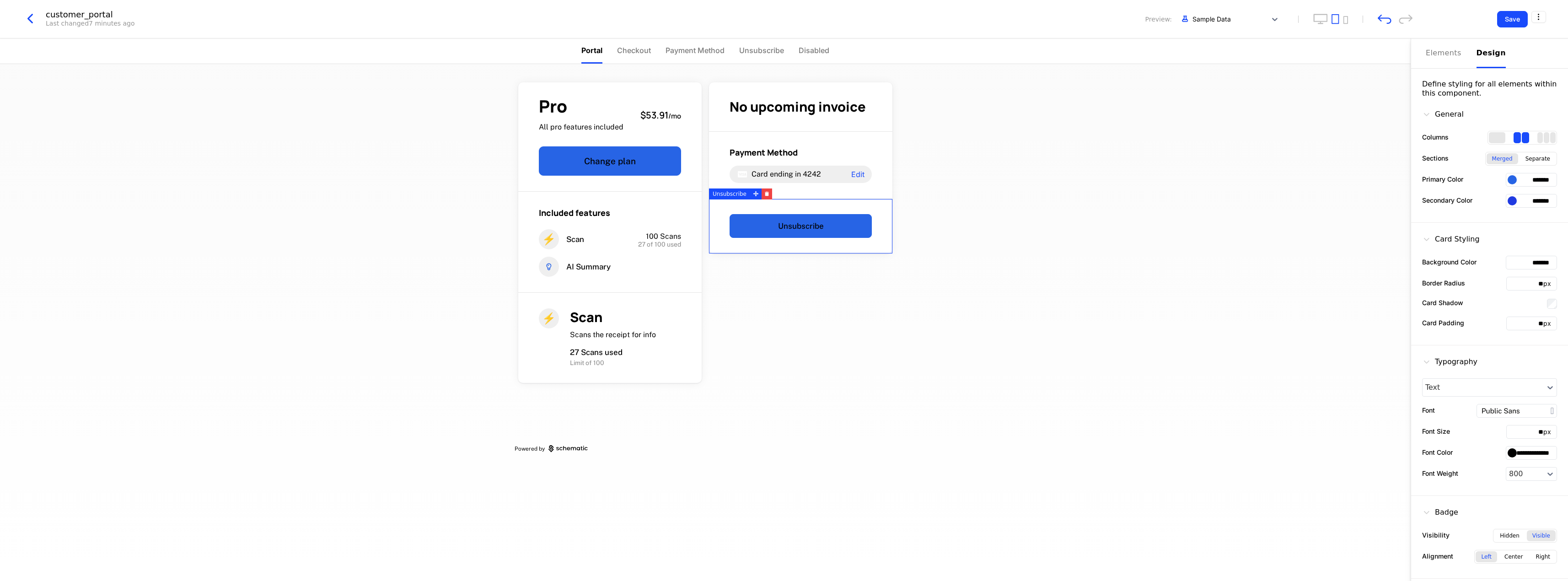
click at [1447, 364] on div "Typography" at bounding box center [1449, 362] width 55 height 11
click at [1430, 359] on icon at bounding box center [1426, 362] width 9 height 9
click at [1299, 158] on div "Pro All pro features included $53.91 / mo Change plan Included features ⚡ Scan …" at bounding box center [705, 322] width 1410 height 517
click at [586, 163] on button "Change plan" at bounding box center [610, 161] width 142 height 29
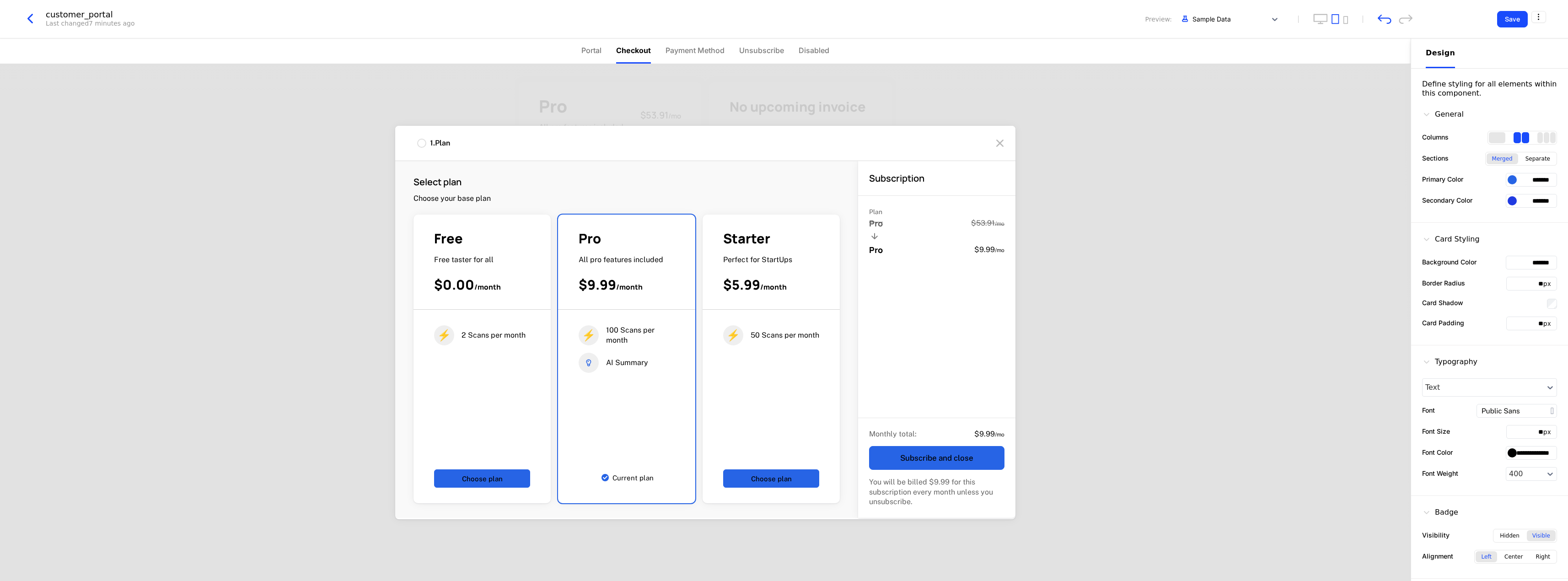
click at [1006, 146] on icon at bounding box center [1000, 143] width 15 height 15
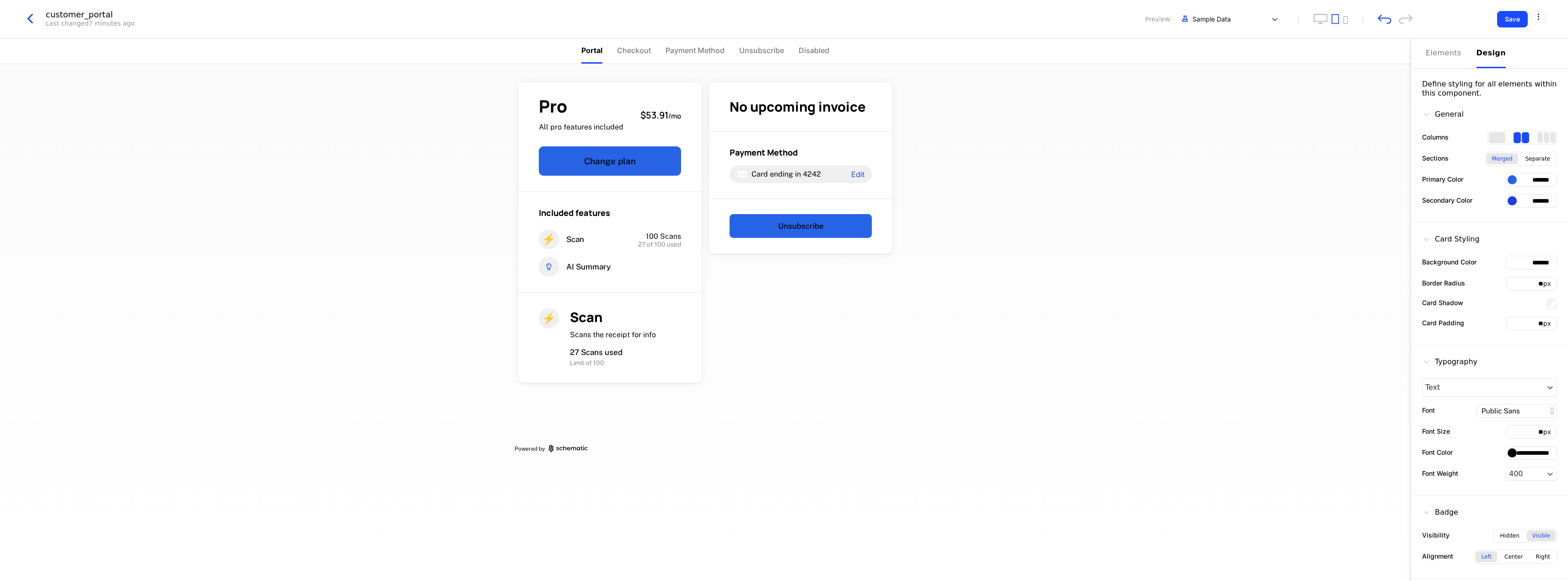
click at [1521, 455] on input "**********" at bounding box center [1531, 453] width 51 height 14
click at [1513, 454] on div at bounding box center [1512, 452] width 9 height 9
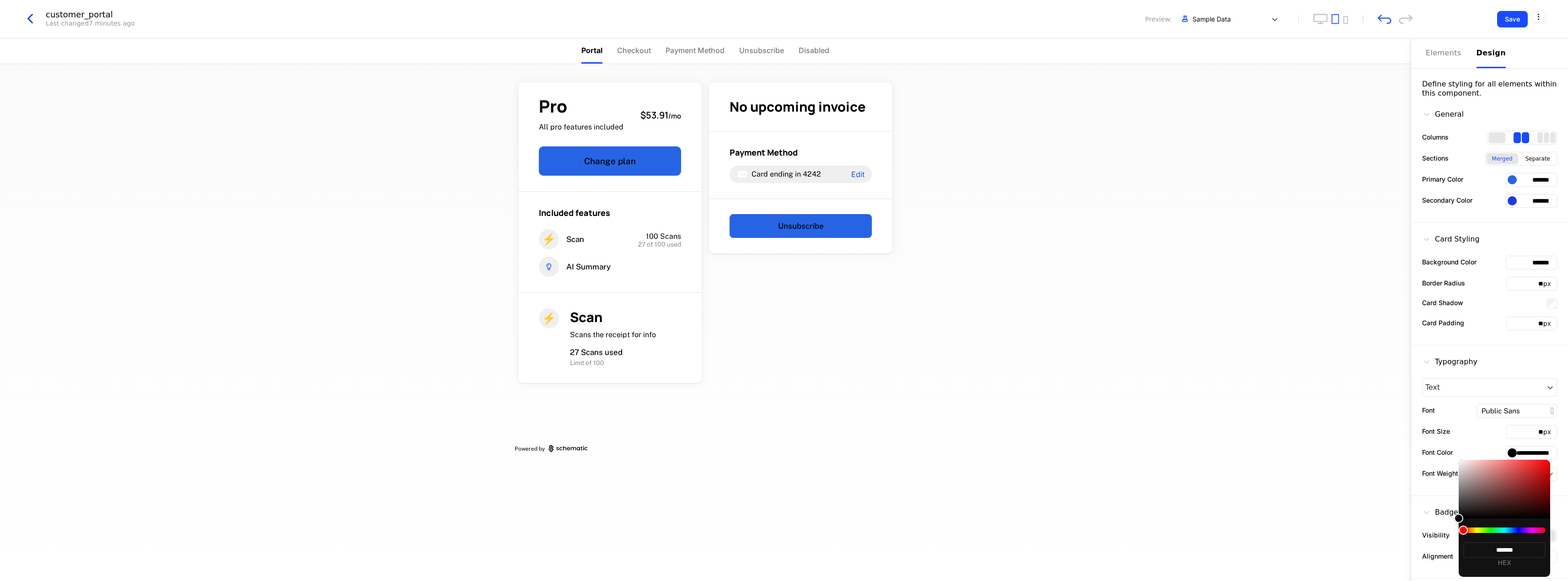
click at [1458, 463] on div at bounding box center [1504, 489] width 91 height 58
type input "*******"
click at [1457, 463] on div at bounding box center [1461, 463] width 9 height 9
type input "*******"
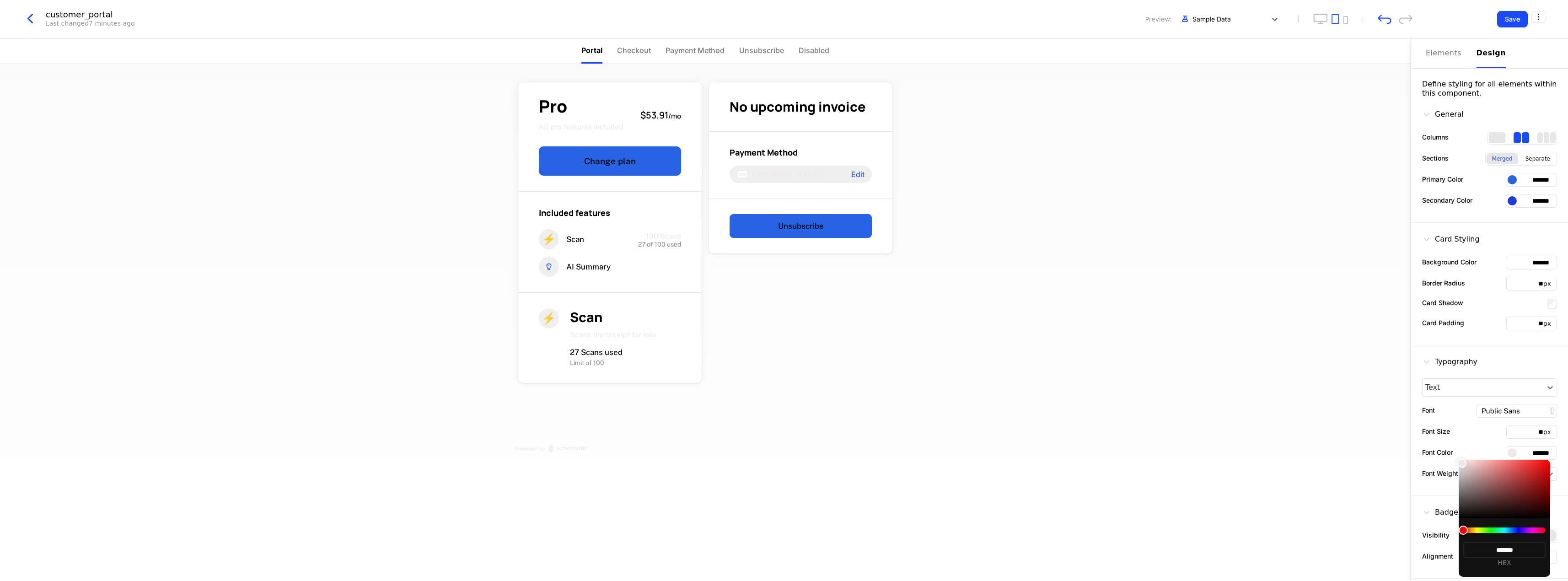
type input "*******"
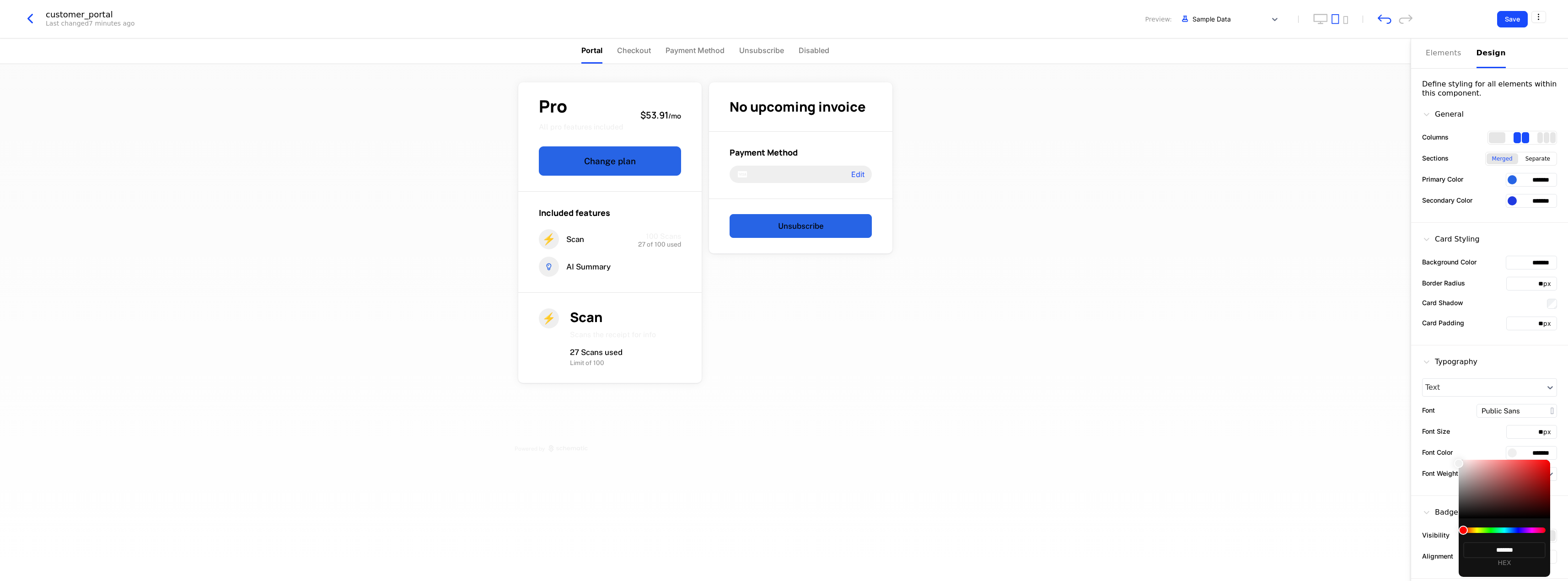
type input "*******"
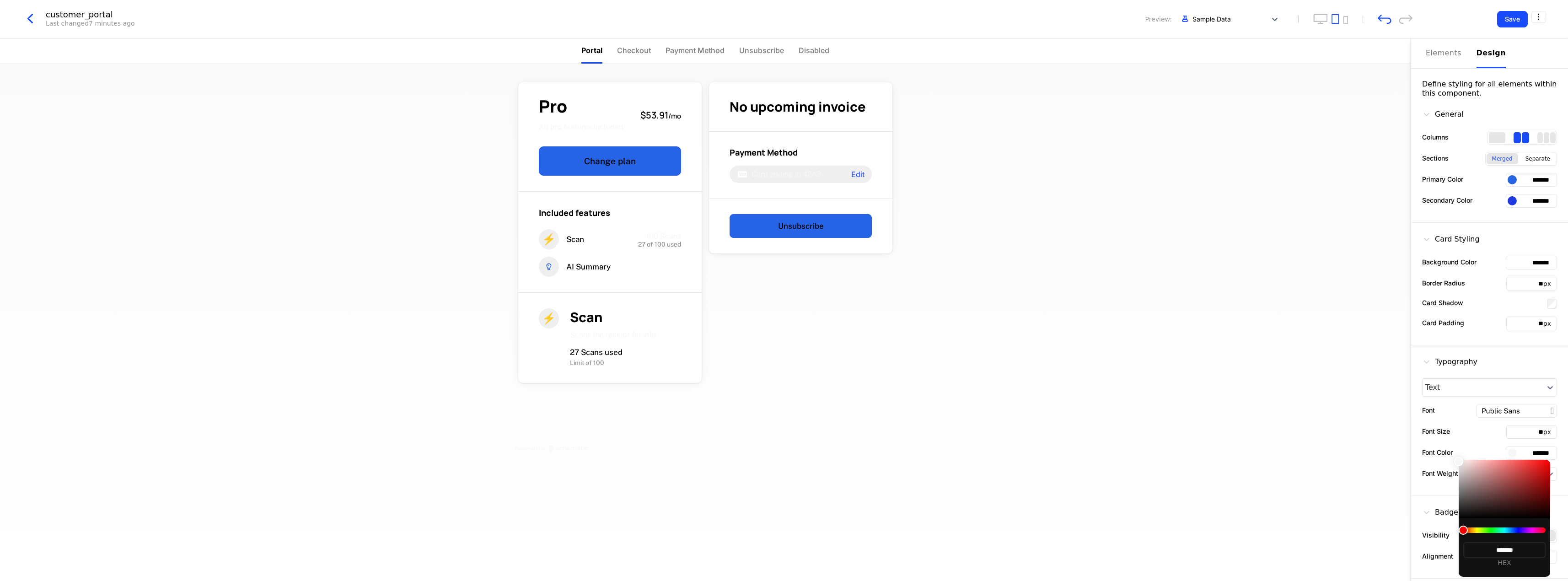
type input "*******"
drag, startPoint x: 1443, startPoint y: 463, endPoint x: 1407, endPoint y: 461, distance: 36.1
click at [1407, 461] on body "**********" at bounding box center [784, 290] width 1568 height 581
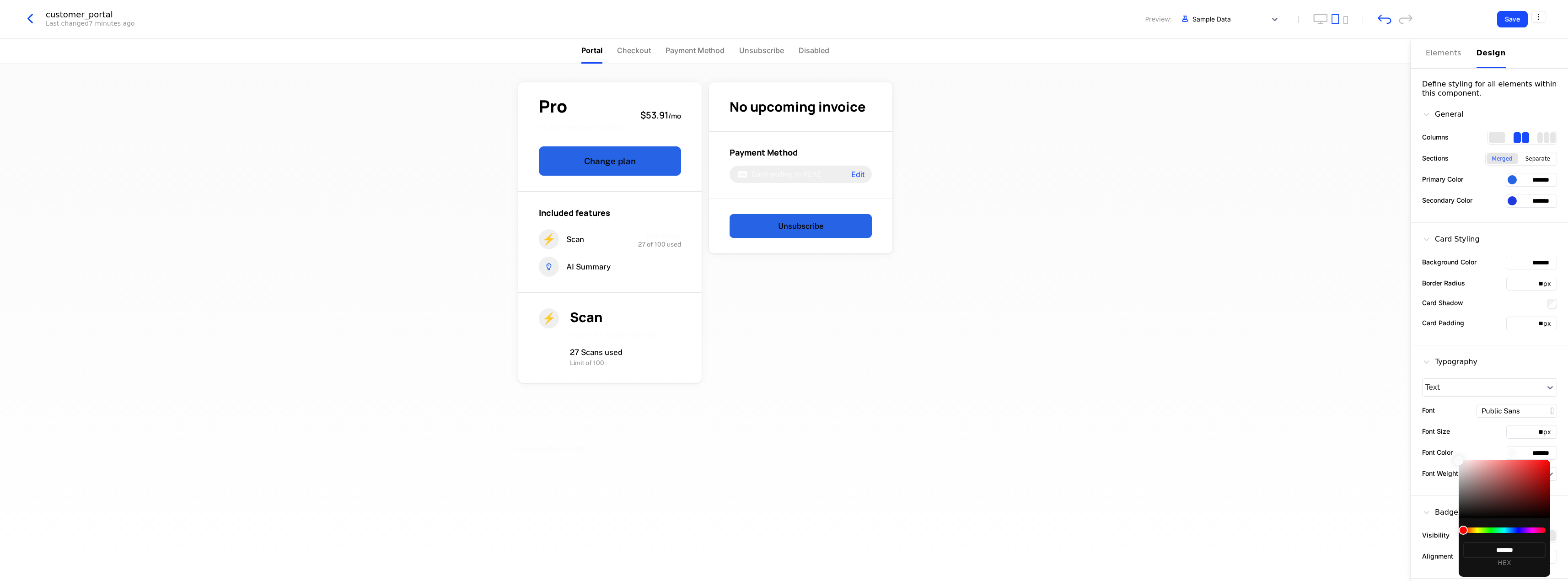
click at [1477, 520] on div "******* HEX" at bounding box center [1504, 548] width 91 height 58
click at [1385, 24] on div at bounding box center [784, 290] width 1568 height 581
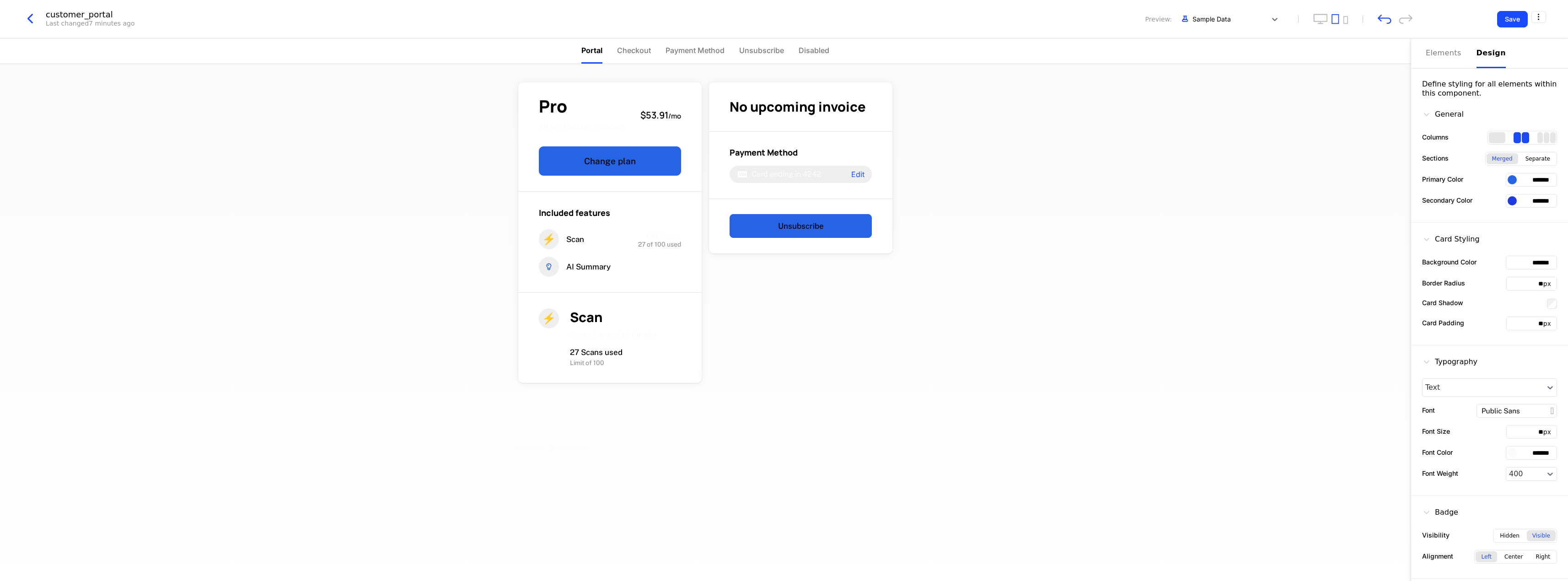
click at [1385, 24] on div "customer_portal Last changed 7 minutes ago Preview: Sample Data" at bounding box center [717, 19] width 1390 height 18
click at [1385, 18] on icon "undo" at bounding box center [1384, 19] width 14 height 10
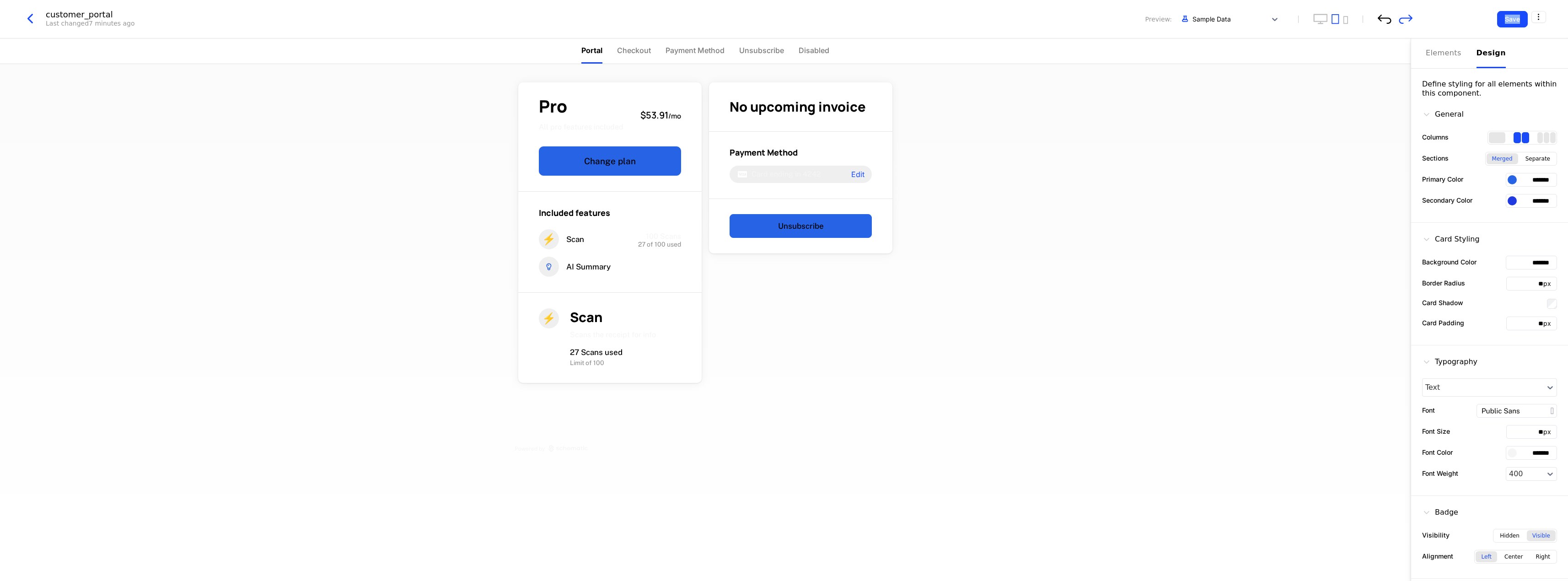
type input "*******"
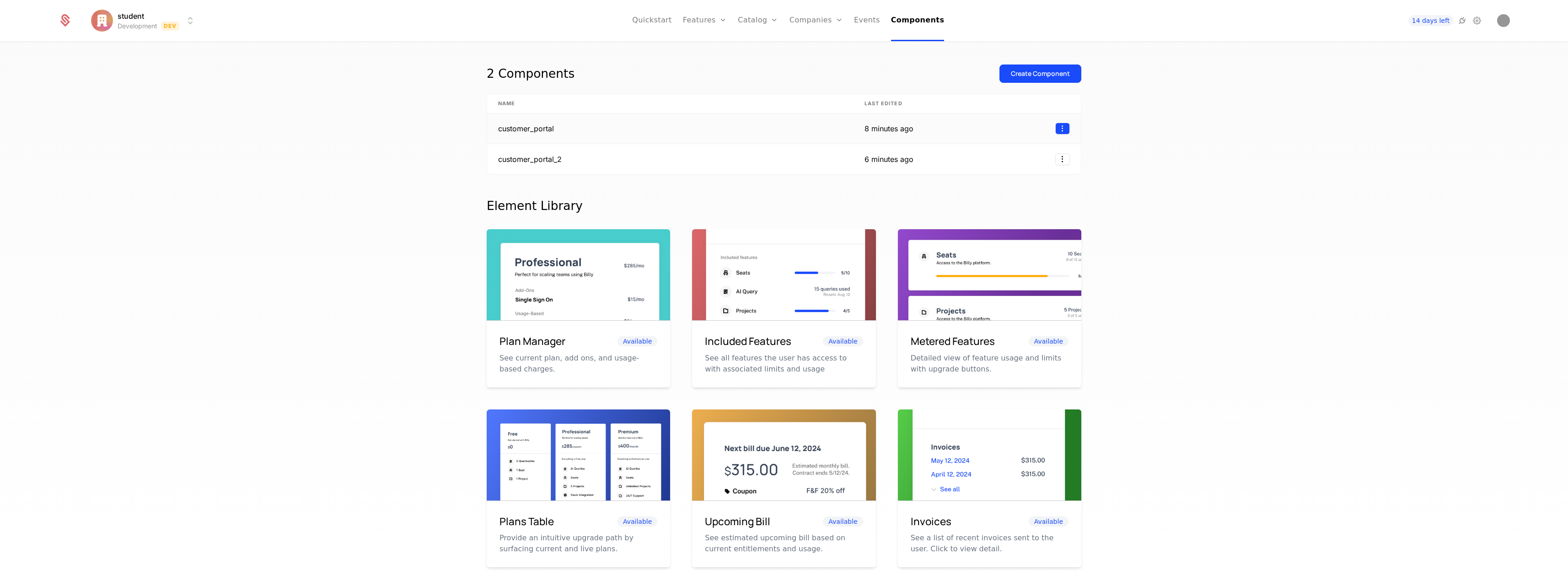
click at [1059, 132] on html "student Development Dev Quickstart Features Features Flags Catalog Plans Add On…" at bounding box center [784, 290] width 1568 height 581
click at [1028, 151] on div "Delete" at bounding box center [1021, 152] width 69 height 13
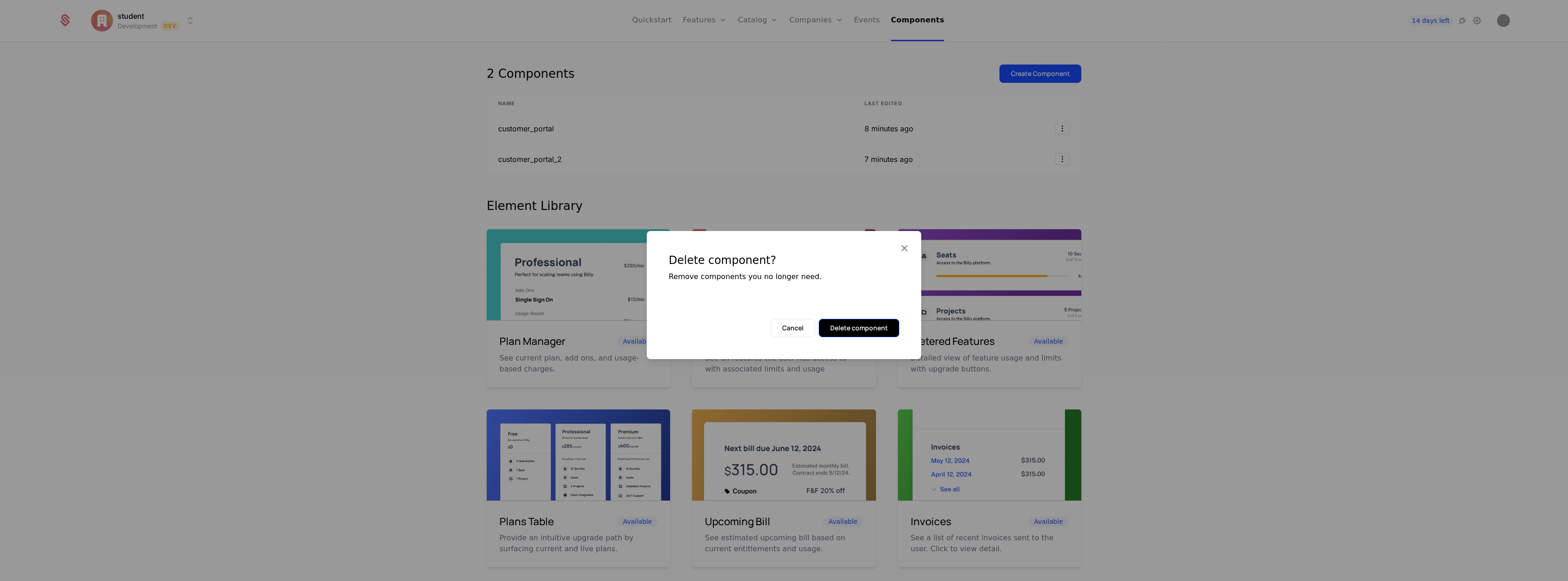
click at [849, 326] on button "Delete component" at bounding box center [859, 328] width 80 height 18
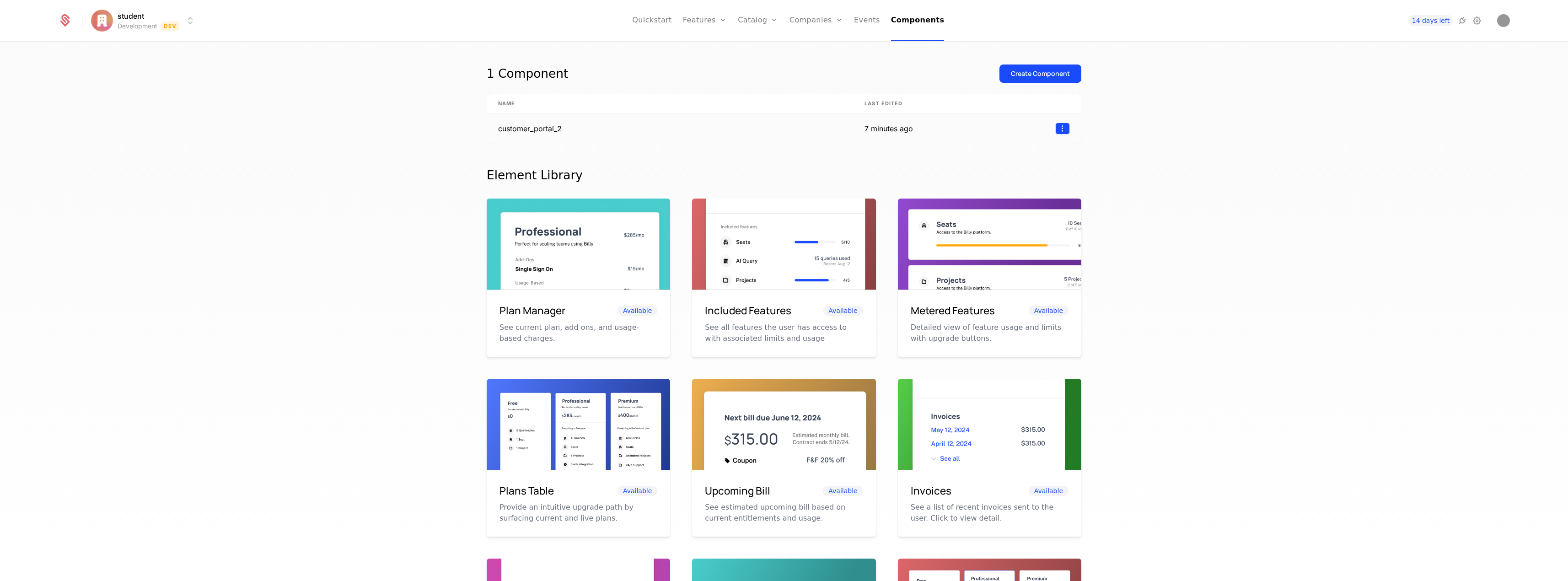
click at [1063, 127] on html "student Development Dev Quickstart Features Features Flags Catalog Plans Add On…" at bounding box center [784, 290] width 1568 height 581
click at [1024, 152] on div "Delete" at bounding box center [1021, 152] width 69 height 13
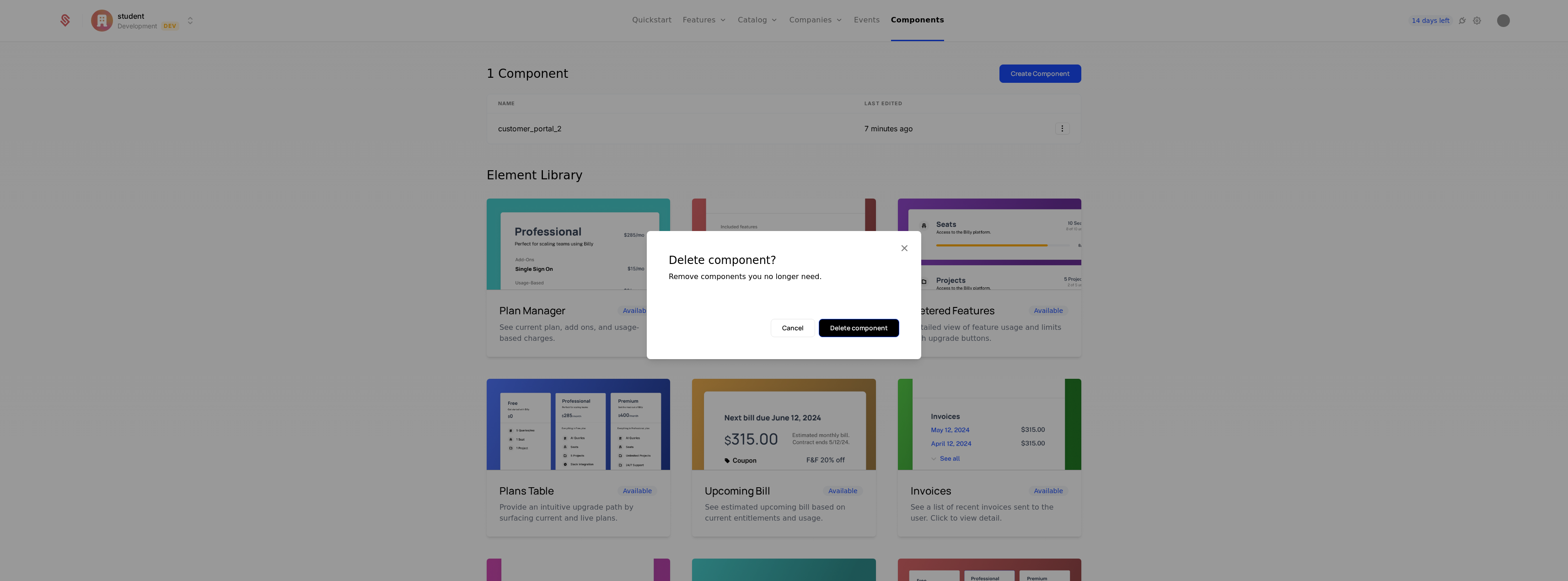
click at [870, 325] on button "Delete component" at bounding box center [859, 328] width 80 height 18
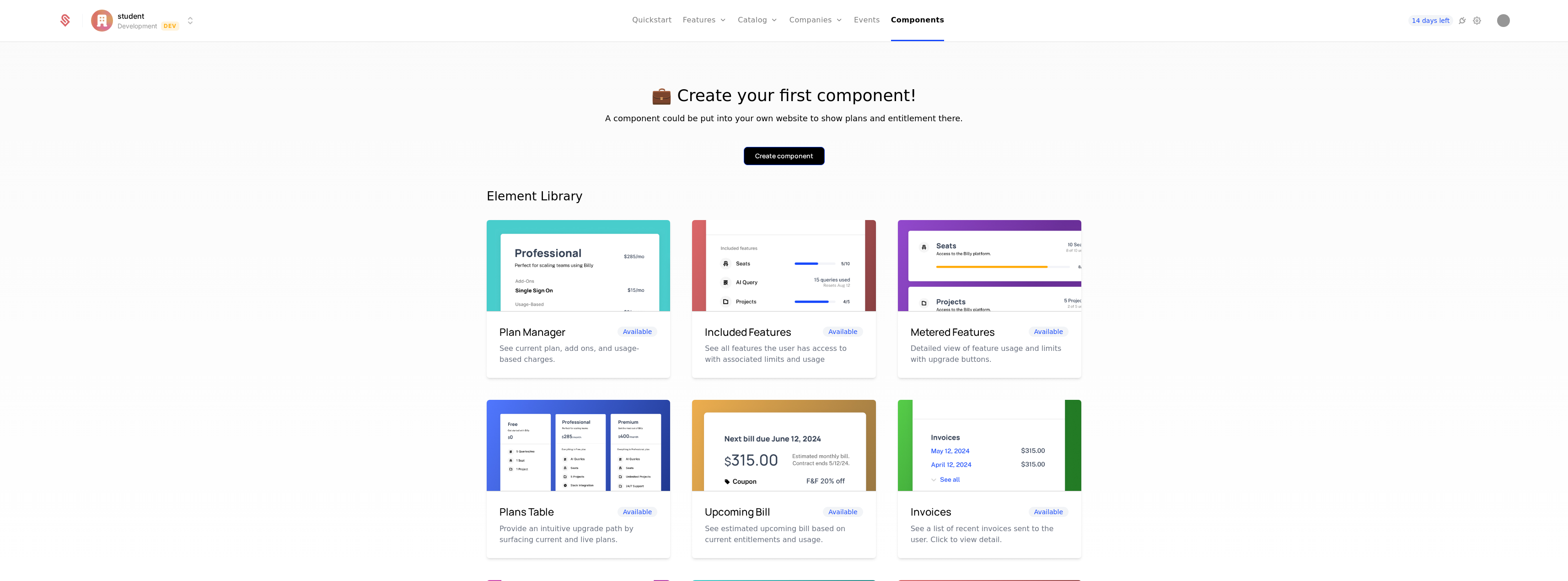
click at [772, 153] on div "Create component" at bounding box center [784, 156] width 58 height 9
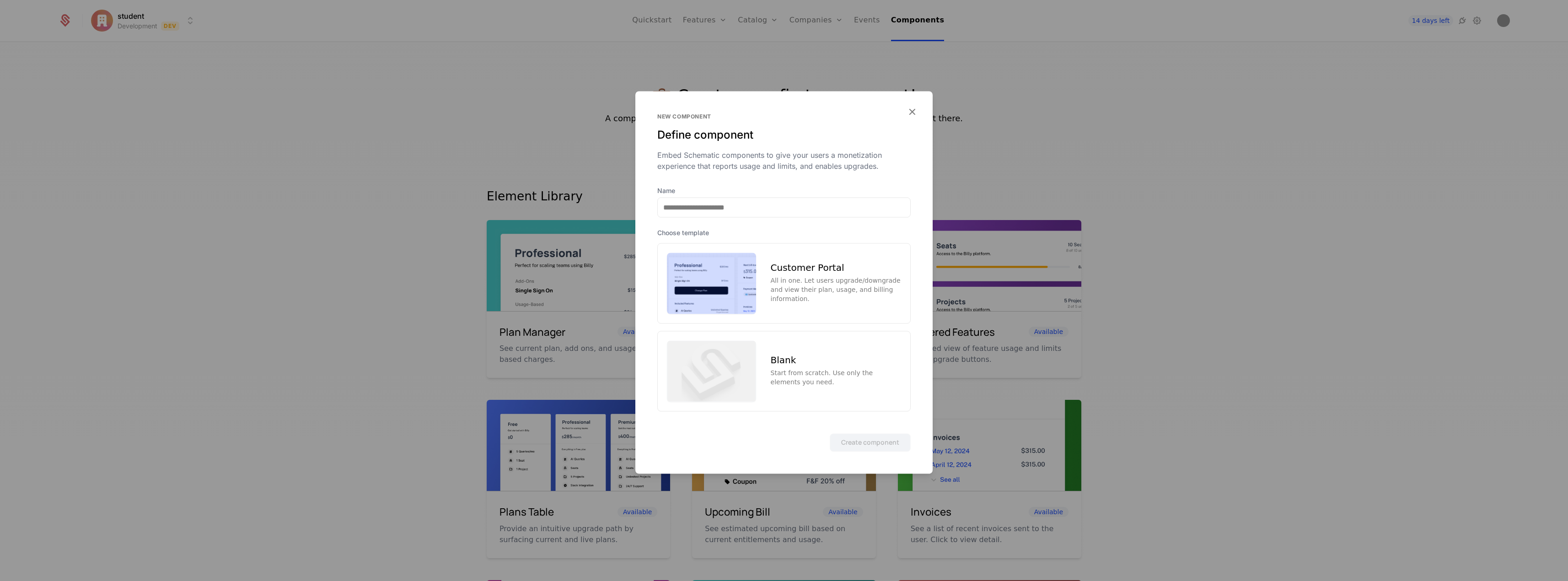
click at [769, 294] on div "Customer Portal All in one. Let users upgrade/downgrade and view their plan, us…" at bounding box center [784, 283] width 253 height 80
click at [789, 211] on input "Name" at bounding box center [784, 208] width 253 height 19
type input "**********"
click at [830, 434] on button "Create component" at bounding box center [870, 443] width 81 height 18
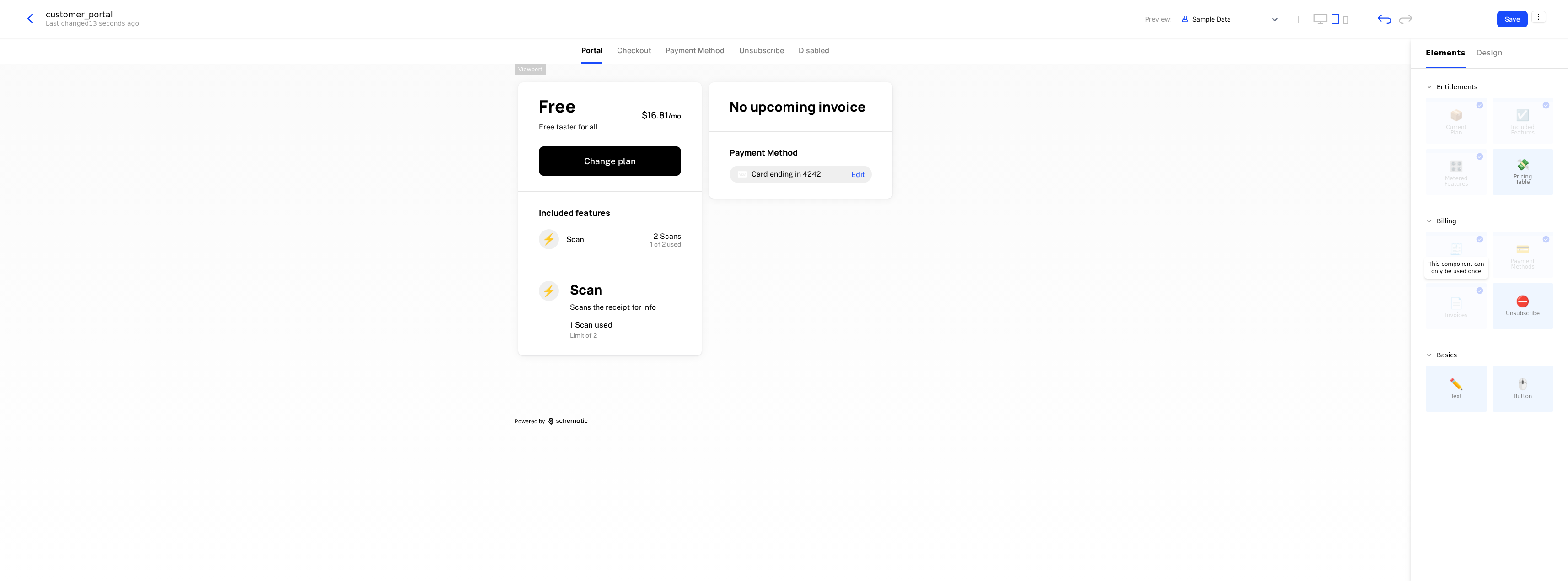
click at [1477, 302] on div at bounding box center [1456, 308] width 61 height 42
click at [1384, 18] on icon "undo" at bounding box center [1384, 19] width 14 height 9
click at [779, 362] on div "Free Free taster for all $16.81 / mo Change plan Included features ⚡ Scan 2 Sca…" at bounding box center [705, 252] width 382 height 376
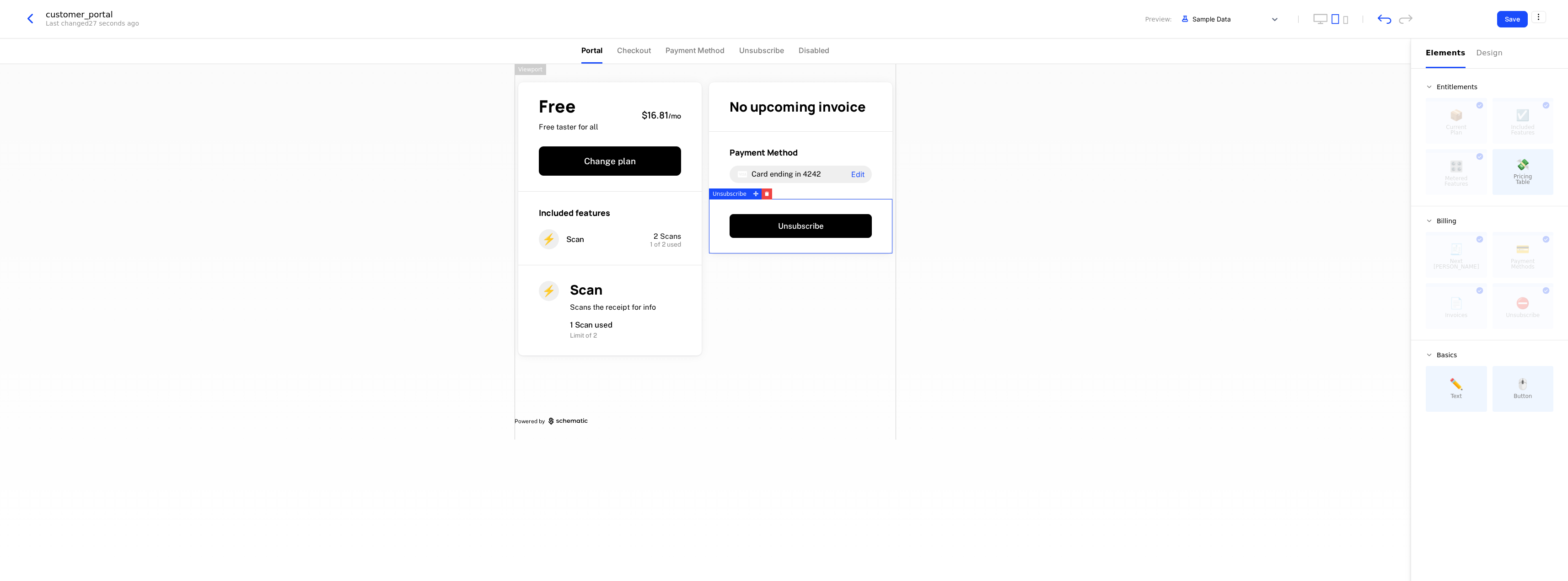
click at [1246, 257] on div "Free Free taster for all $16.81 / mo Change plan Included features ⚡ Scan 2 Sca…" at bounding box center [705, 322] width 1410 height 517
click at [793, 329] on div "Free Free taster for all $16.81 / mo Change plan Included features ⚡ Scan 2 Sca…" at bounding box center [705, 252] width 382 height 376
click at [1384, 21] on icon "undo" at bounding box center [1384, 19] width 14 height 10
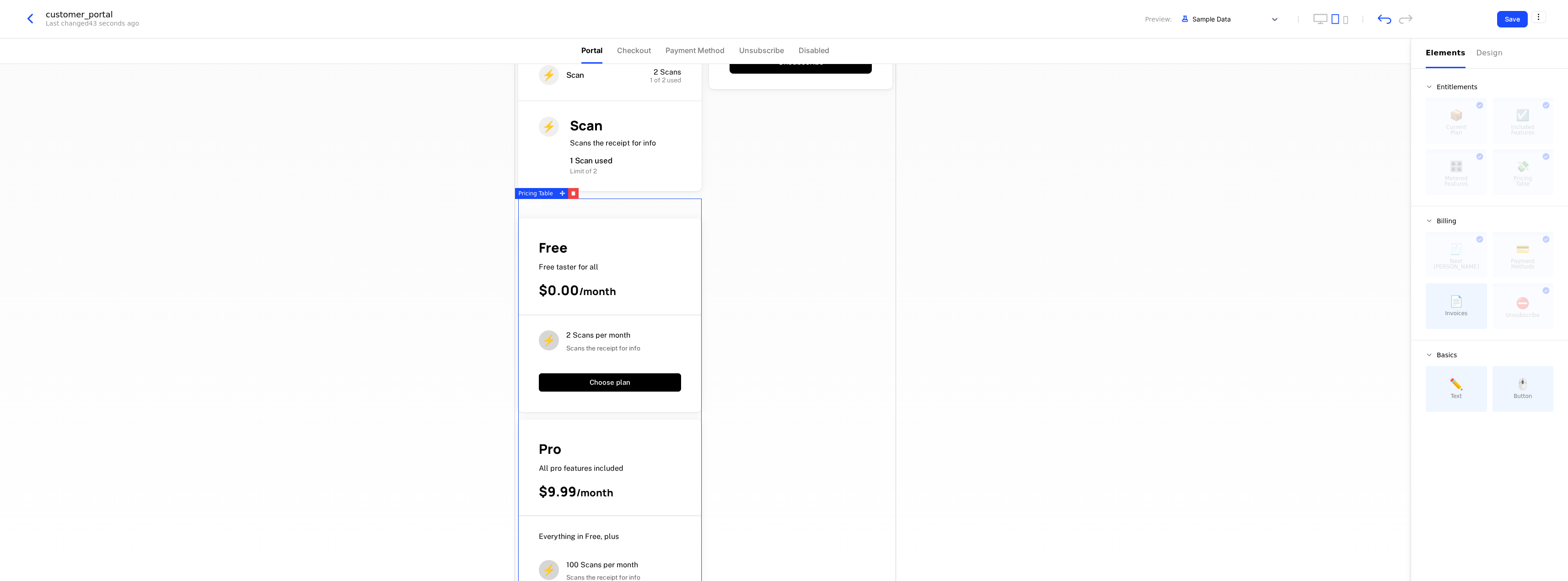
scroll to position [165, 0]
click at [573, 195] on button "button" at bounding box center [573, 193] width 10 height 11
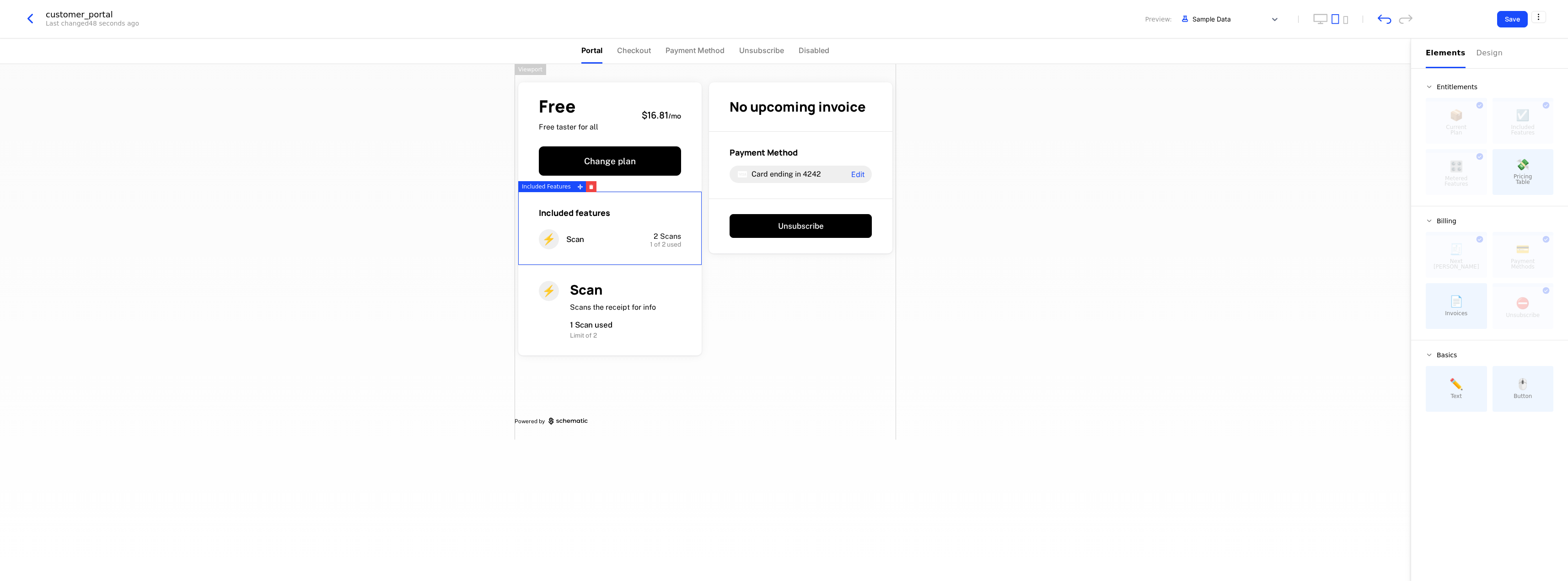
scroll to position [0, 0]
click at [1491, 53] on div "Design" at bounding box center [1491, 53] width 29 height 11
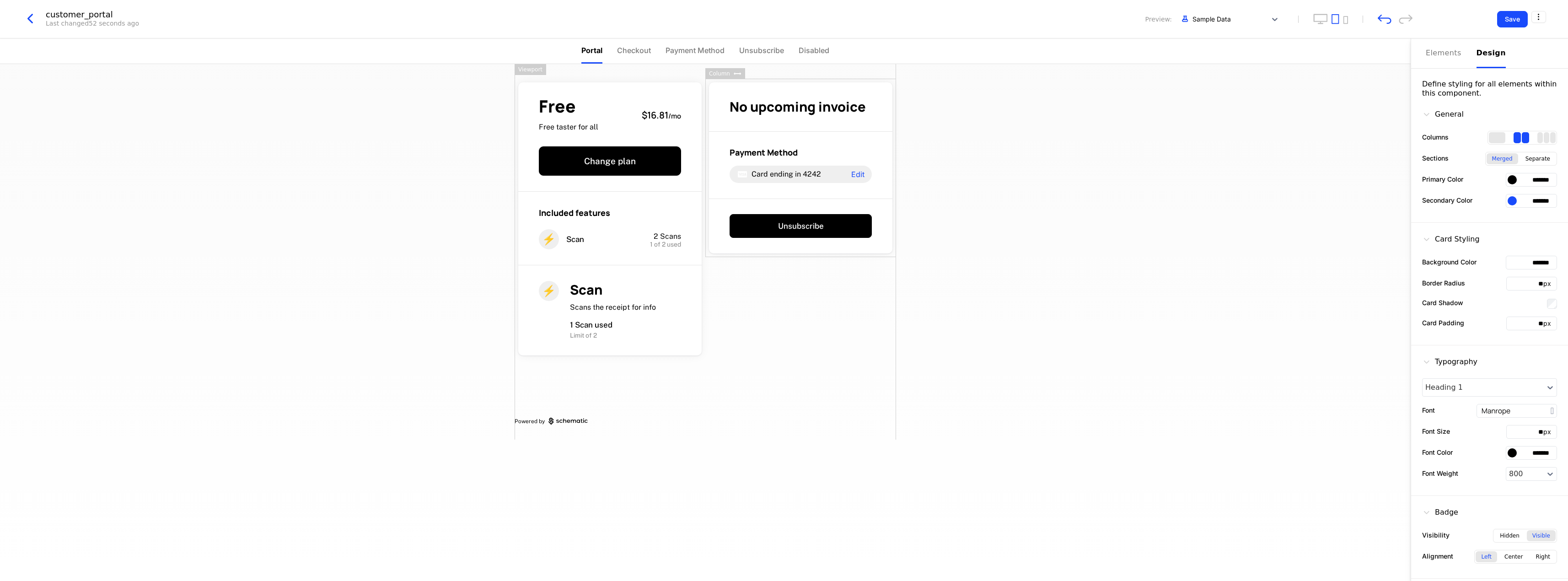
click at [1510, 183] on div at bounding box center [1512, 180] width 9 height 9
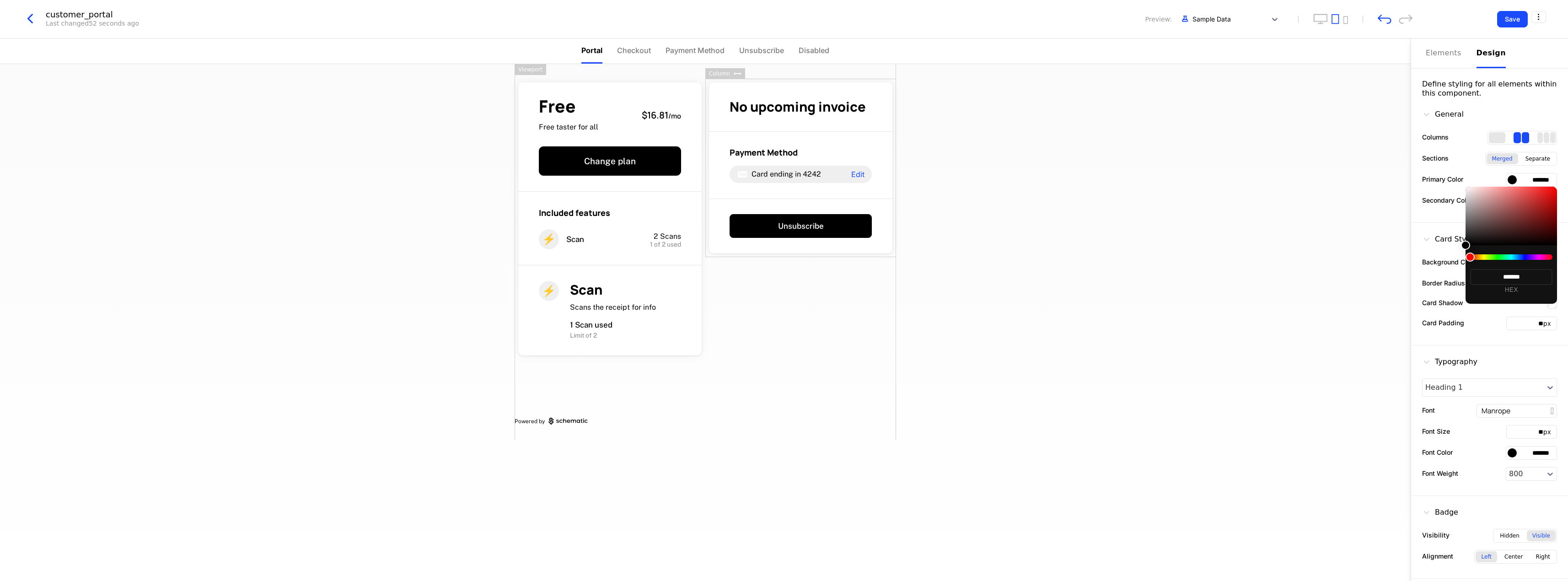
click at [1521, 194] on div at bounding box center [1511, 216] width 91 height 58
type input "*******"
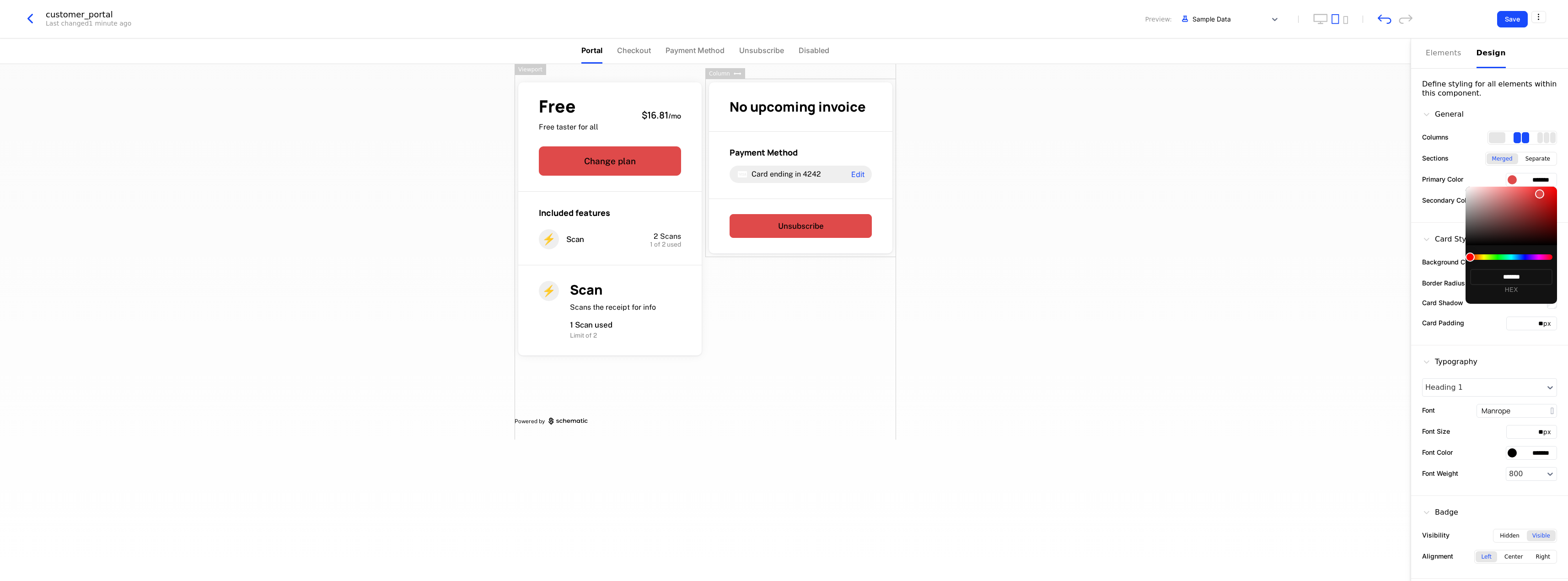
click at [1535, 190] on div at bounding box center [1539, 194] width 9 height 9
type input "*******"
click at [1528, 190] on div at bounding box center [1511, 216] width 91 height 58
type input "*******"
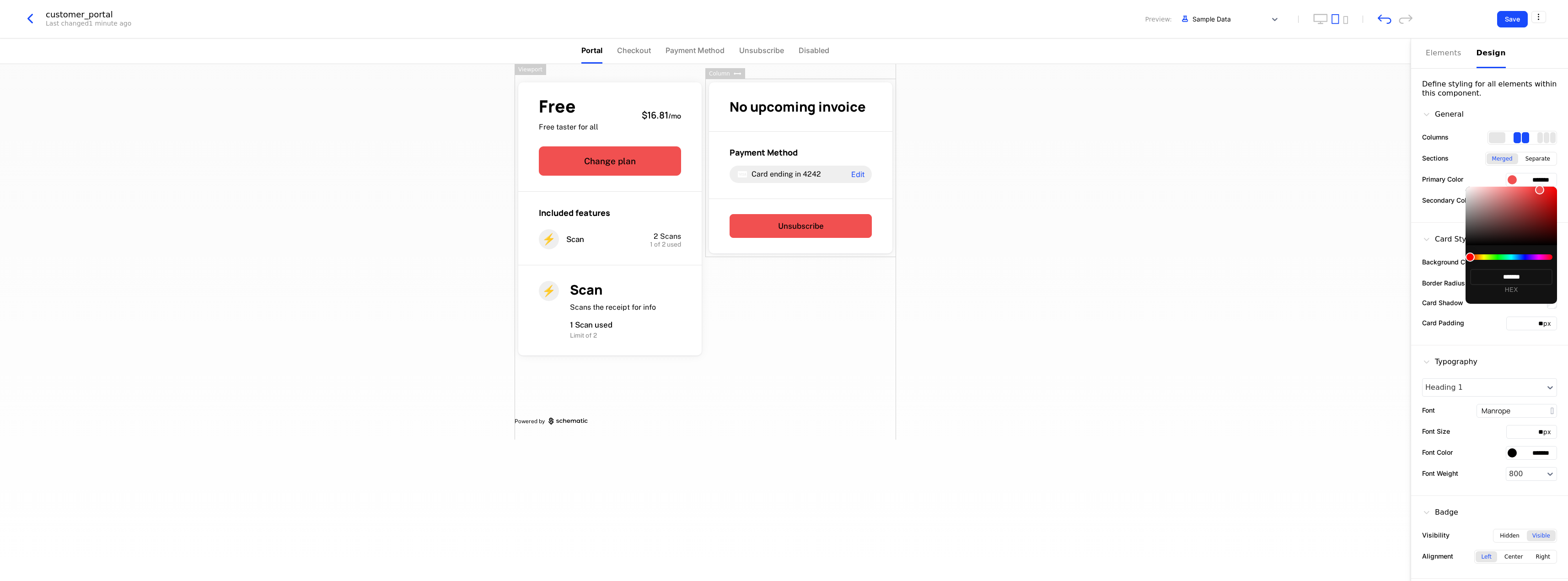
type input "*******"
click at [1538, 191] on div at bounding box center [1511, 216] width 91 height 58
type input "*******"
click at [1508, 189] on div at bounding box center [1511, 216] width 91 height 58
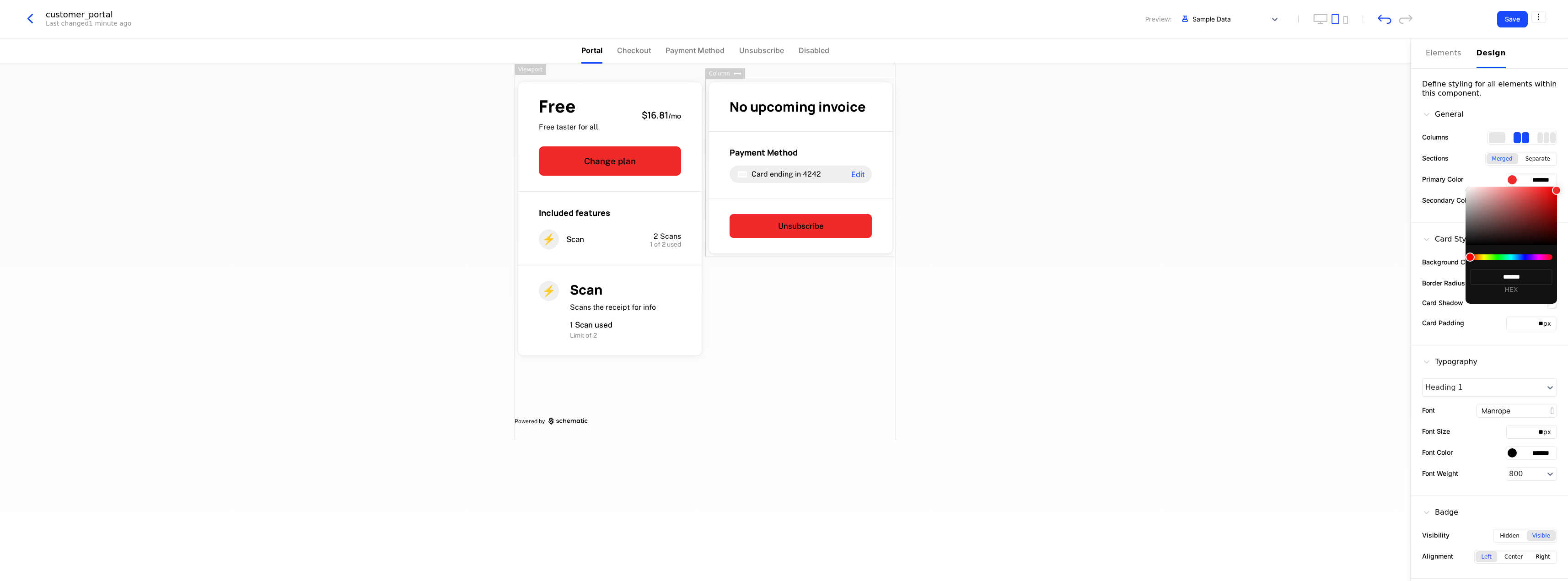
type input "*******"
click at [1497, 190] on div at bounding box center [1511, 216] width 91 height 58
type input "*******"
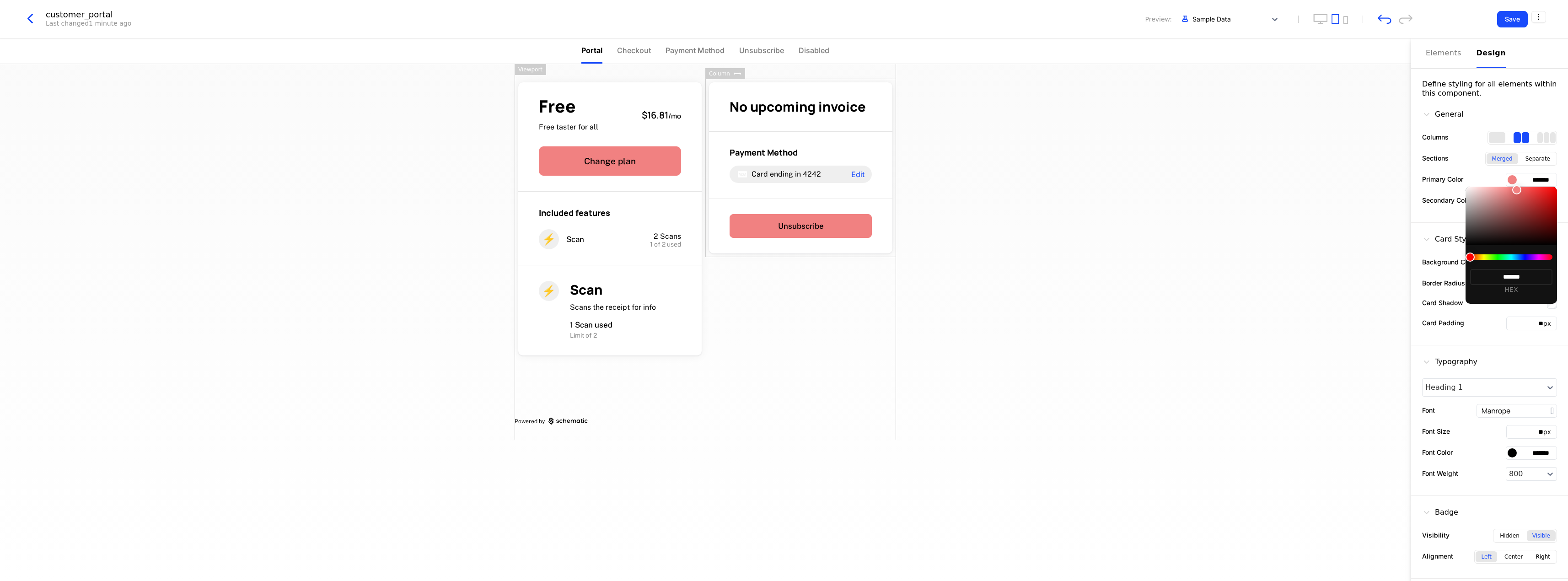
click at [1482, 192] on div at bounding box center [1511, 216] width 91 height 58
type input "*******"
click at [1469, 190] on div at bounding box center [1511, 216] width 91 height 58
type input "*******"
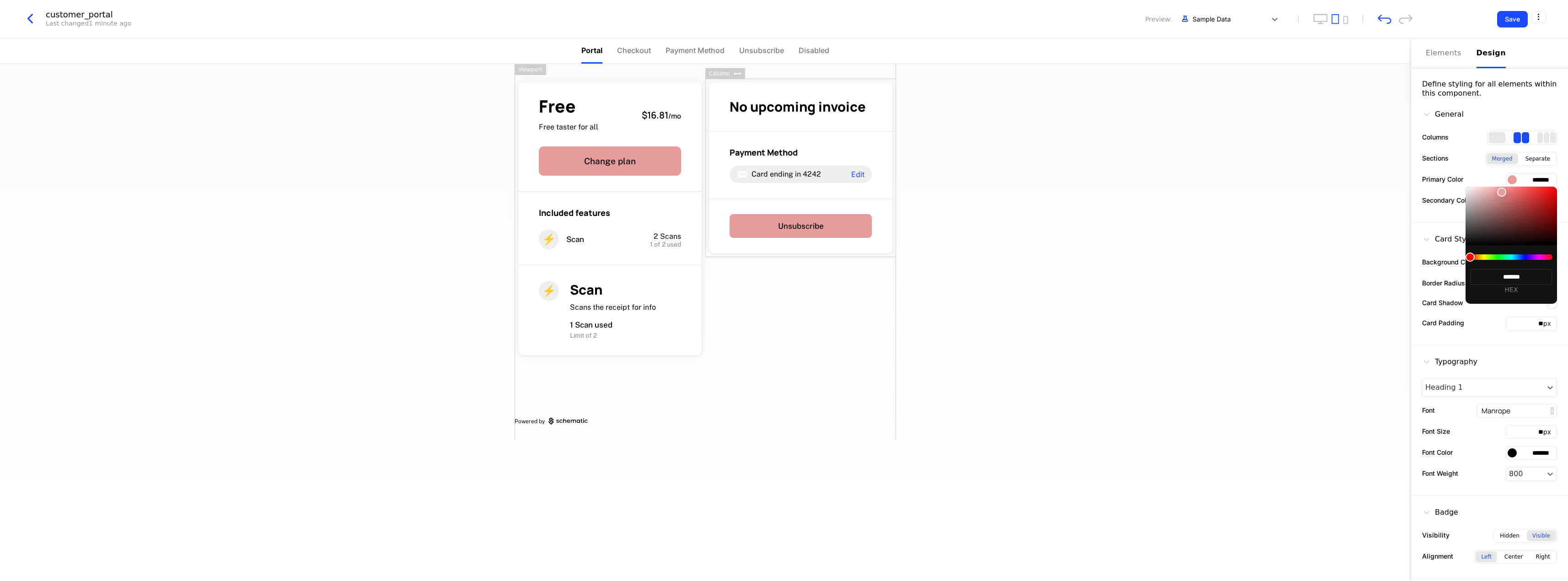
type input "*******"
click at [1466, 191] on div at bounding box center [1511, 216] width 91 height 58
type input "*******"
click at [1525, 214] on div at bounding box center [1511, 216] width 91 height 58
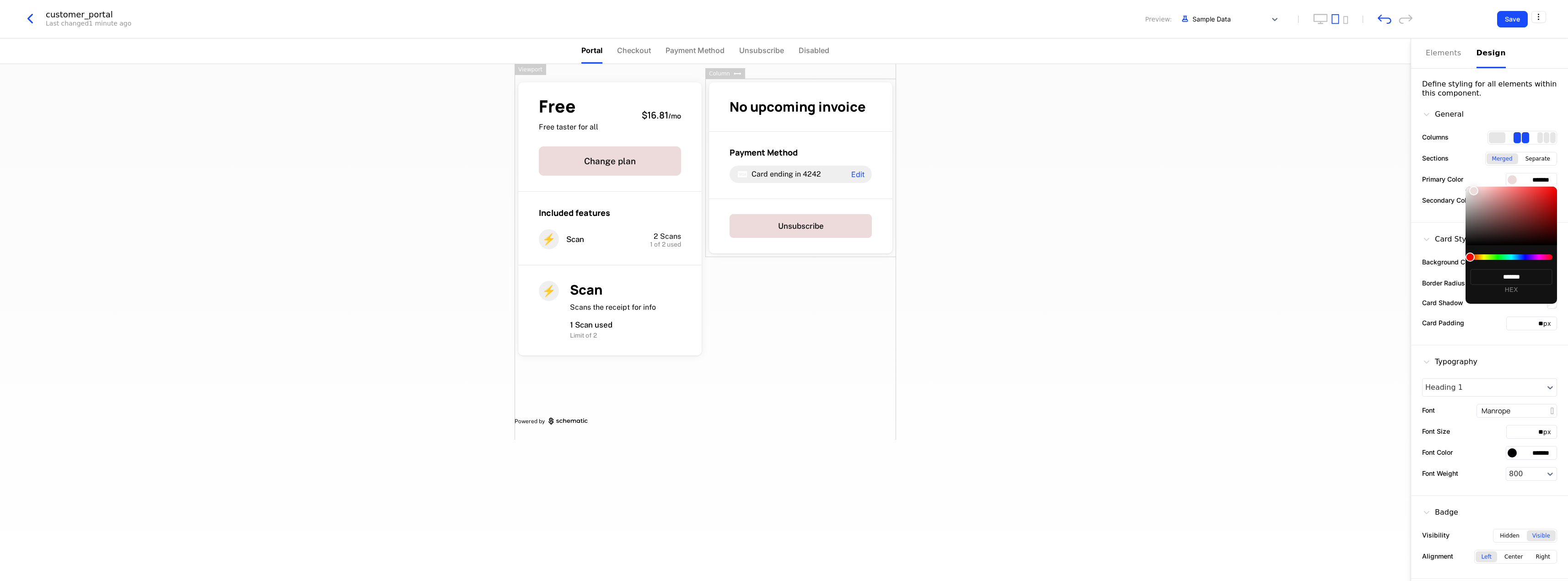
type input "*******"
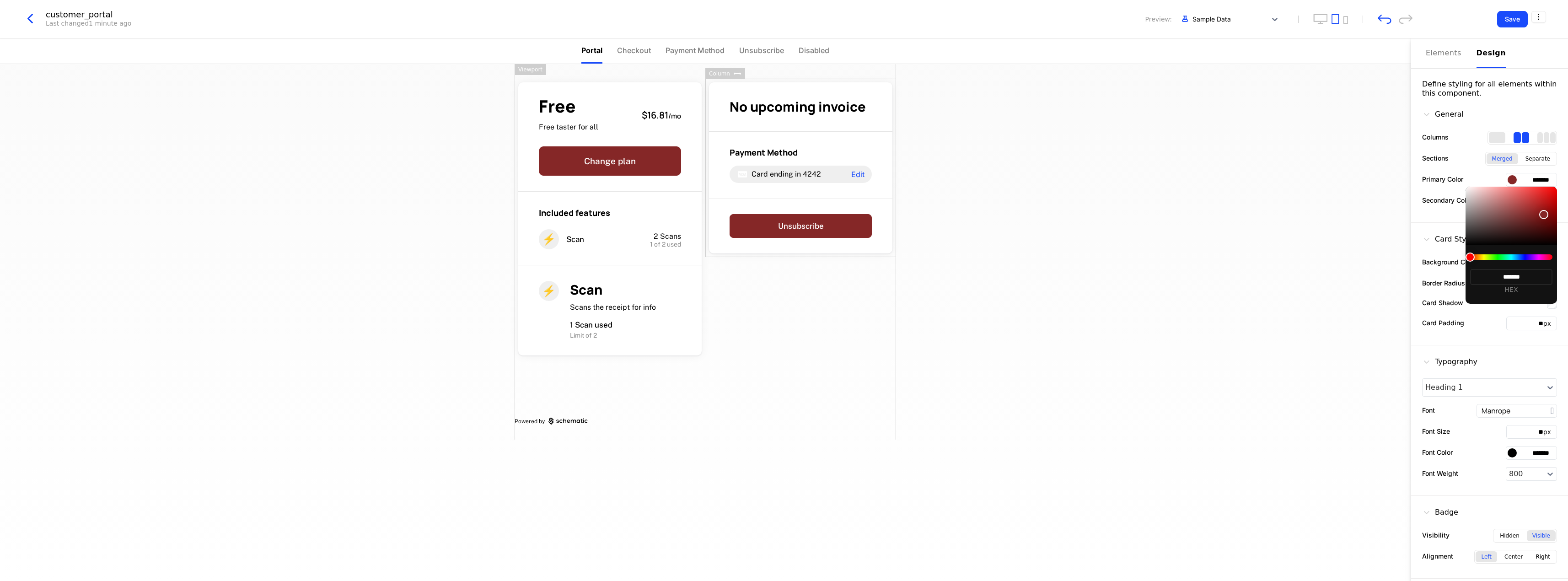
click at [1545, 225] on div at bounding box center [1511, 216] width 91 height 58
type input "*******"
click at [1547, 187] on div at bounding box center [1511, 216] width 91 height 58
type input "*******"
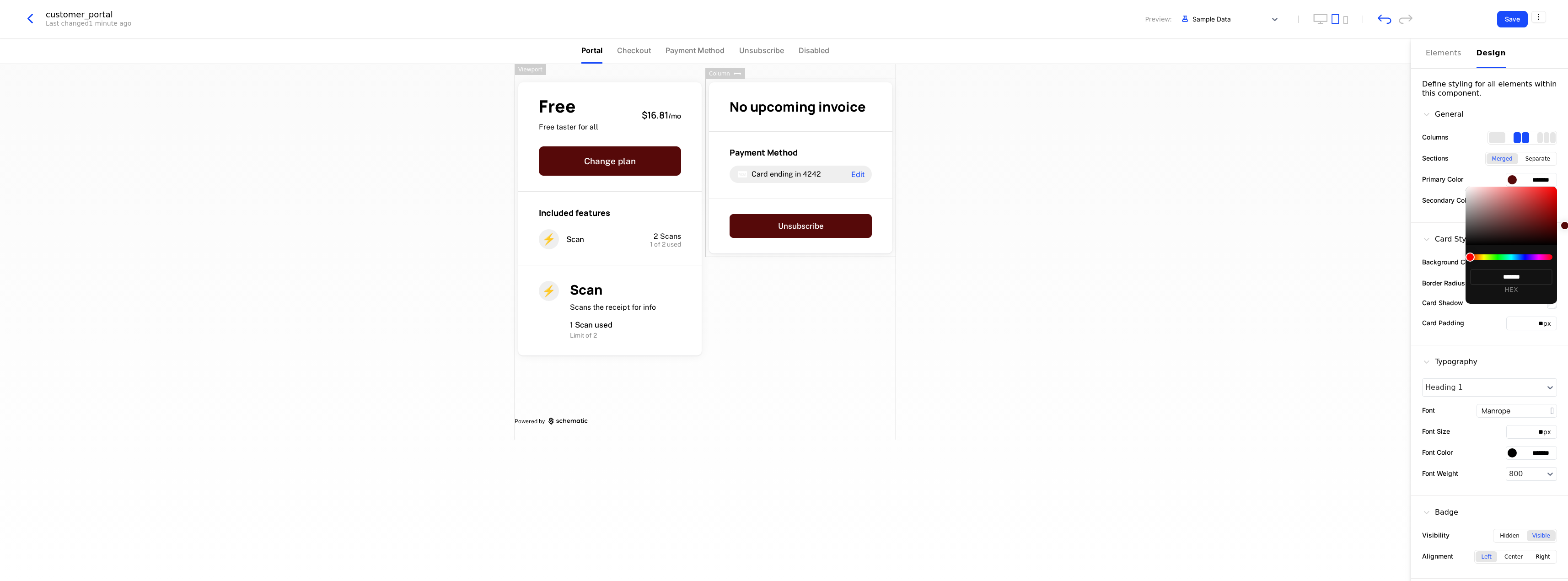
type input "*******"
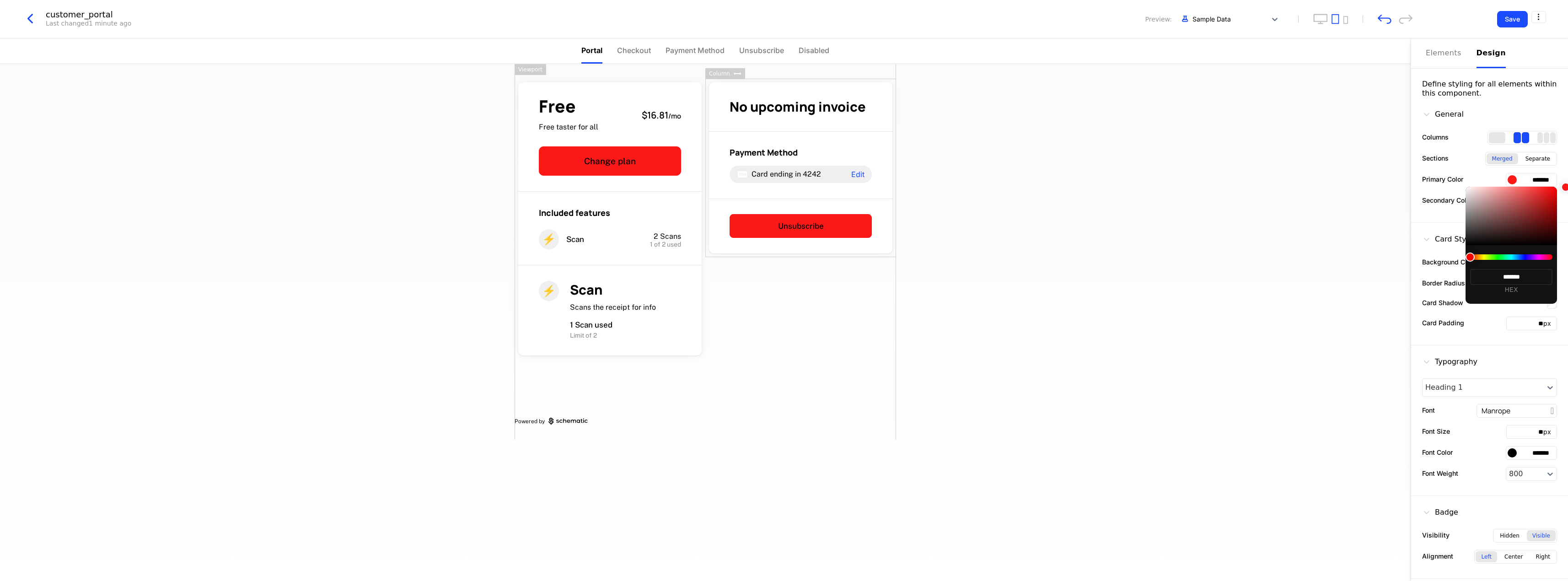
click at [1519, 257] on div at bounding box center [1511, 257] width 82 height 5
type input "*******"
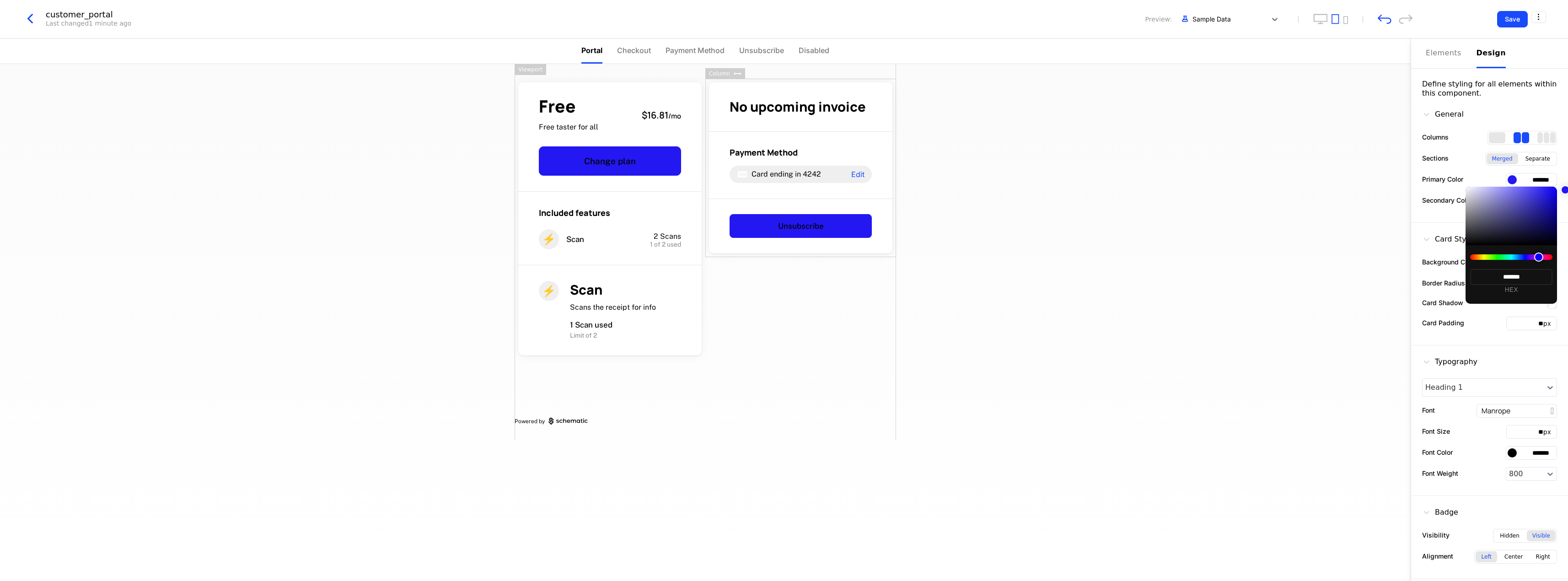
type input "*******"
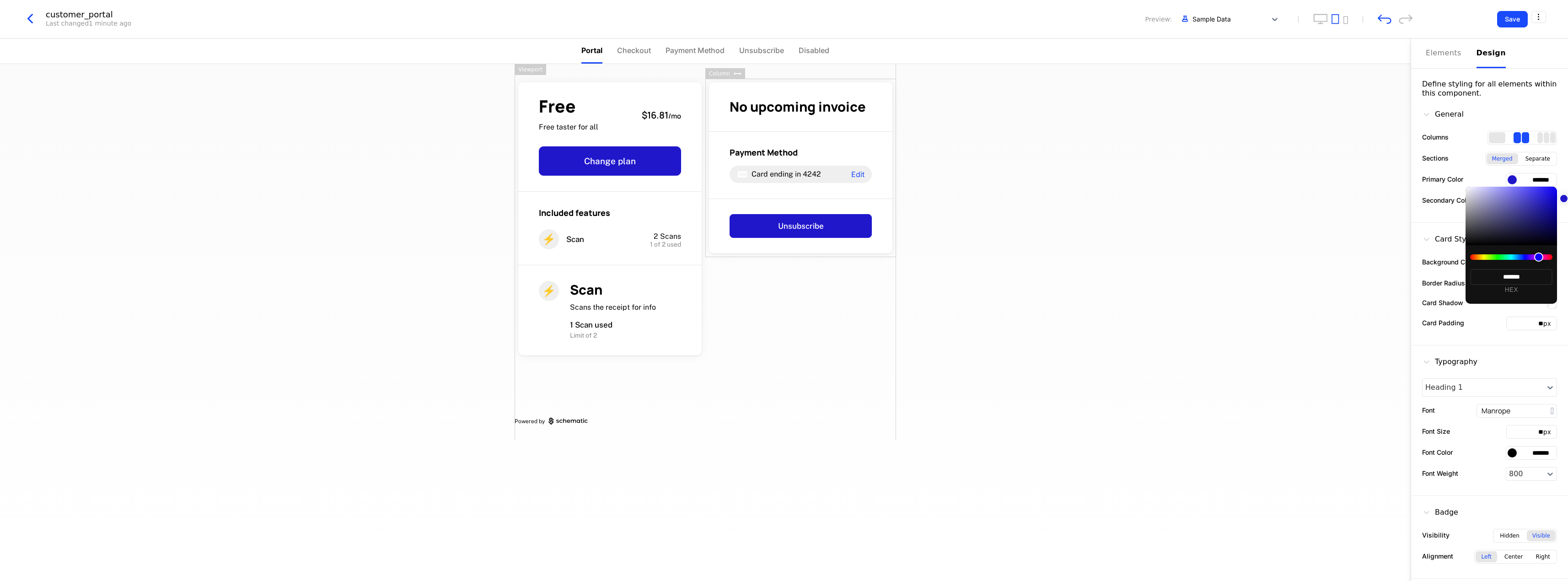
type input "*******"
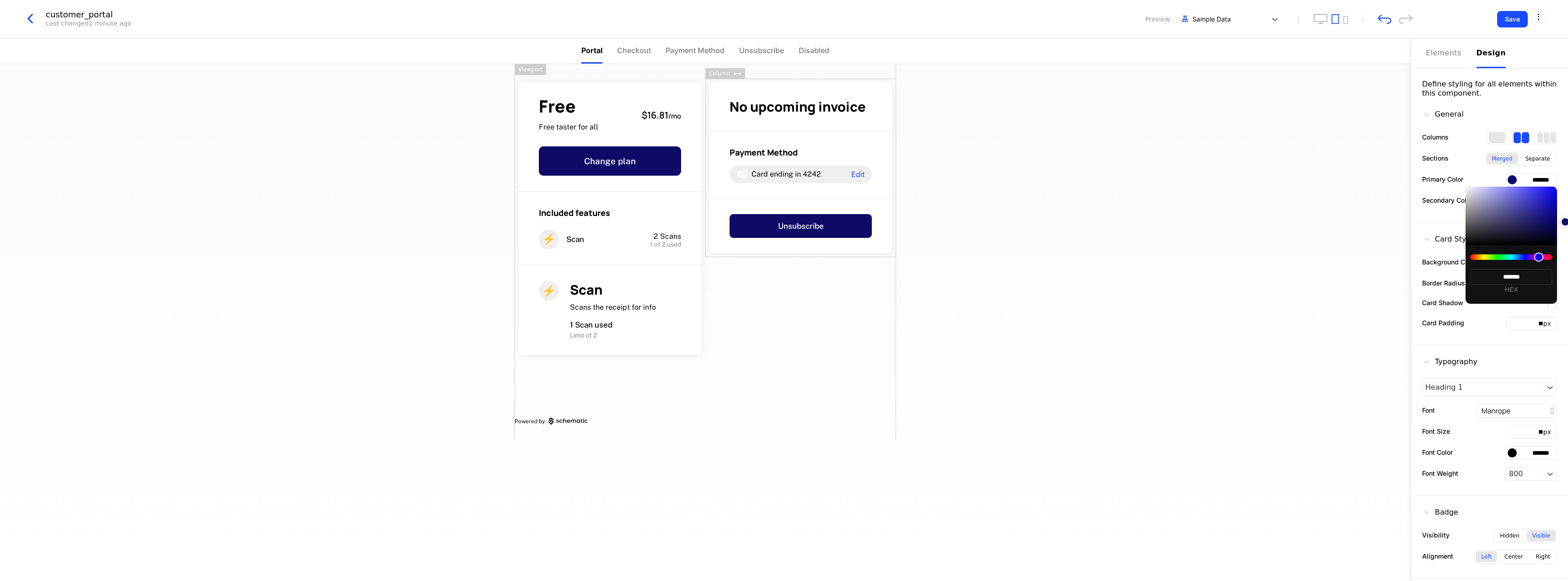
type input "*******"
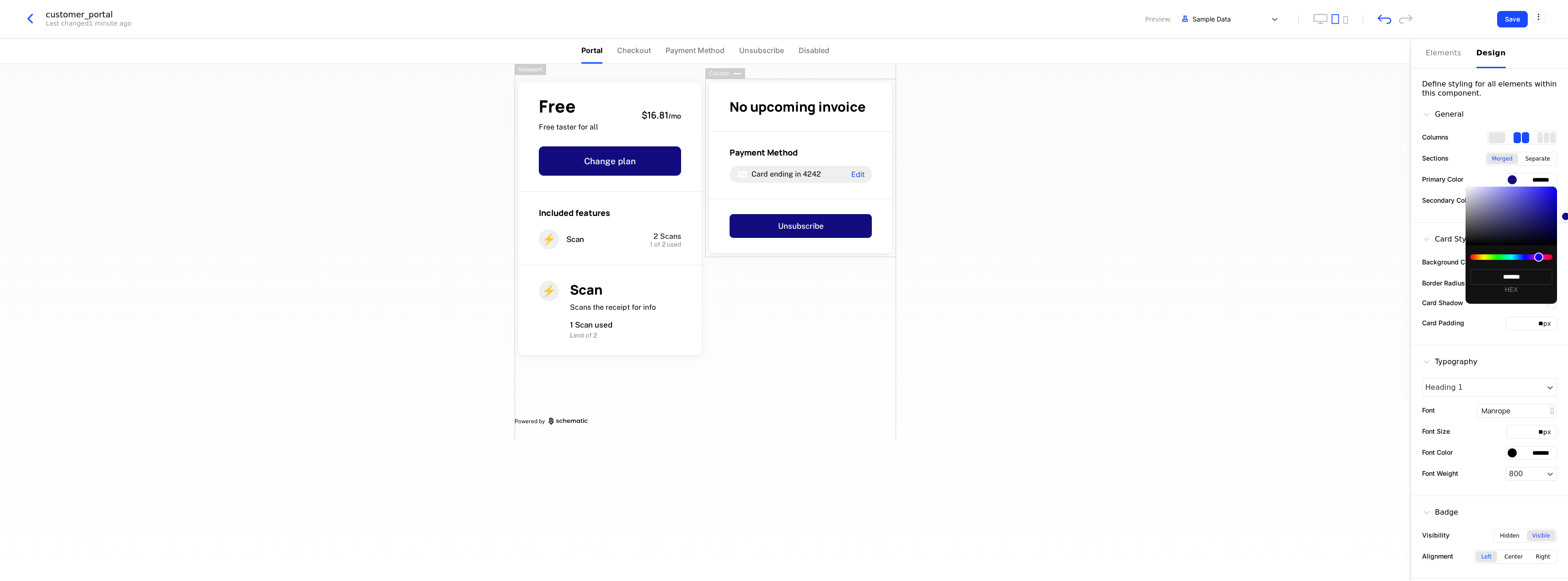
type input "*******"
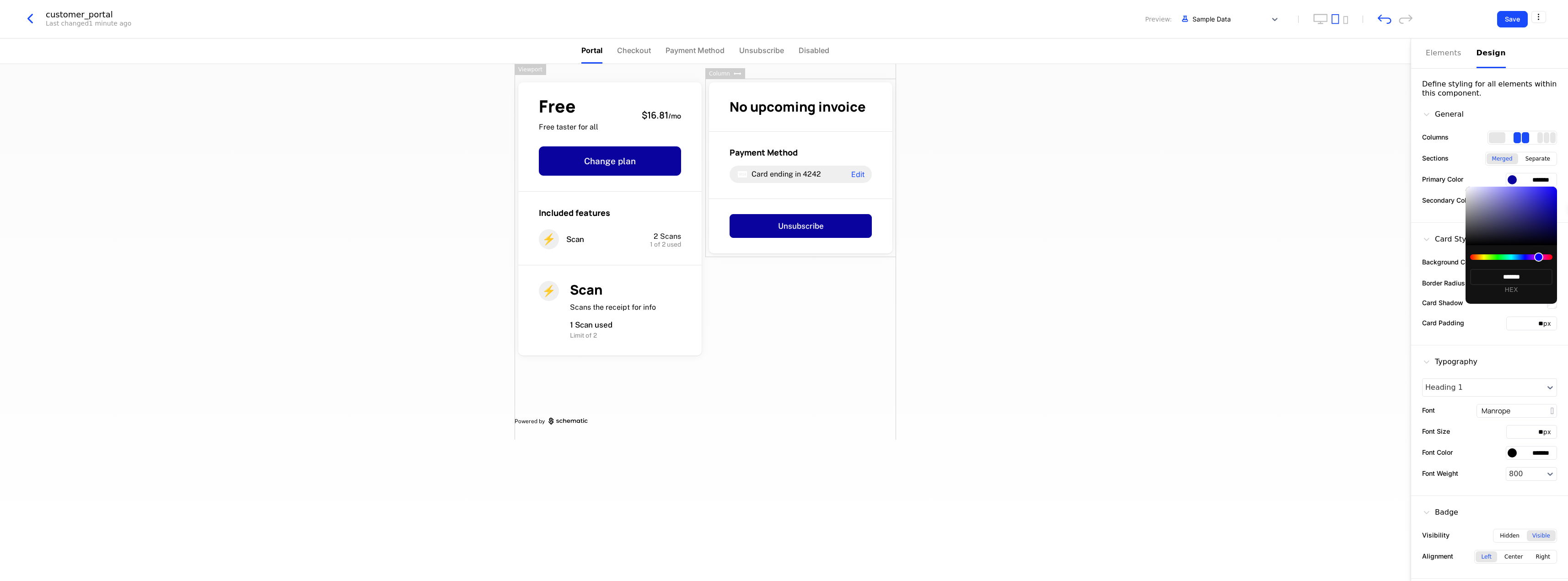
type input "*******"
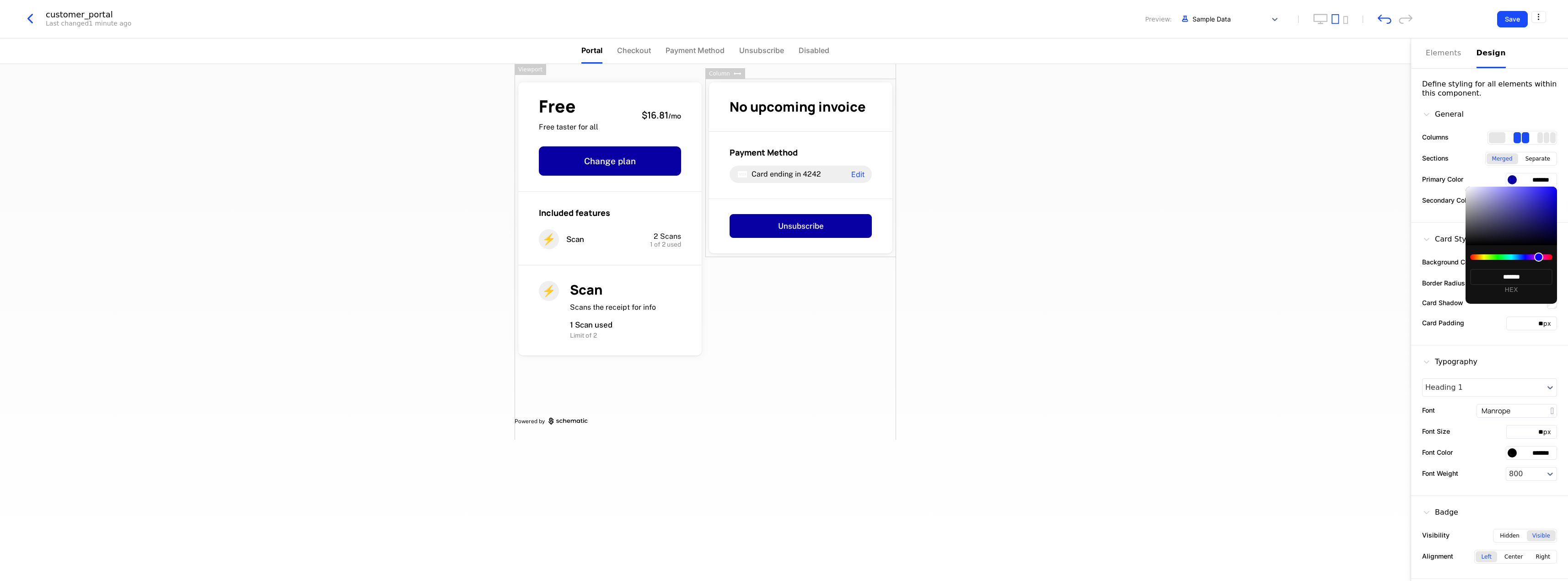
type input "*******"
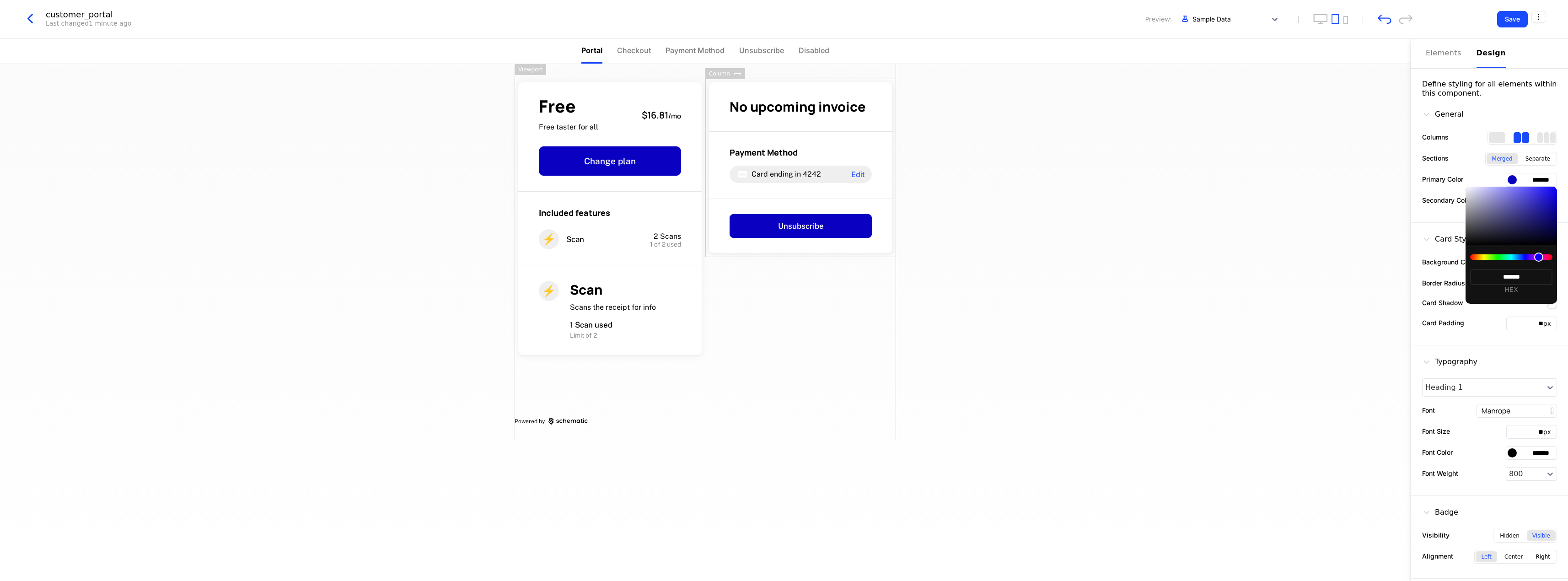
type input "*******"
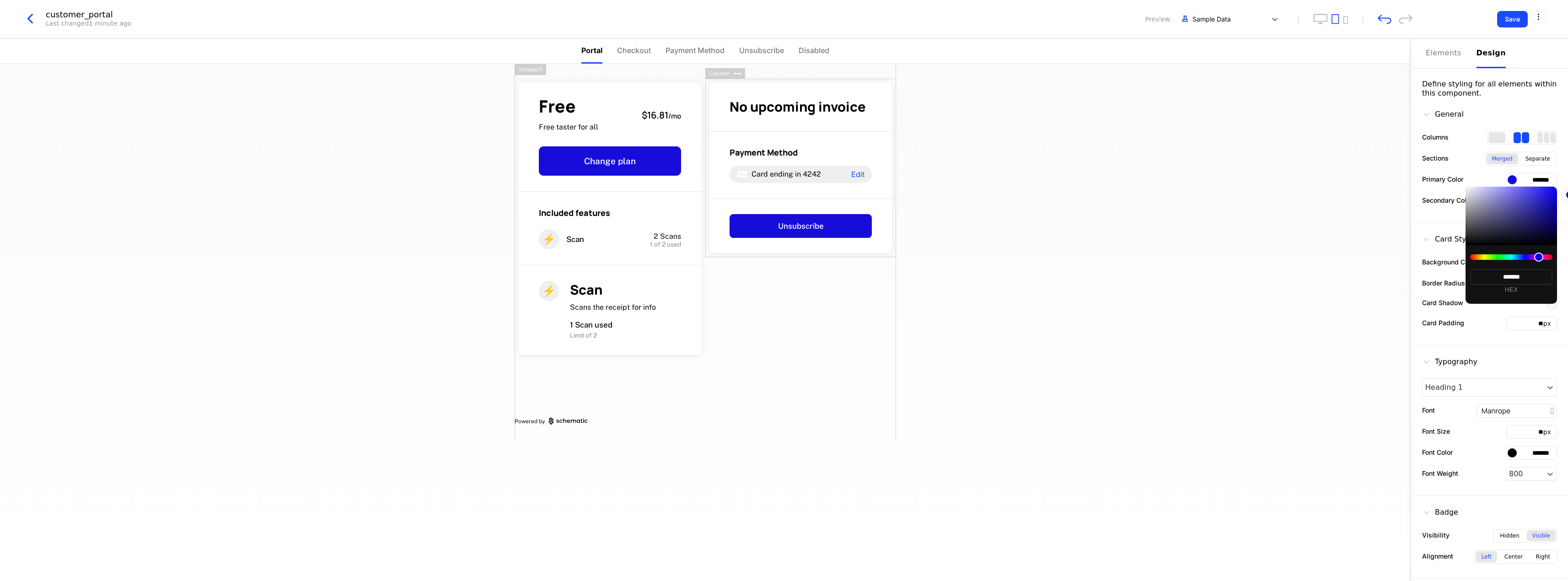
type input "*******"
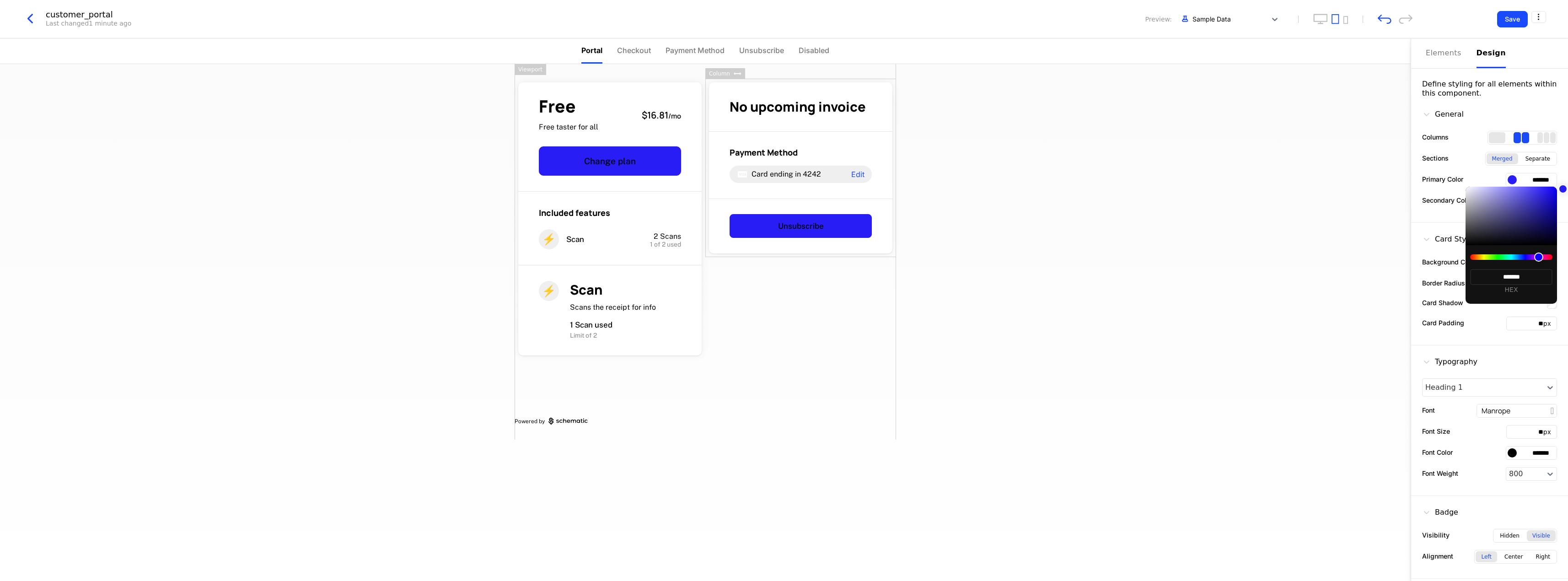
type input "*******"
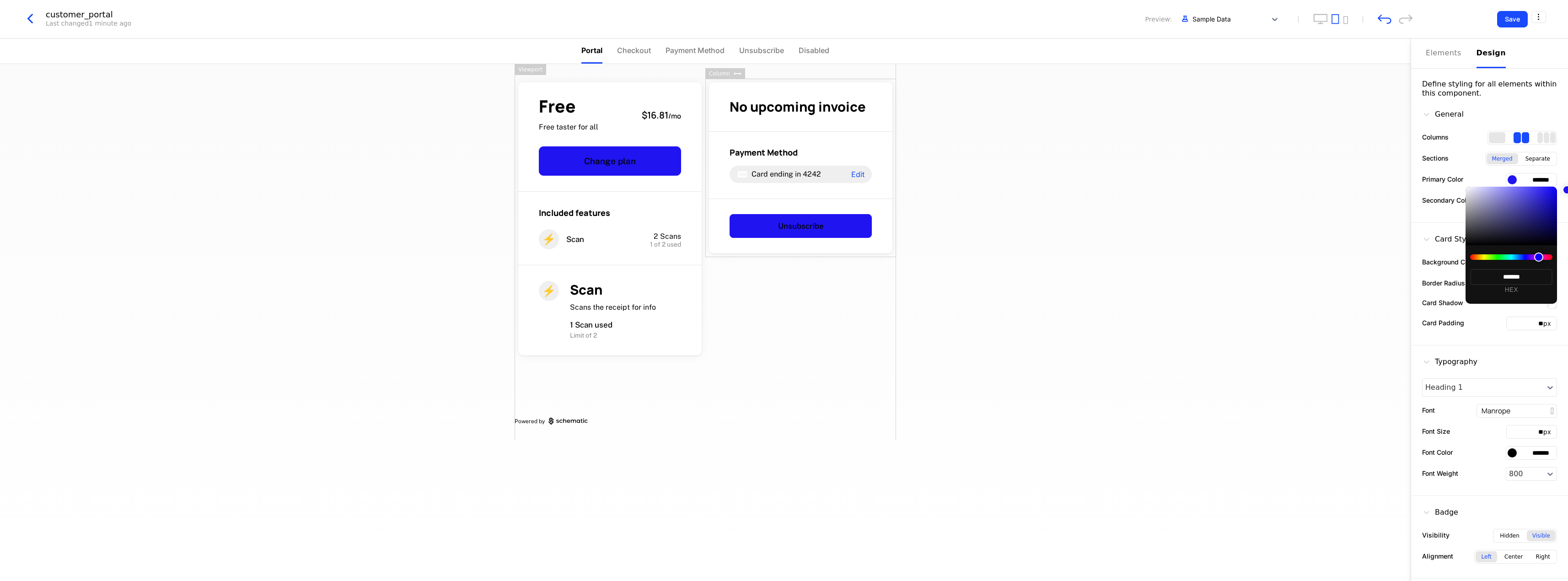
type input "*******"
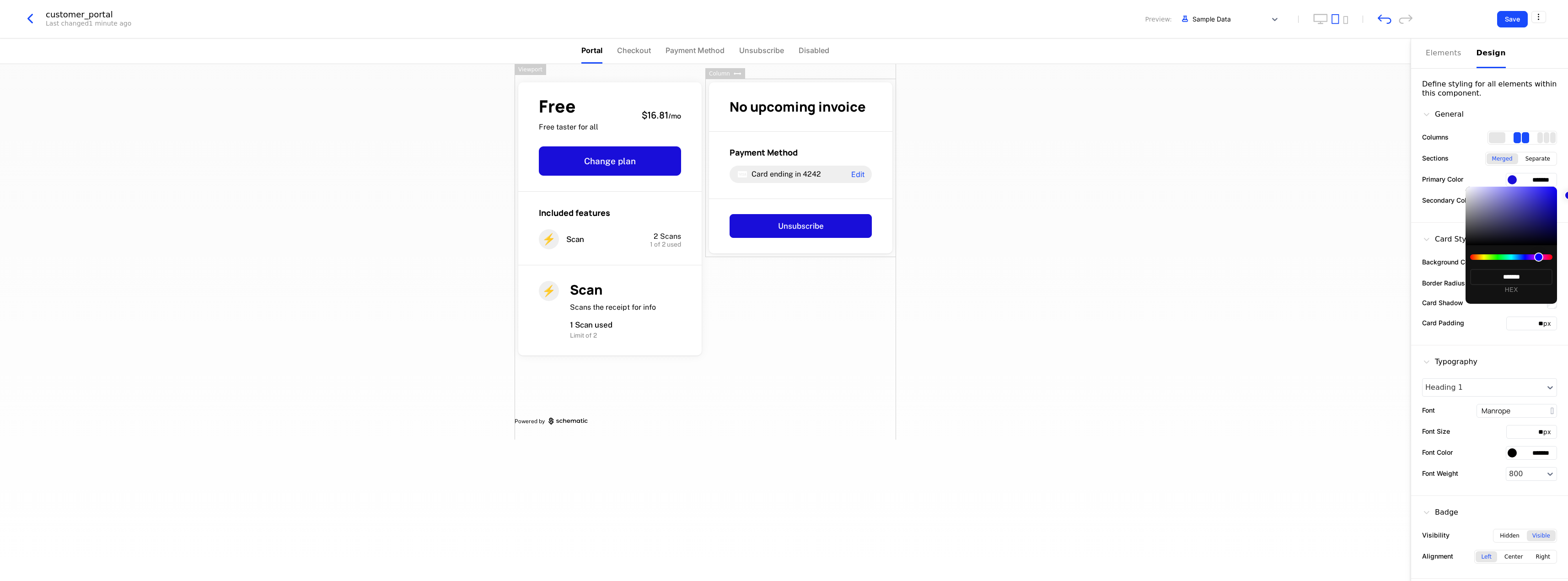
type input "*******"
drag, startPoint x: 1549, startPoint y: 185, endPoint x: 1550, endPoint y: 195, distance: 10.0
click at [1564, 195] on div at bounding box center [1569, 195] width 9 height 9
click at [1379, 241] on div at bounding box center [784, 290] width 1568 height 581
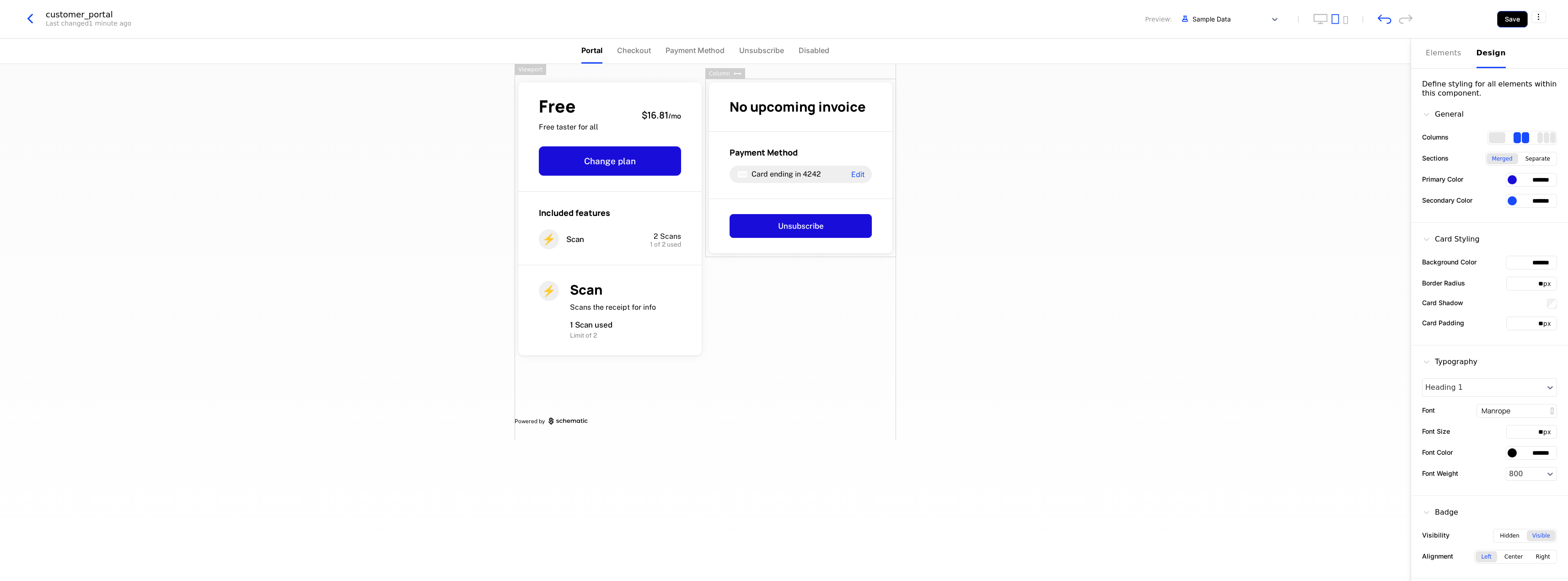
click at [1522, 18] on button "Save" at bounding box center [1513, 19] width 30 height 16
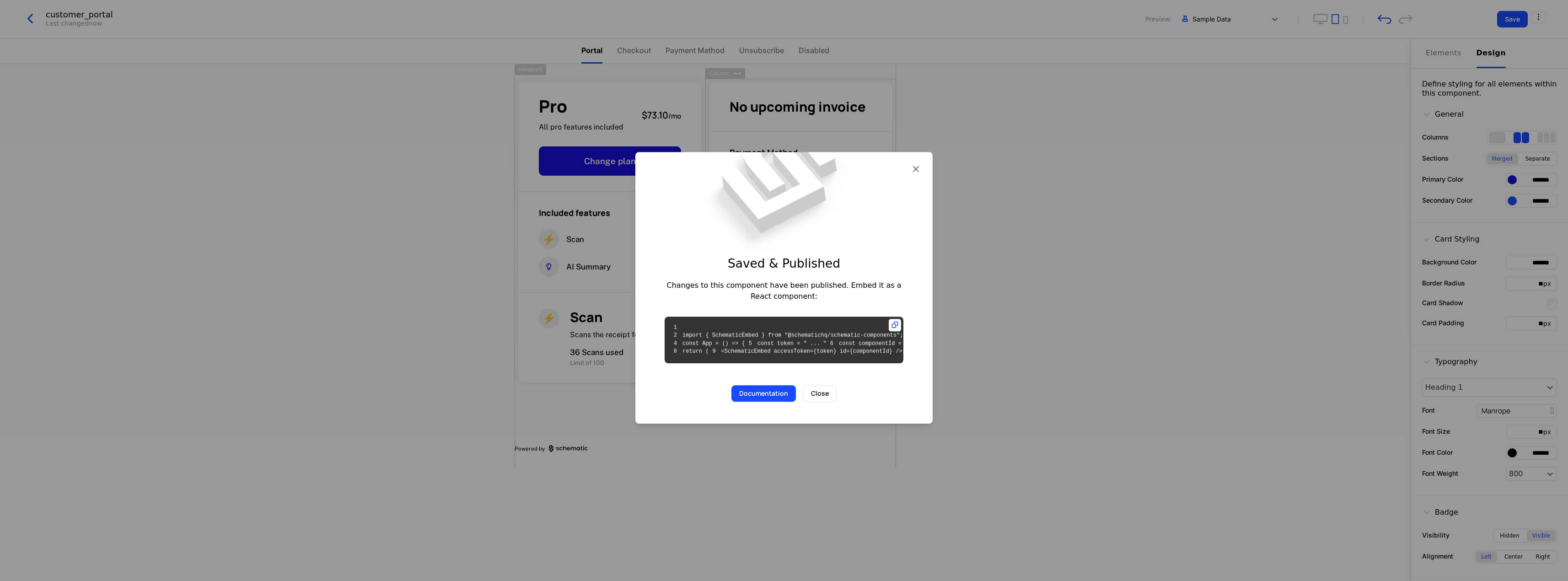
click at [913, 152] on div "Saved & Published Changes to this component have been published. Embed it as a …" at bounding box center [784, 287] width 297 height 272
click at [917, 163] on icon "button" at bounding box center [916, 169] width 12 height 12
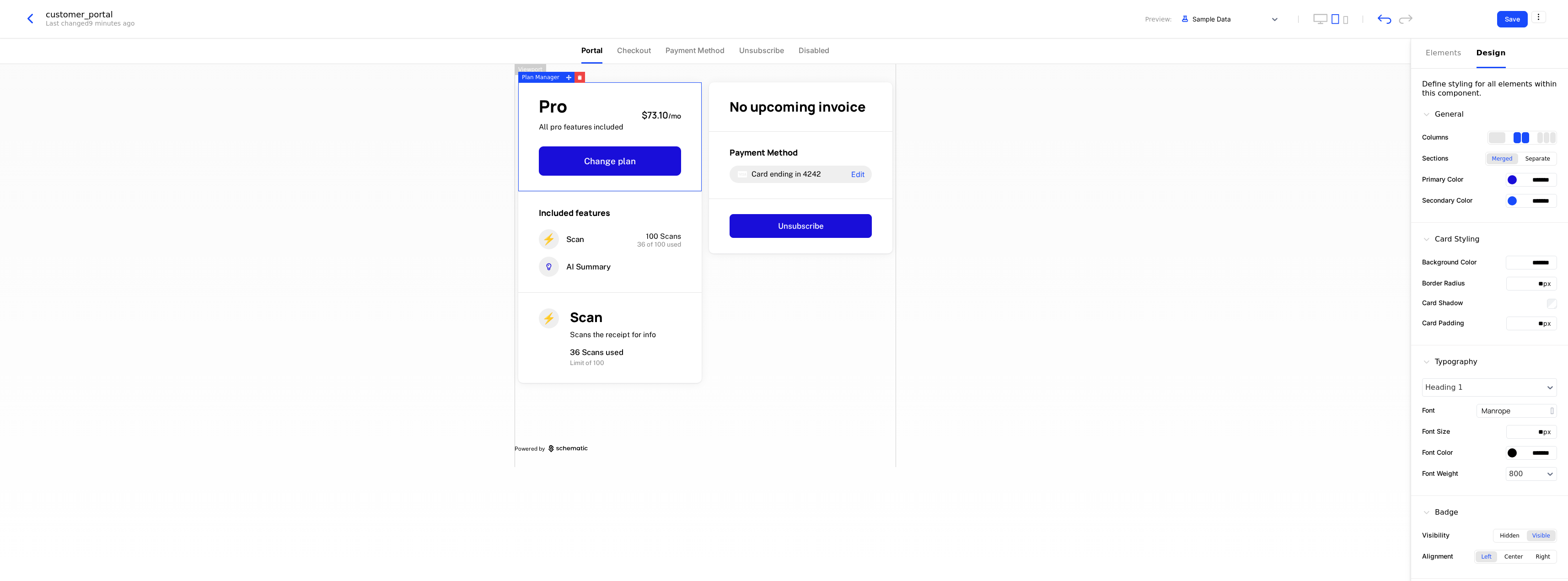
click at [35, 18] on div "customer_portal Last changed 9 minutes ago Preview: Sample Data Save" at bounding box center [784, 19] width 1568 height 38
click at [32, 19] on icon "button" at bounding box center [30, 18] width 16 height 16
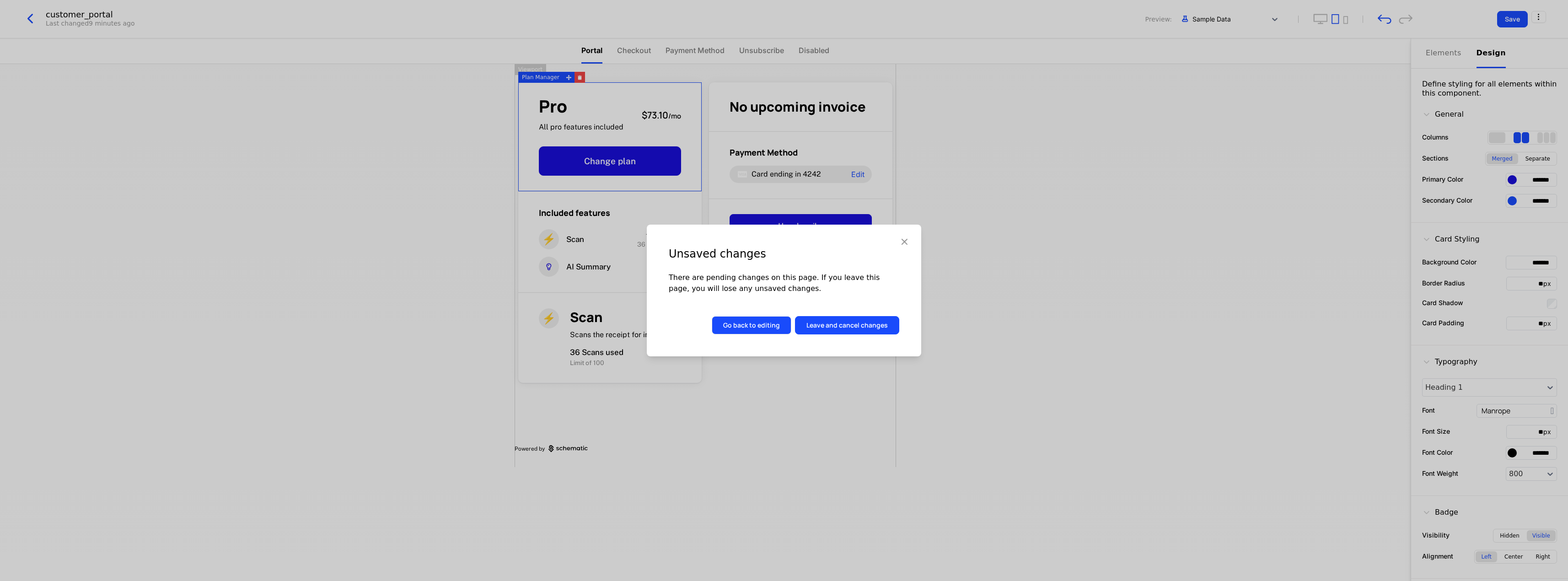
click at [764, 327] on button "Go back to editing" at bounding box center [751, 325] width 80 height 18
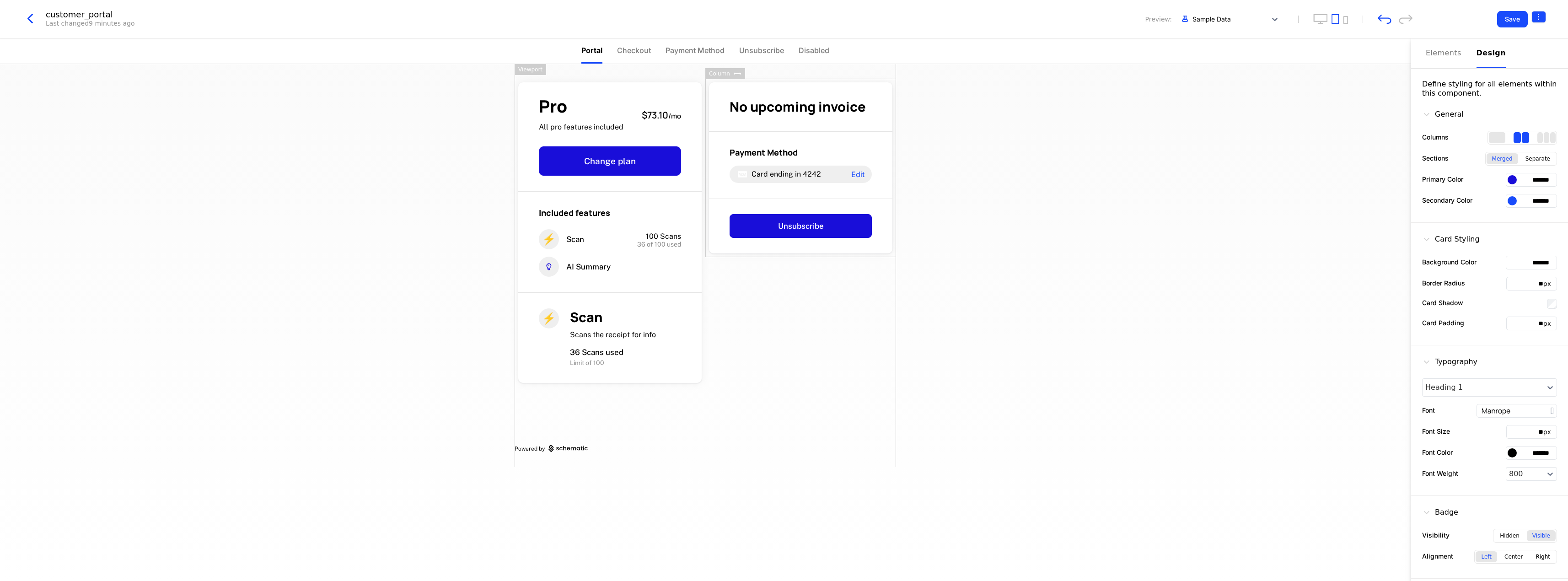
click at [1541, 16] on html "student Development Dev Quickstart Features Features Flags Catalog Plans Add On…" at bounding box center [784, 290] width 1568 height 581
click at [1497, 35] on div "Get embed code" at bounding box center [1485, 38] width 61 height 9
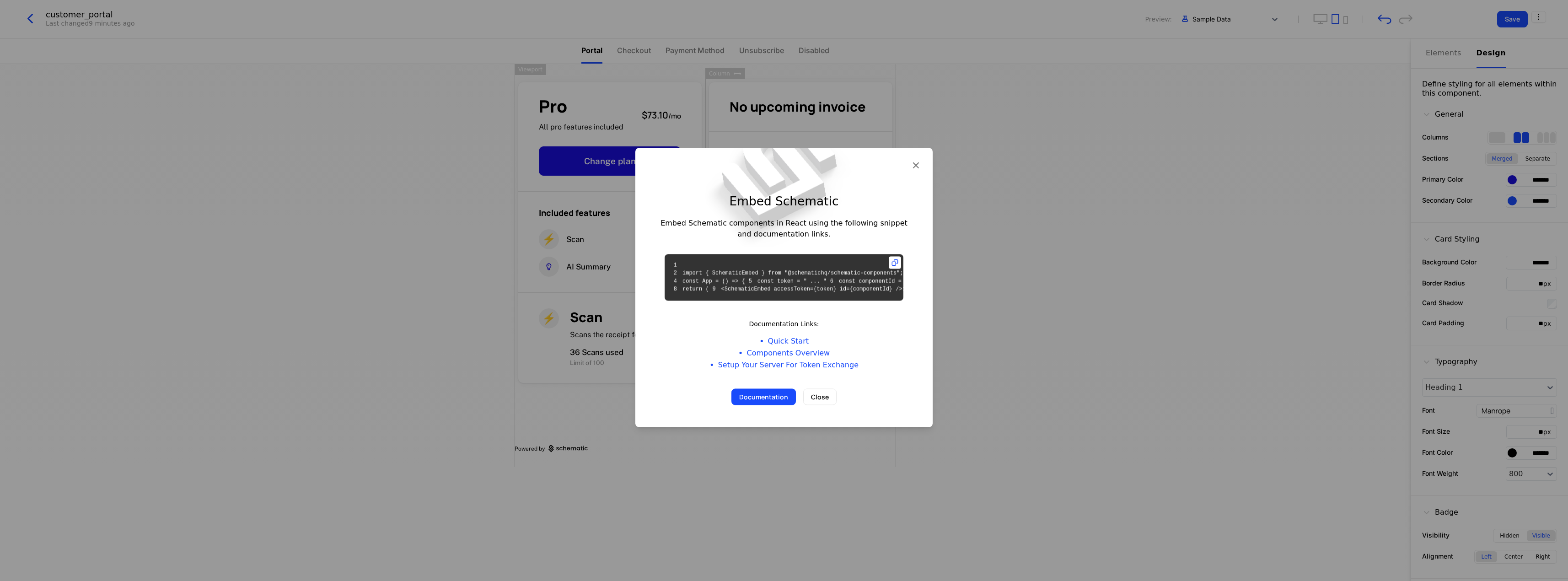
drag, startPoint x: 765, startPoint y: 325, endPoint x: 870, endPoint y: 325, distance: 105.0
click at [870, 301] on pre "1 2 import { SchematicEmbed } from "@schematichq/schematic-components"; 3 4 con…" at bounding box center [784, 277] width 239 height 47
click at [798, 370] on link "Setup Your Server For Token Exchange" at bounding box center [788, 365] width 141 height 11
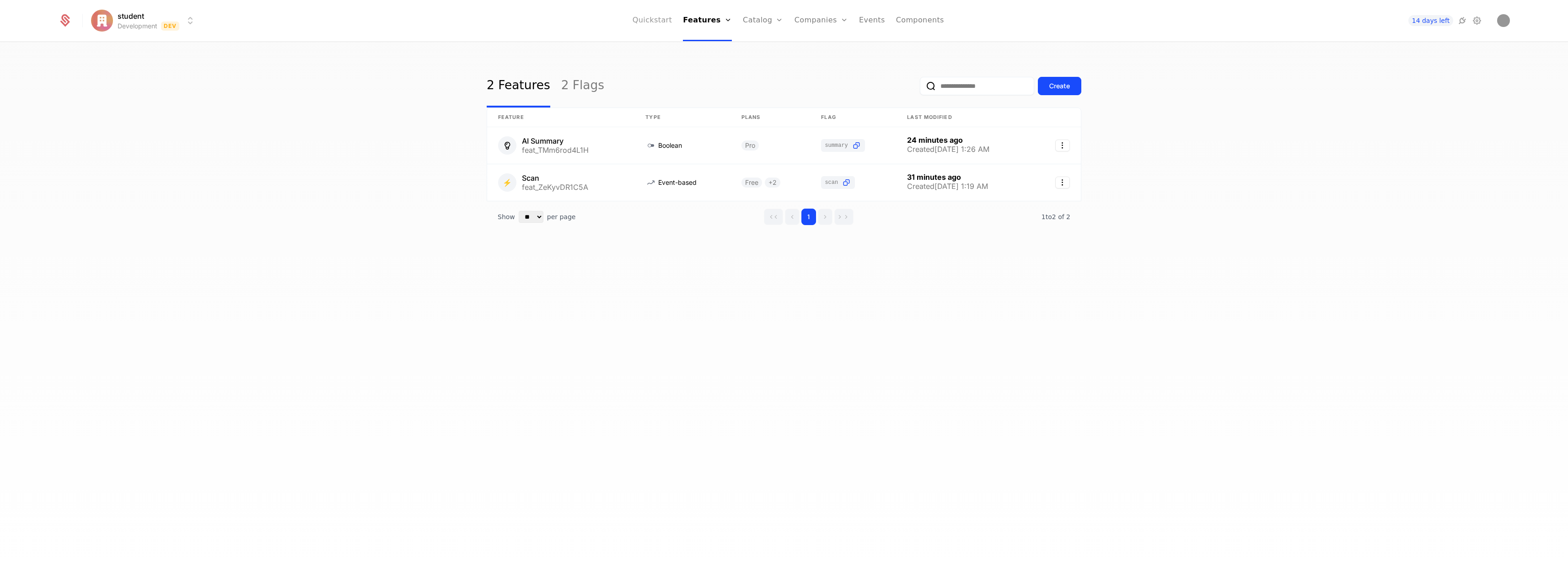
click at [665, 23] on link "Quickstart" at bounding box center [652, 21] width 40 height 41
click at [658, 21] on link "Quickstart" at bounding box center [652, 21] width 40 height 41
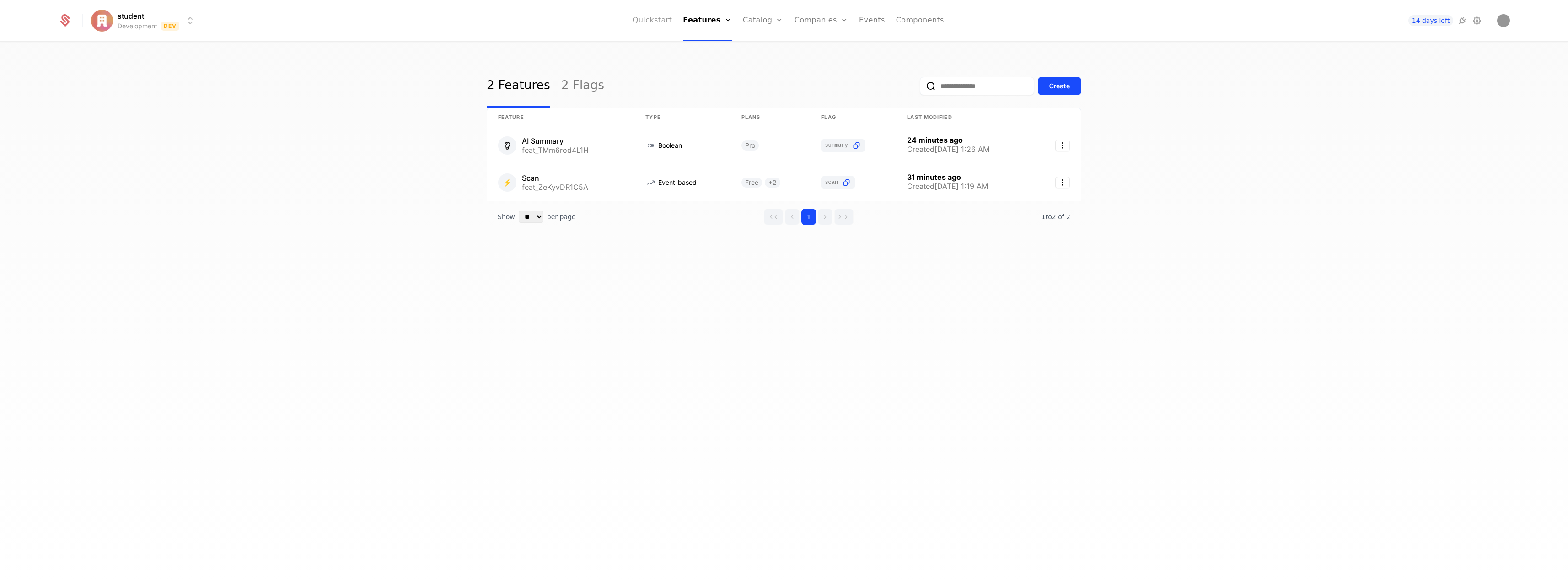
click at [658, 21] on link "Quickstart" at bounding box center [652, 21] width 40 height 41
click at [119, 14] on html "student Development Dev Quickstart Features Features Flags Catalog Plans Add On…" at bounding box center [784, 290] width 1568 height 581
click at [220, 60] on div "Development Dev Create Manage" at bounding box center [171, 57] width 155 height 47
click at [225, 63] on button "Manage" at bounding box center [209, 68] width 72 height 16
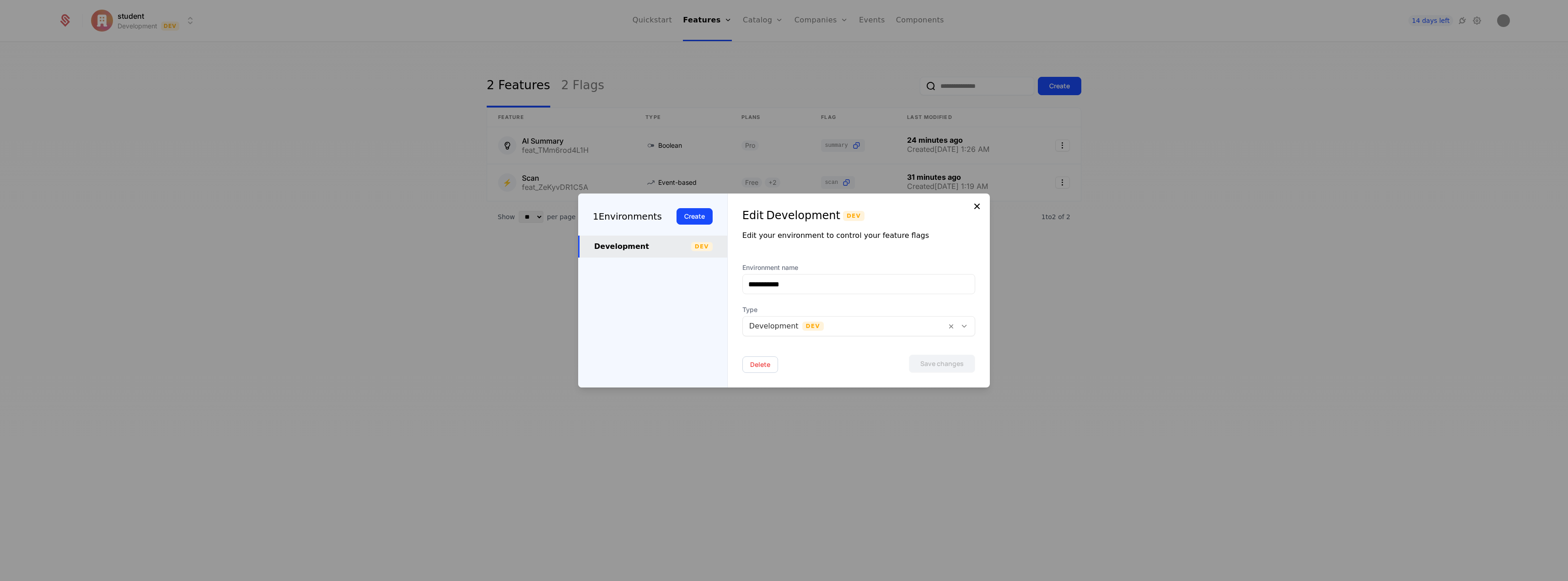
click at [981, 206] on icon at bounding box center [977, 206] width 11 height 11
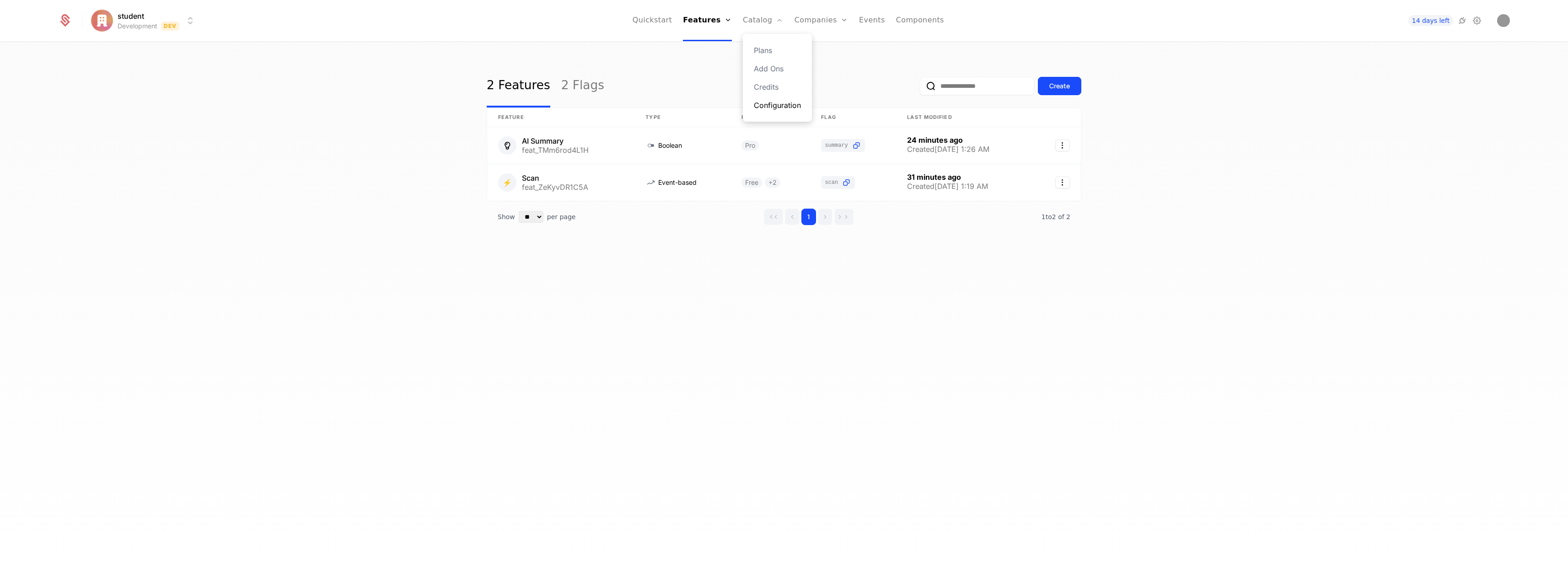
click at [772, 106] on link "Configuration" at bounding box center [777, 105] width 47 height 11
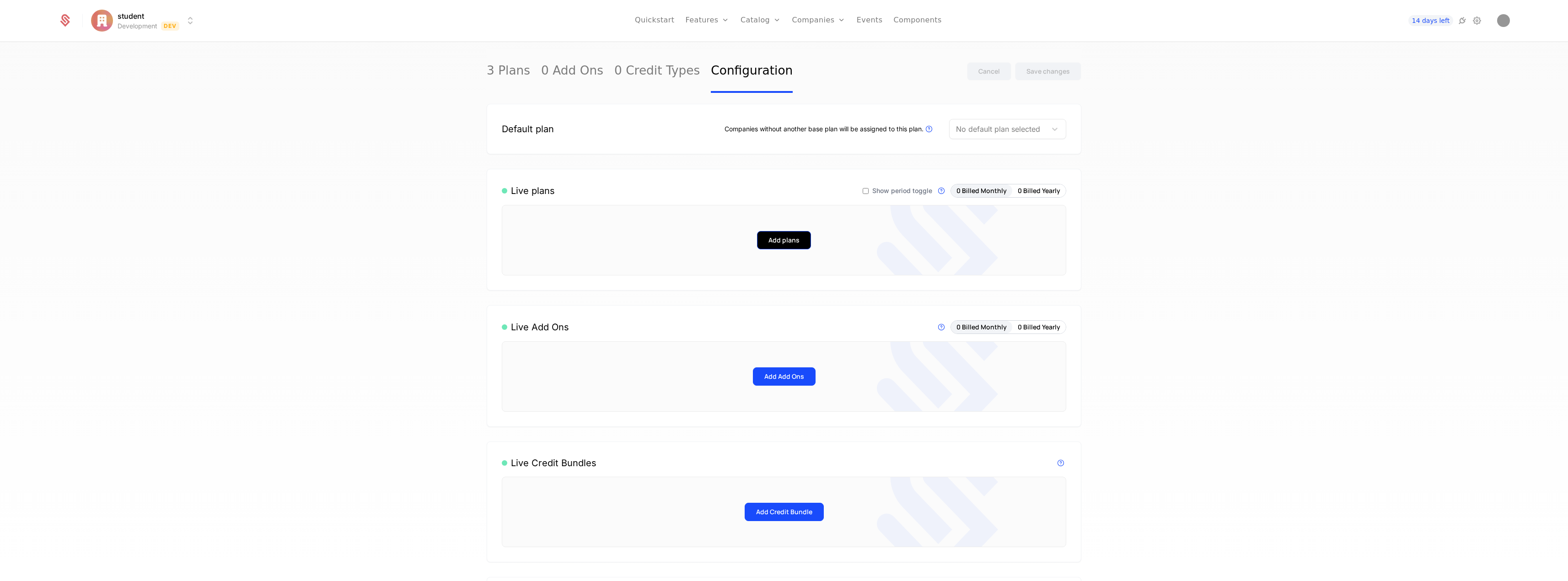
click at [793, 238] on button "Add plans" at bounding box center [784, 240] width 54 height 18
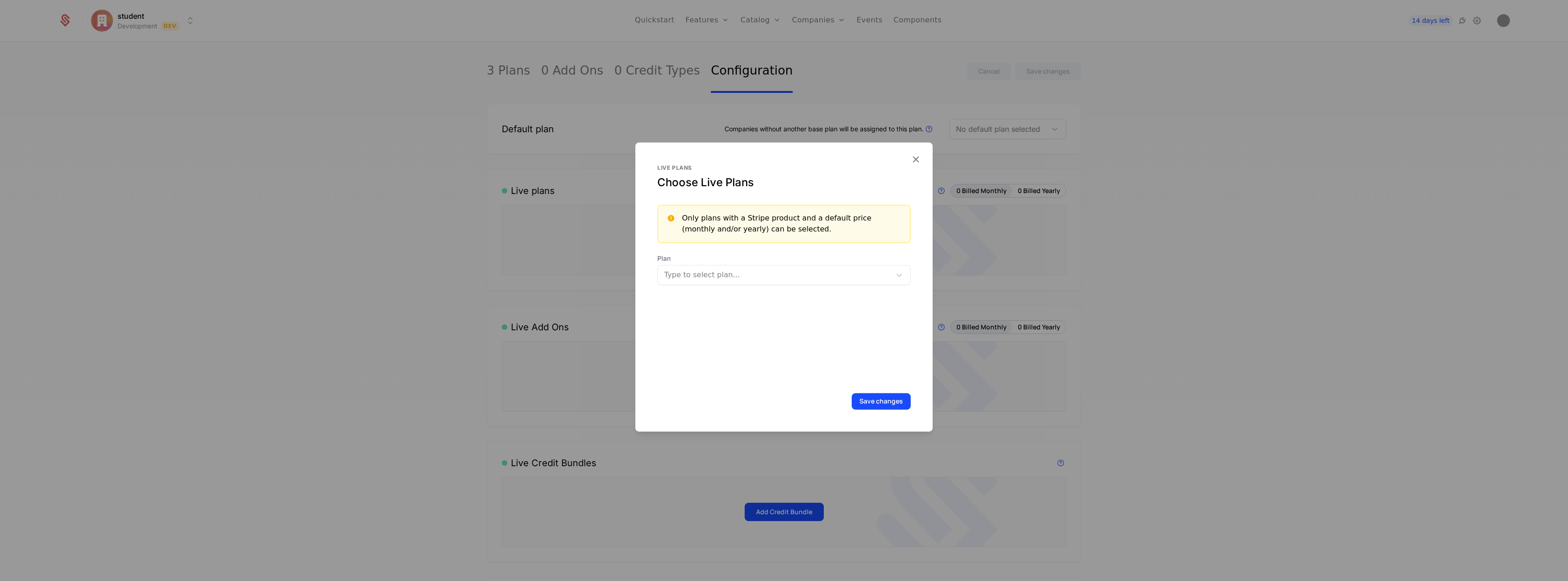
click at [775, 275] on div at bounding box center [775, 275] width 220 height 13
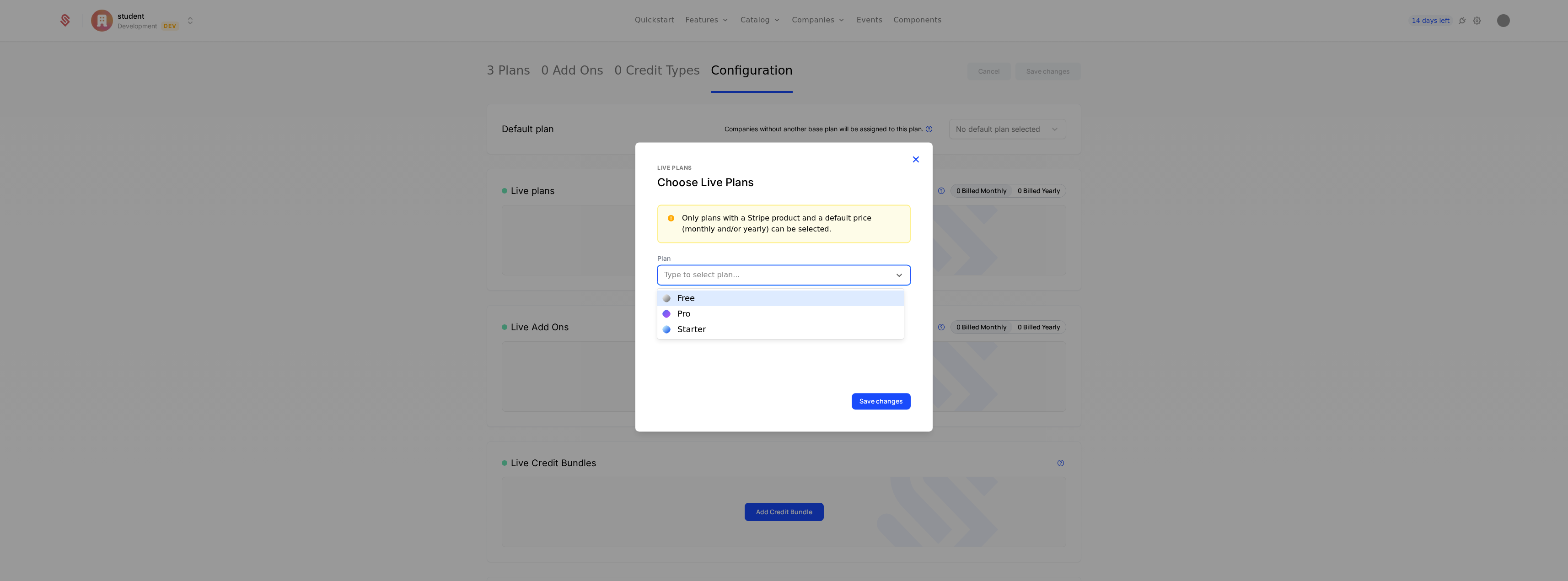
click at [916, 160] on icon "button" at bounding box center [916, 160] width 12 height 12
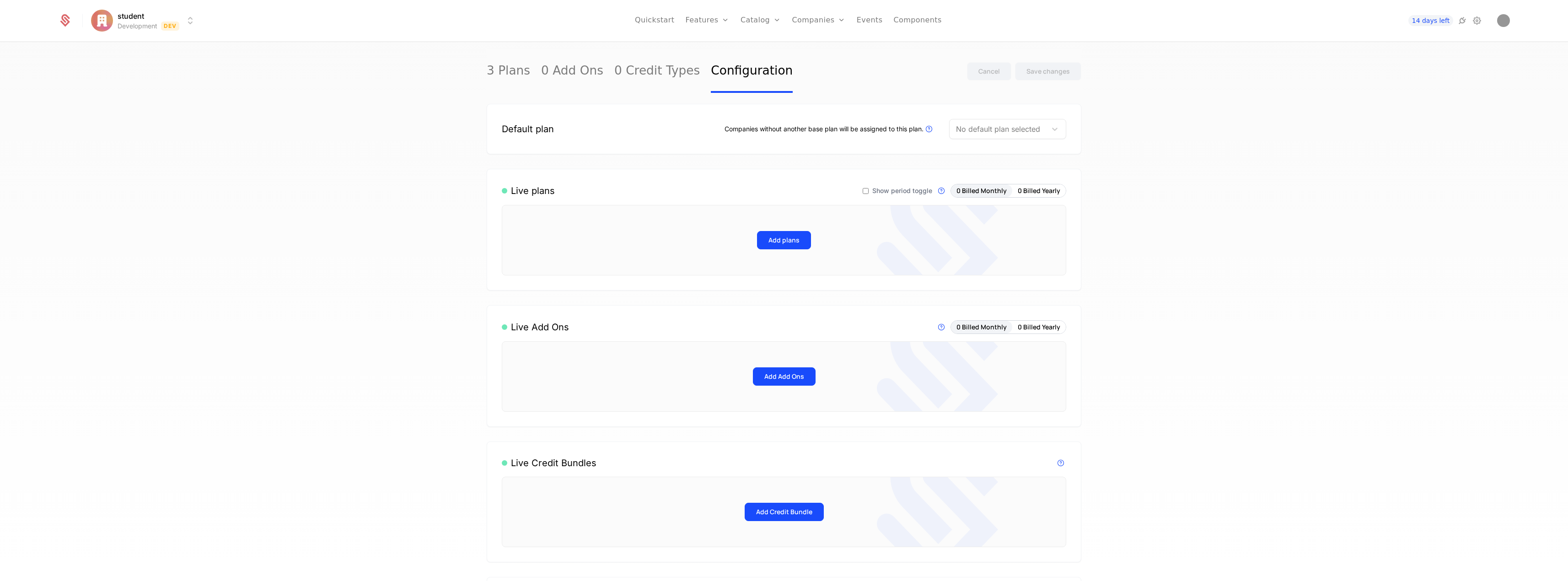
click at [895, 141] on div "Default plan Companies without another base plan will be assigned to this plan.…" at bounding box center [784, 129] width 595 height 51
click at [984, 127] on div at bounding box center [998, 129] width 84 height 13
click at [870, 148] on div "Default plan Companies without another base plan will be assigned to this plan.…" at bounding box center [784, 129] width 595 height 51
click at [487, 65] on link "3 Plans" at bounding box center [508, 71] width 43 height 43
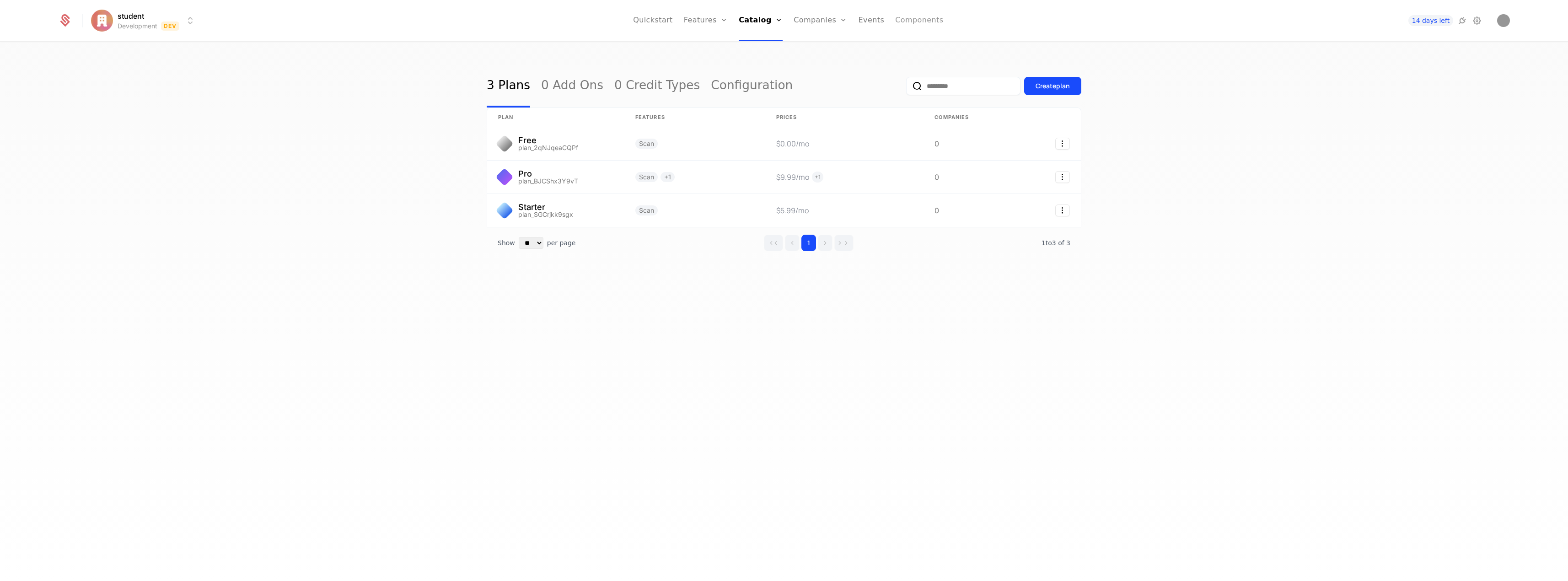
click at [920, 21] on link "Components" at bounding box center [919, 21] width 48 height 41
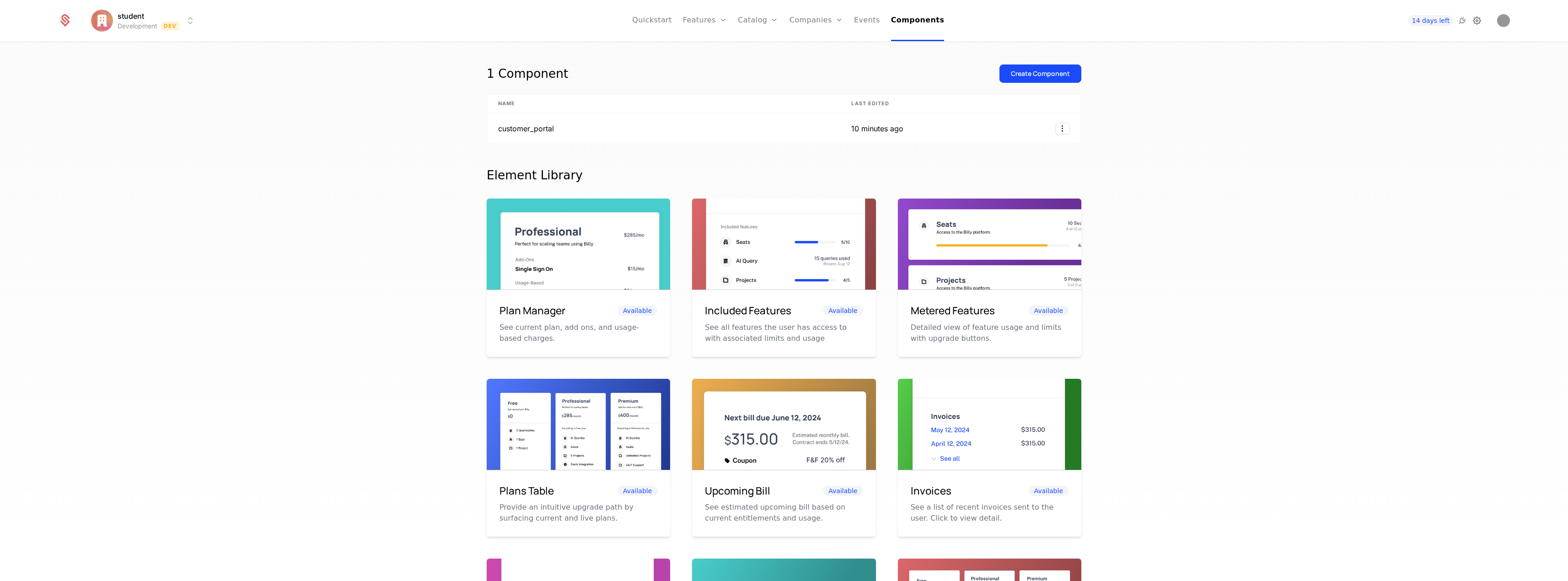
click at [1478, 20] on icon at bounding box center [1477, 21] width 11 height 11
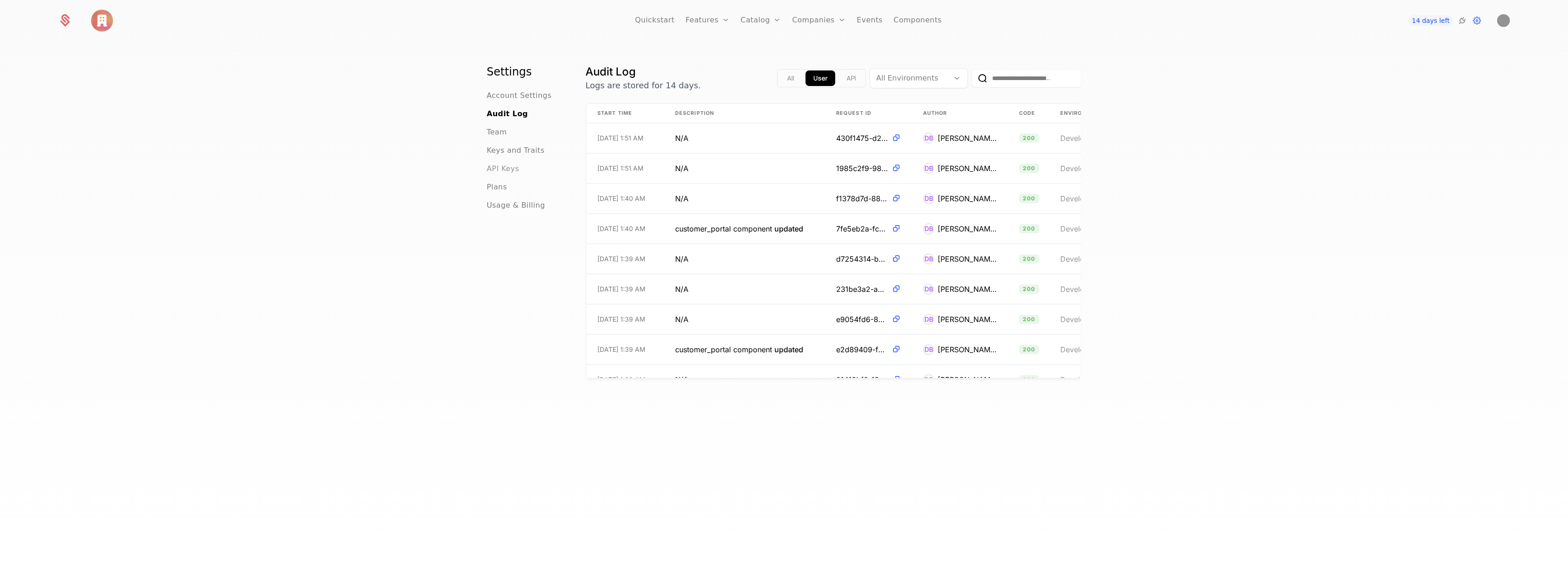
click at [511, 165] on span "API Keys" at bounding box center [503, 169] width 32 height 11
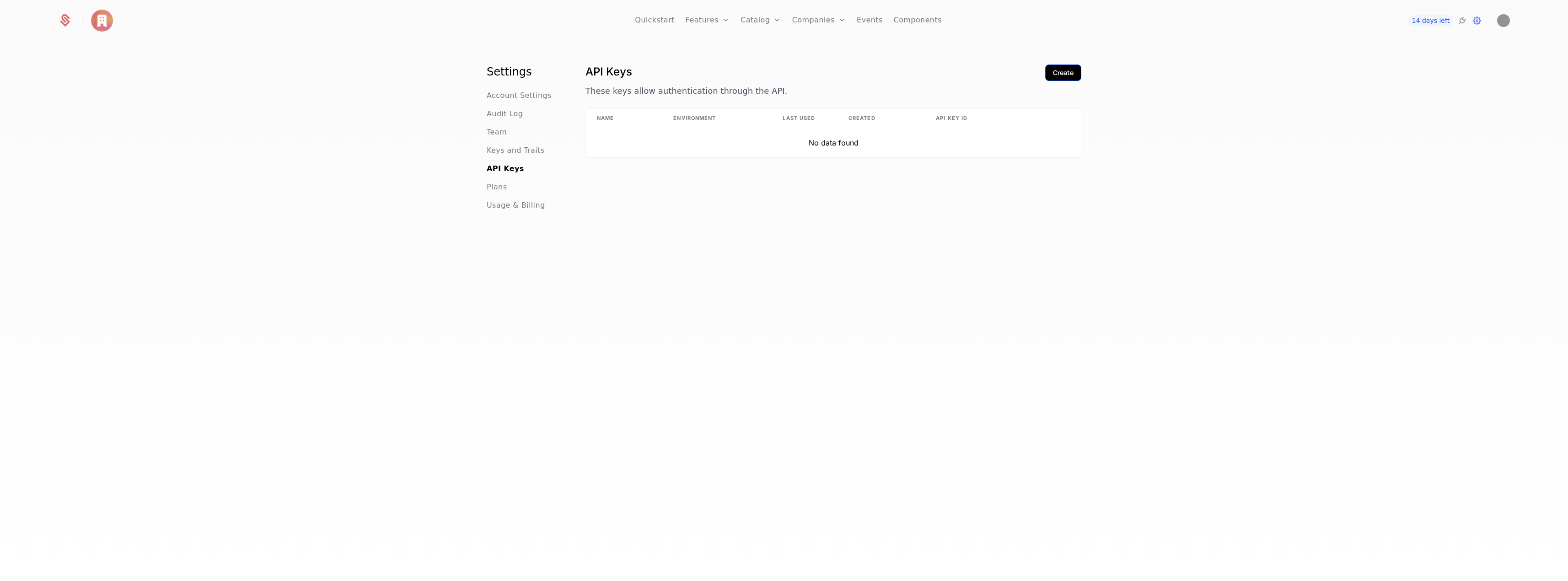
click at [1068, 70] on div "Create" at bounding box center [1063, 72] width 21 height 9
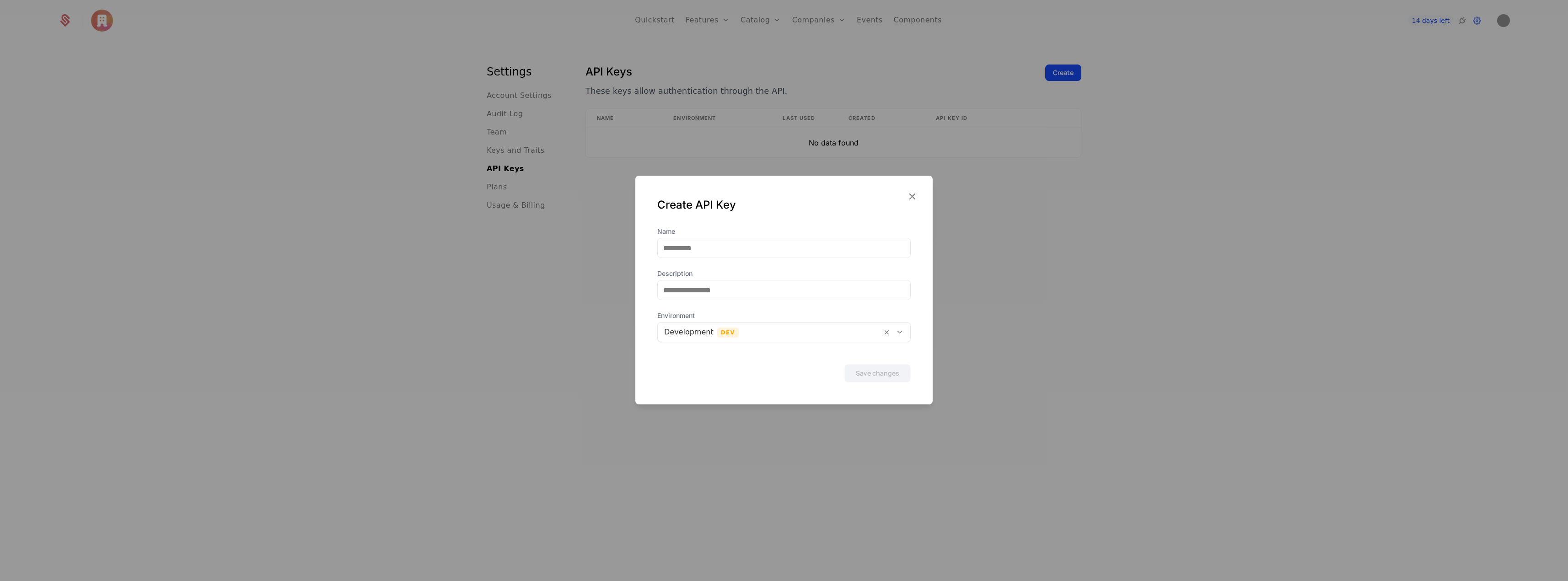
click at [710, 261] on div "Name Description Environment Development Dev" at bounding box center [784, 284] width 253 height 115
click at [718, 250] on input "Name" at bounding box center [784, 248] width 253 height 19
click at [682, 298] on input "Description" at bounding box center [784, 290] width 253 height 19
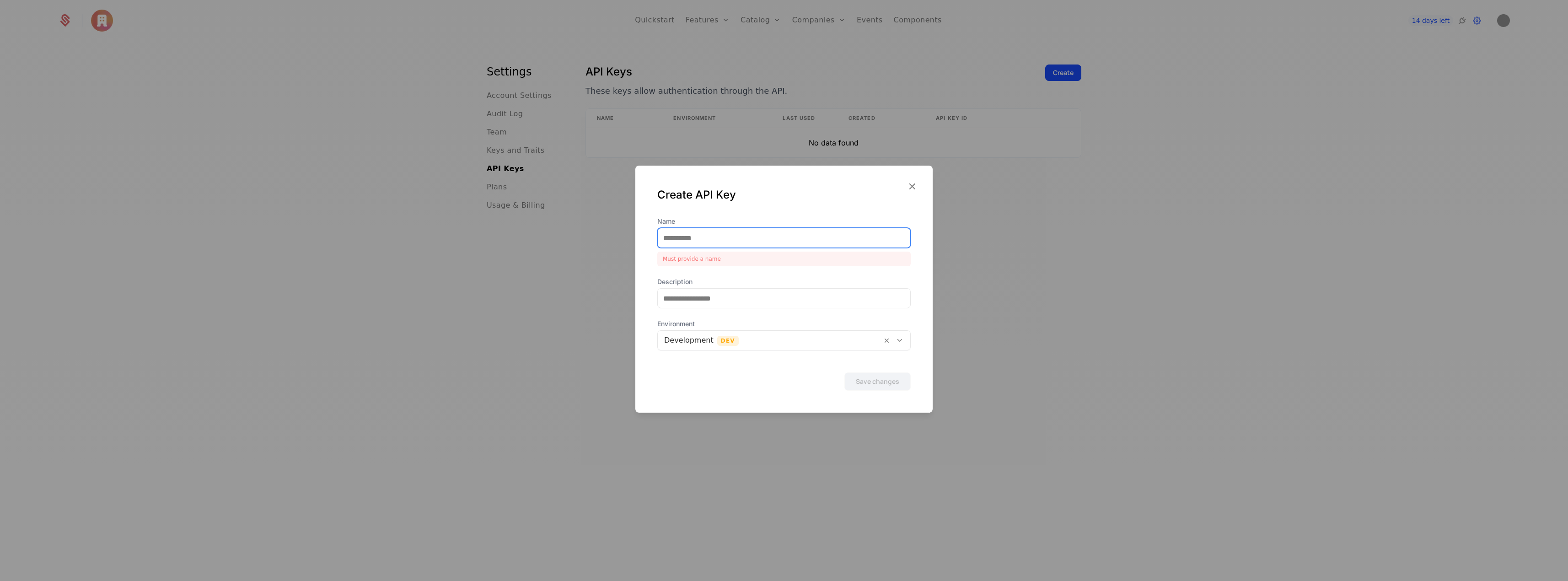
click at [704, 234] on input "Name" at bounding box center [784, 238] width 253 height 19
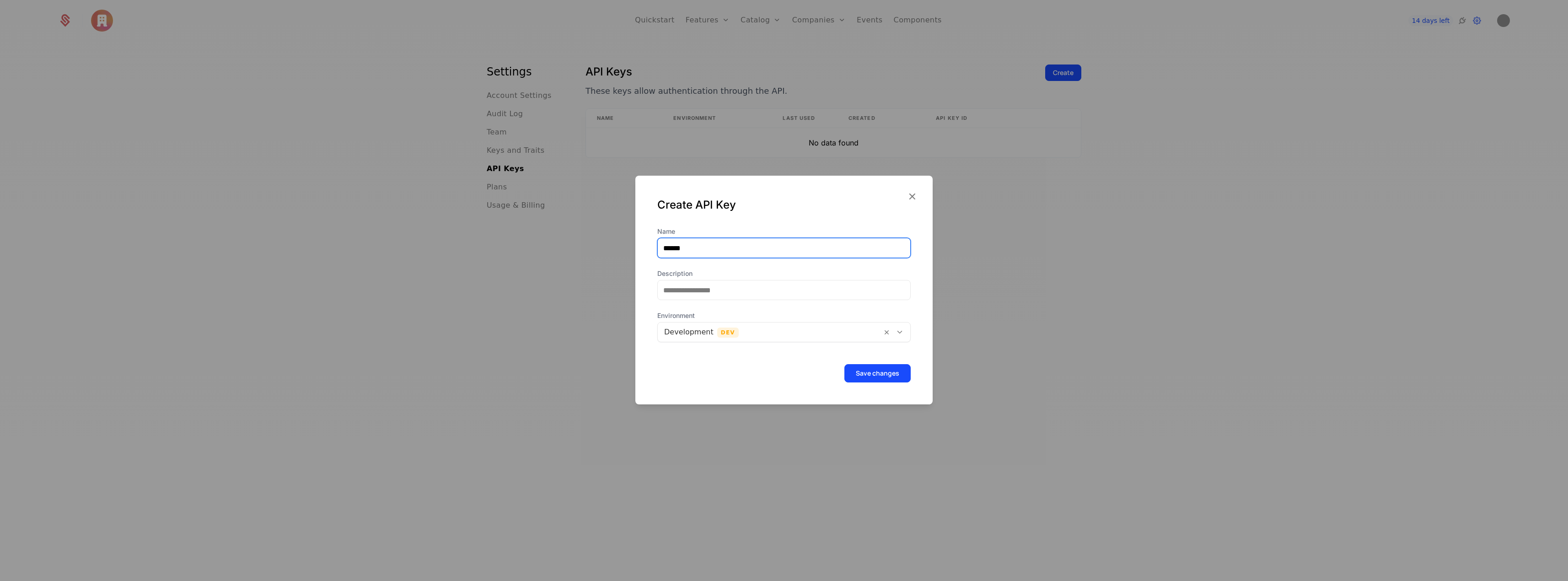
type input "******"
click at [791, 288] on input "Description" at bounding box center [784, 290] width 253 height 19
click at [895, 380] on button "Save changes" at bounding box center [877, 373] width 66 height 18
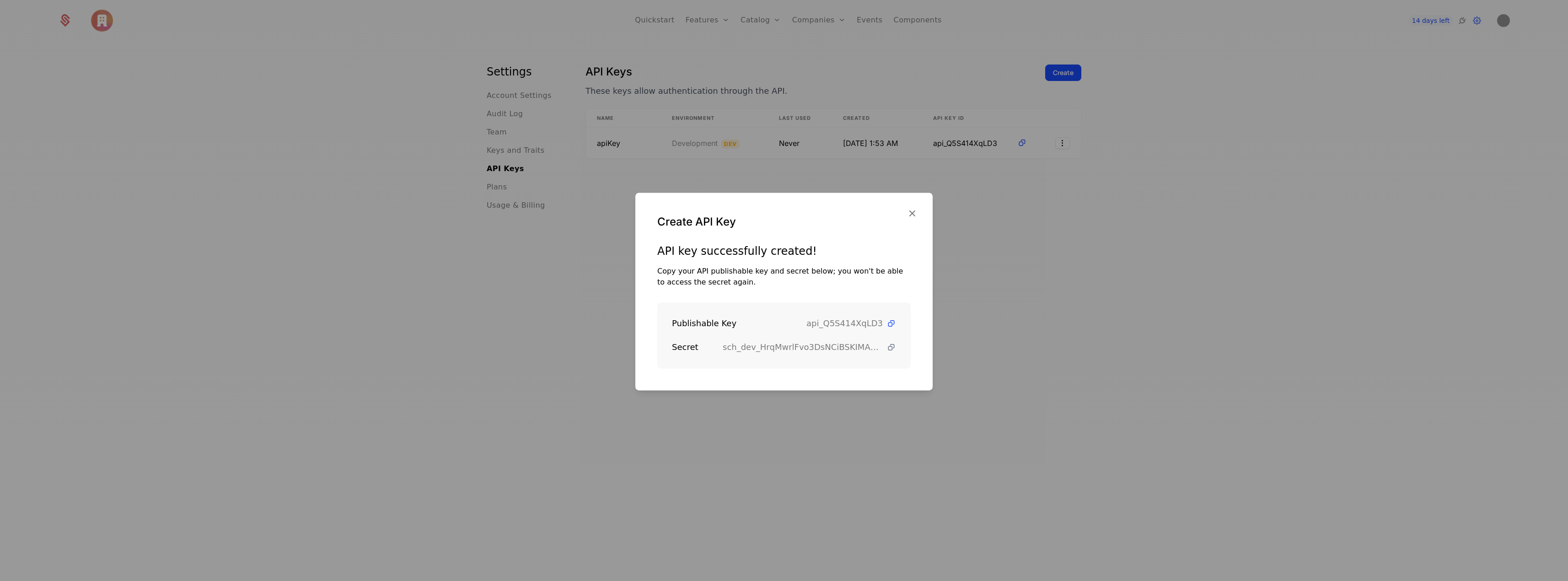
click at [887, 349] on icon at bounding box center [891, 348] width 10 height 10
click at [886, 323] on icon at bounding box center [891, 324] width 10 height 10
click at [912, 211] on icon "button" at bounding box center [912, 213] width 12 height 12
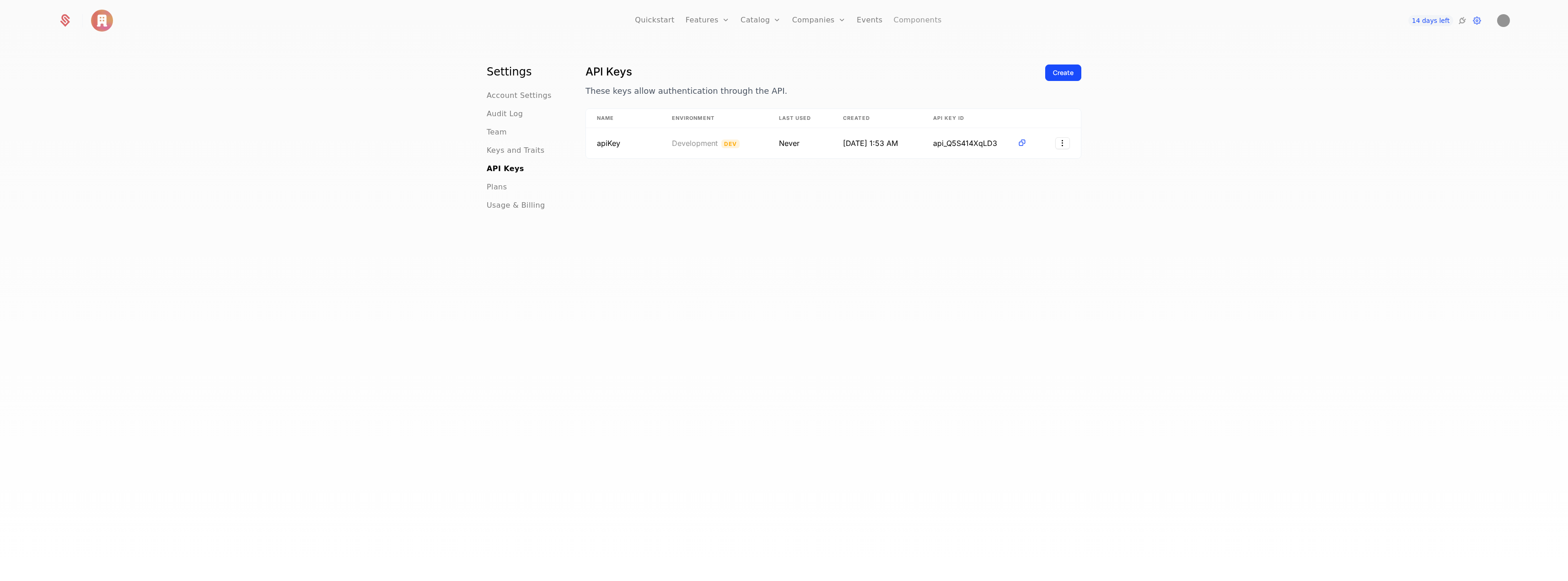
click at [908, 19] on link "Components" at bounding box center [917, 21] width 48 height 41
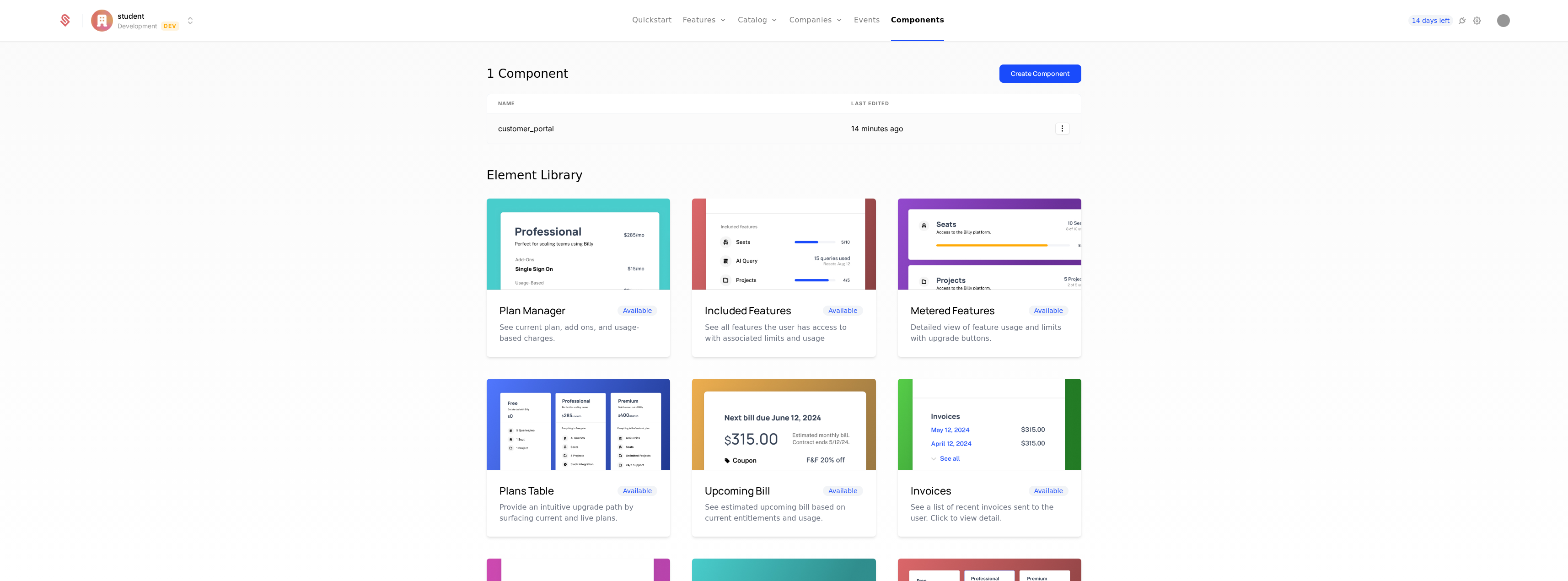
click at [812, 131] on td "customer_portal" at bounding box center [663, 129] width 353 height 30
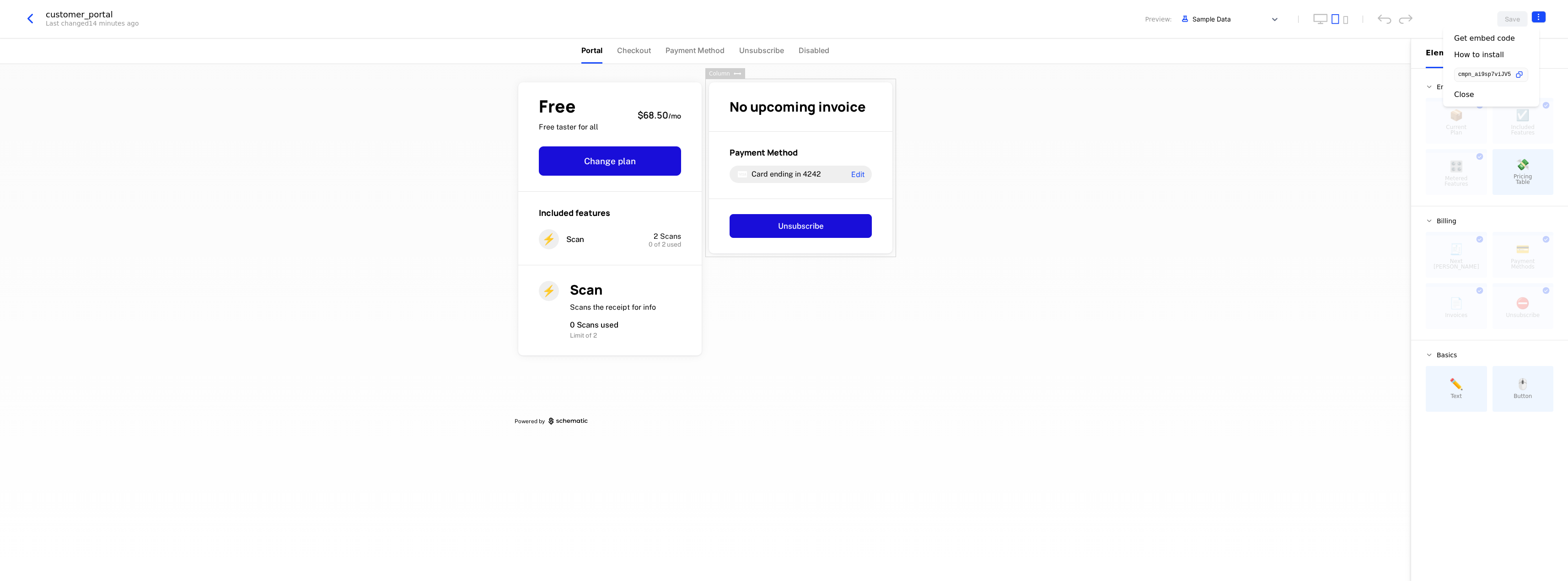
click at [1543, 18] on html "student Development Dev Quickstart Features Features Flags Catalog Plans Add On…" at bounding box center [784, 290] width 1568 height 581
click at [1524, 74] on icon "button" at bounding box center [1519, 75] width 10 height 10
click at [29, 20] on html "student Development Dev Quickstart Features Features Flags Catalog Plans Add On…" at bounding box center [784, 290] width 1568 height 581
click at [31, 21] on icon "button" at bounding box center [30, 18] width 16 height 16
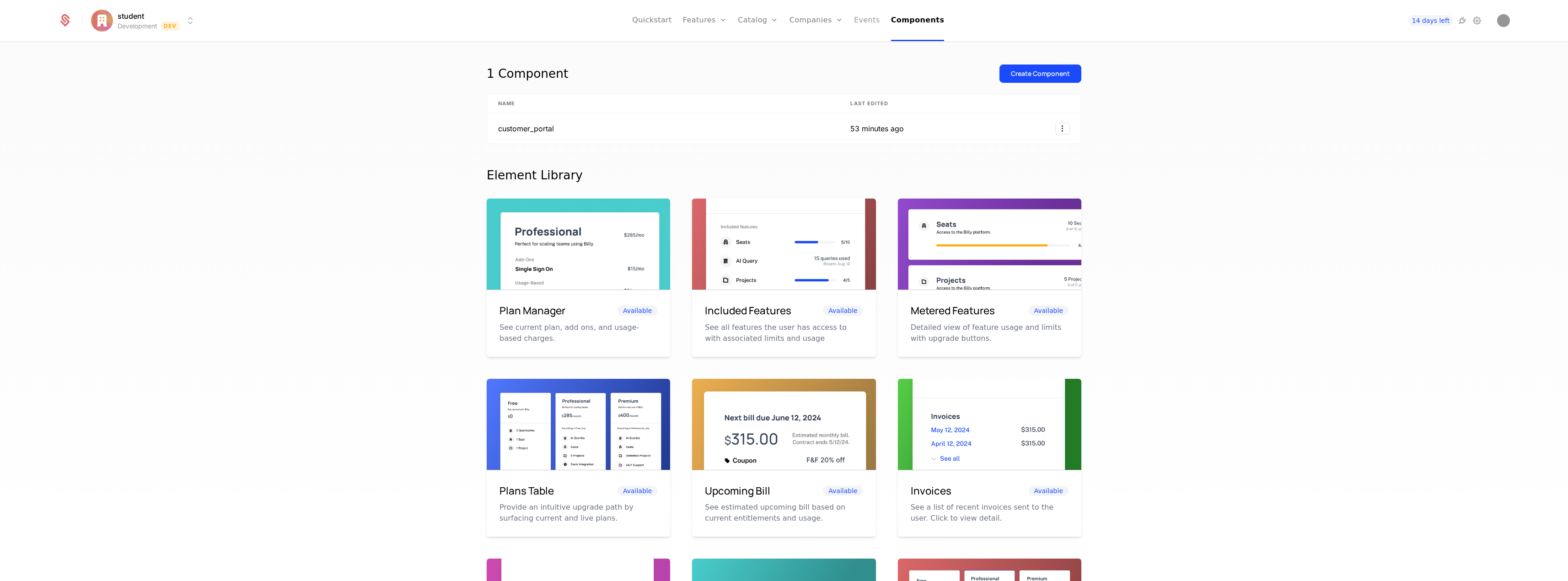
click at [870, 23] on link "Events" at bounding box center [867, 21] width 26 height 41
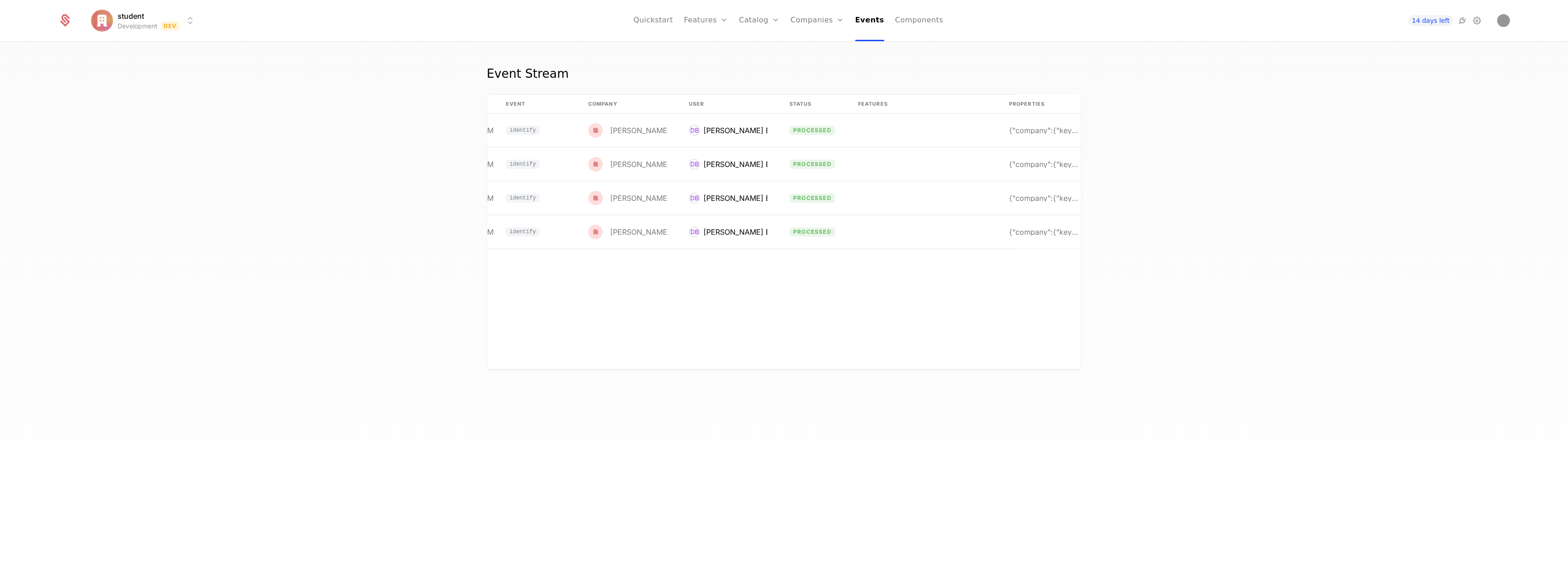
scroll to position [0, 70]
click at [1041, 132] on div "{"company":{"keys":{"id":"user_31wea4eN8oOUwJcwlfF" at bounding box center [1035, 130] width 69 height 7
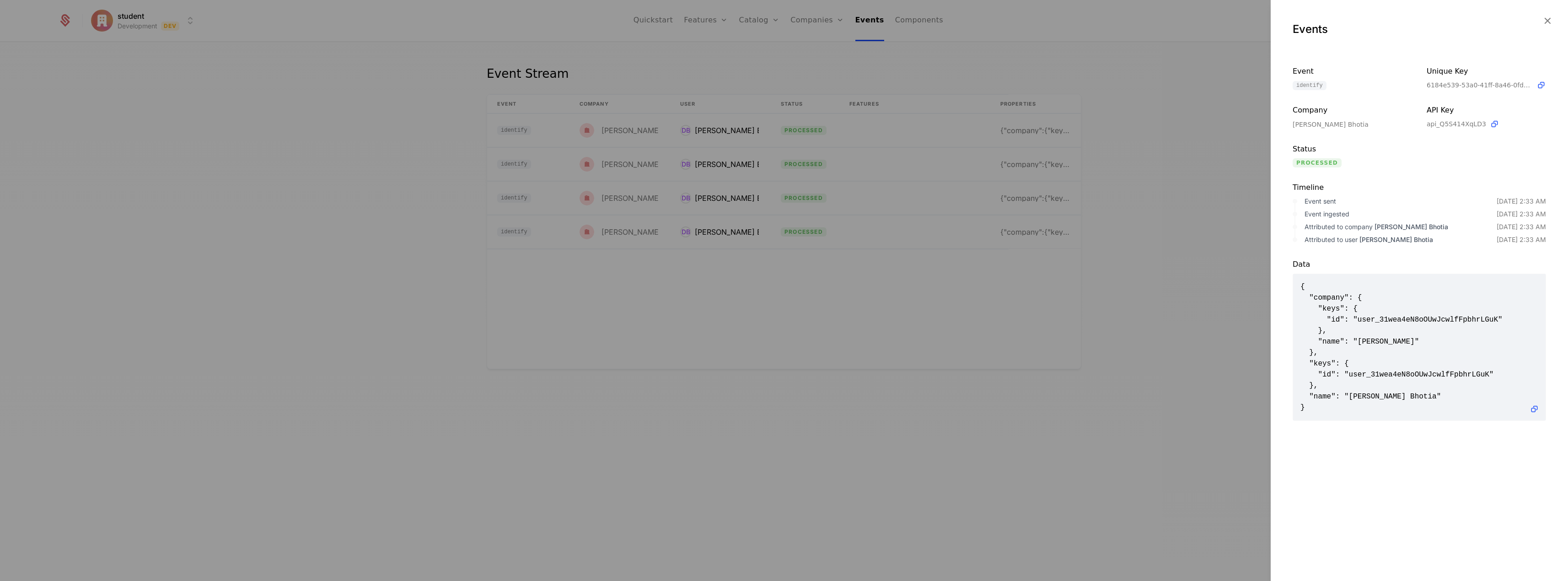
click at [1105, 242] on div at bounding box center [784, 290] width 1568 height 581
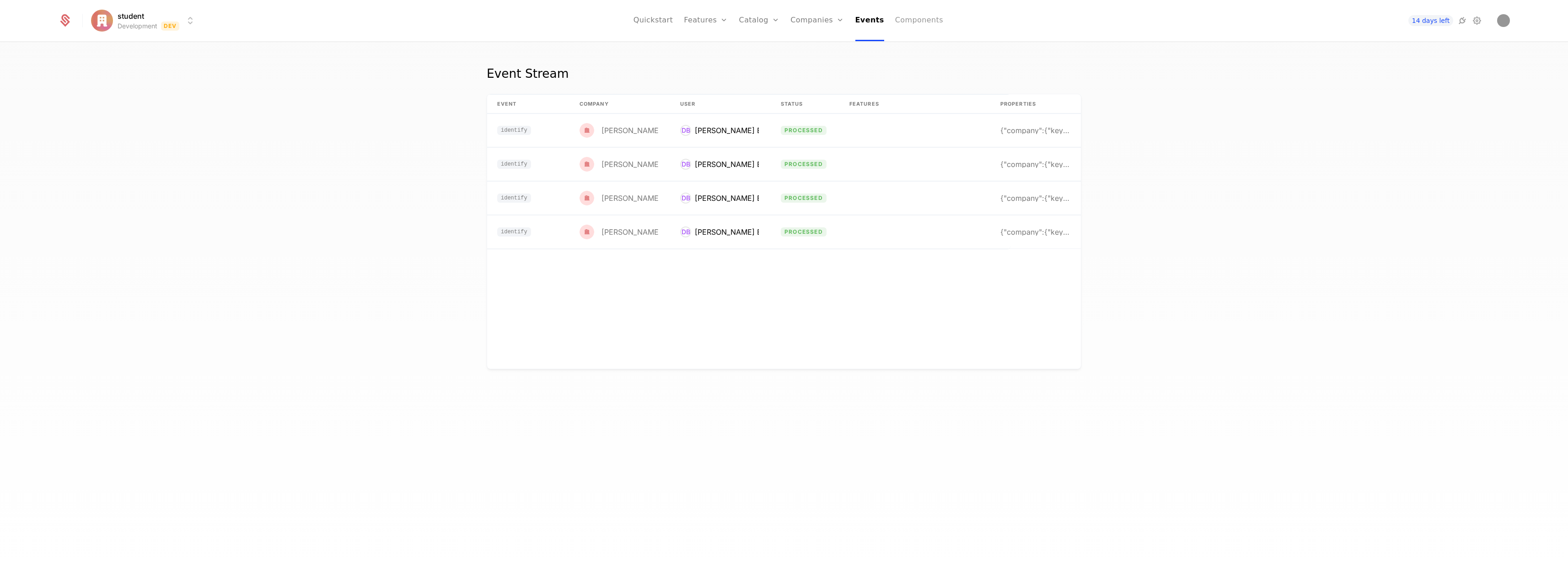
click at [917, 17] on link "Components" at bounding box center [919, 21] width 48 height 41
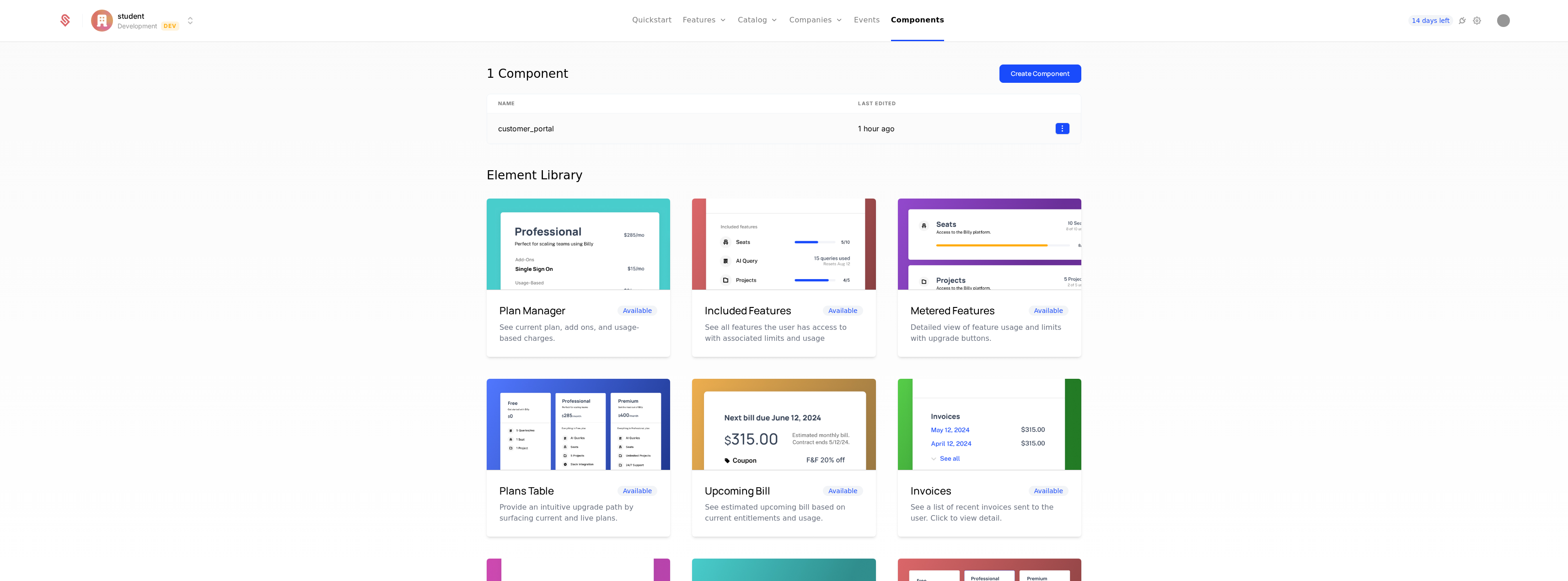
click at [1060, 129] on html "student Development Dev Quickstart Features Features Flags Catalog Plans Add On…" at bounding box center [784, 290] width 1568 height 581
click at [869, 129] on html "student Development Dev Quickstart Features Features Flags Catalog Plans Add On…" at bounding box center [784, 290] width 1568 height 581
click at [869, 129] on div "1 hour ago" at bounding box center [879, 129] width 42 height 11
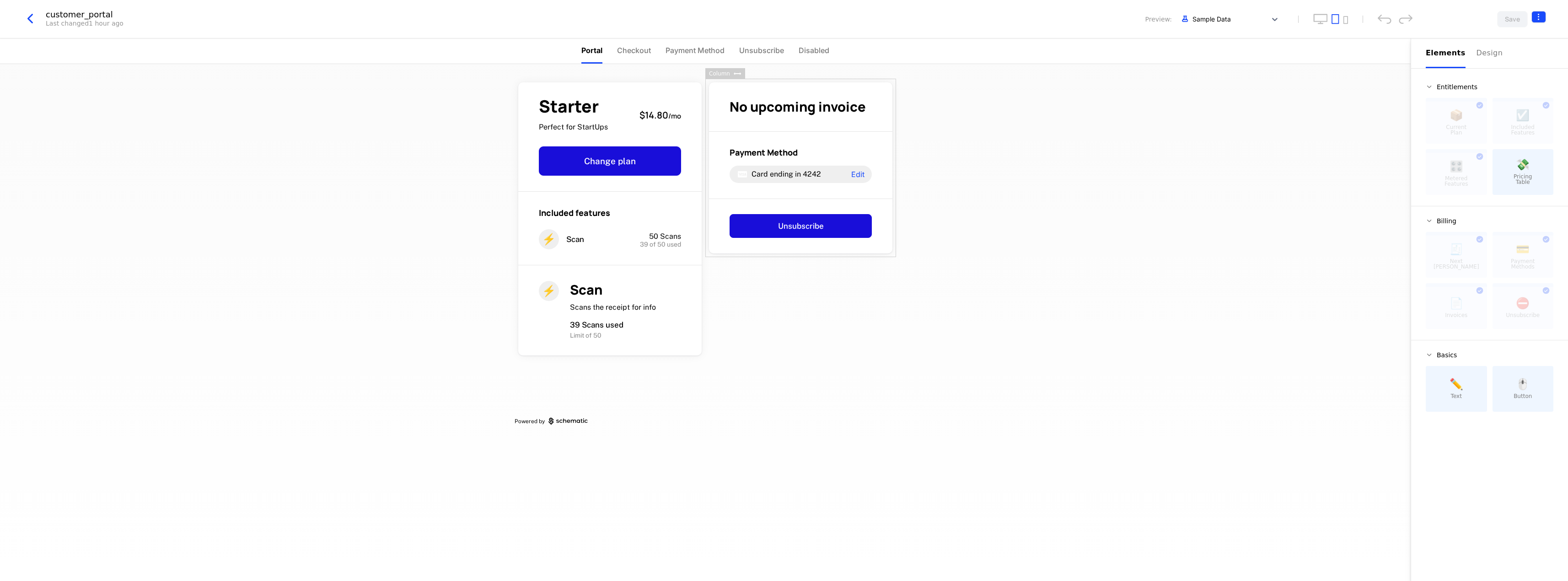
click at [1542, 16] on html "student Development Dev Quickstart Features Features Flags Catalog Plans Add On…" at bounding box center [784, 290] width 1568 height 581
click at [1499, 38] on div "Get embed code" at bounding box center [1485, 38] width 61 height 9
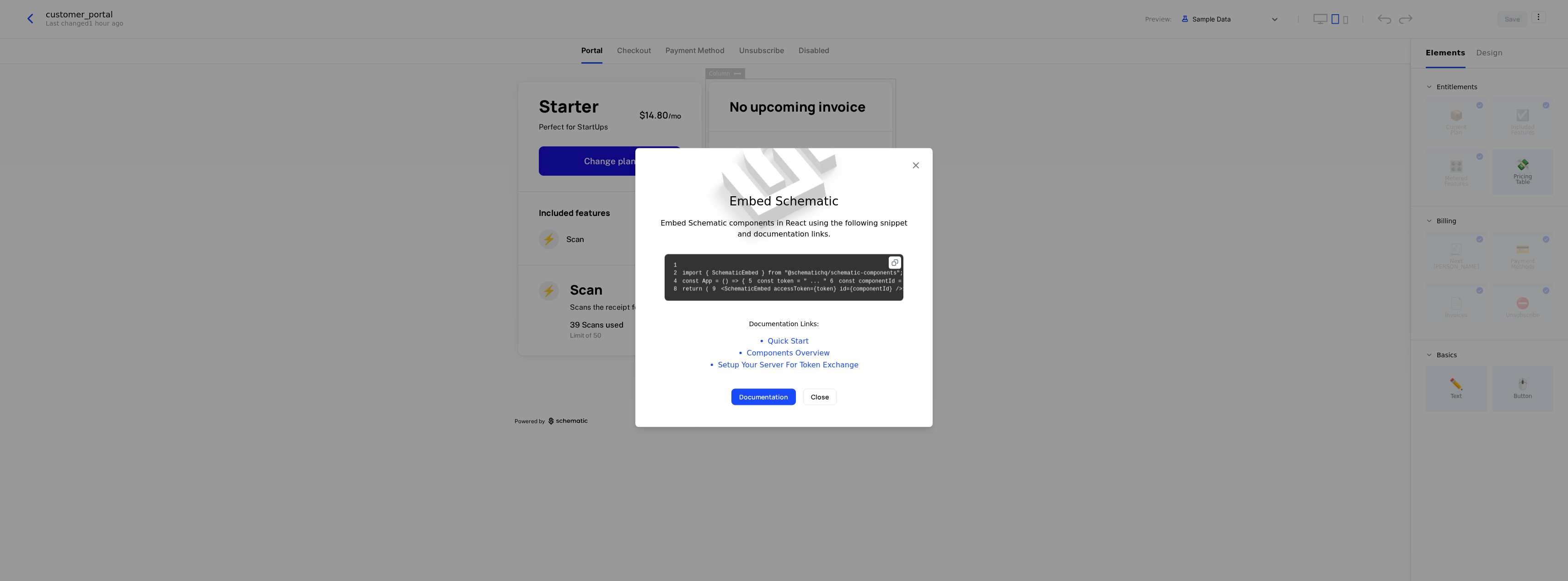
click at [895, 256] on icon at bounding box center [895, 262] width 12 height 12
